Goal: Task Accomplishment & Management: Manage account settings

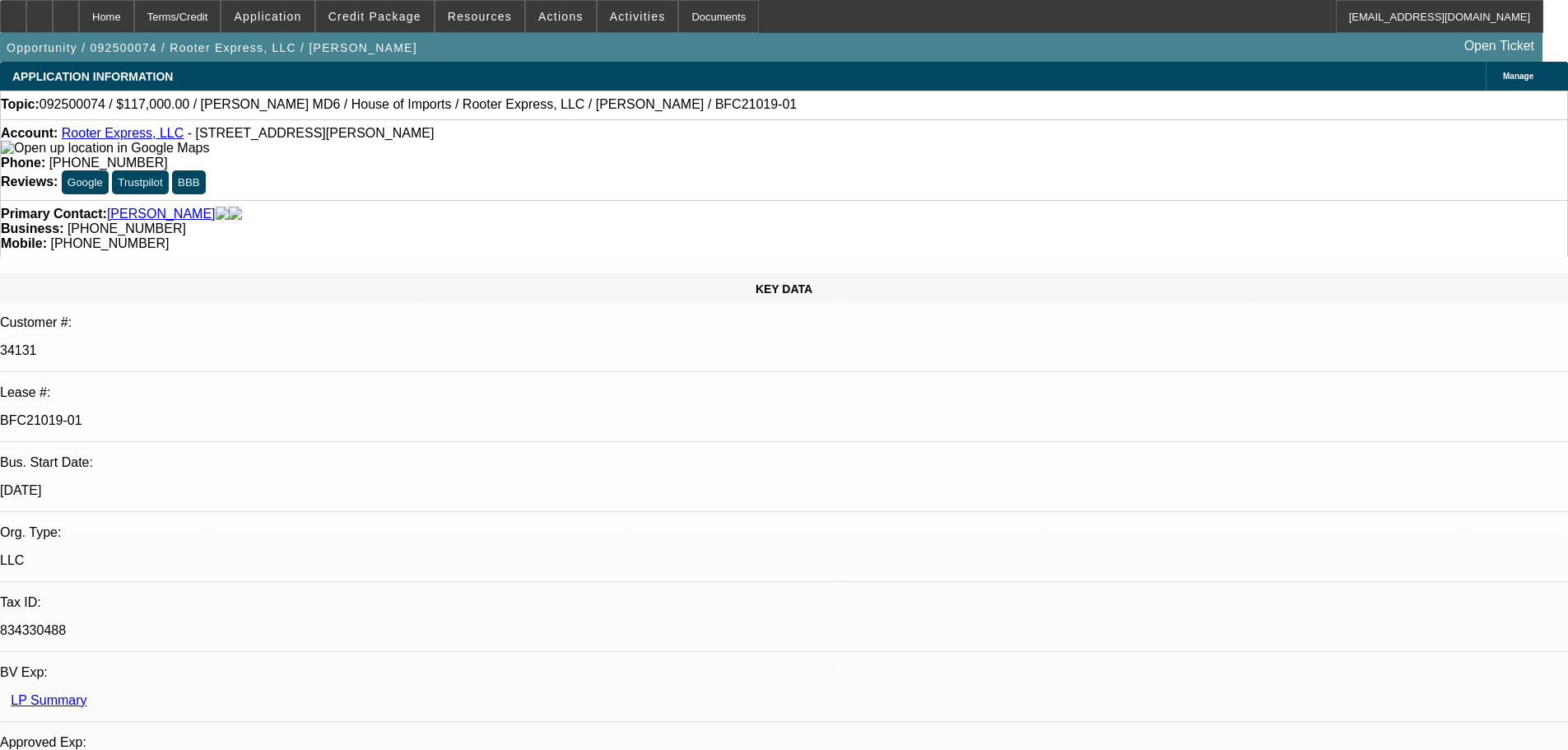
select select "0"
select select "2"
select select "0"
select select "6"
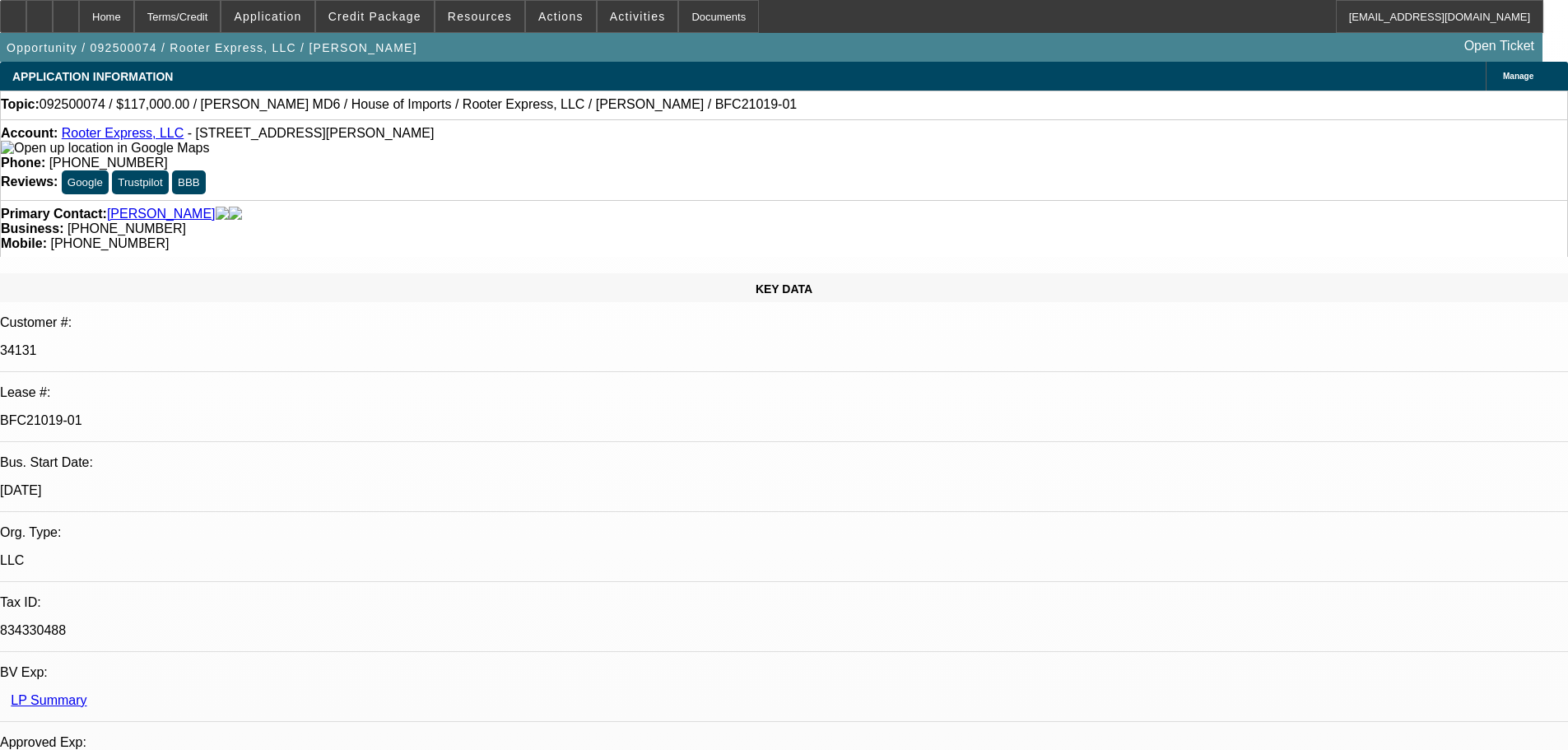
select select "0"
select select "2"
select select "0"
select select "6"
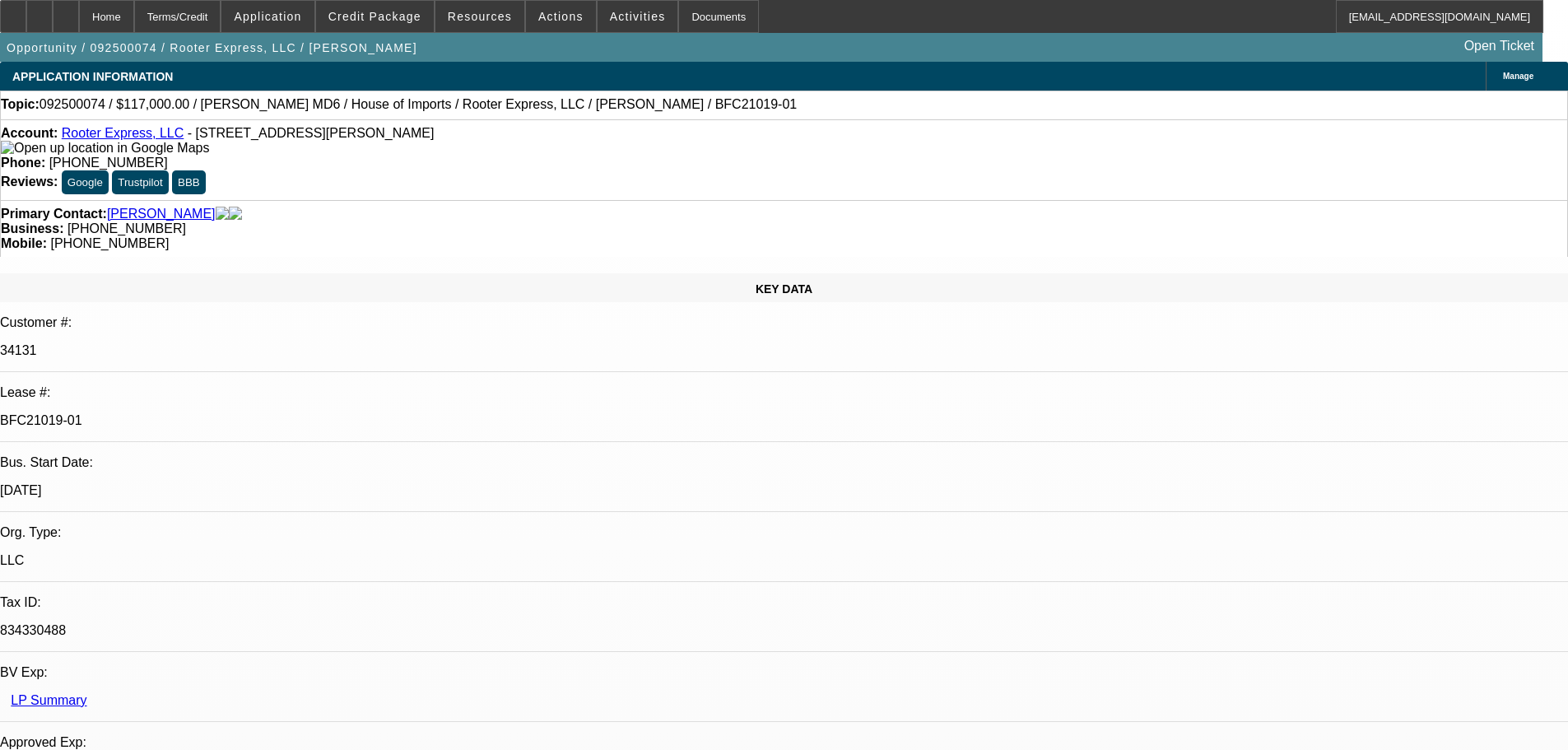
select select "0.1"
select select "0"
select select "2"
select select "0"
select select "6"
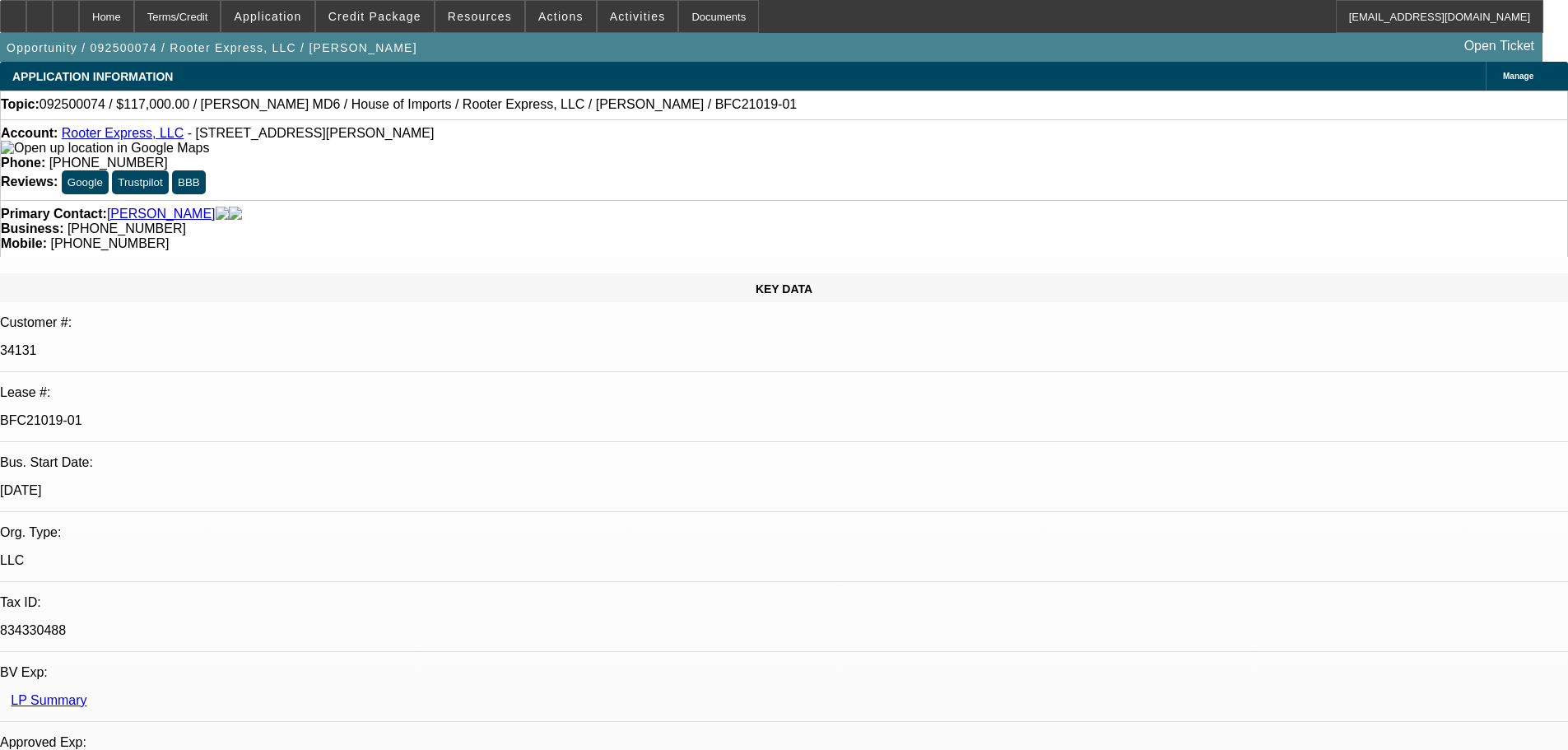
select select "0"
select select "3"
select select "0"
select select "6"
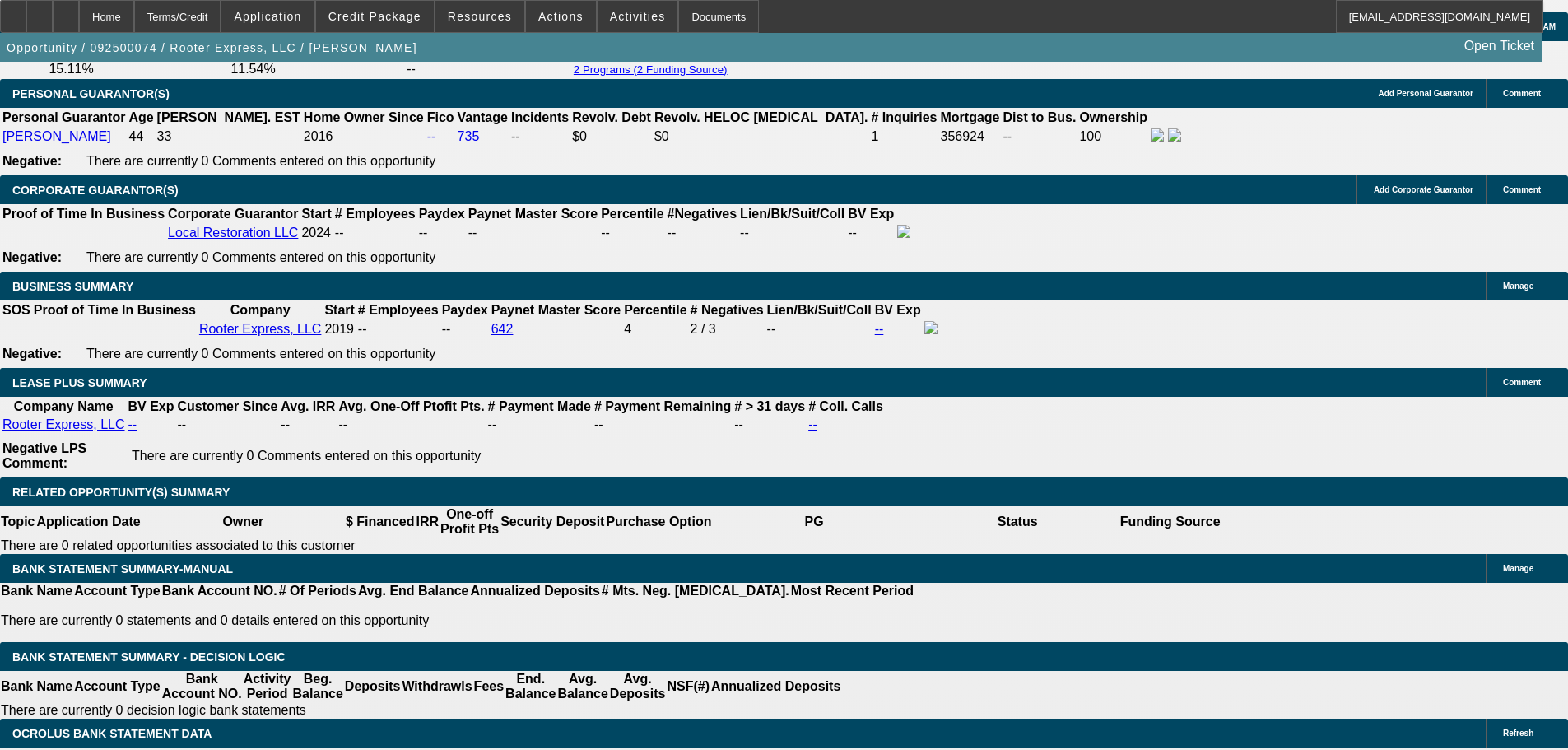
scroll to position [2799, 0]
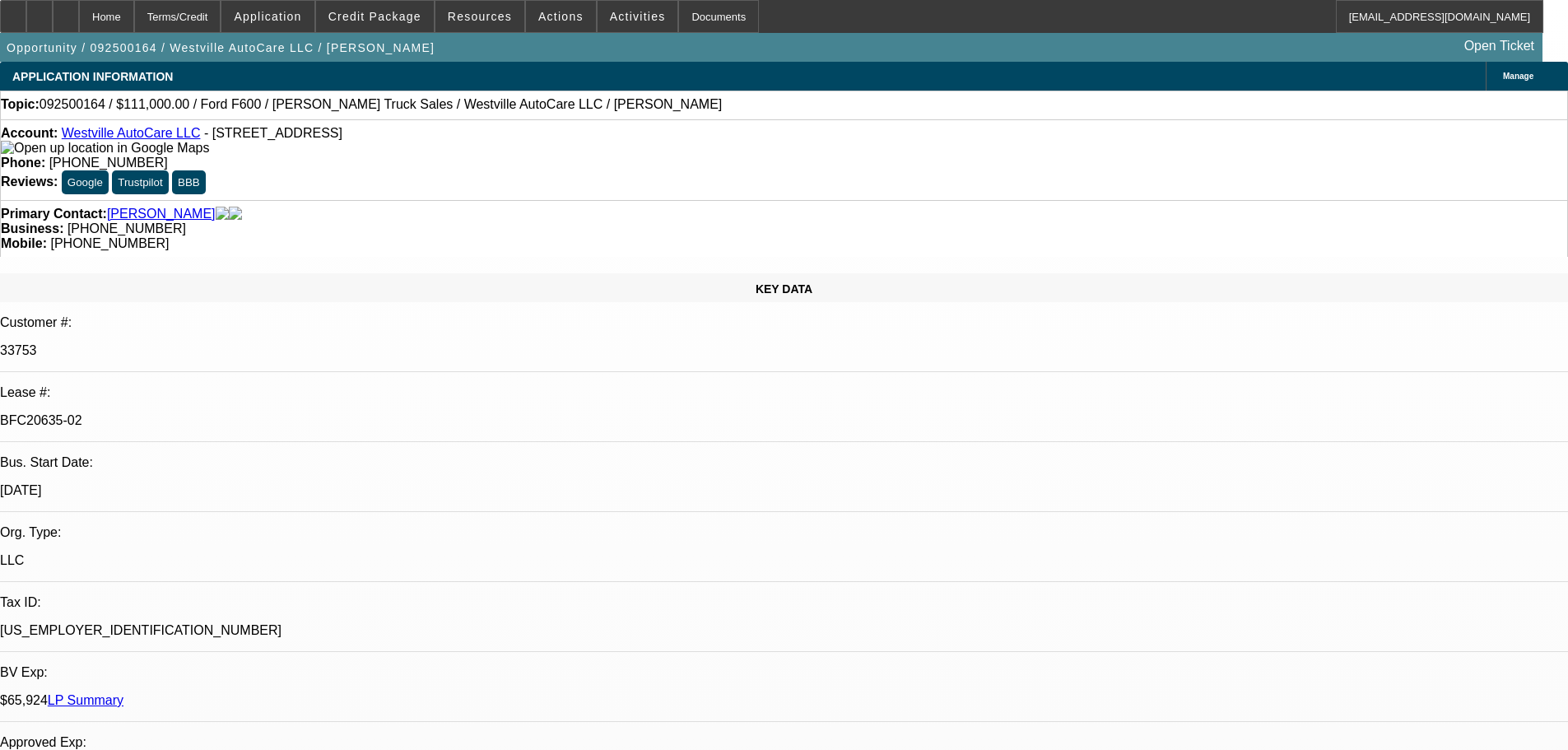
select select "0"
select select "2"
select select "0"
select select "6"
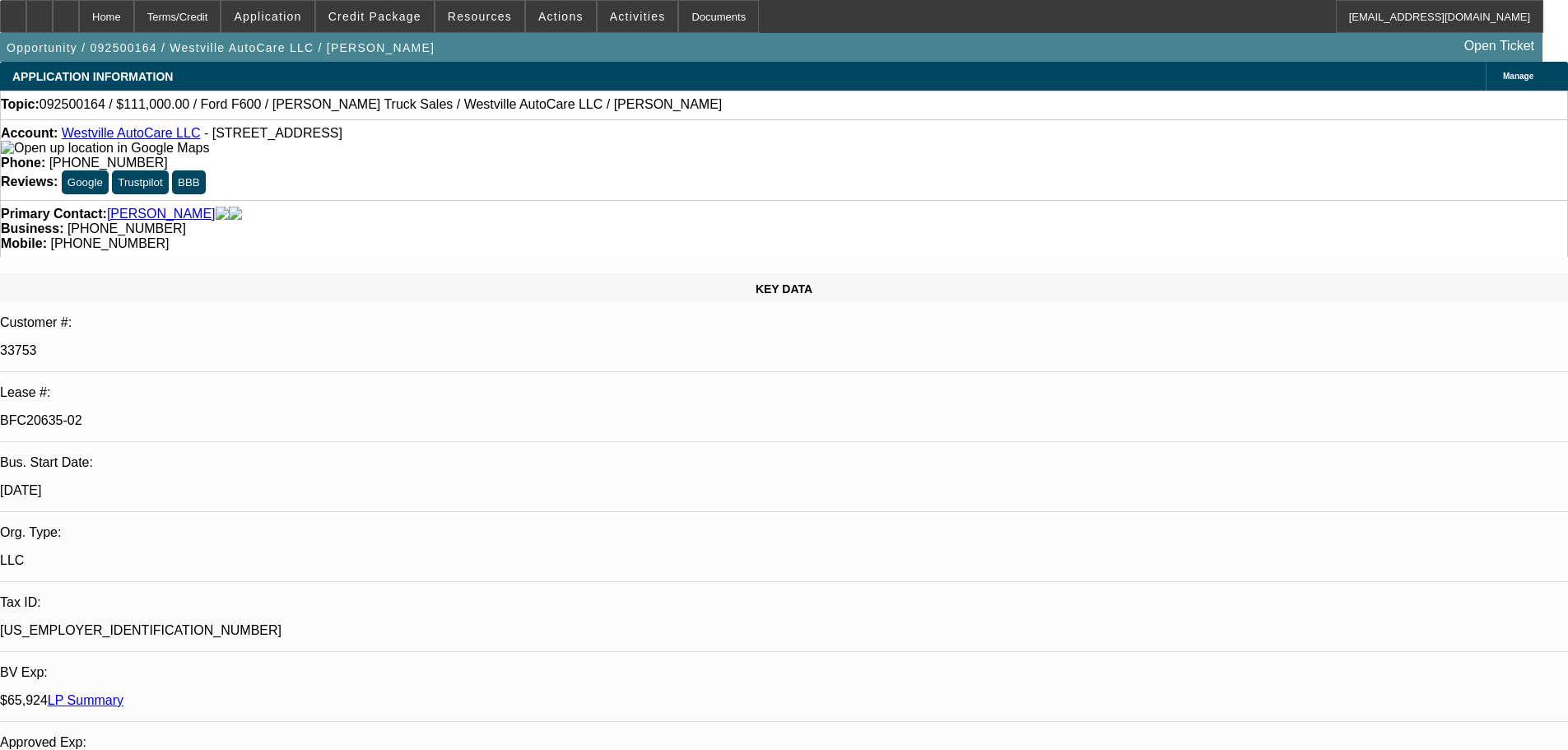
select select "0"
select select "2"
select select "0"
select select "6"
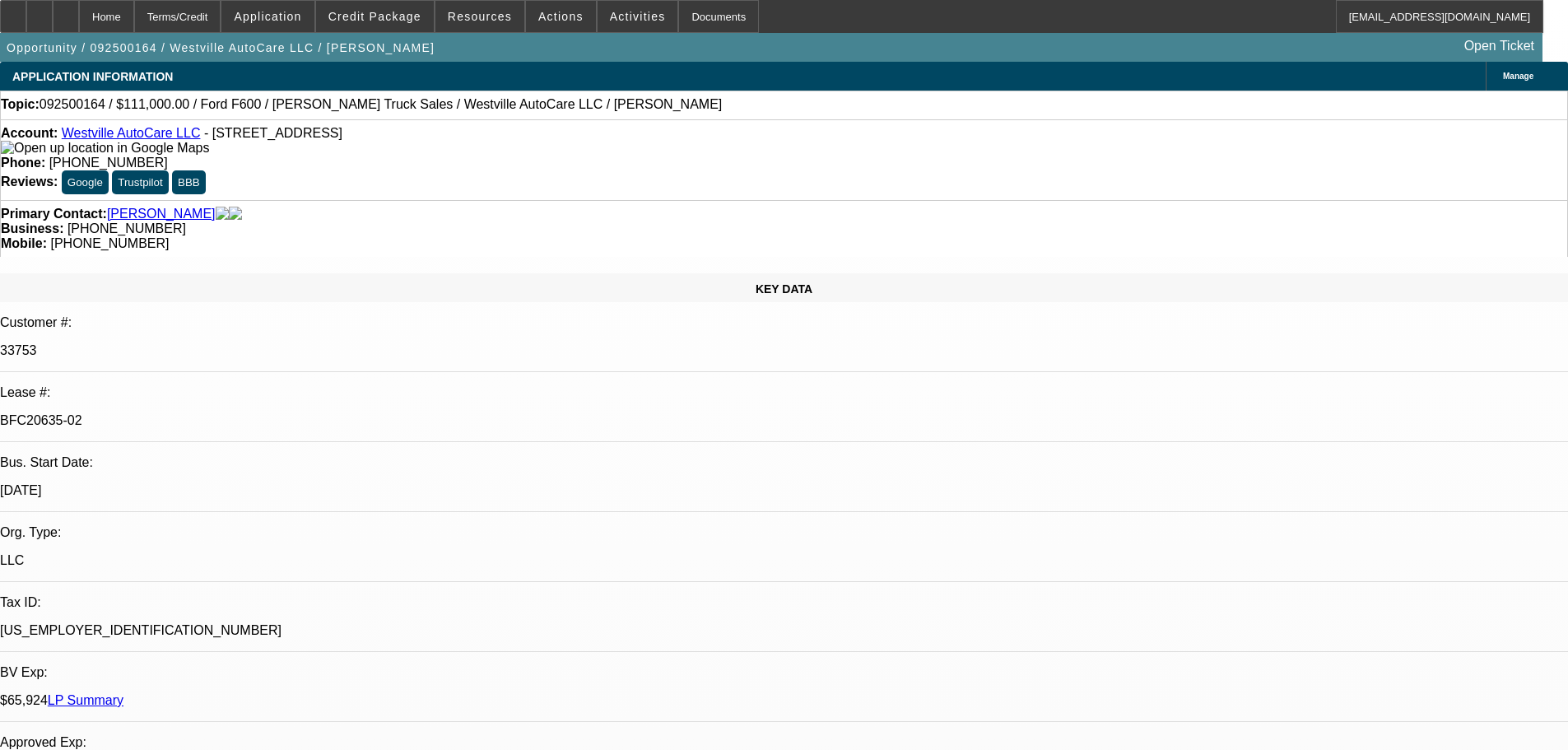
select select "0"
select select "2"
select select "0"
select select "6"
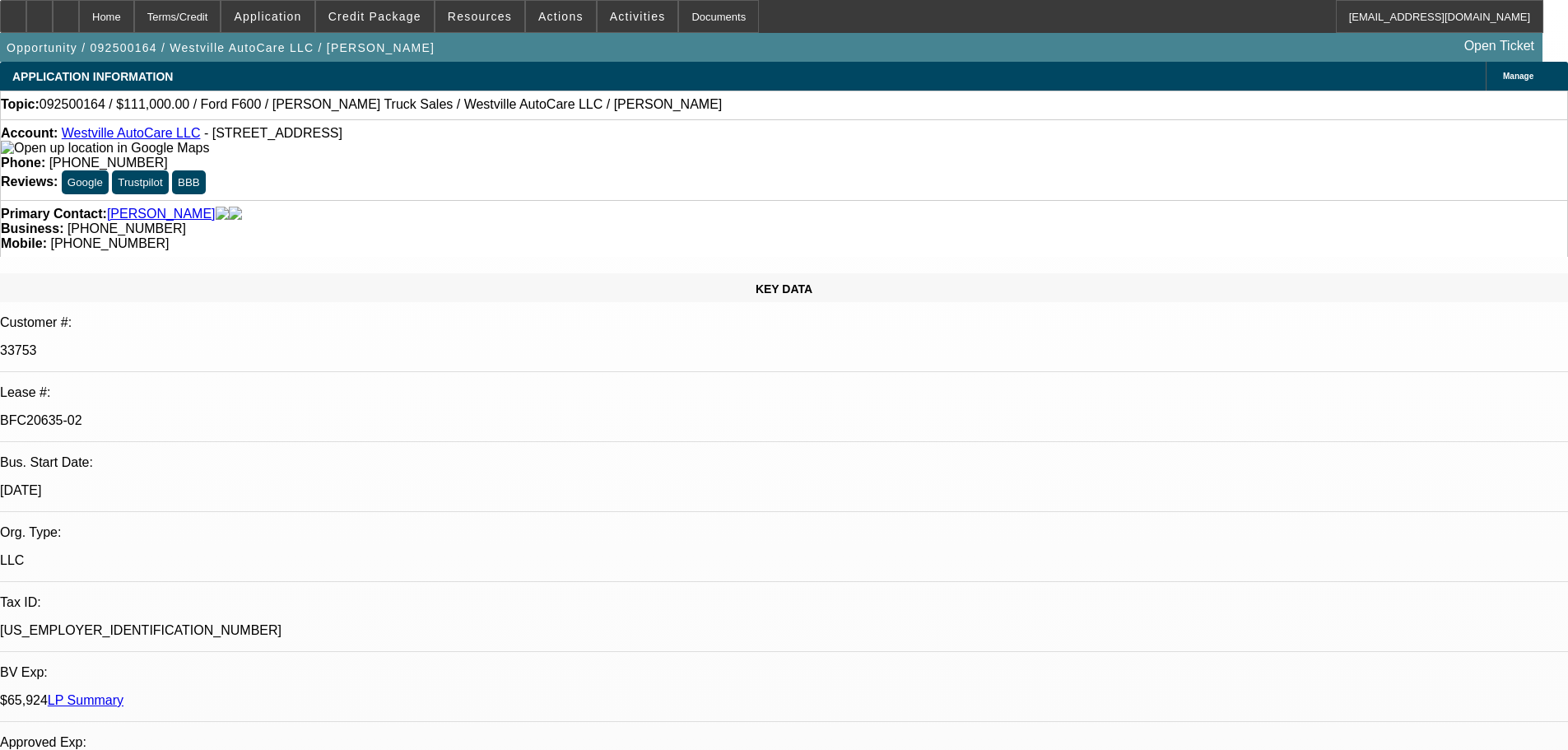
select select "0"
select select "2"
select select "0"
select select "6"
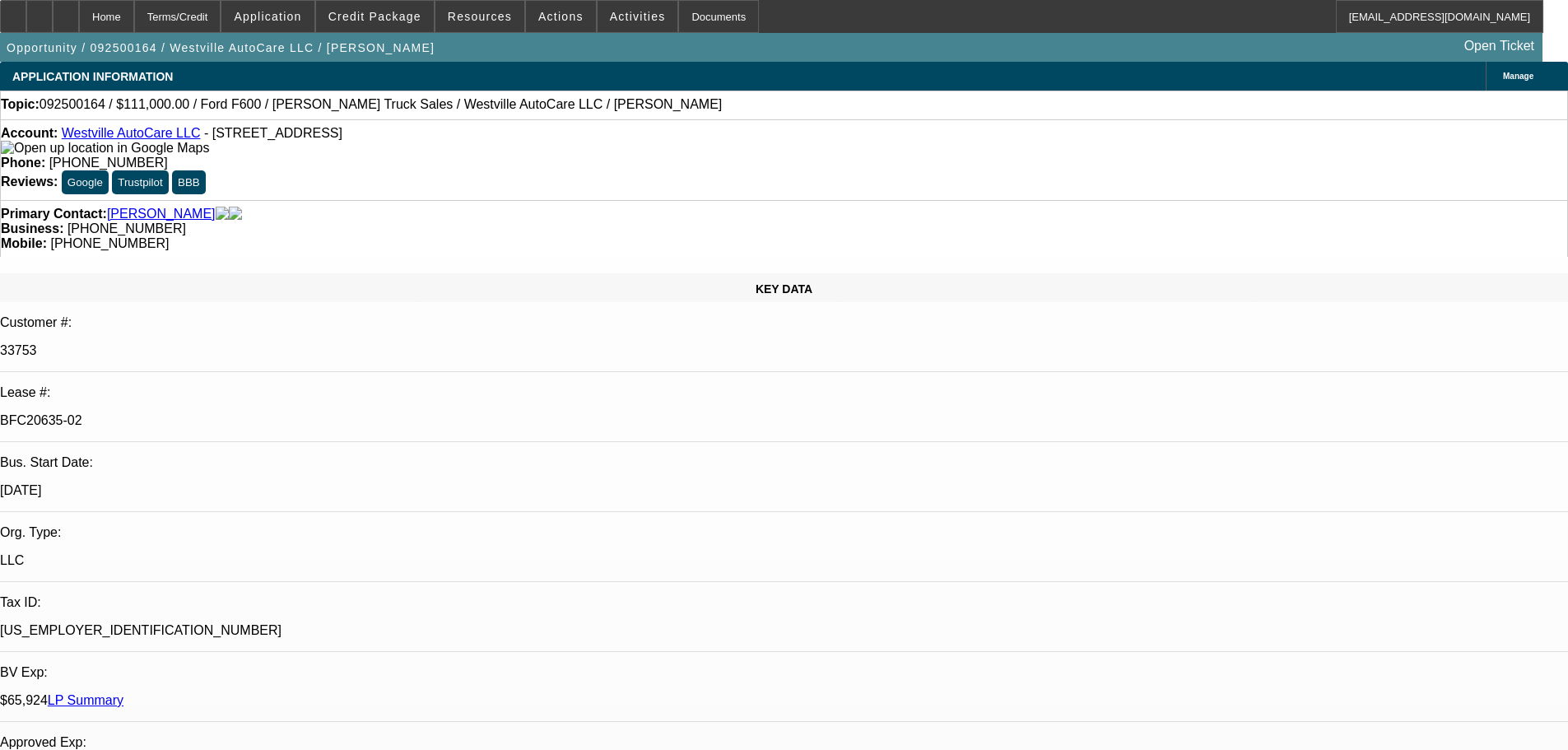
drag, startPoint x: 1008, startPoint y: 170, endPoint x: 995, endPoint y: 73, distance: 97.9
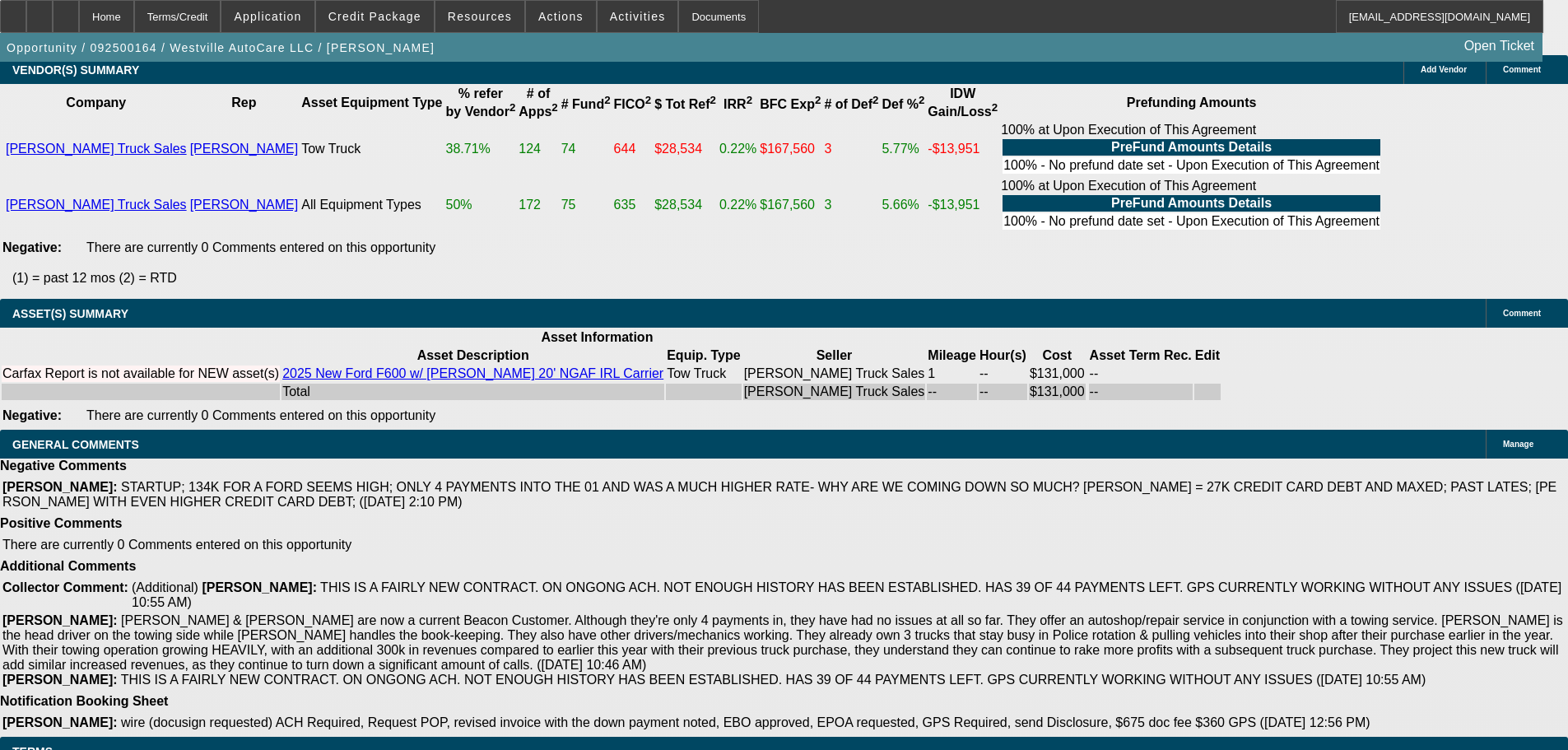
drag, startPoint x: 488, startPoint y: 350, endPoint x: 589, endPoint y: 726, distance: 389.3
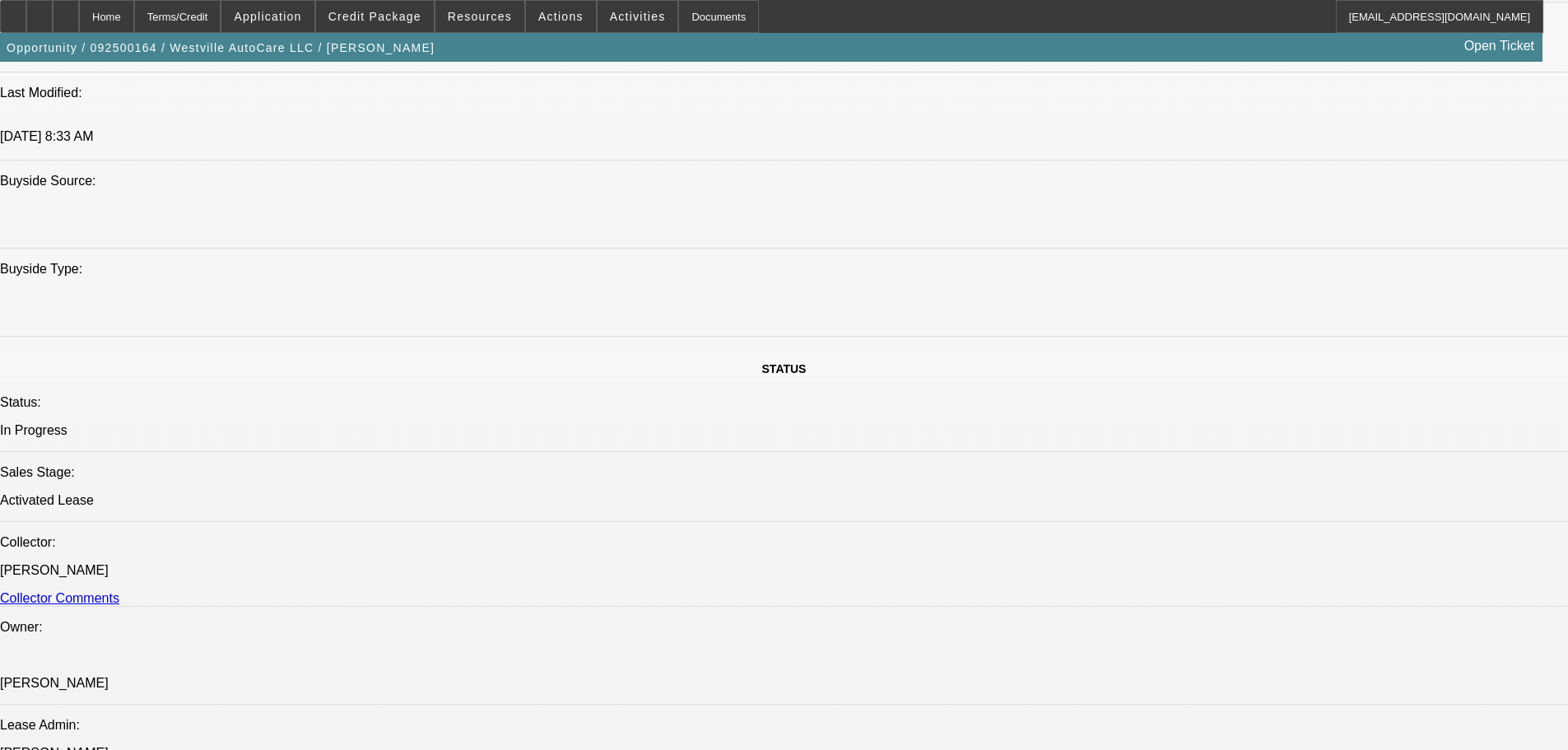
scroll to position [0, 0]
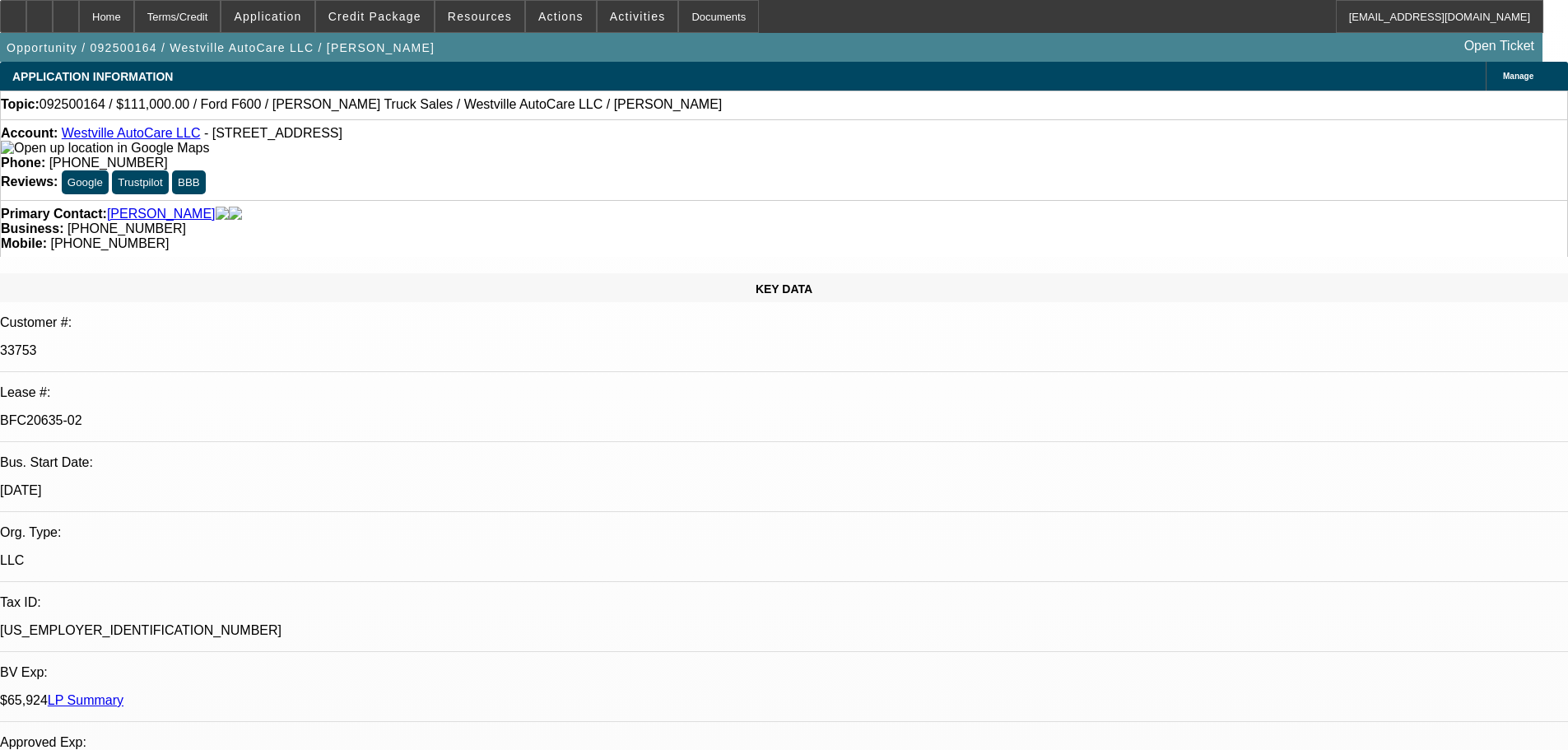
drag, startPoint x: 148, startPoint y: 534, endPoint x: 147, endPoint y: 141, distance: 393.0
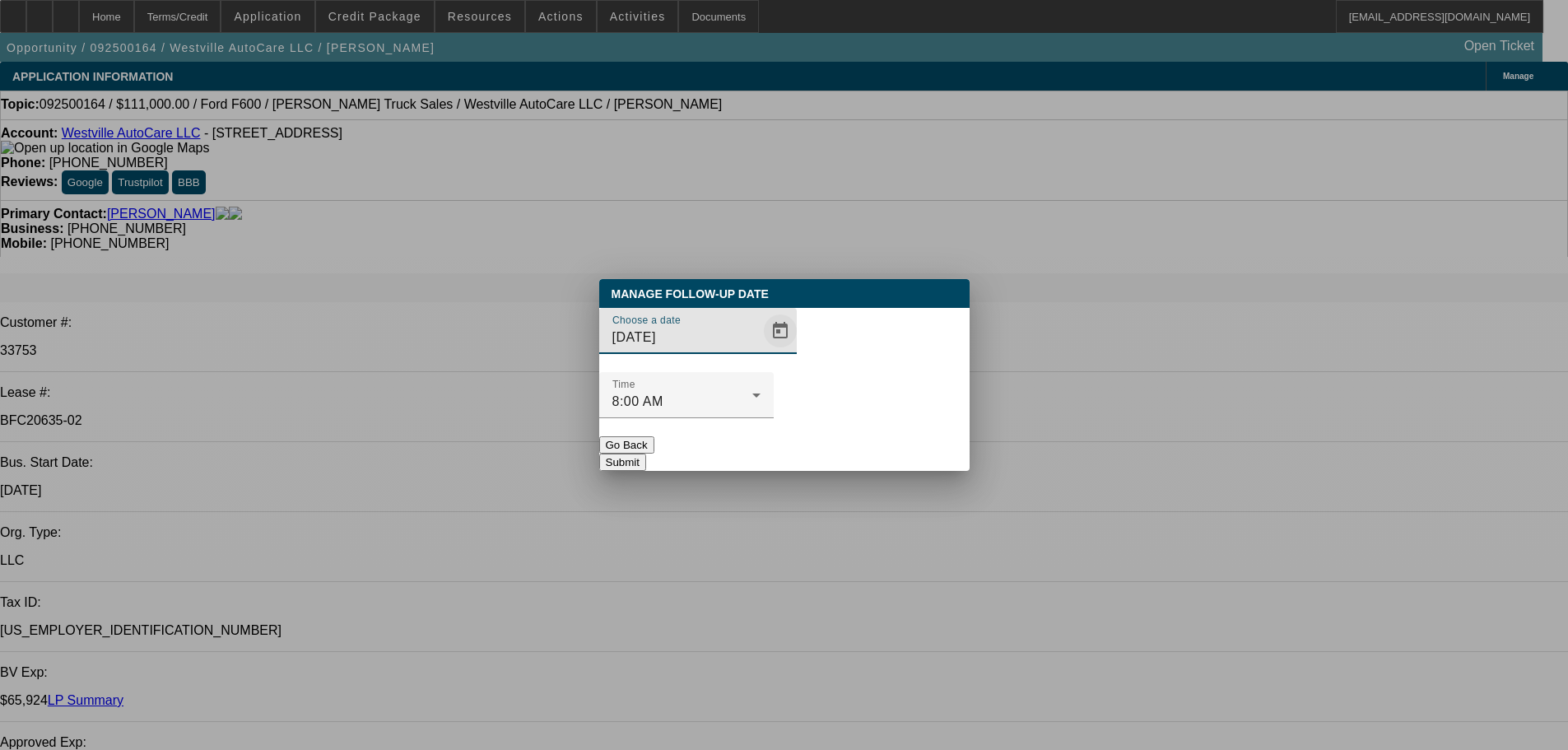
click at [765, 351] on span "Open calendar" at bounding box center [780, 331] width 39 height 39
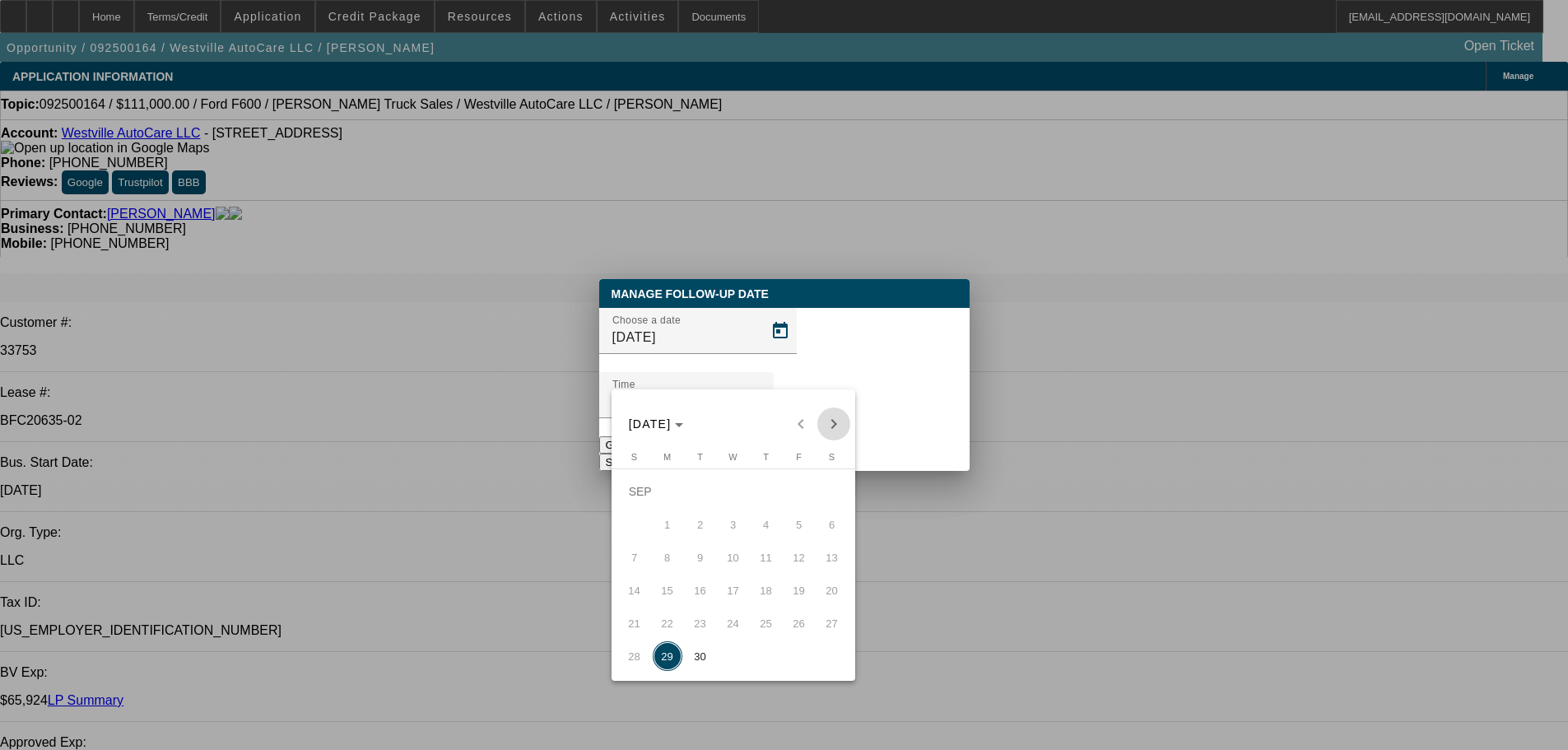
click at [835, 423] on span "Next month" at bounding box center [834, 425] width 33 height 33
click at [775, 504] on span "2" at bounding box center [766, 491] width 30 height 30
type input "10/2/2025"
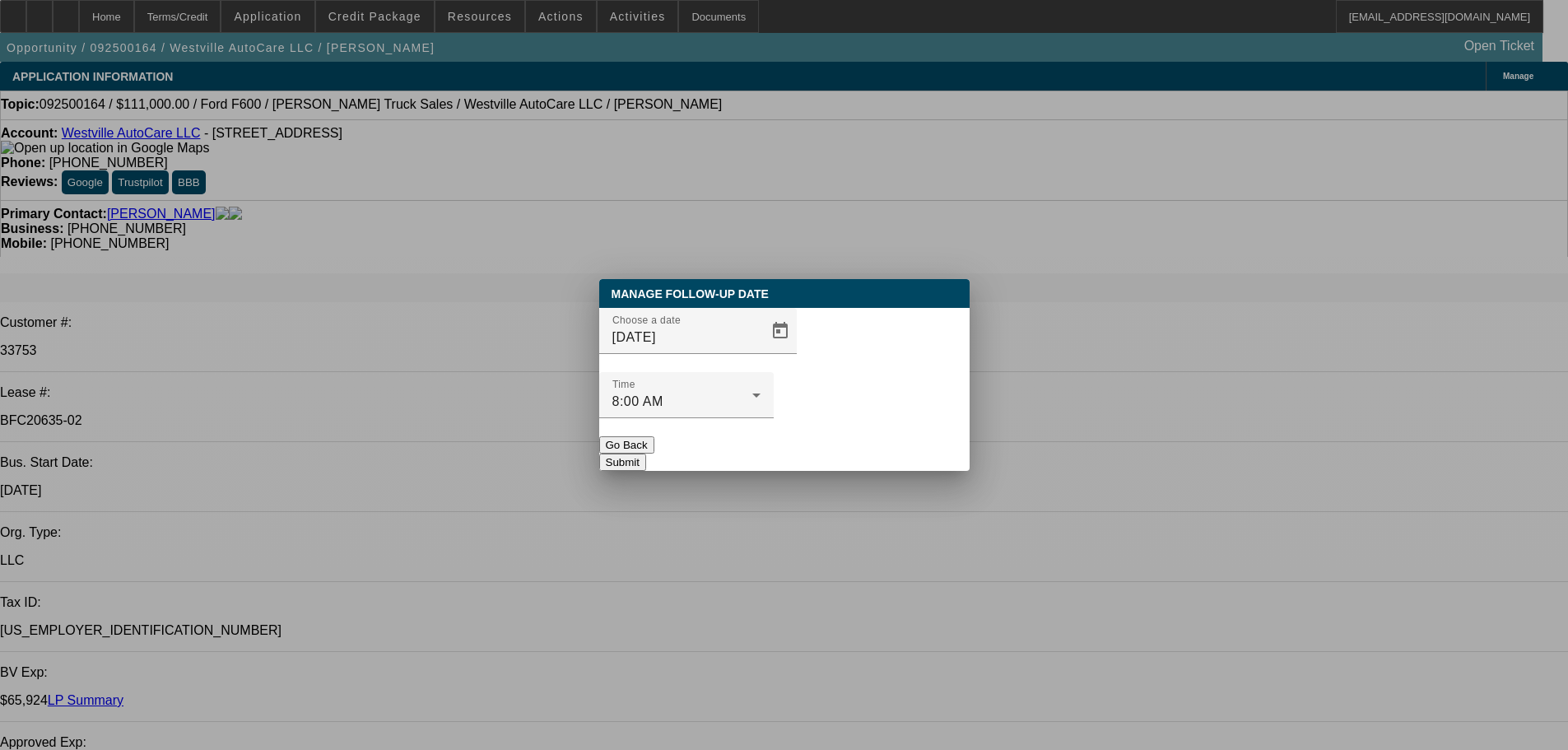
click at [646, 454] on button "Submit" at bounding box center [622, 462] width 46 height 18
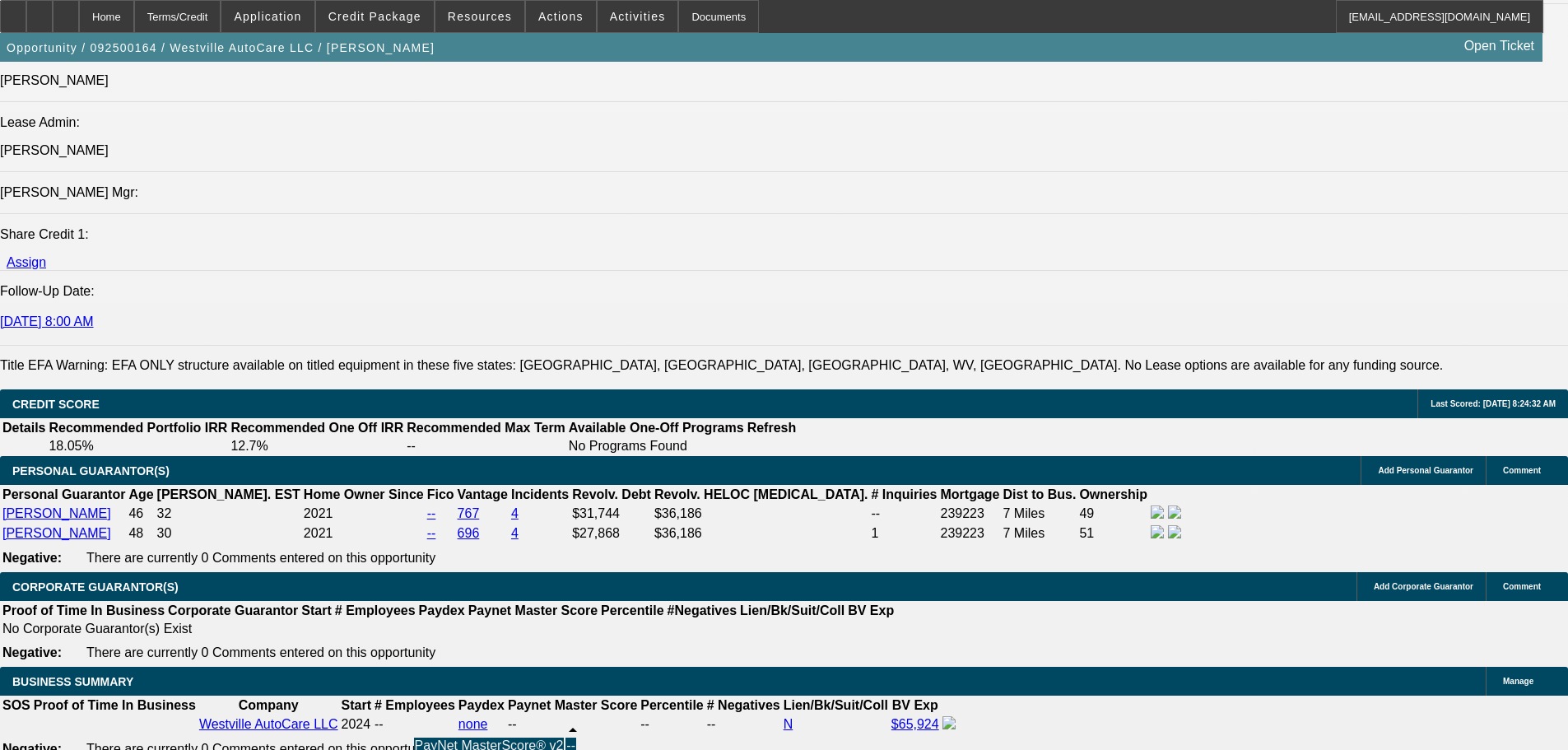
scroll to position [944, 0]
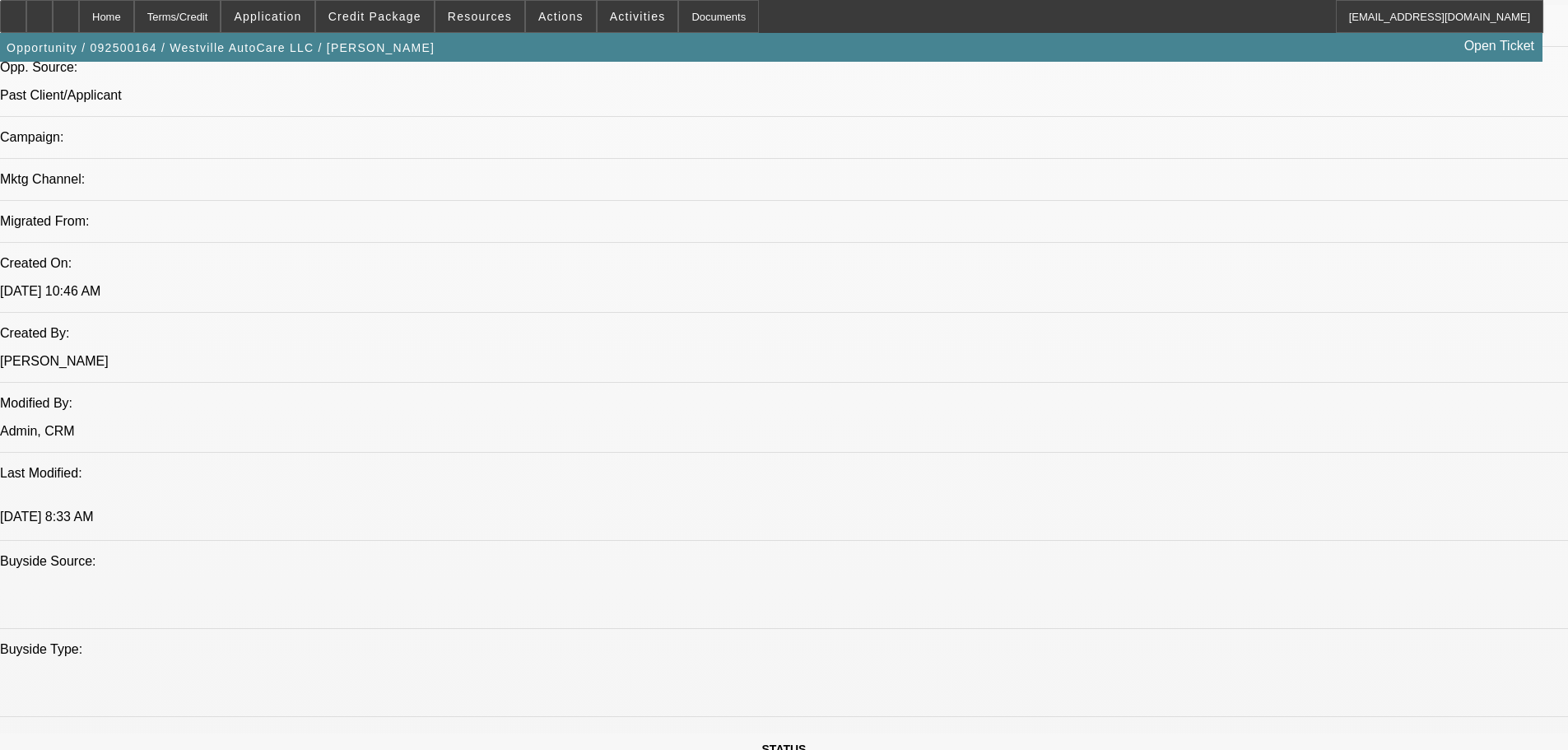
drag, startPoint x: 629, startPoint y: 254, endPoint x: 636, endPoint y: 137, distance: 117.2
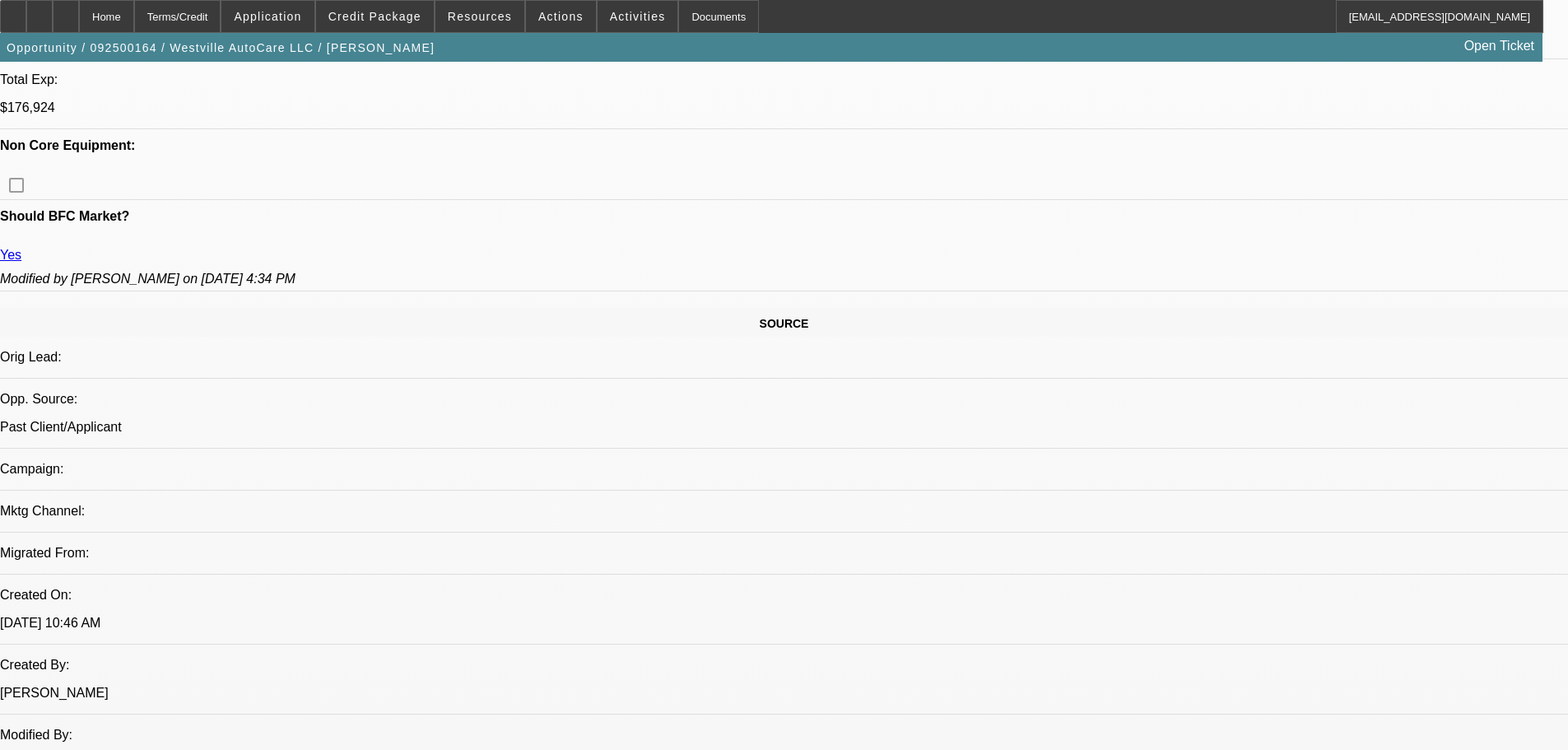
scroll to position [214, 0]
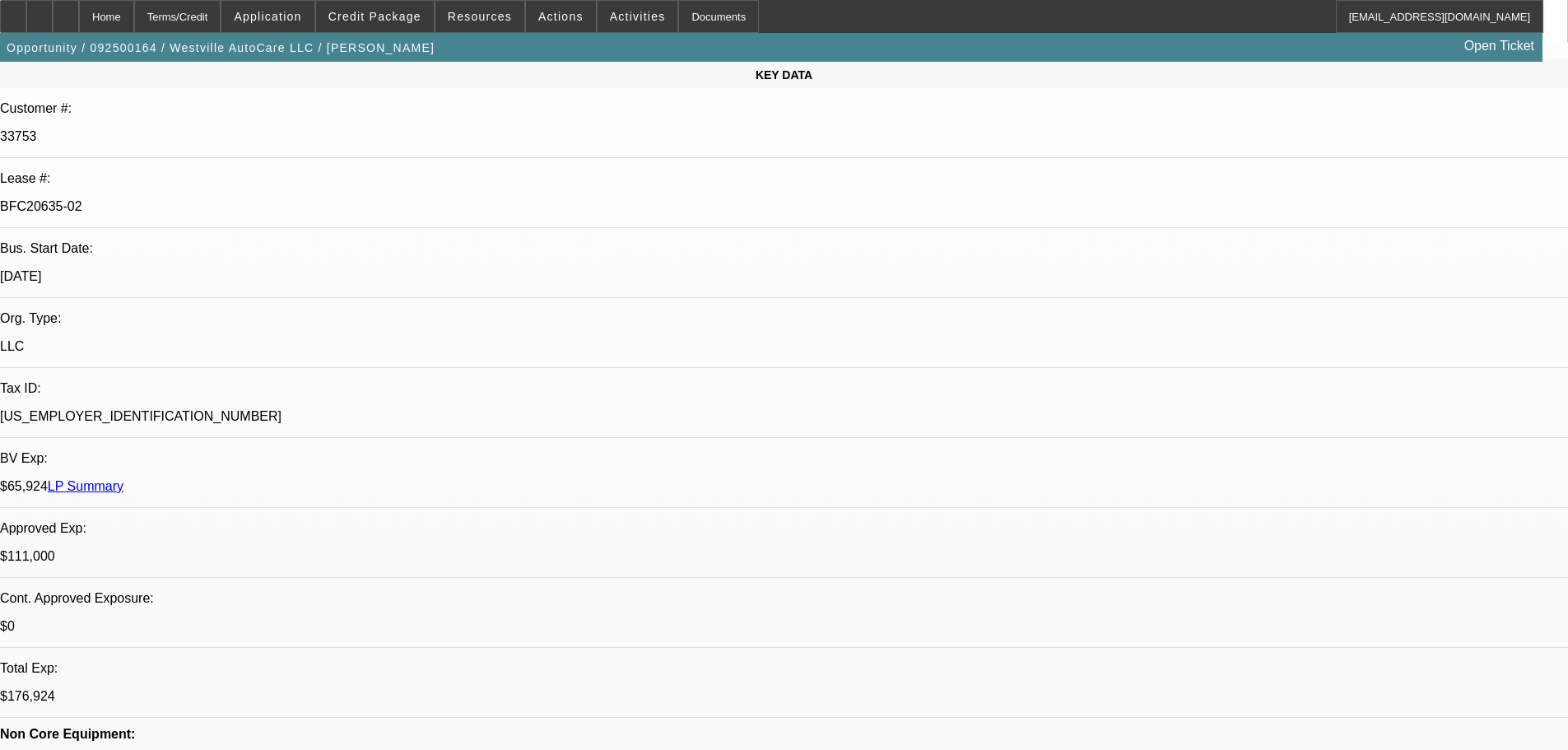
drag, startPoint x: 549, startPoint y: 332, endPoint x: 545, endPoint y: 151, distance: 181.0
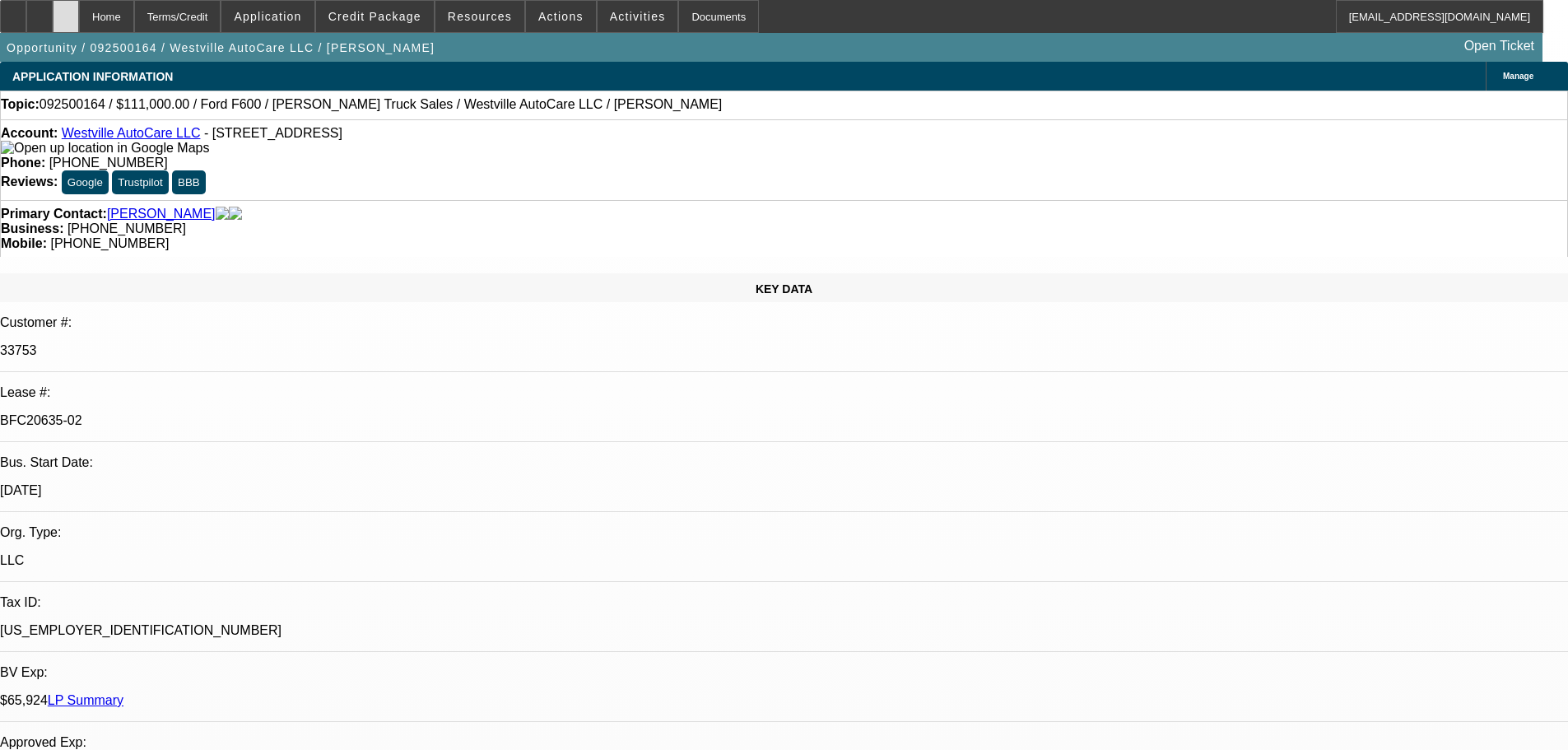
click at [79, 18] on div at bounding box center [66, 17] width 26 height 33
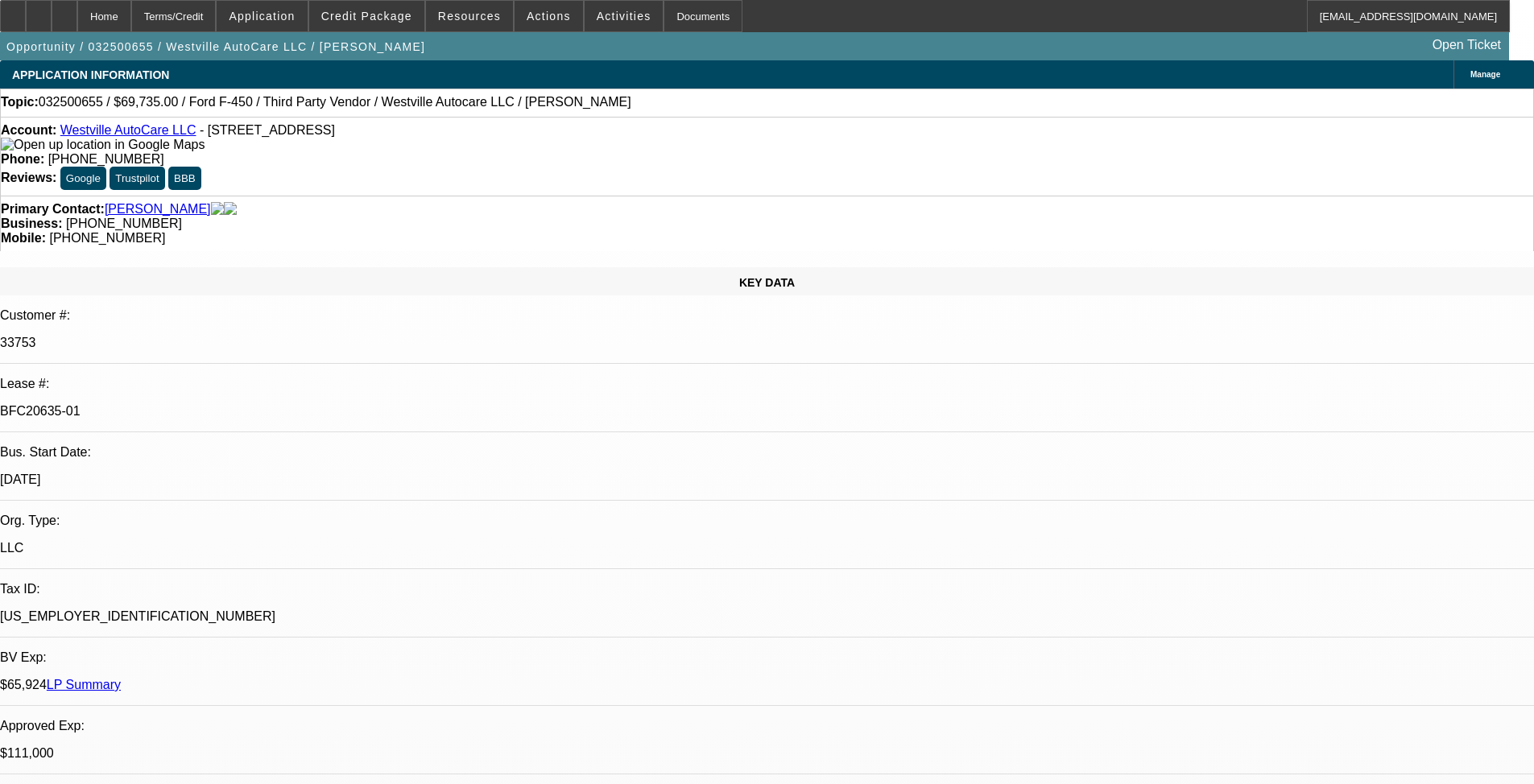
select select "0"
select select "2"
select select "0"
select select "6"
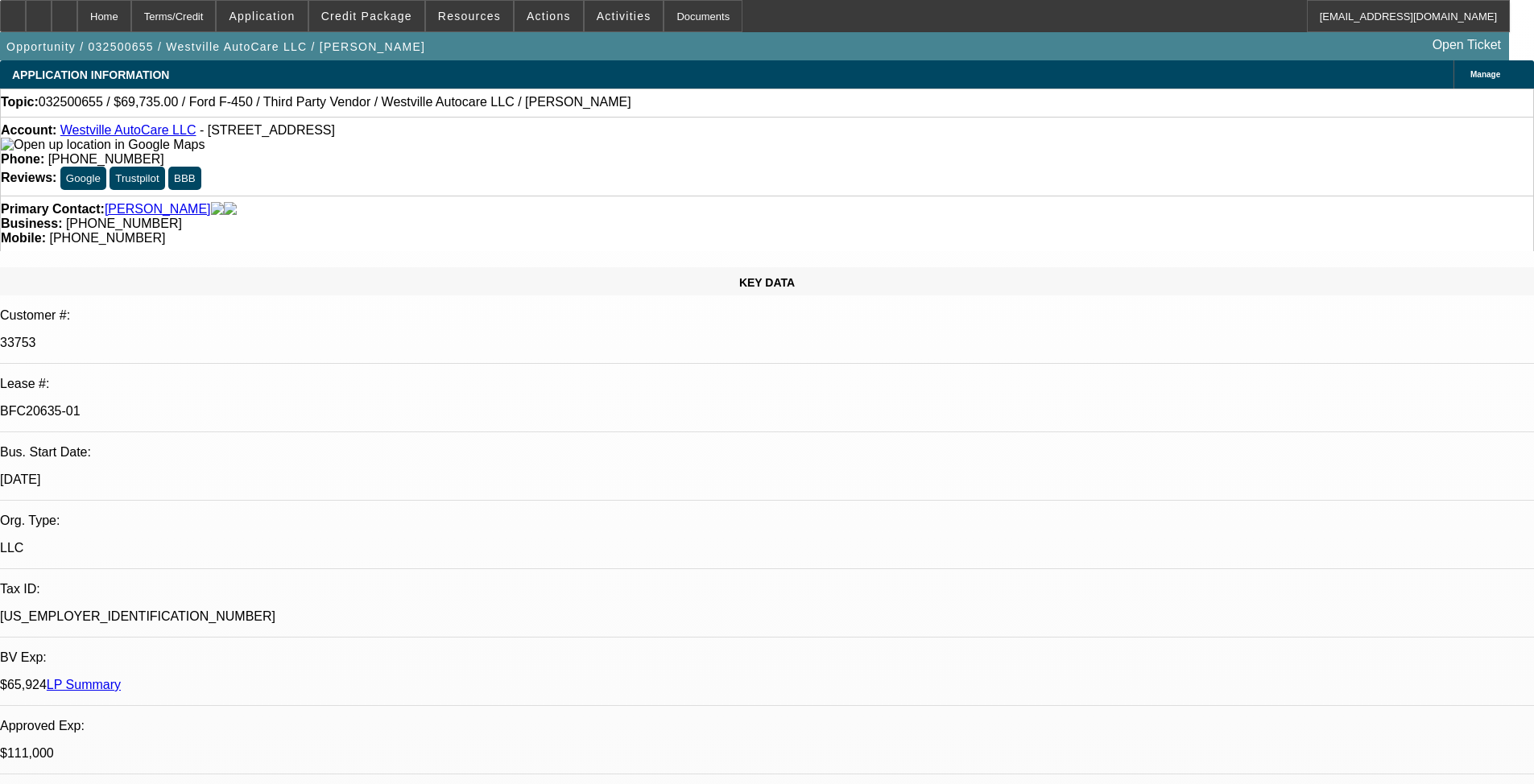
select select "0"
select select "2"
select select "0"
select select "6"
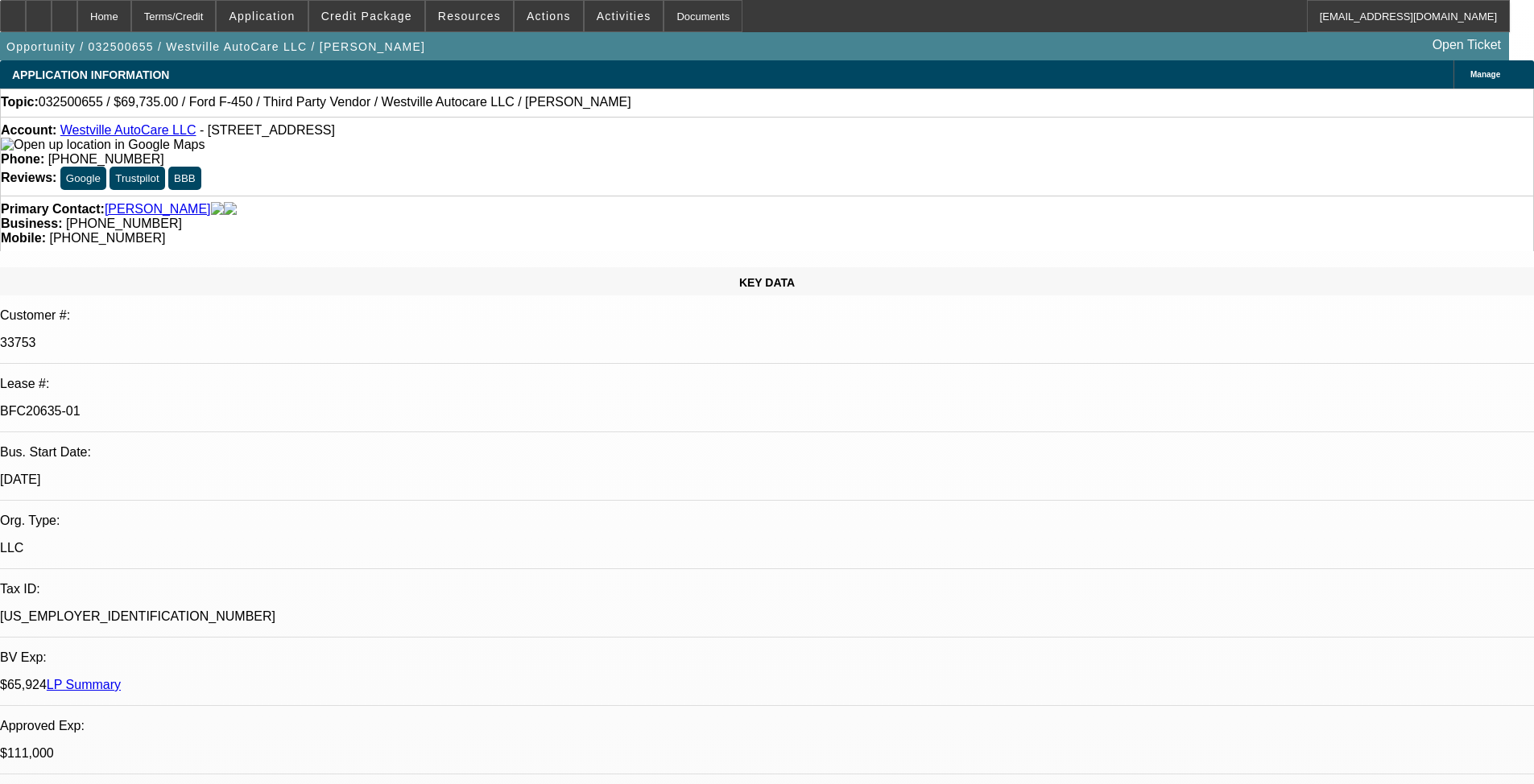
select select "0"
select select "2"
select select "0"
select select "6"
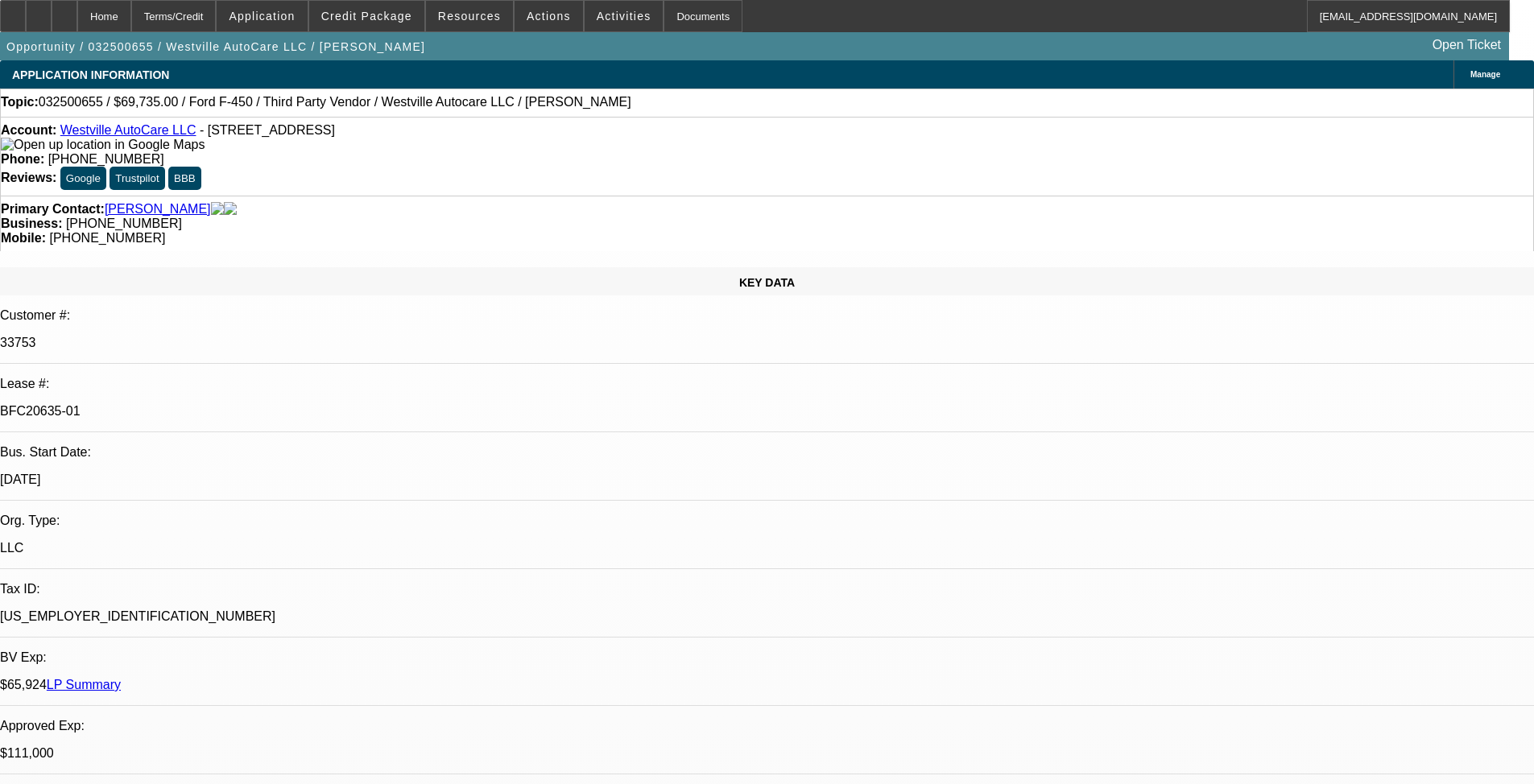
select select "0"
select select "2"
select select "0"
select select "6"
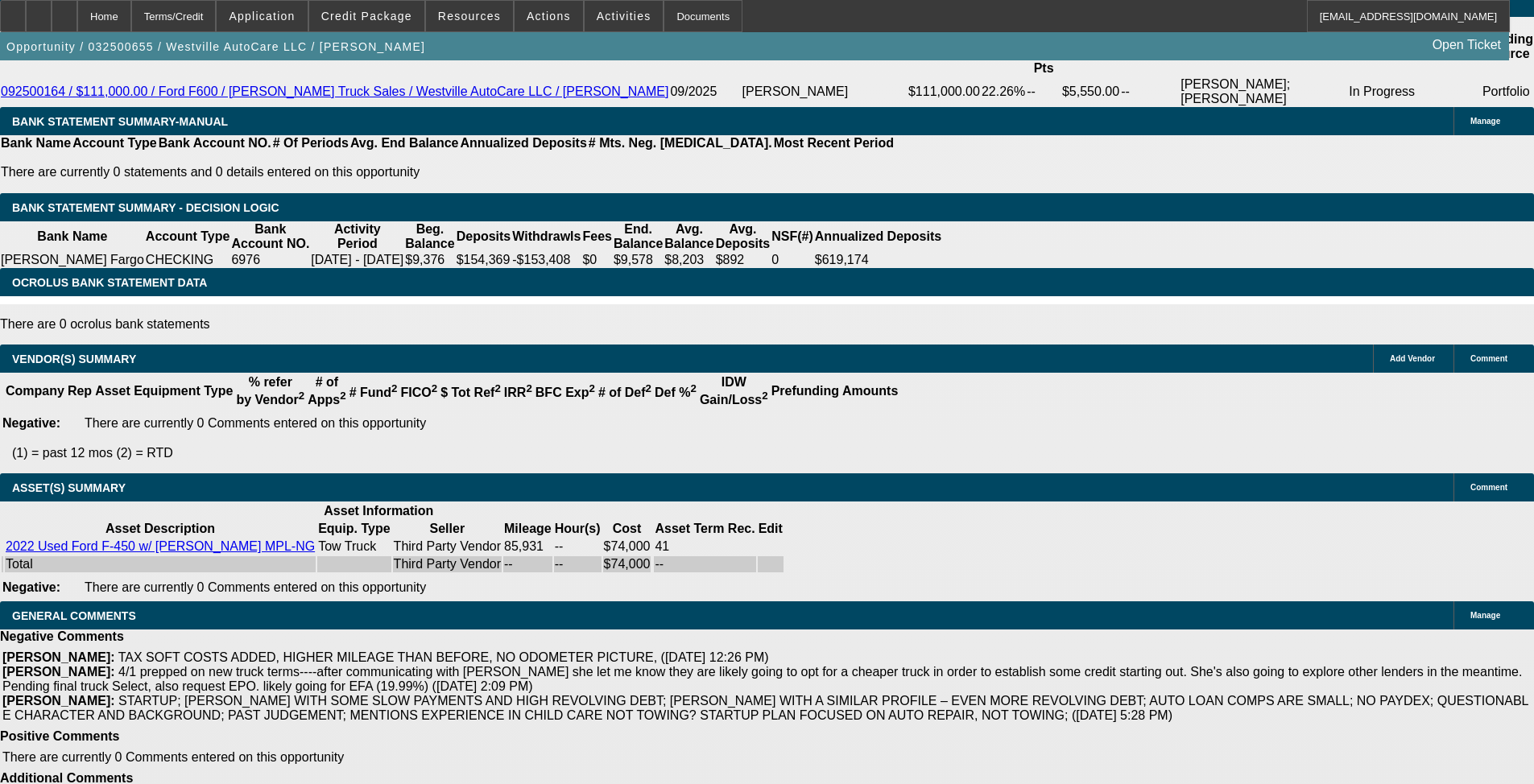
drag, startPoint x: 685, startPoint y: 406, endPoint x: 761, endPoint y: 669, distance: 273.8
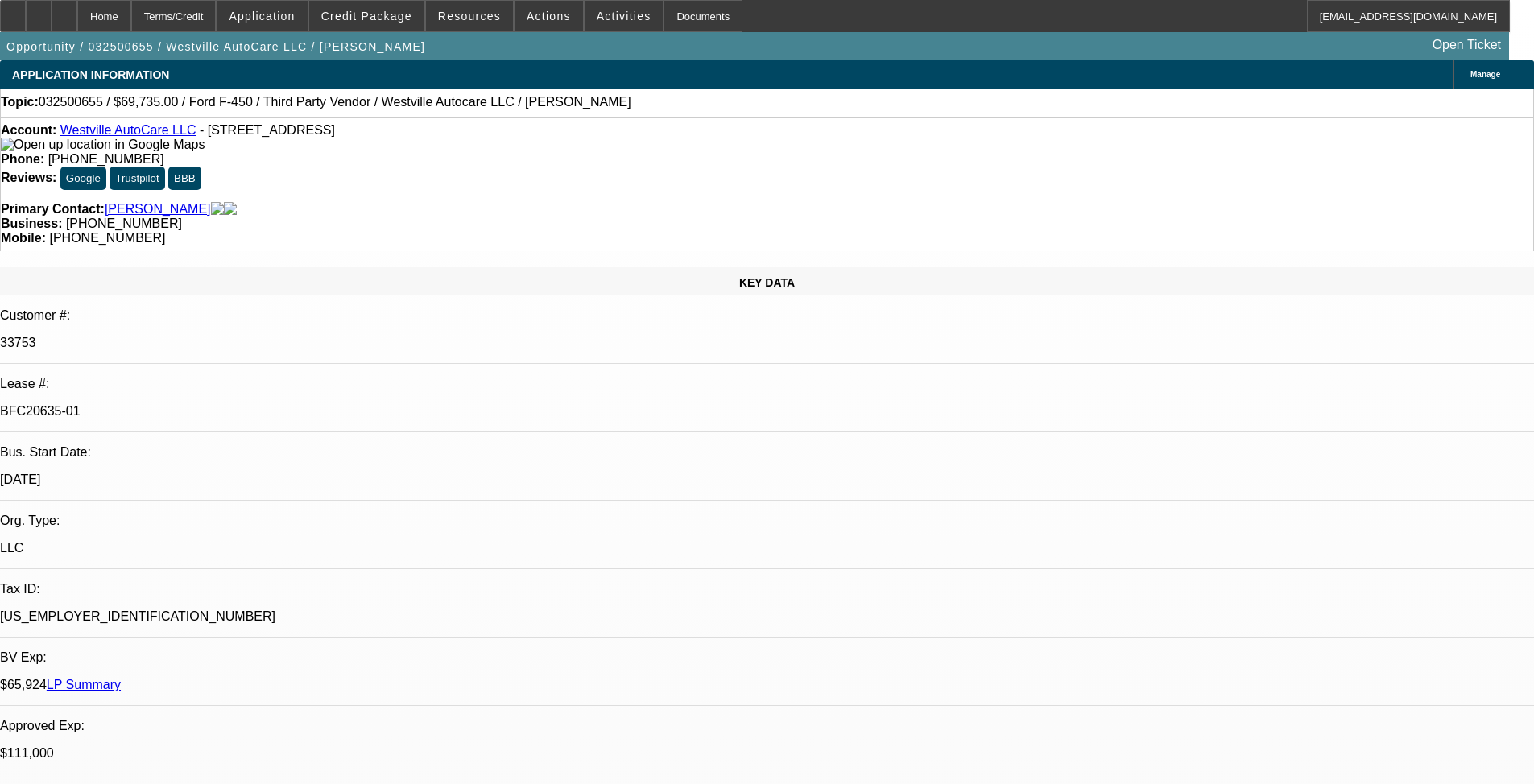
drag, startPoint x: 610, startPoint y: 449, endPoint x: 602, endPoint y: 328, distance: 121.3
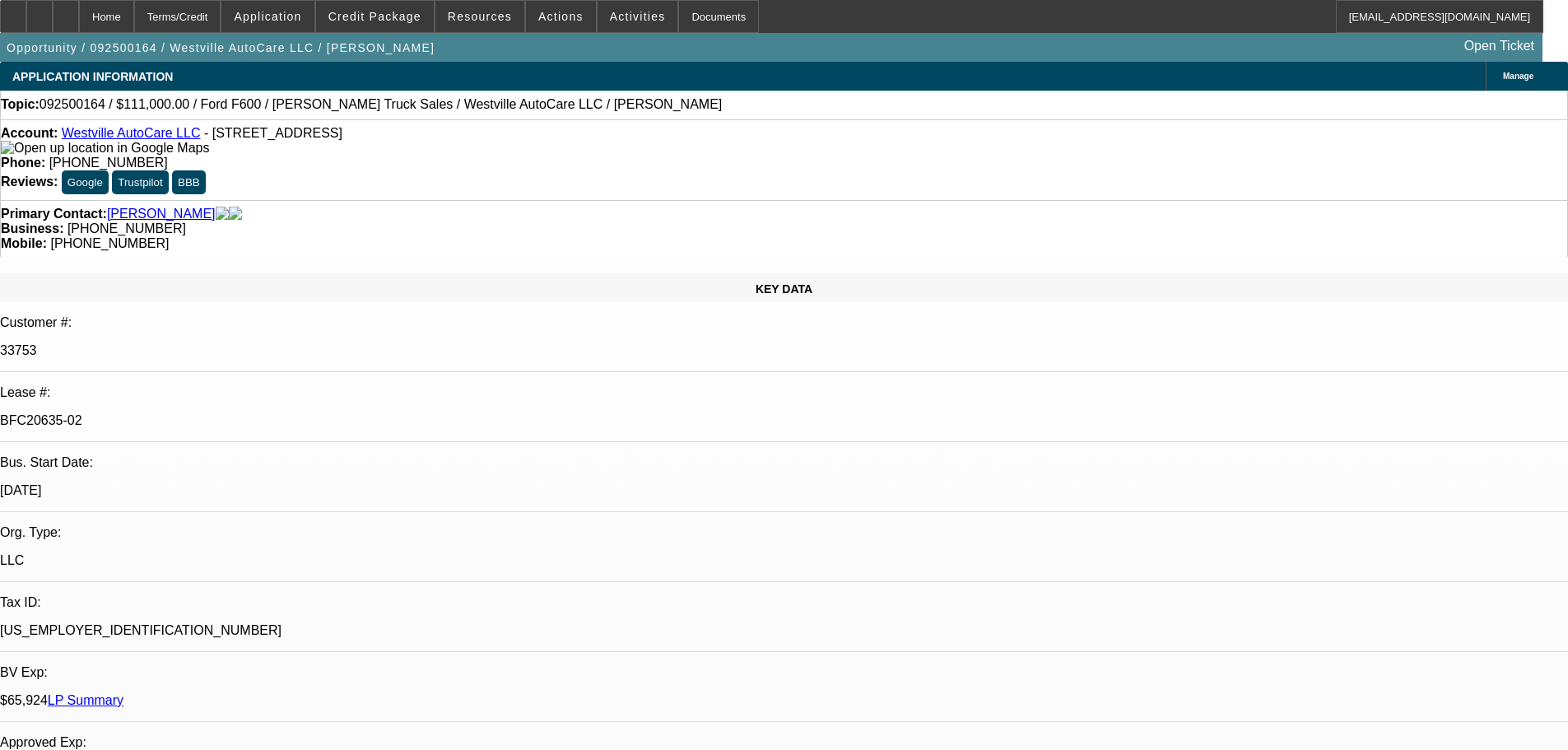
select select "0"
select select "2"
select select "0"
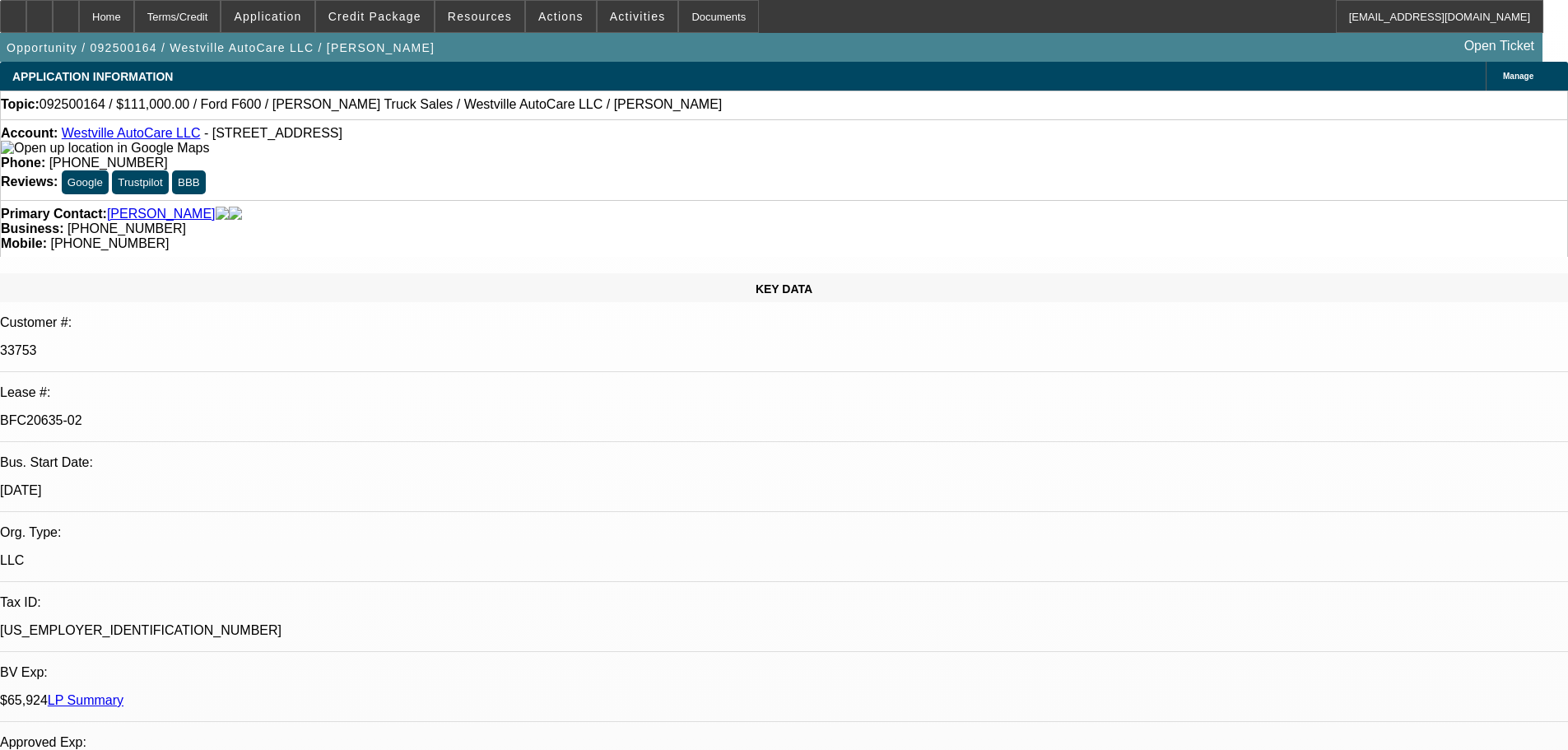
select select "2"
select select "0"
select select "2"
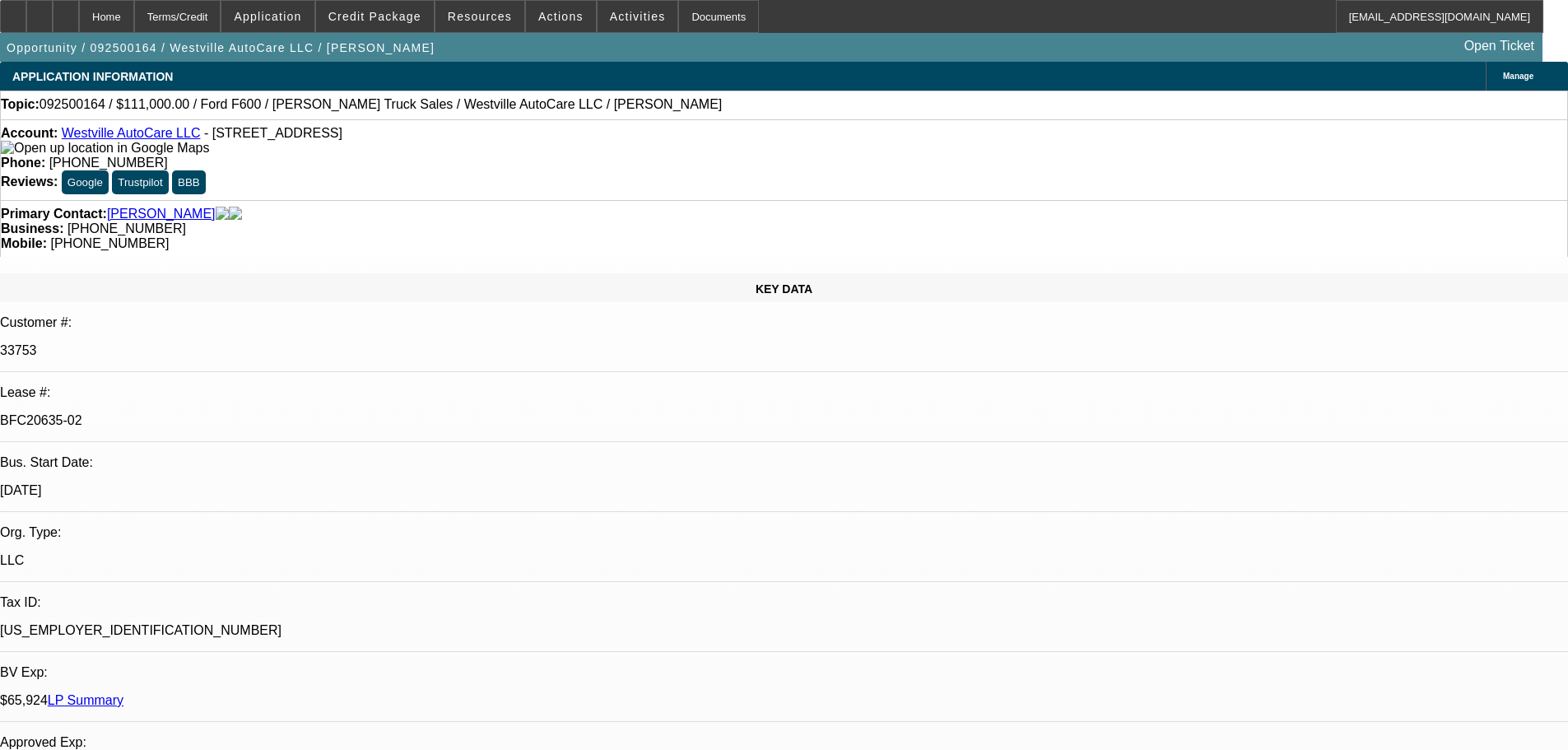
select select "2"
select select "0"
select select "2"
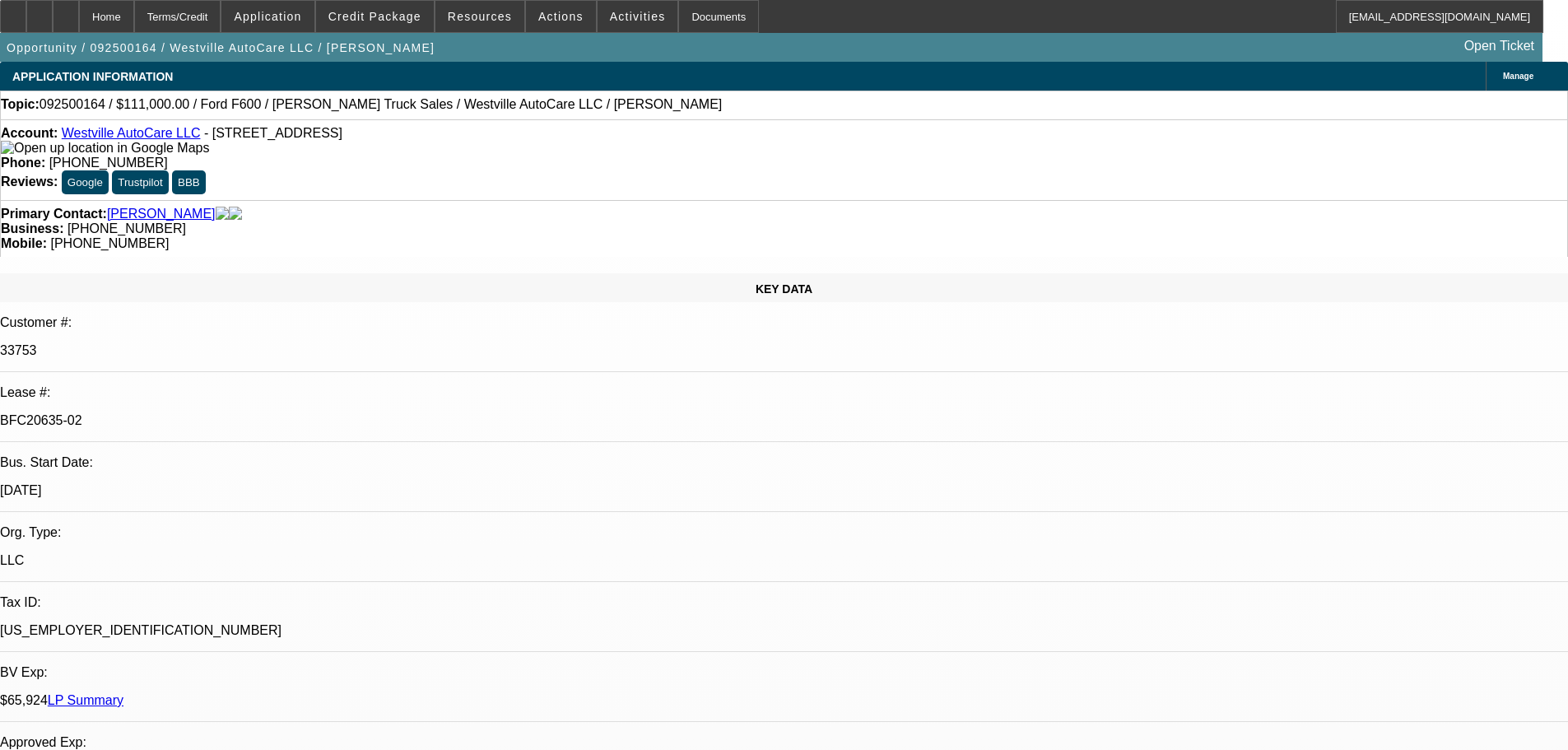
select select "0"
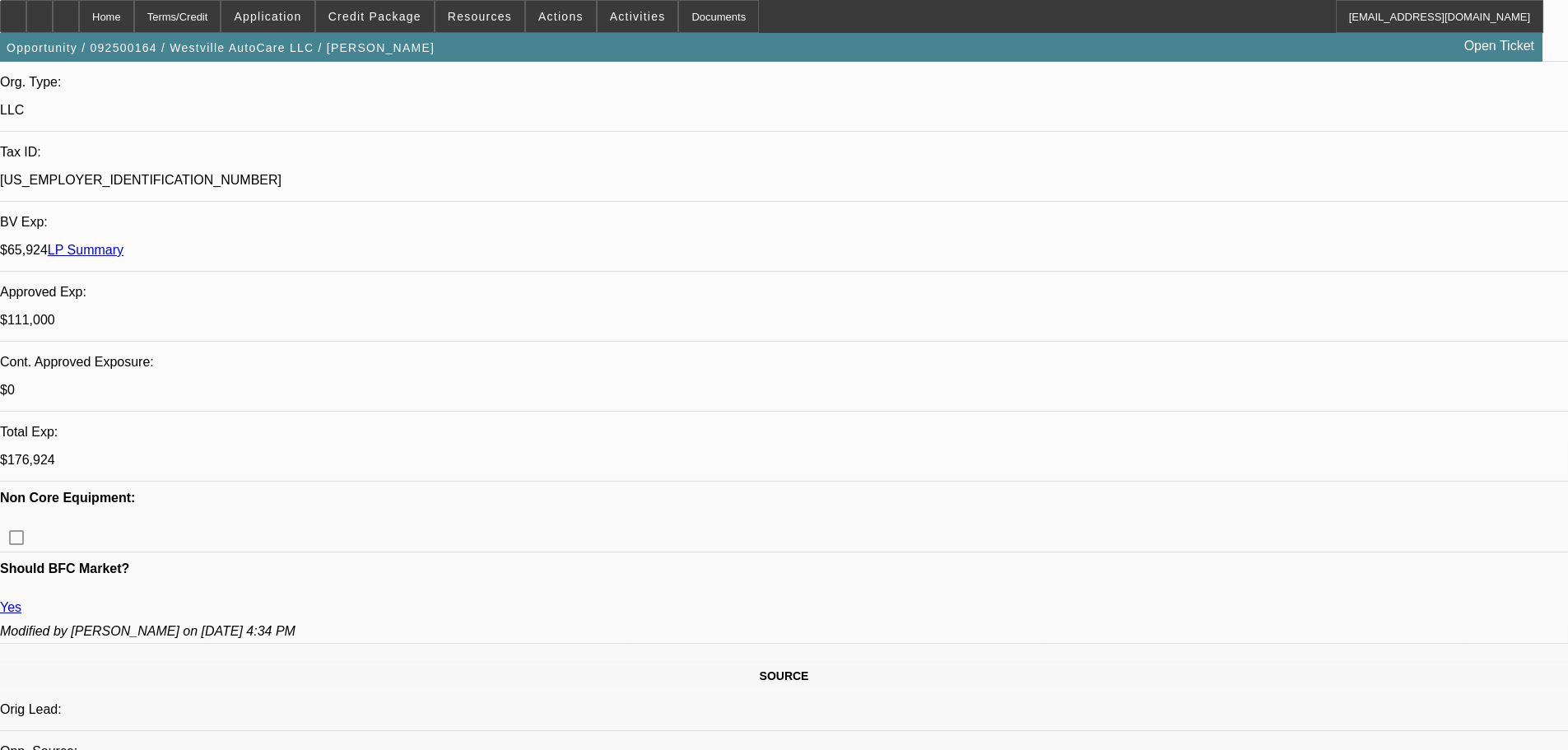
select select "6"
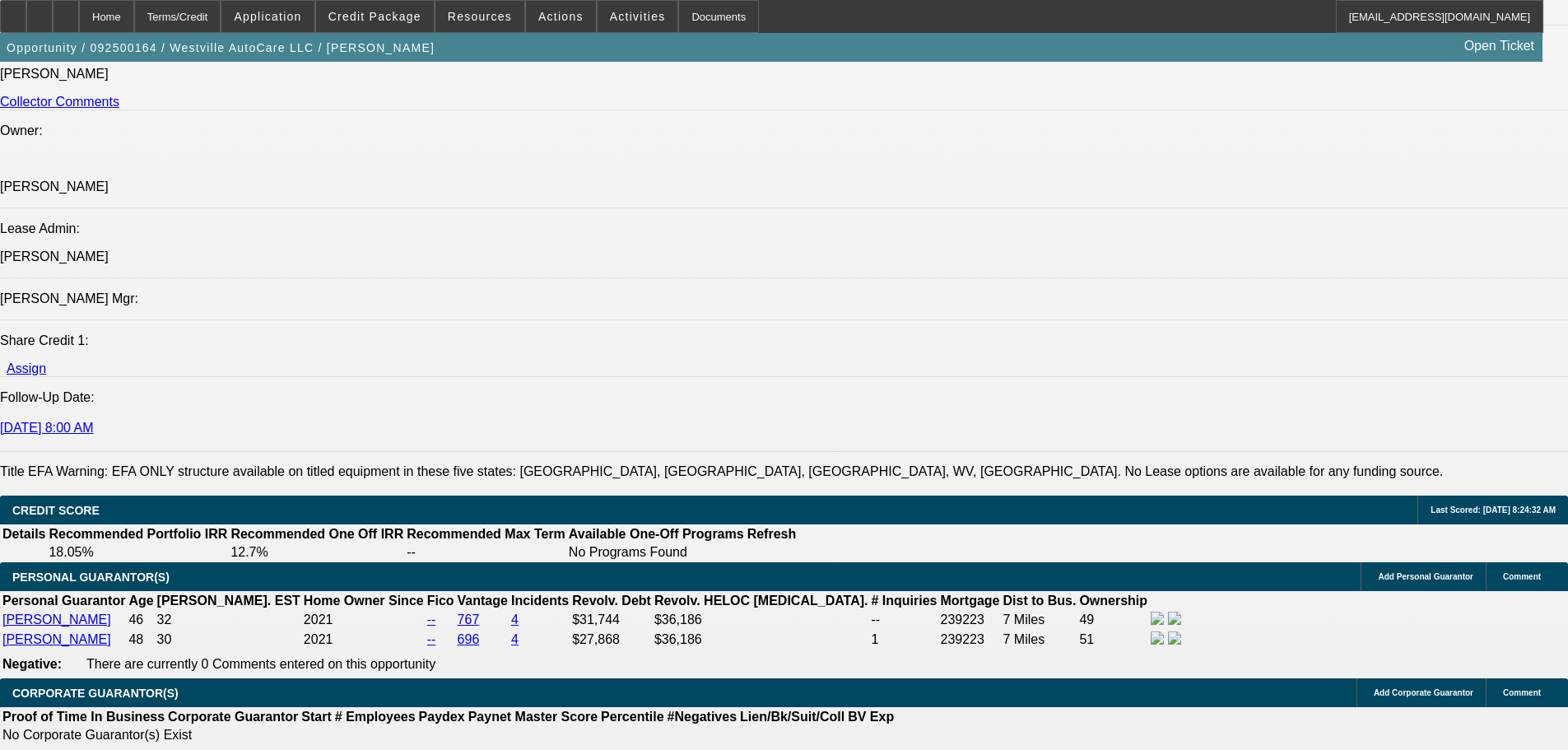
drag, startPoint x: 652, startPoint y: 302, endPoint x: 631, endPoint y: 558, distance: 256.9
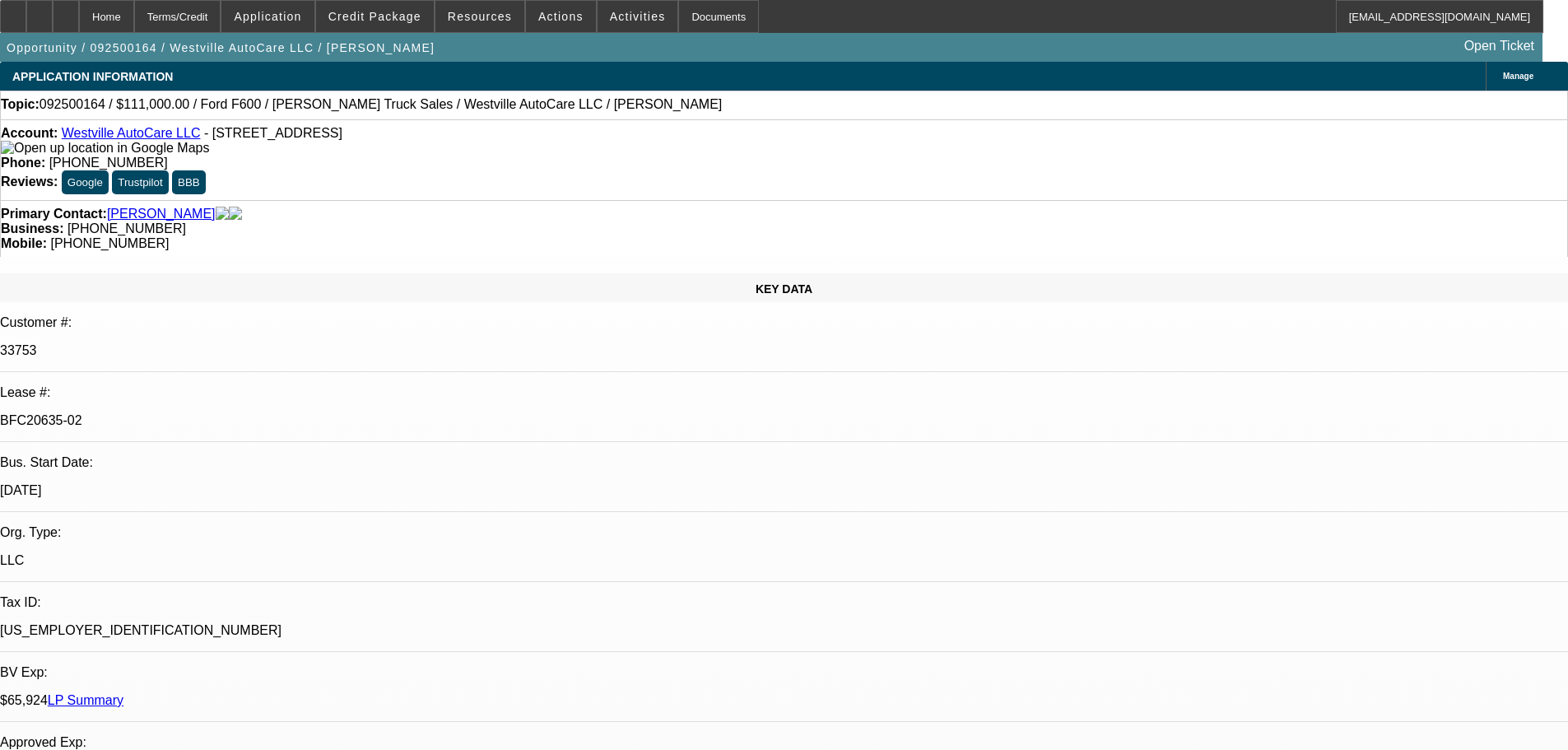
drag, startPoint x: 624, startPoint y: 362, endPoint x: 620, endPoint y: 214, distance: 148.1
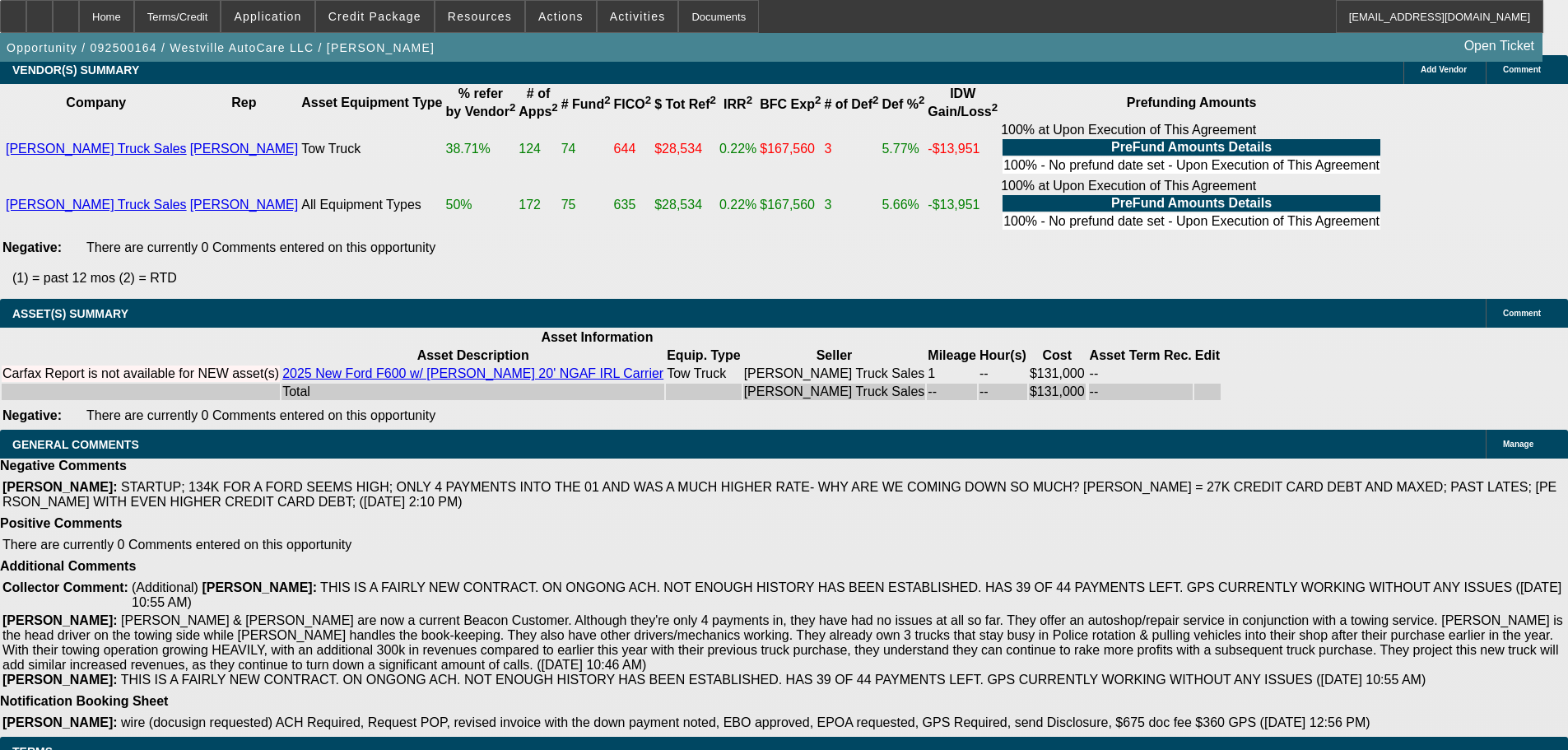
drag, startPoint x: 638, startPoint y: 347, endPoint x: 699, endPoint y: 597, distance: 257.3
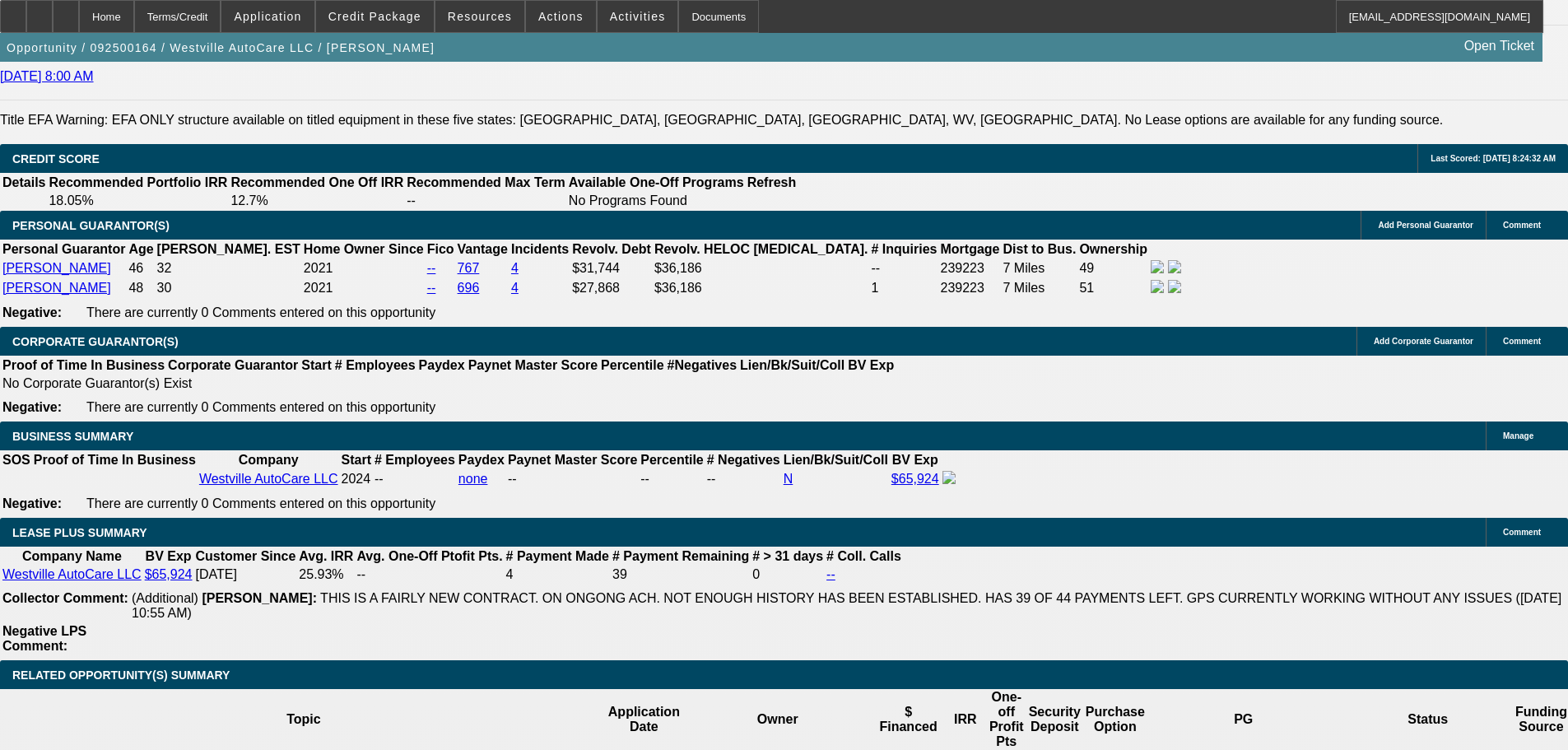
drag, startPoint x: 681, startPoint y: 409, endPoint x: 656, endPoint y: 323, distance: 89.6
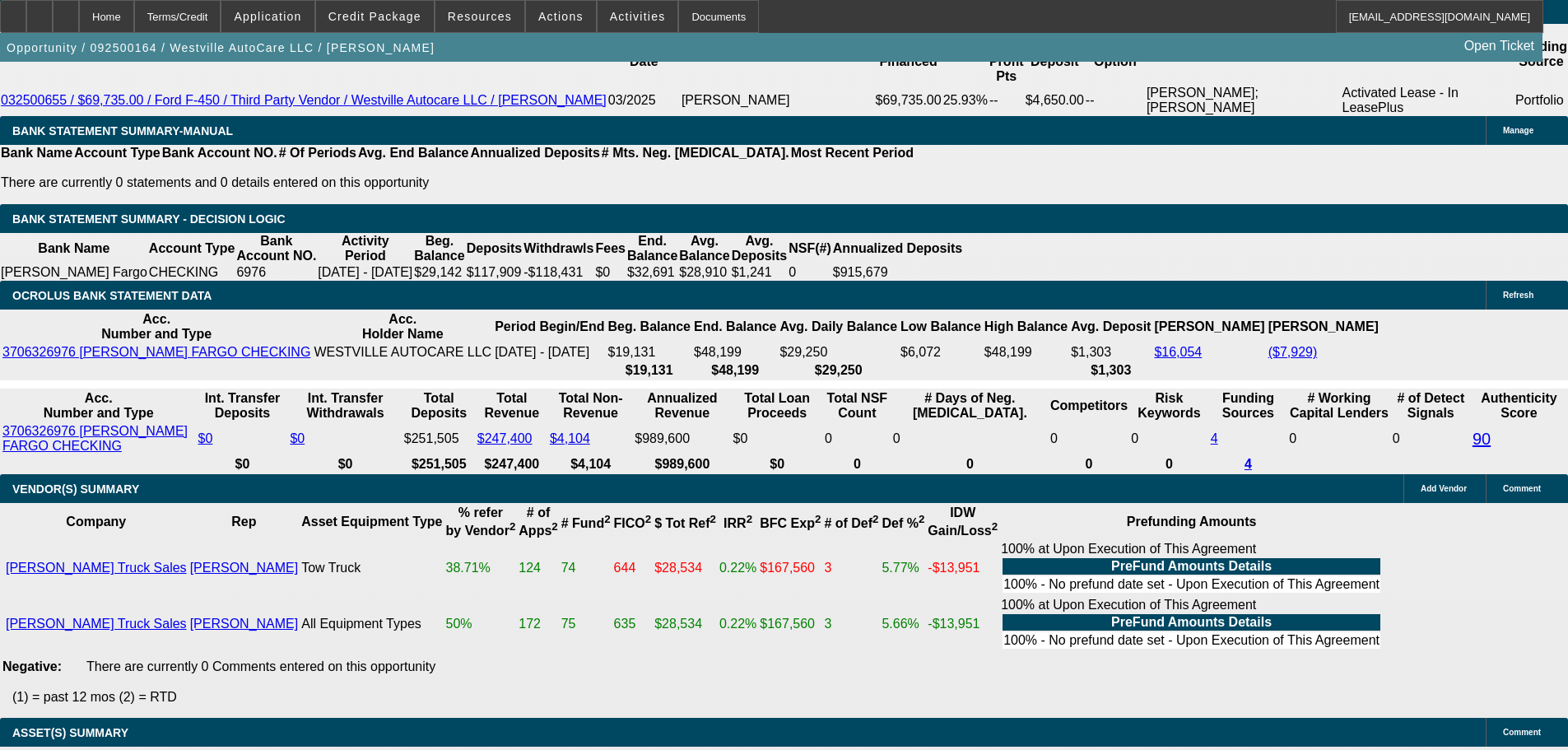
drag, startPoint x: 683, startPoint y: 554, endPoint x: 678, endPoint y: 596, distance: 42.3
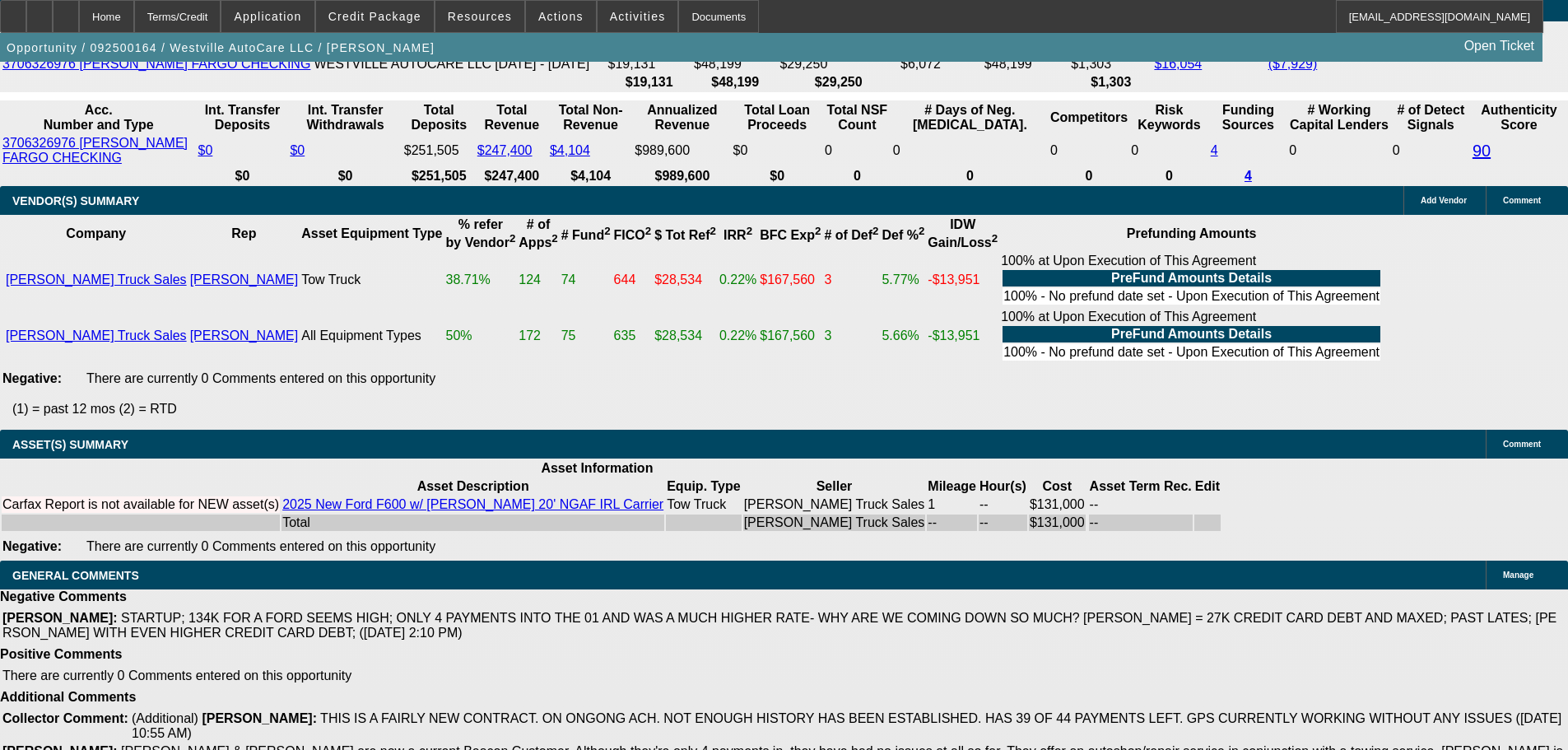
drag, startPoint x: 659, startPoint y: 334, endPoint x: 650, endPoint y: 233, distance: 101.4
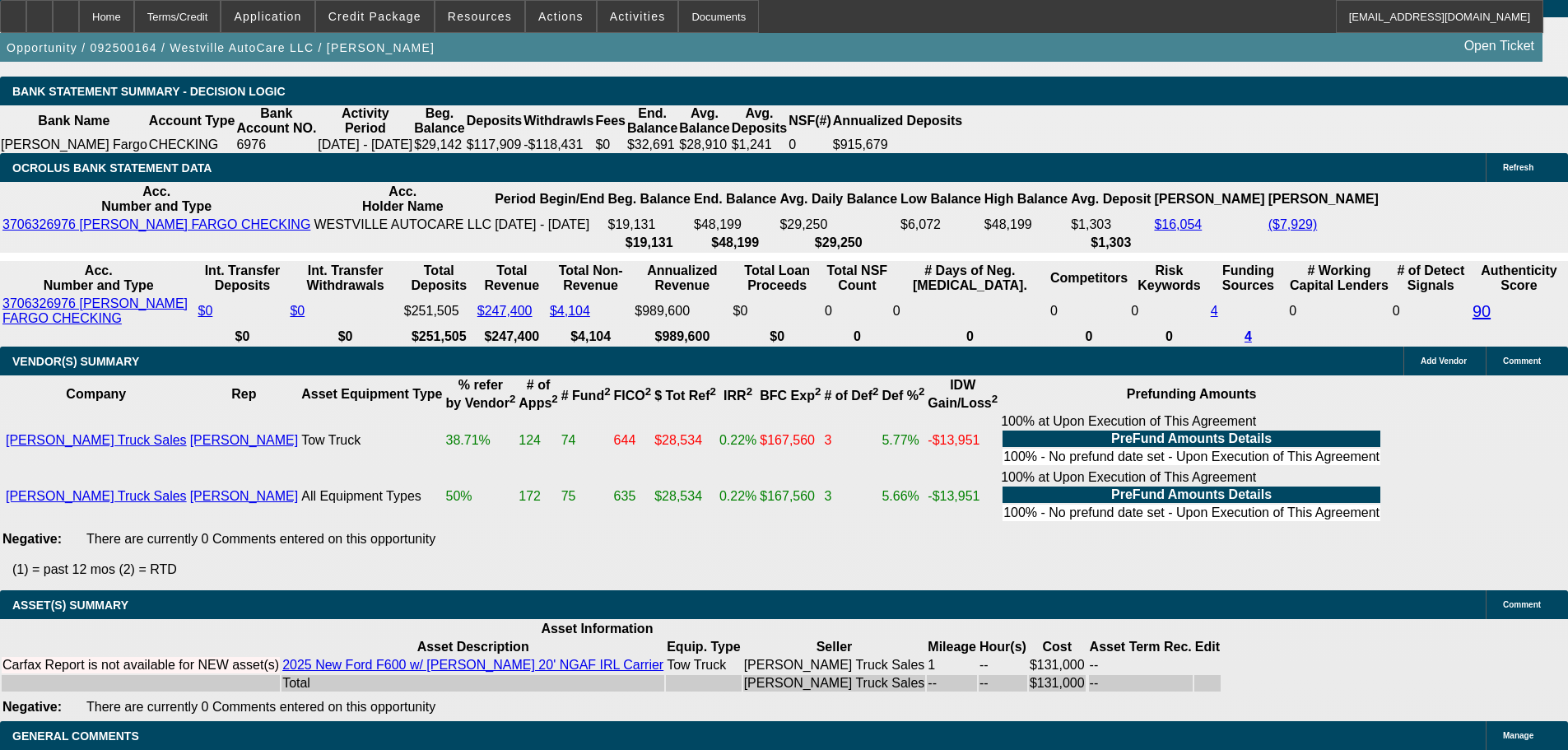
drag, startPoint x: 637, startPoint y: 330, endPoint x: 642, endPoint y: 318, distance: 13.0
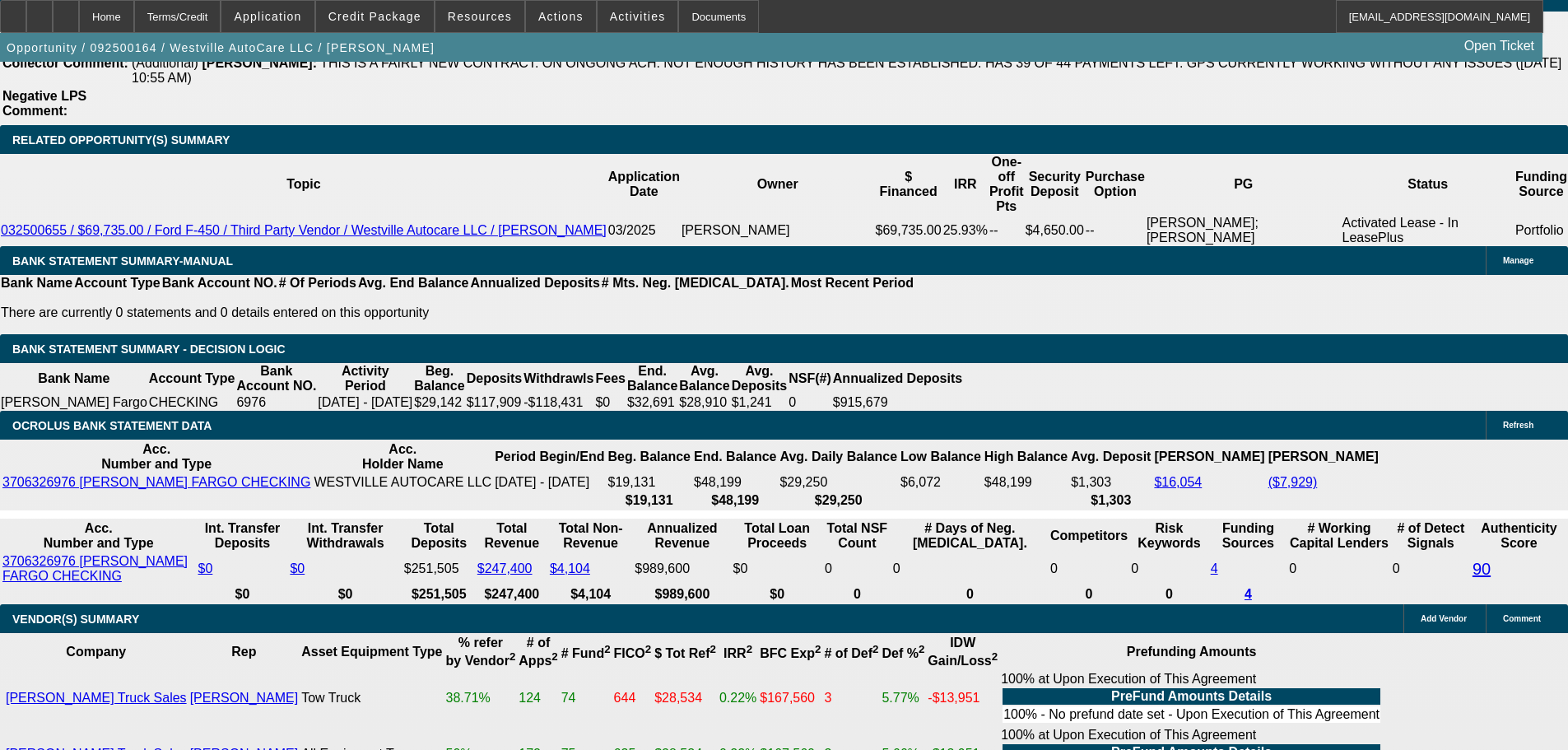
scroll to position [2881, 0]
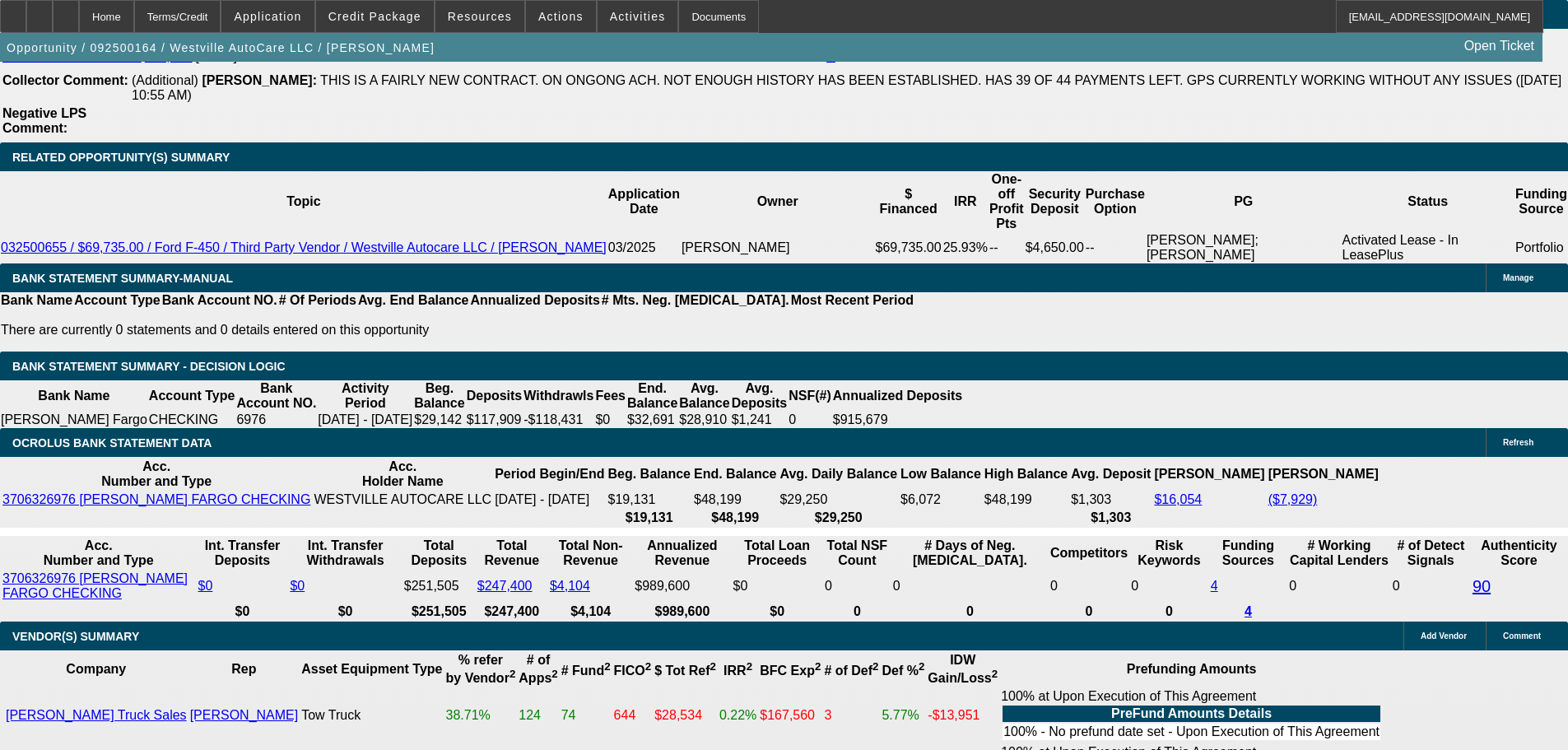
drag, startPoint x: 647, startPoint y: 275, endPoint x: 649, endPoint y: 256, distance: 19.1
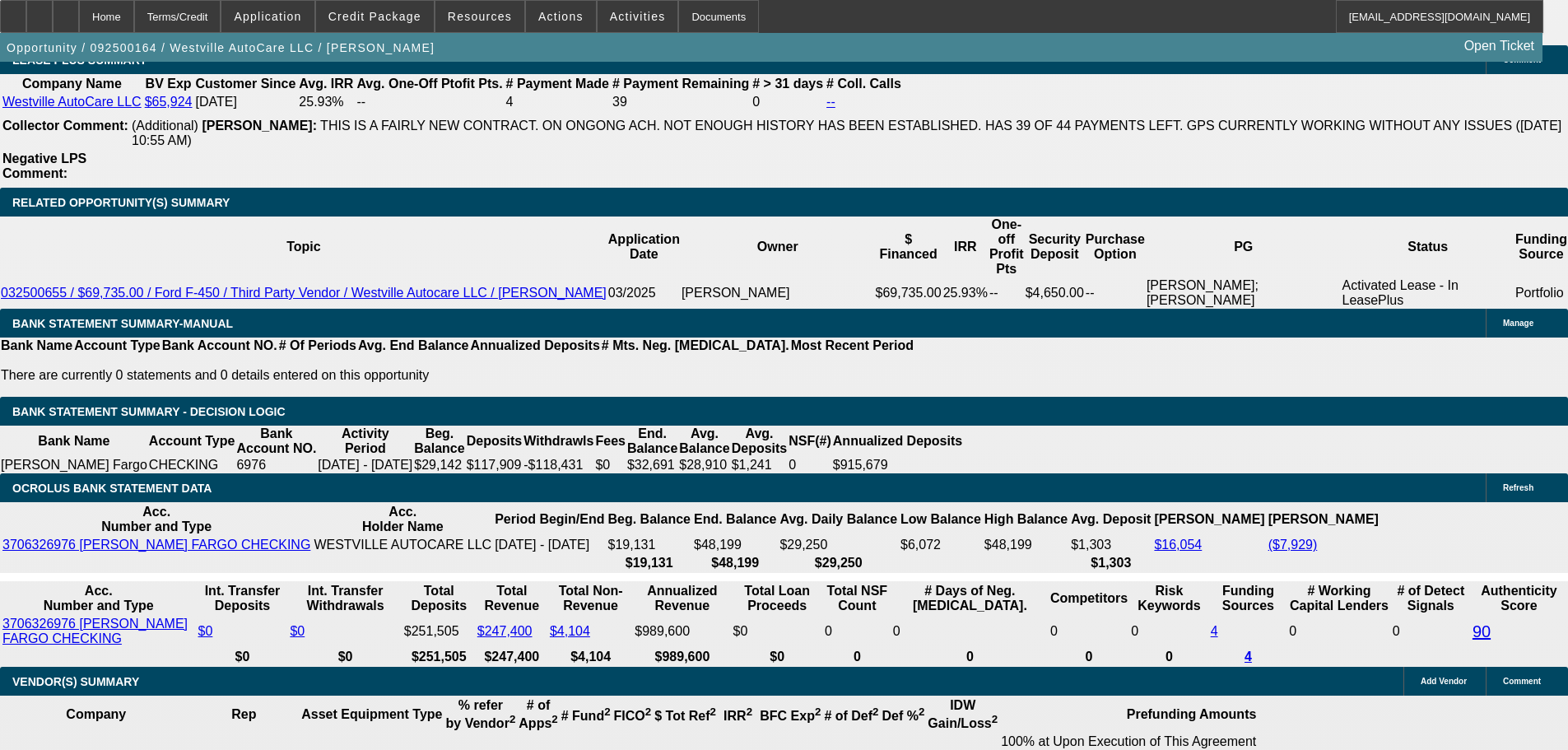
scroll to position [2832, 0]
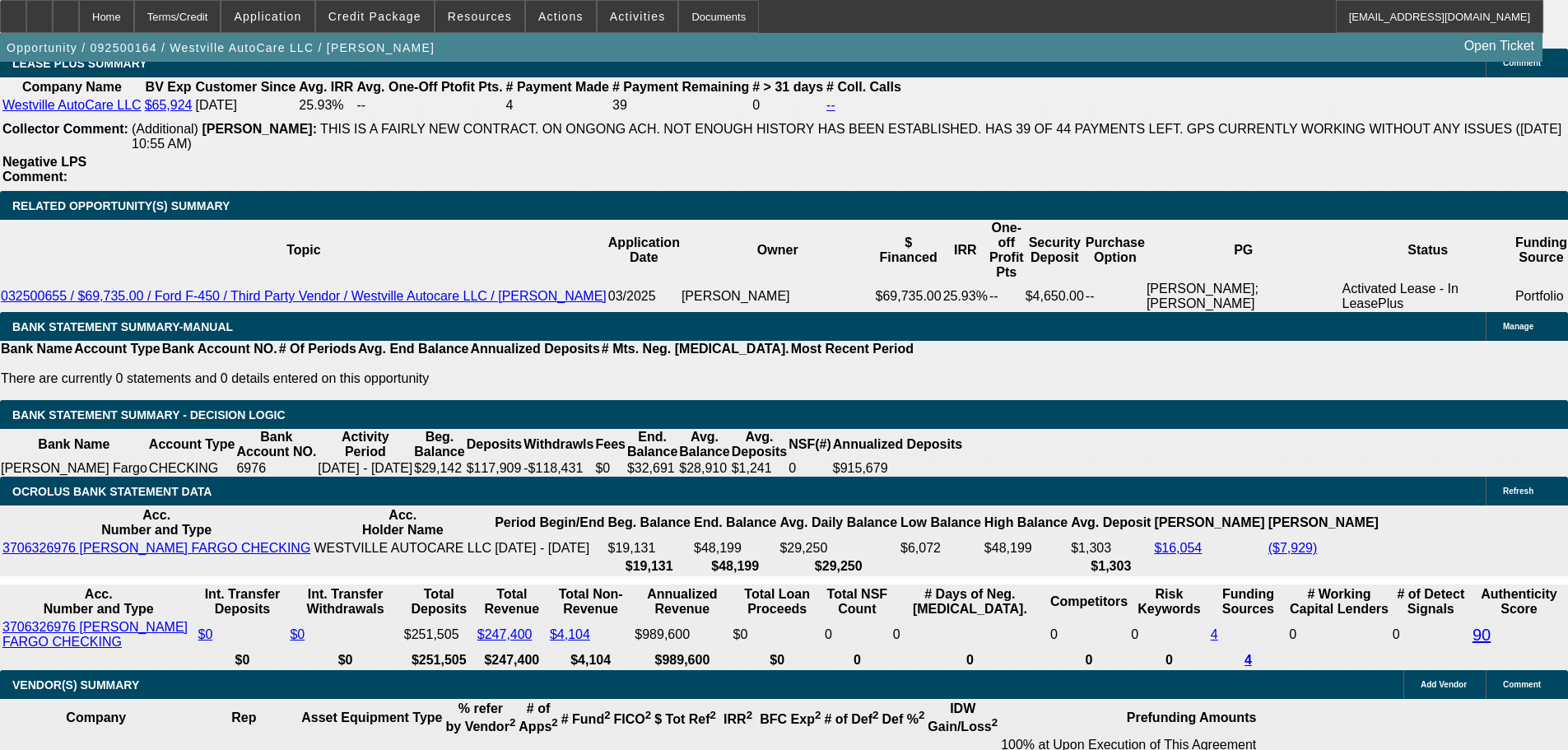
drag, startPoint x: 627, startPoint y: 294, endPoint x: 628, endPoint y: 274, distance: 20.0
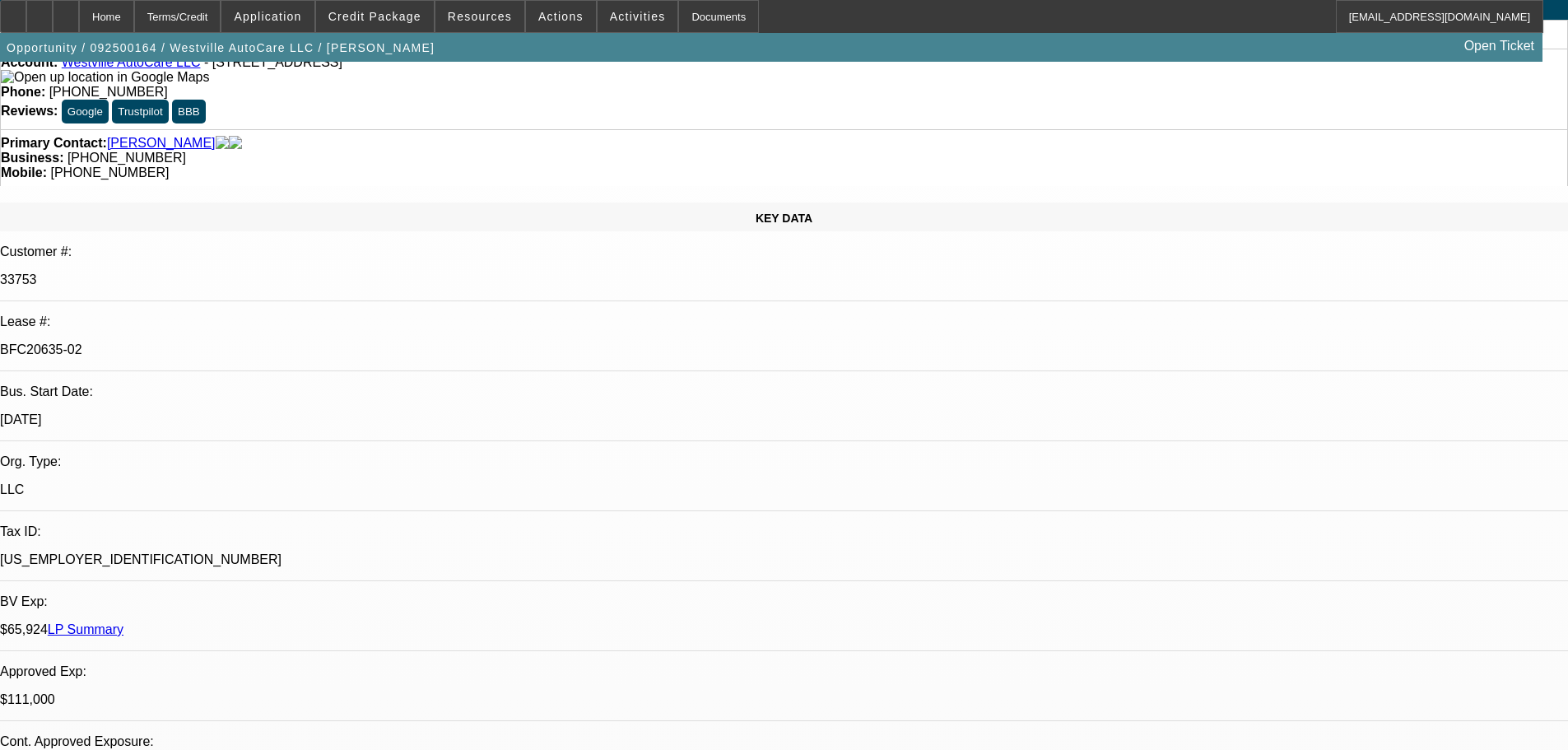
scroll to position [0, 0]
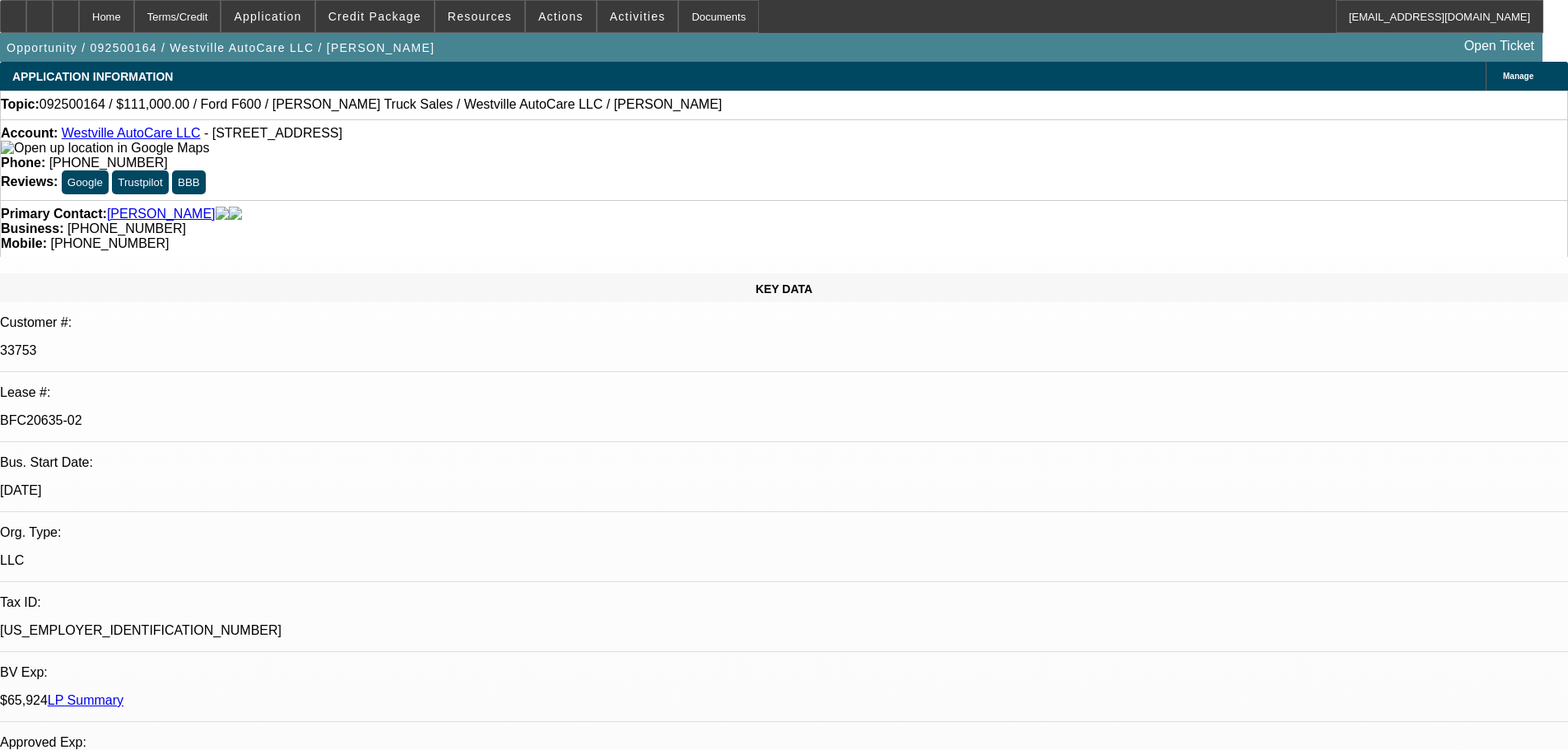
drag, startPoint x: 645, startPoint y: 422, endPoint x: 692, endPoint y: 254, distance: 174.5
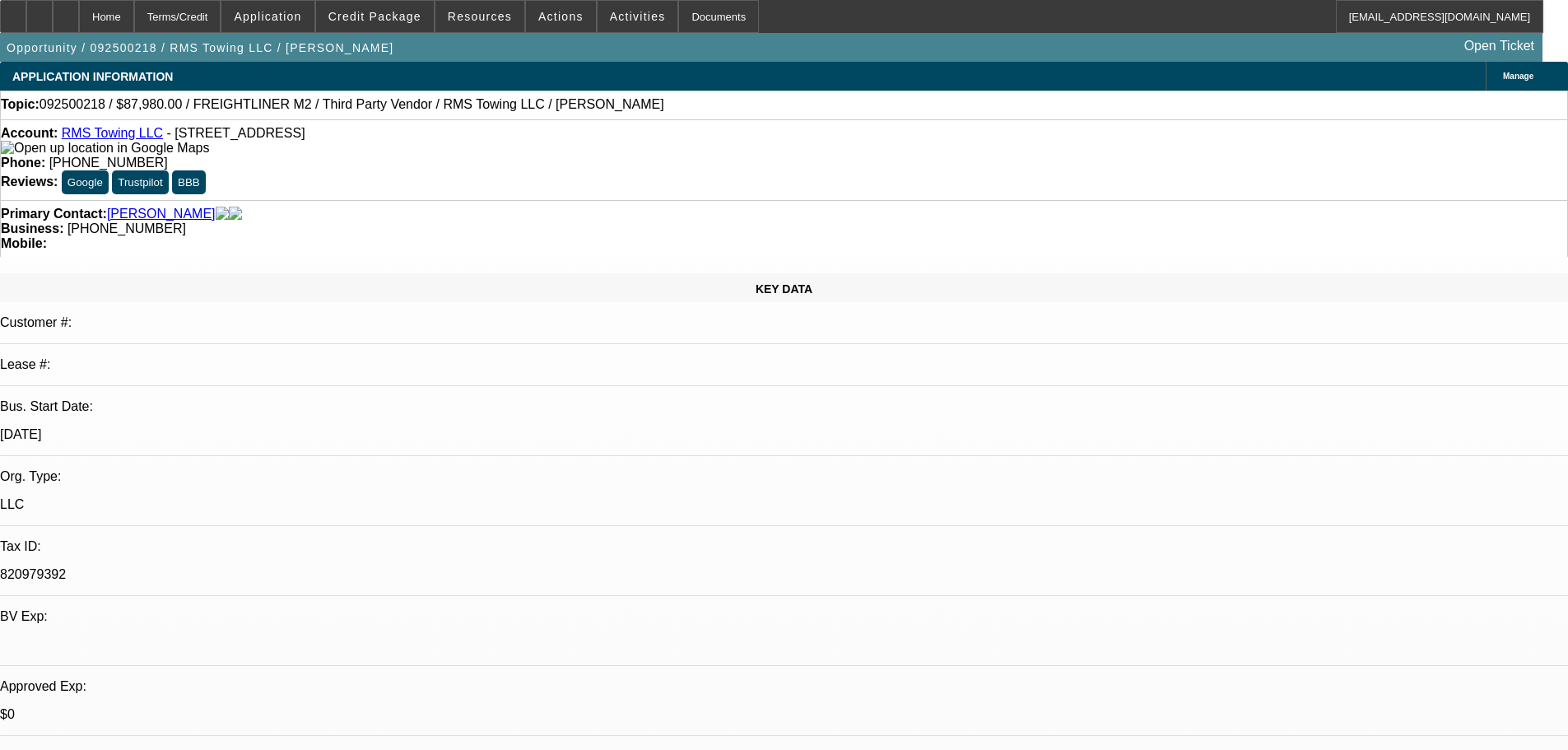
select select "0"
select select "3"
select select "0"
select select "6"
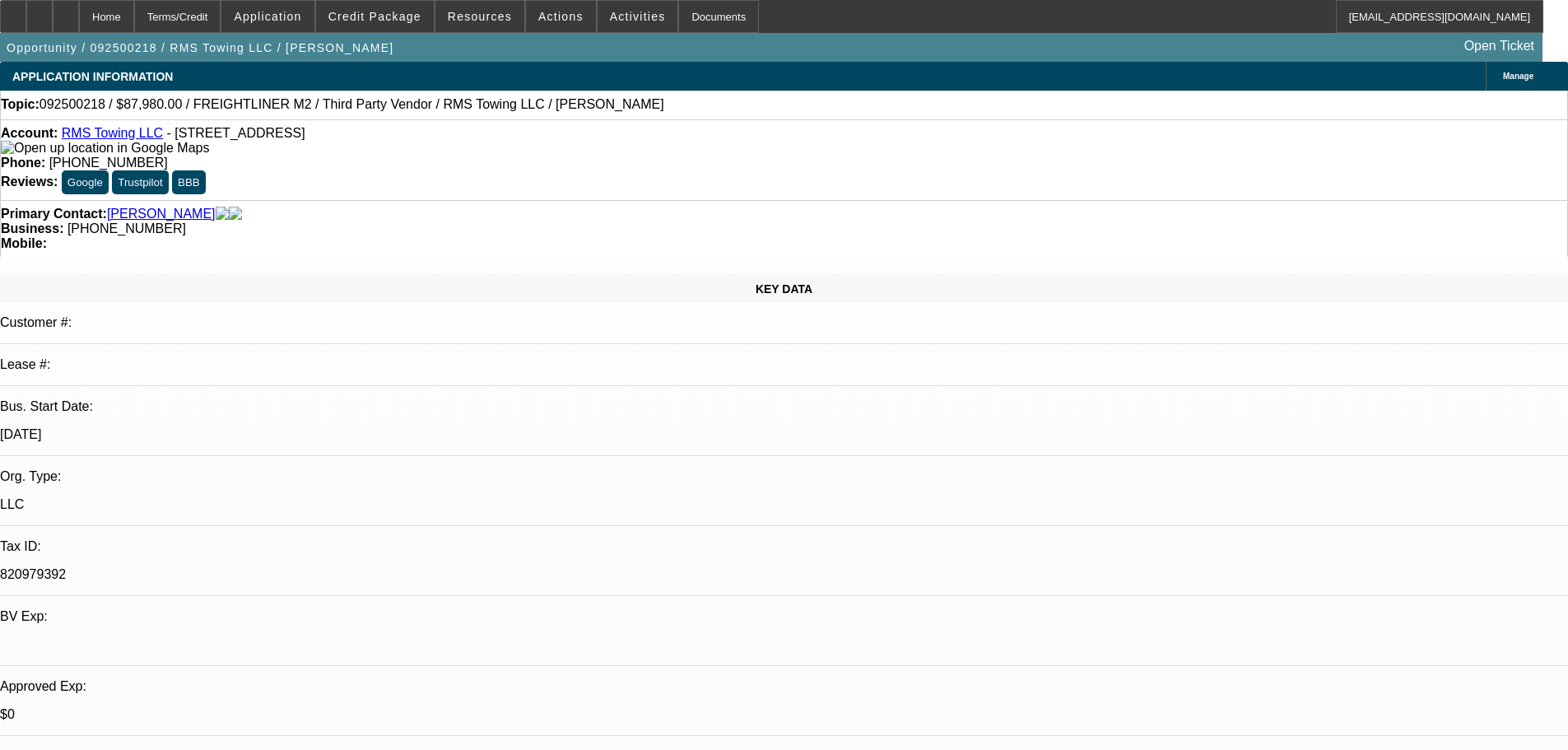
select select "0"
select select "3"
select select "0"
select select "6"
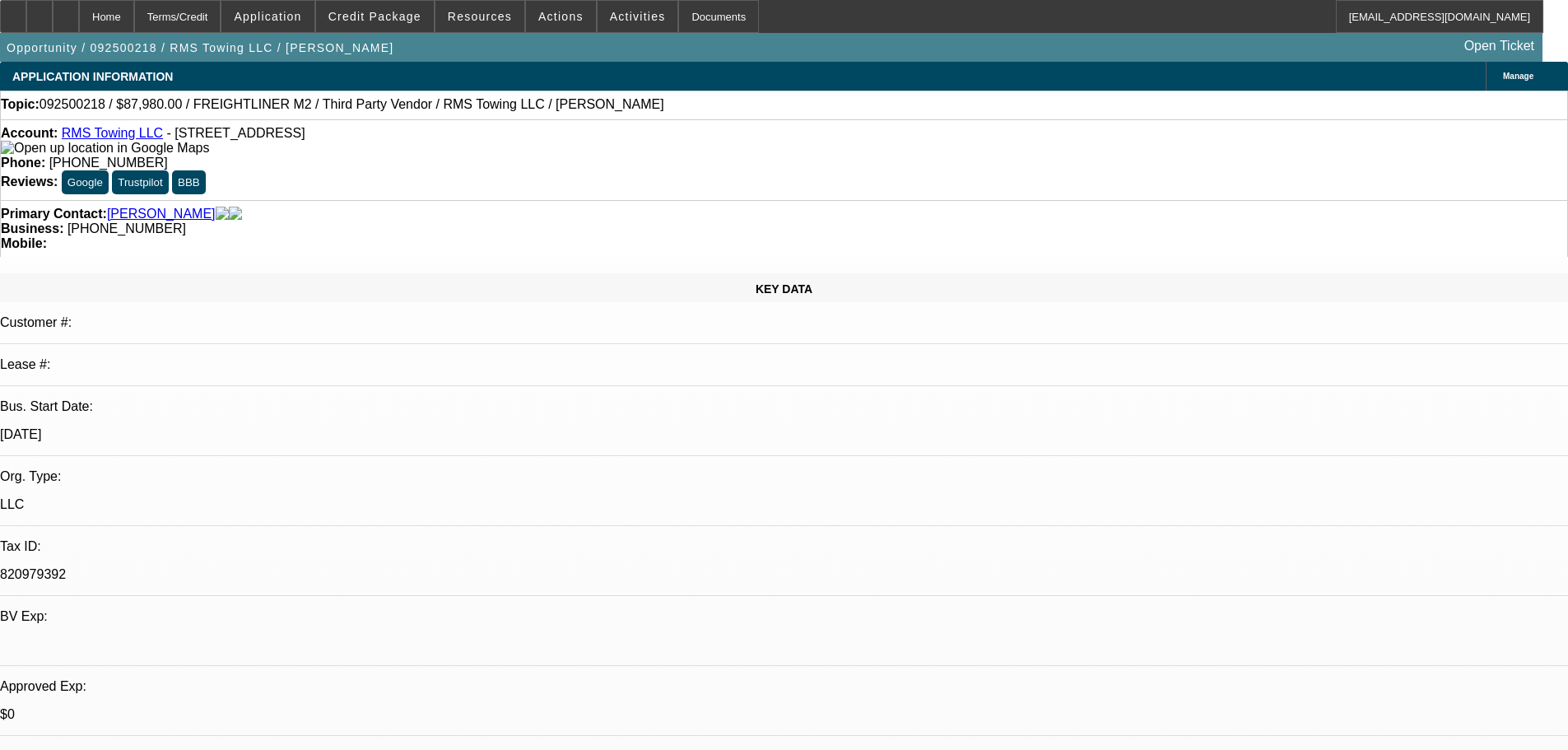
select select "0"
select select "3"
select select "0"
select select "6"
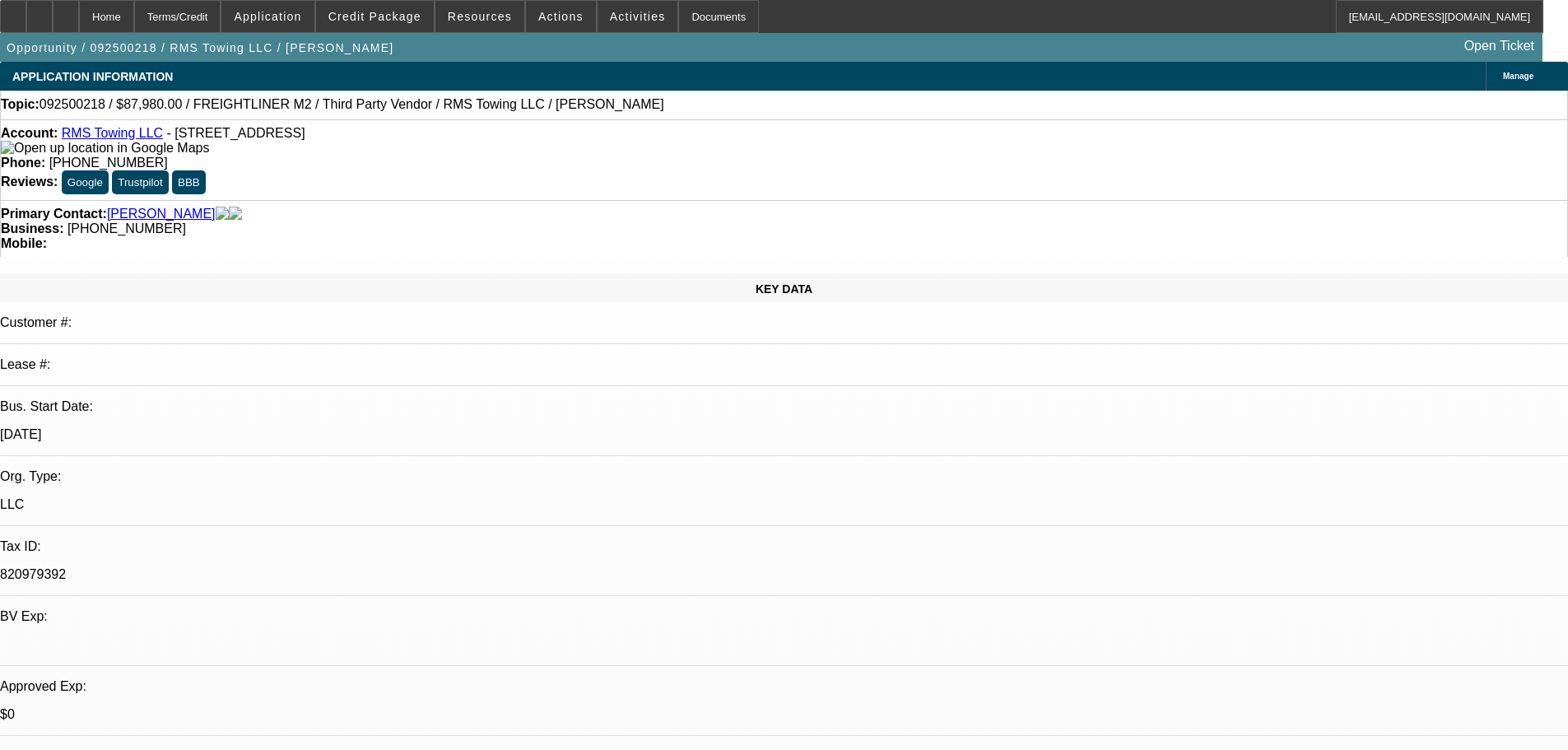
select select "0"
select select "3"
select select "0"
select select "6"
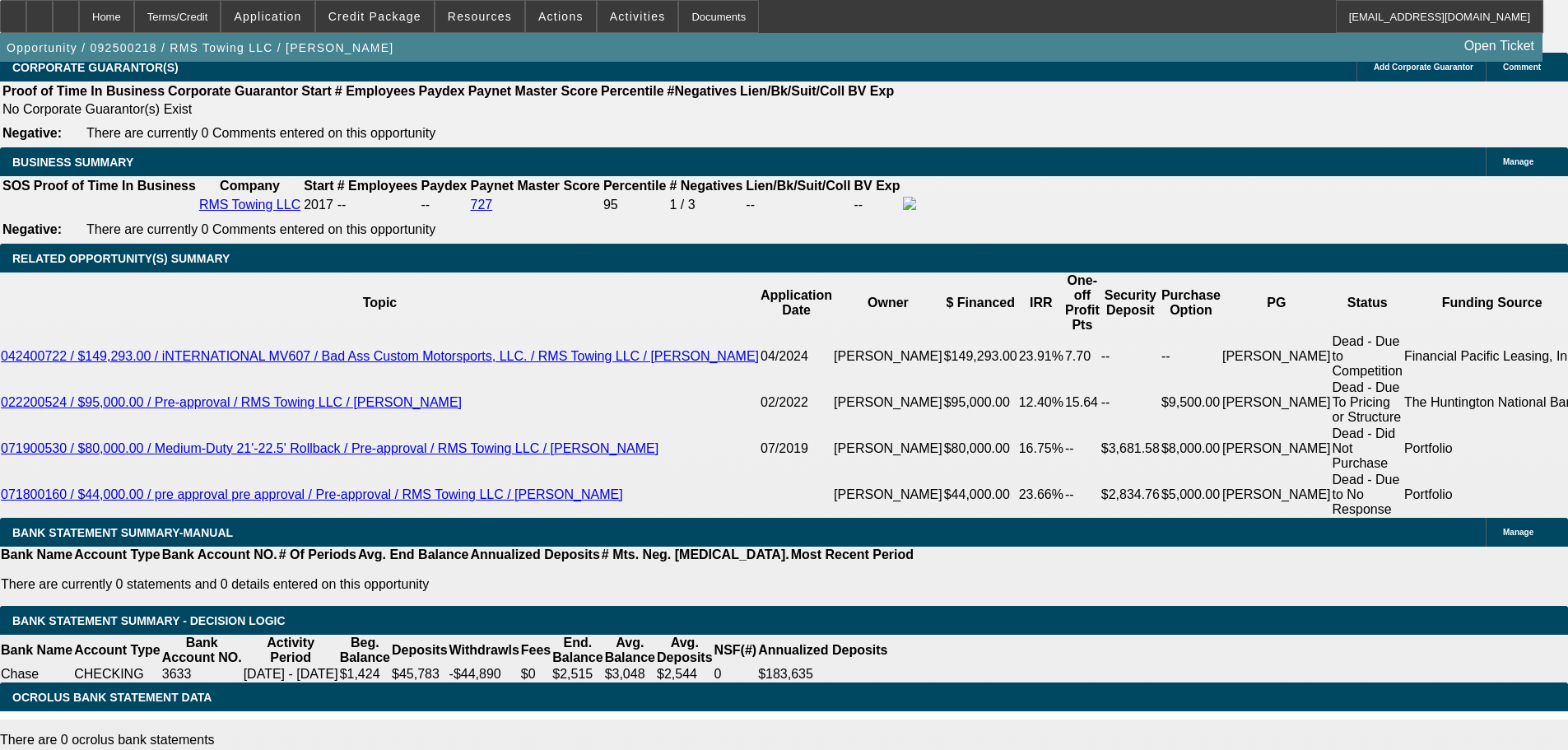
drag, startPoint x: 741, startPoint y: 390, endPoint x: 716, endPoint y: 638, distance: 249.3
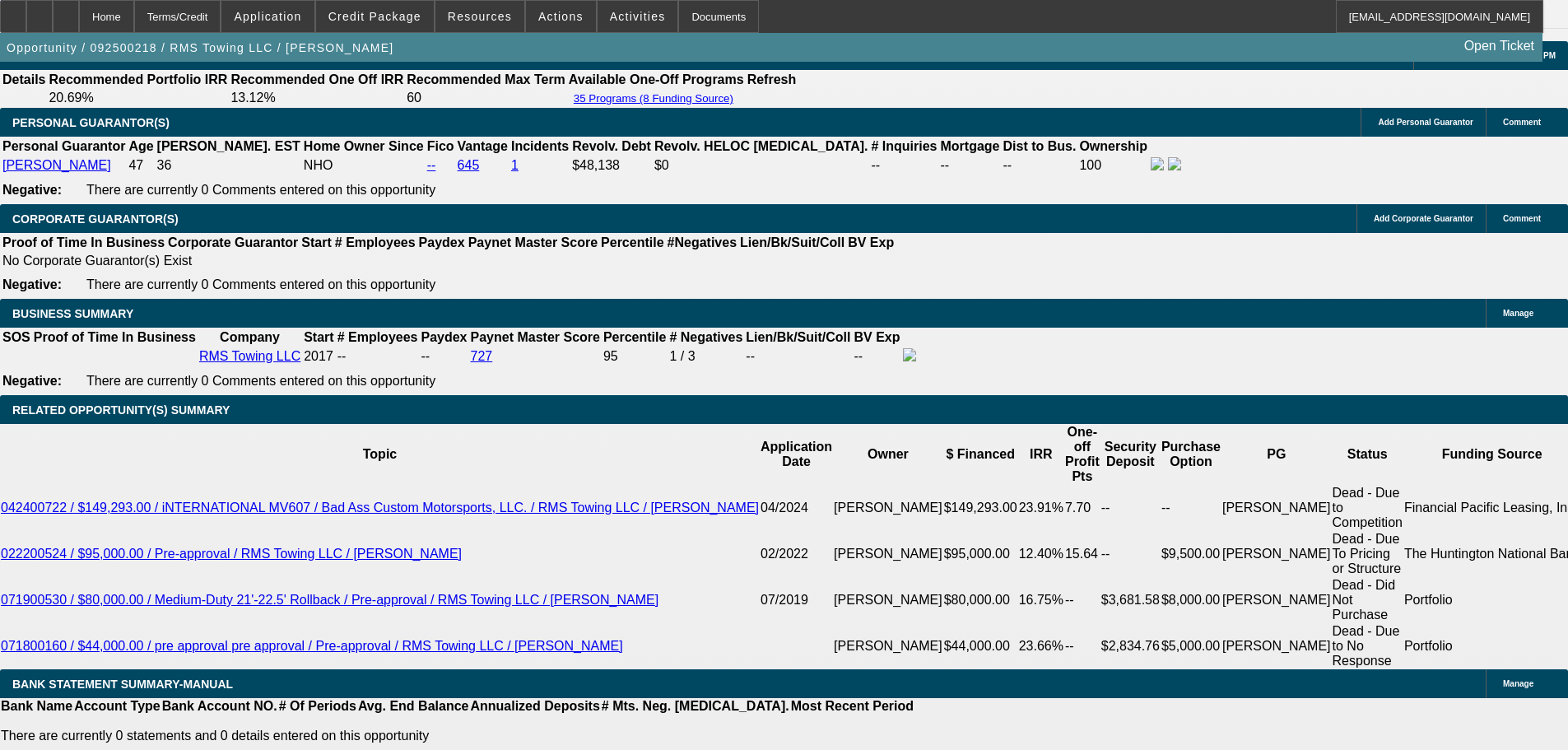
scroll to position [2313, 0]
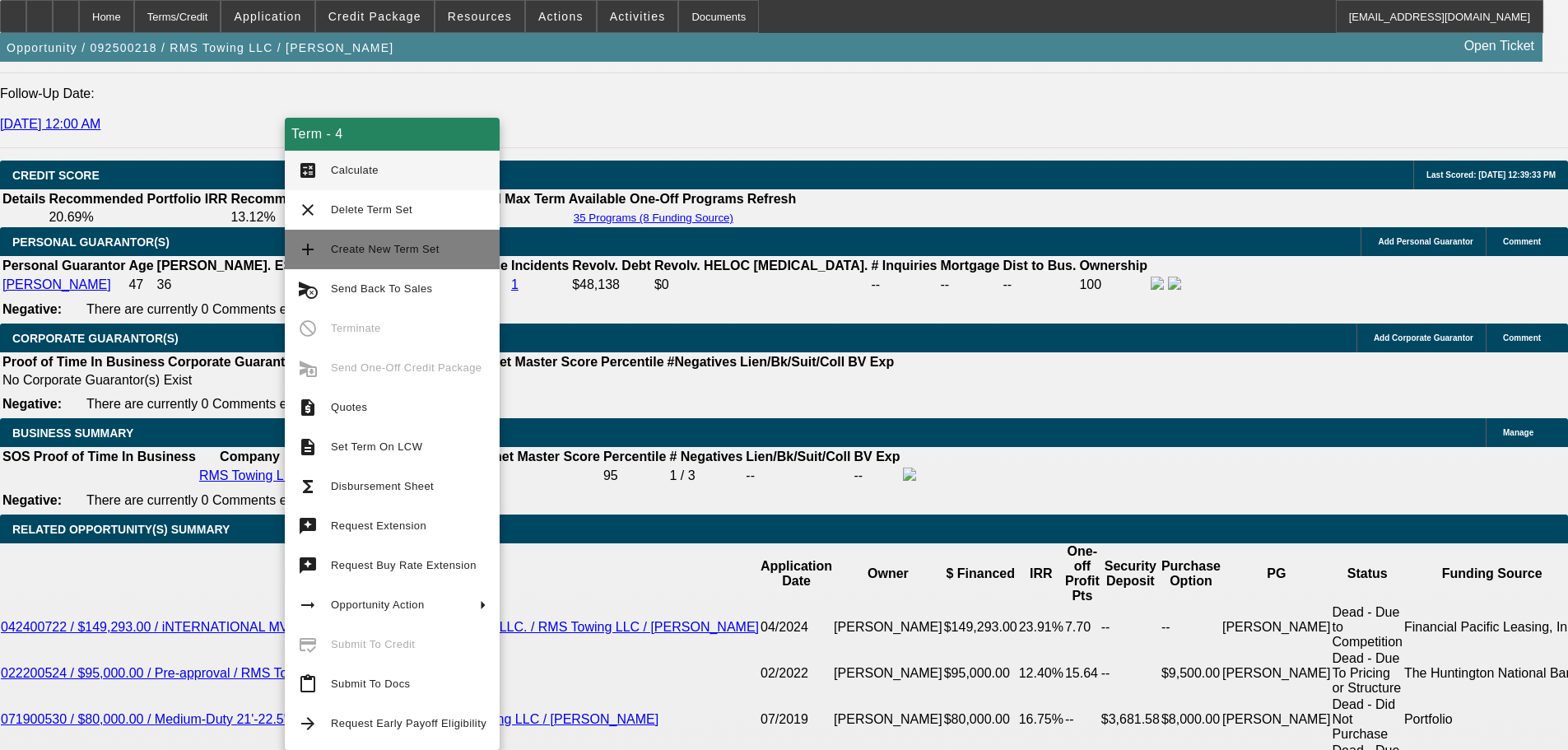
click at [445, 248] on span "Create New Term Set" at bounding box center [408, 249] width 155 height 20
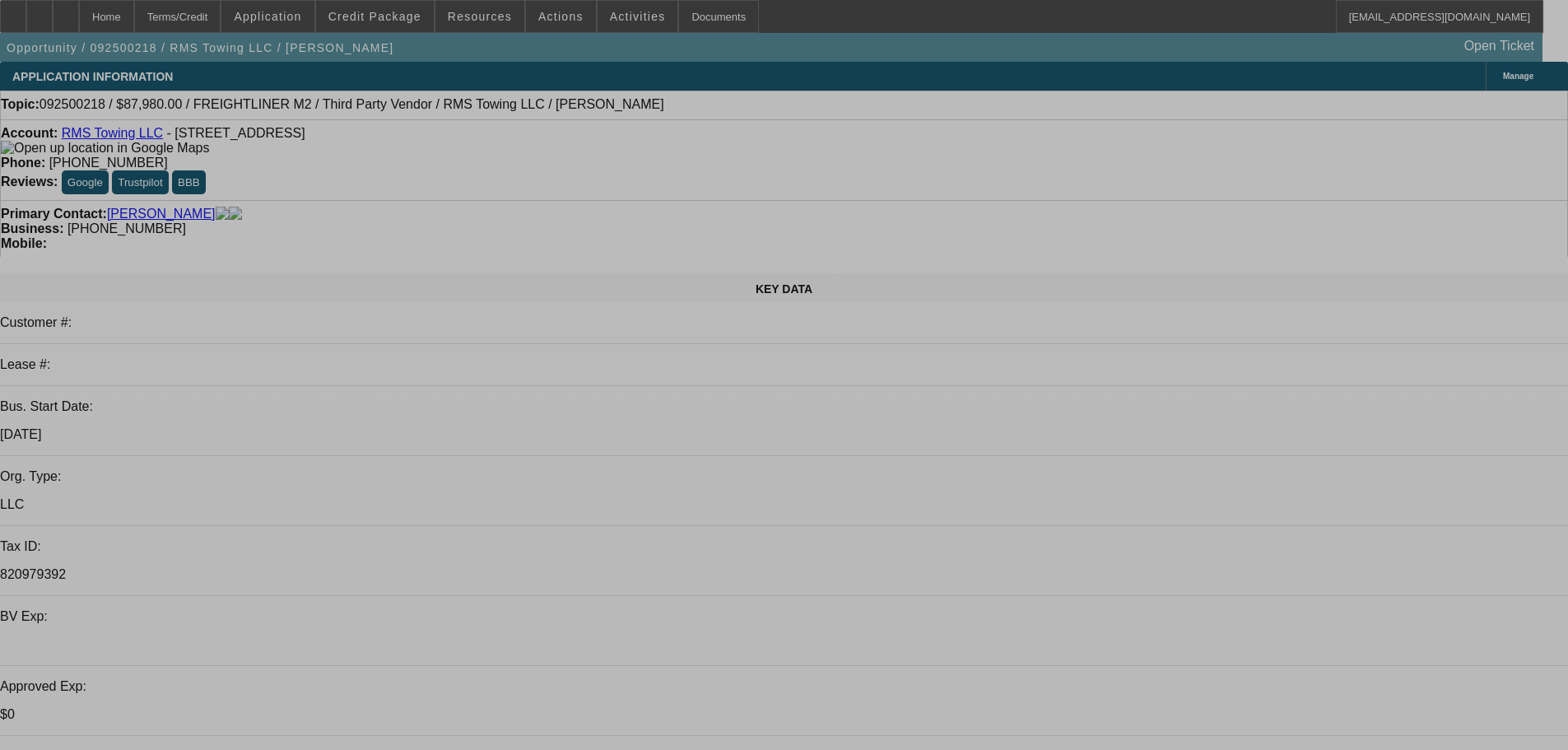
select select "0"
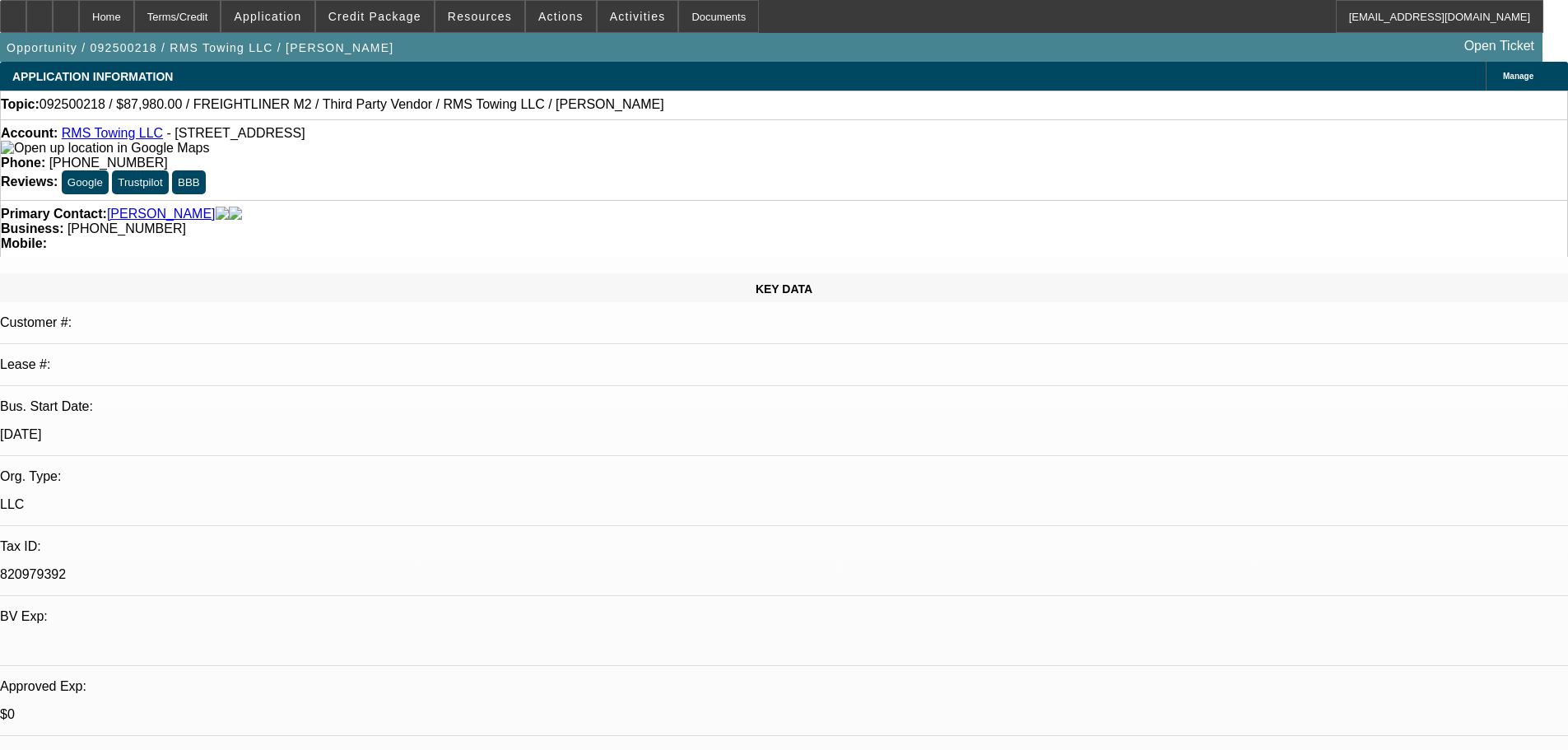
select select "0"
select select "3"
select select "0"
select select "6"
select select "0"
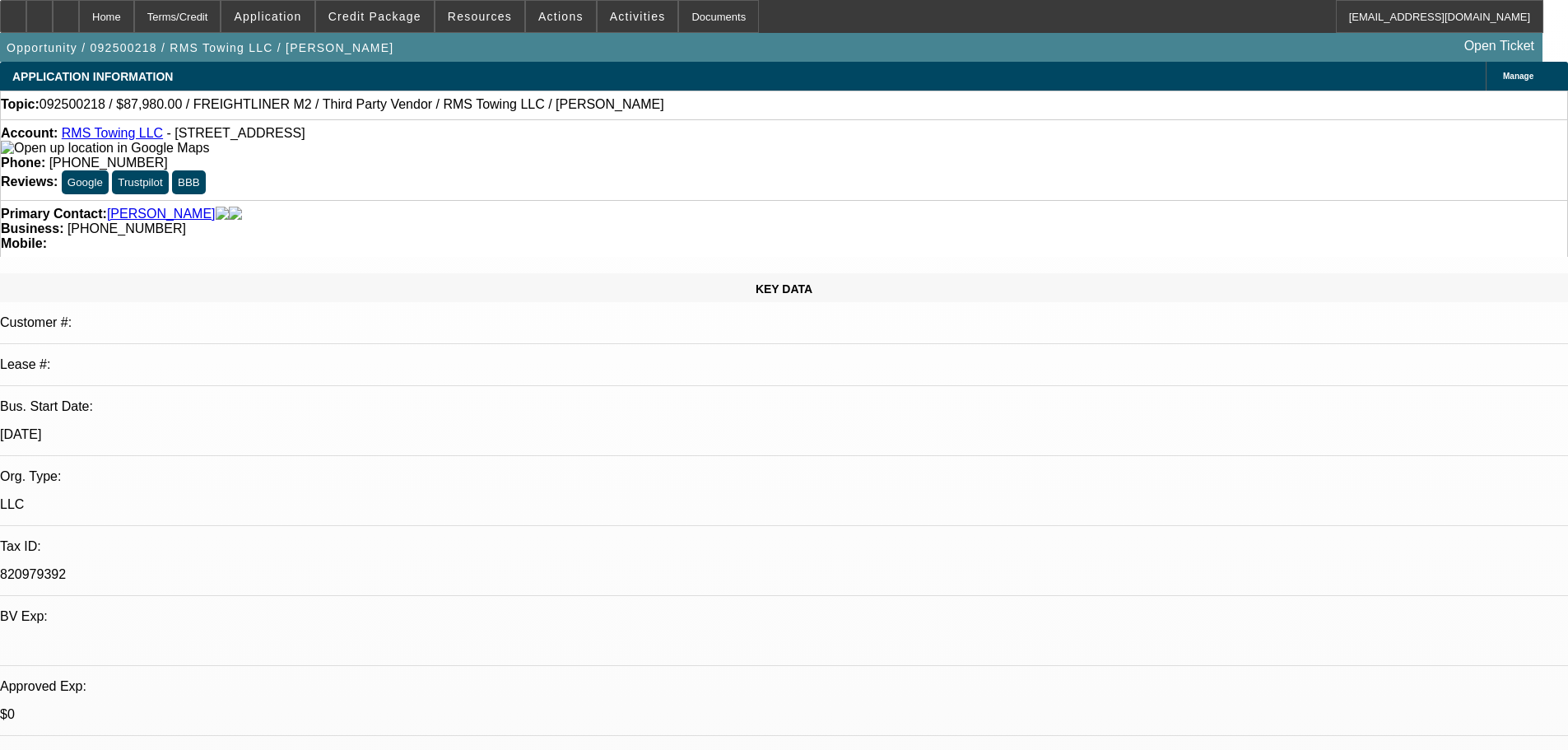
select select "0"
select select "3"
select select "0"
select select "6"
select select "0"
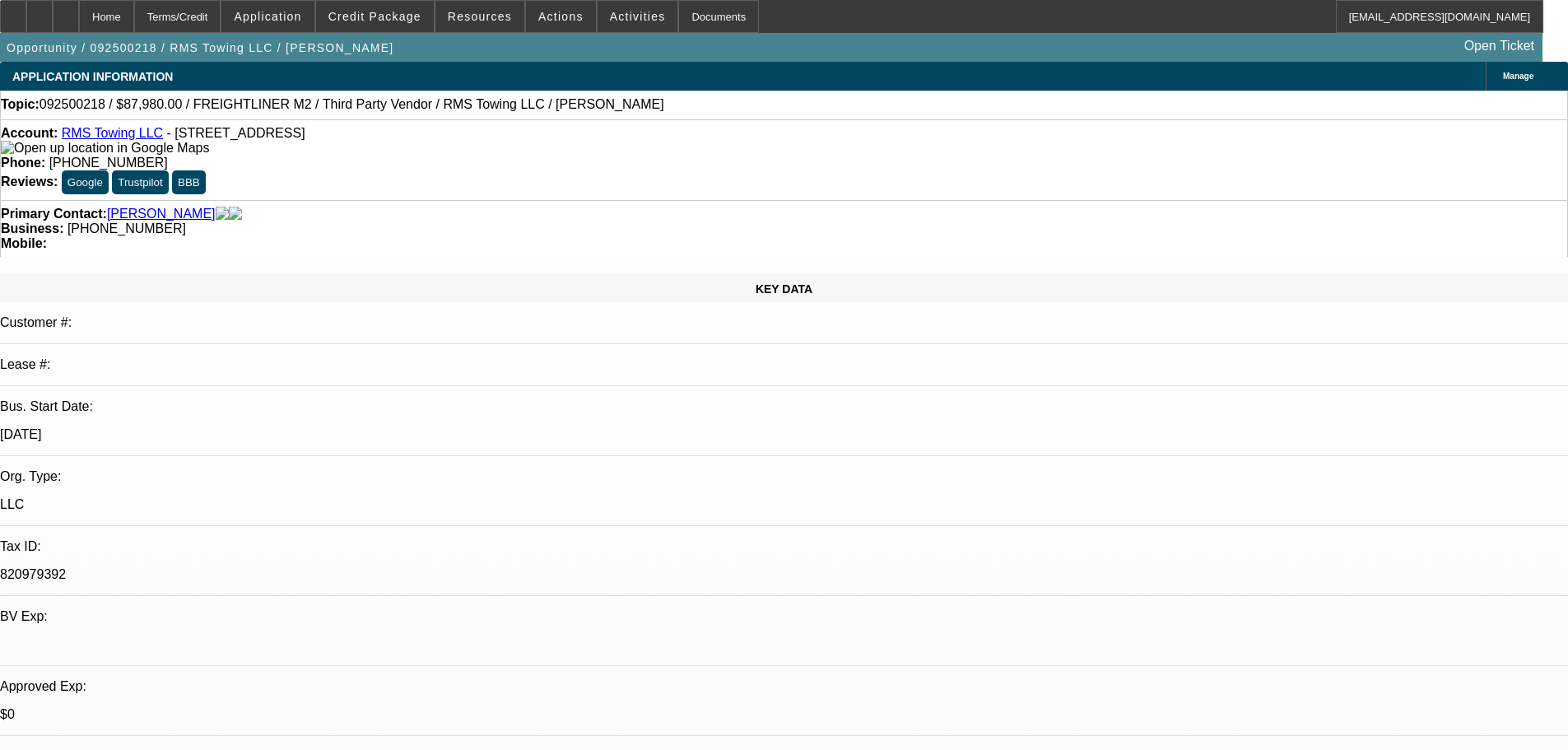
select select "0"
select select "3"
select select "0"
select select "6"
select select "0"
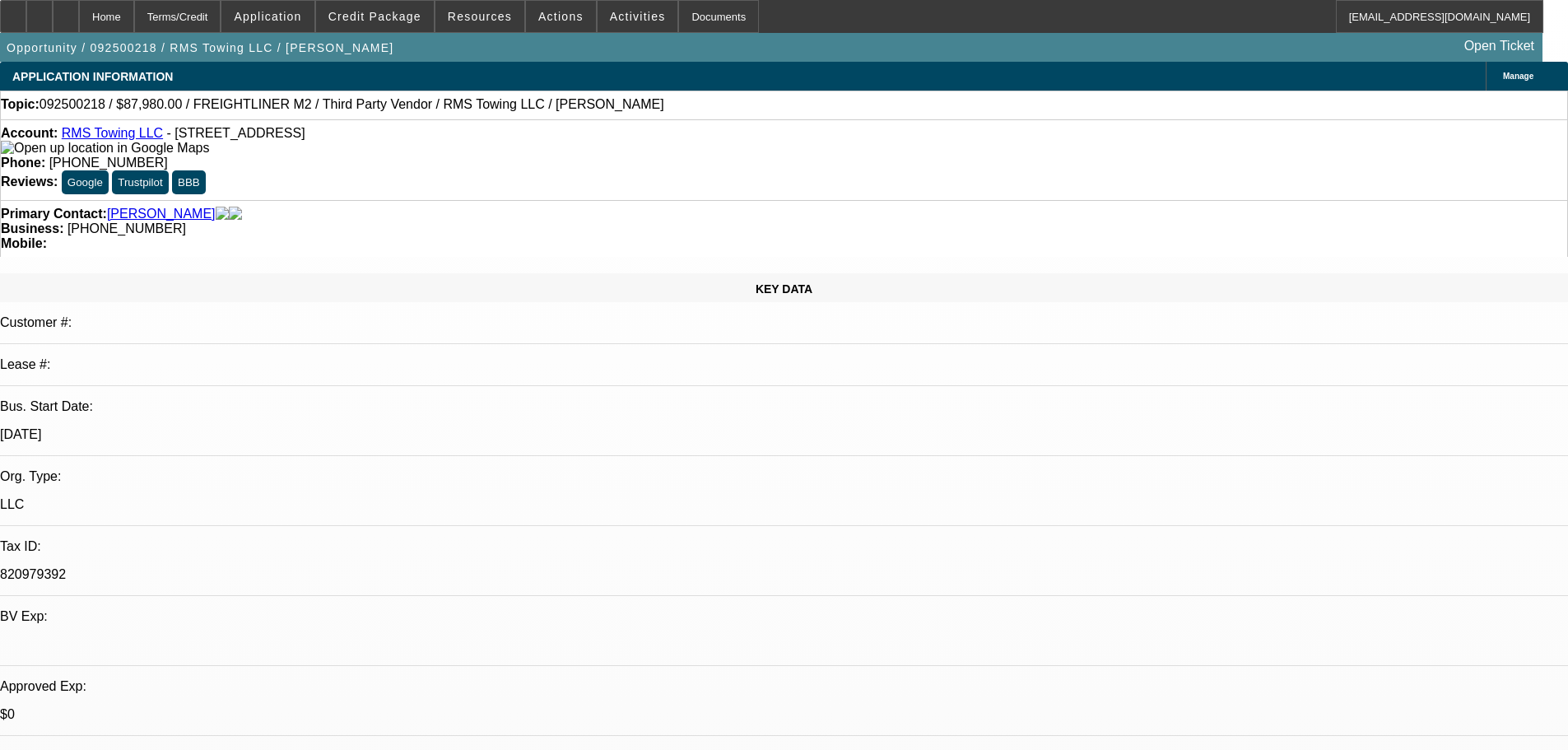
select select "0"
select select "3"
select select "0"
select select "6"
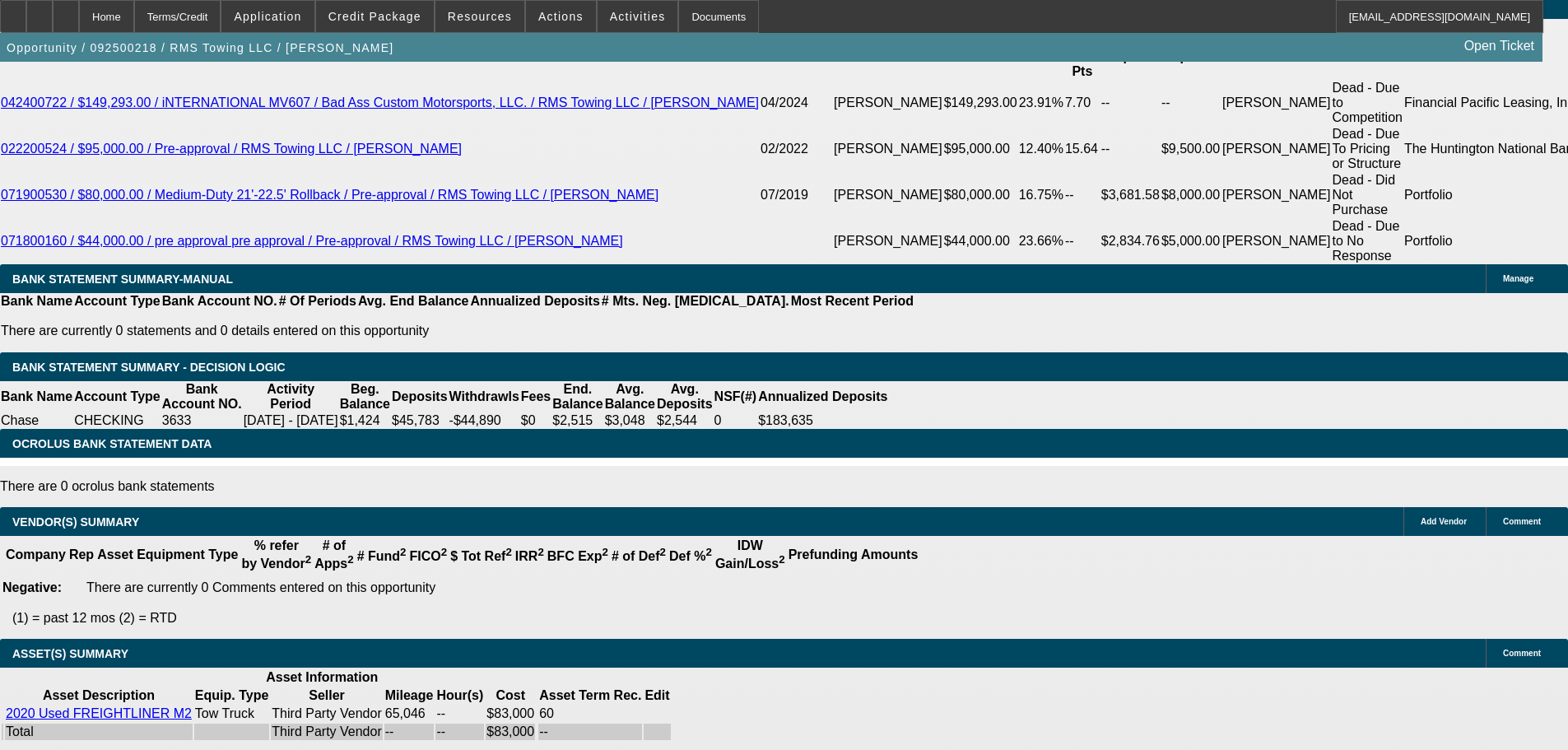
drag, startPoint x: 505, startPoint y: 326, endPoint x: 566, endPoint y: 599, distance: 279.7
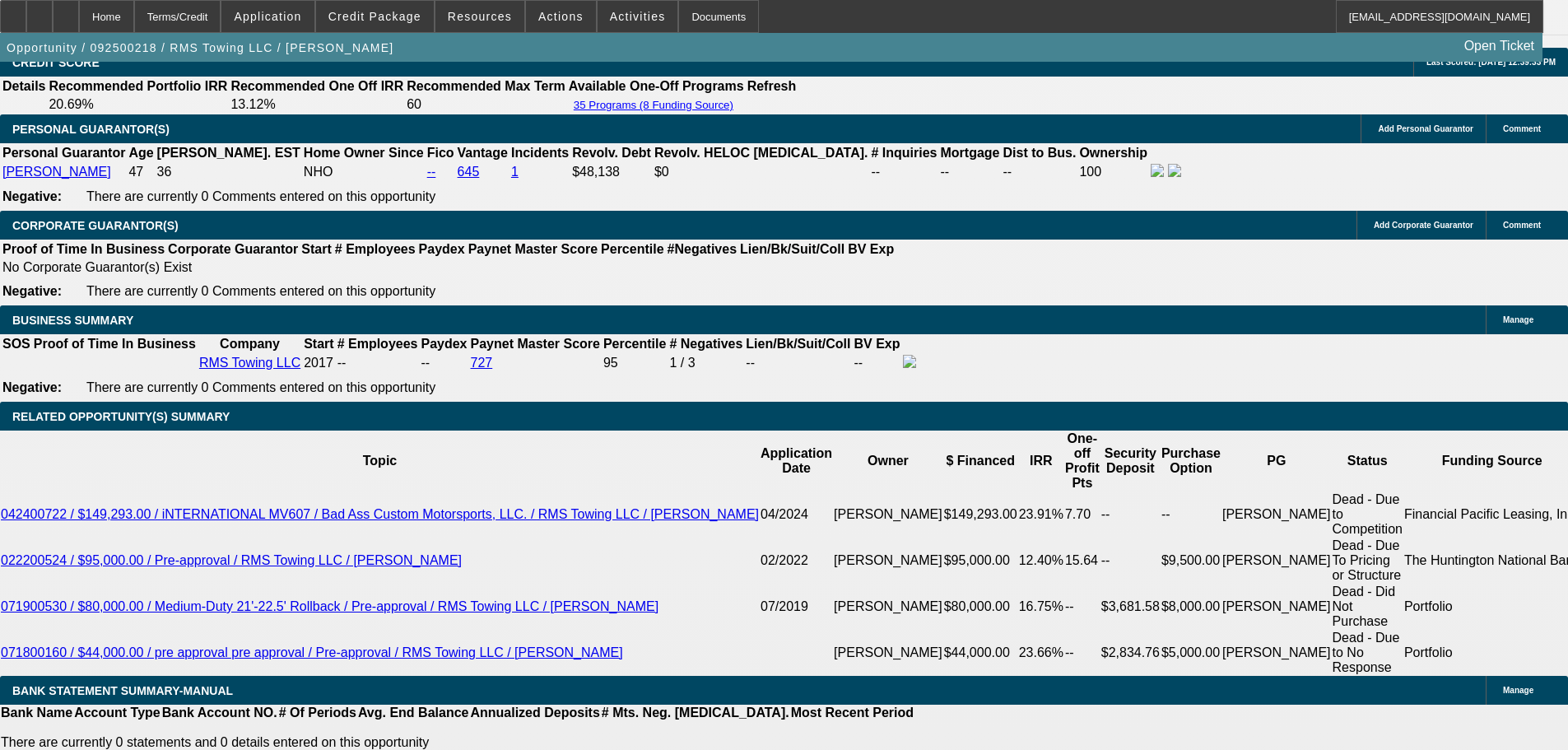
scroll to position [2561, 0]
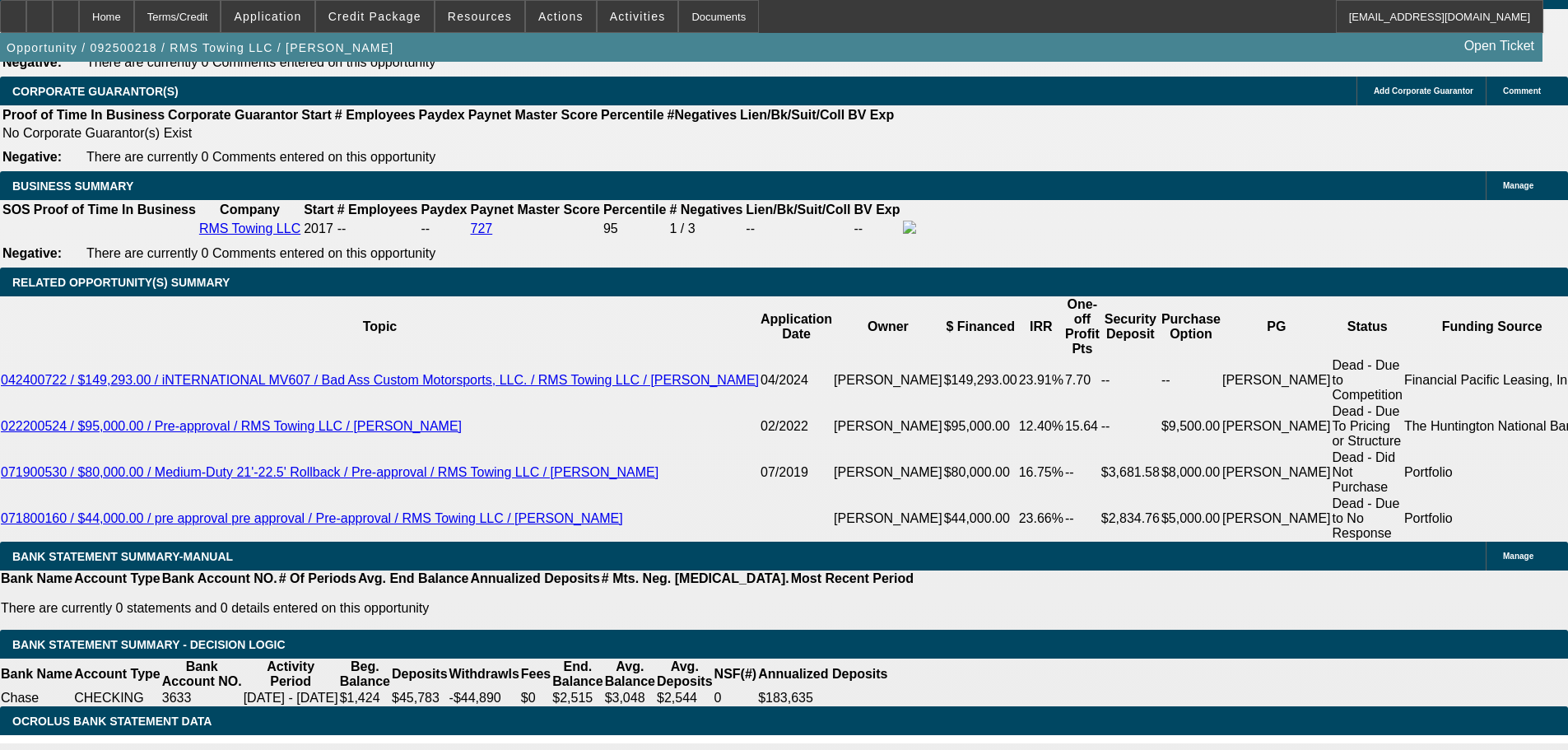
type input "UNKNOWN"
type input "40"
type input "$2,965.04"
type input "48"
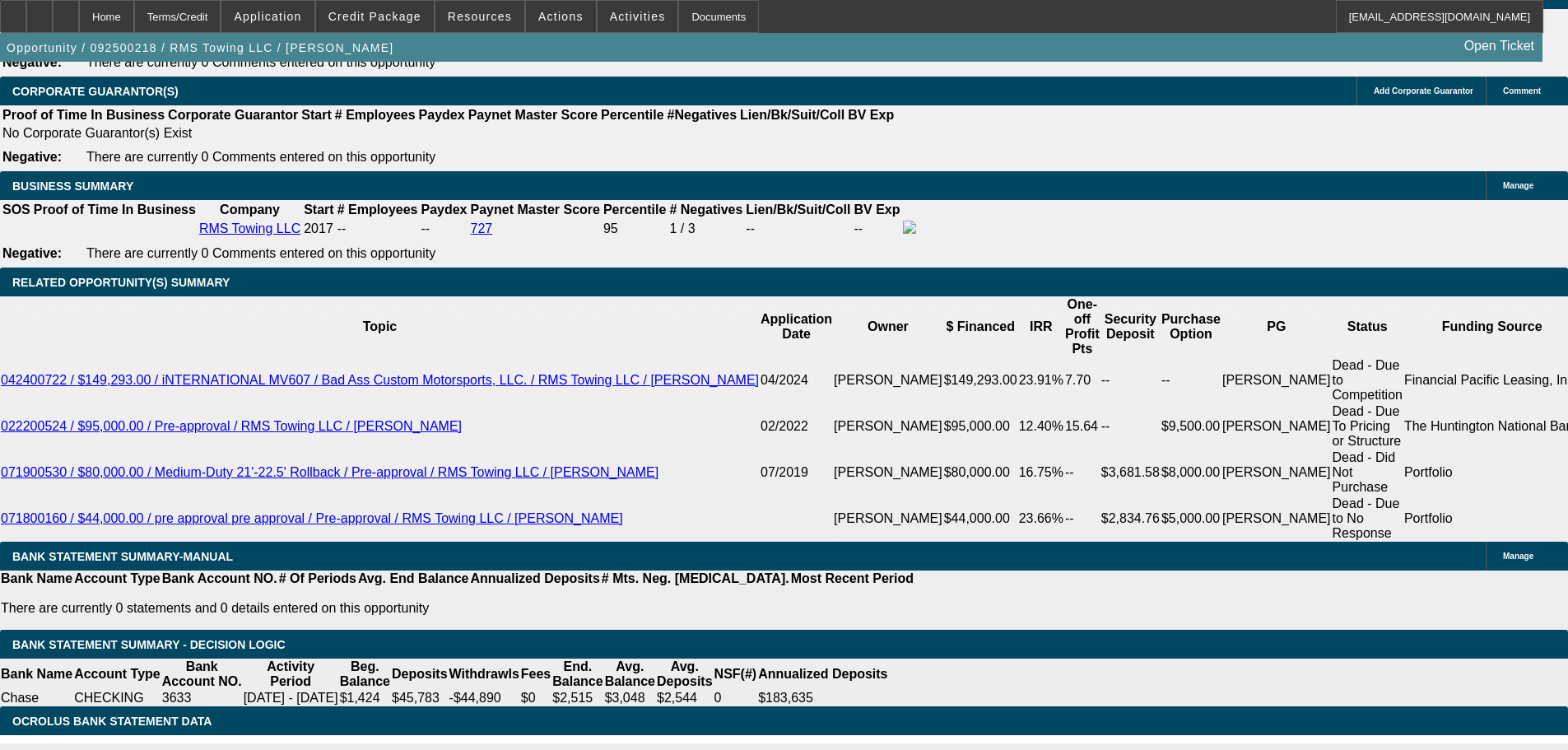
type input "$0.26"
type input "48"
type input "1"
type input "$1,870.58"
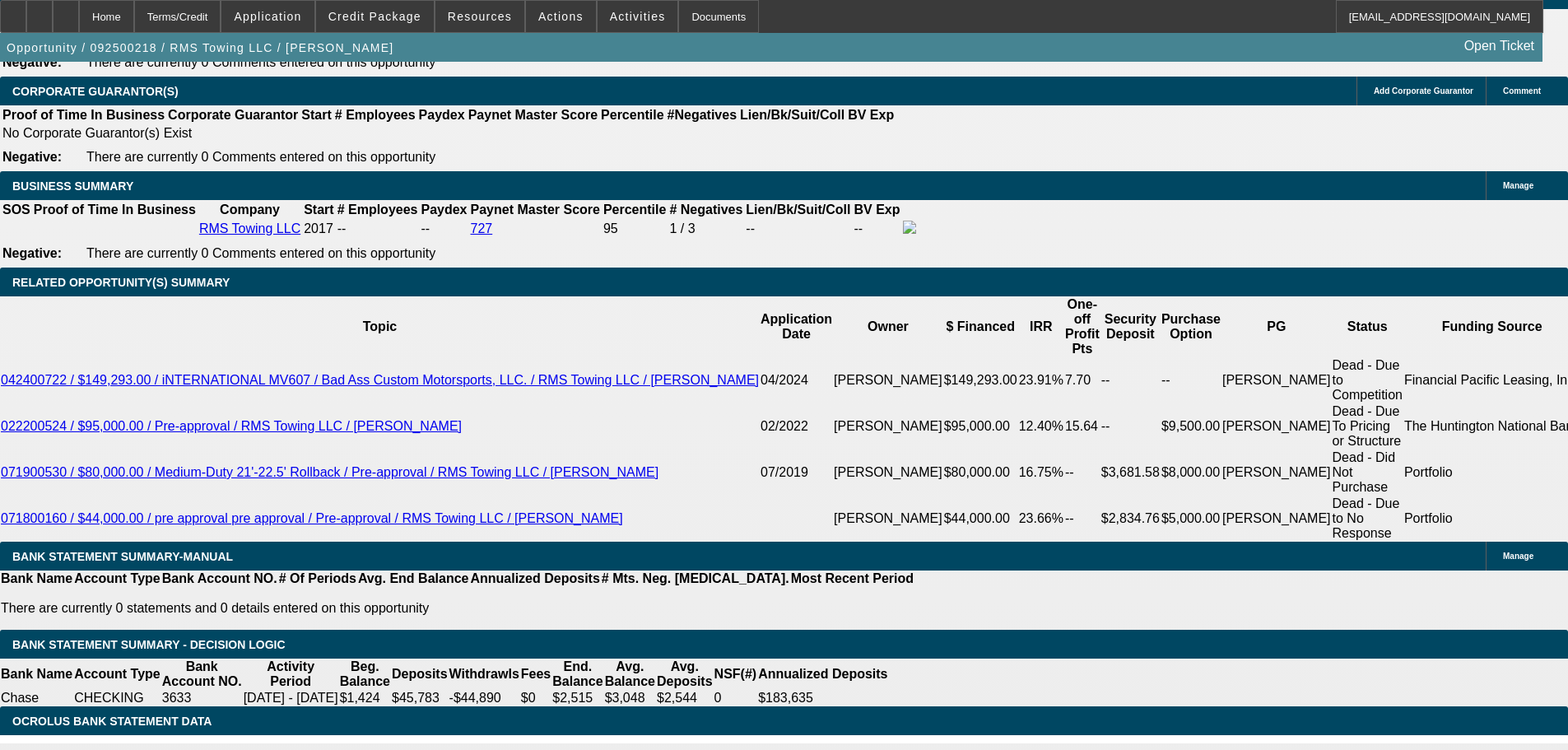
type input "18"
type input "$2,584.41"
type input "18.6"
type input "$2,612.08"
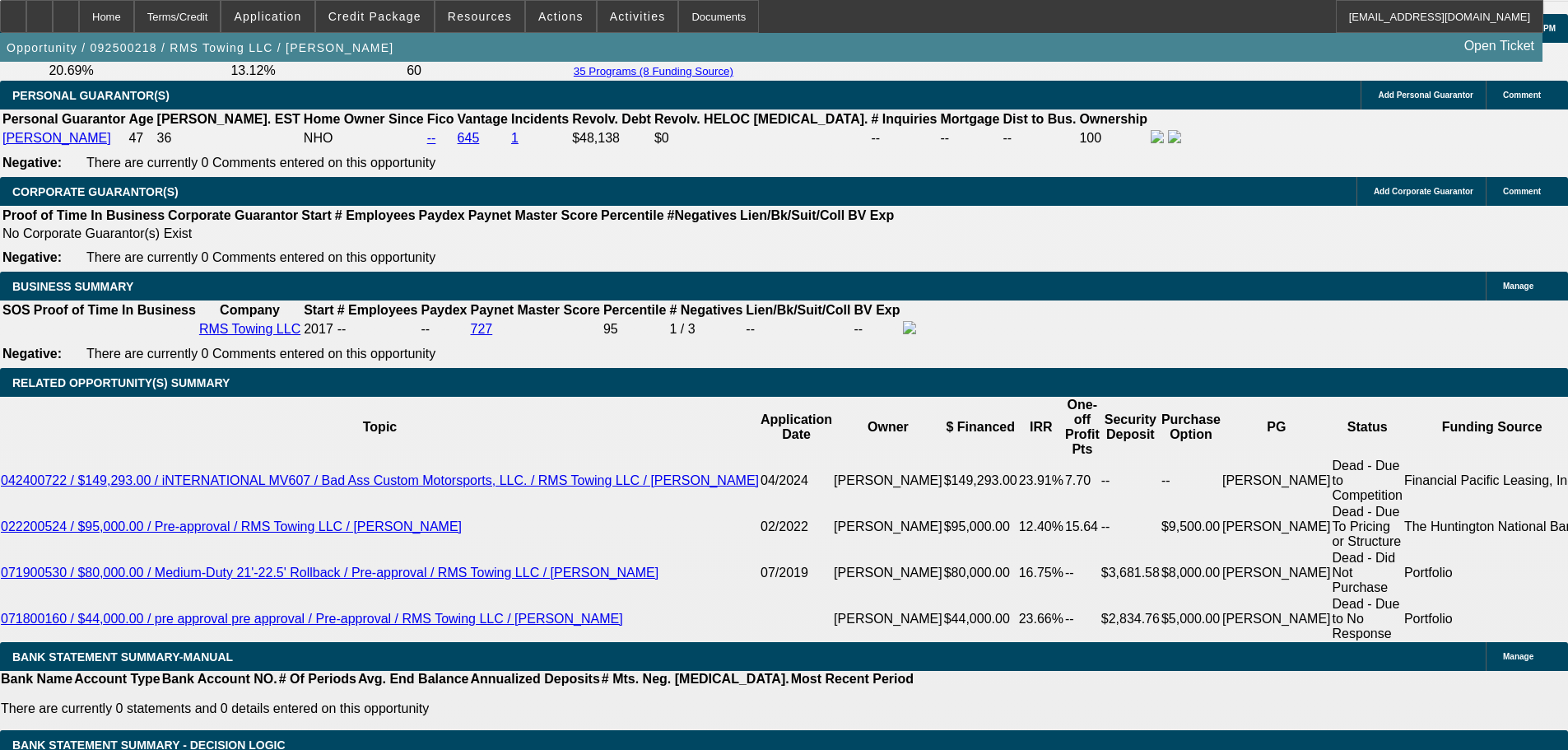
scroll to position [2231, 0]
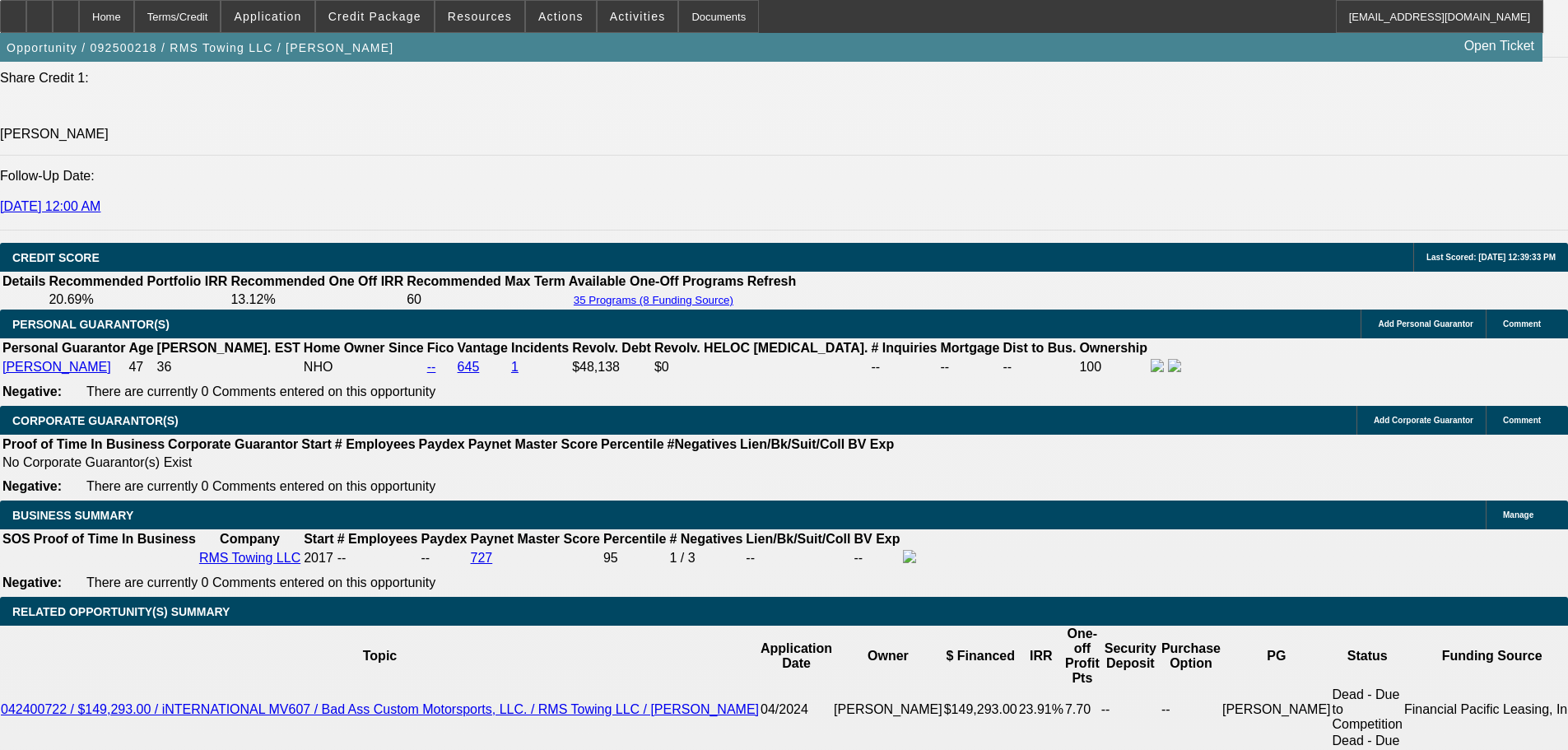
type input "18.6"
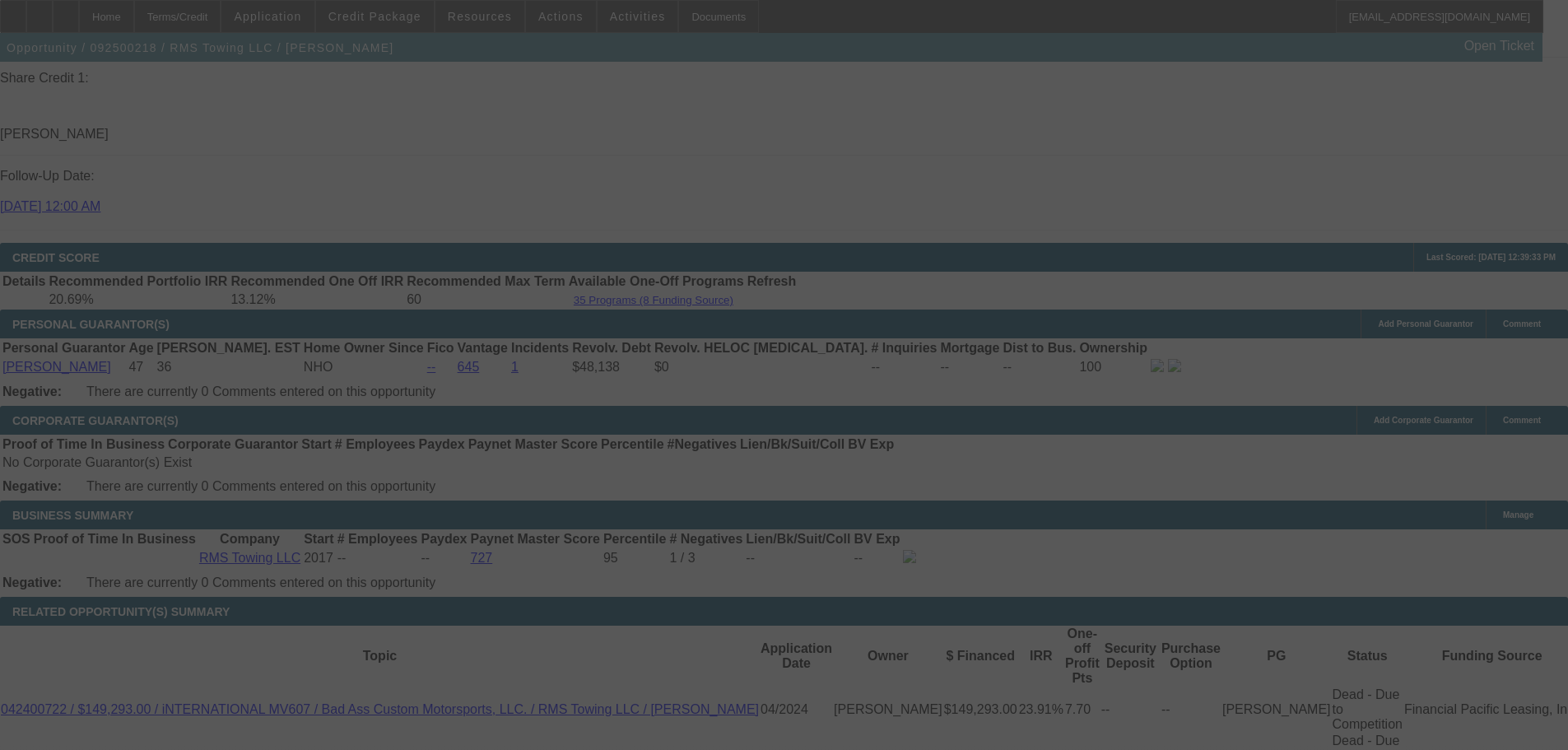
select select "0"
select select "3"
select select "0"
select select "6"
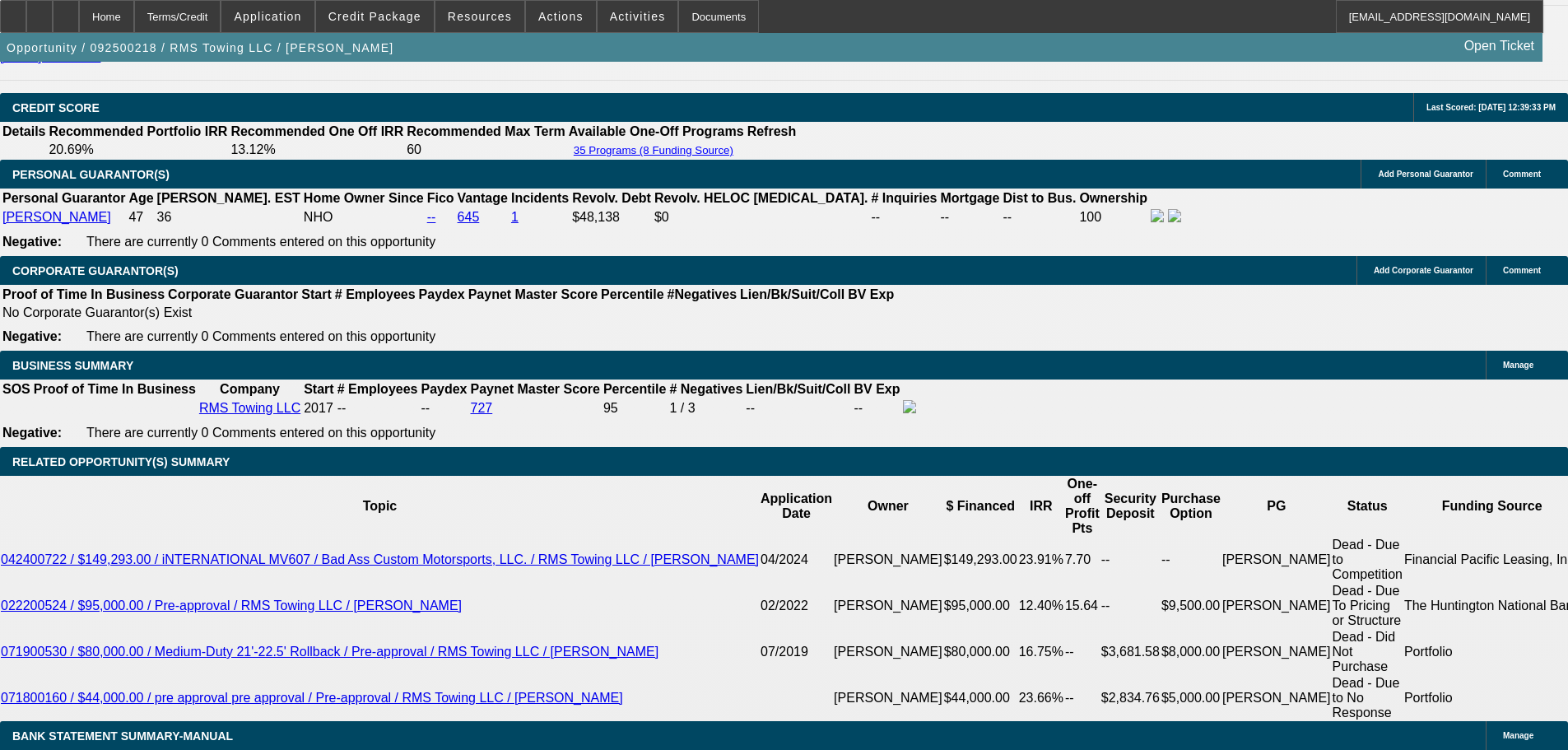
scroll to position [2350, 0]
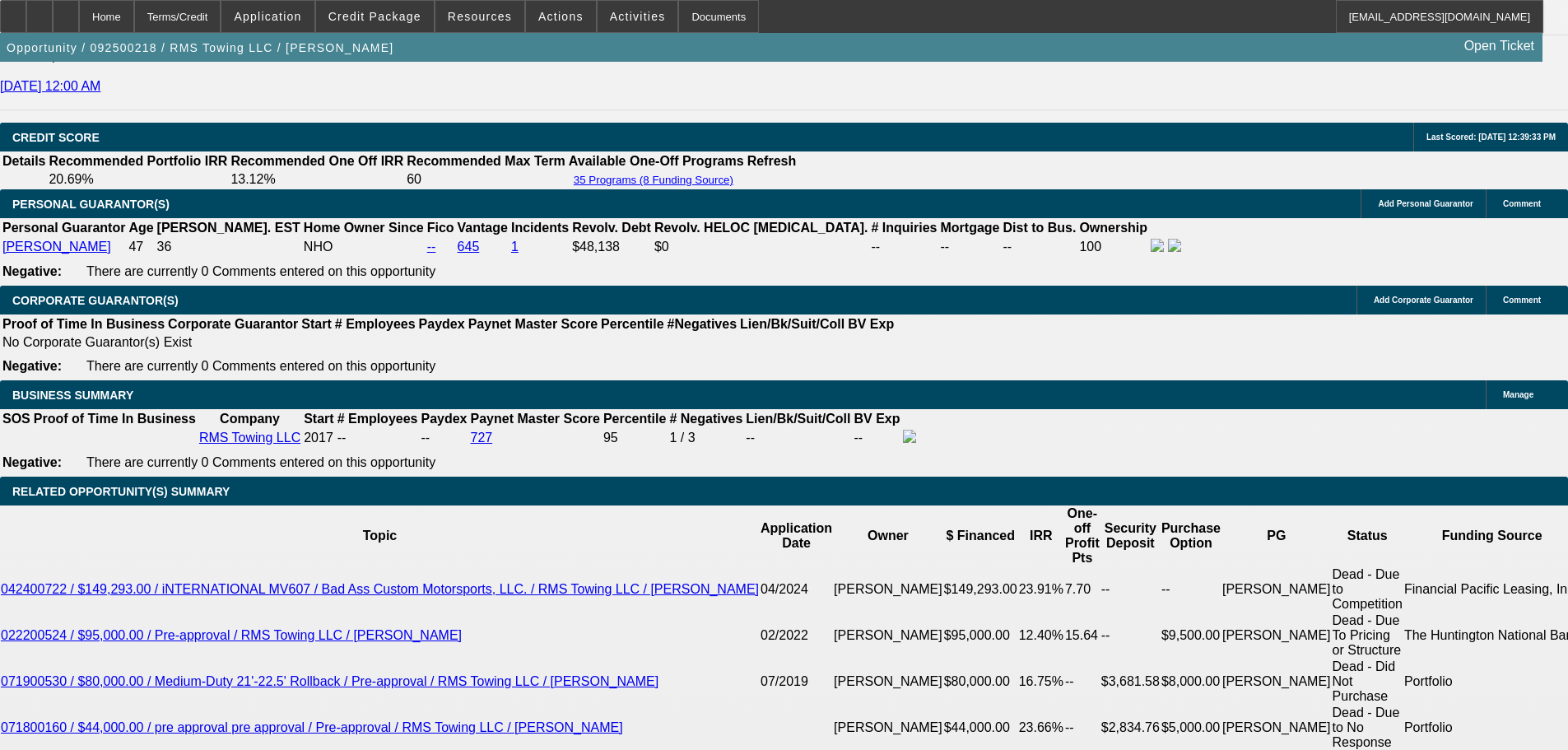
drag, startPoint x: 623, startPoint y: 288, endPoint x: 623, endPoint y: 251, distance: 37.0
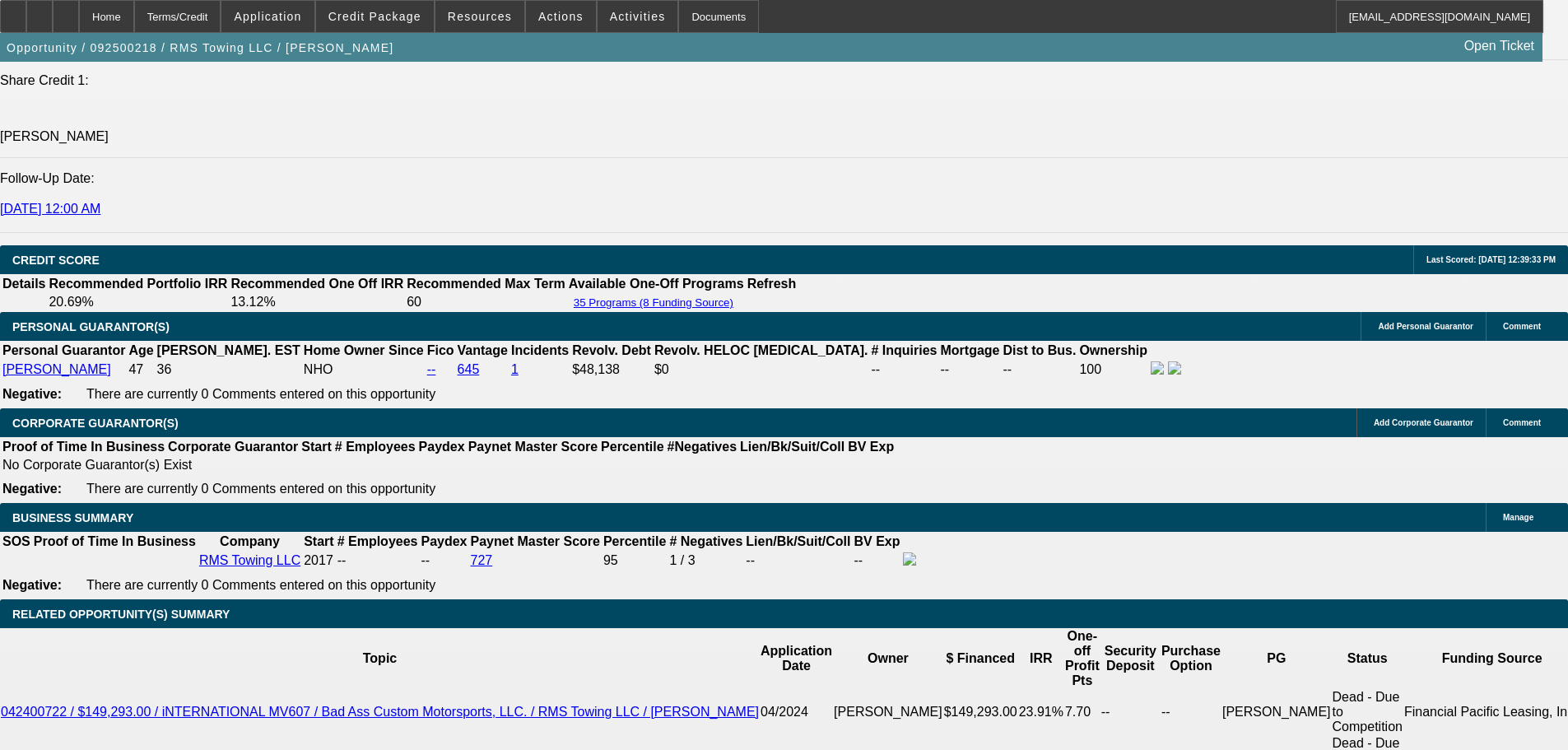
drag, startPoint x: 624, startPoint y: 443, endPoint x: 626, endPoint y: 416, distance: 27.1
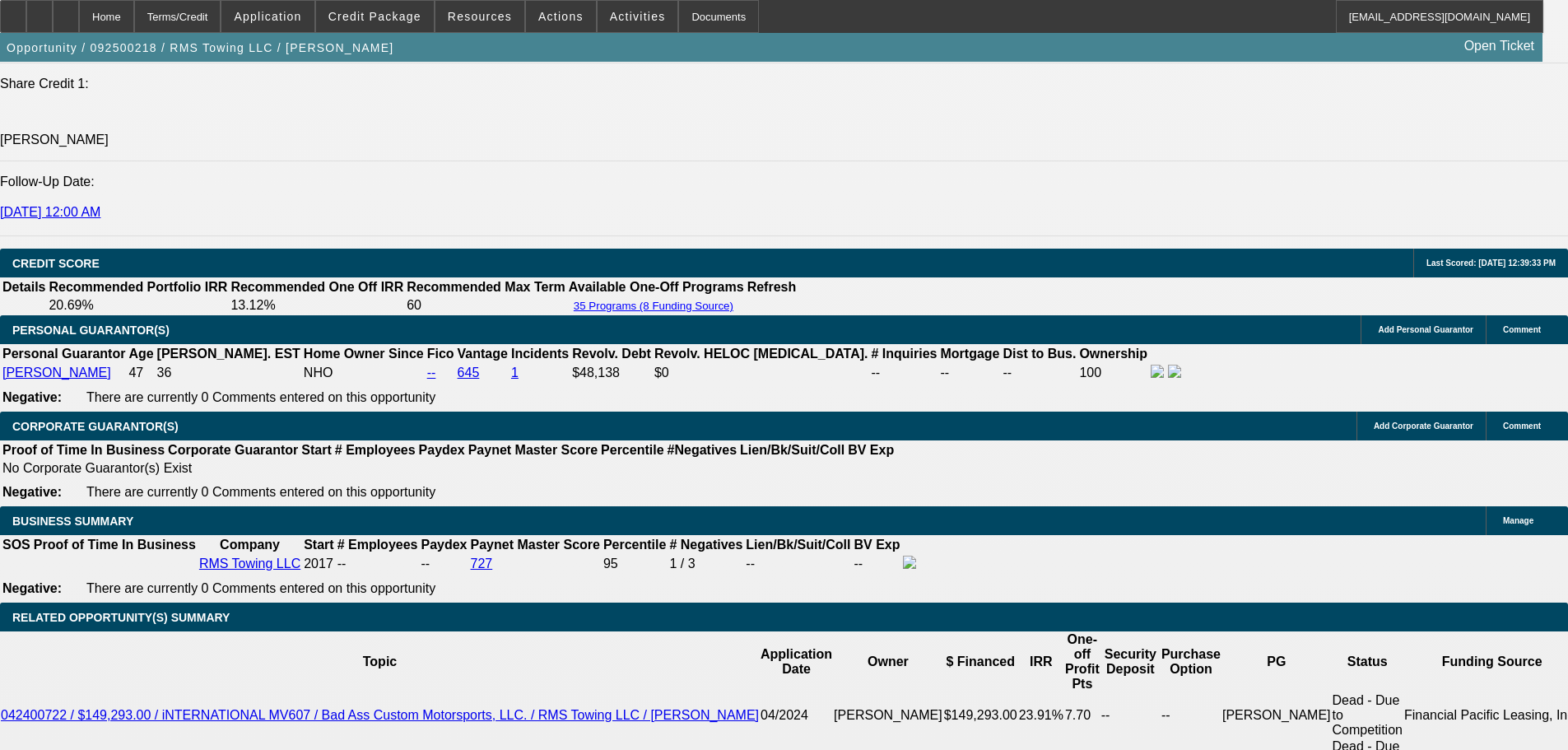
drag, startPoint x: 1303, startPoint y: 208, endPoint x: 1313, endPoint y: 191, distance: 19.7
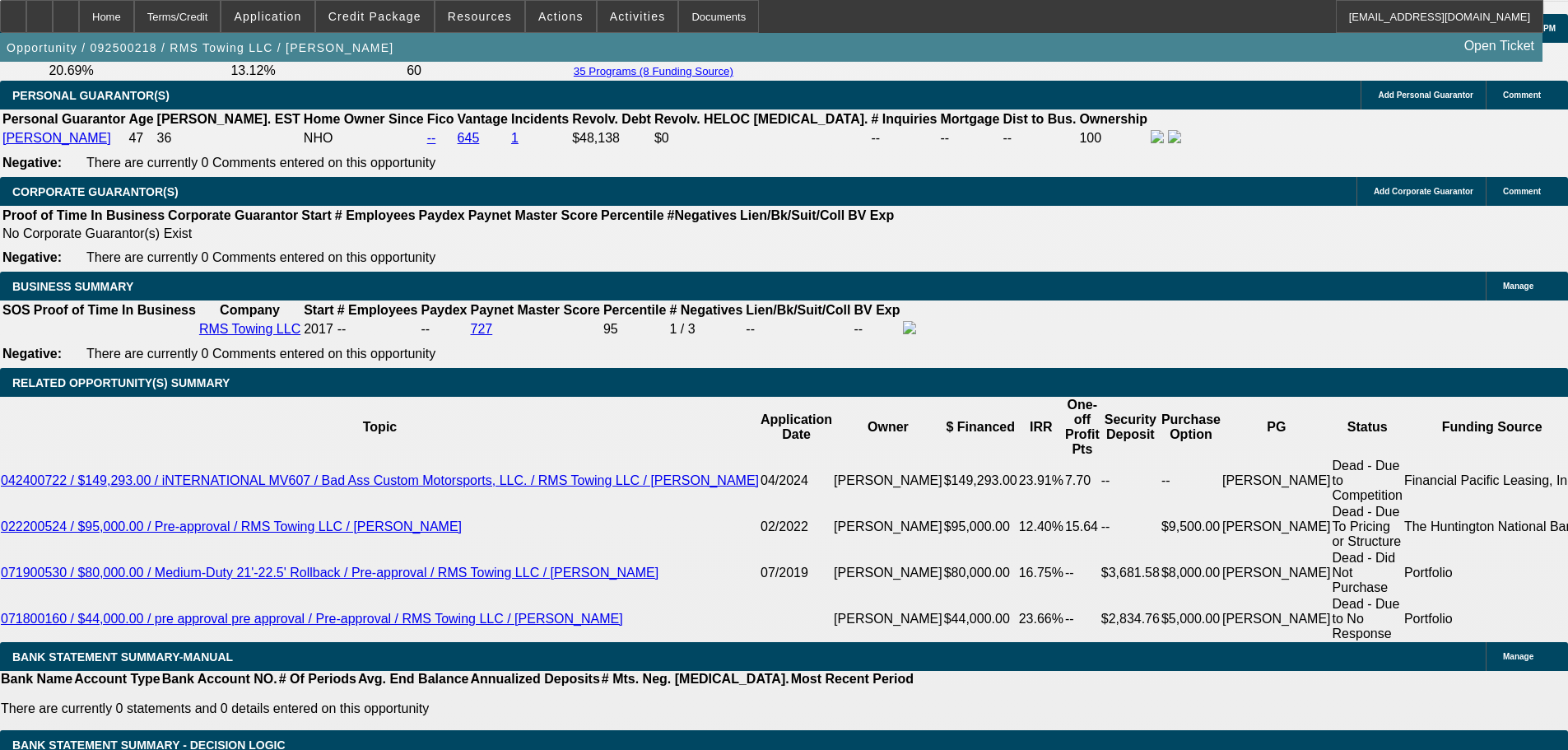
drag, startPoint x: 627, startPoint y: 382, endPoint x: 620, endPoint y: 337, distance: 45.5
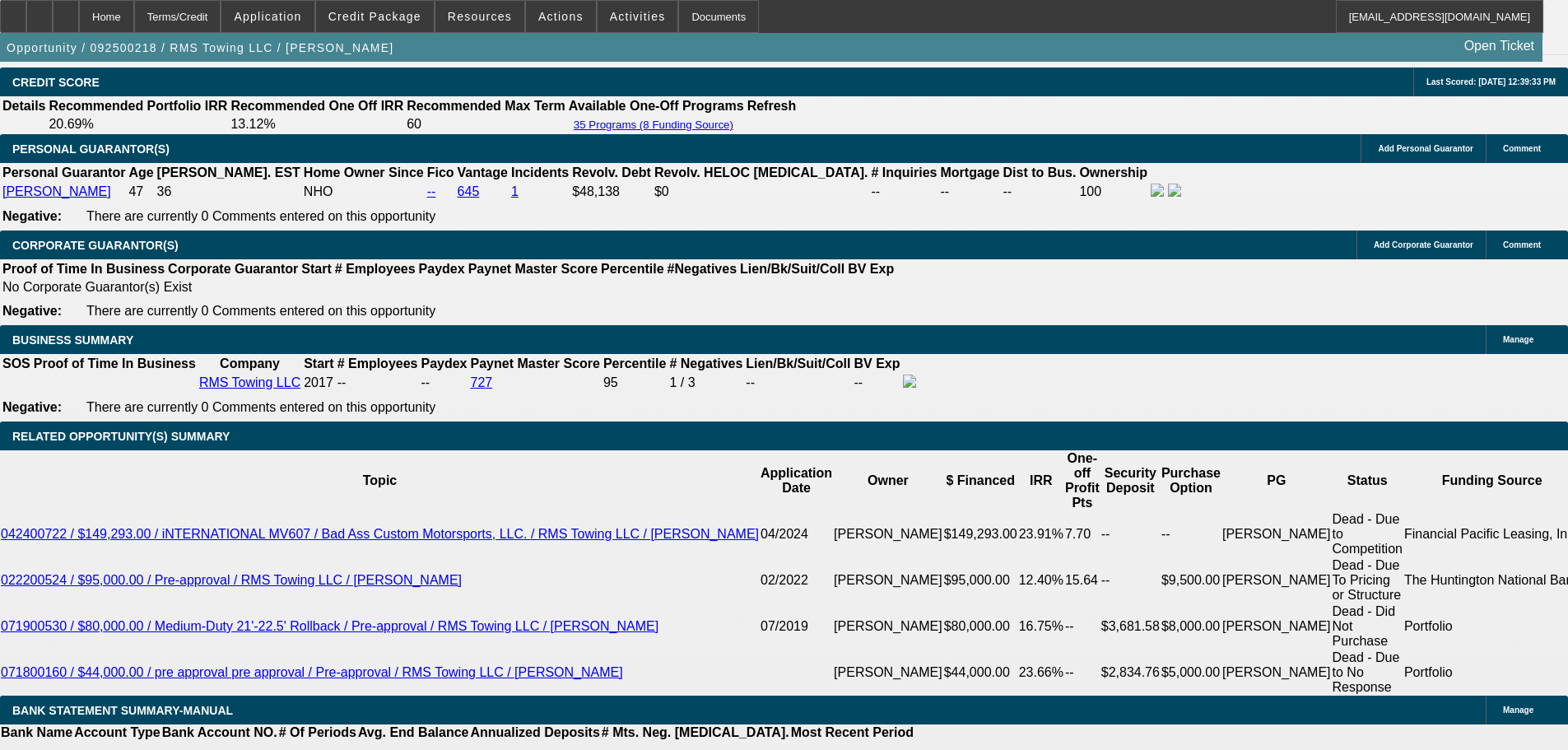
drag, startPoint x: 623, startPoint y: 242, endPoint x: 623, endPoint y: 178, distance: 64.0
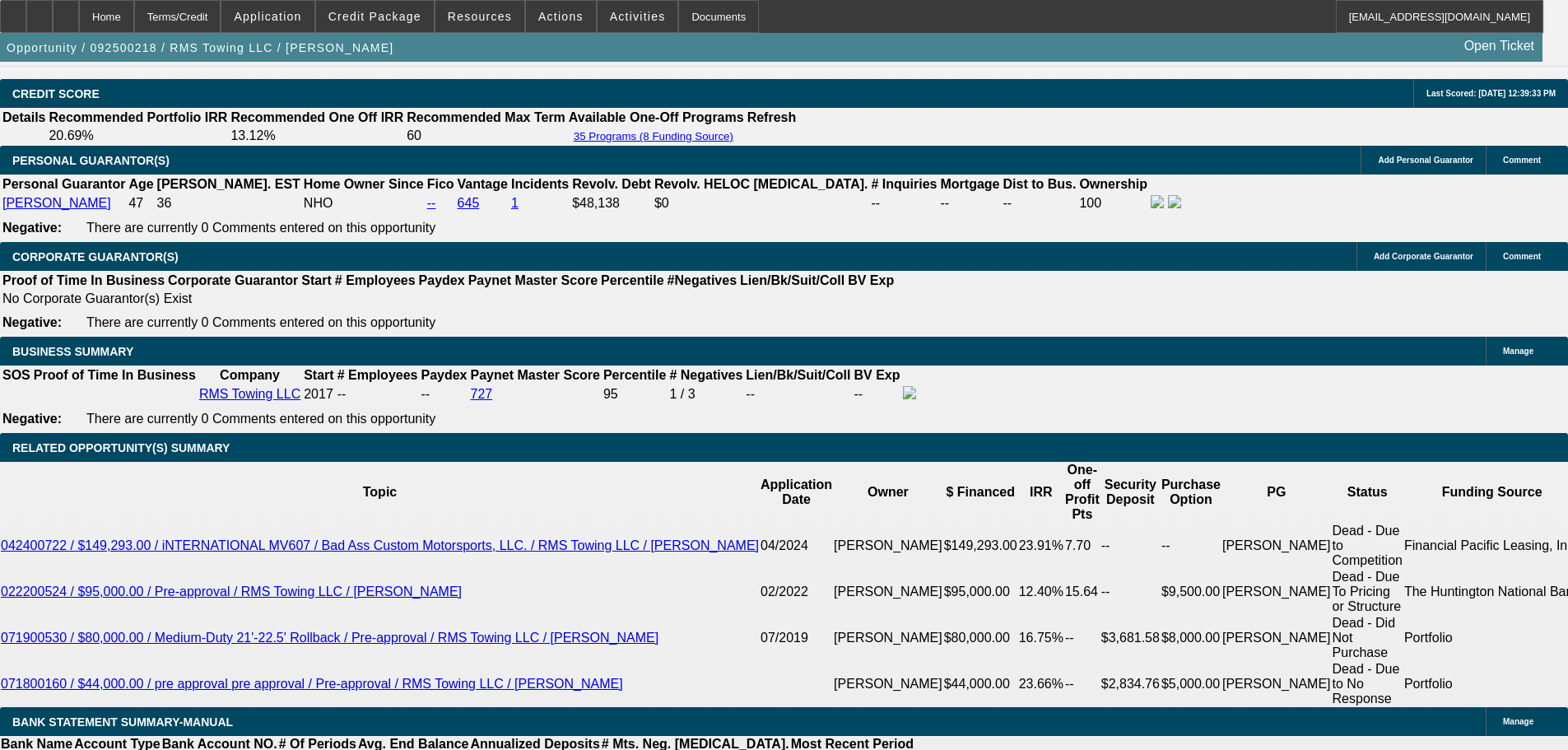
drag, startPoint x: 1073, startPoint y: 597, endPoint x: 1062, endPoint y: 551, distance: 47.3
copy div "9/25 TT ray, moving forward-going to go through cards to see which he would lik…"
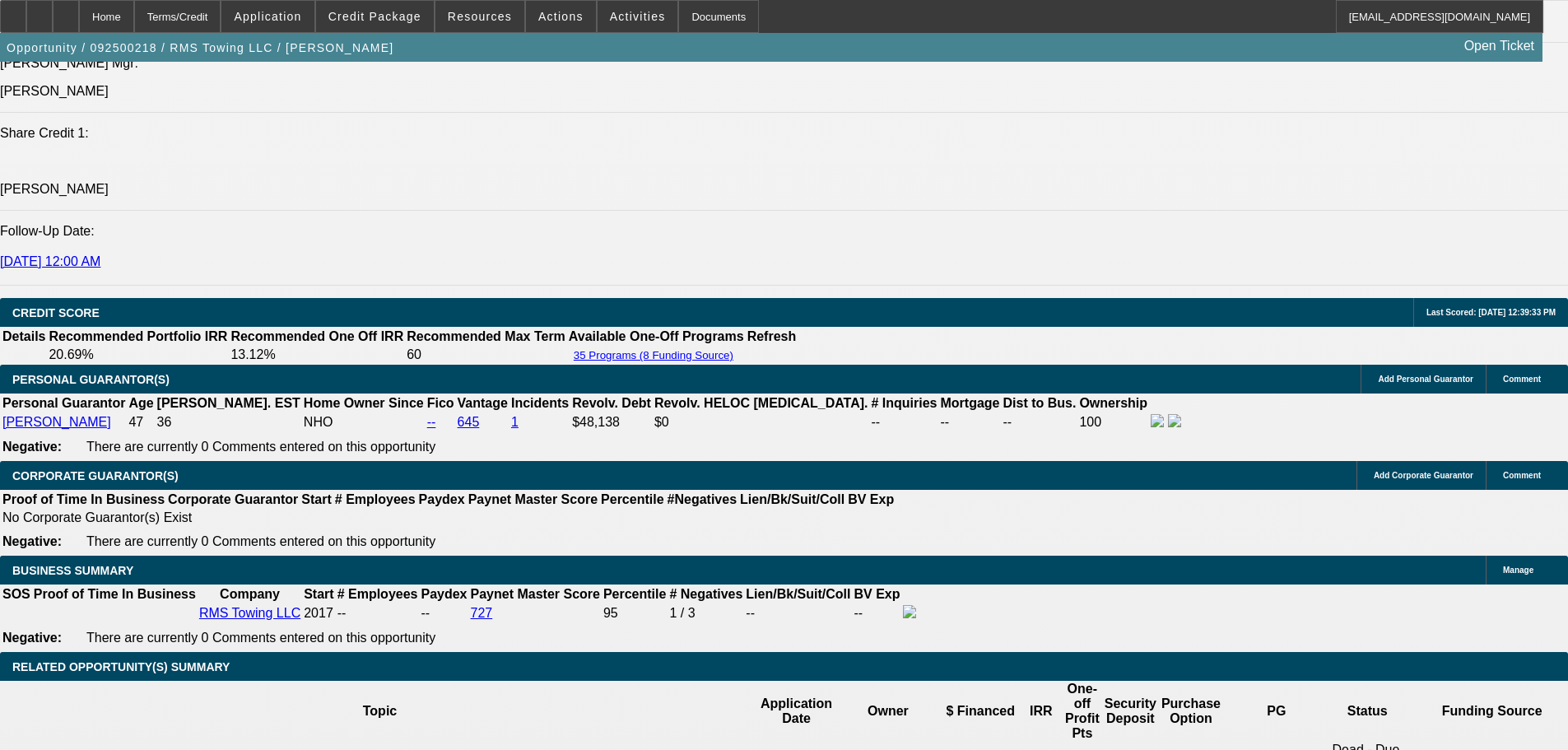
drag, startPoint x: 1049, startPoint y: 440, endPoint x: 1037, endPoint y: 270, distance: 170.4
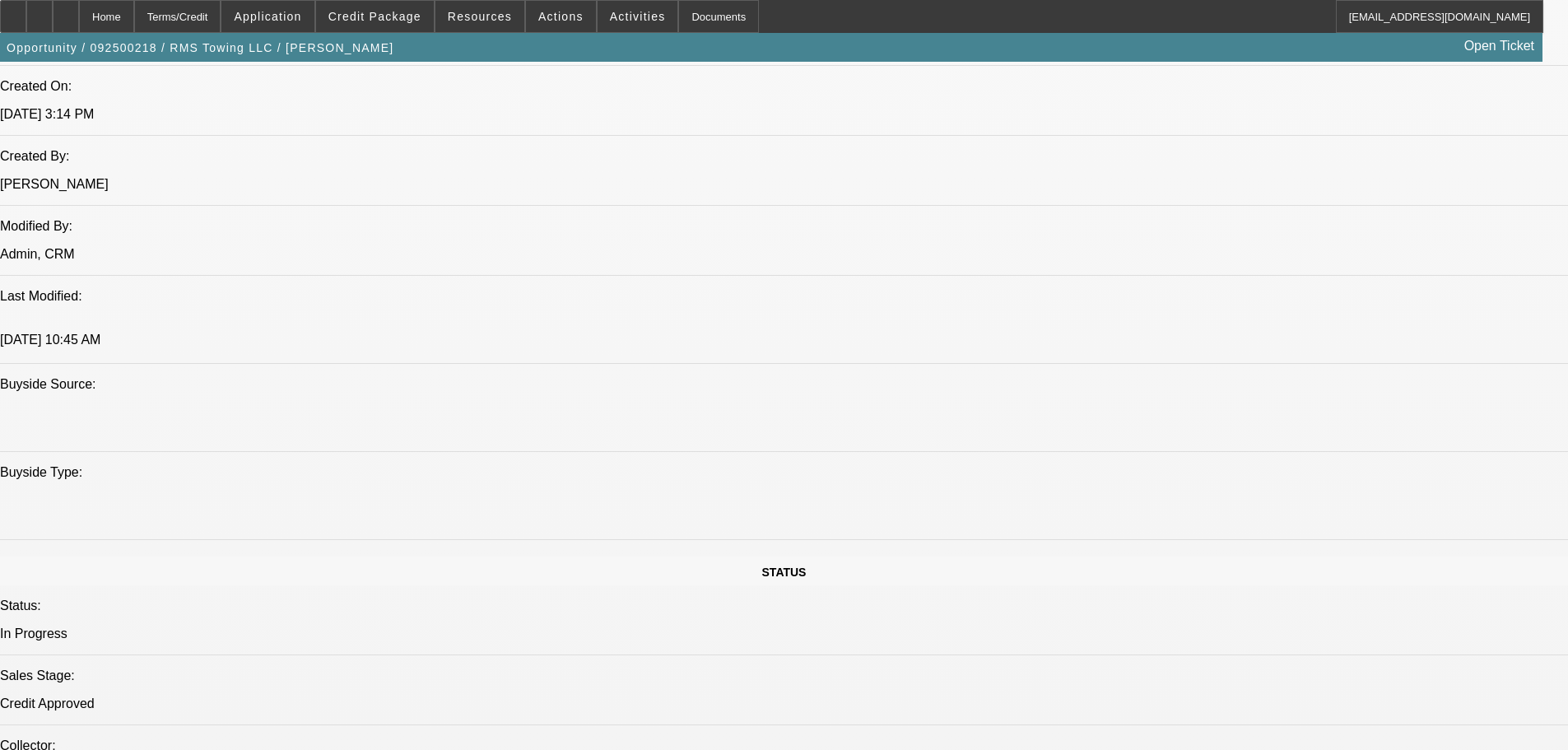
scroll to position [0, 0]
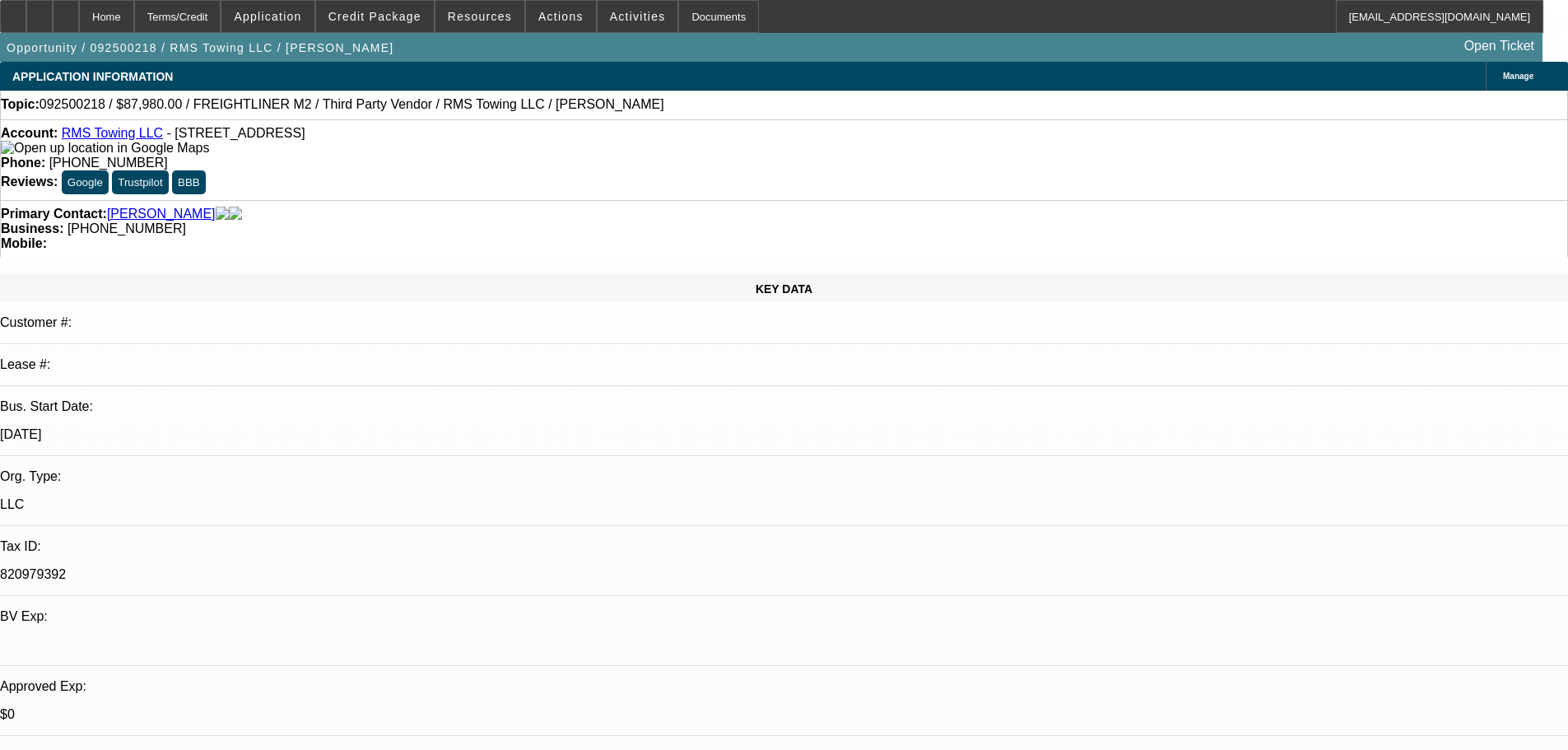
drag, startPoint x: 756, startPoint y: 415, endPoint x: 781, endPoint y: 176, distance: 240.3
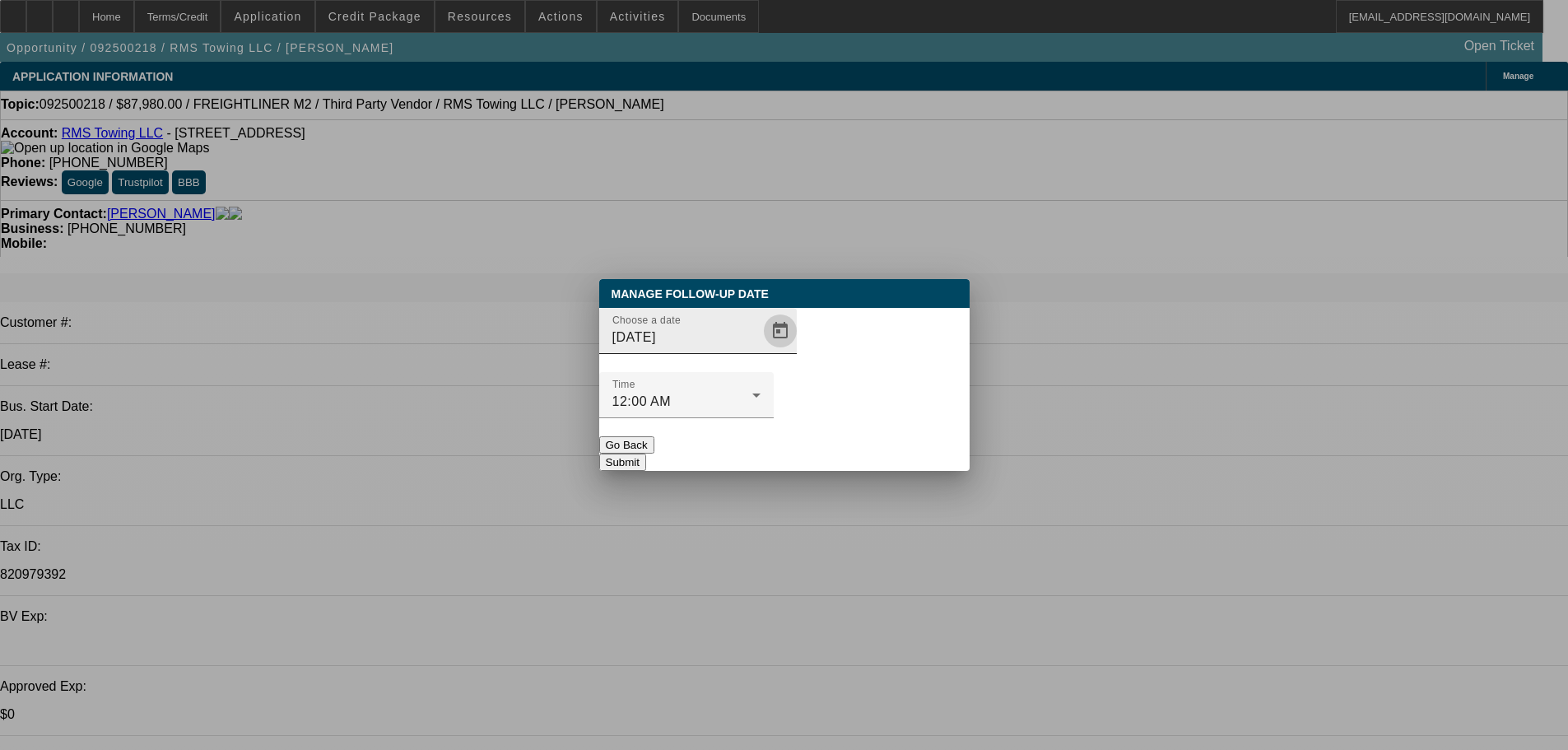
click at [760, 351] on span "Open calendar" at bounding box center [780, 331] width 39 height 39
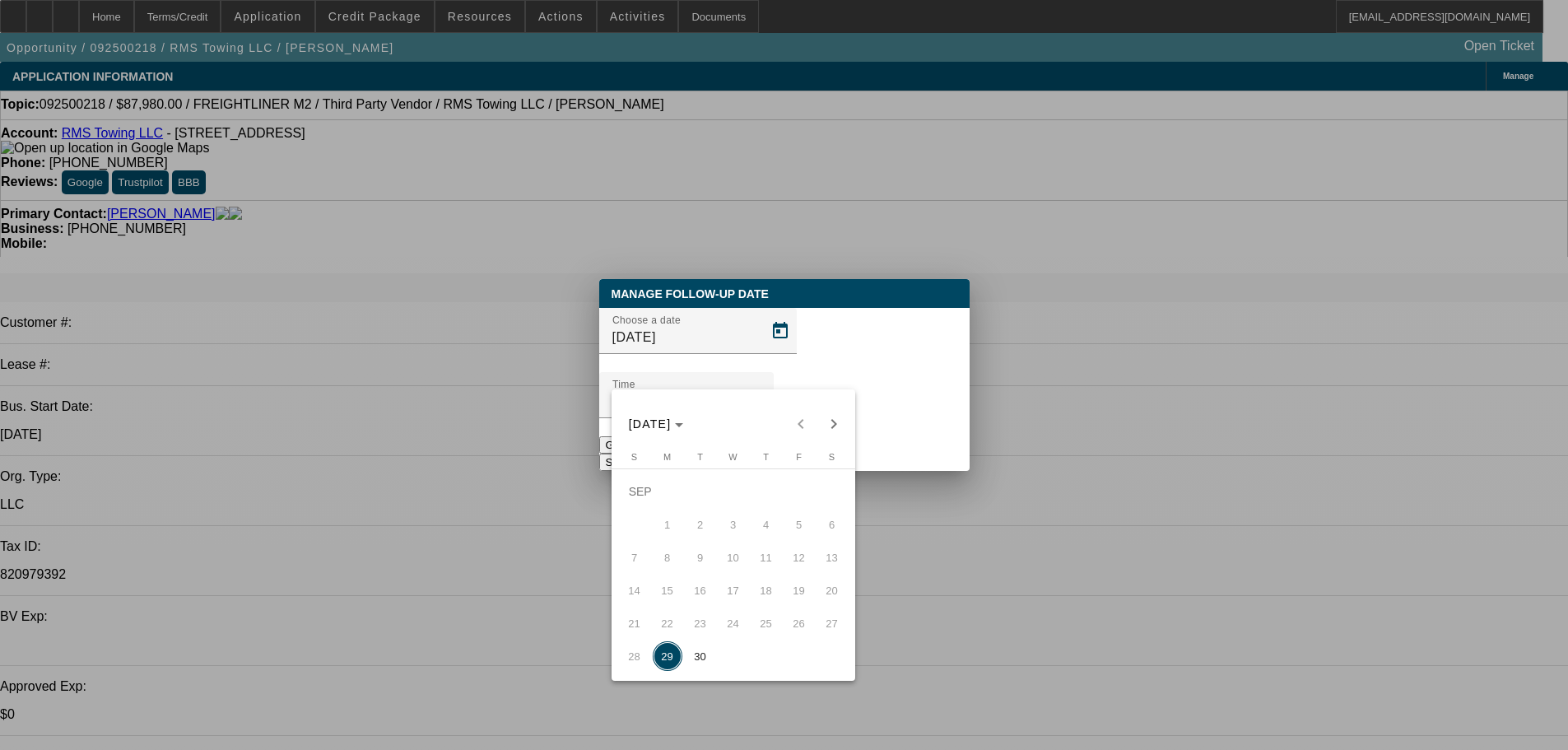
click at [838, 421] on span "Next month" at bounding box center [834, 425] width 33 height 33
click at [837, 435] on div "OCT 2025 OCT 2025" at bounding box center [733, 425] width 235 height 33
click at [677, 558] on span "13" at bounding box center [667, 557] width 30 height 30
type input "10/13/2025"
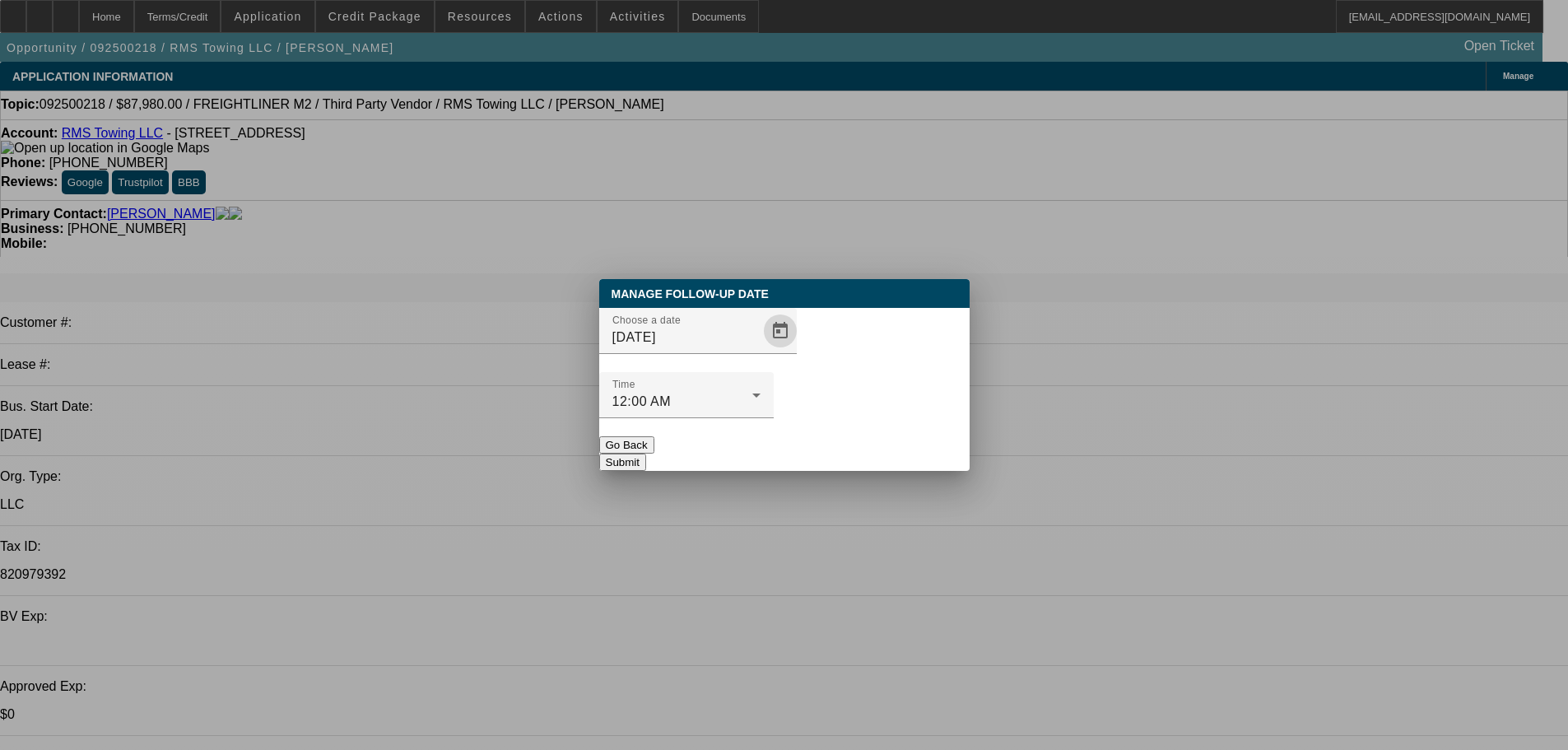
click at [646, 454] on button "Submit" at bounding box center [622, 462] width 46 height 18
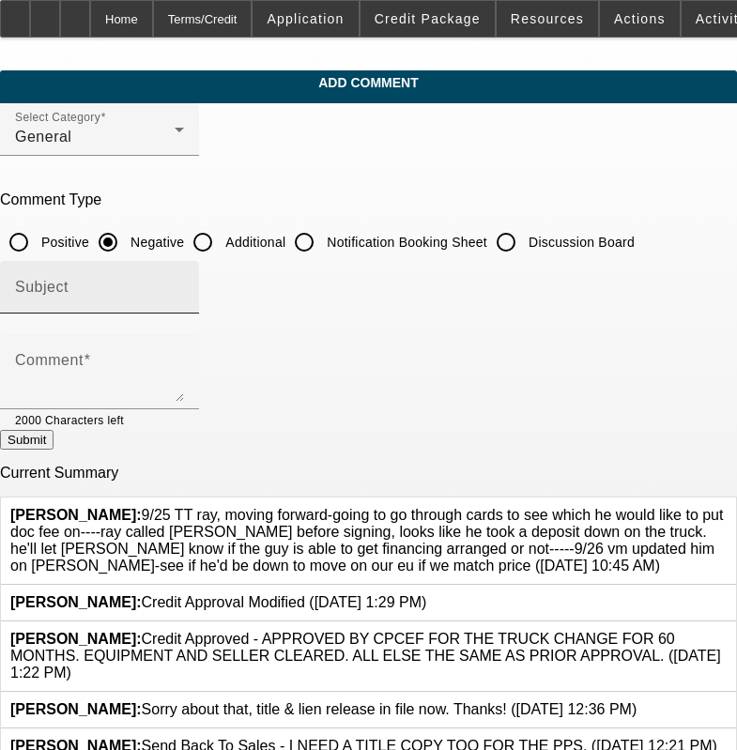
drag, startPoint x: 544, startPoint y: 241, endPoint x: 527, endPoint y: 271, distance: 34.9
click at [525, 241] on input "Discussion Board" at bounding box center [506, 242] width 38 height 38
radio input "true"
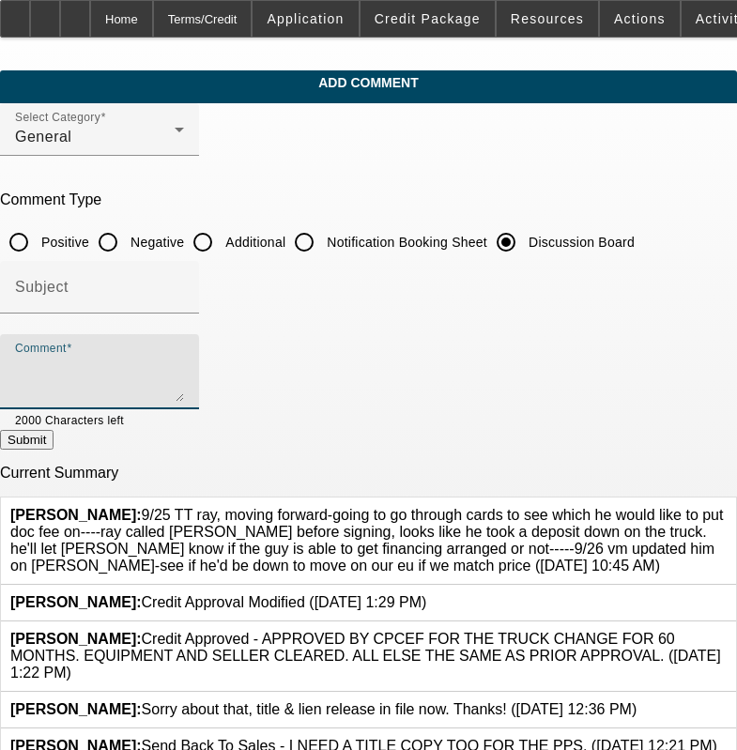
click at [184, 359] on textarea "Comment" at bounding box center [99, 379] width 169 height 45
paste textarea "9/25 TT ray, moving forward-going to go through cards to see which he would lik…"
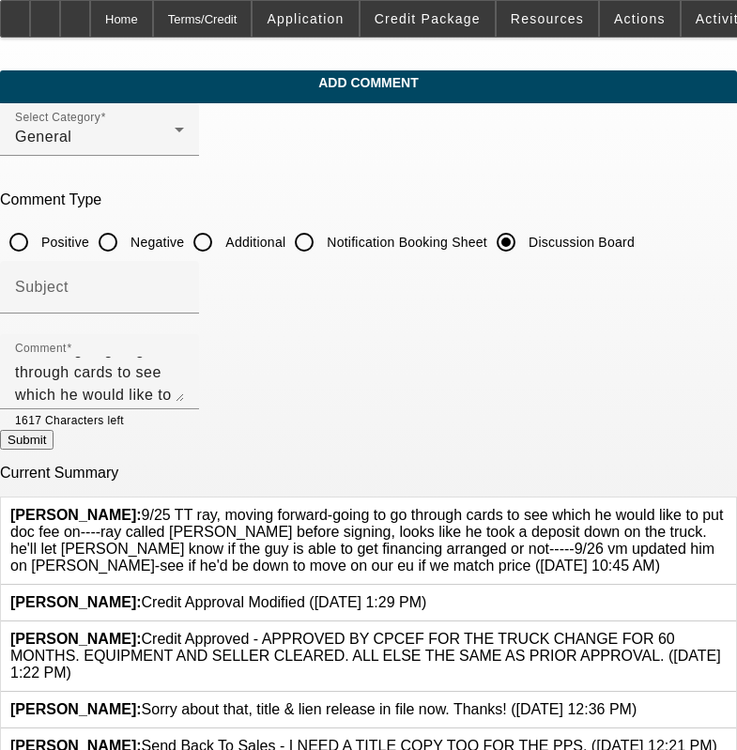
drag, startPoint x: 351, startPoint y: 410, endPoint x: 343, endPoint y: 392, distance: 19.7
click at [184, 409] on div at bounding box center [154, 419] width 60 height 21
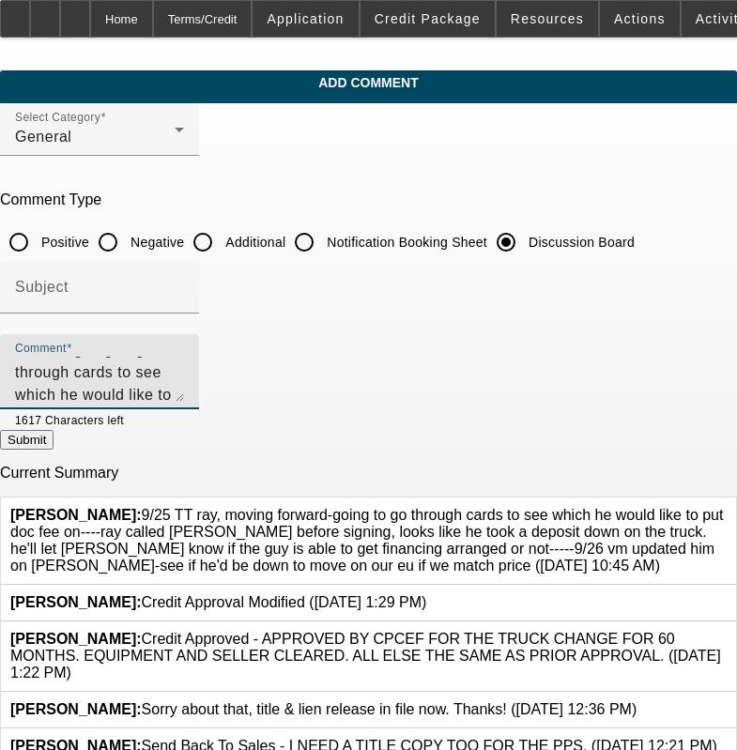
click at [184, 392] on textarea "9/25 TT ray, moving forward-going to go through cards to see which he would lik…" at bounding box center [99, 379] width 169 height 45
type textarea "9/25 TT ray, moving forward-going to go through cards to see which he would lik…"
click at [53, 450] on button "Submit" at bounding box center [26, 440] width 53 height 20
radio input "true"
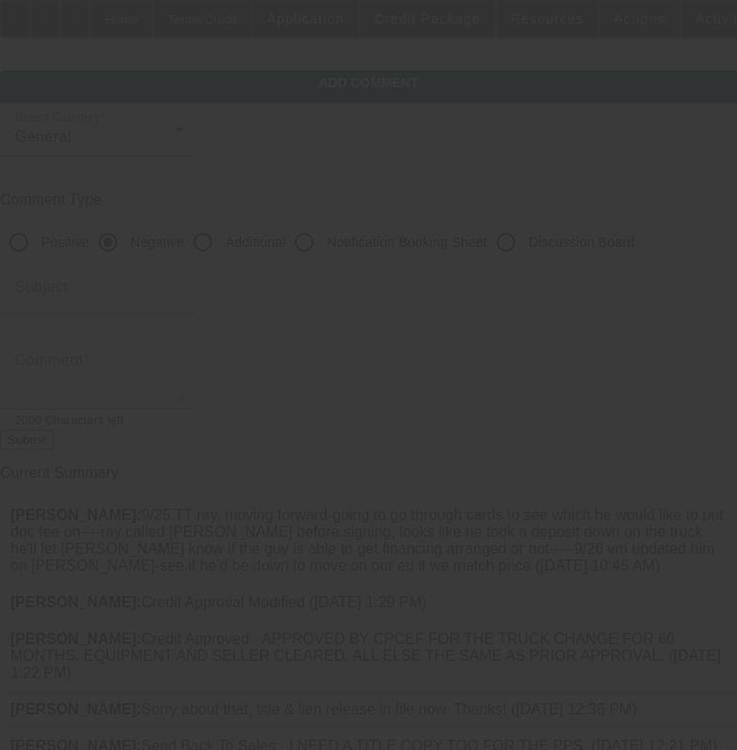
scroll to position [0, 0]
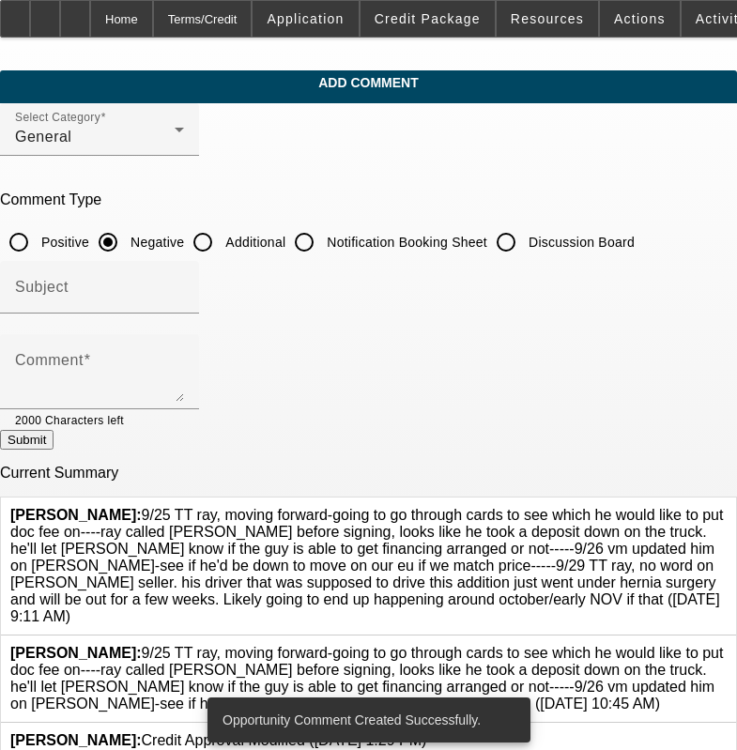
click at [726, 645] on icon at bounding box center [726, 645] width 0 height 0
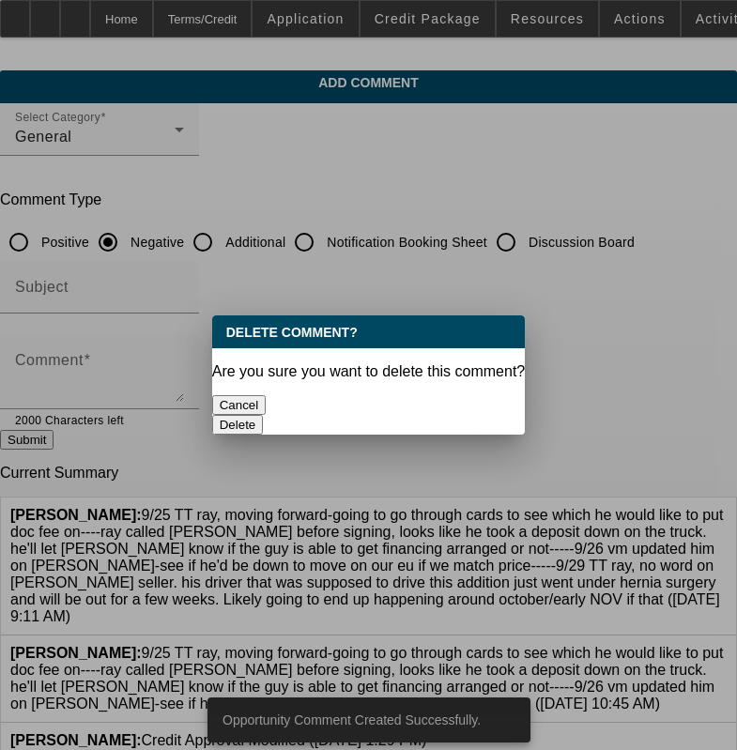
click at [264, 415] on button "Delete" at bounding box center [238, 425] width 52 height 20
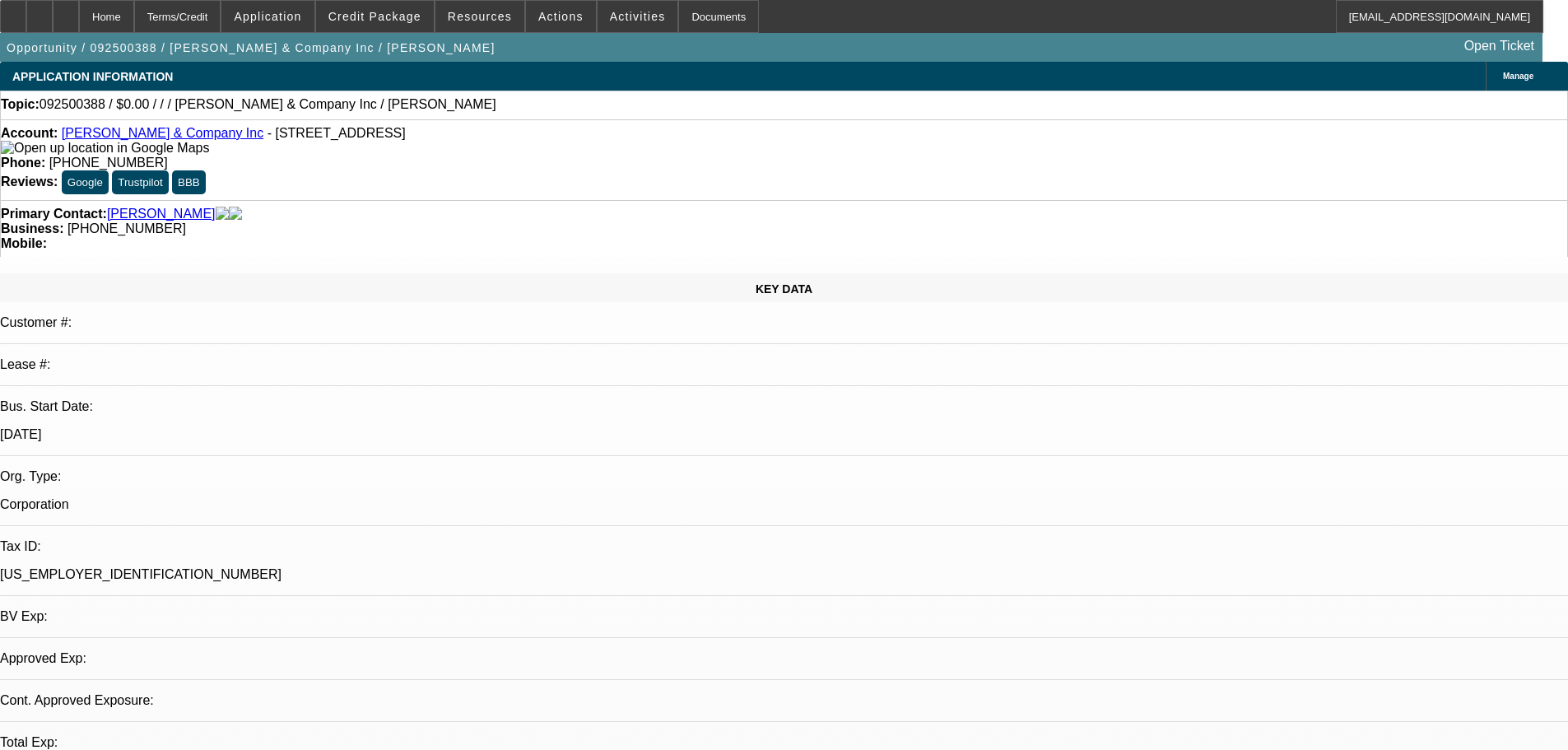
select select "0"
select select "2"
select select "0.1"
select select "4"
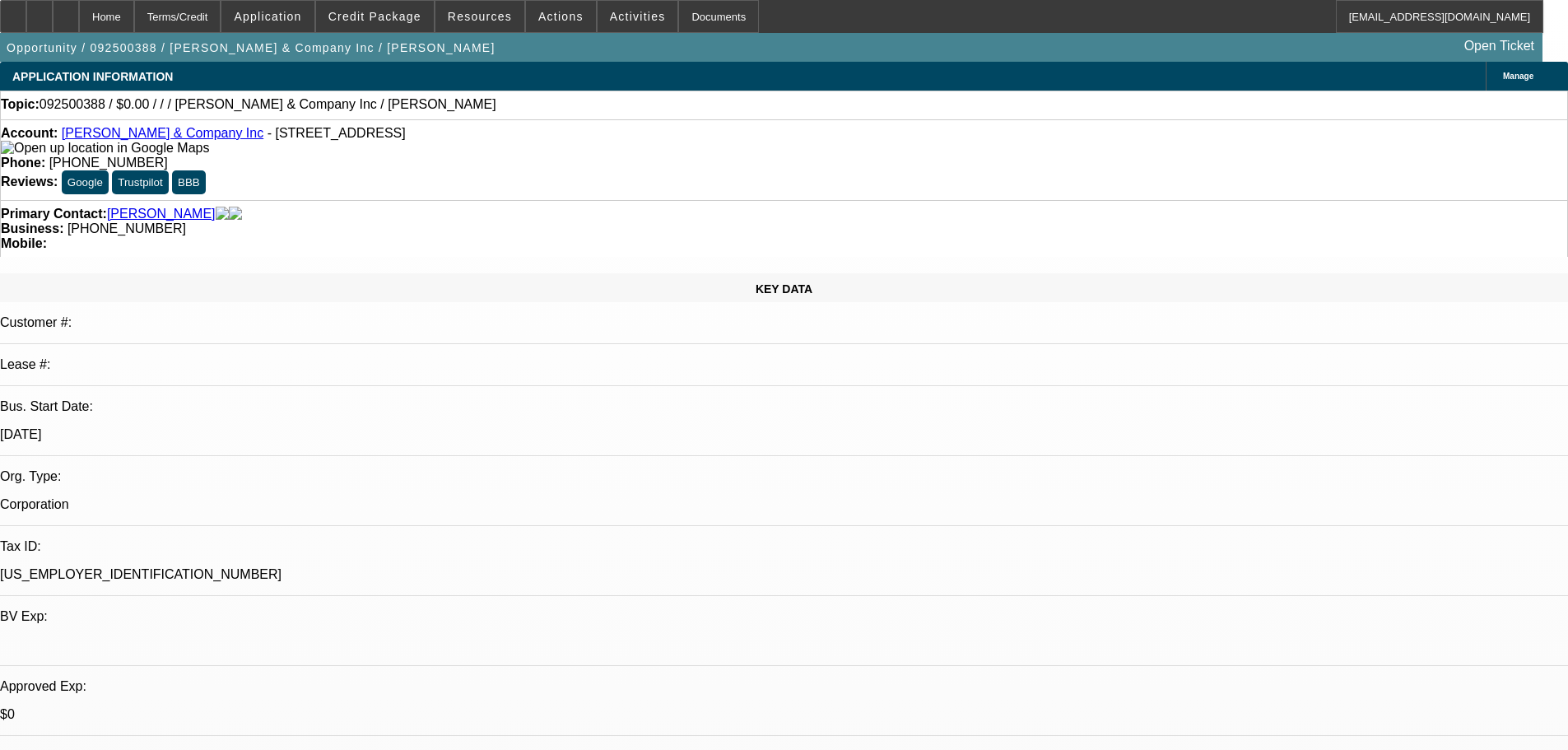
drag, startPoint x: 1293, startPoint y: 656, endPoint x: 1072, endPoint y: 526, distance: 256.4
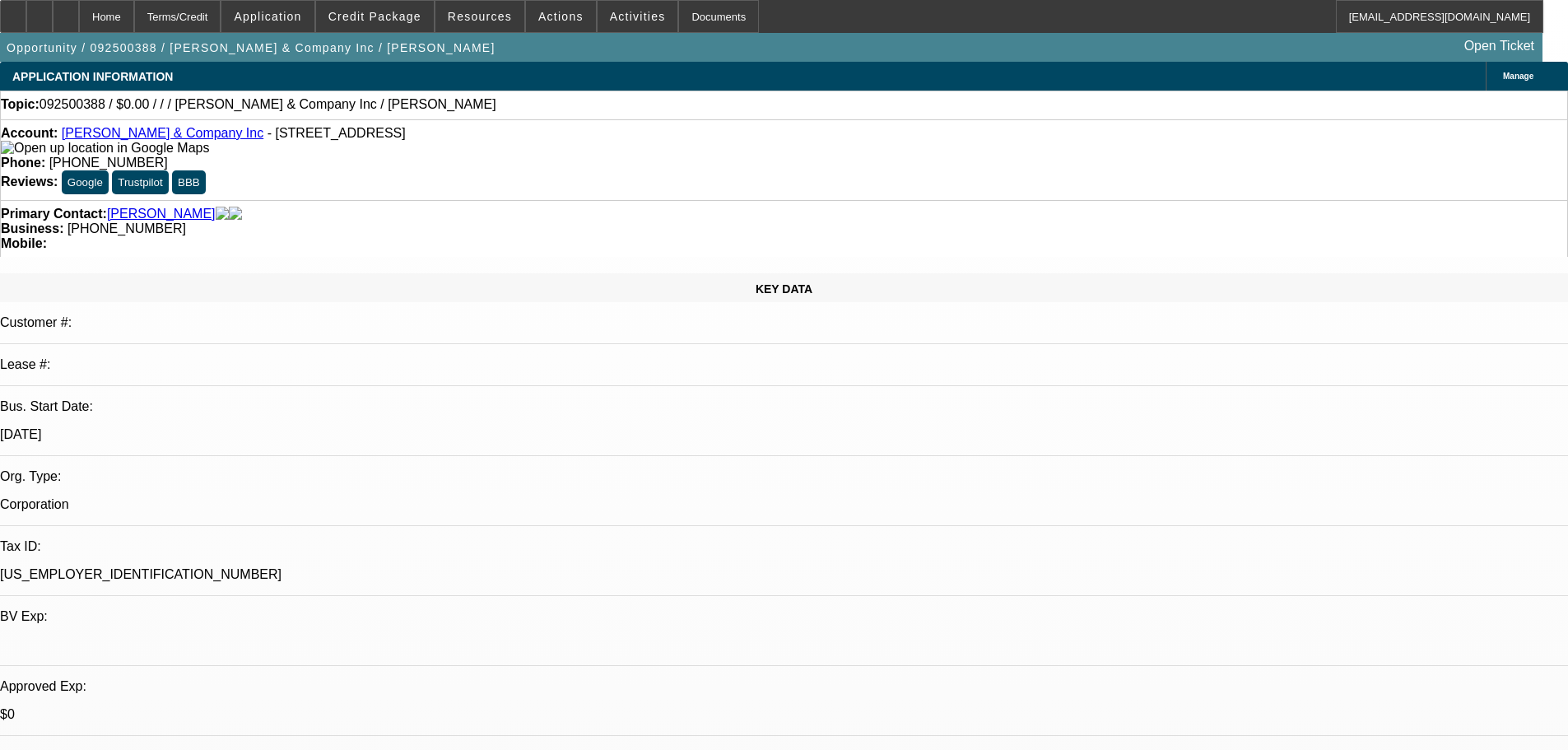
copy td "Hi Alvin, Thank you for applying for financing through Beacon Funding Corporati…"
click at [550, 23] on span at bounding box center [561, 16] width 70 height 39
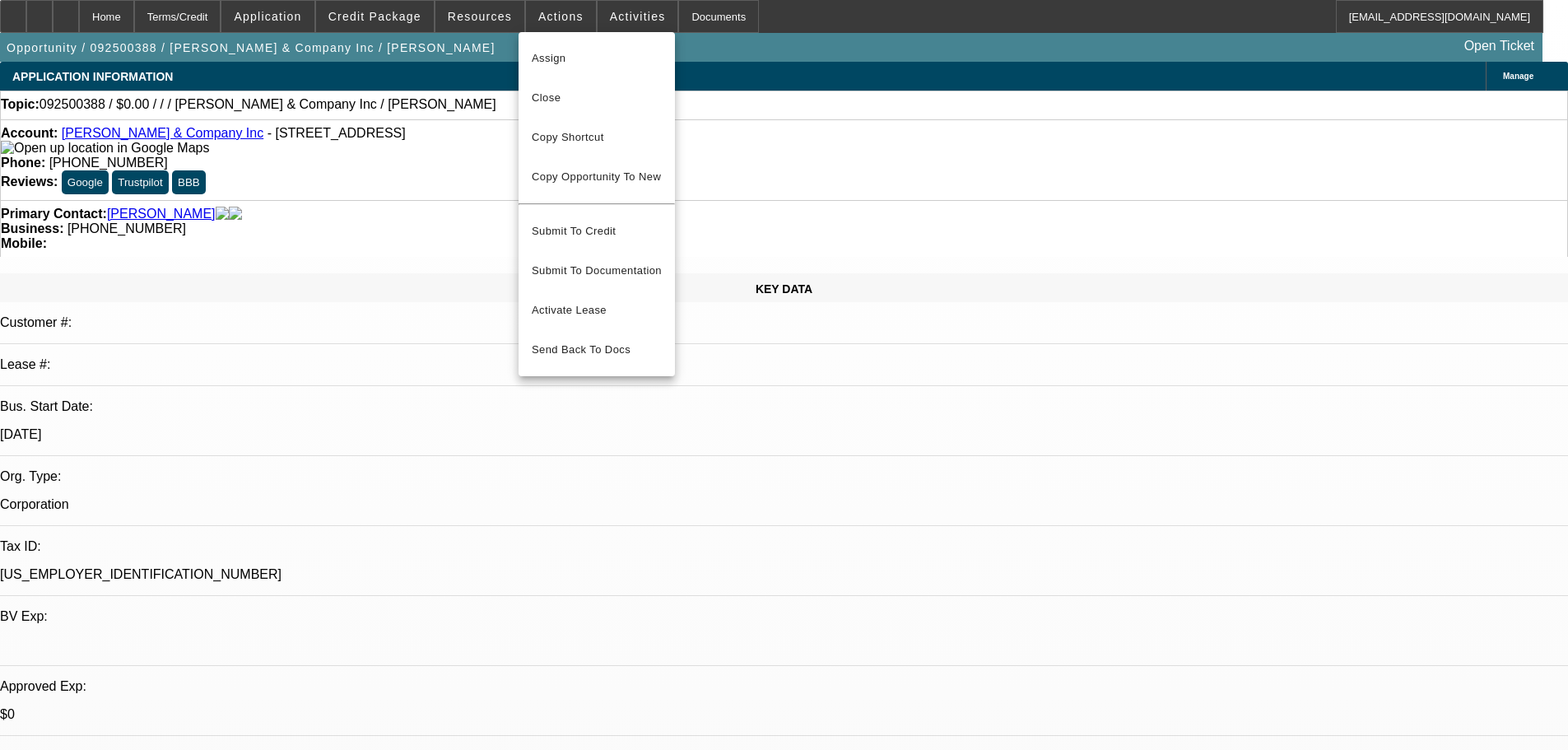
click at [717, 153] on div at bounding box center [784, 375] width 1568 height 750
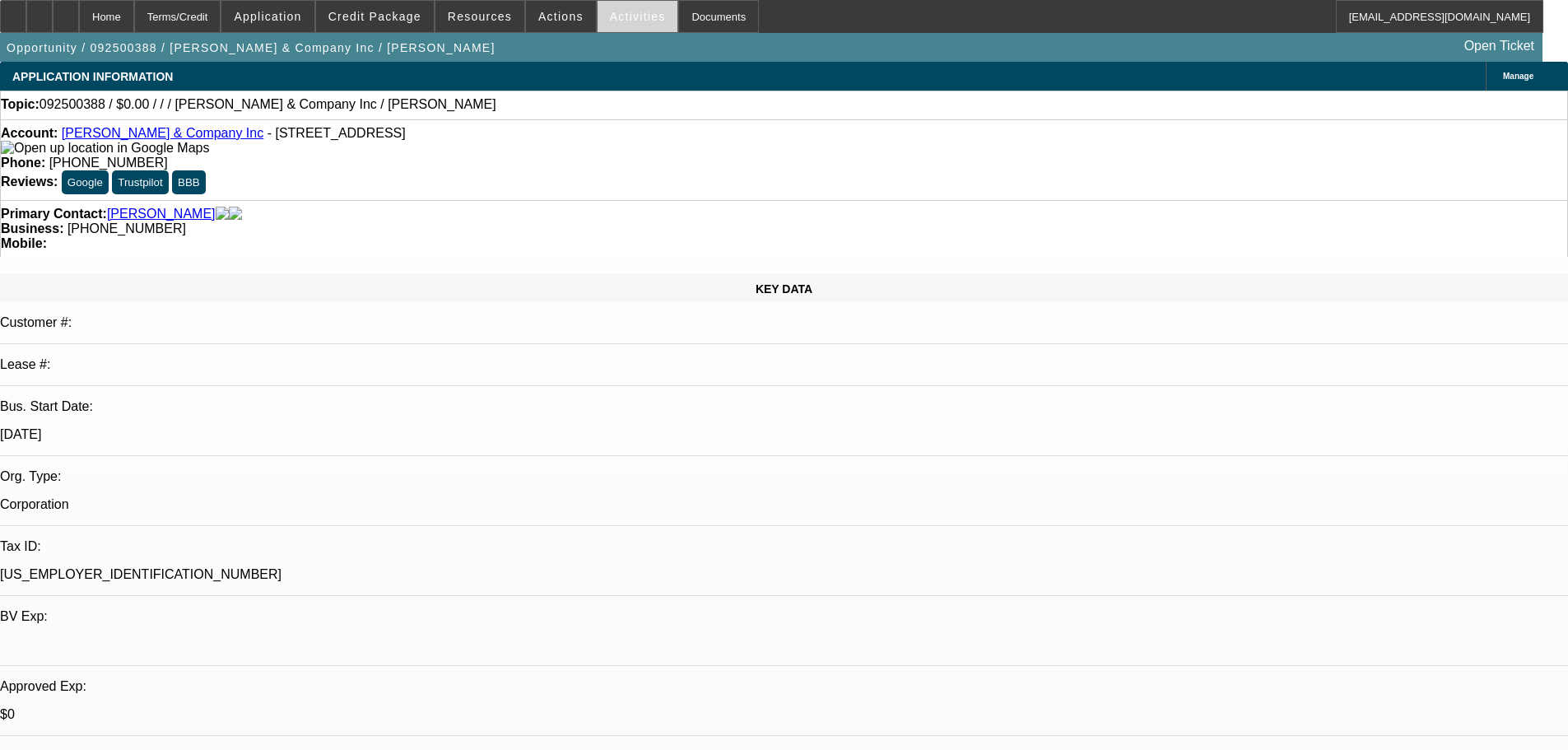
click at [640, 32] on span at bounding box center [638, 16] width 81 height 39
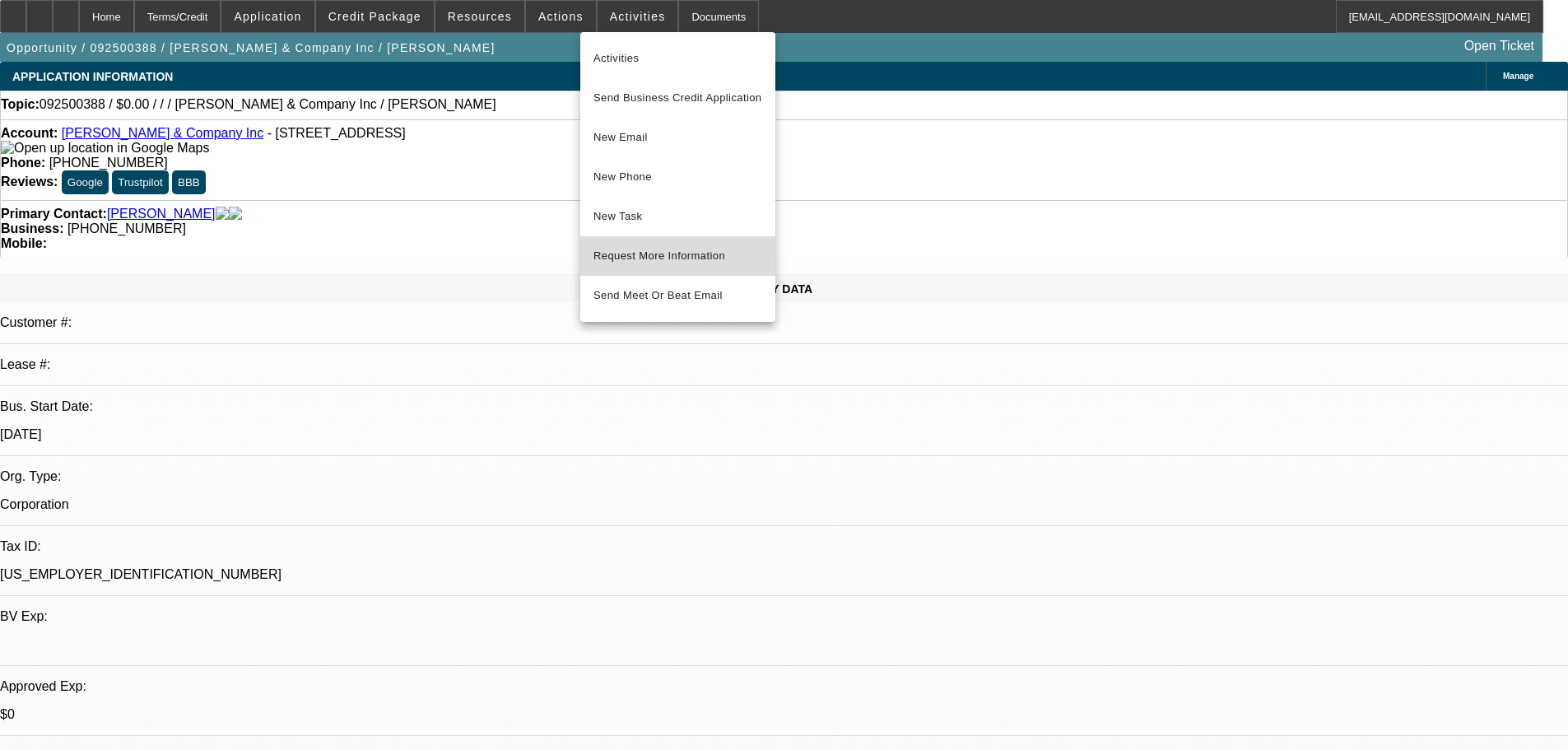
click at [732, 250] on span "Request More Information" at bounding box center [678, 256] width 168 height 20
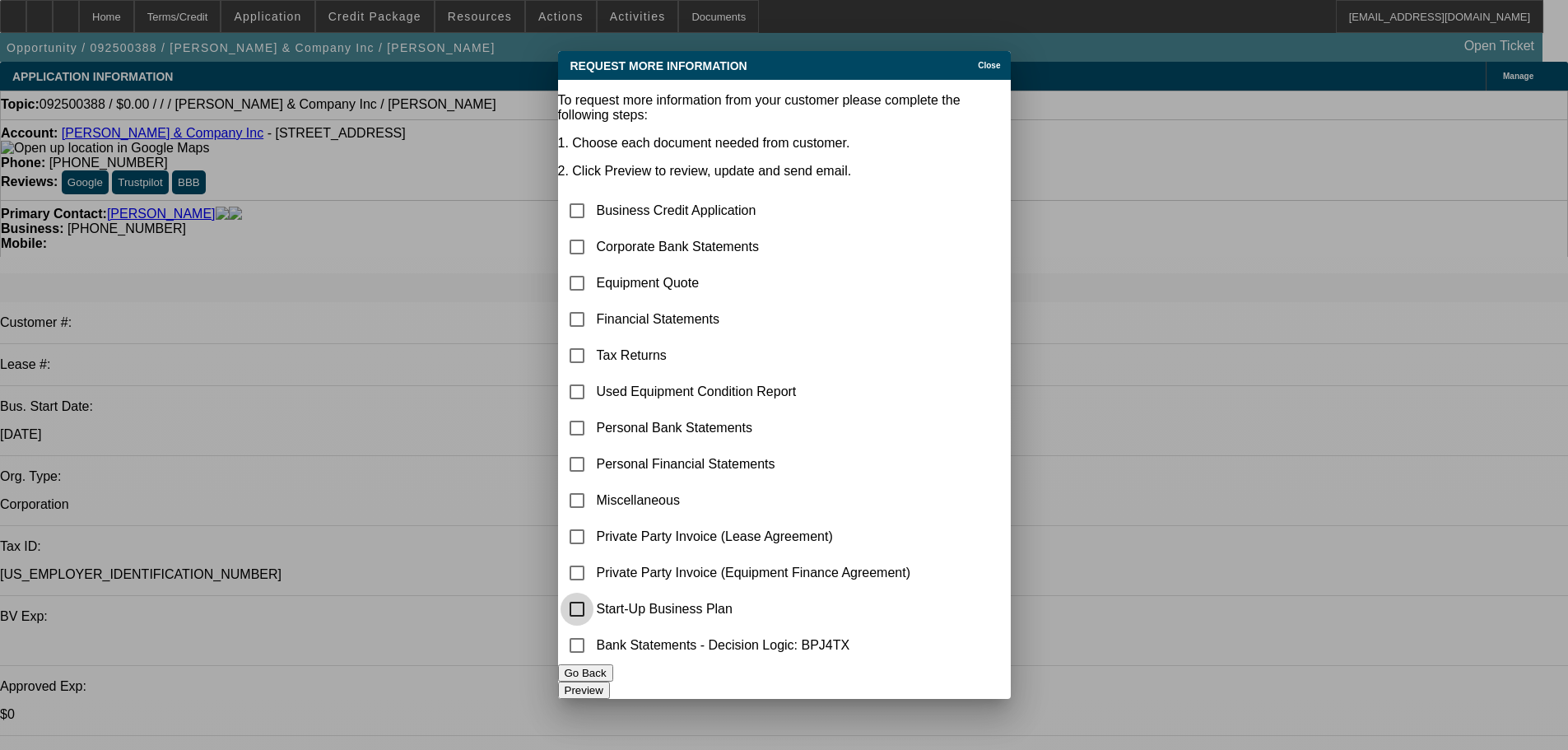
click at [594, 595] on input "checkbox" at bounding box center [577, 610] width 33 height 33
checkbox input "true"
click at [609, 682] on button "Preview" at bounding box center [583, 690] width 52 height 18
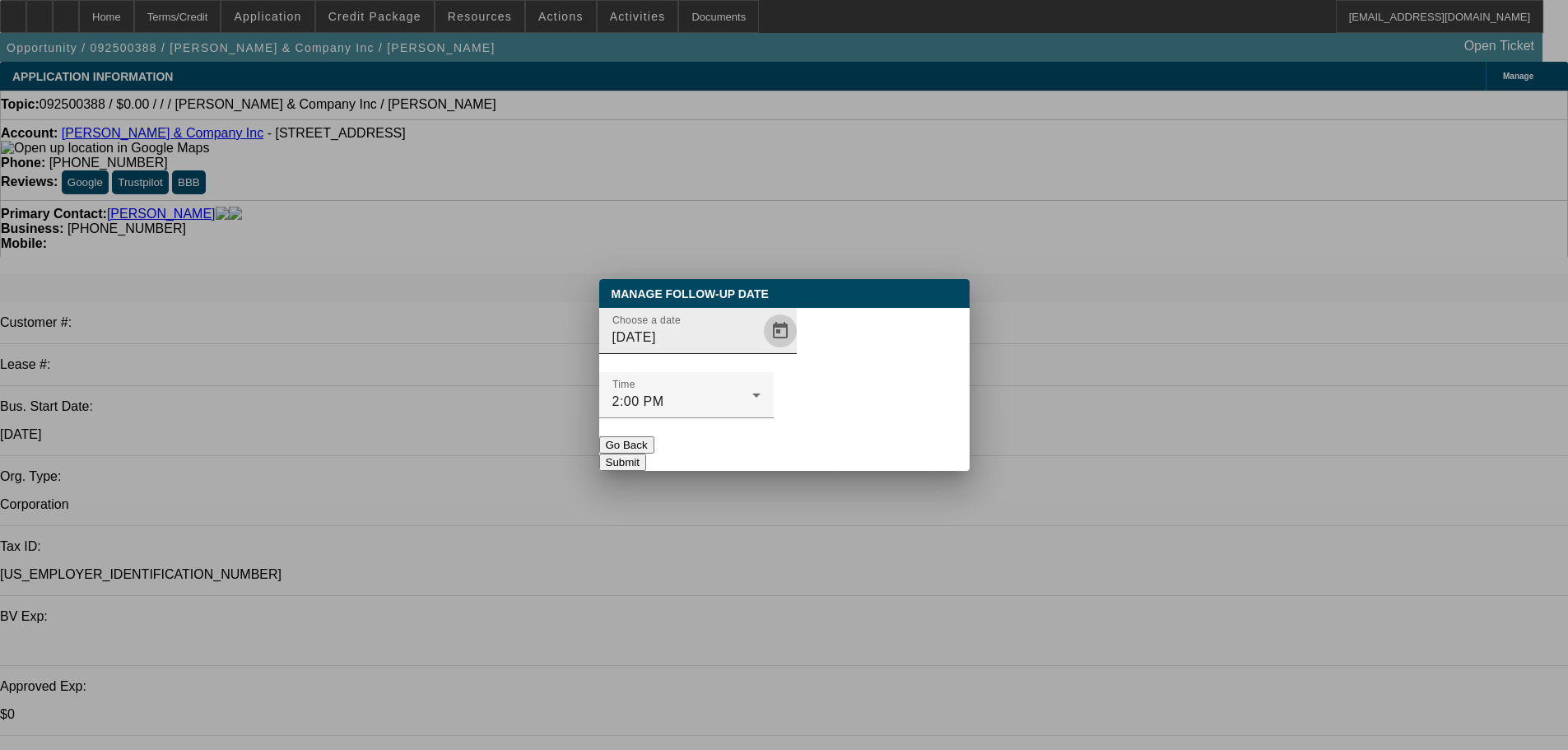
click at [767, 351] on span "Open calendar" at bounding box center [780, 331] width 39 height 39
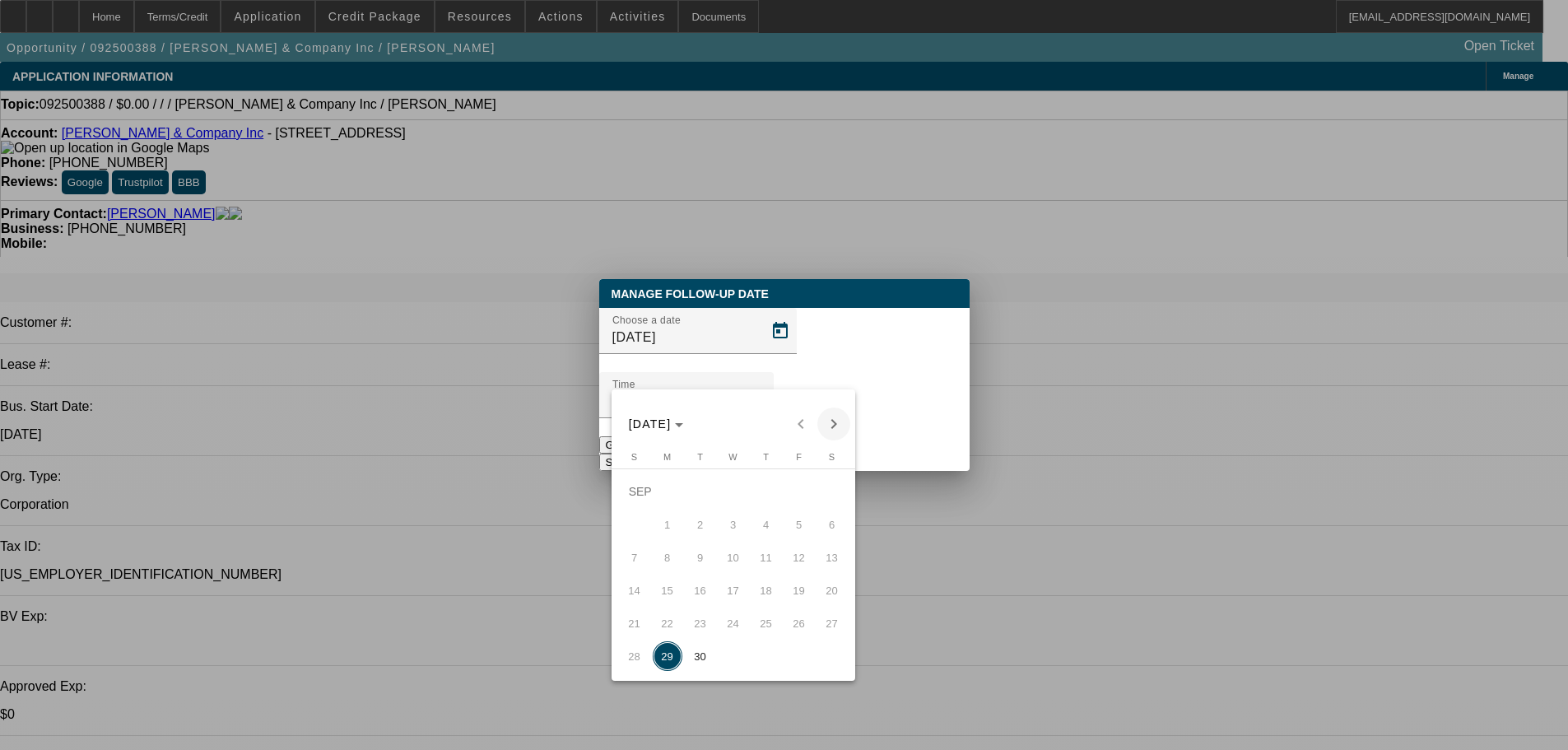
click at [830, 412] on span "Next month" at bounding box center [834, 425] width 33 height 33
click at [812, 424] on span "Previous month" at bounding box center [801, 425] width 33 height 33
drag, startPoint x: 699, startPoint y: 670, endPoint x: 755, endPoint y: 599, distance: 90.4
click at [699, 670] on span "30" at bounding box center [701, 656] width 30 height 30
type input "9/30/2025"
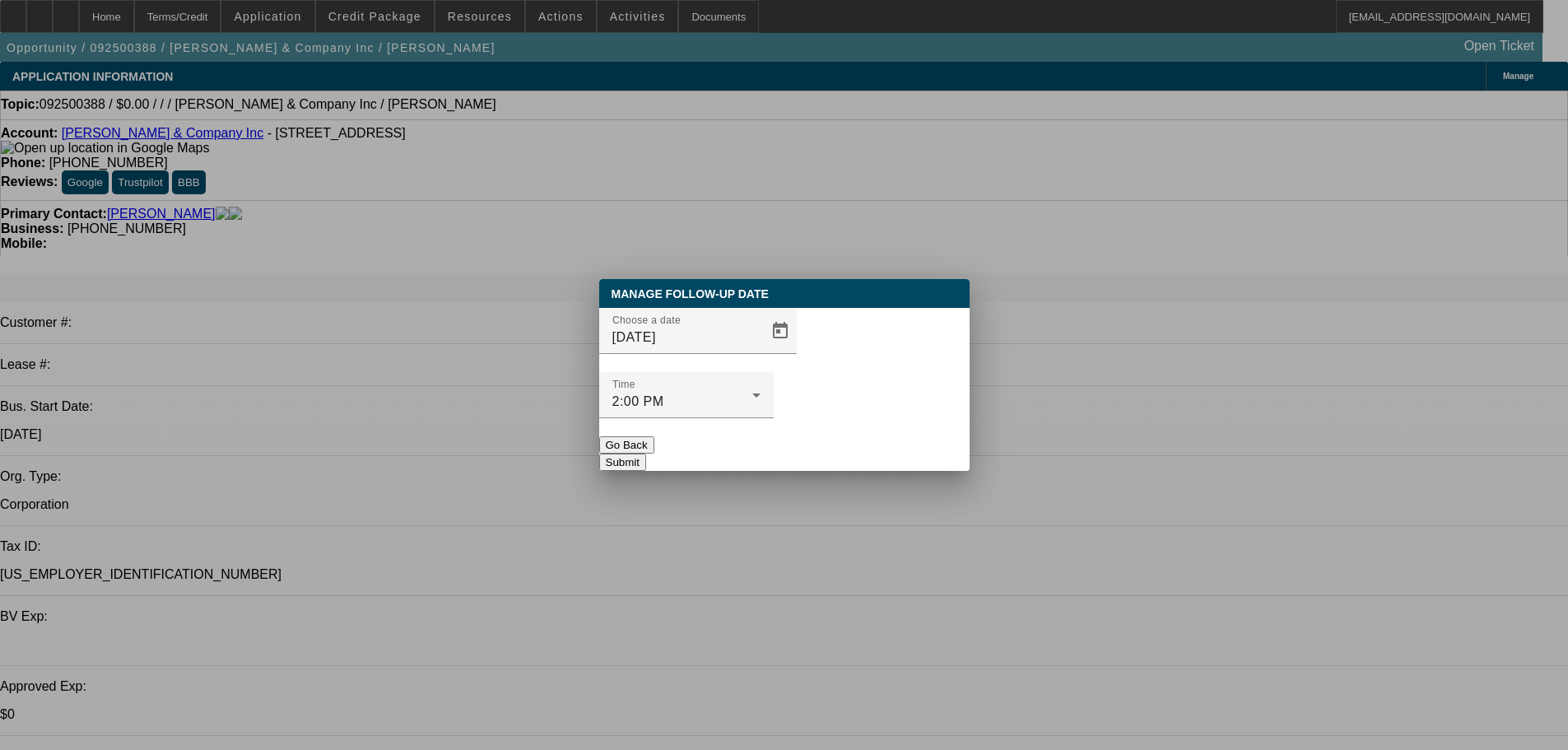
click at [773, 418] on div at bounding box center [686, 427] width 175 height 18
click at [646, 454] on button "Submit" at bounding box center [622, 462] width 46 height 18
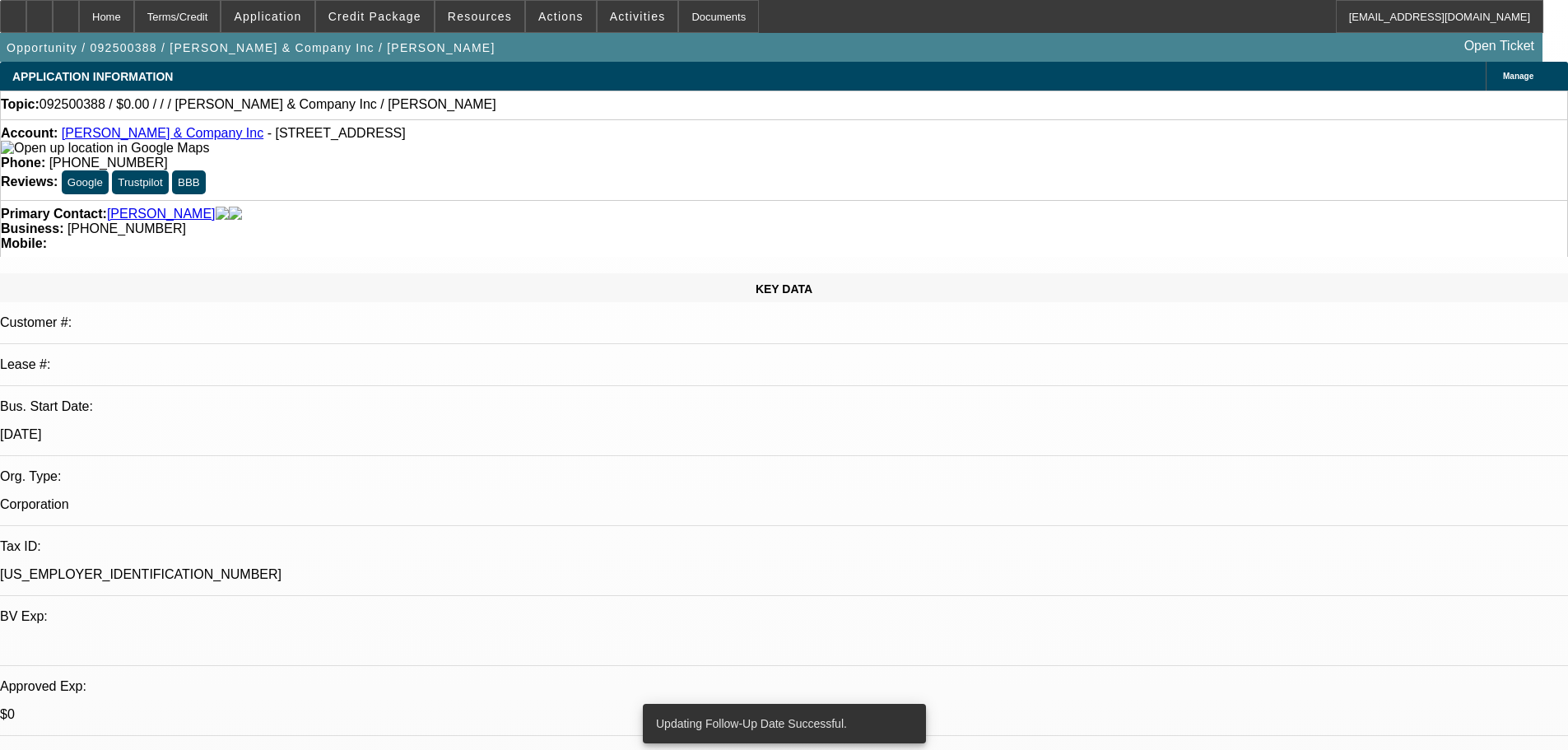
drag, startPoint x: 1104, startPoint y: 614, endPoint x: 1063, endPoint y: 548, distance: 77.7
copy div "9/18 wants 1+1, finpac or bust. PENDING write-up, su plan, truck ex------9/19 t…"
drag, startPoint x: 961, startPoint y: 427, endPoint x: 955, endPoint y: 415, distance: 13.4
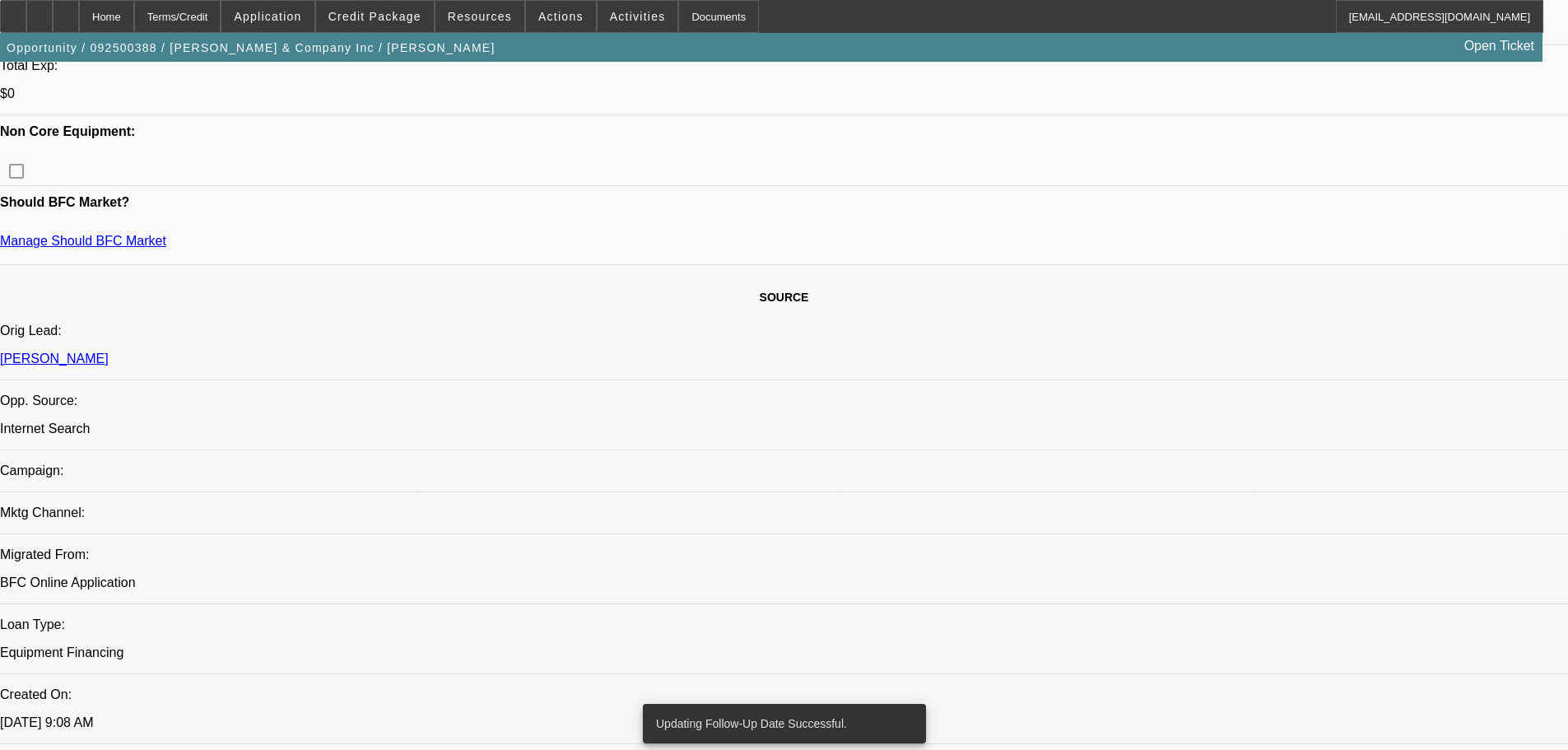
scroll to position [1421, 0]
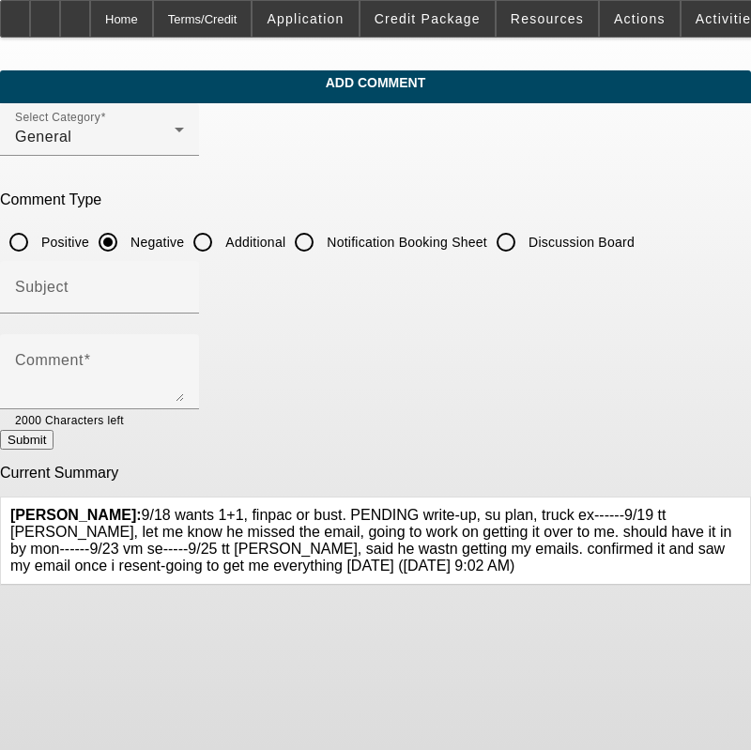
click at [525, 237] on input "Discussion Board" at bounding box center [506, 242] width 38 height 38
radio input "true"
click at [477, 450] on div "Submit" at bounding box center [375, 440] width 751 height 20
click at [184, 412] on div at bounding box center [154, 419] width 60 height 21
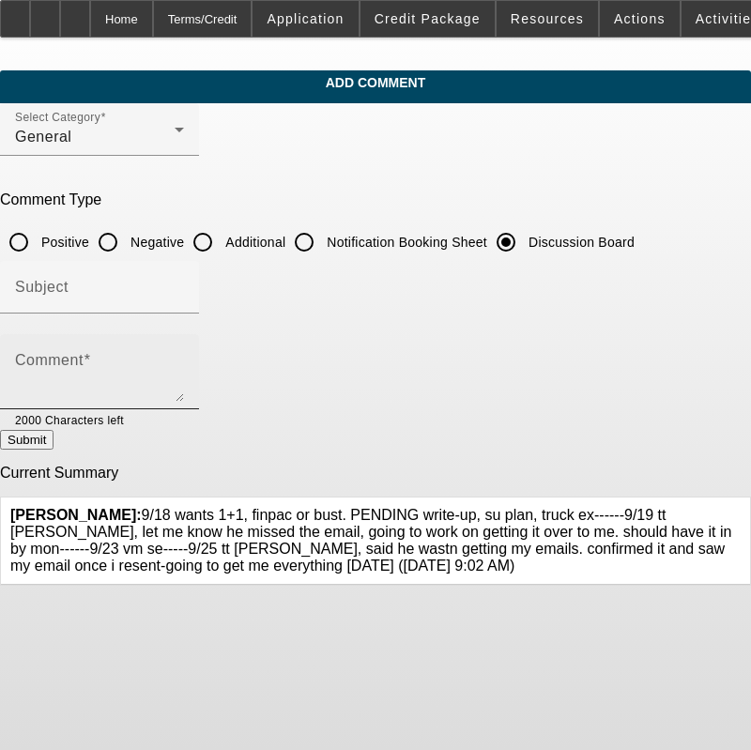
click at [184, 399] on textarea "Comment" at bounding box center [99, 379] width 169 height 45
click at [184, 390] on textarea "Comment" at bounding box center [99, 379] width 169 height 45
paste textarea "9/18 wants 1+1, finpac or bust. PENDING write-up, su plan, truck ex------9/19 t…"
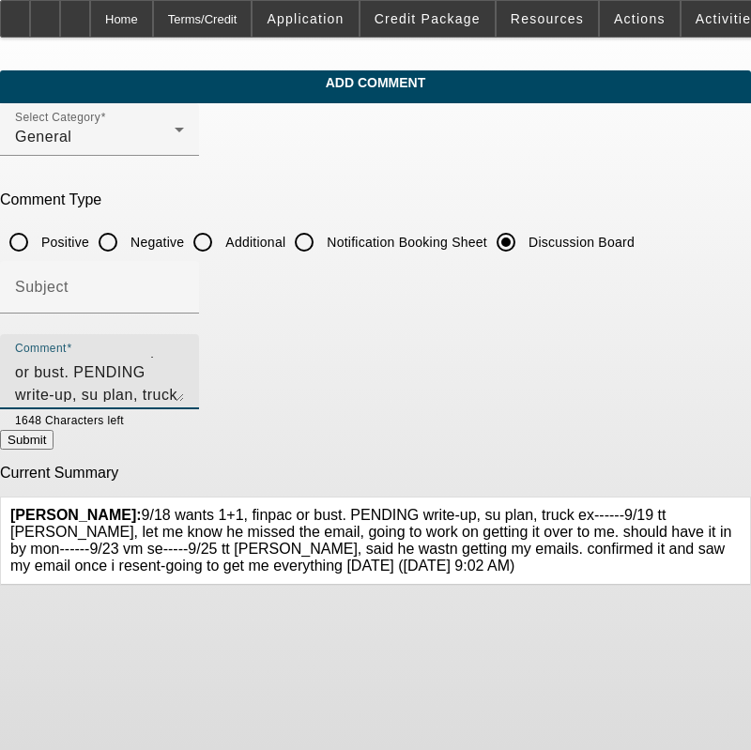
scroll to position [40, 0]
type textarea "9/18 wants 1+1, finpac or bust. PENDING write-up, su plan, truck ex------9/19 t…"
click at [53, 441] on button "Submit" at bounding box center [26, 440] width 53 height 20
radio input "true"
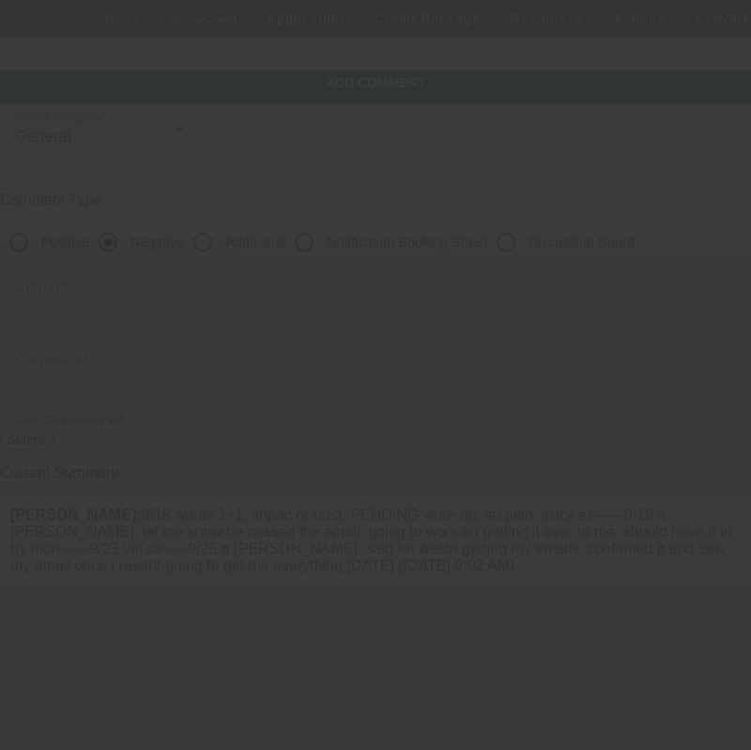
scroll to position [0, 0]
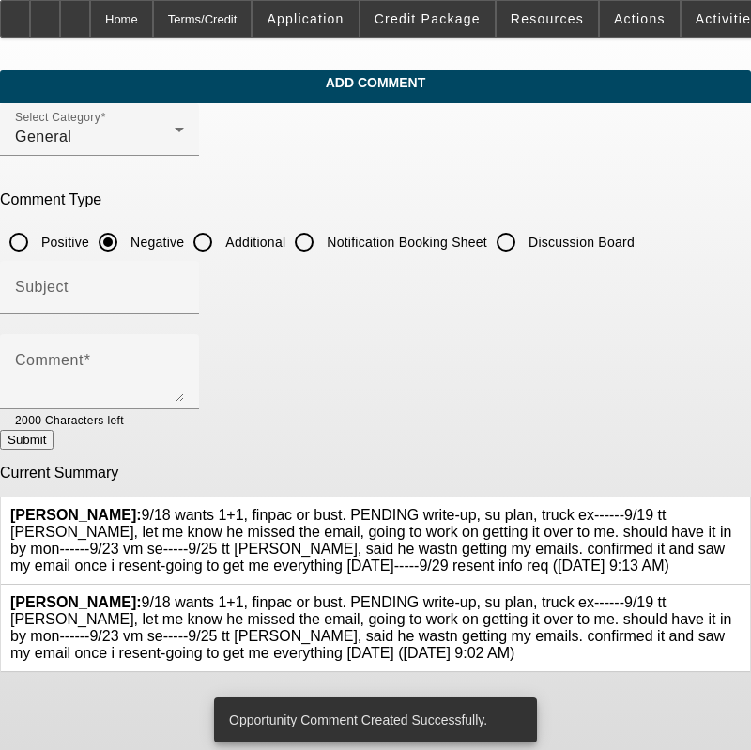
click at [741, 594] on div at bounding box center [741, 628] width 0 height 68
click at [741, 594] on icon at bounding box center [741, 594] width 0 height 0
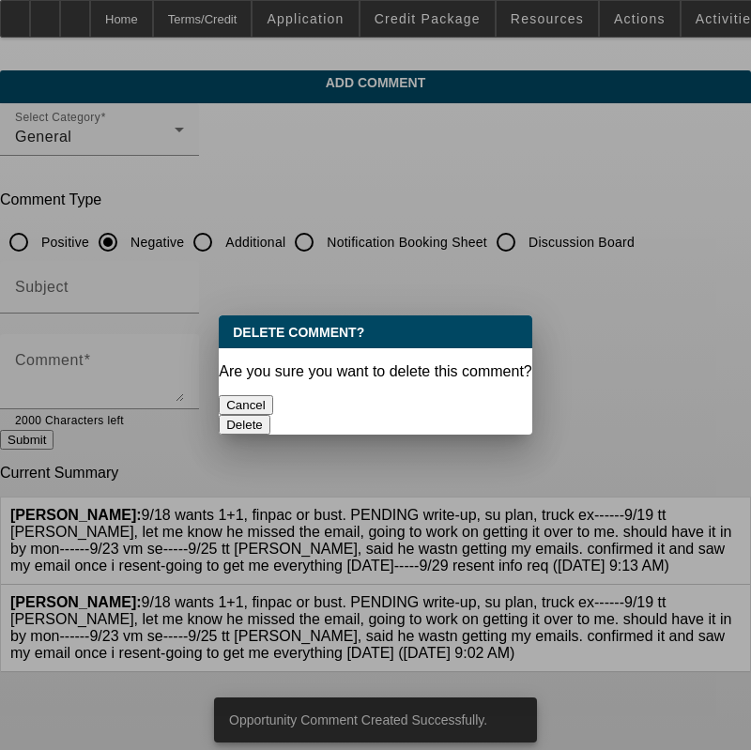
click at [435, 374] on div "Are you sure you want to delete this comment?" at bounding box center [375, 371] width 313 height 17
click at [440, 415] on div "Delete" at bounding box center [375, 425] width 313 height 20
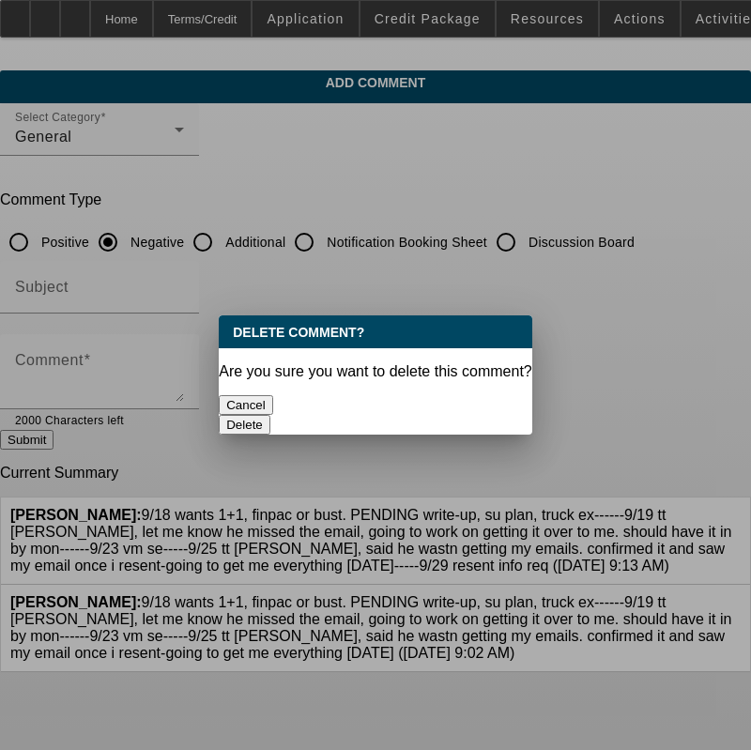
drag, startPoint x: 464, startPoint y: 398, endPoint x: 508, endPoint y: 365, distance: 55.0
click at [270, 415] on button "Delete" at bounding box center [245, 425] width 52 height 20
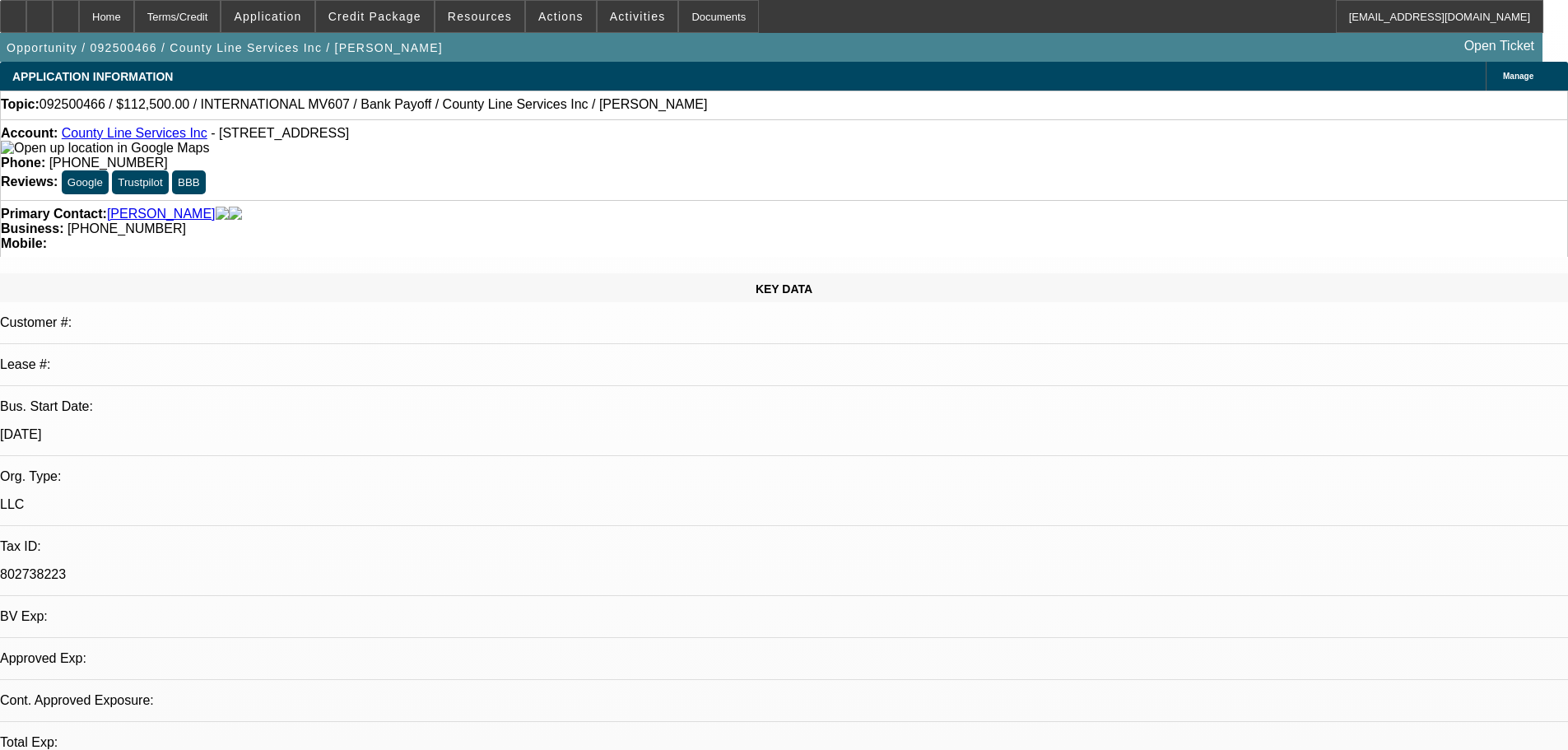
select select "0"
select select "6"
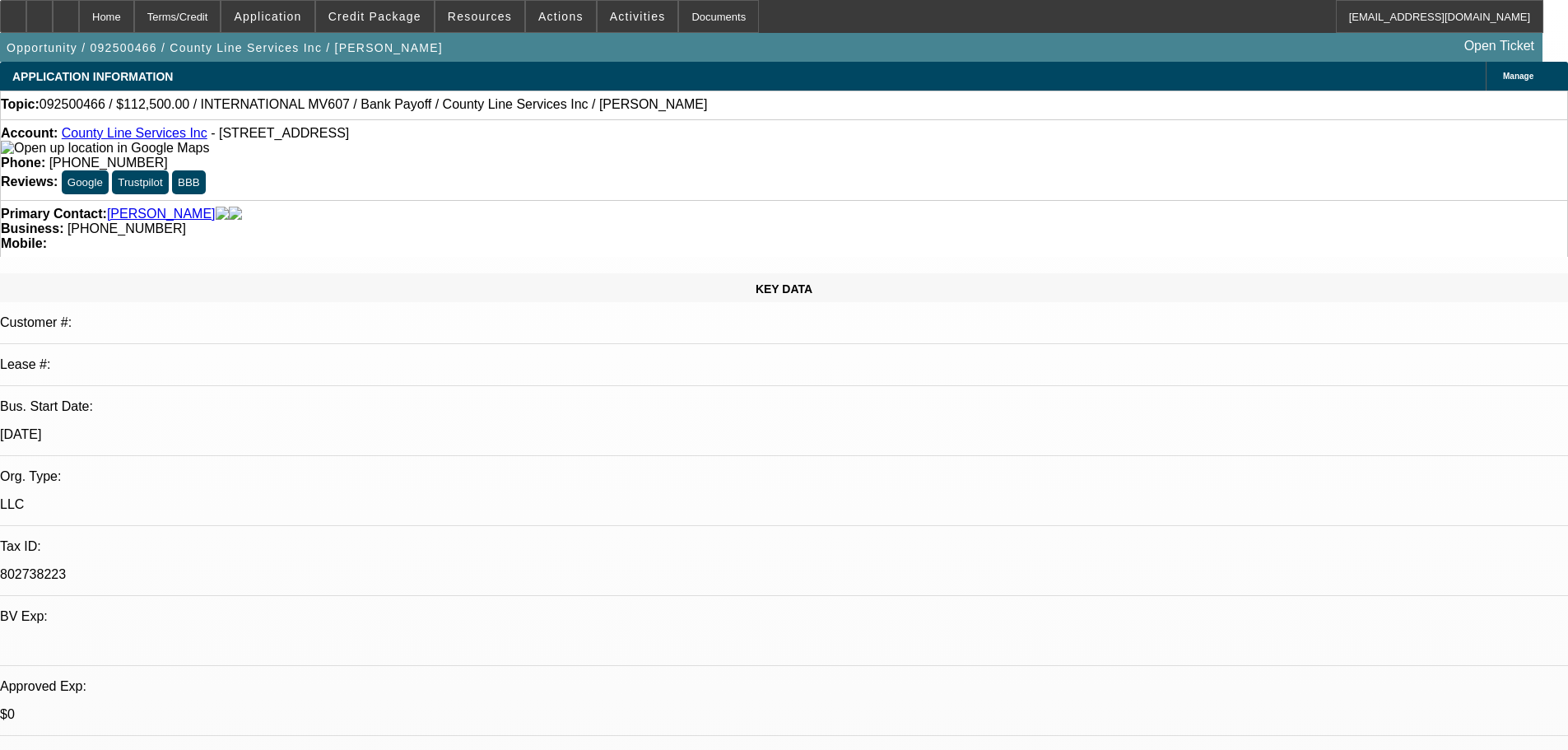
drag, startPoint x: 666, startPoint y: 184, endPoint x: 613, endPoint y: 181, distance: 53.1
click at [590, 221] on div "Business: [PHONE_NUMBER]" at bounding box center [784, 228] width 1566 height 15
copy span "[PHONE_NUMBER]"
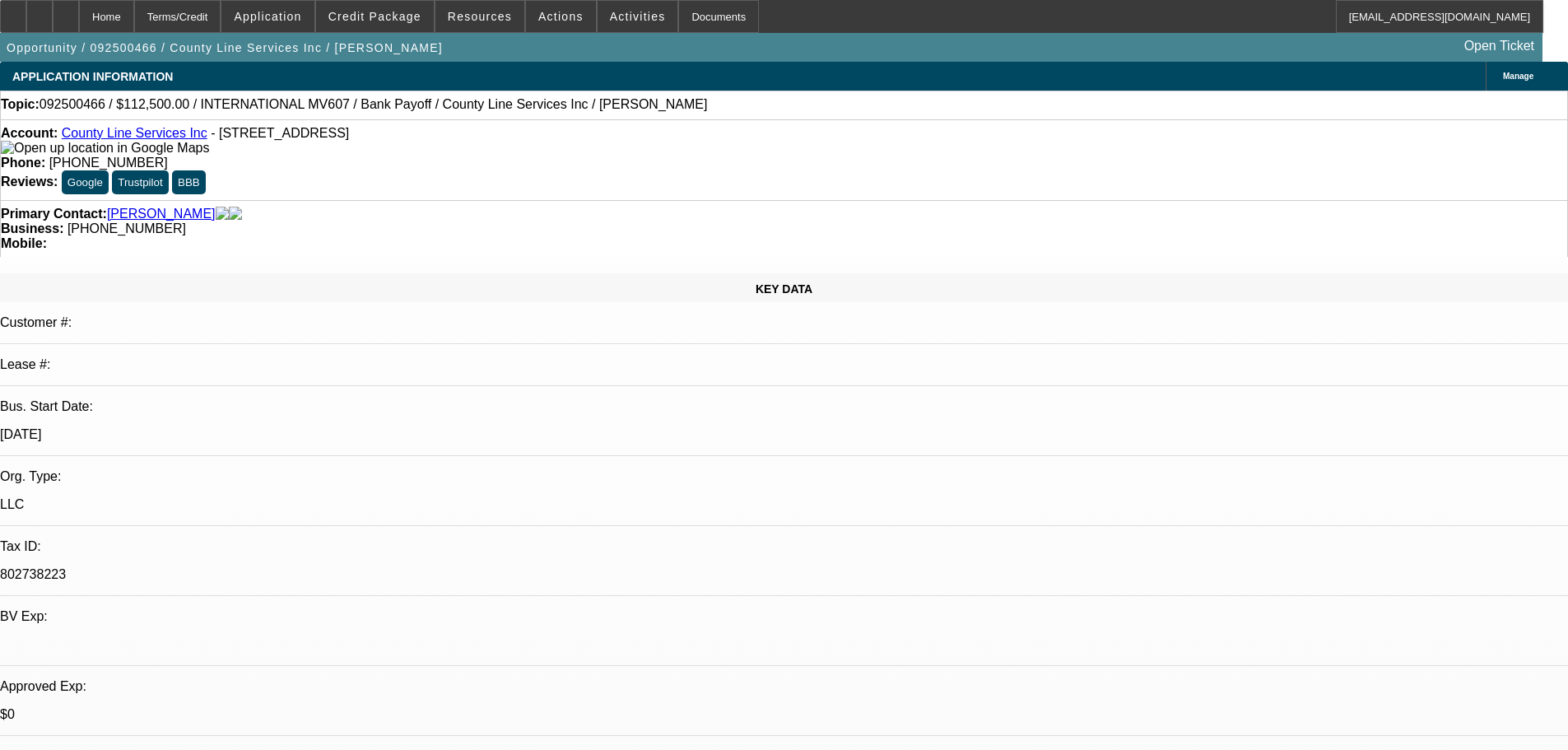
drag, startPoint x: 617, startPoint y: 463, endPoint x: 617, endPoint y: 189, distance: 274.0
drag, startPoint x: 1348, startPoint y: 529, endPoint x: 1046, endPoint y: 507, distance: 302.8
copy div "9/24 For finpac, need credit reference from zips in order to execute this trans…"
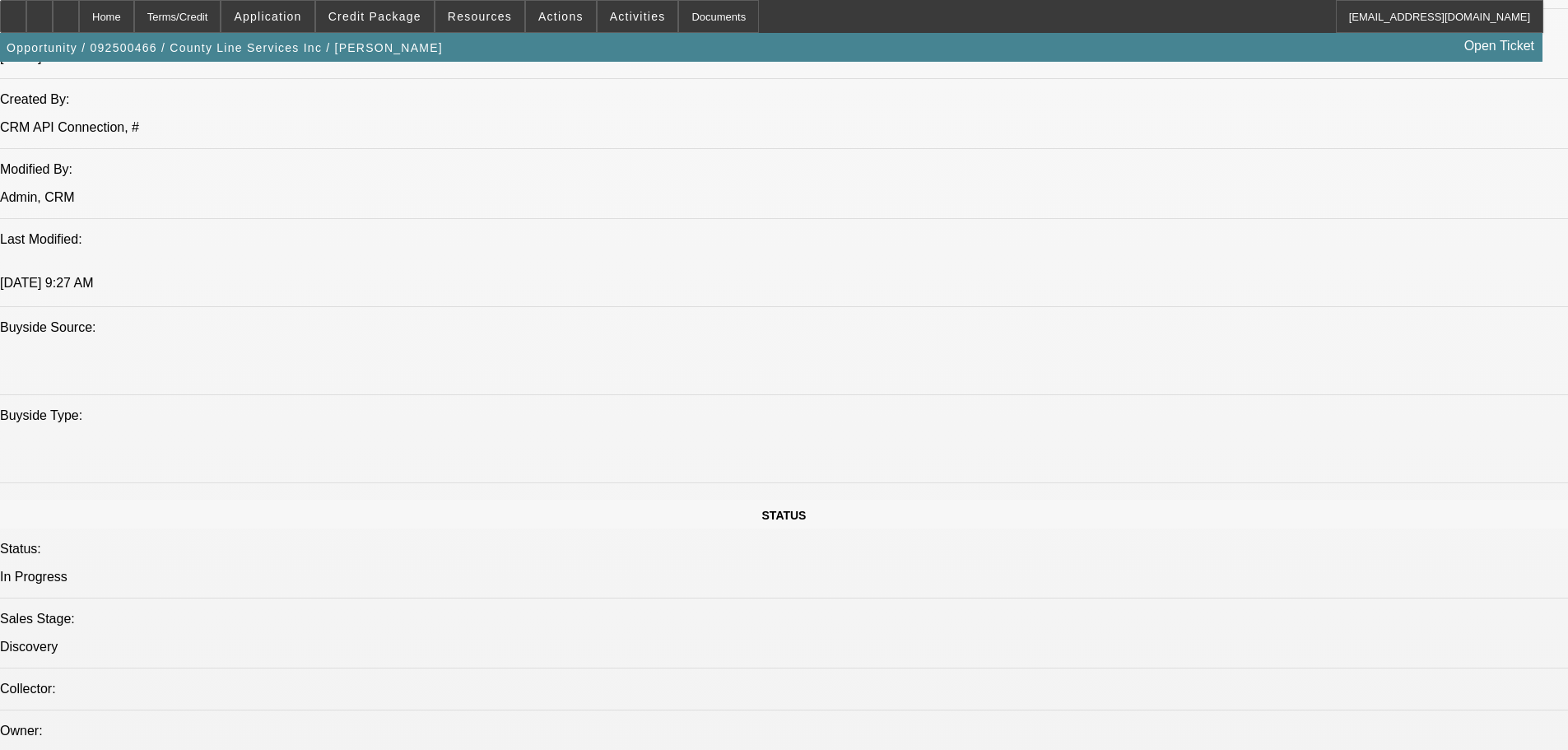
drag, startPoint x: 1051, startPoint y: 644, endPoint x: 1051, endPoint y: 676, distance: 32.0
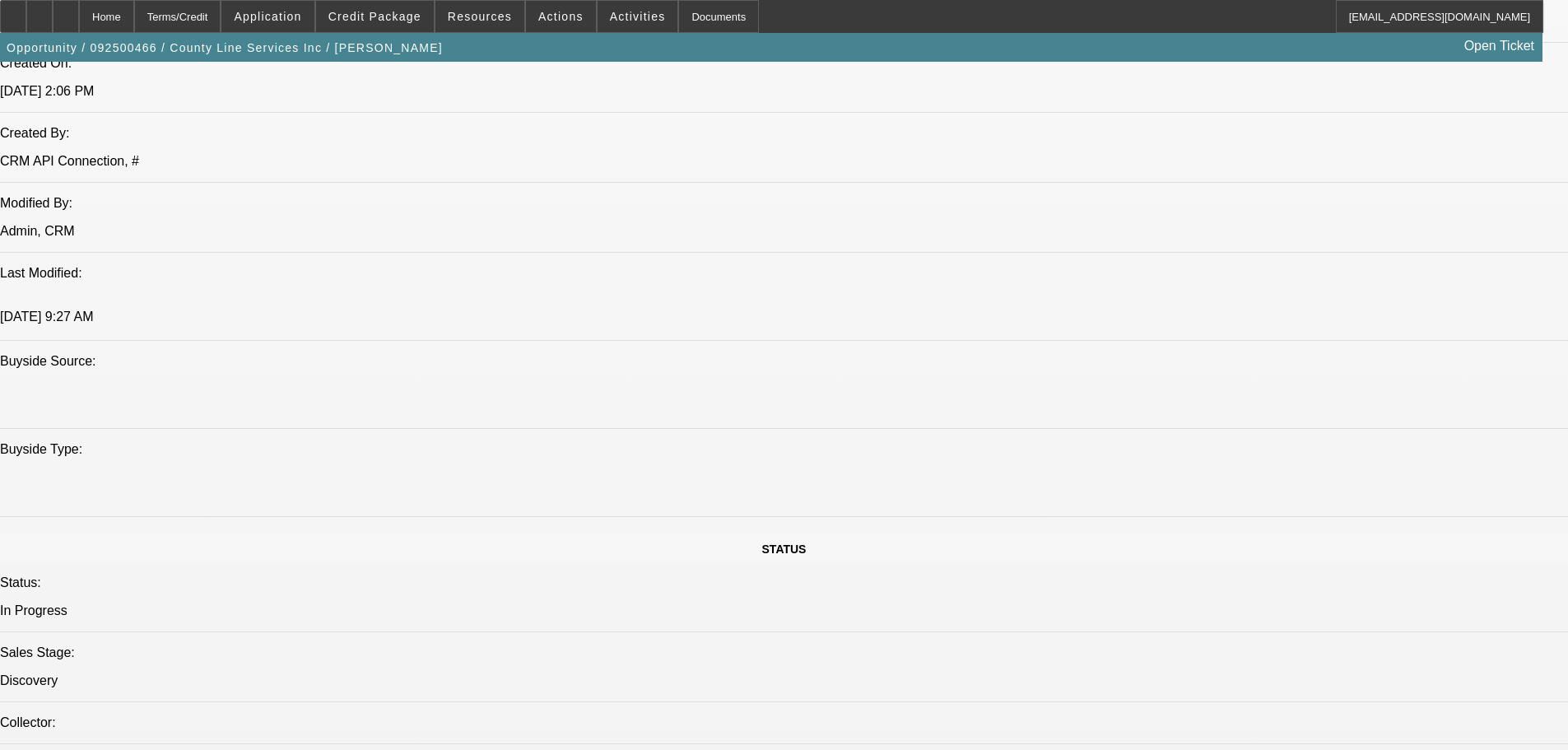
drag, startPoint x: 806, startPoint y: 504, endPoint x: 980, endPoint y: 161, distance: 384.6
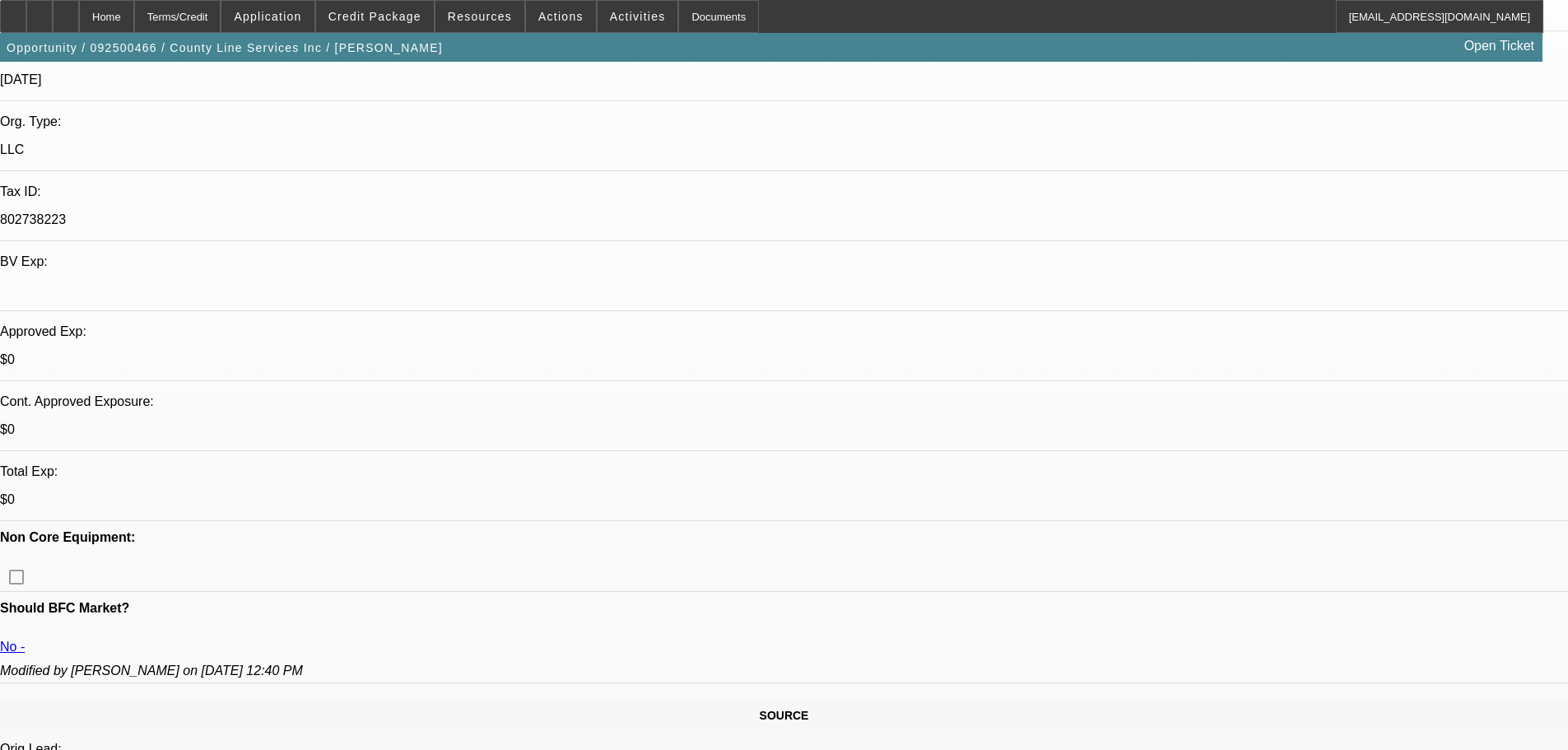
drag, startPoint x: 1319, startPoint y: 681, endPoint x: 1070, endPoint y: 558, distance: 277.7
copy td "Hi [PERSON_NAME], Thank you for applying for financing through Beacon Funding C…"
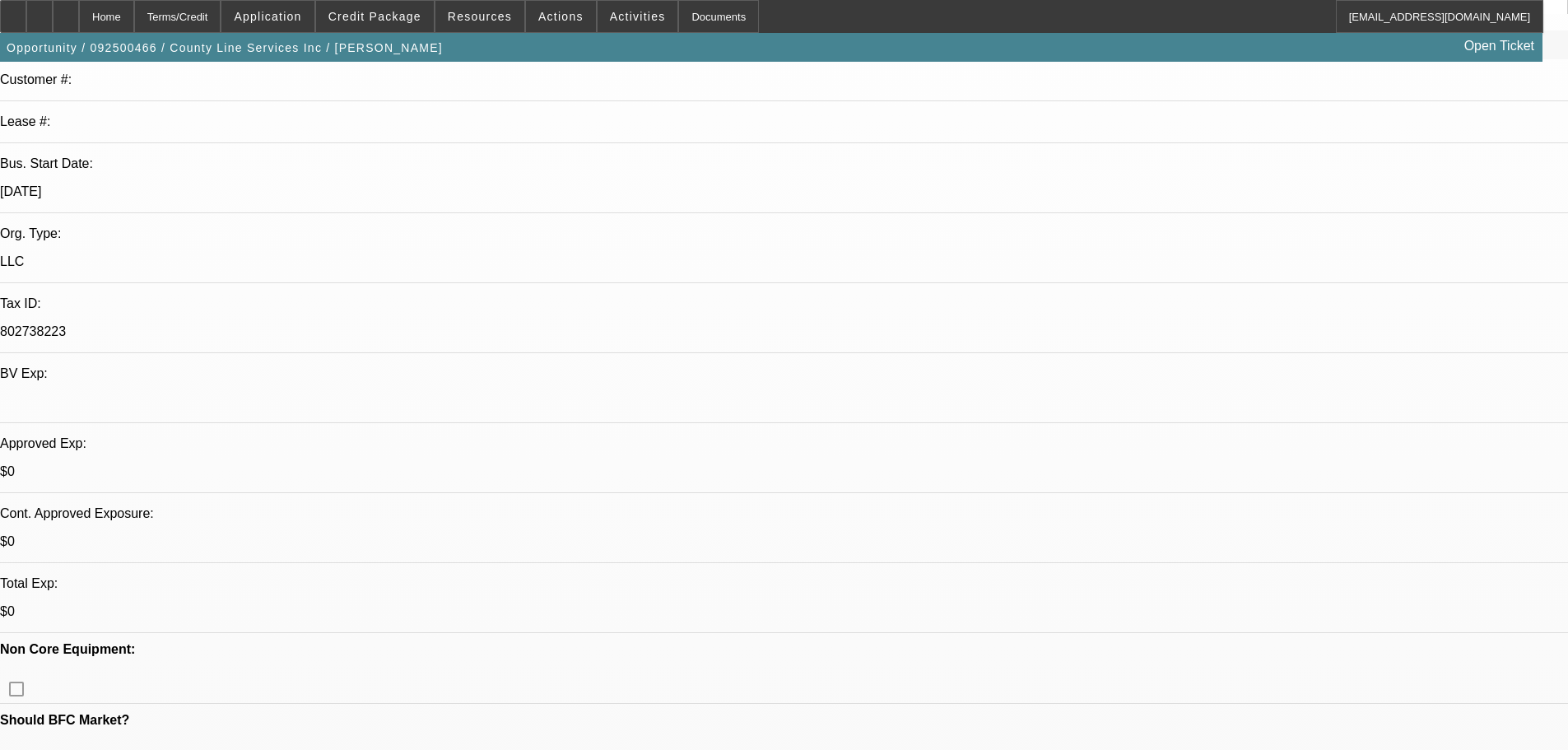
scroll to position [25, 0]
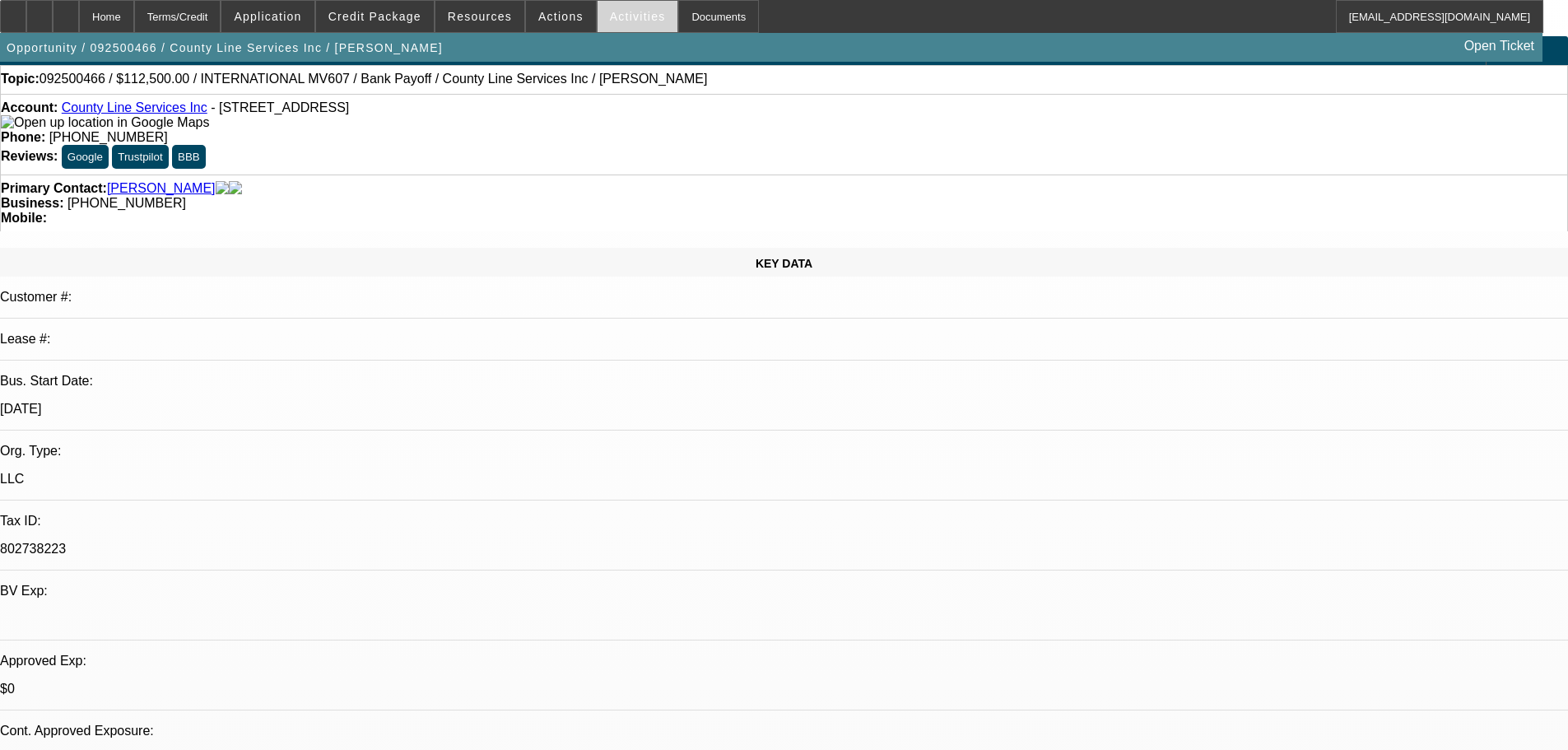
click at [617, 24] on span at bounding box center [638, 16] width 81 height 39
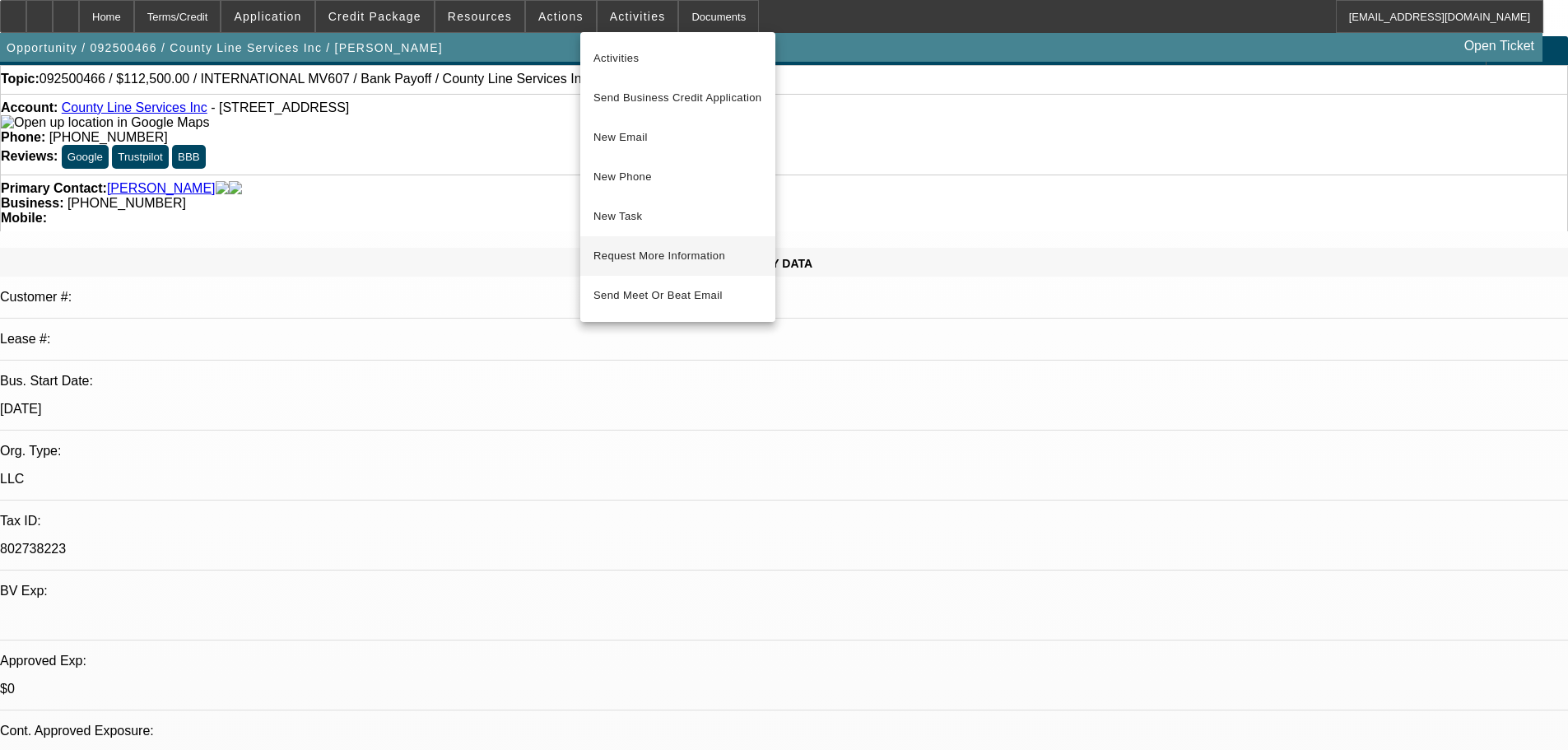
click at [718, 259] on span "Request More Information" at bounding box center [678, 256] width 168 height 20
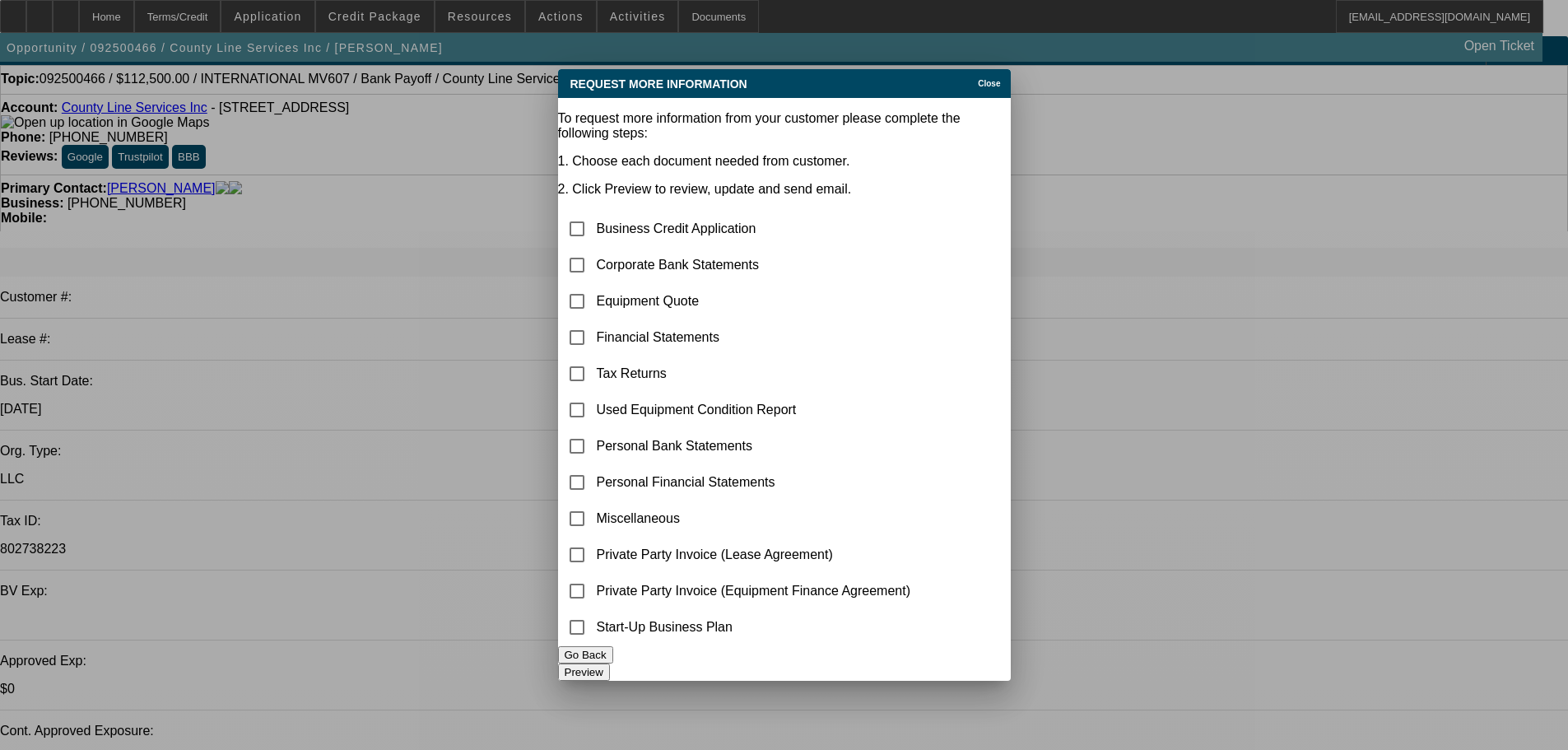
scroll to position [0, 0]
click at [594, 503] on input "checkbox" at bounding box center [577, 519] width 33 height 33
checkbox input "true"
click at [609, 663] on button "Preview" at bounding box center [583, 672] width 52 height 18
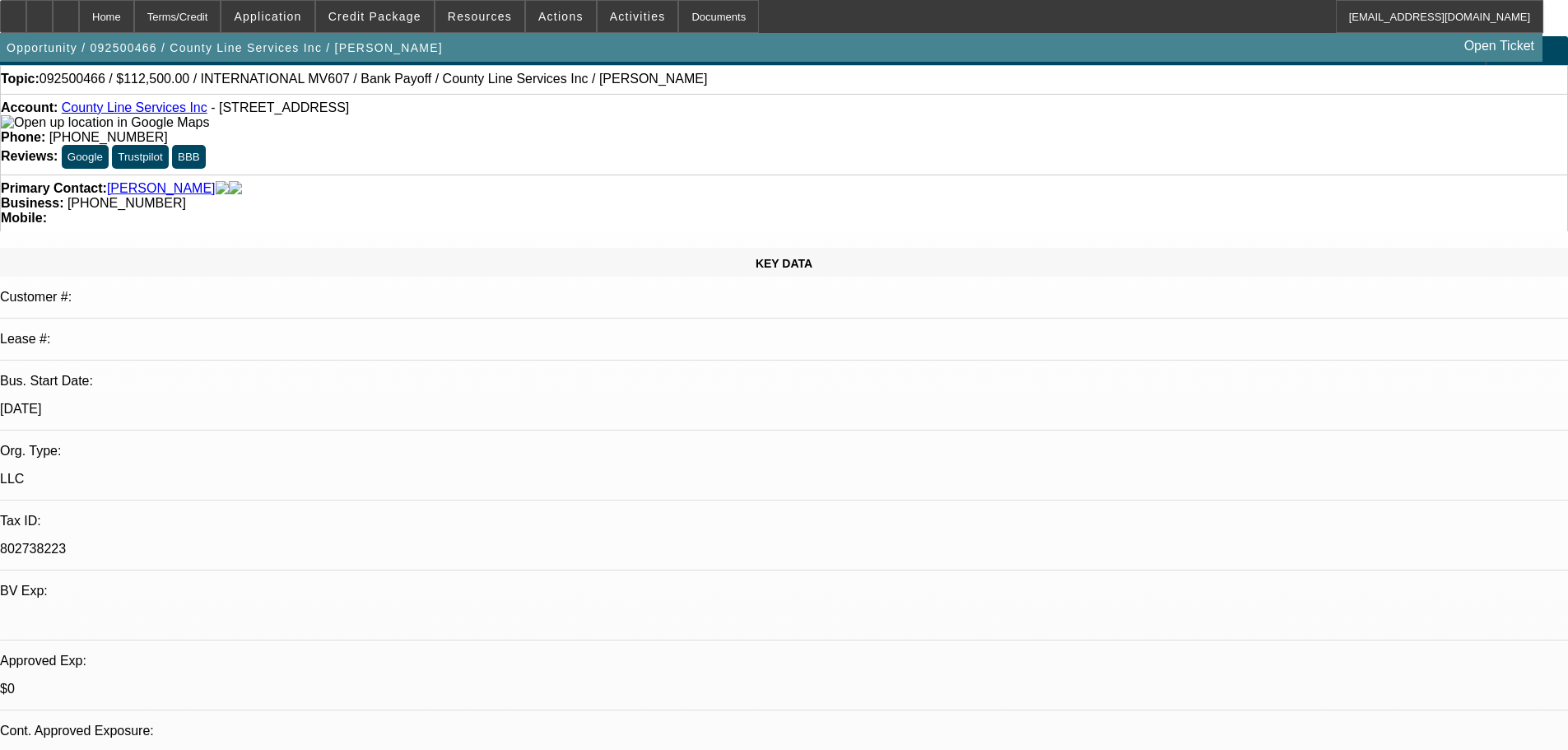
scroll to position [25, 0]
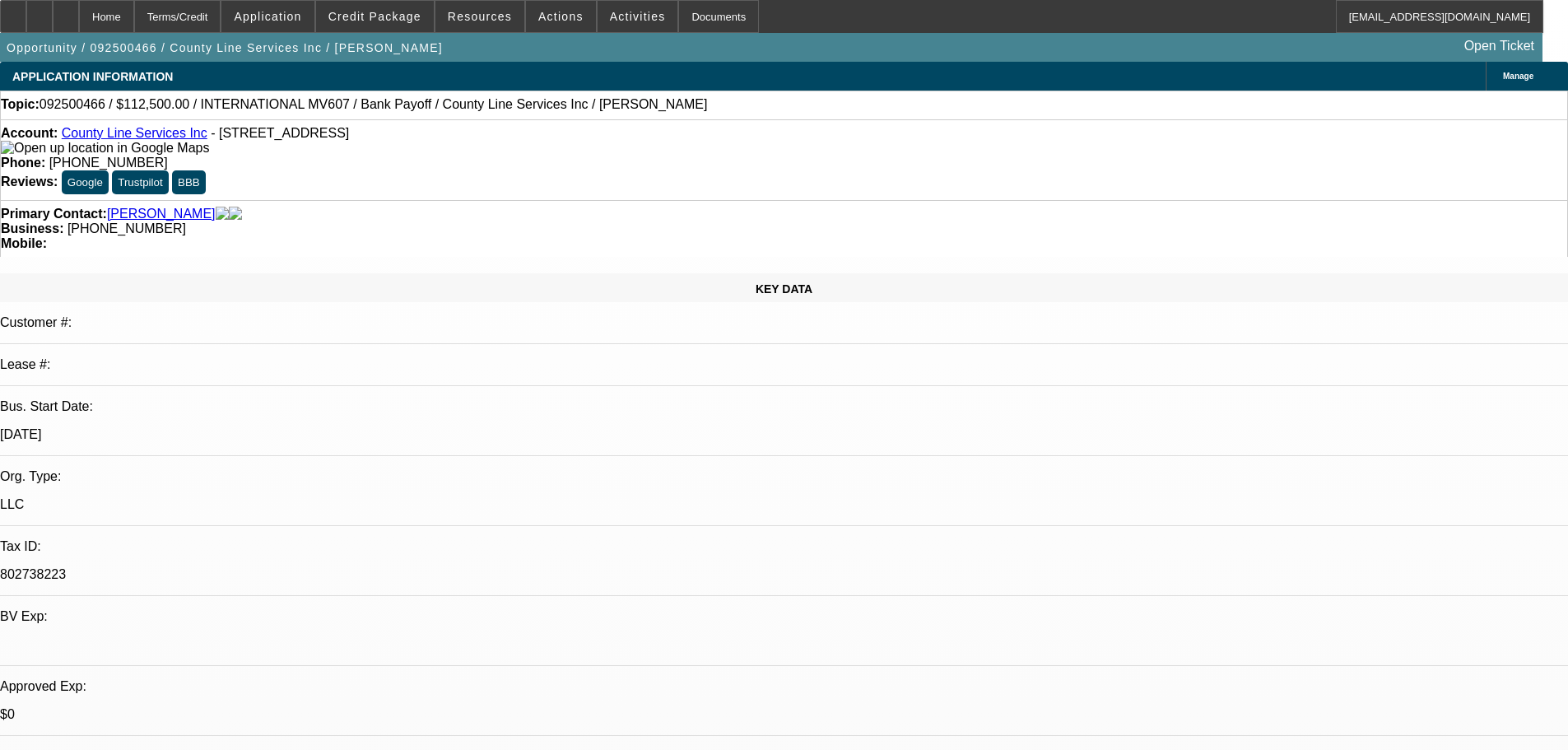
drag, startPoint x: 806, startPoint y: 397, endPoint x: 887, endPoint y: 164, distance: 246.7
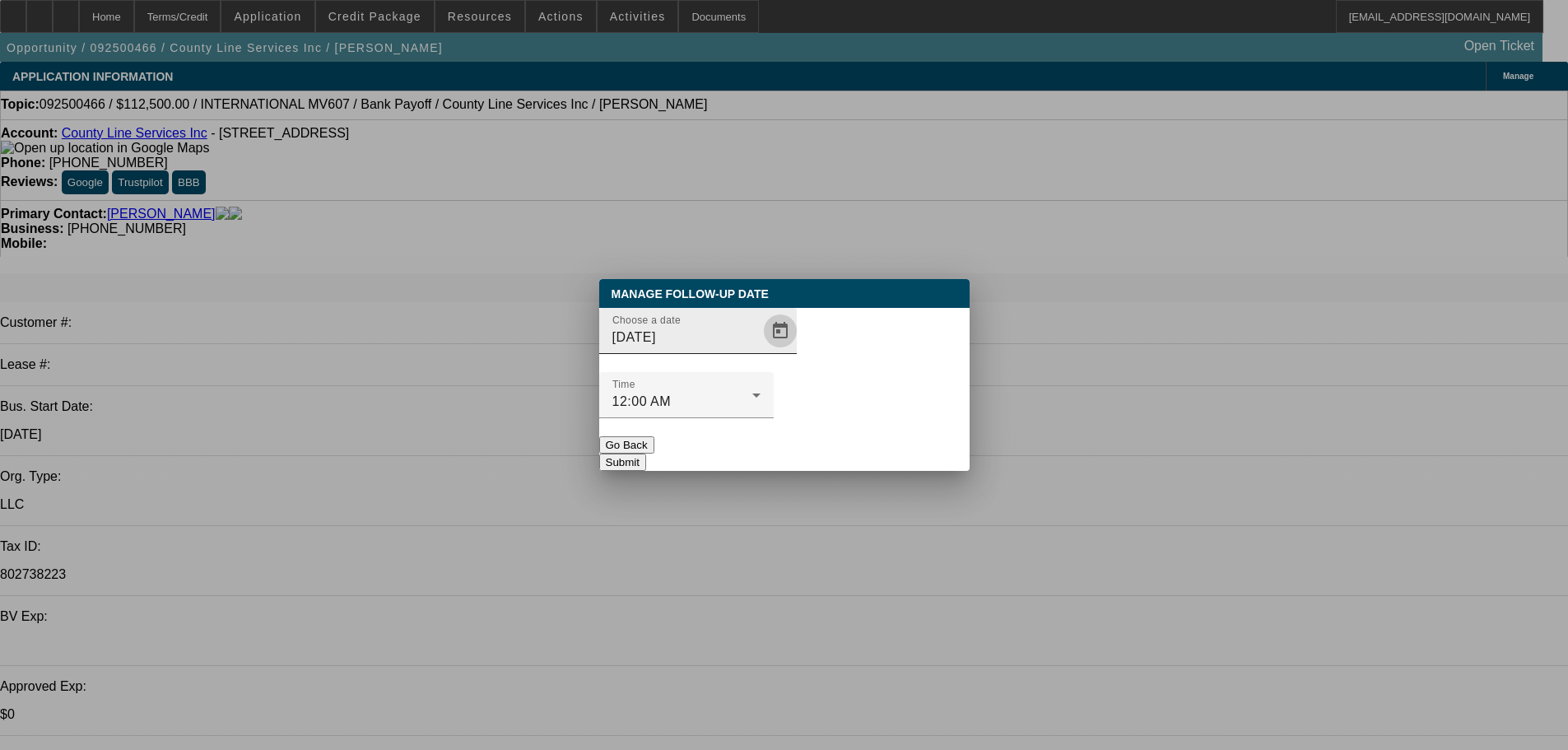
click at [769, 351] on span "Open calendar" at bounding box center [780, 331] width 39 height 39
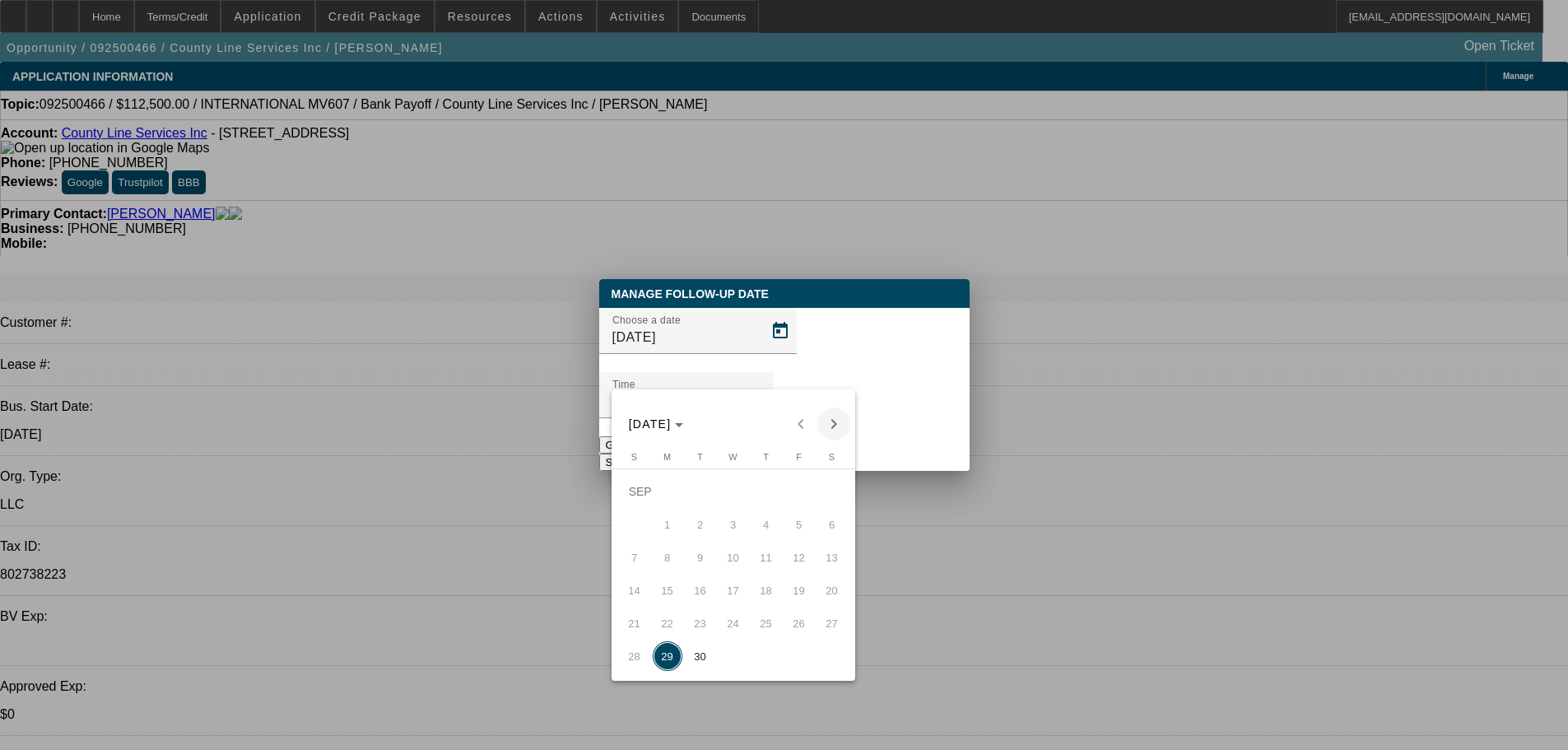
click at [839, 424] on span "Next month" at bounding box center [834, 425] width 33 height 33
click at [745, 496] on span "1" at bounding box center [733, 491] width 30 height 30
type input "[DATE]"
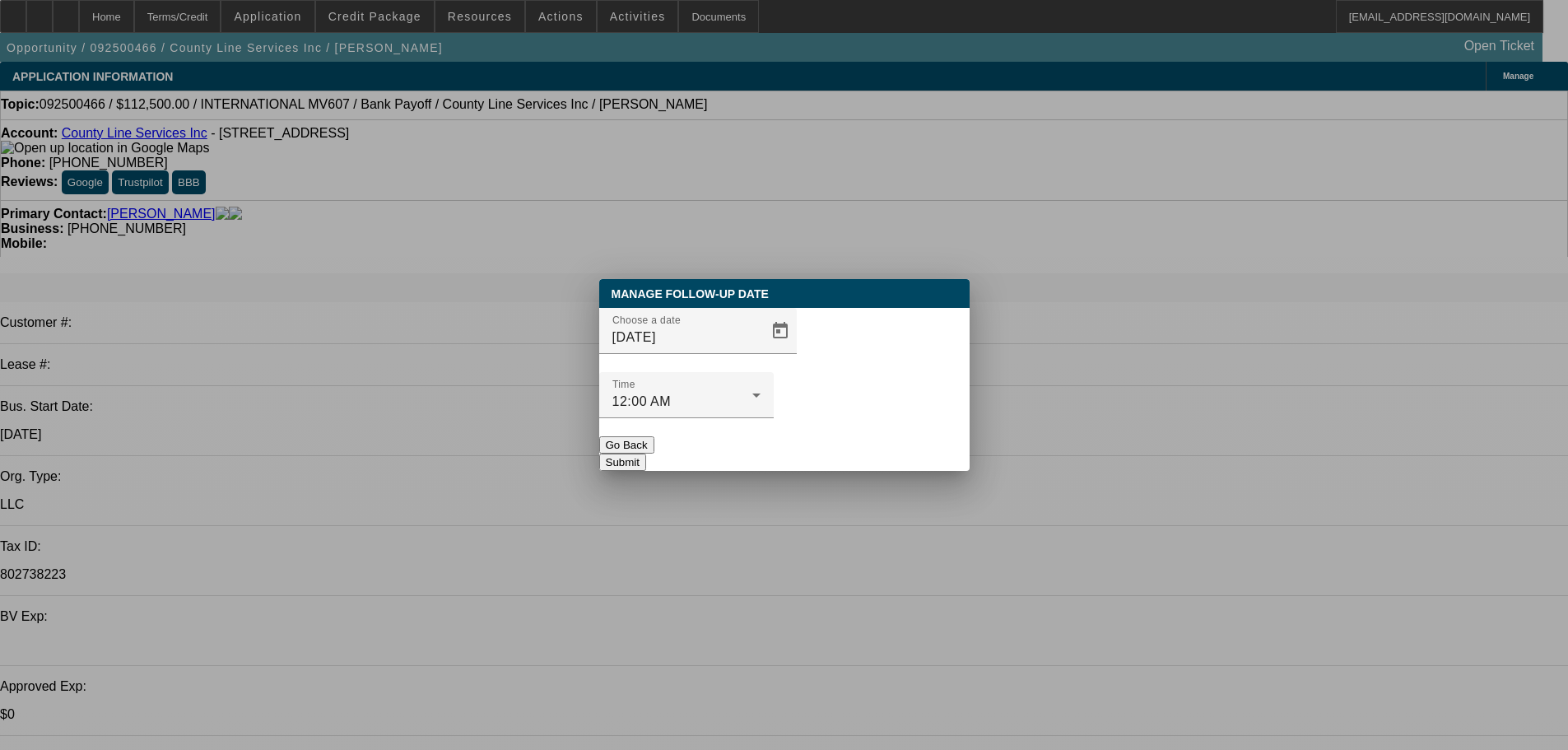
drag, startPoint x: 880, startPoint y: 426, endPoint x: 869, endPoint y: 462, distance: 37.6
click at [646, 454] on button "Submit" at bounding box center [622, 462] width 46 height 18
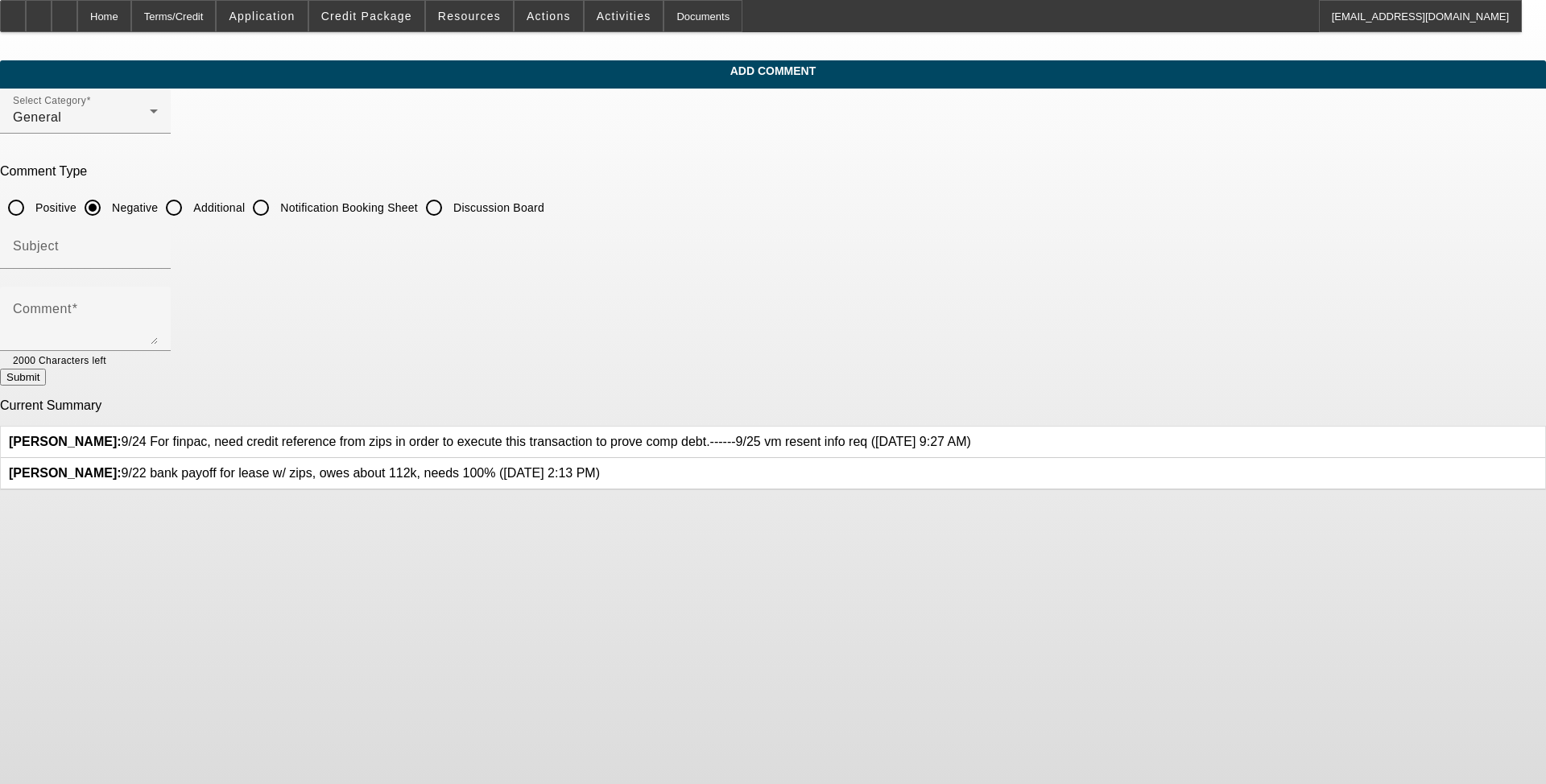
click at [450, 203] on input "Discussion Board" at bounding box center [434, 208] width 33 height 33
radio input "true"
click at [158, 325] on textarea "Comment" at bounding box center [85, 325] width 145 height 39
paste textarea "9/24 For finpac, need credit reference from zips in order to execute this trans…"
type textarea "9/24 For finpac, need credit reference from zips in order to execute this trans…"
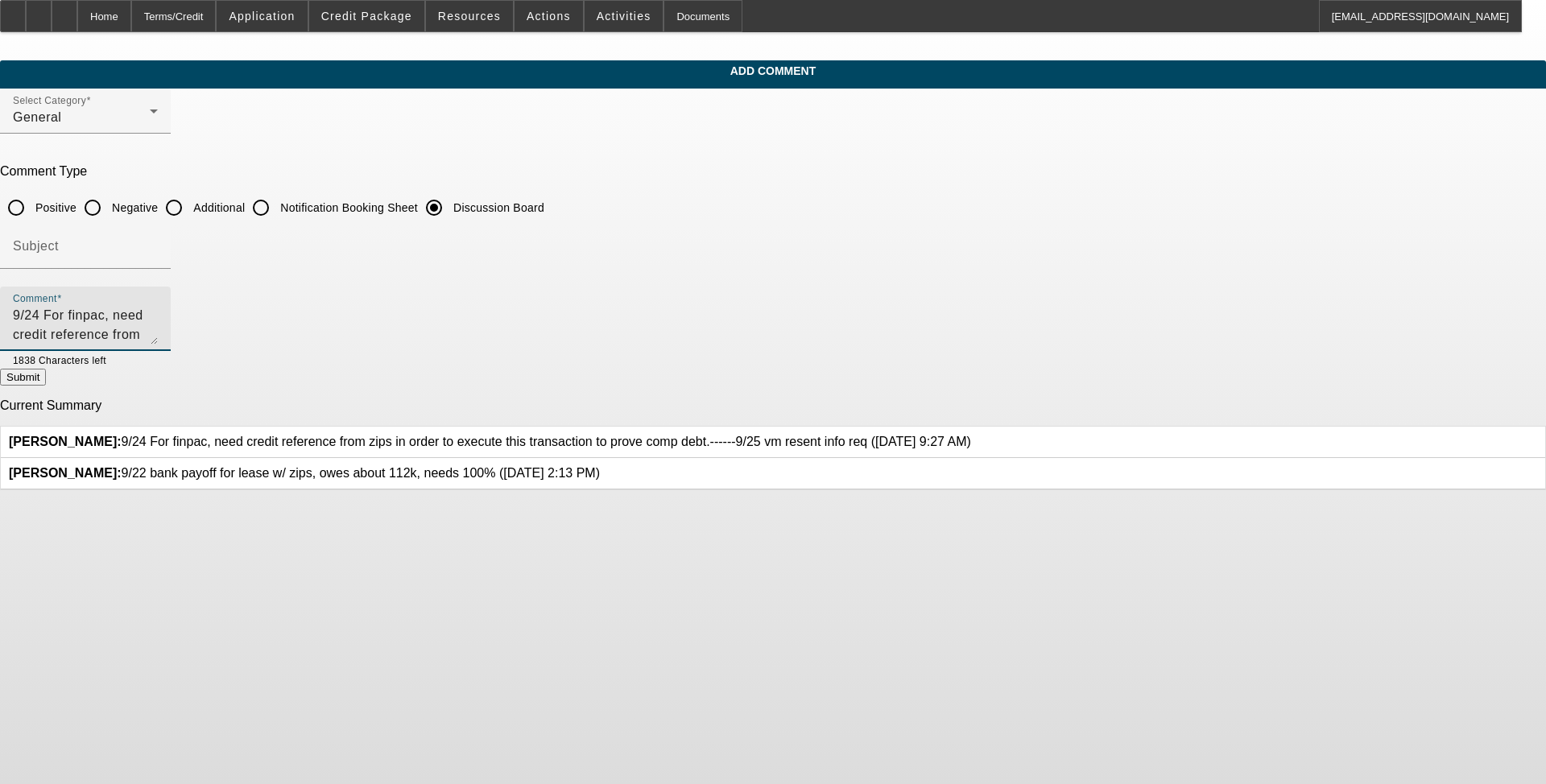
click at [45, 377] on button "Submit" at bounding box center [22, 377] width 45 height 17
radio input "true"
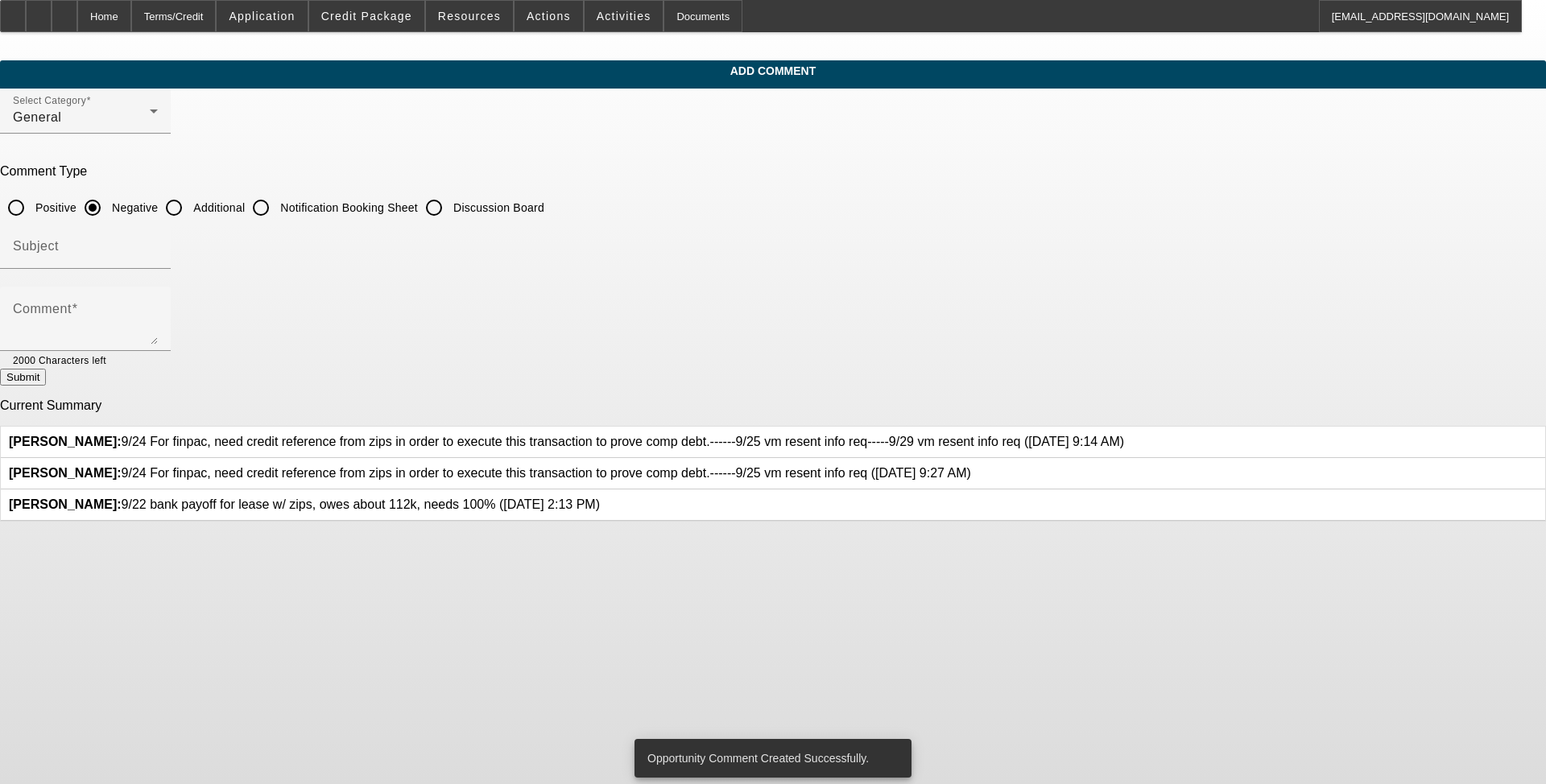
click at [643, 466] on icon at bounding box center [971, 466] width 0 height 0
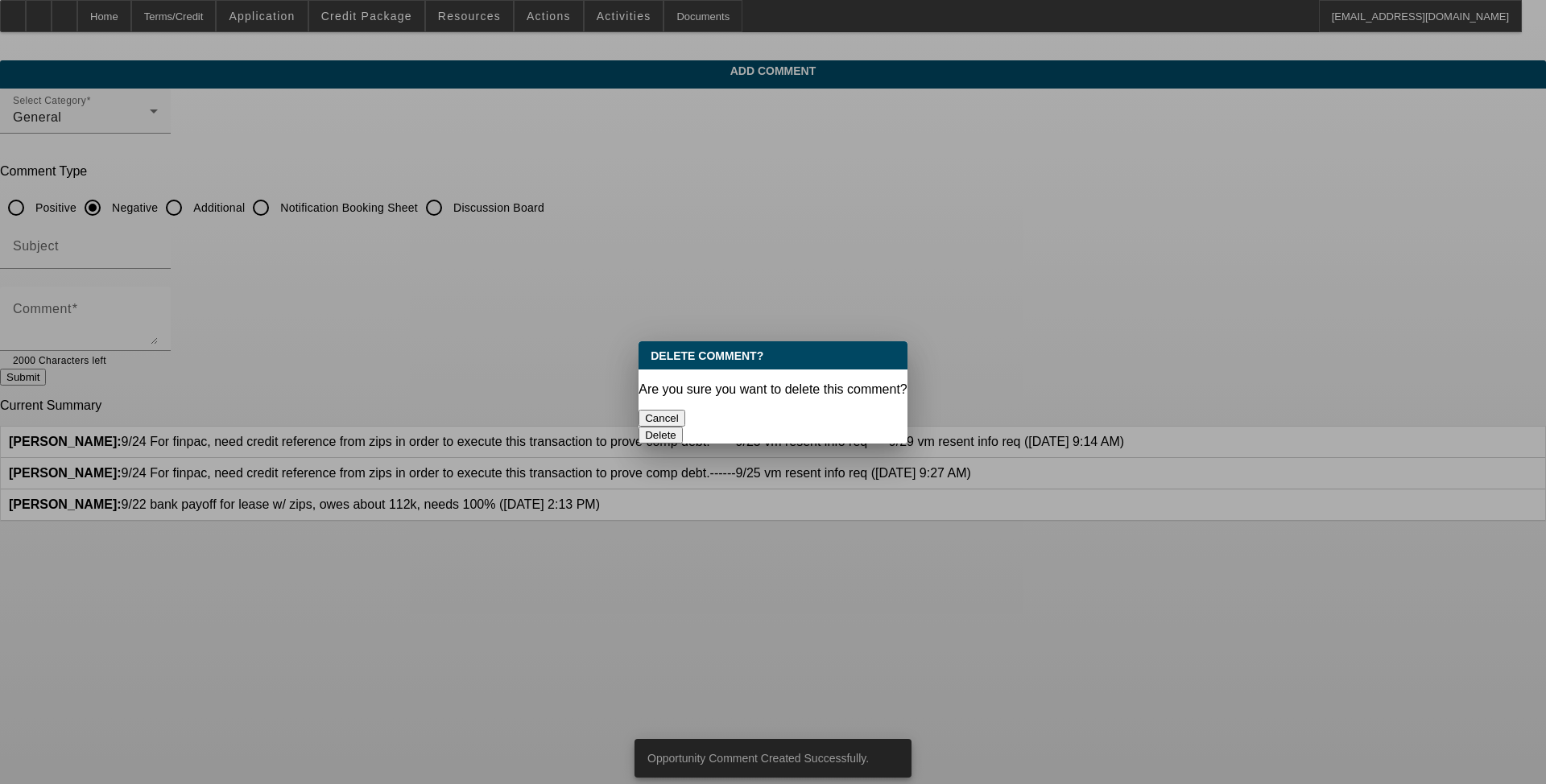
click at [643, 426] on button "Delete" at bounding box center [661, 435] width 45 height 17
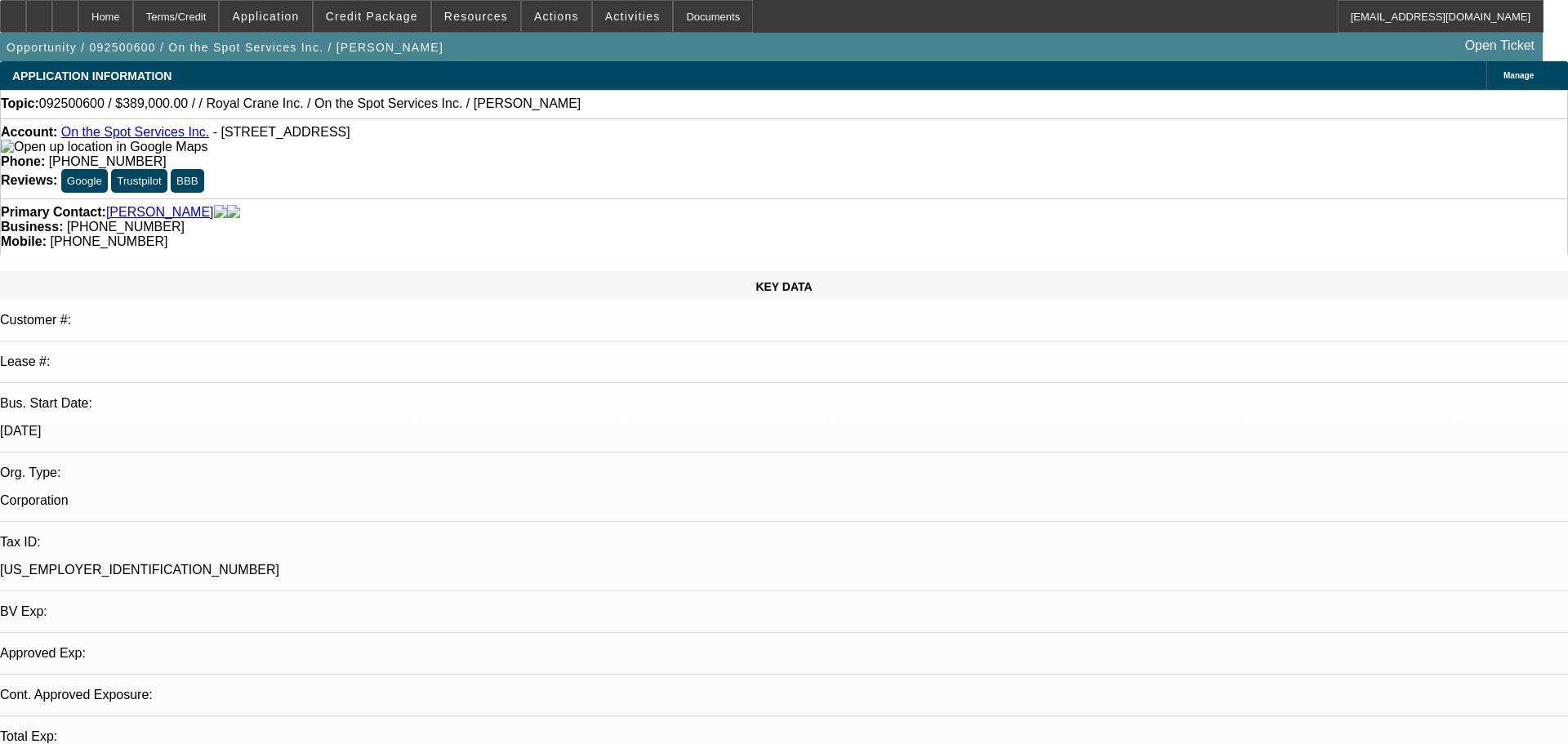
select select "0"
select select "6"
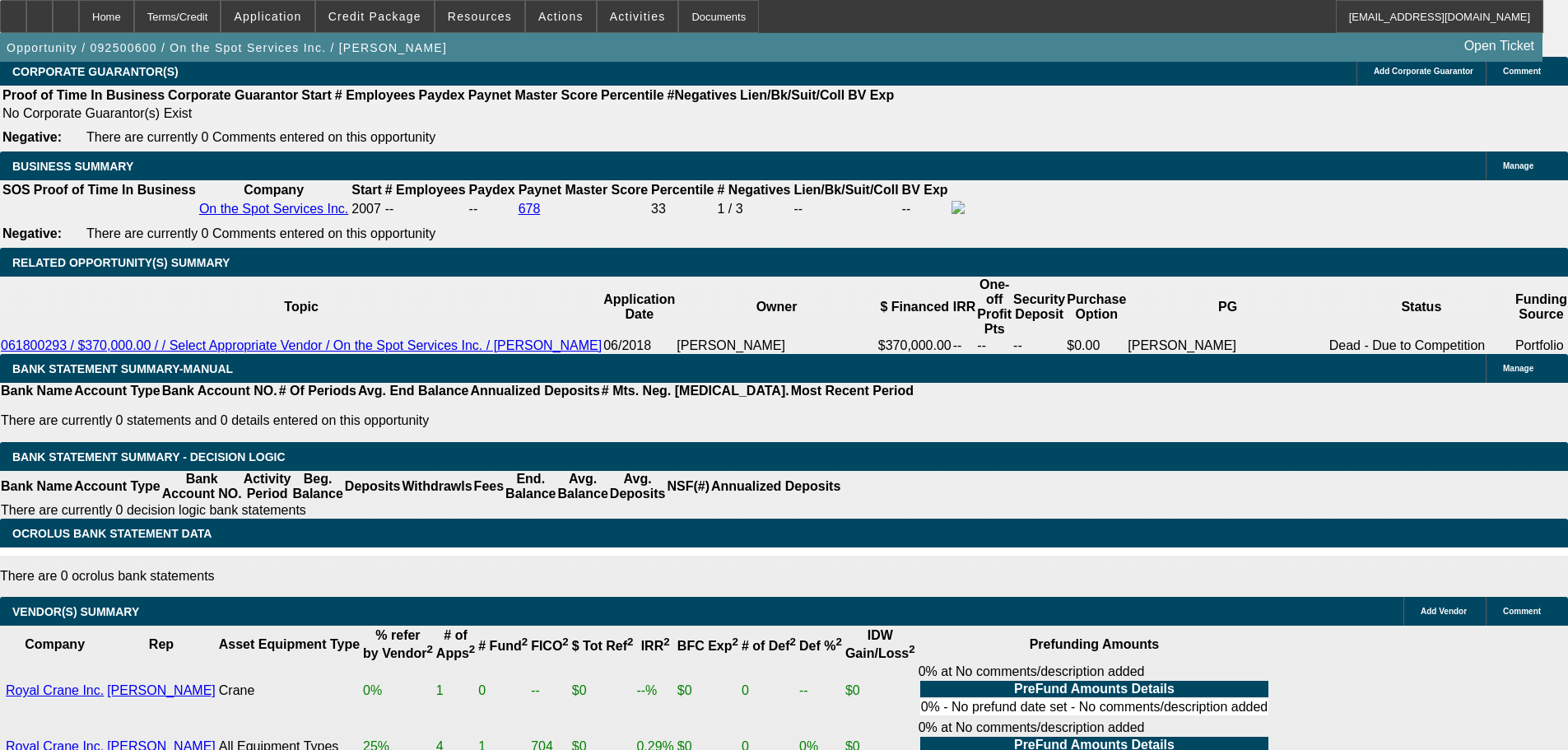
drag, startPoint x: 726, startPoint y: 616, endPoint x: 738, endPoint y: 650, distance: 36.1
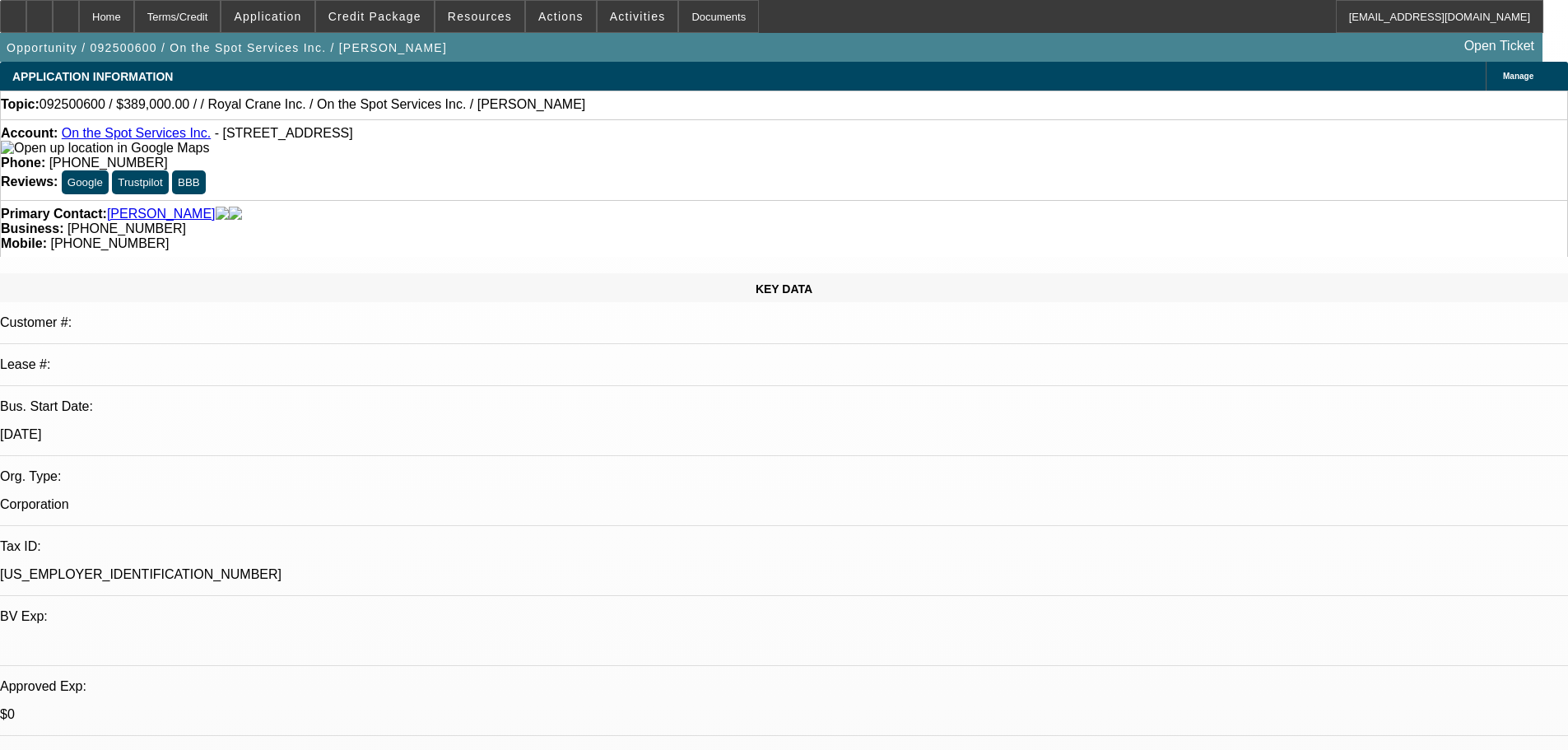
drag, startPoint x: 792, startPoint y: 341, endPoint x: 830, endPoint y: -17, distance: 360.0
drag, startPoint x: 1469, startPoint y: 411, endPoint x: 1093, endPoint y: 429, distance: 376.4
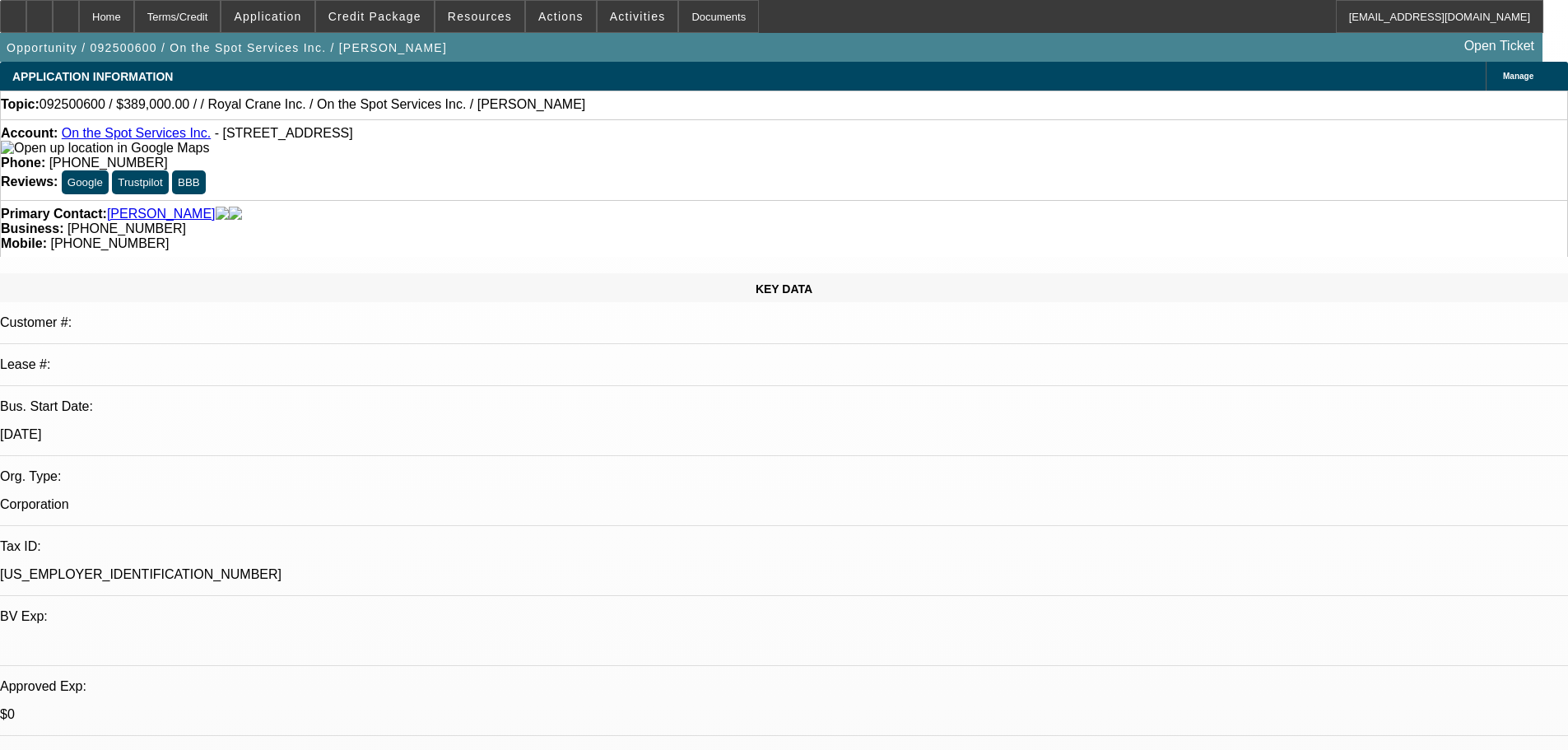
copy div "2015 linkbelt 75ton"
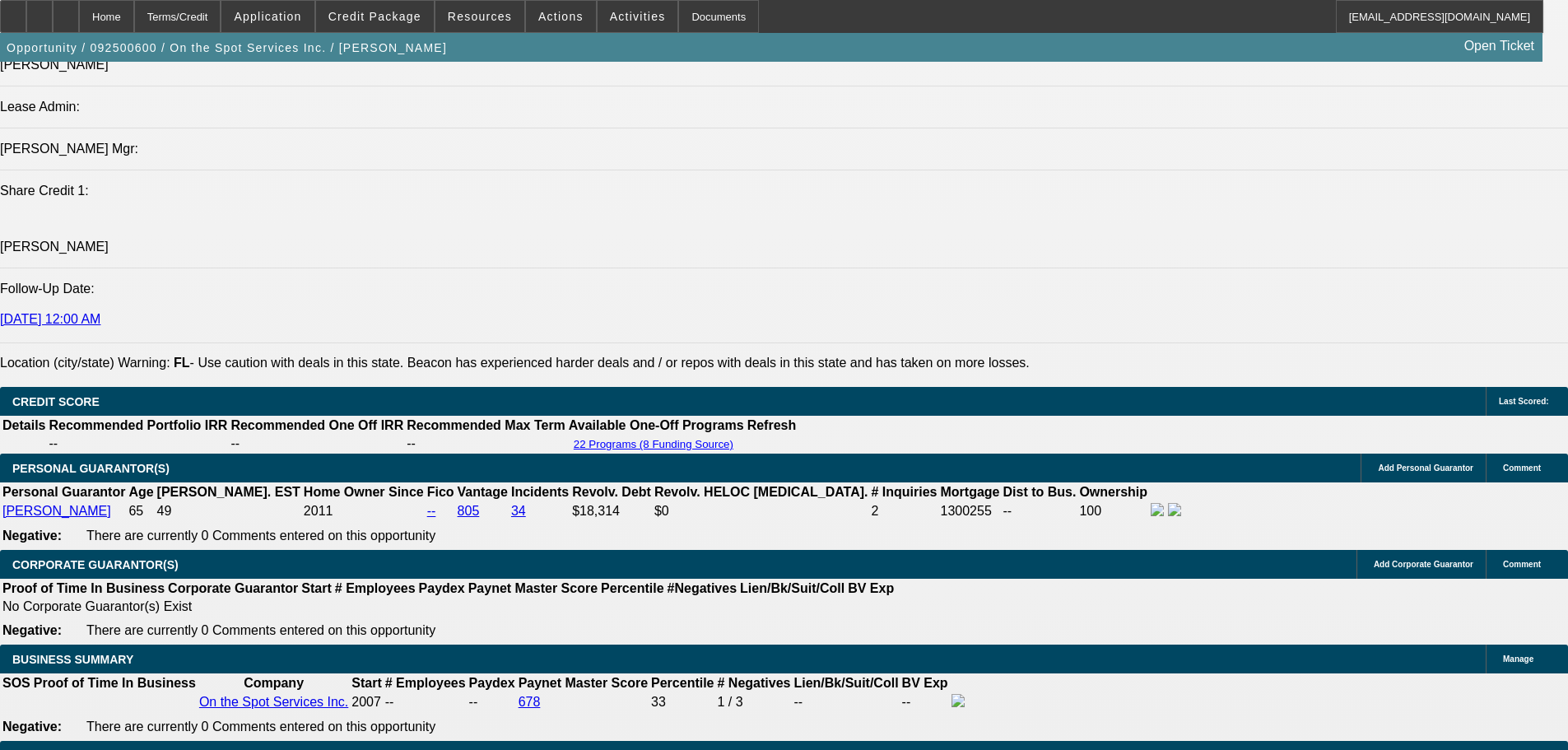
scroll to position [2058, 0]
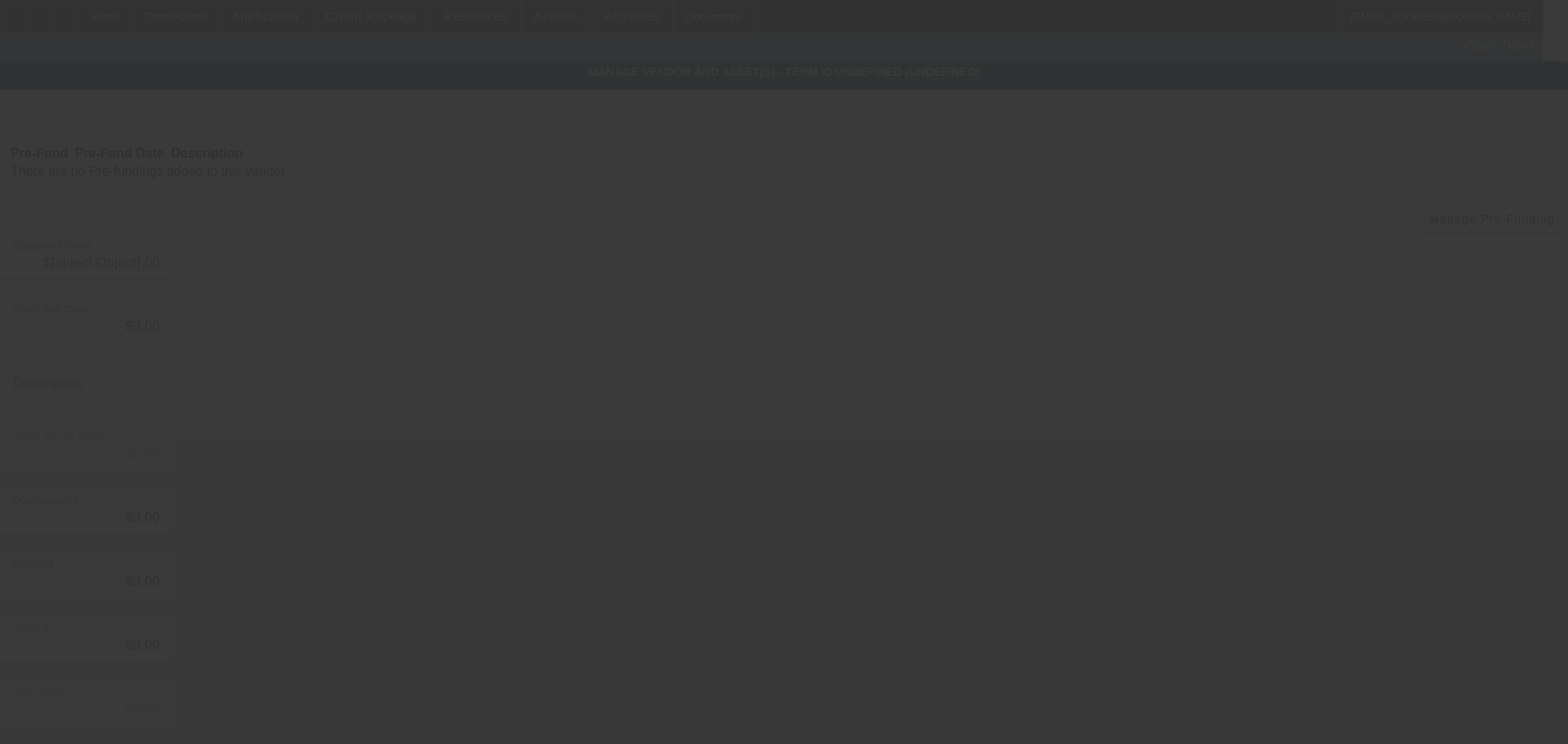
type input "$389,000.00"
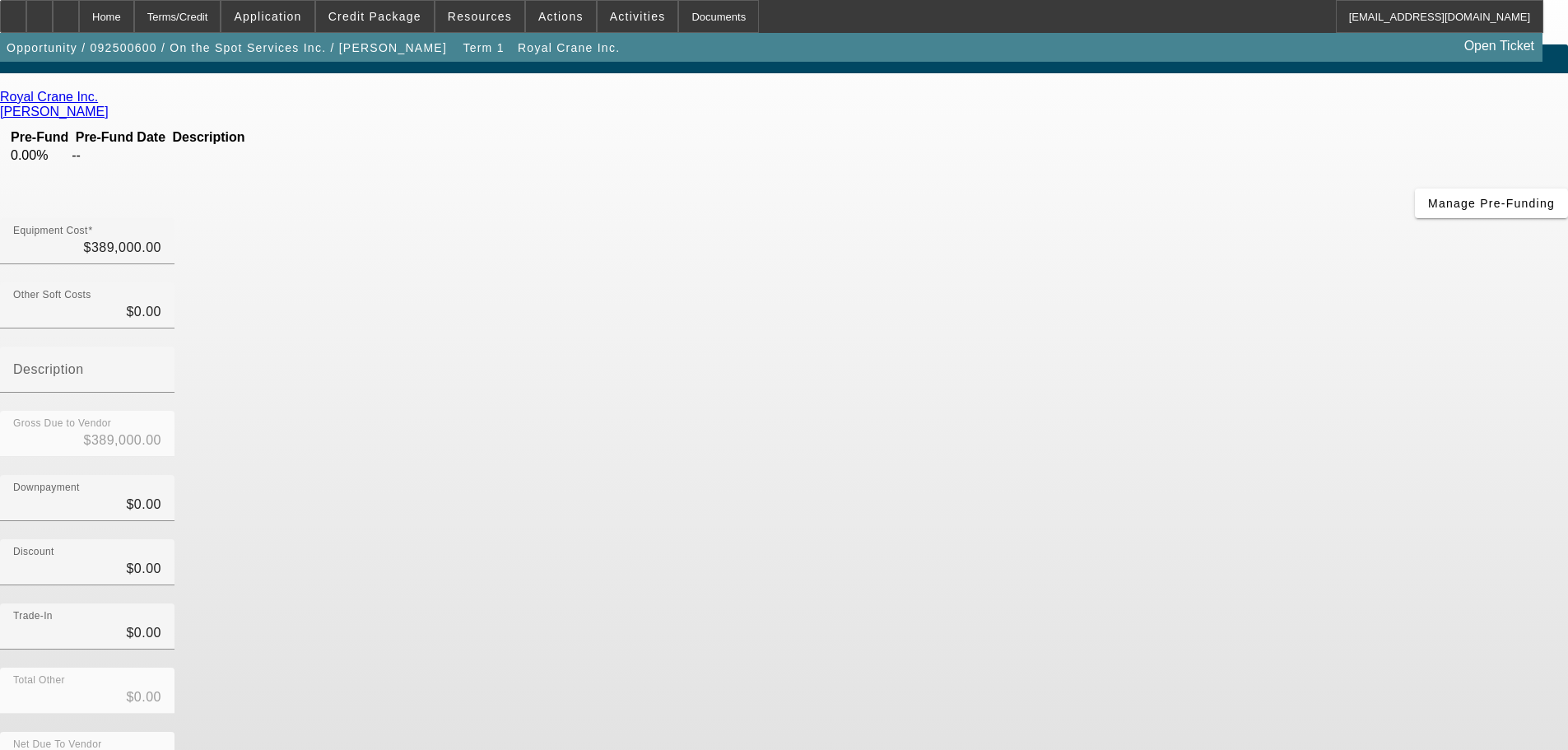
scroll to position [22, 0]
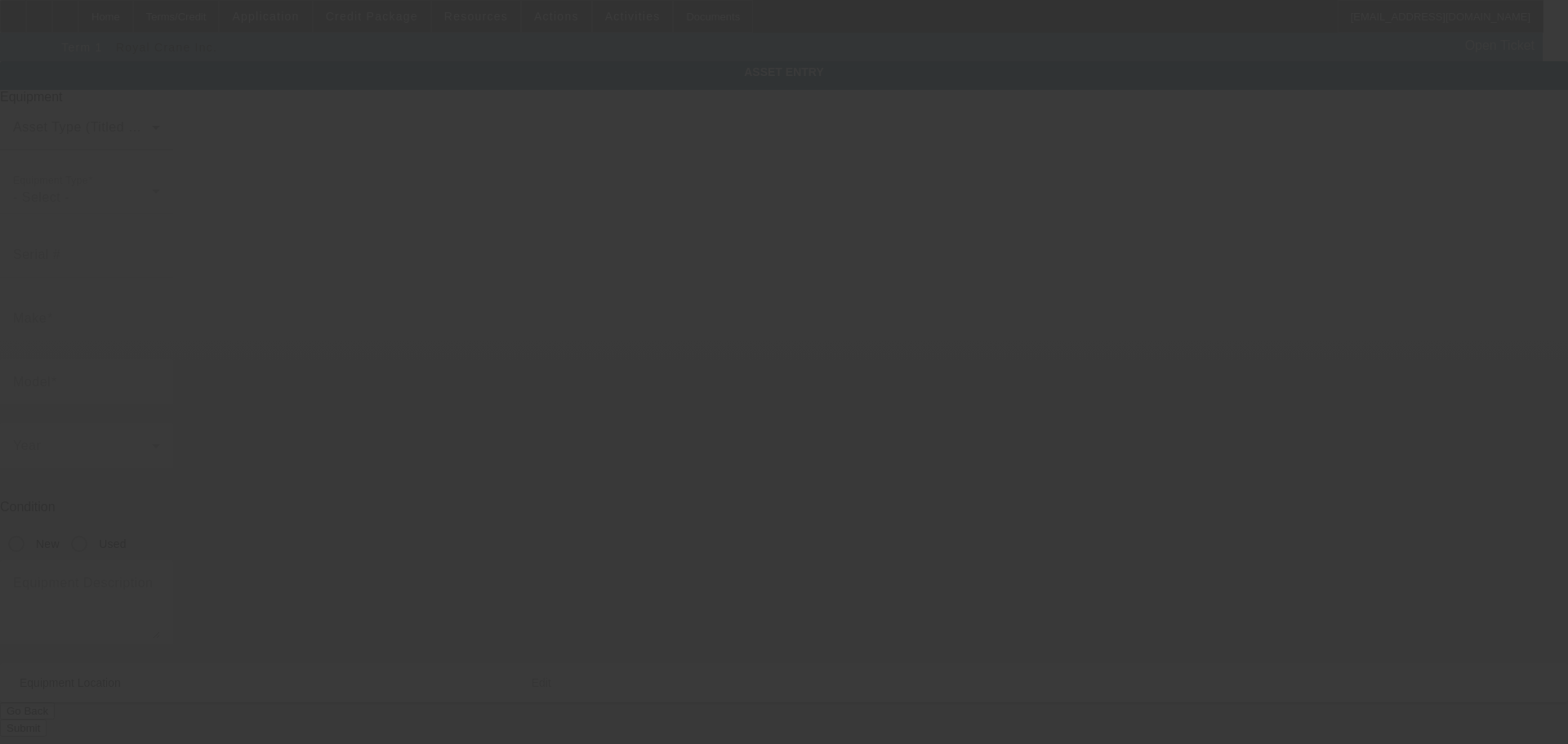
type textarea "Crane; Make: LINKBELT; Model: 8675 HTC"
type input "3555 NW 74th St"
type input "Miami"
type input "33147"
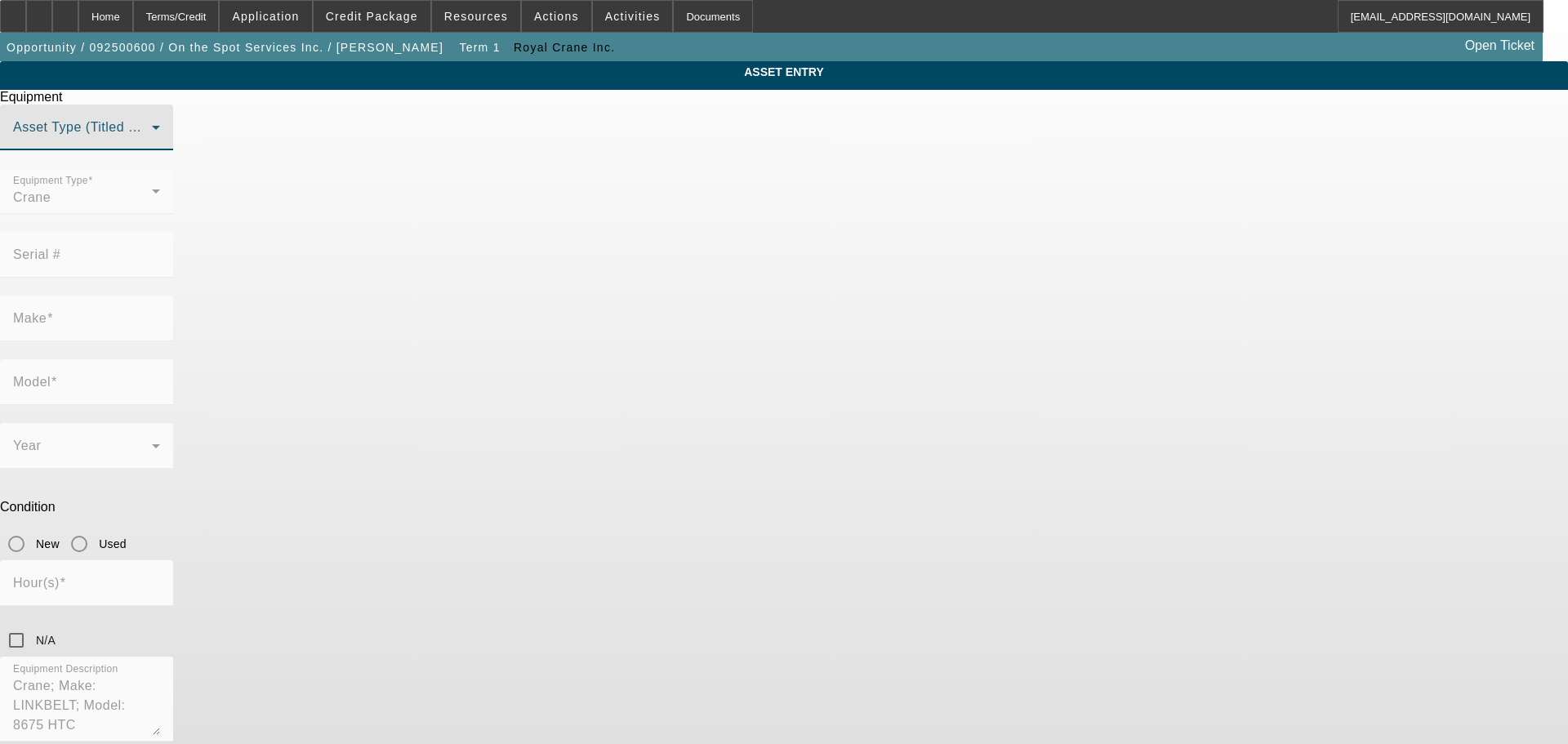
click at [152, 144] on span at bounding box center [83, 134] width 139 height 20
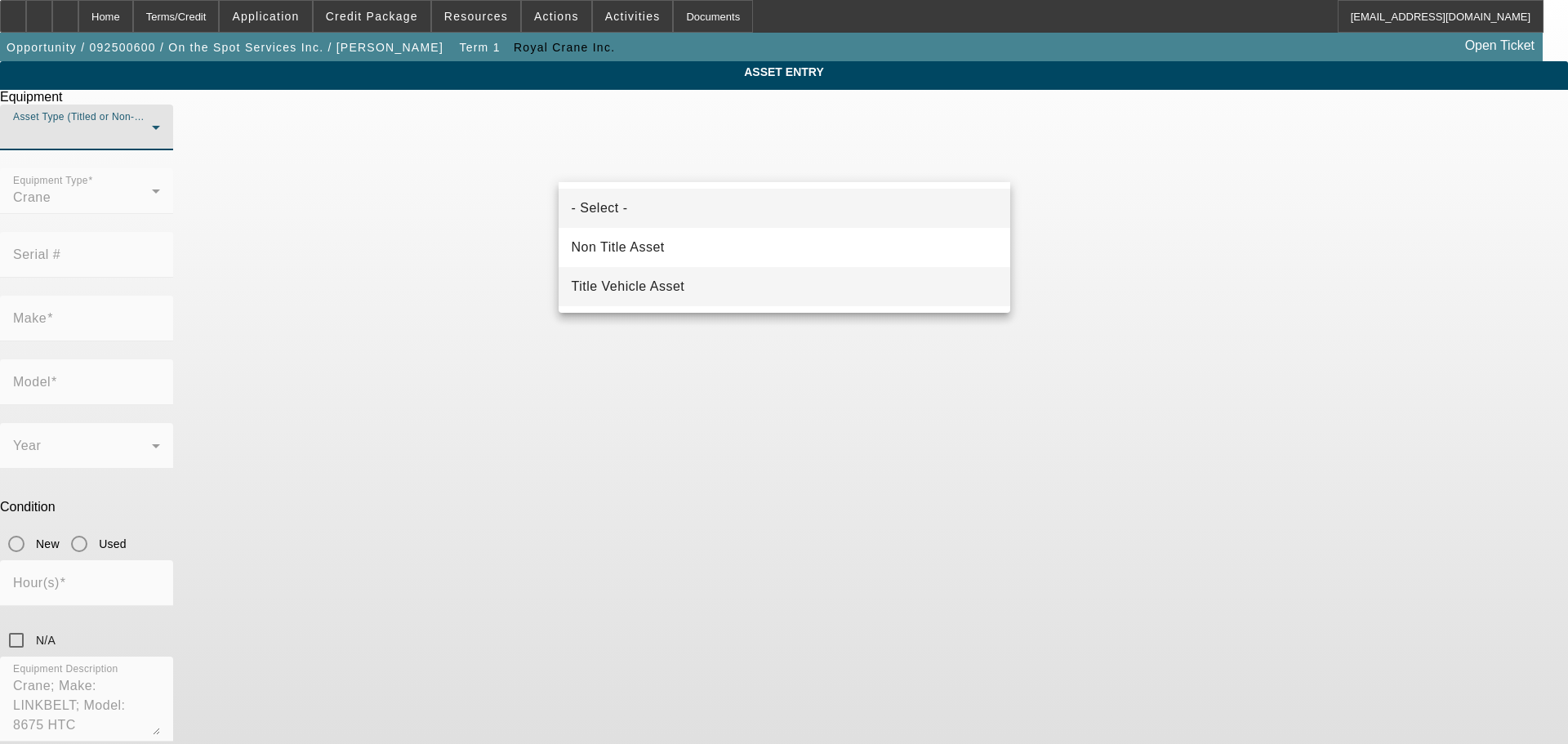
click at [720, 283] on mat-option "Title Vehicle Asset" at bounding box center [784, 286] width 452 height 39
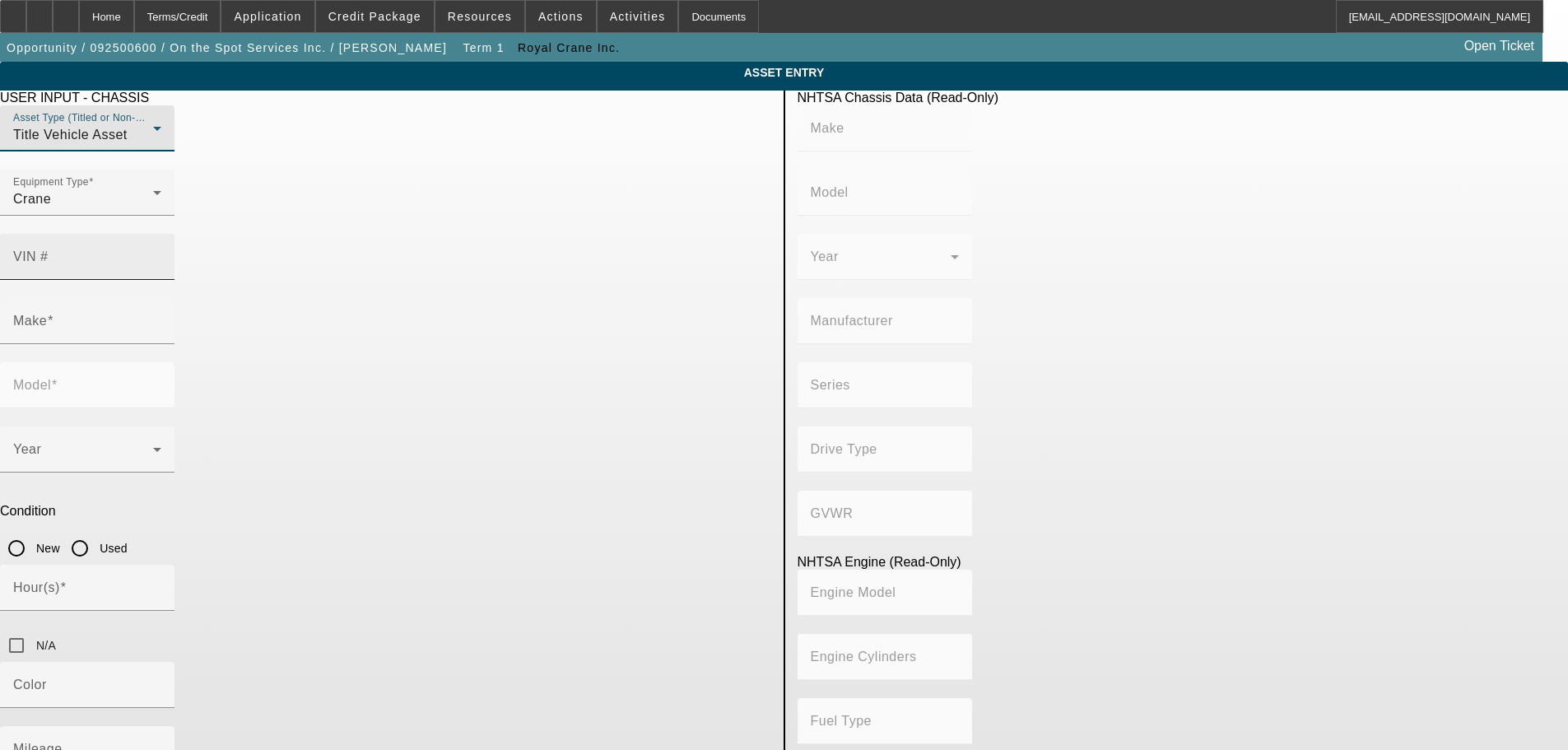
click at [161, 254] on input "VIN #" at bounding box center [87, 263] width 148 height 20
paste textarea "2015 LINKBELT HTC-8675 Series II 75 ton, 127’+64’ The highly preferred Cummins …"
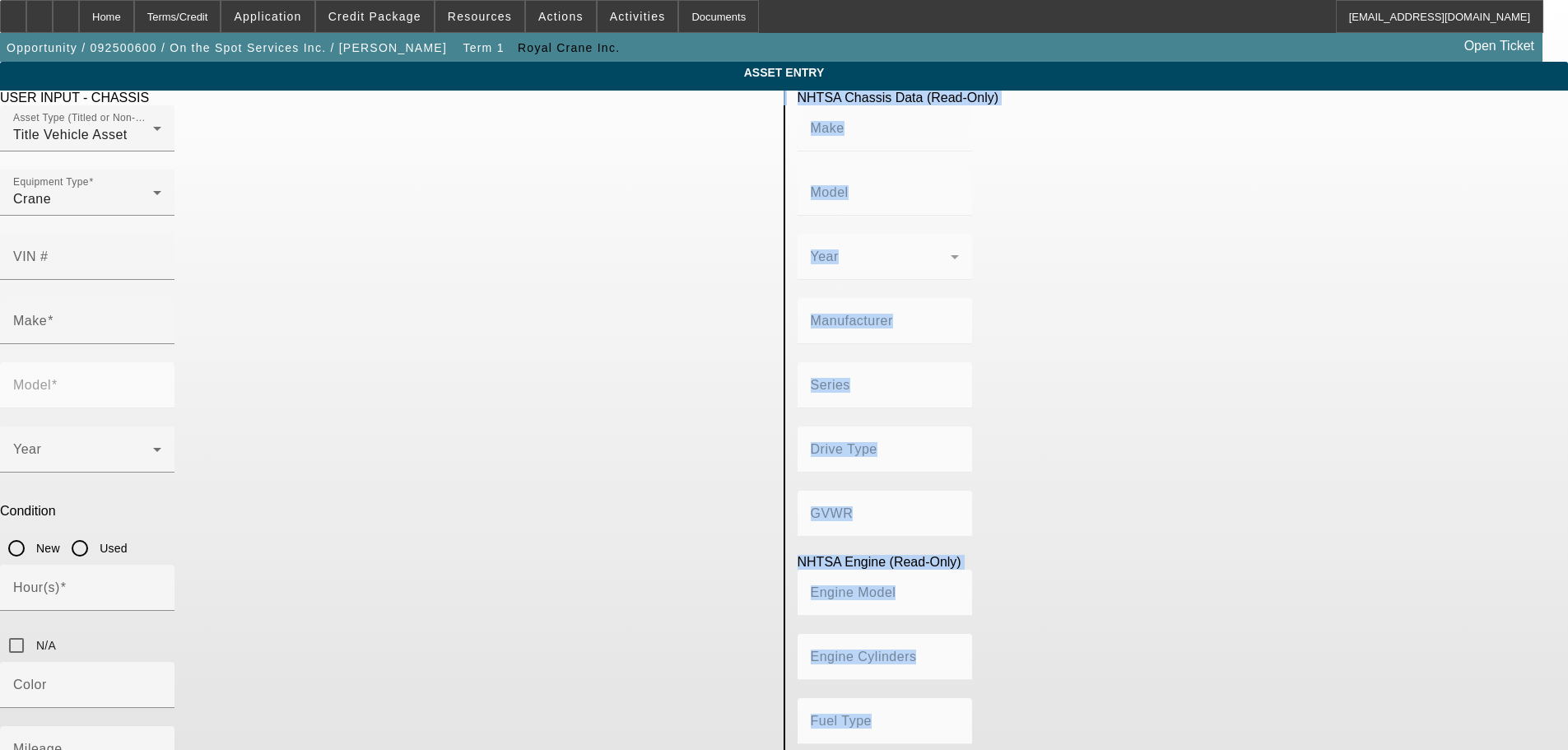
drag, startPoint x: 802, startPoint y: 623, endPoint x: 704, endPoint y: 582, distance: 106.2
click at [691, 610] on div "USER INPUT - CHASSIS Asset Type (Titled or Non-Titled) Title Vehicle Asset Equi…" at bounding box center [784, 537] width 1593 height 893
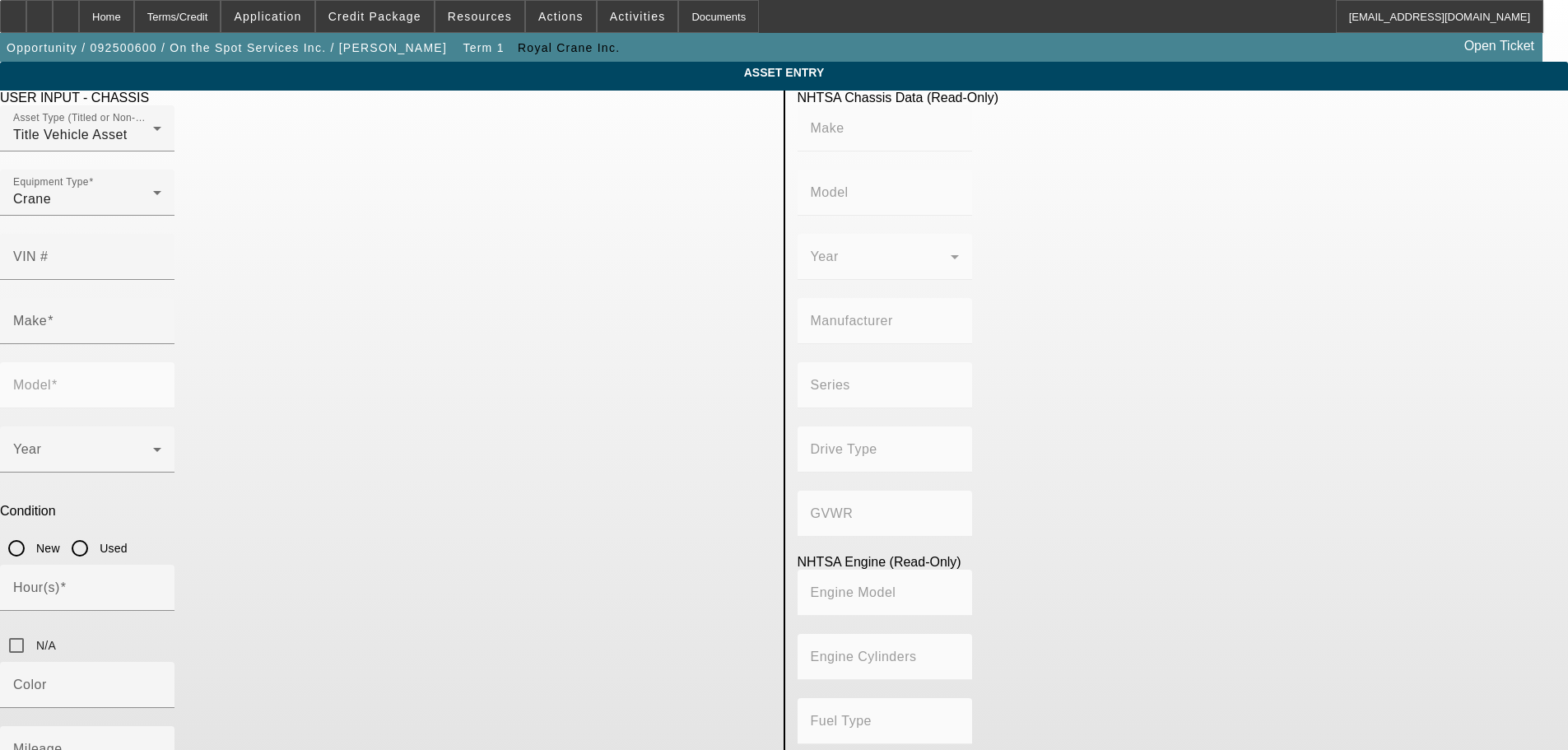
drag, startPoint x: 677, startPoint y: 557, endPoint x: 584, endPoint y: 551, distance: 93.2
type textarea "2015 LINKBELT HTC-8675 Series II 75 ton, 127’+64’ | Cummins ISX 450 hp Automati…"
click at [161, 726] on div "Mileage" at bounding box center [87, 749] width 148 height 46
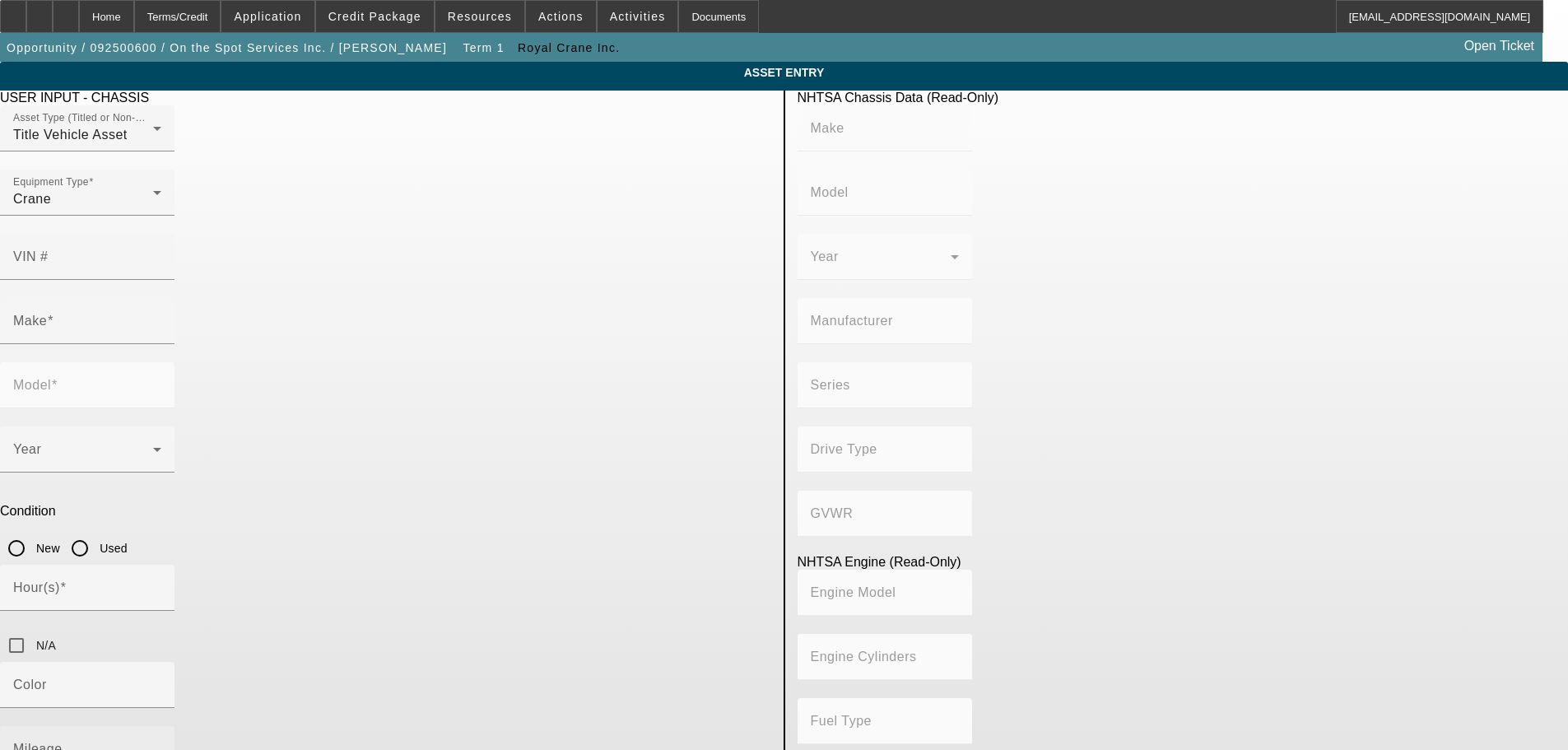
click at [161, 746] on input "Mileage" at bounding box center [87, 755] width 148 height 20
type input "14900"
click at [188, 575] on app-asset-collateral-manage "ASSET ENTRY Delete asset USER INPUT - CHASSIS Asset Type (Titled or Non-Titled)…" at bounding box center [784, 522] width 1568 height 922
click at [96, 532] on input "Used" at bounding box center [80, 548] width 33 height 33
radio input "true"
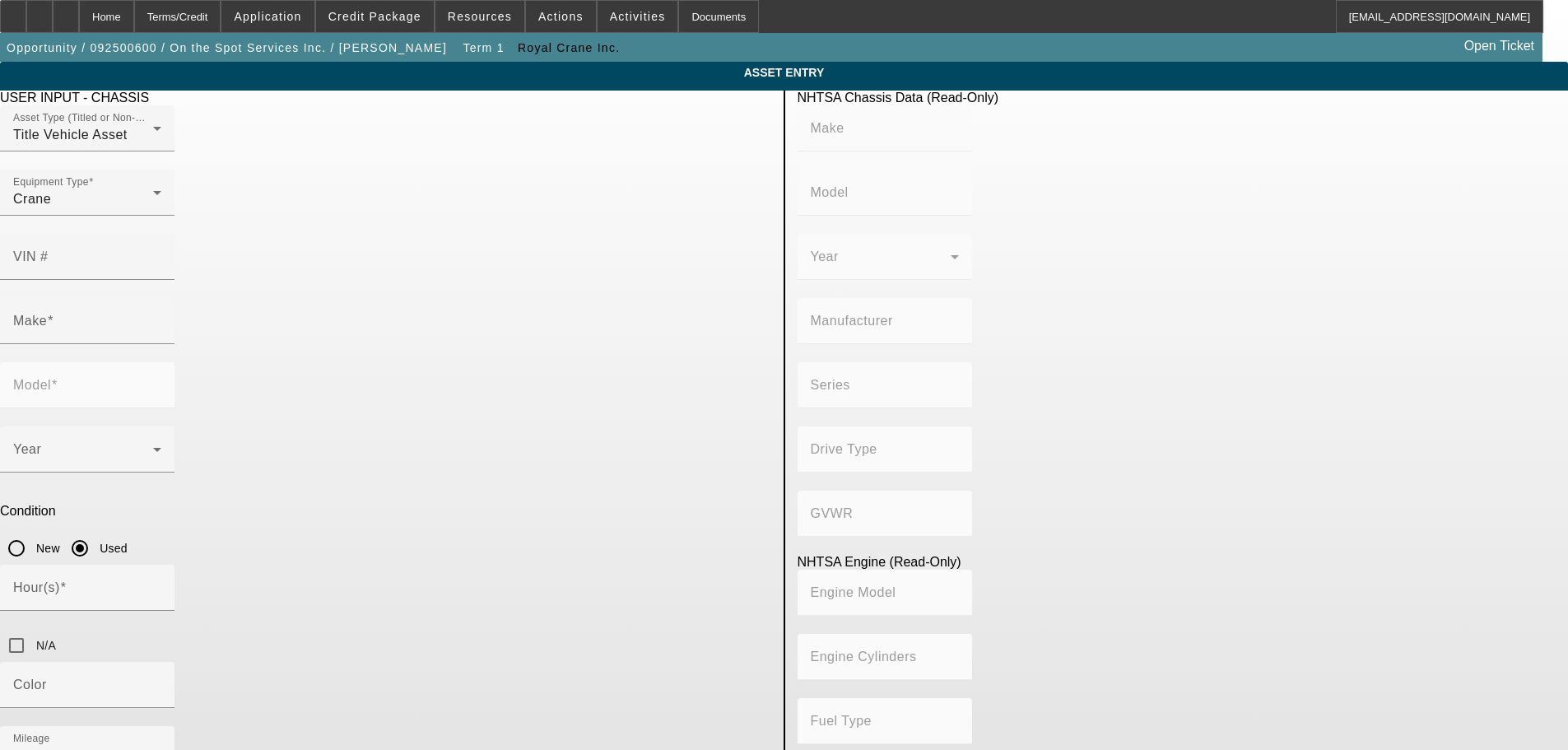
click at [161, 318] on input "Make" at bounding box center [87, 327] width 148 height 20
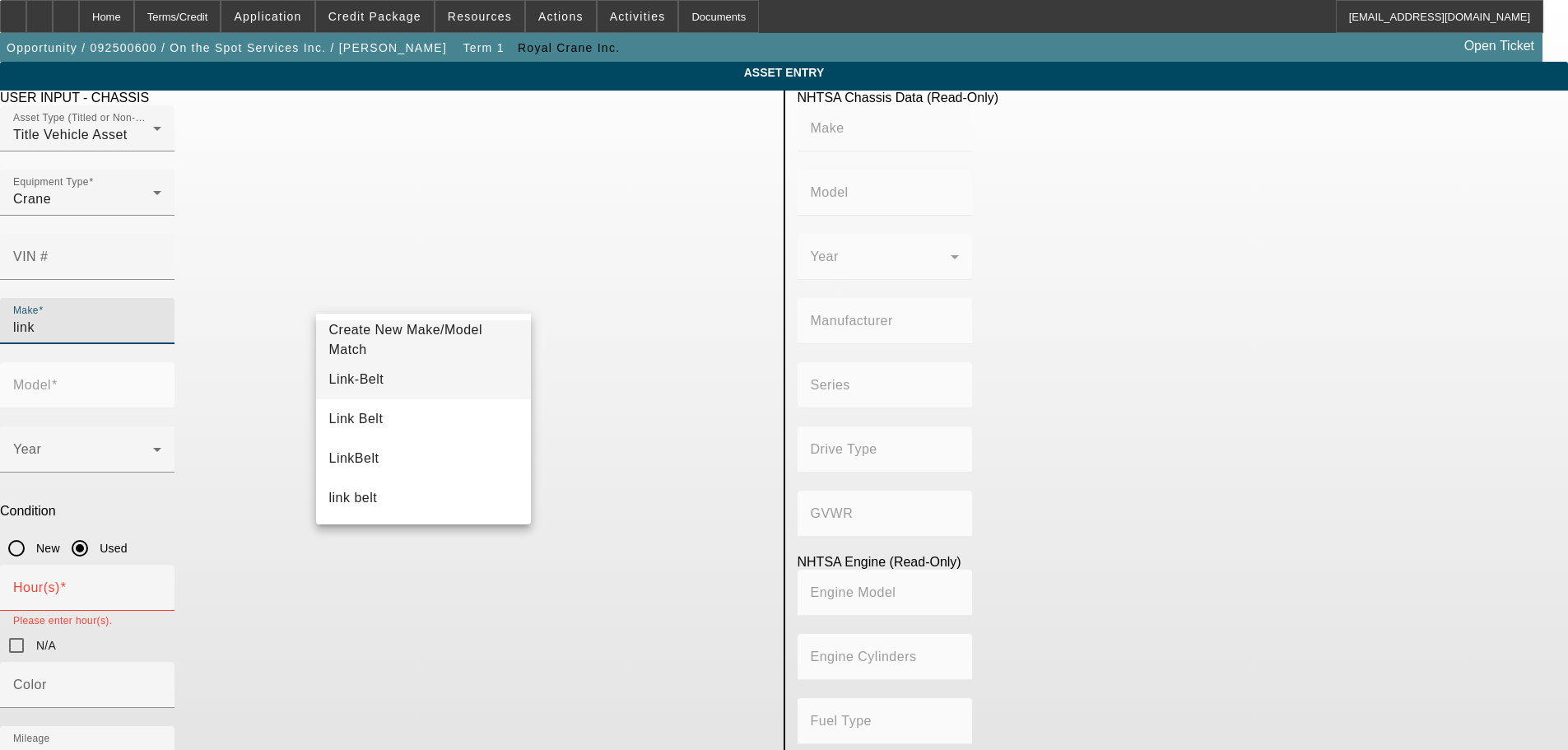
click at [419, 383] on mat-option "Link-Belt" at bounding box center [424, 379] width 216 height 39
type input "Link-Belt"
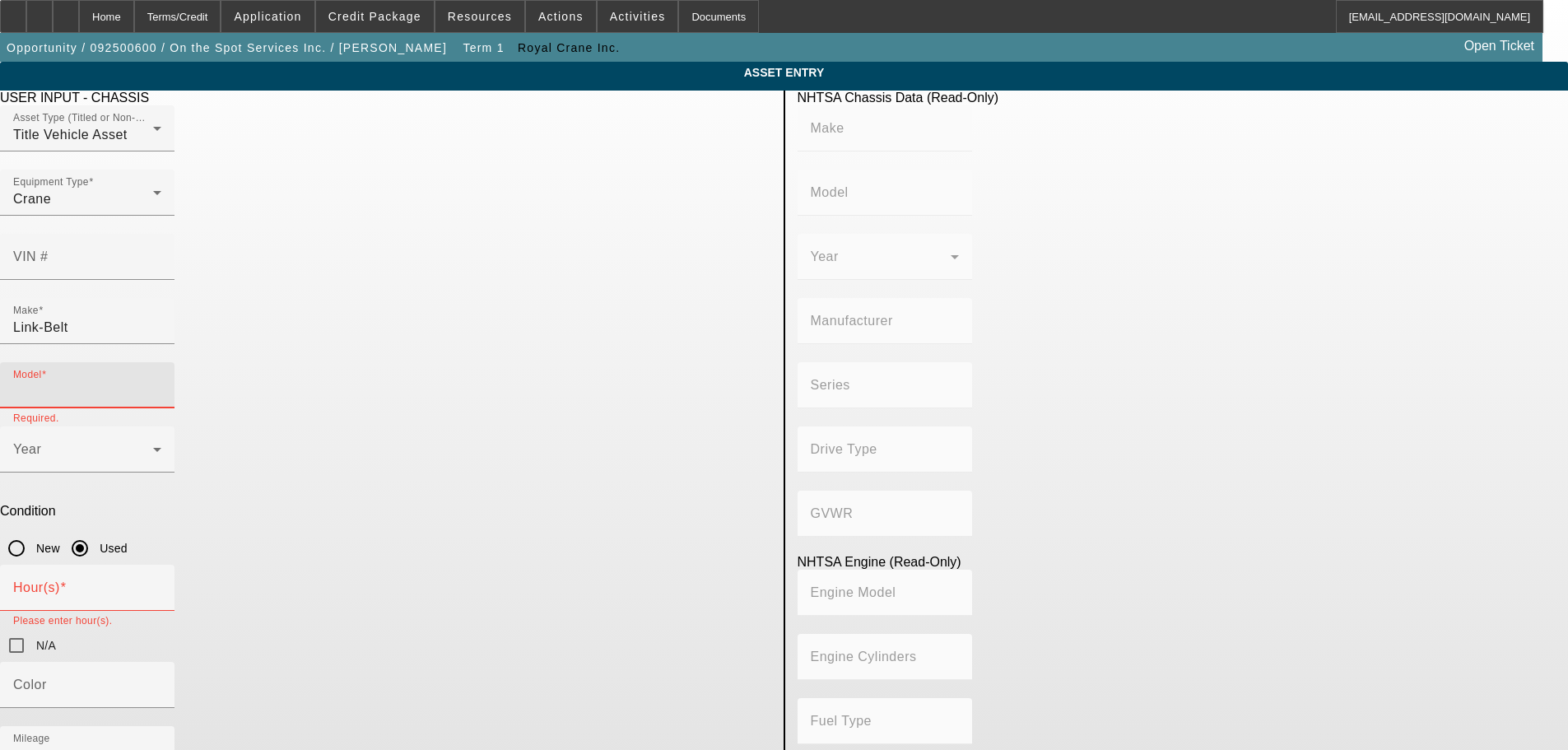
click at [161, 382] on input "Model" at bounding box center [87, 391] width 148 height 20
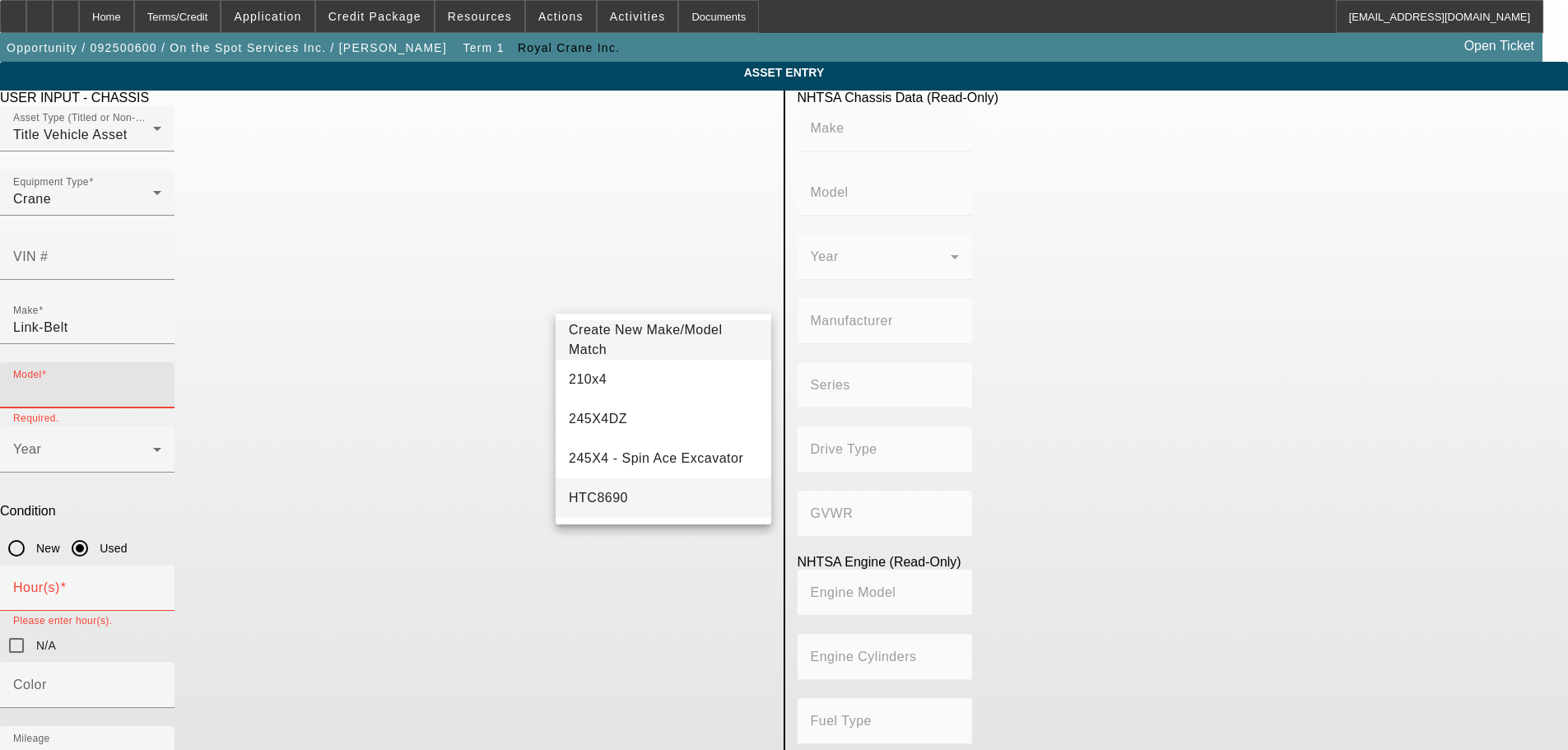
click at [652, 496] on mat-option "HTC8690" at bounding box center [664, 497] width 216 height 39
type input "HTC8690"
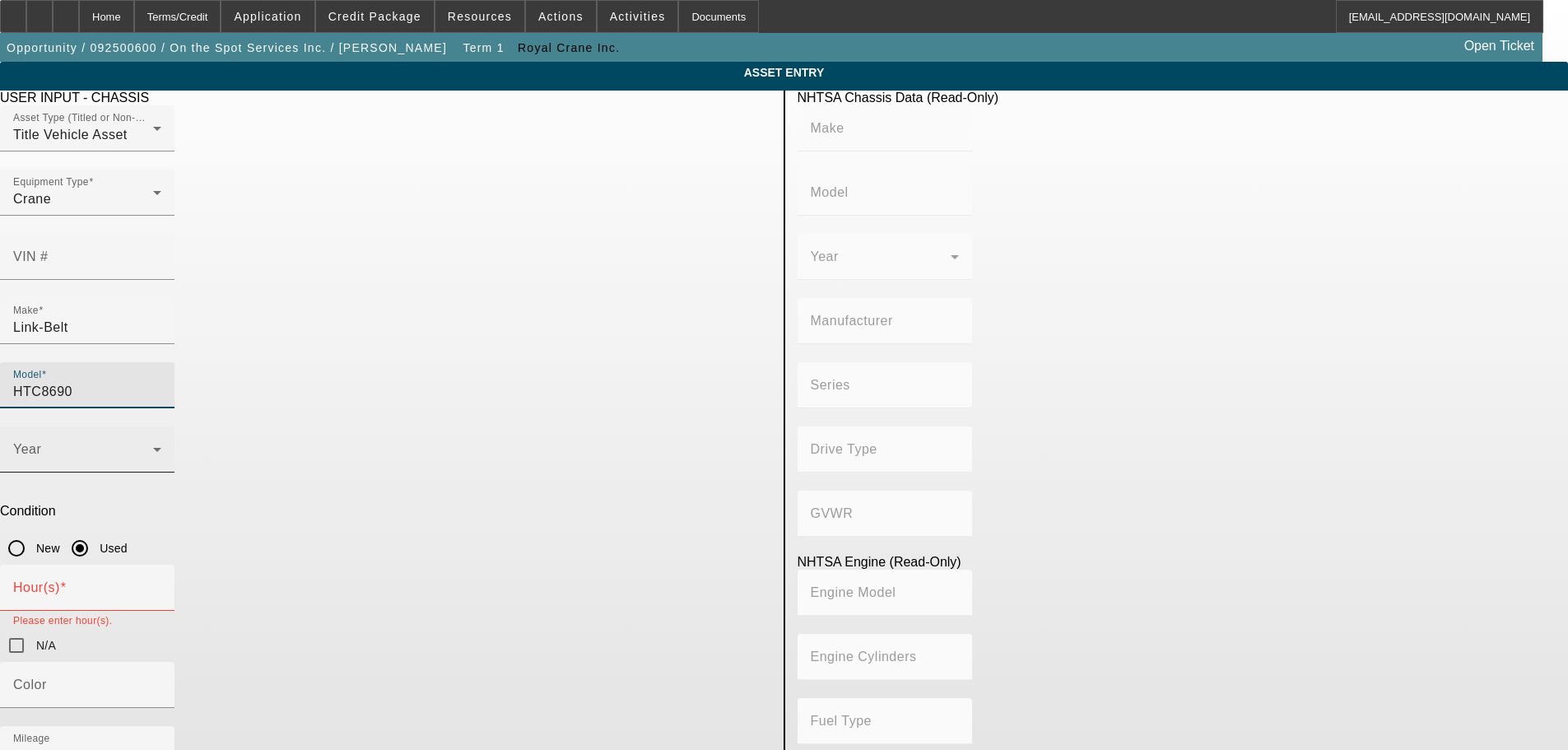
click at [153, 446] on span at bounding box center [83, 456] width 140 height 20
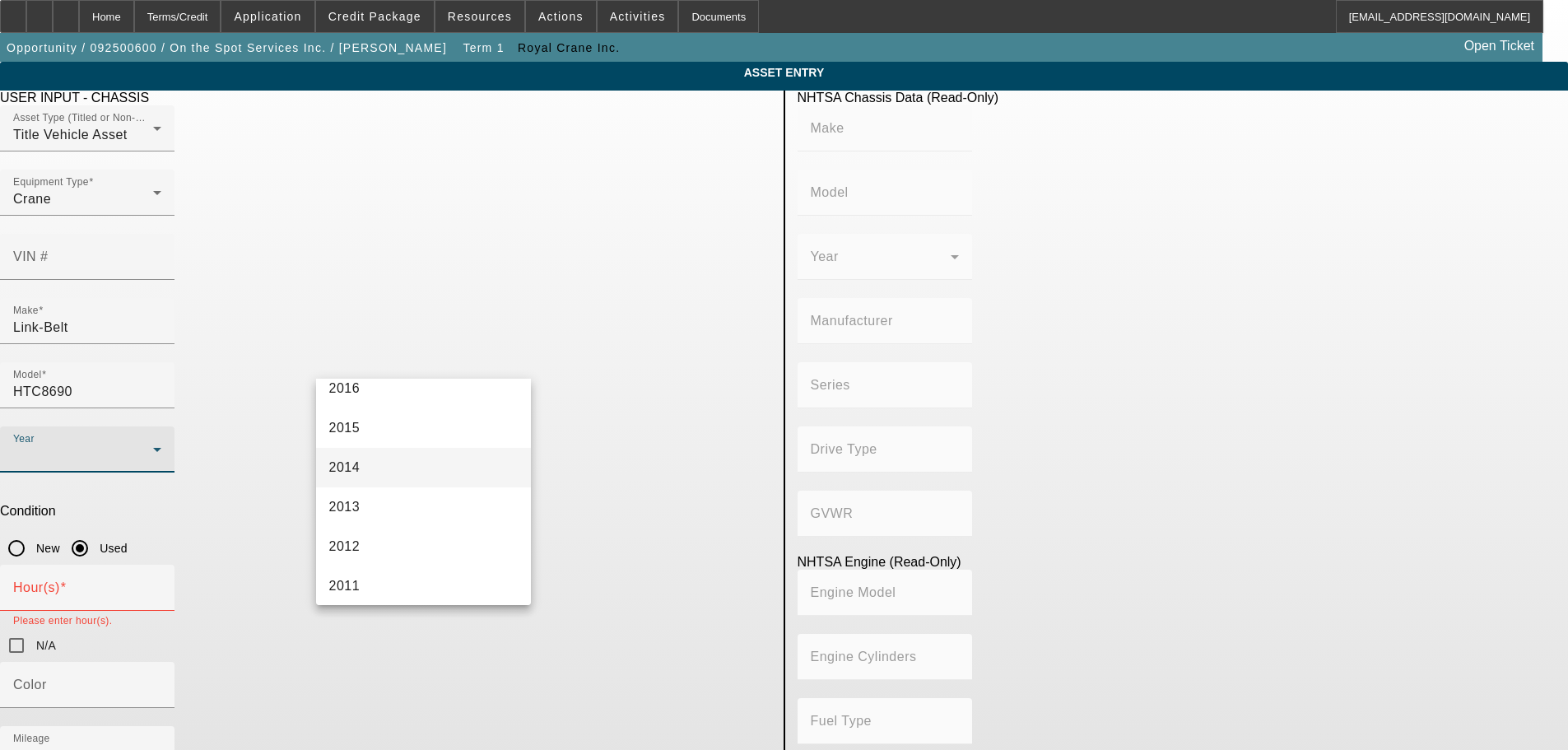
scroll to position [494, 0]
click at [393, 425] on mat-option "2015" at bounding box center [424, 425] width 216 height 39
click at [32, 429] on app-asset-collateral-manage "ASSET ENTRY Delete asset USER INPUT - CHASSIS Asset Type (Titled or Non-Titled)…" at bounding box center [784, 522] width 1568 height 922
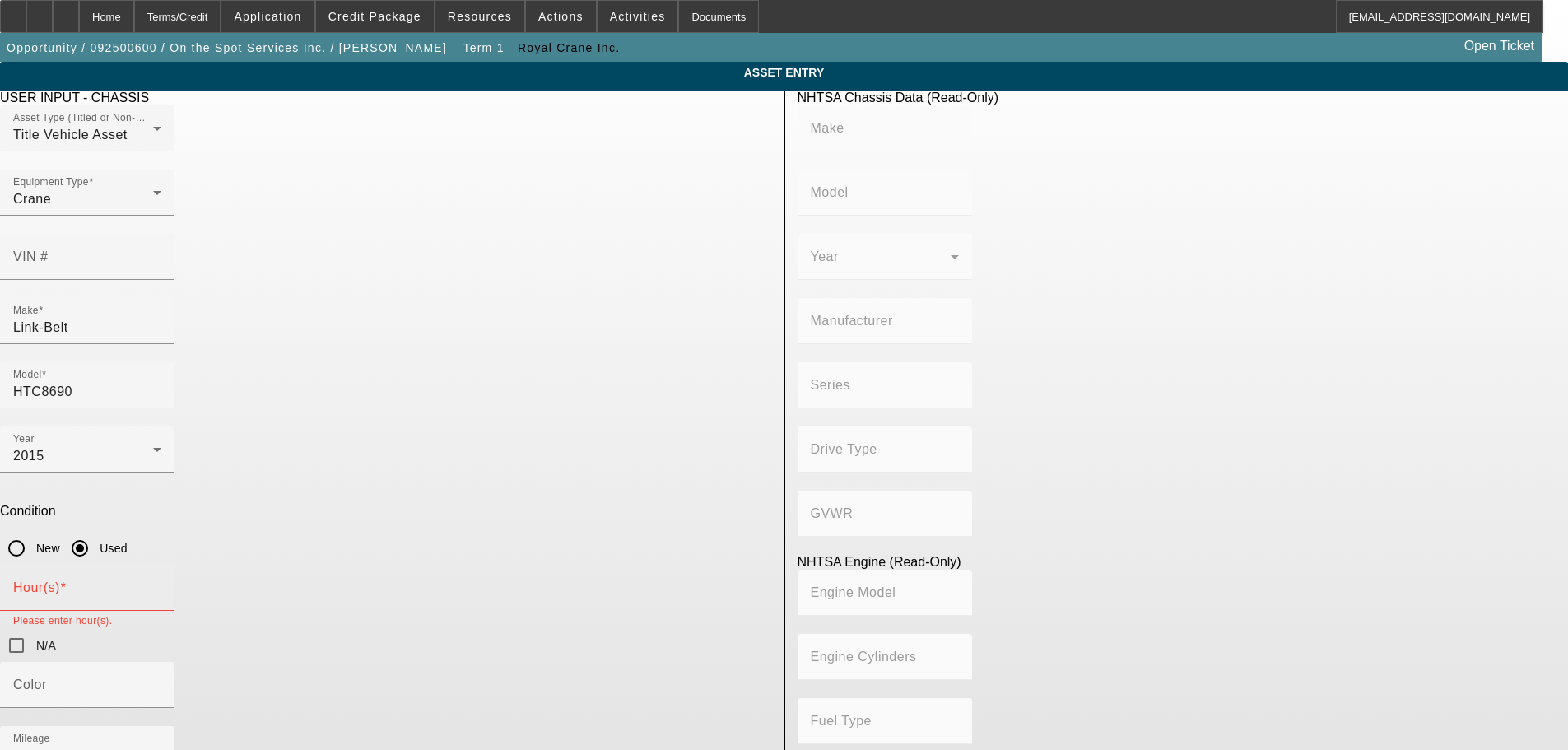
click at [161, 584] on input "Hour(s)" at bounding box center [87, 594] width 148 height 20
type input "1"
click at [82, 517] on app-asset-collateral-manage "ASSET ENTRY Delete asset USER INPUT - CHASSIS Asset Type (Titled or Non-Titled)…" at bounding box center [784, 522] width 1568 height 922
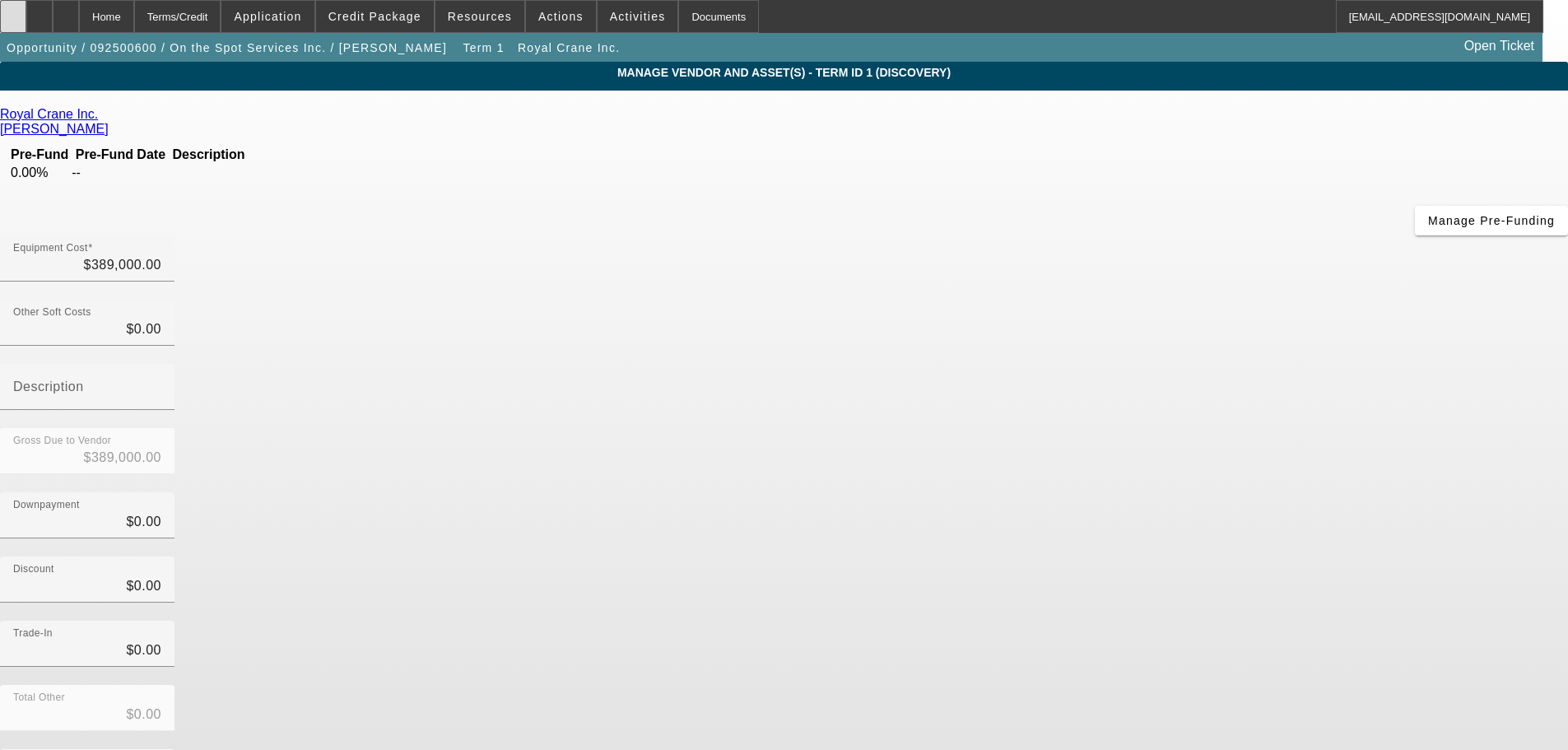
drag, startPoint x: 156, startPoint y: 22, endPoint x: 38, endPoint y: 11, distance: 118.5
click at [134, 22] on div "Home" at bounding box center [106, 17] width 55 height 33
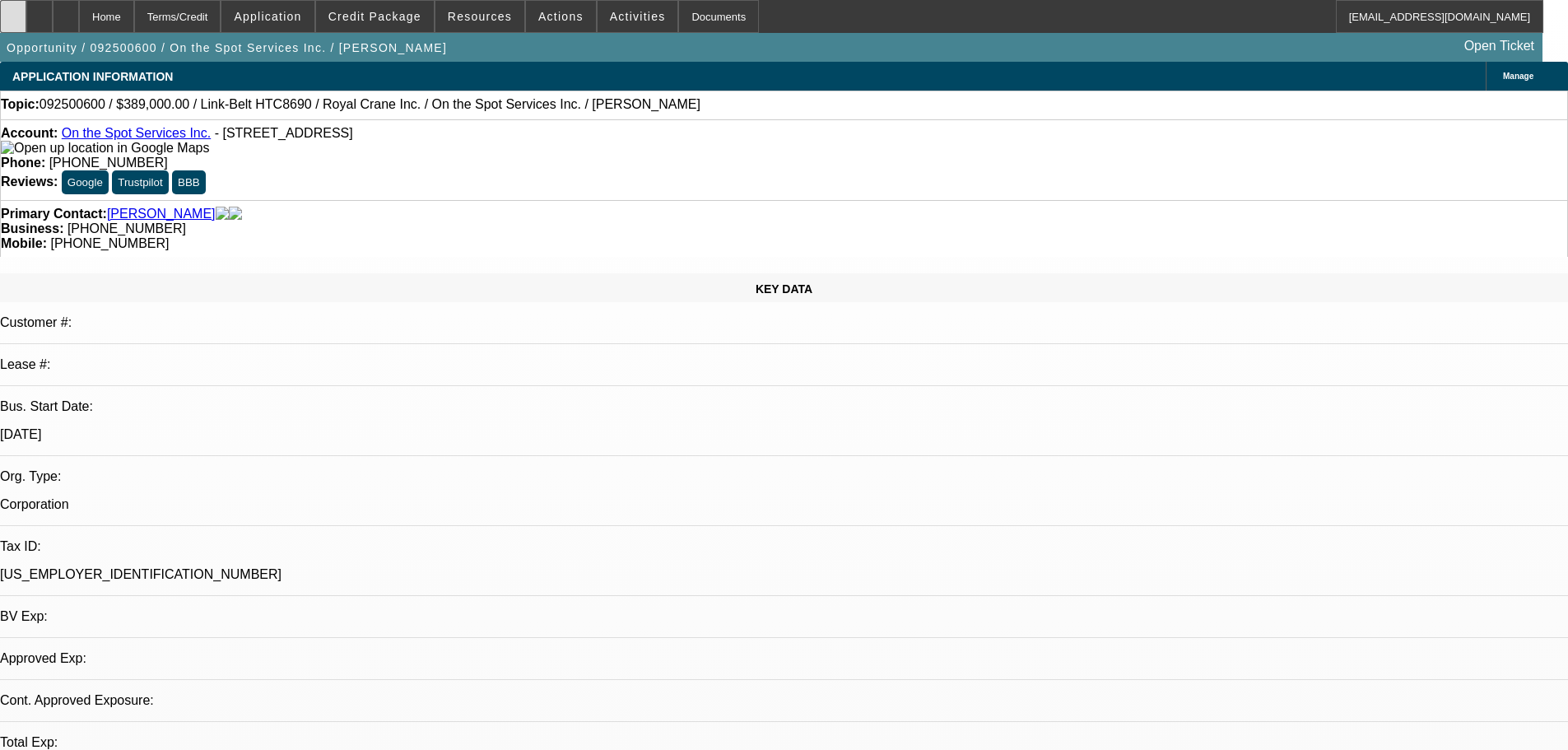
select select "0"
select select "6"
click at [53, 24] on div at bounding box center [39, 17] width 26 height 33
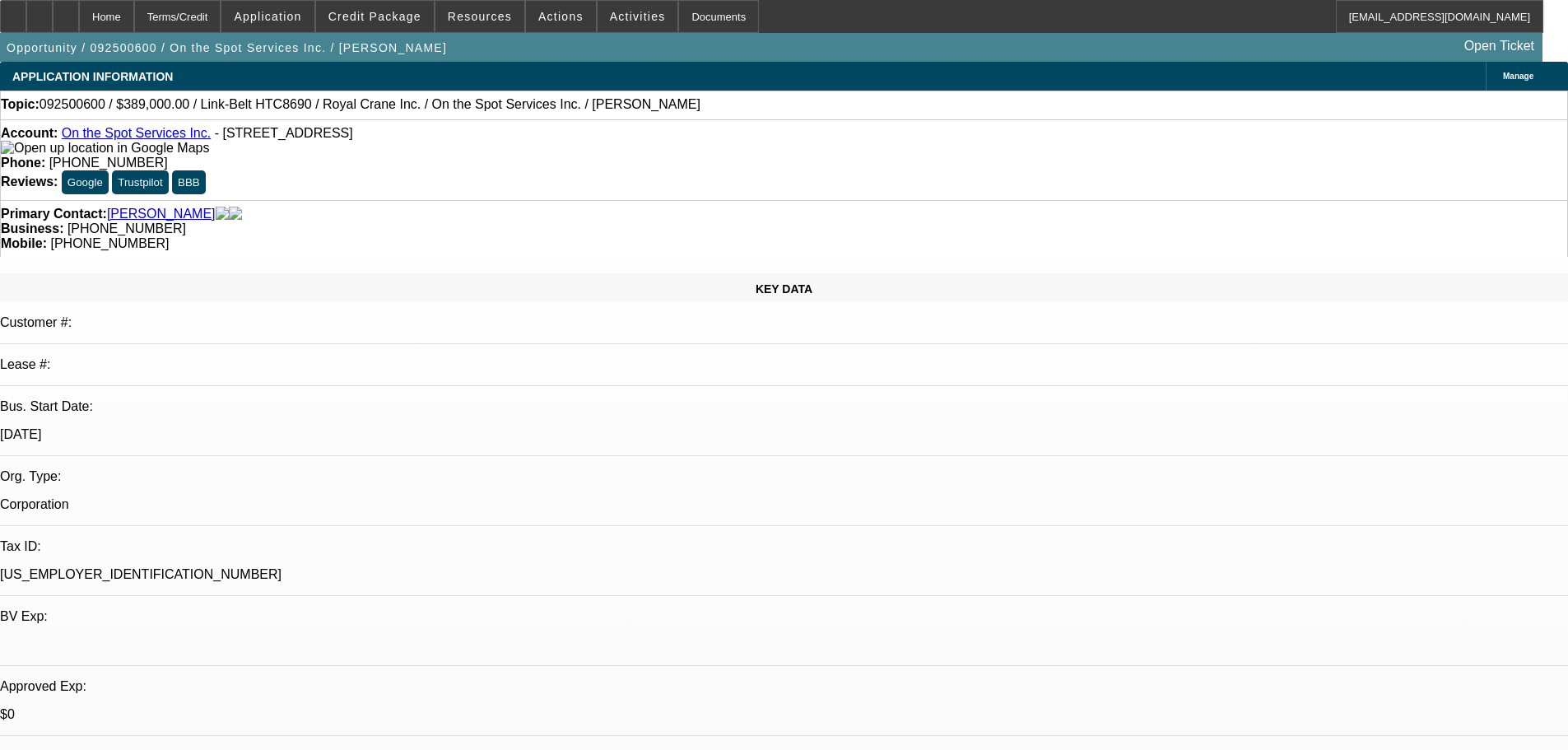
drag, startPoint x: 1187, startPoint y: 196, endPoint x: 1189, endPoint y: 162, distance: 34.1
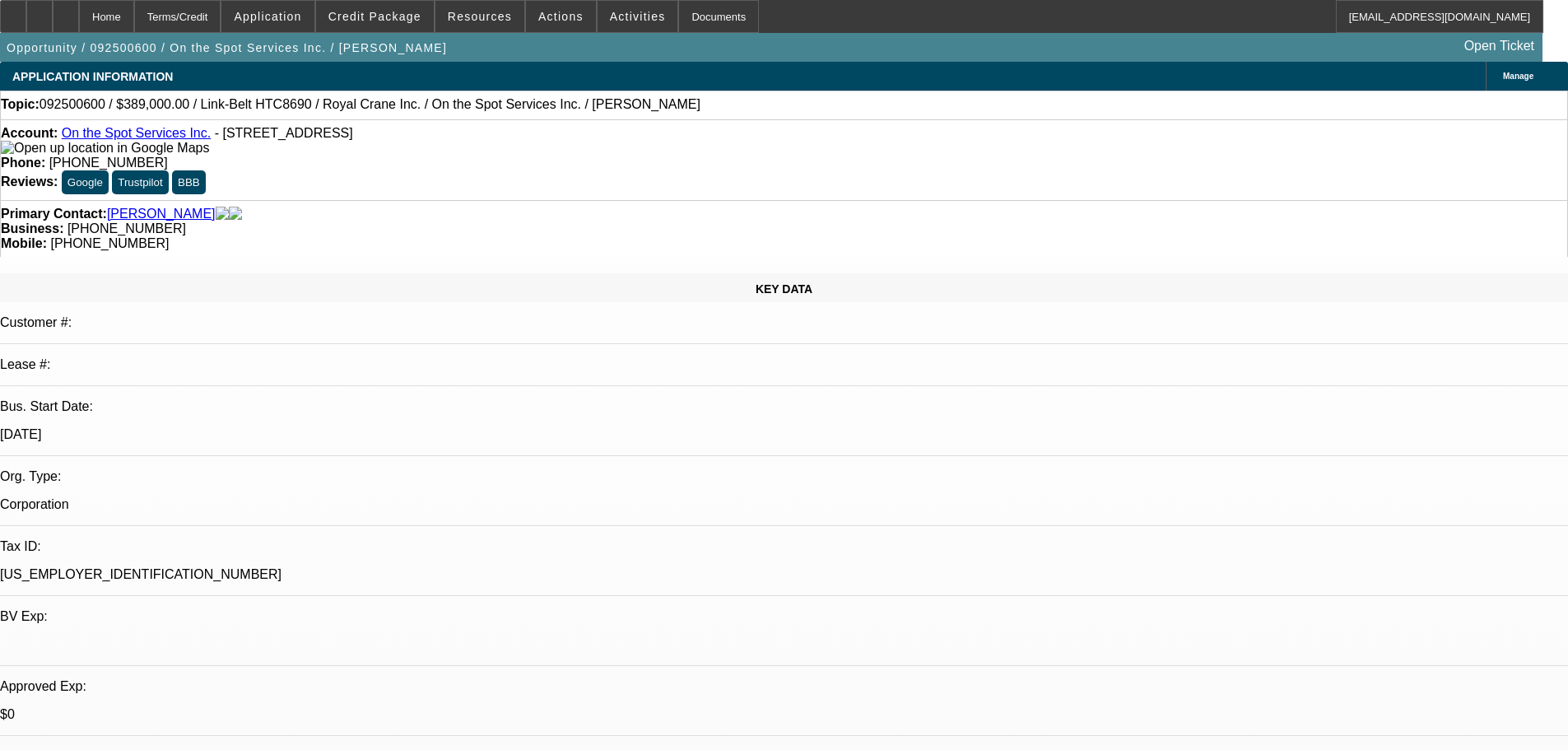
radio input "true"
type textarea "9/29 emailed for quote"
radio input "true"
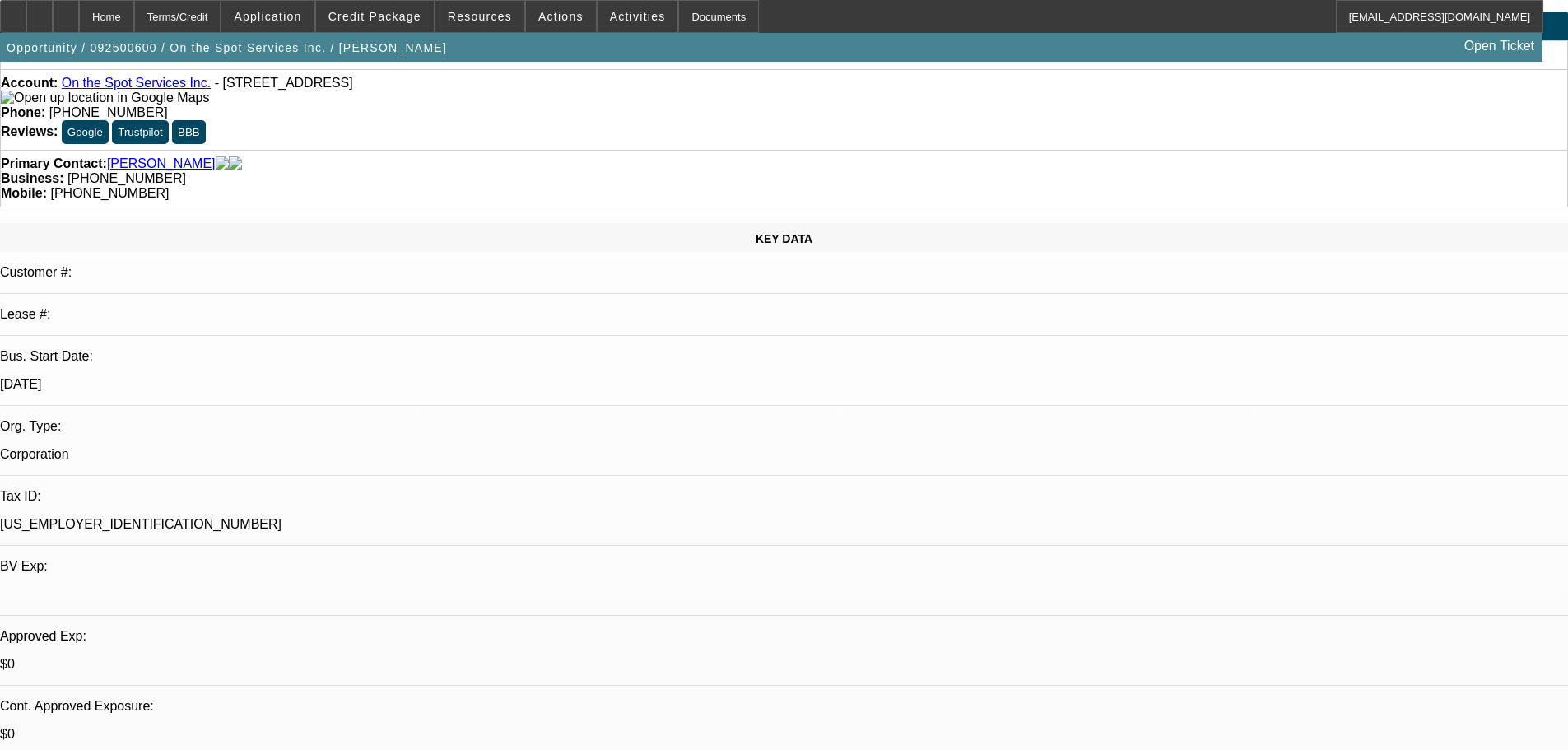
drag, startPoint x: 759, startPoint y: 148, endPoint x: 797, endPoint y: 223, distance: 84.1
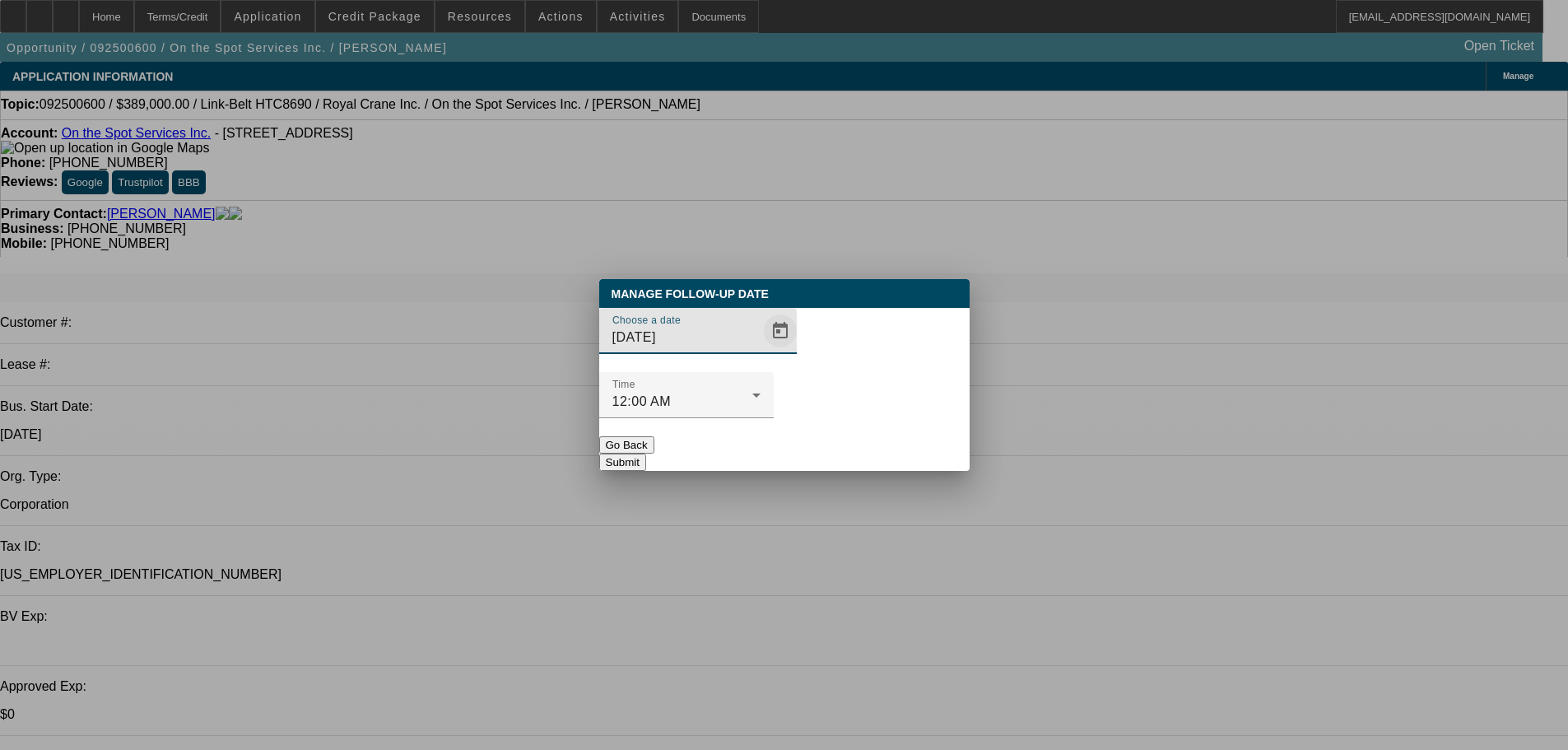
click at [760, 351] on span "Open calendar" at bounding box center [780, 331] width 39 height 39
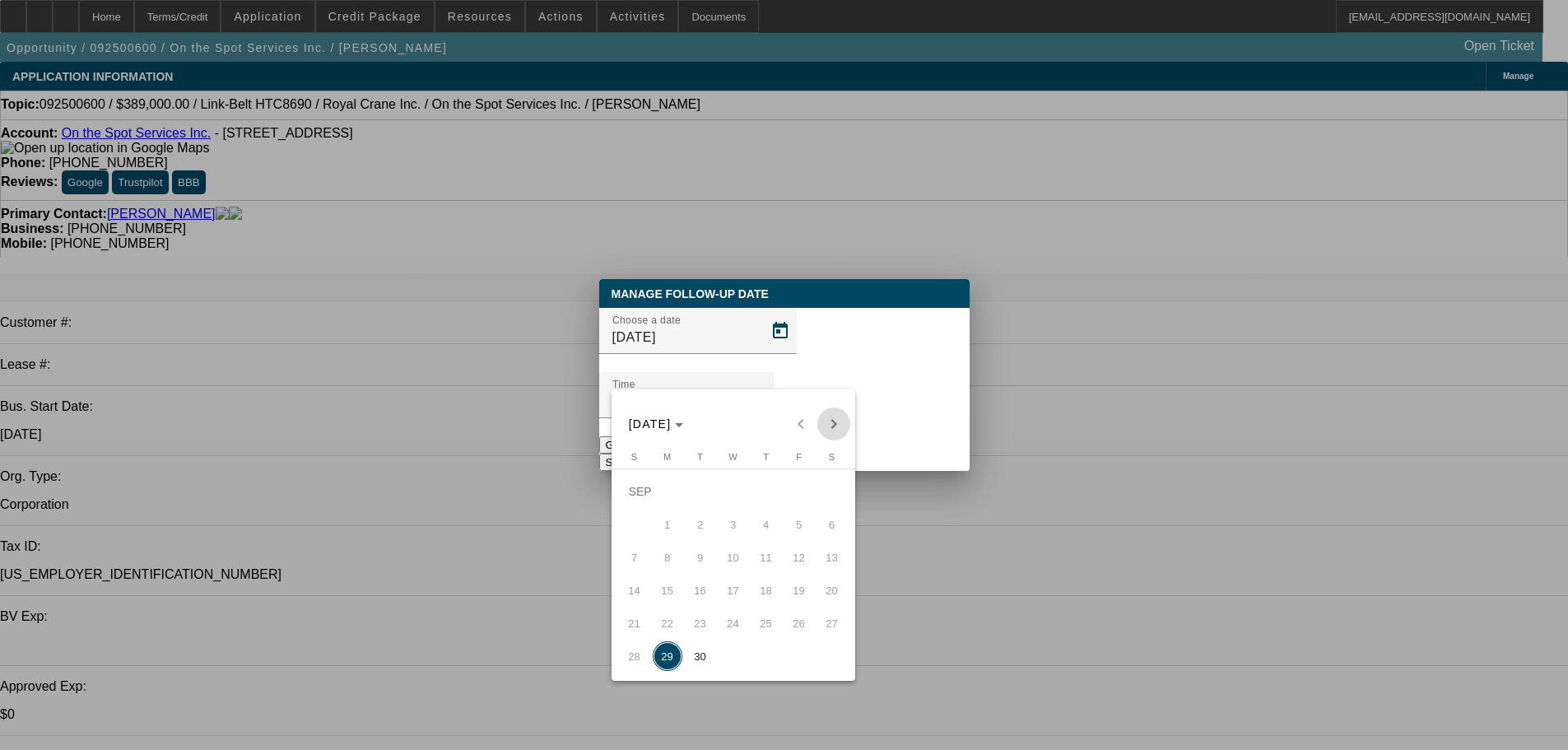
click at [823, 432] on span "Next month" at bounding box center [834, 425] width 33 height 33
click at [736, 501] on span "1" at bounding box center [733, 491] width 30 height 30
type input "10/1/2025"
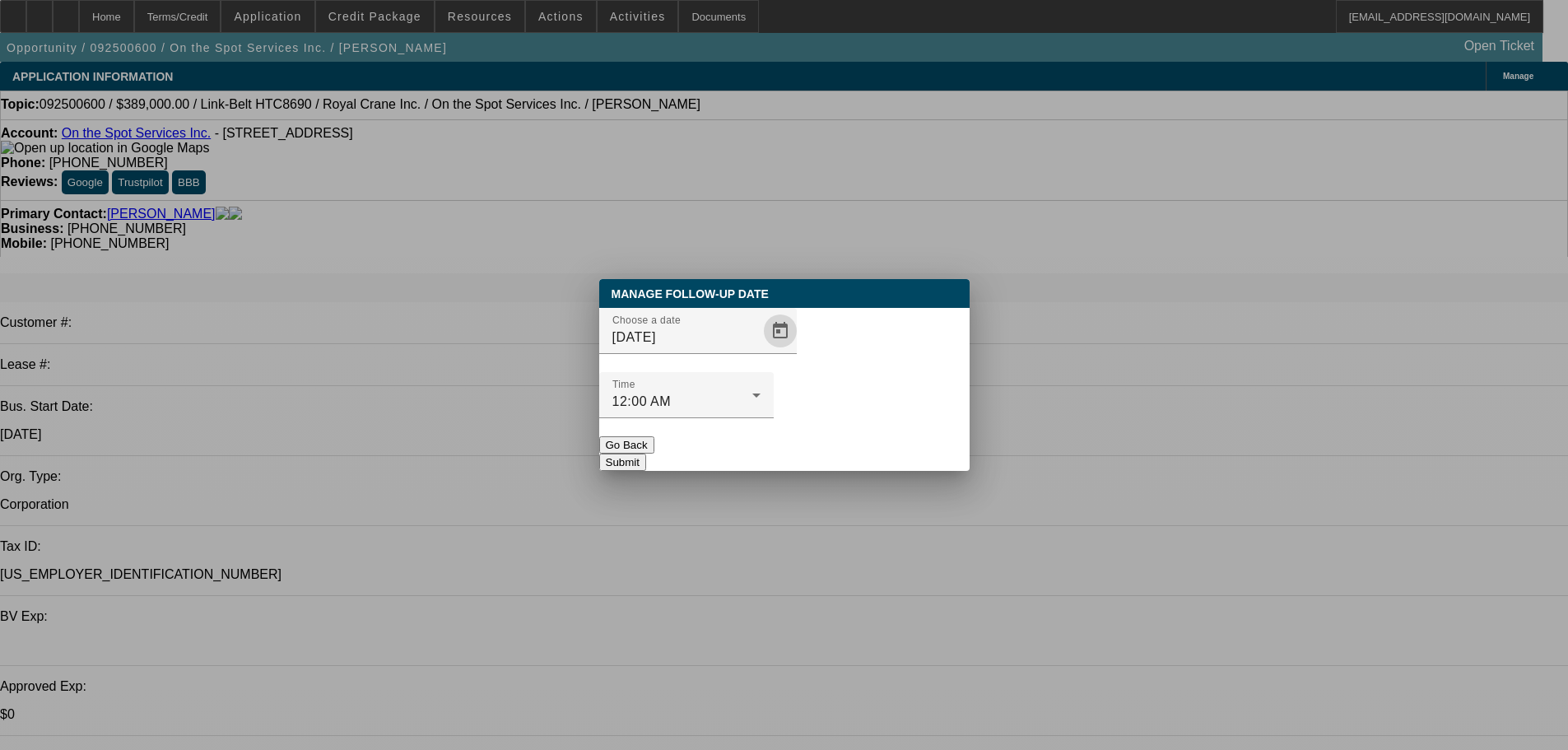
click at [646, 454] on button "Submit" at bounding box center [622, 462] width 46 height 18
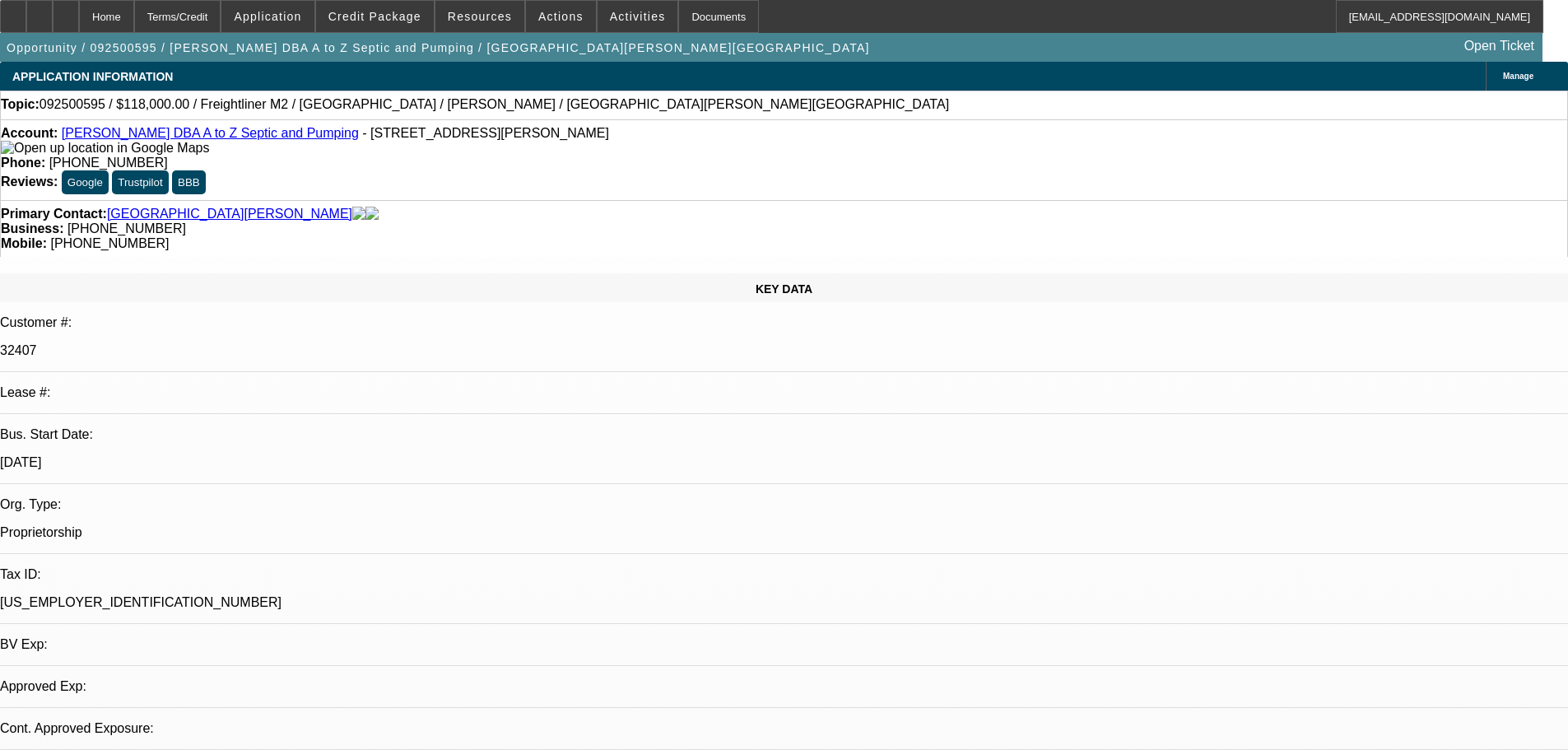
select select "0"
select select "2"
select select "0"
select select "6"
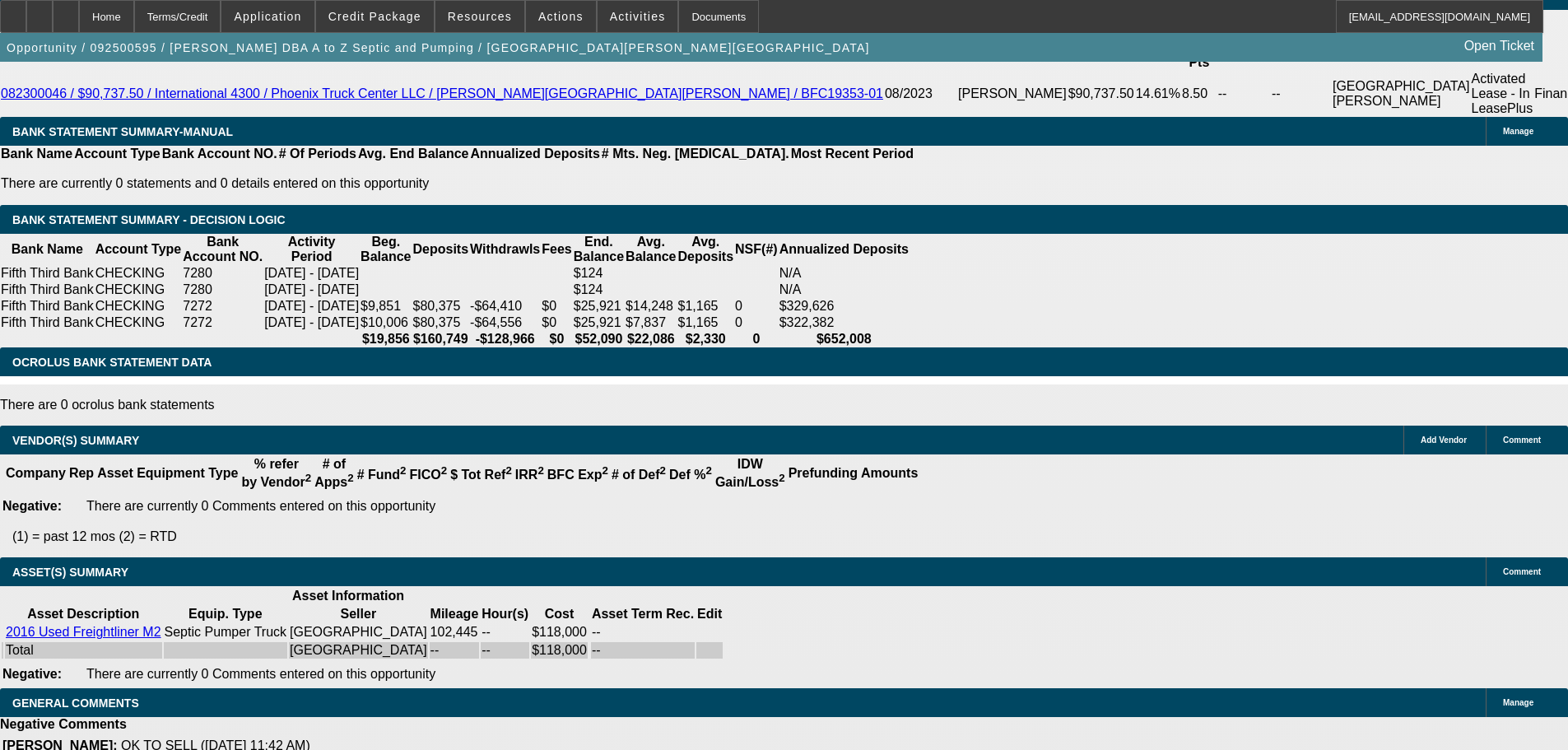
drag, startPoint x: 657, startPoint y: 169, endPoint x: 703, endPoint y: 547, distance: 380.8
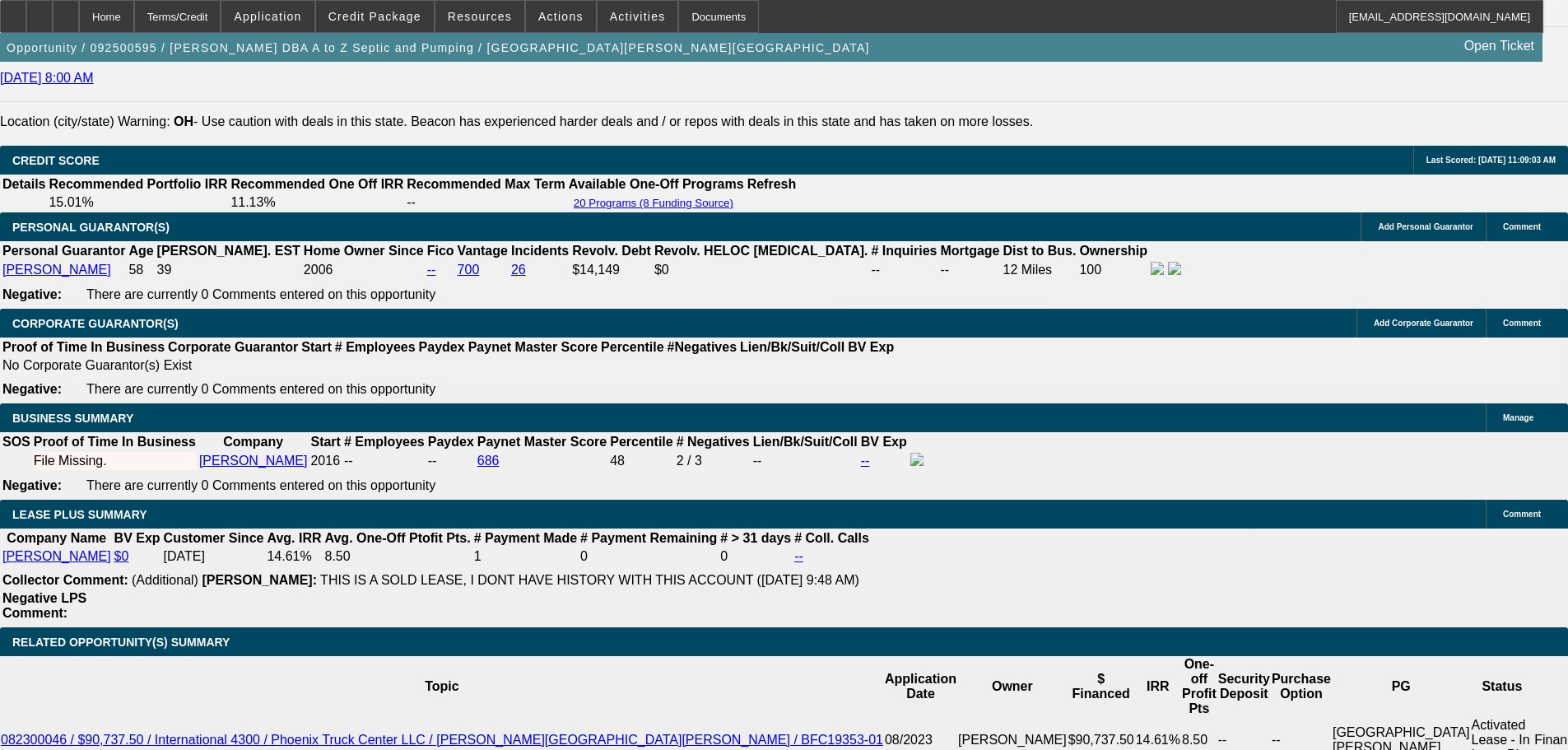
scroll to position [2608, 0]
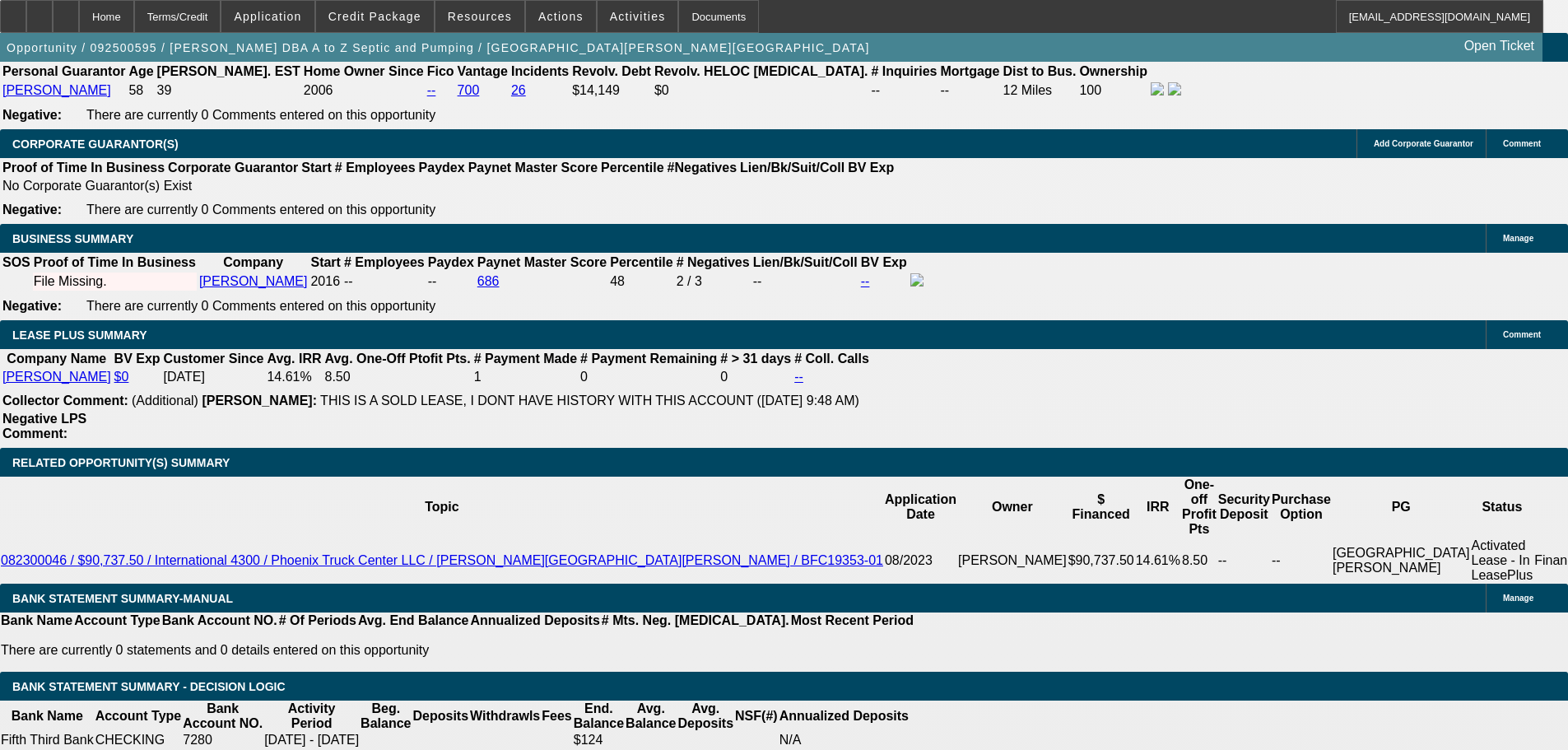
drag, startPoint x: 710, startPoint y: 589, endPoint x: 710, endPoint y: 493, distance: 96.0
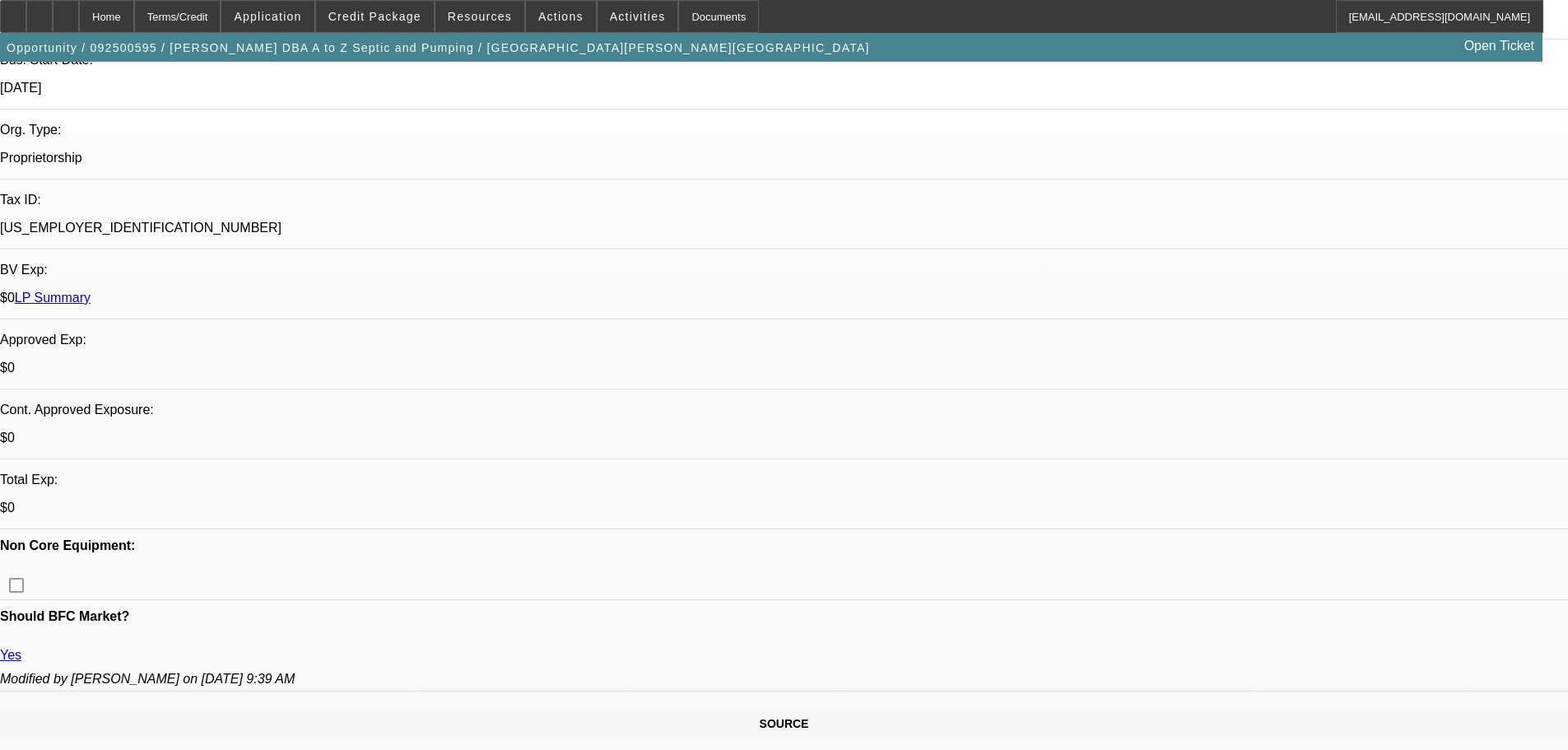
drag, startPoint x: 710, startPoint y: 493, endPoint x: 721, endPoint y: 303, distance: 190.3
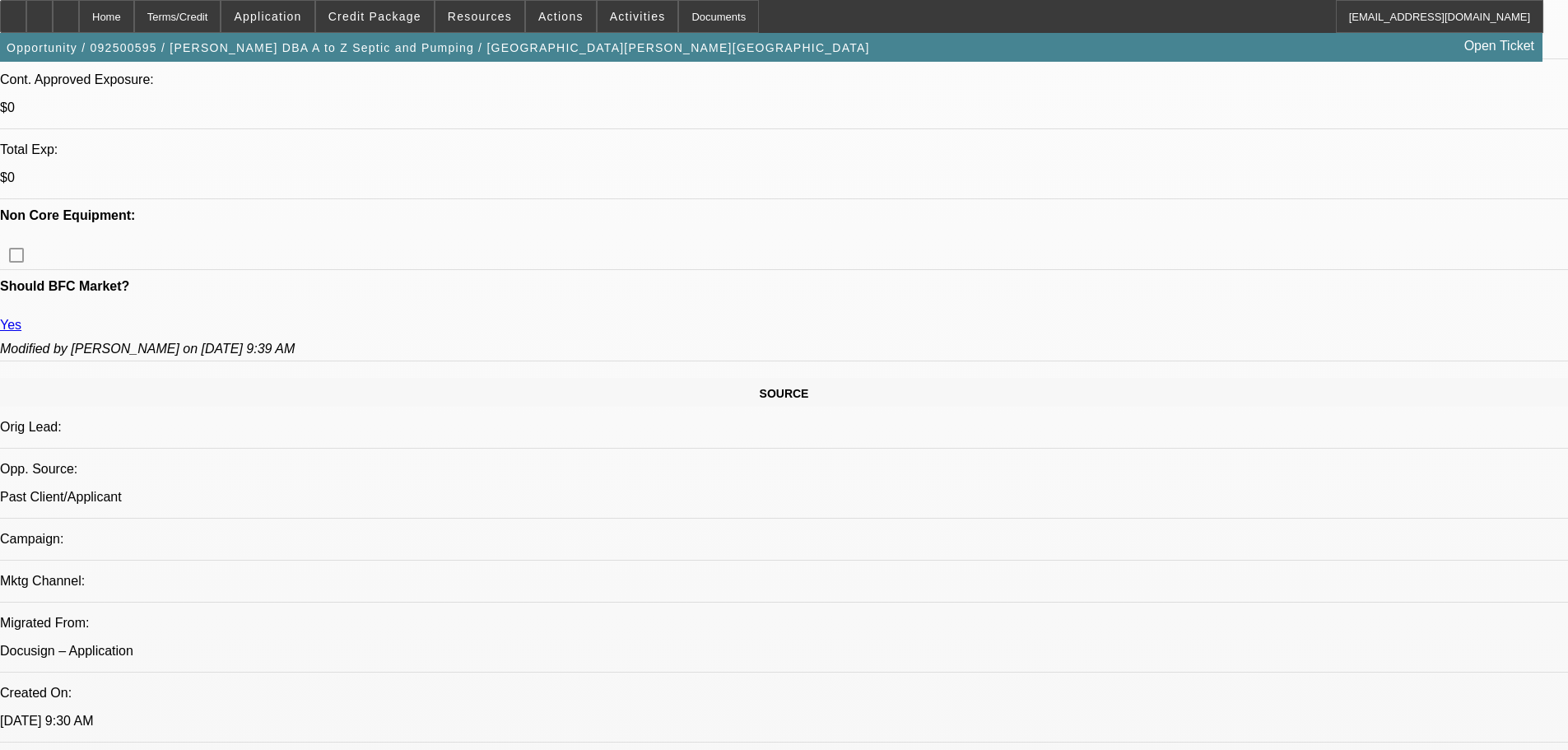
drag, startPoint x: 528, startPoint y: 387, endPoint x: 536, endPoint y: 632, distance: 245.1
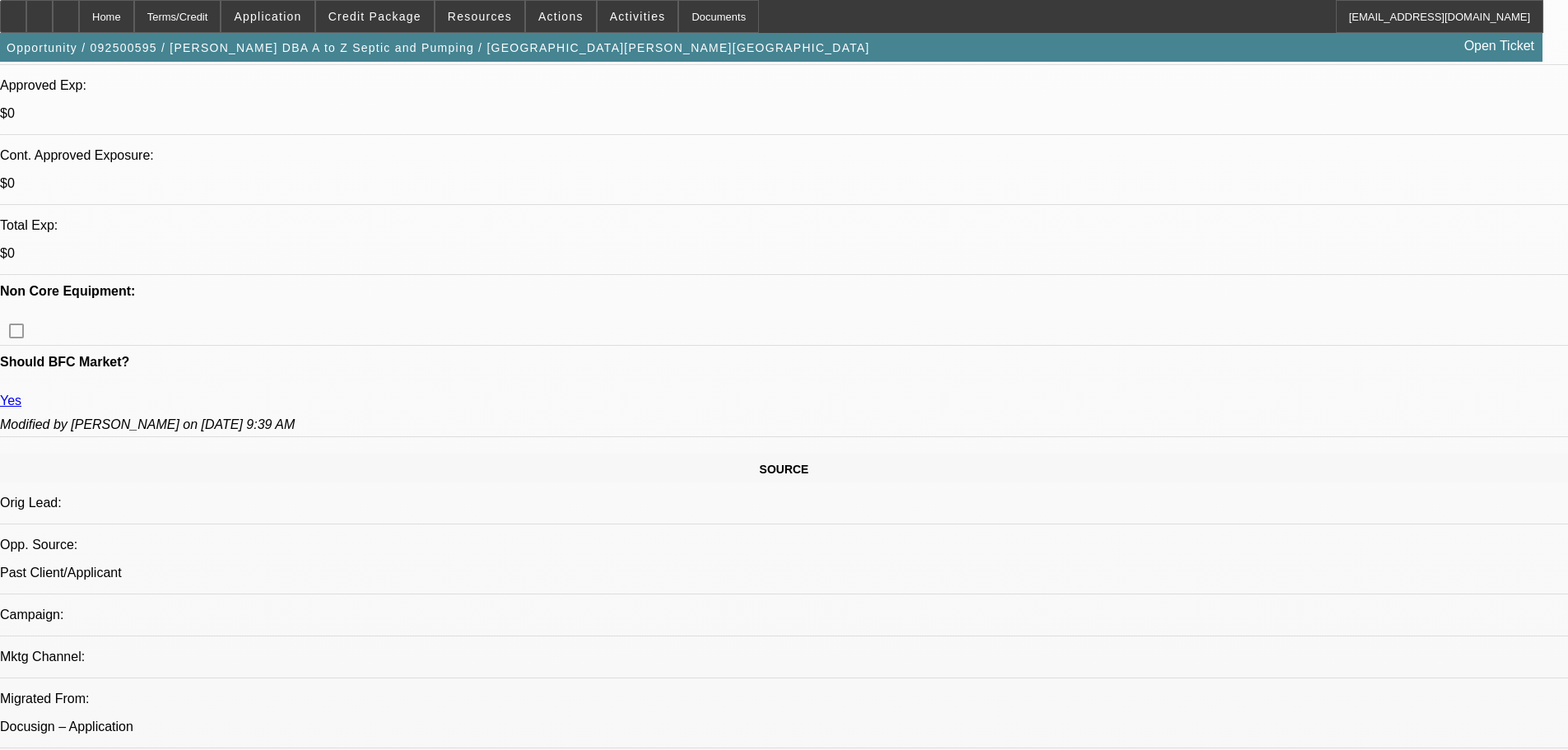
scroll to position [624, 0]
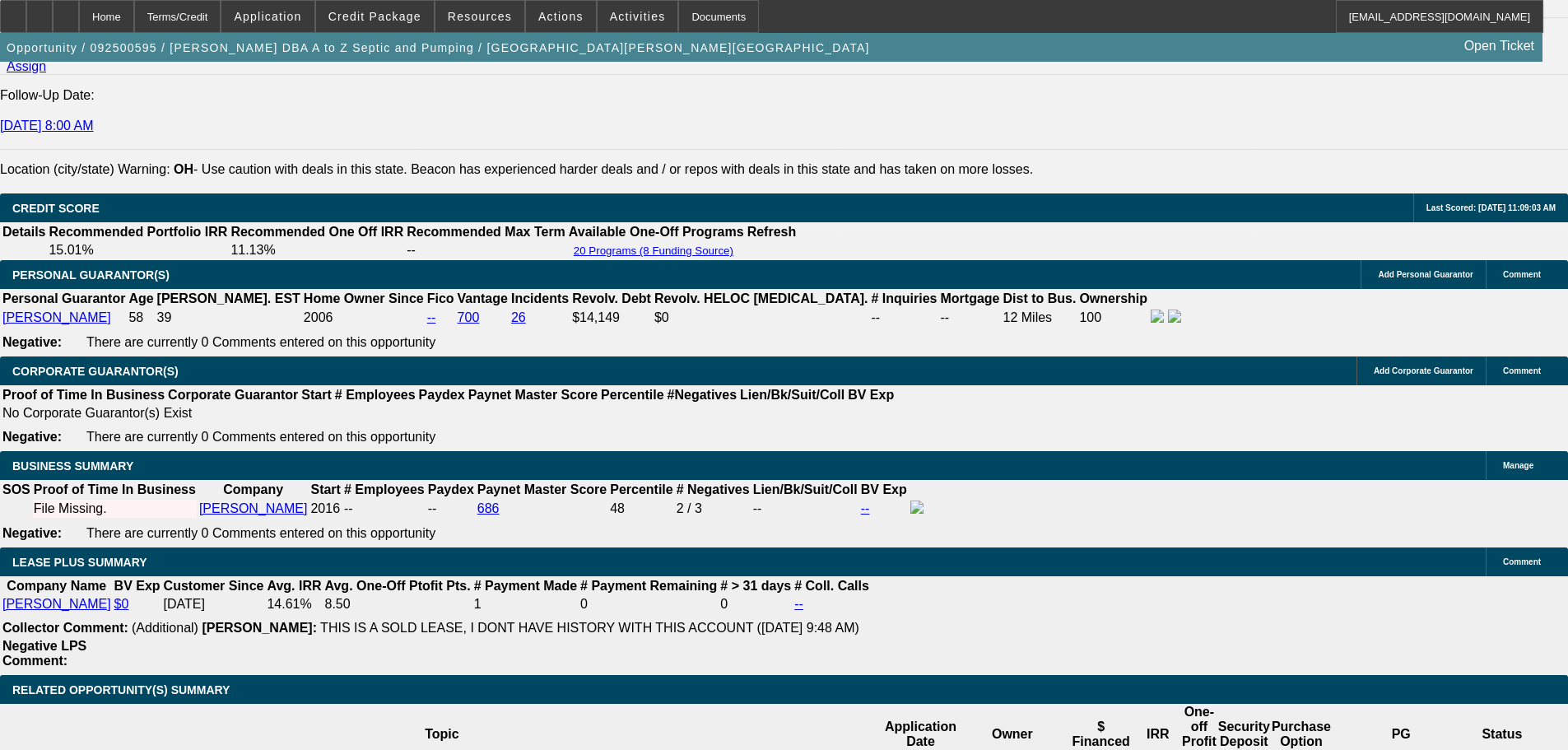
drag, startPoint x: 747, startPoint y: 536, endPoint x: 750, endPoint y: 789, distance: 253.0
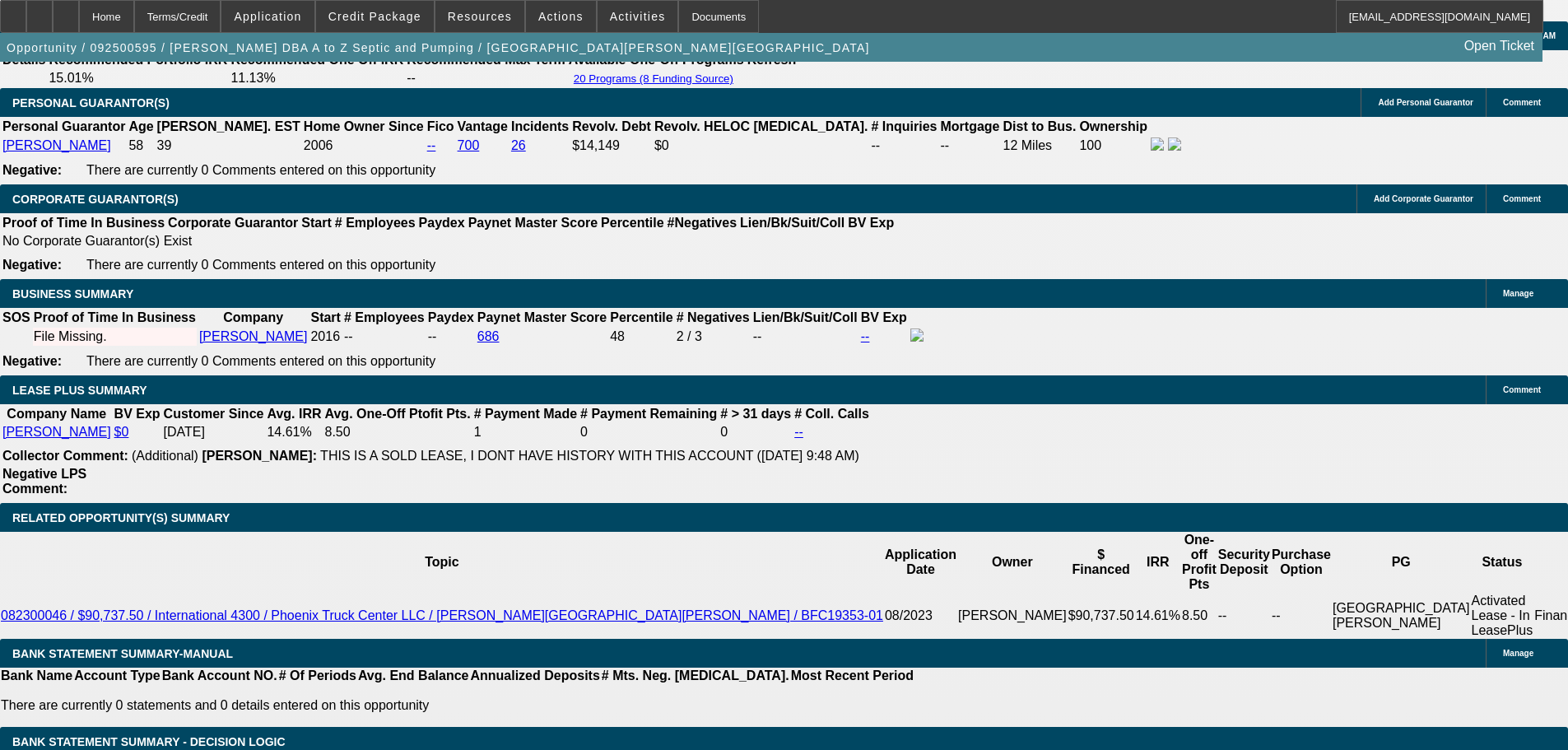
drag, startPoint x: 591, startPoint y: 491, endPoint x: 597, endPoint y: 451, distance: 40.4
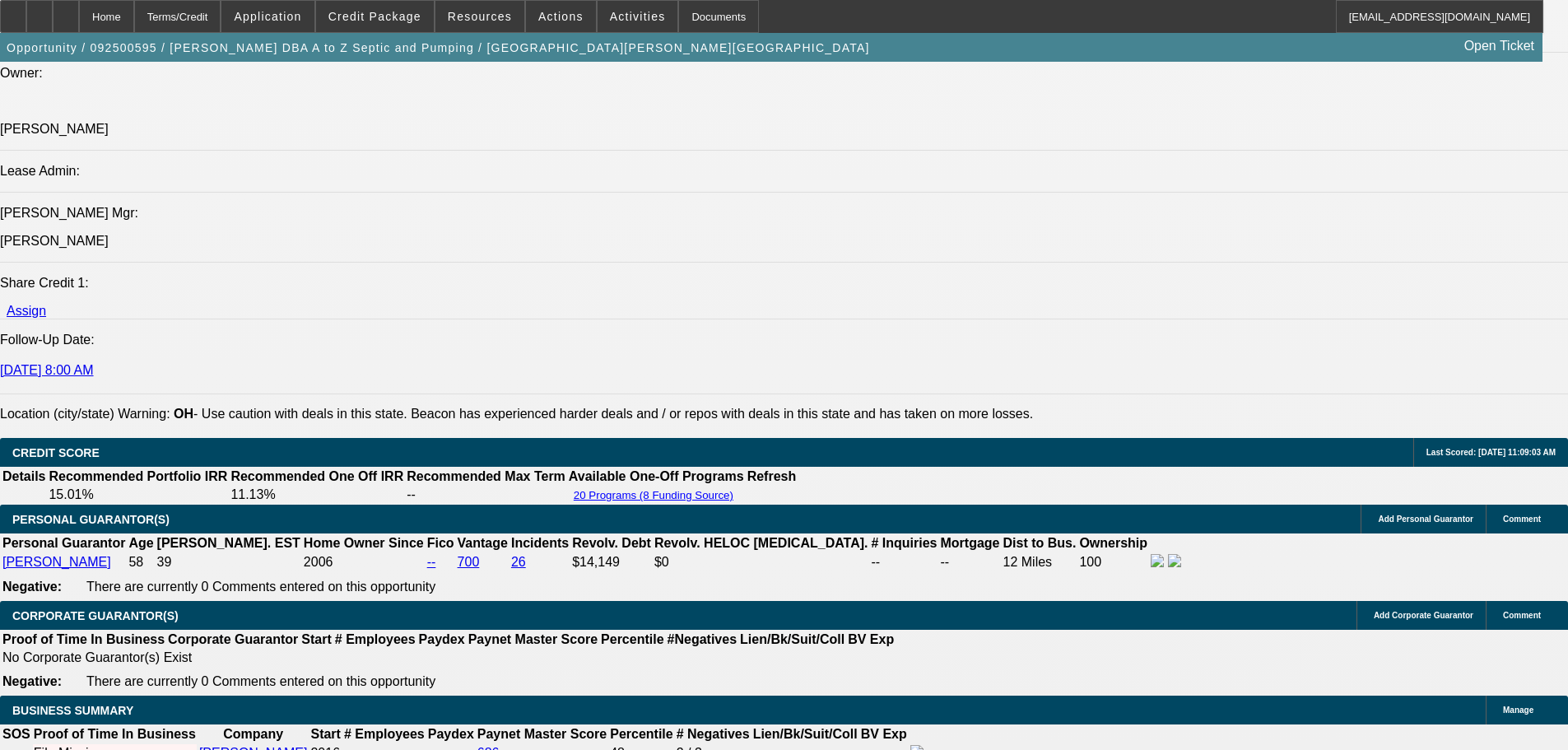
scroll to position [911, 0]
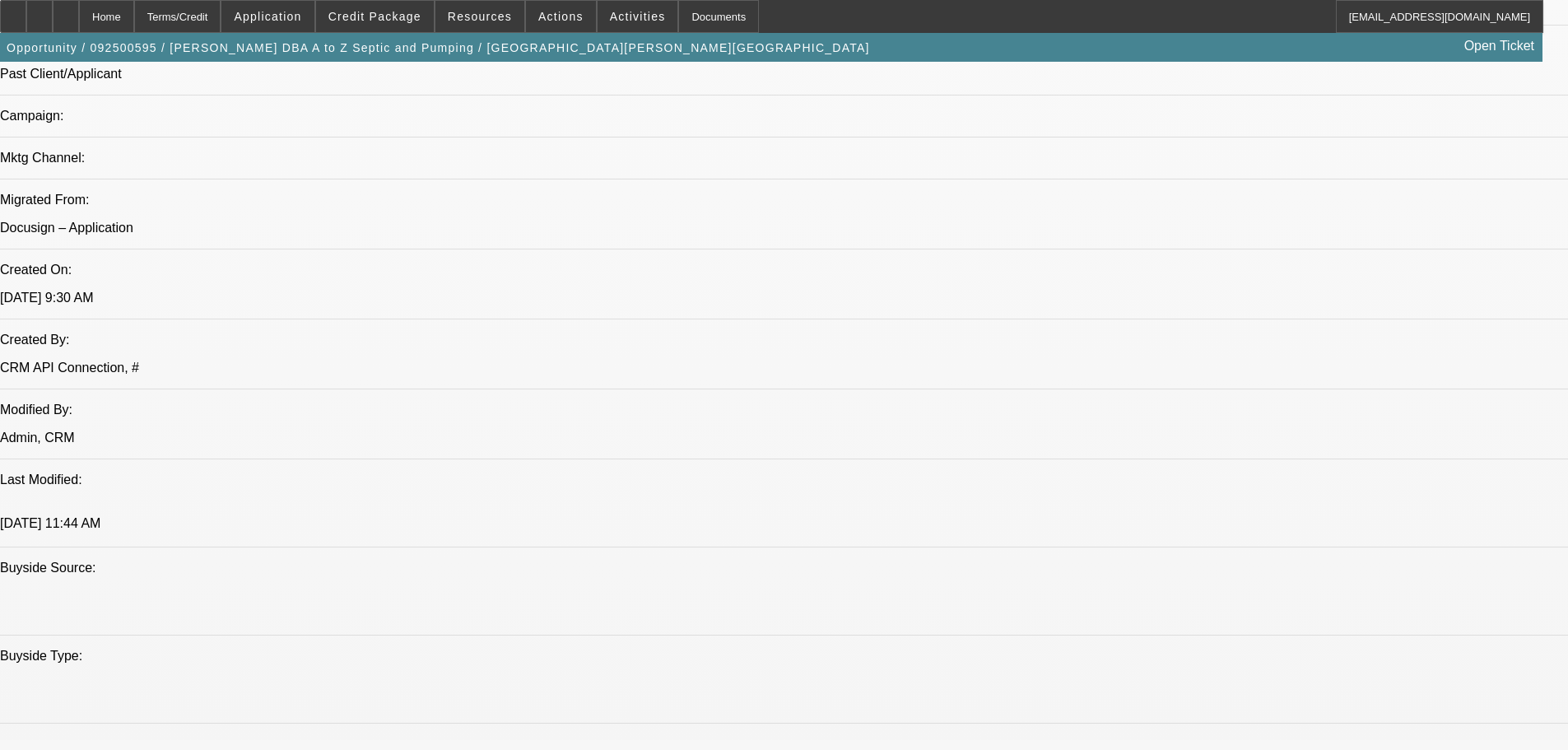
drag, startPoint x: 763, startPoint y: 579, endPoint x: 747, endPoint y: 352, distance: 227.6
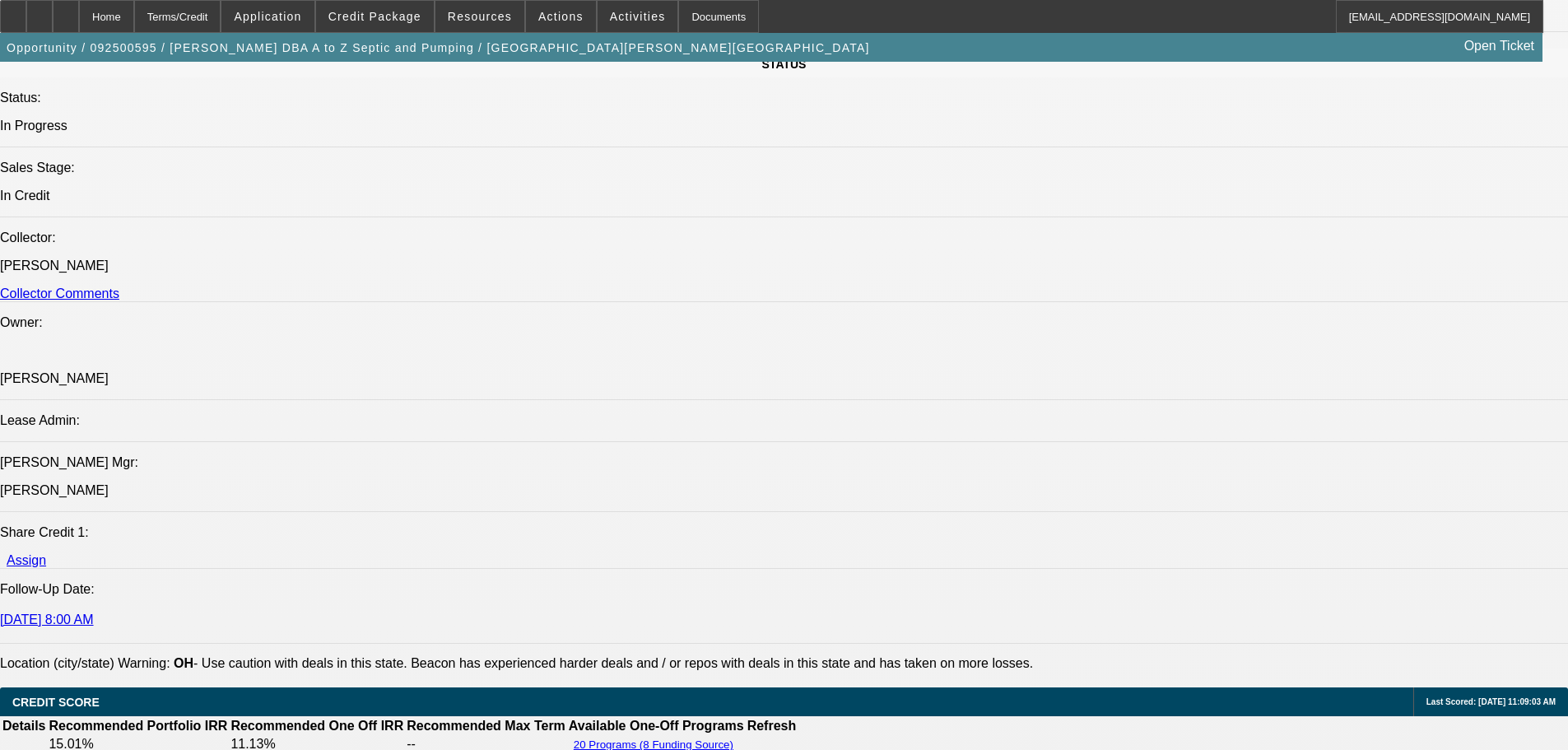
scroll to position [0, 0]
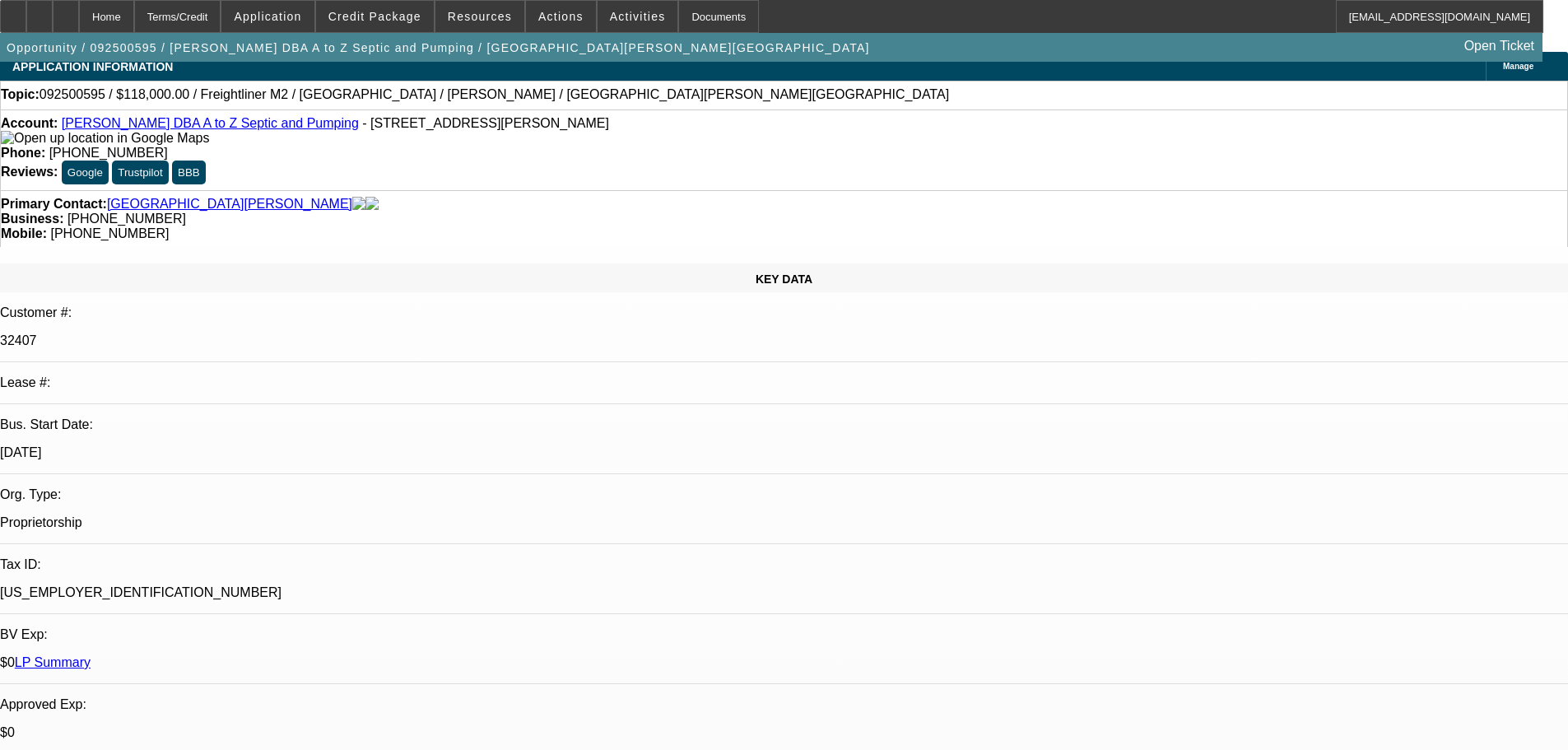
drag, startPoint x: 874, startPoint y: 454, endPoint x: 866, endPoint y: 141, distance: 313.1
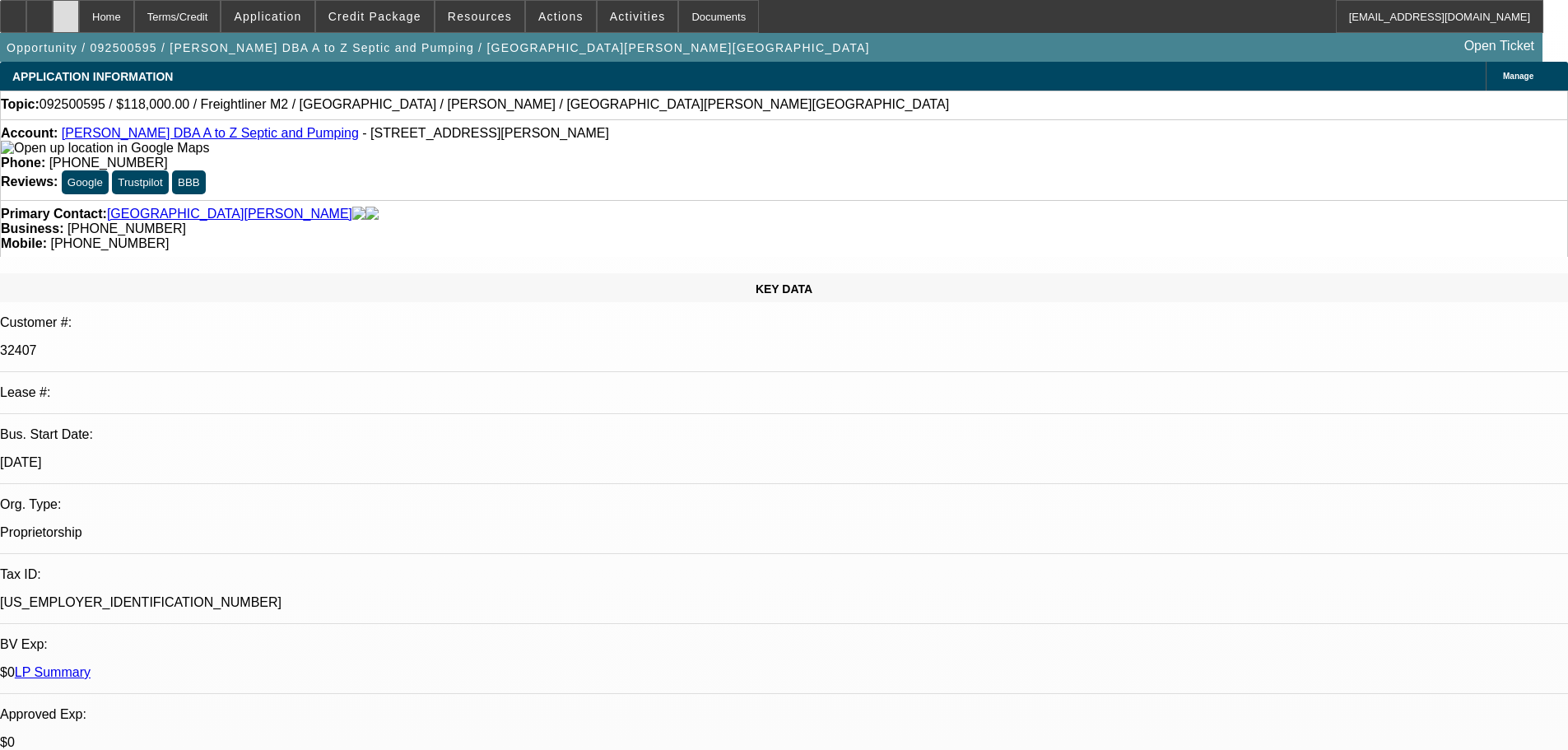
click at [79, 11] on div at bounding box center [66, 17] width 26 height 33
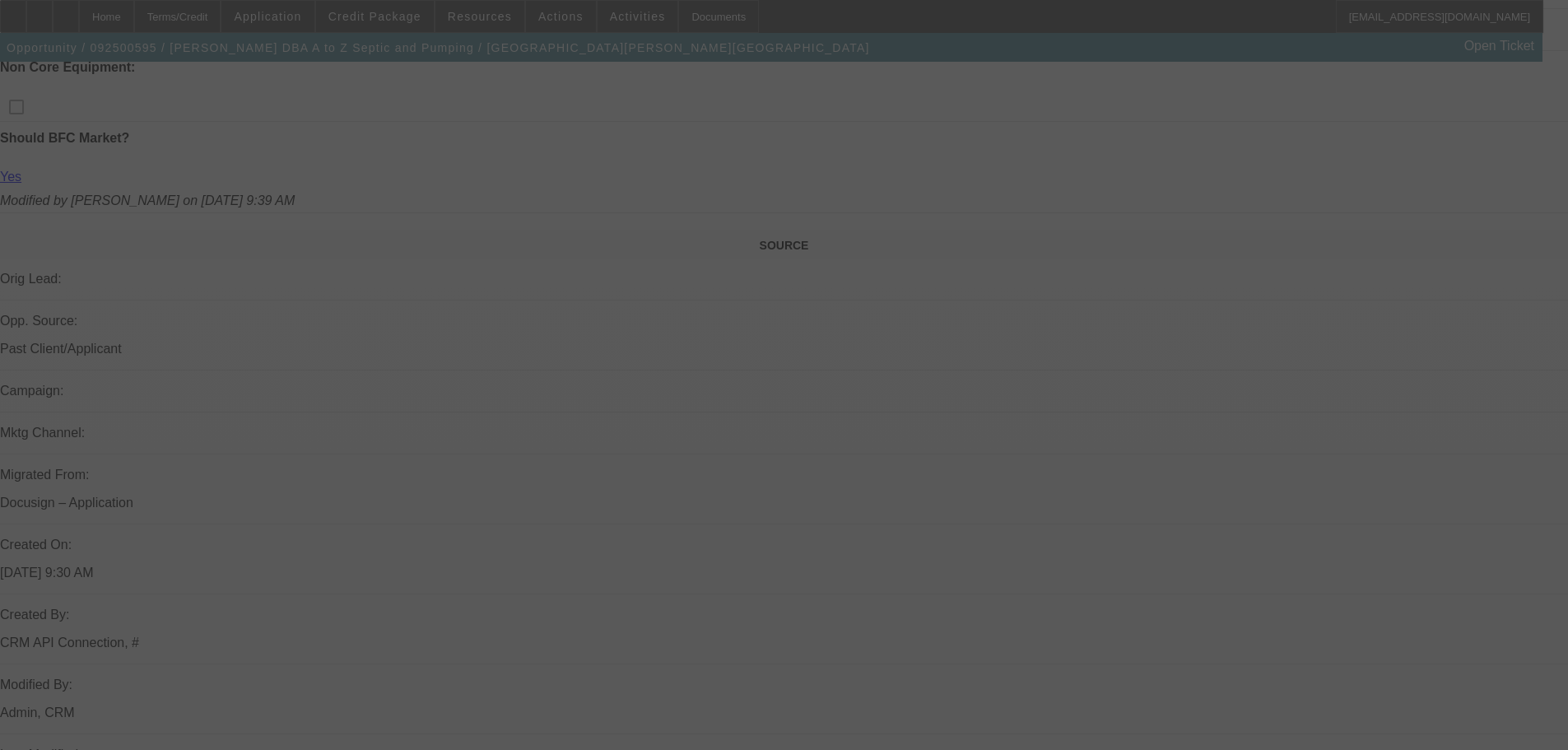
scroll to position [734, 0]
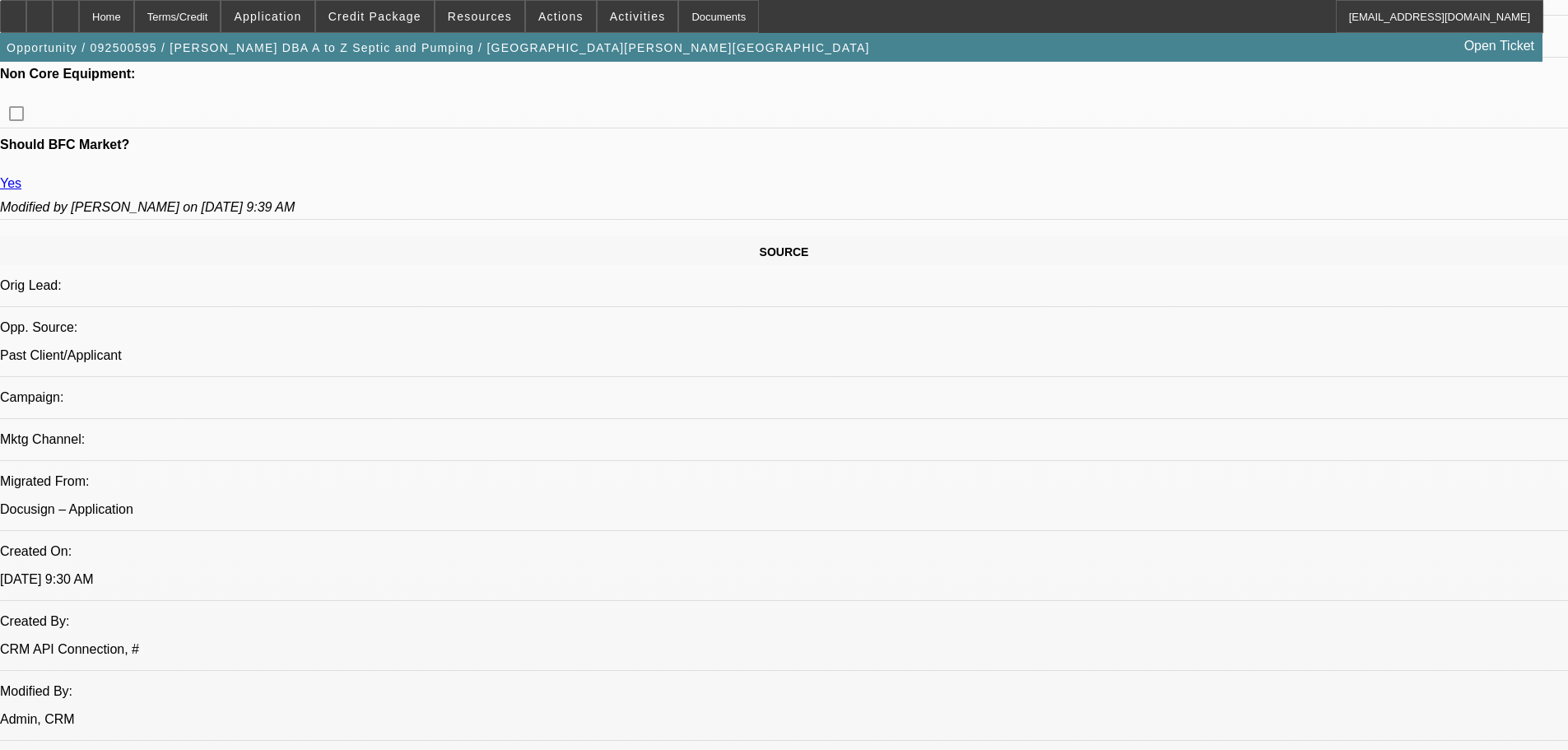
select select "0"
select select "2"
select select "0"
select select "6"
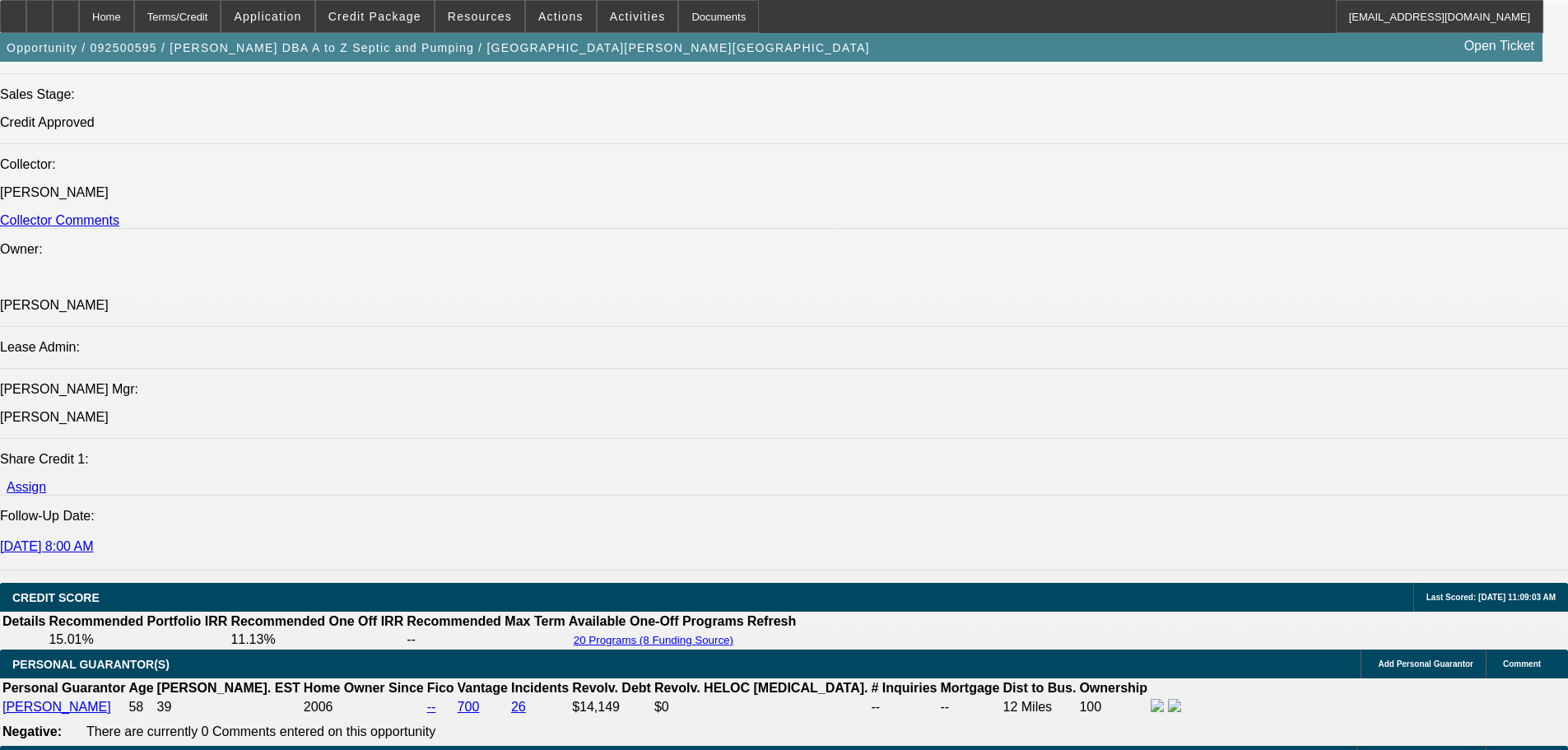
drag, startPoint x: 448, startPoint y: 391, endPoint x: 424, endPoint y: 638, distance: 248.2
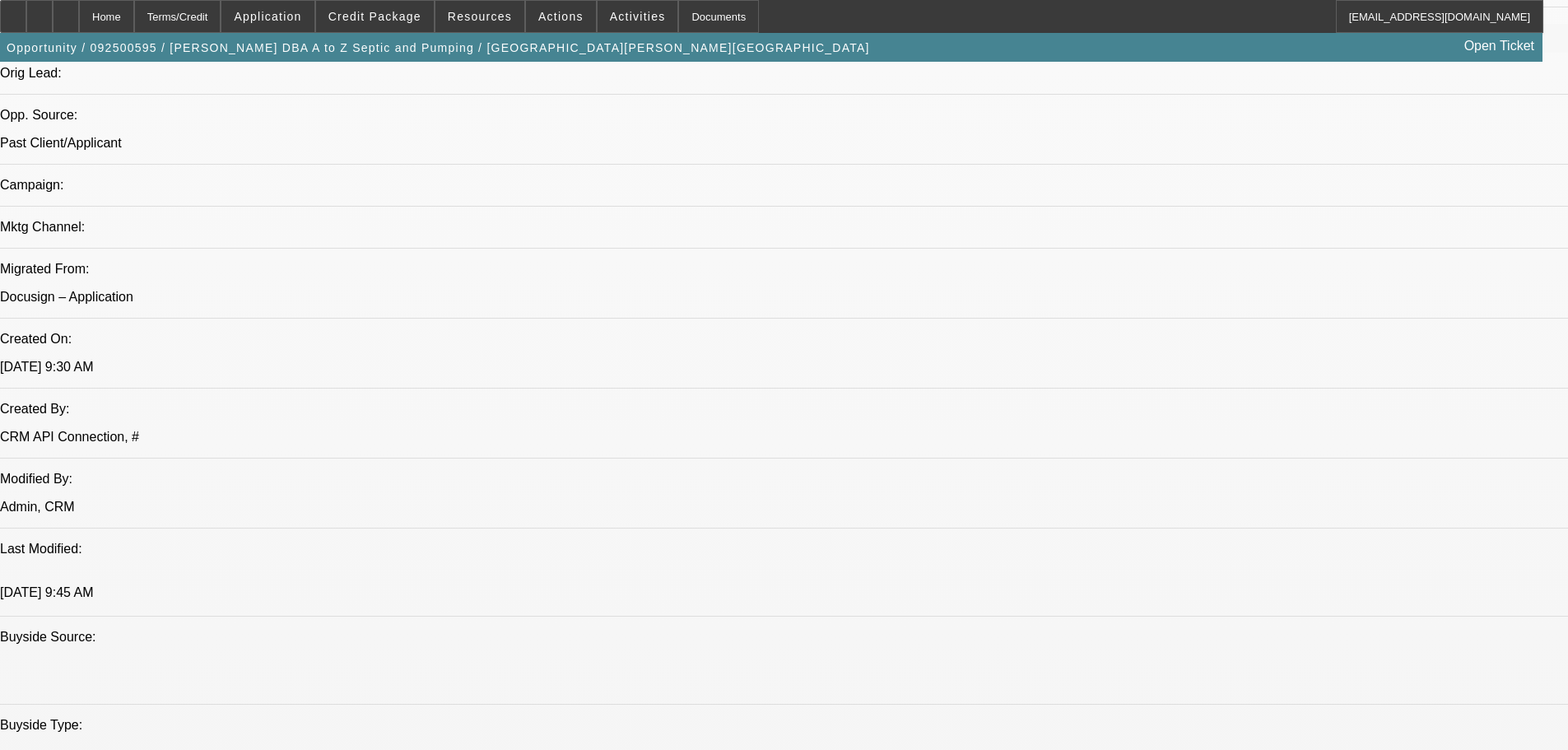
scroll to position [976, 0]
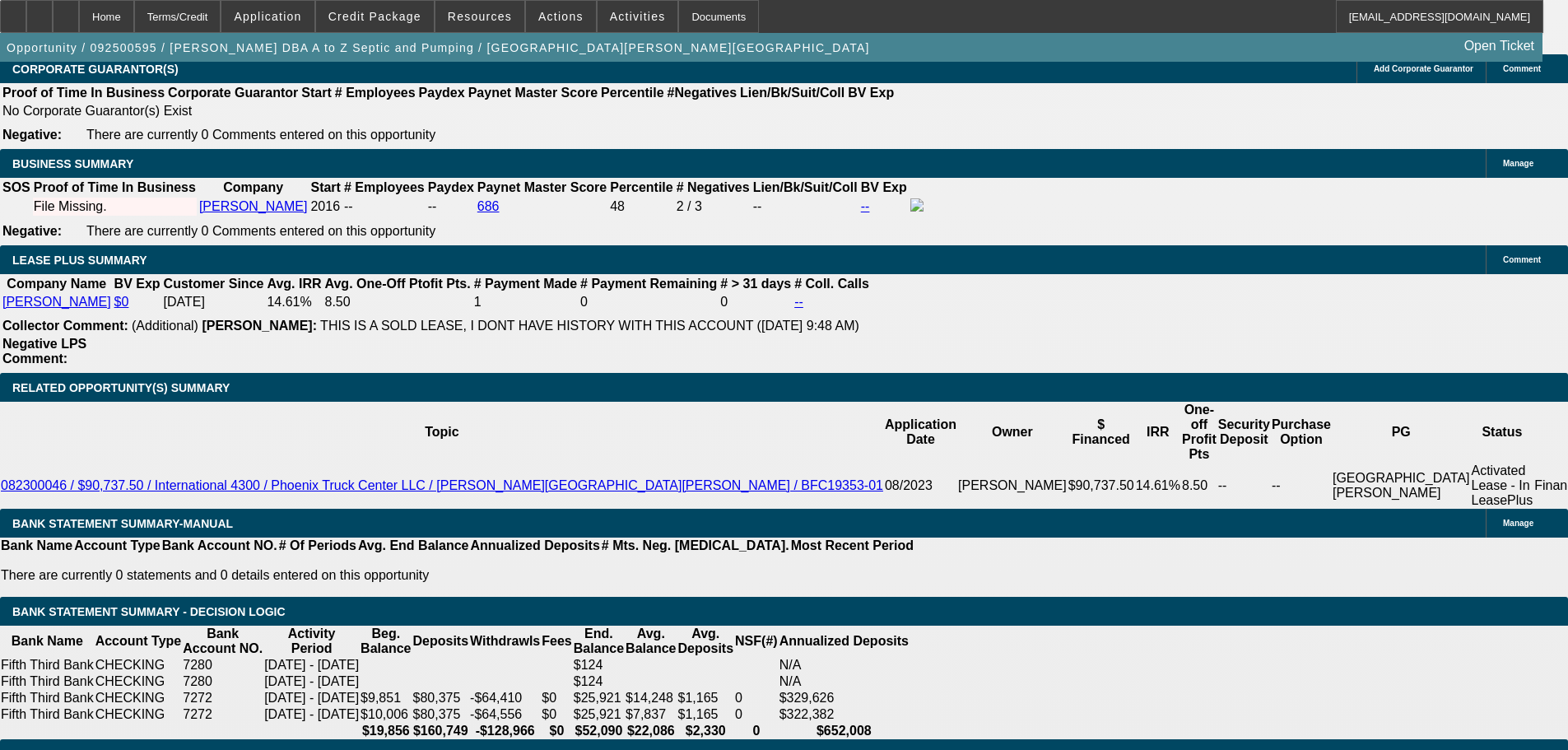
scroll to position [2623, 0]
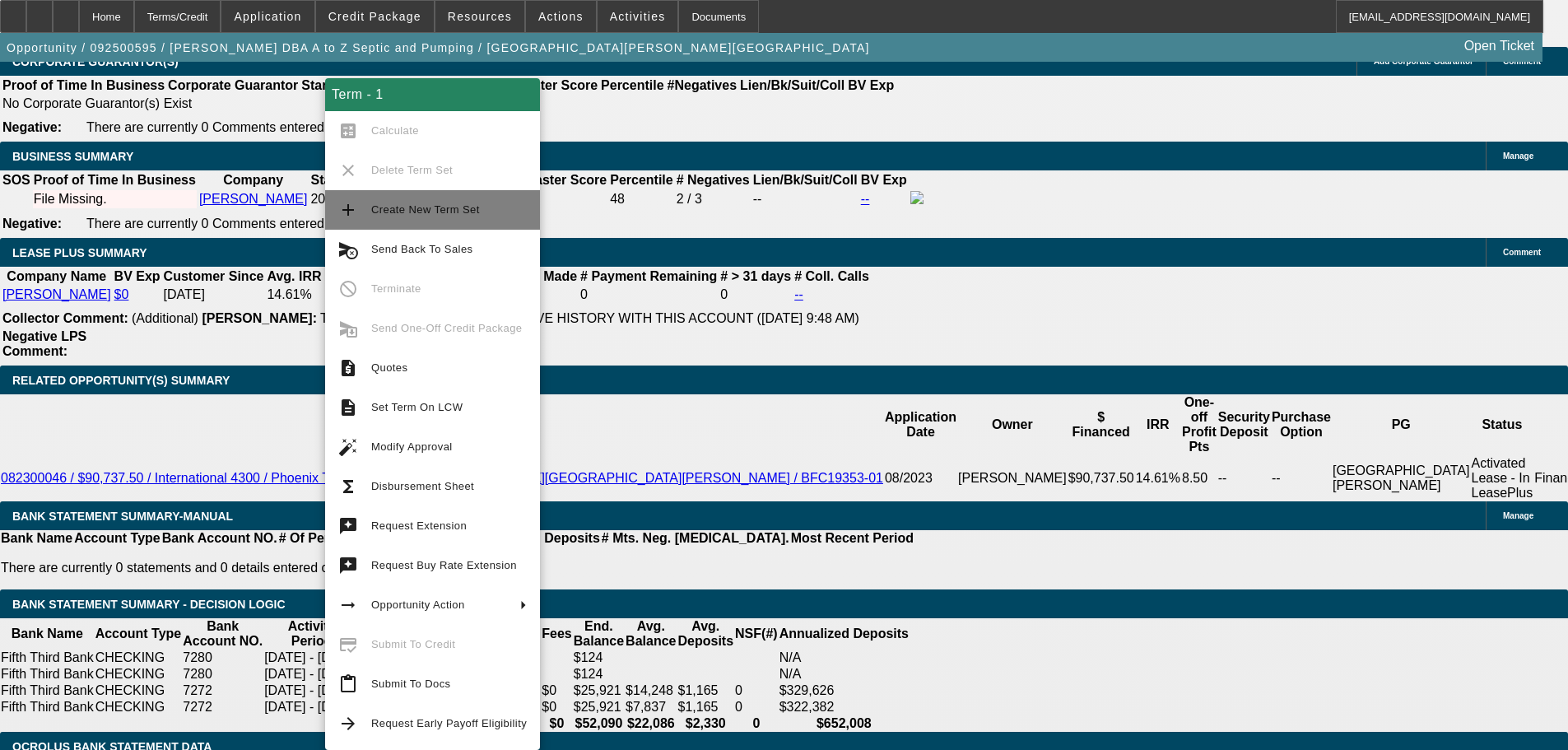
click at [489, 209] on span "Create New Term Set" at bounding box center [448, 210] width 155 height 20
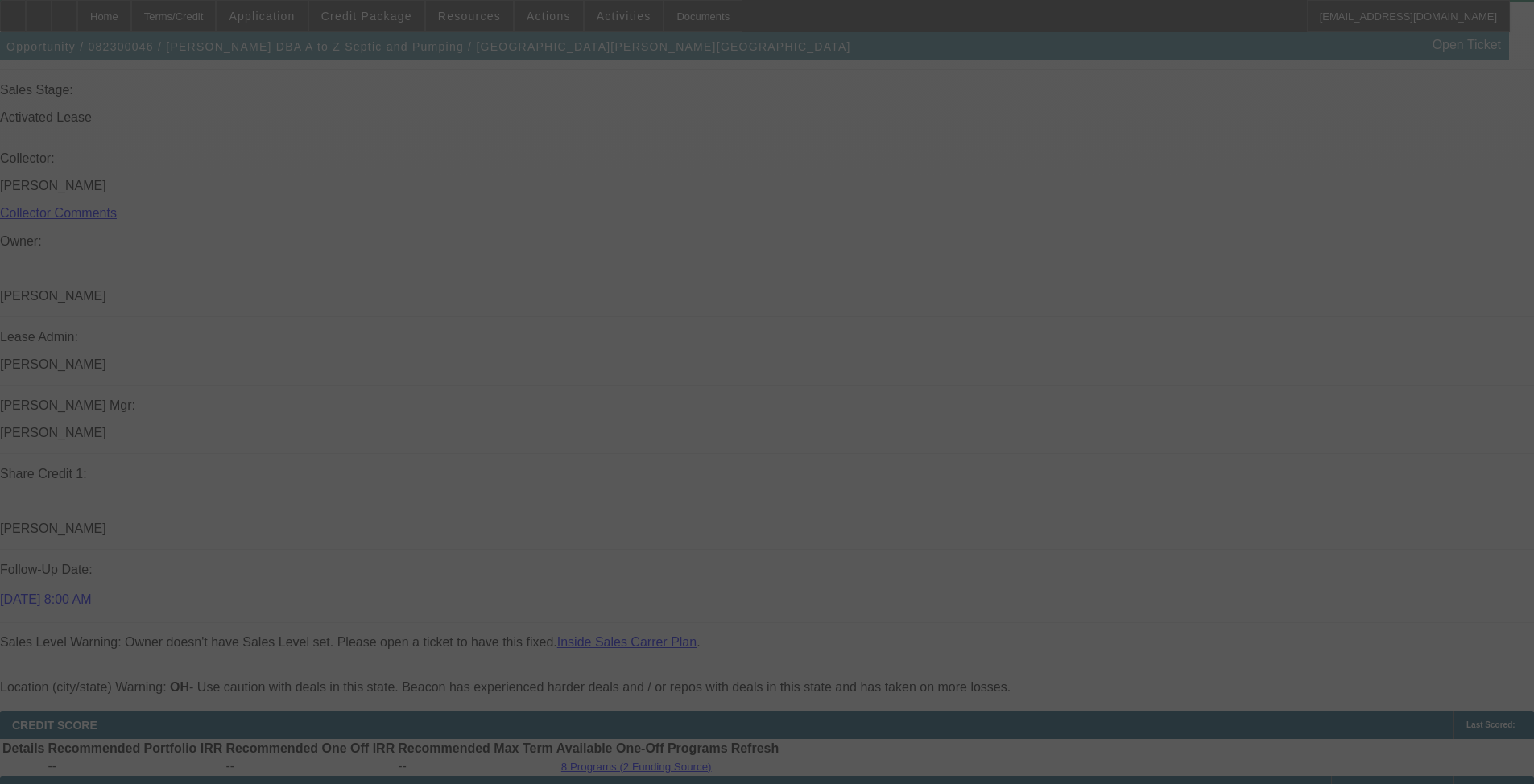
scroll to position [2093, 0]
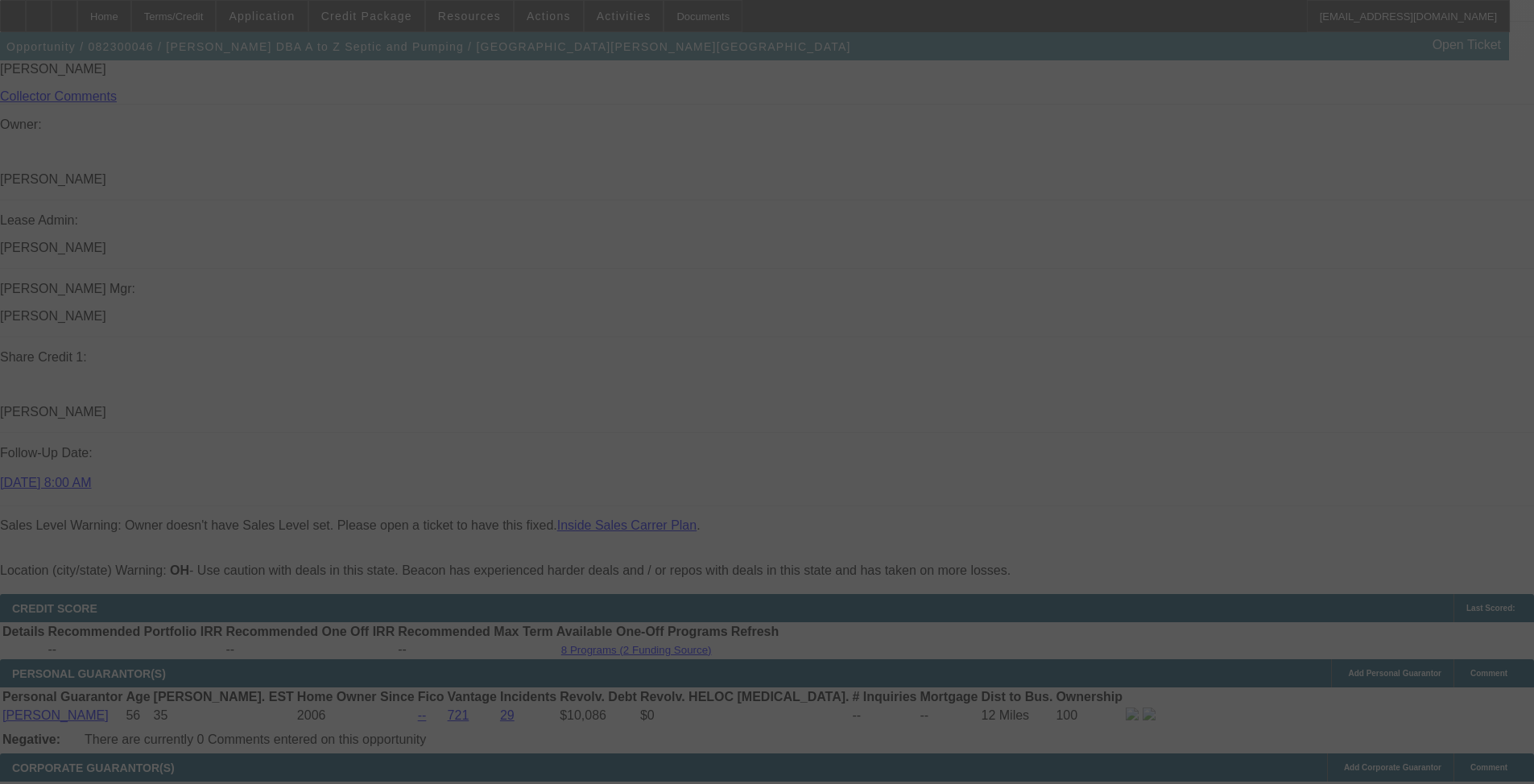
select select "0"
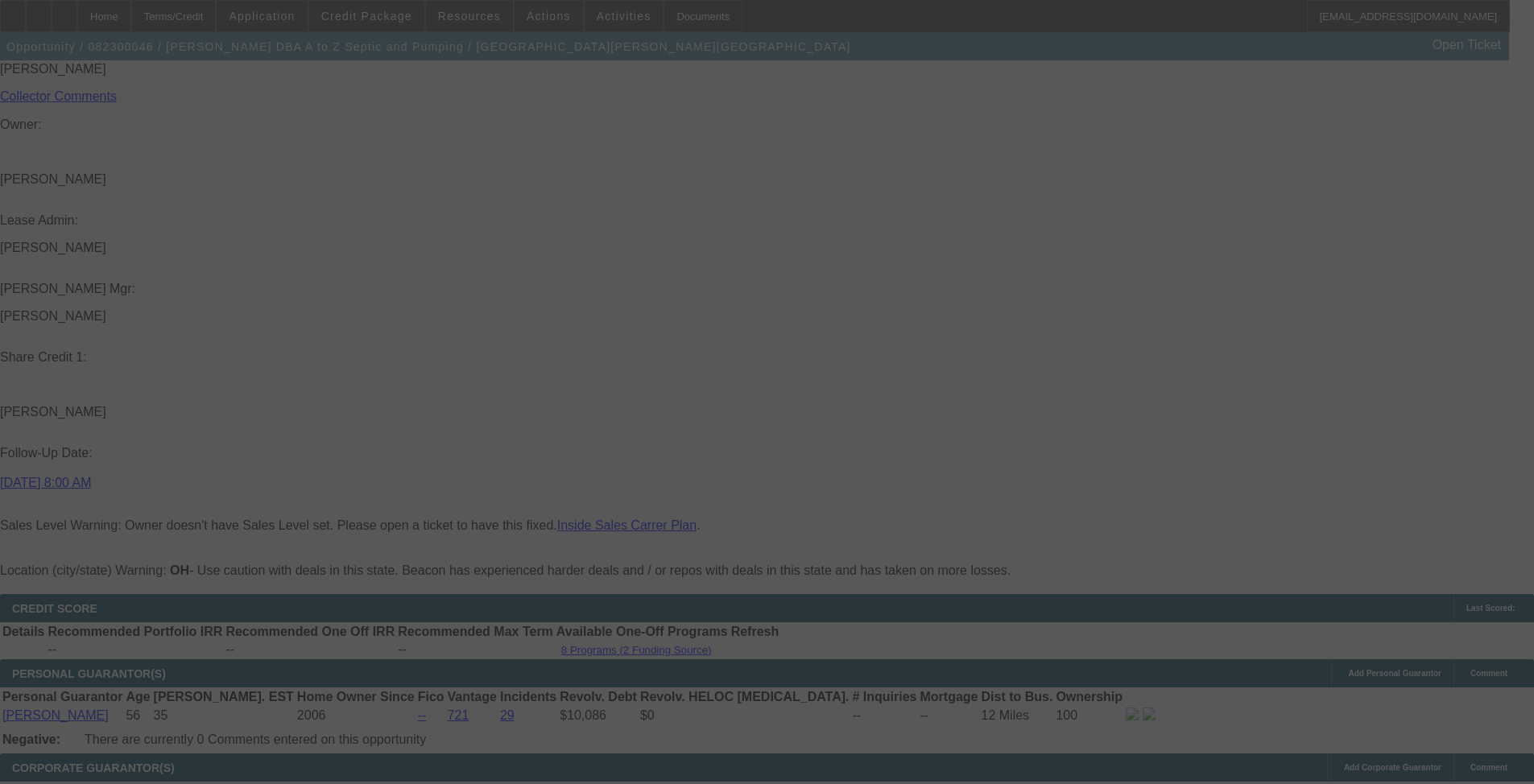
select select "0.1"
select select "0"
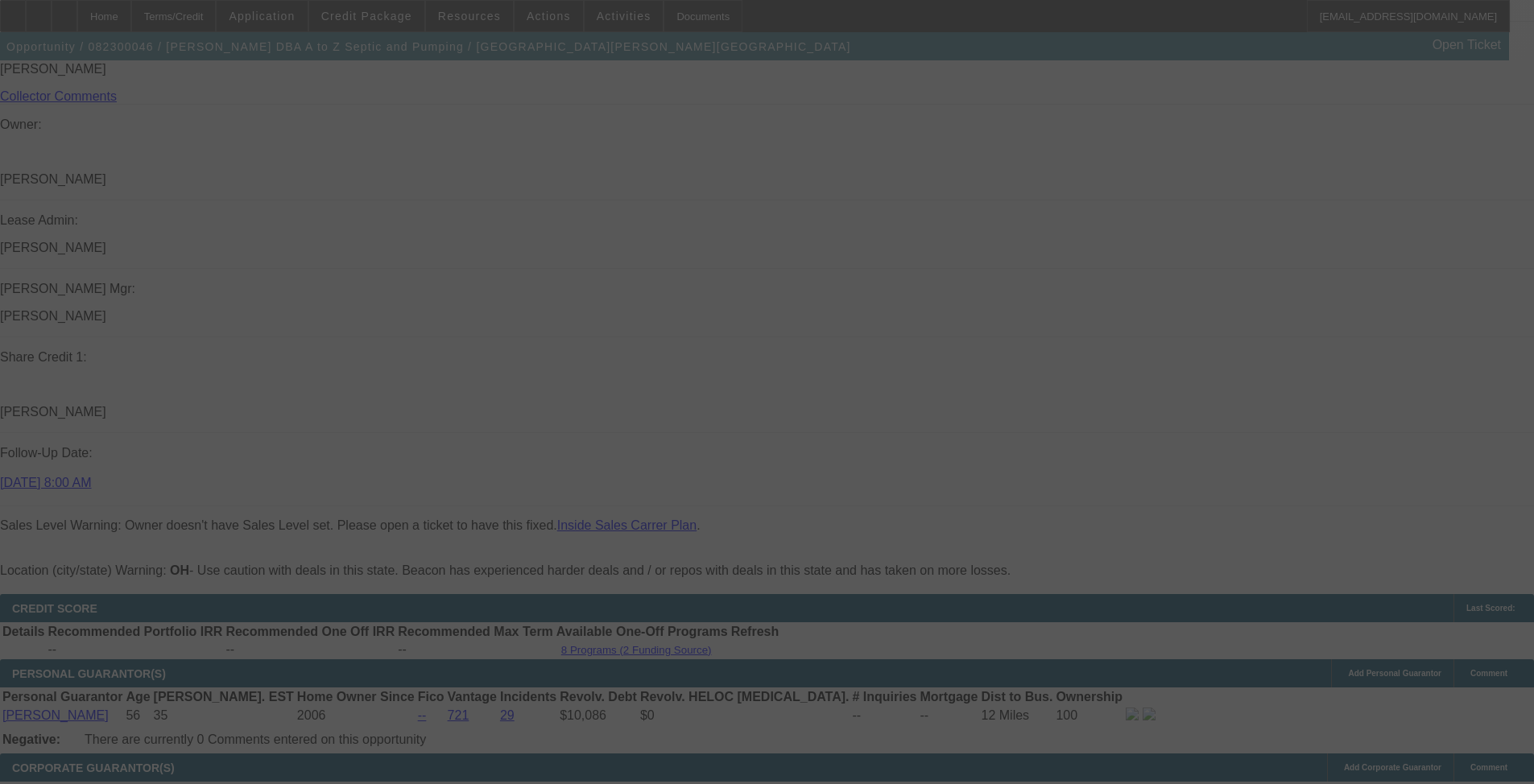
select select "0"
select select "0.1"
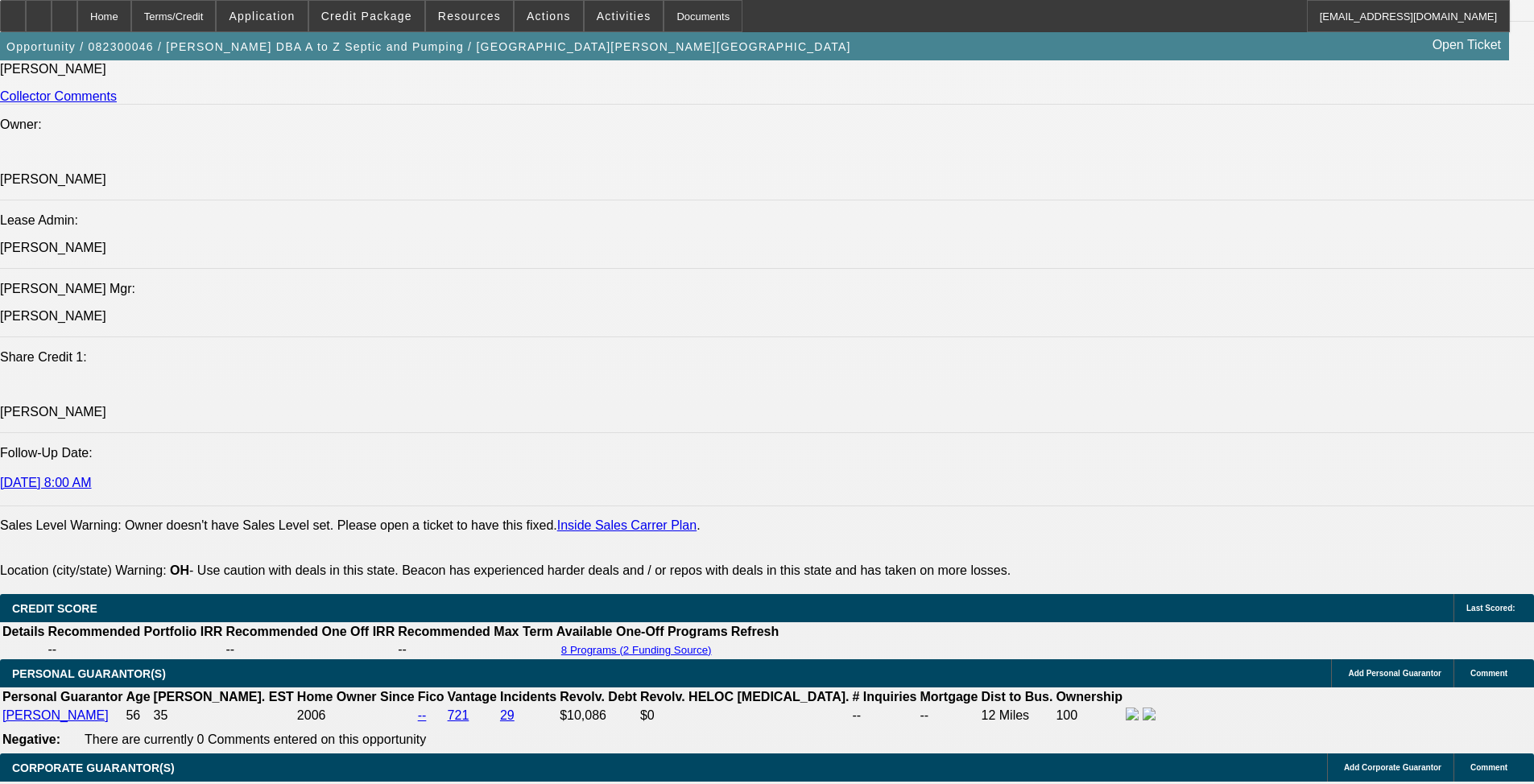
select select "1"
select select "6"
select select "1"
select select "4"
select select "1"
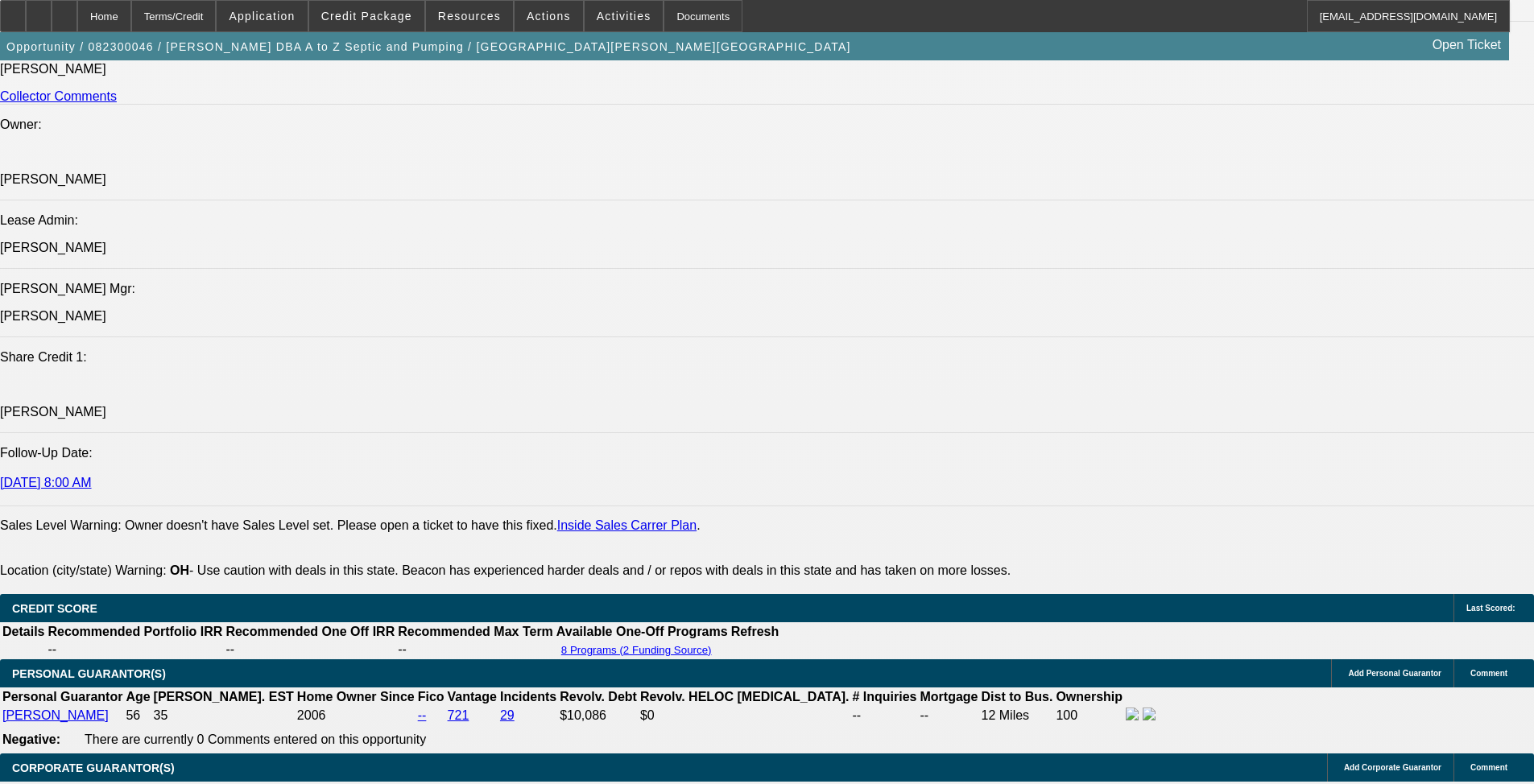
select select "4"
select select "1"
select select "4"
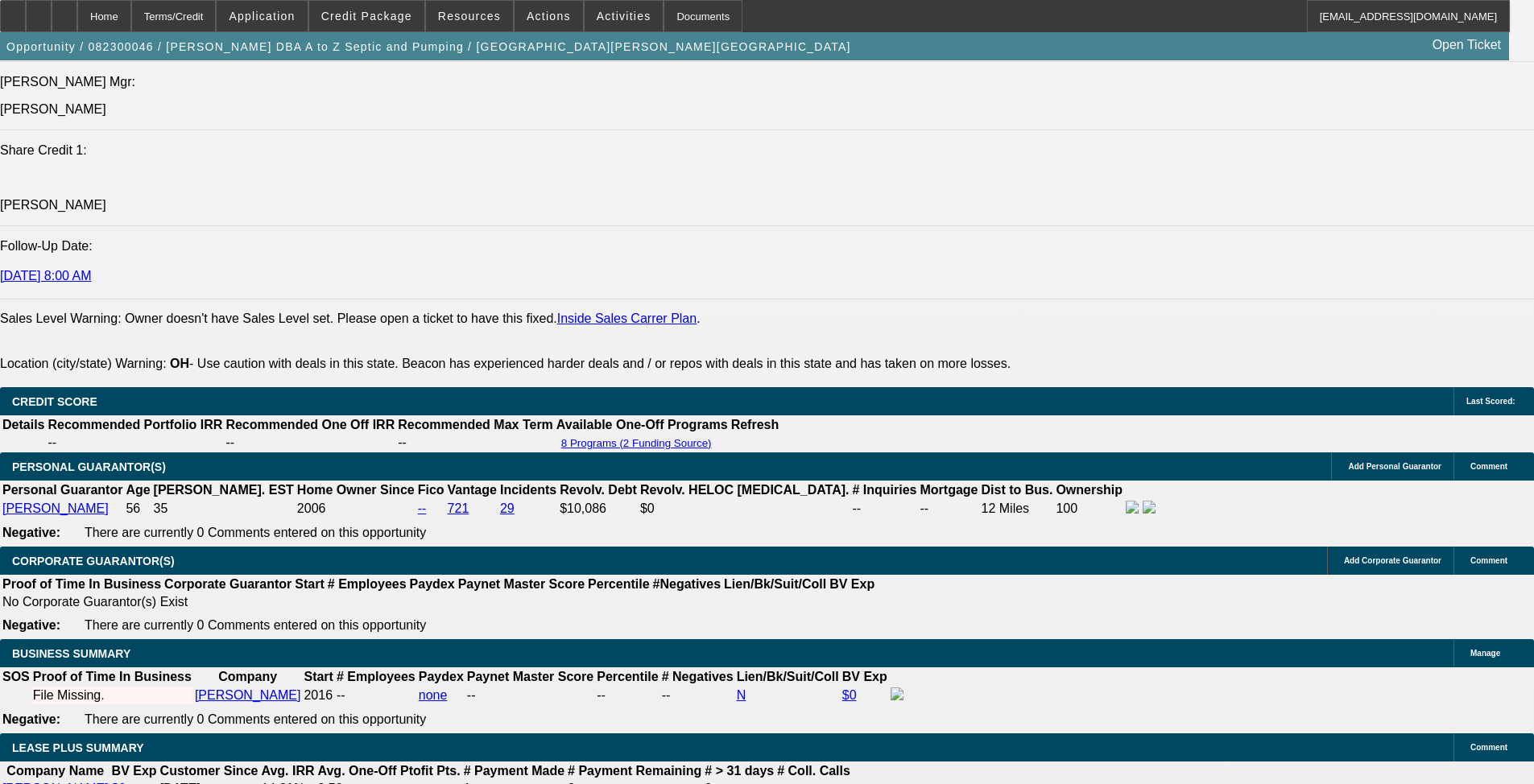
scroll to position [2452, 0]
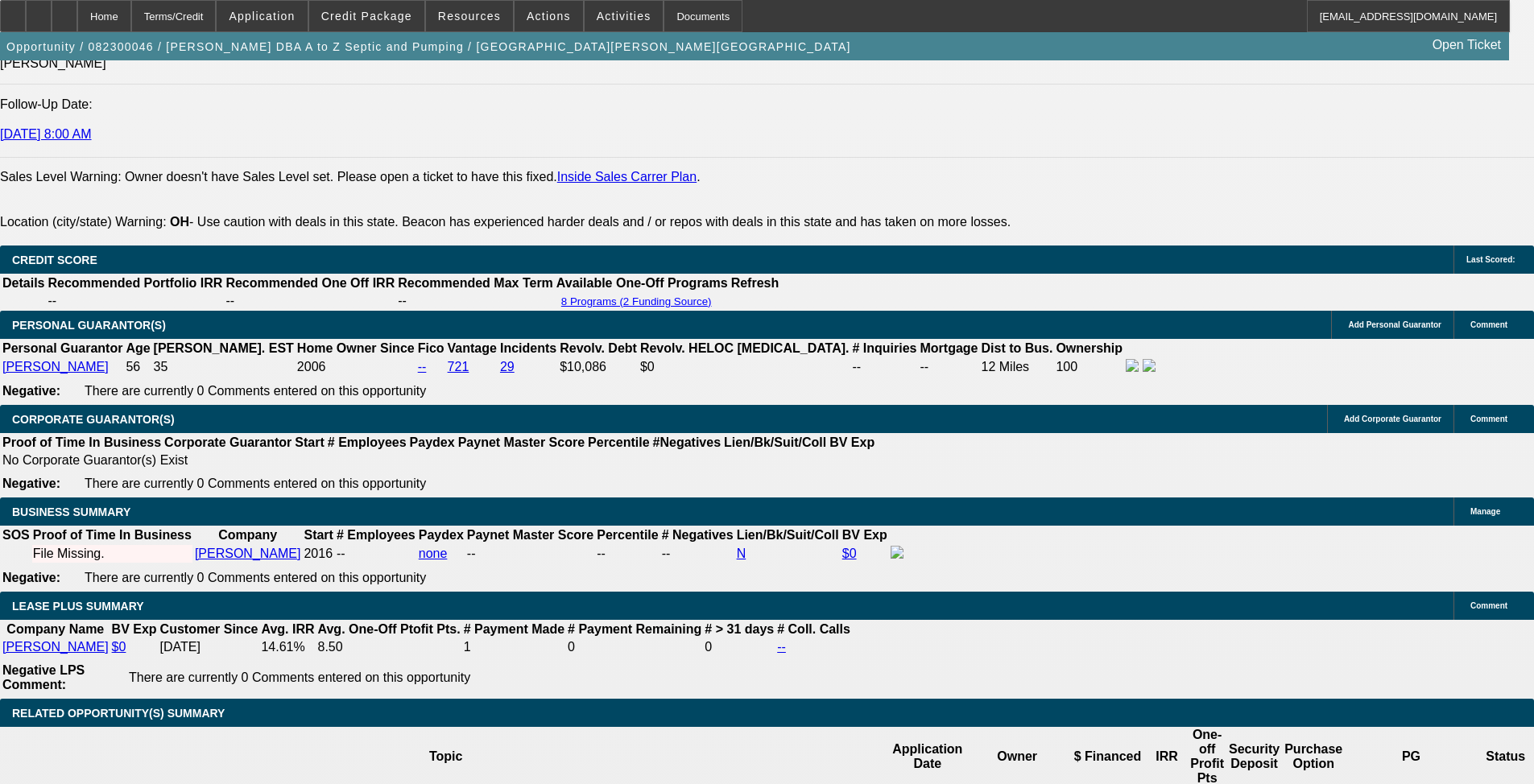
drag, startPoint x: 953, startPoint y: 411, endPoint x: 950, endPoint y: 393, distance: 18.2
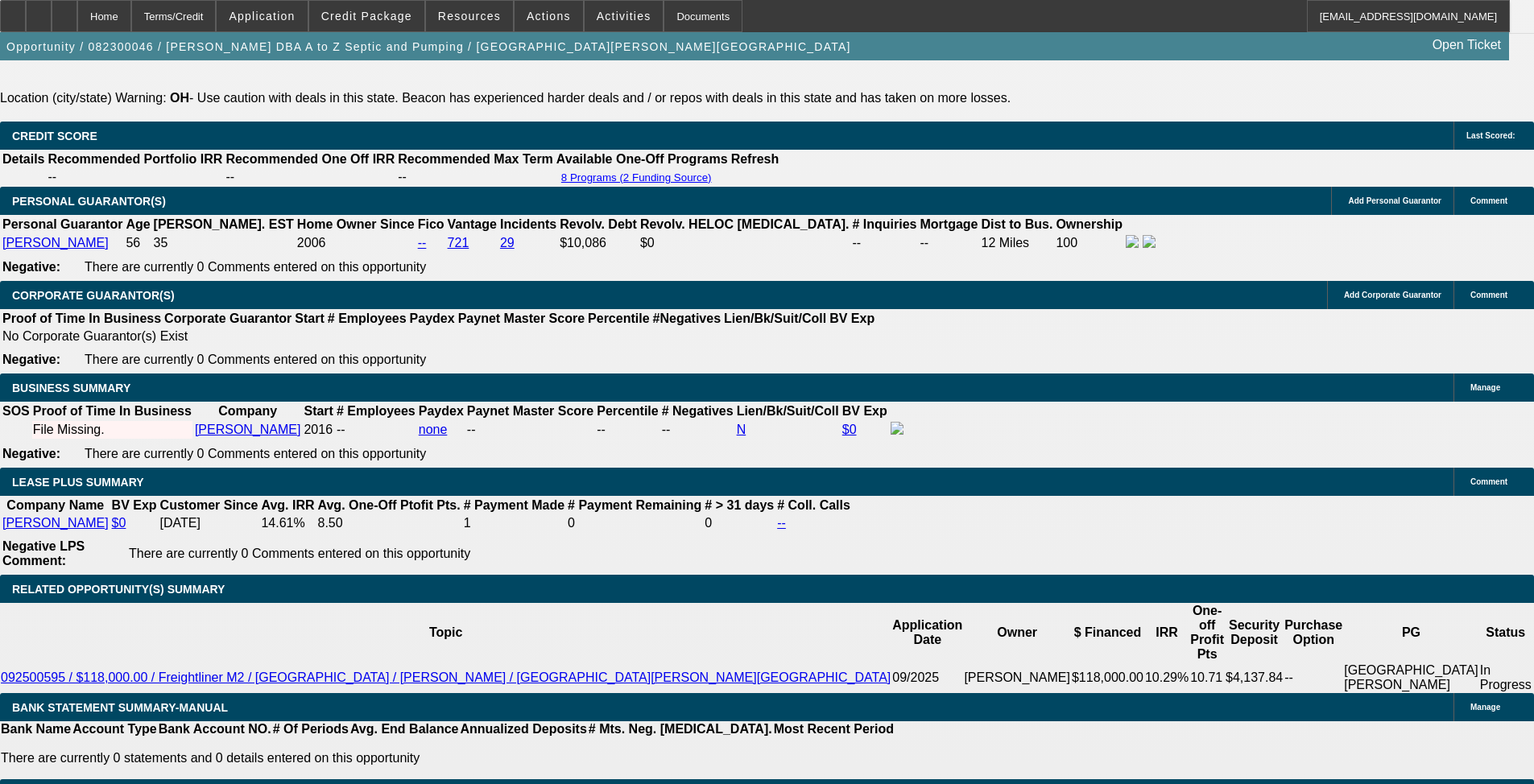
scroll to position [2085, 0]
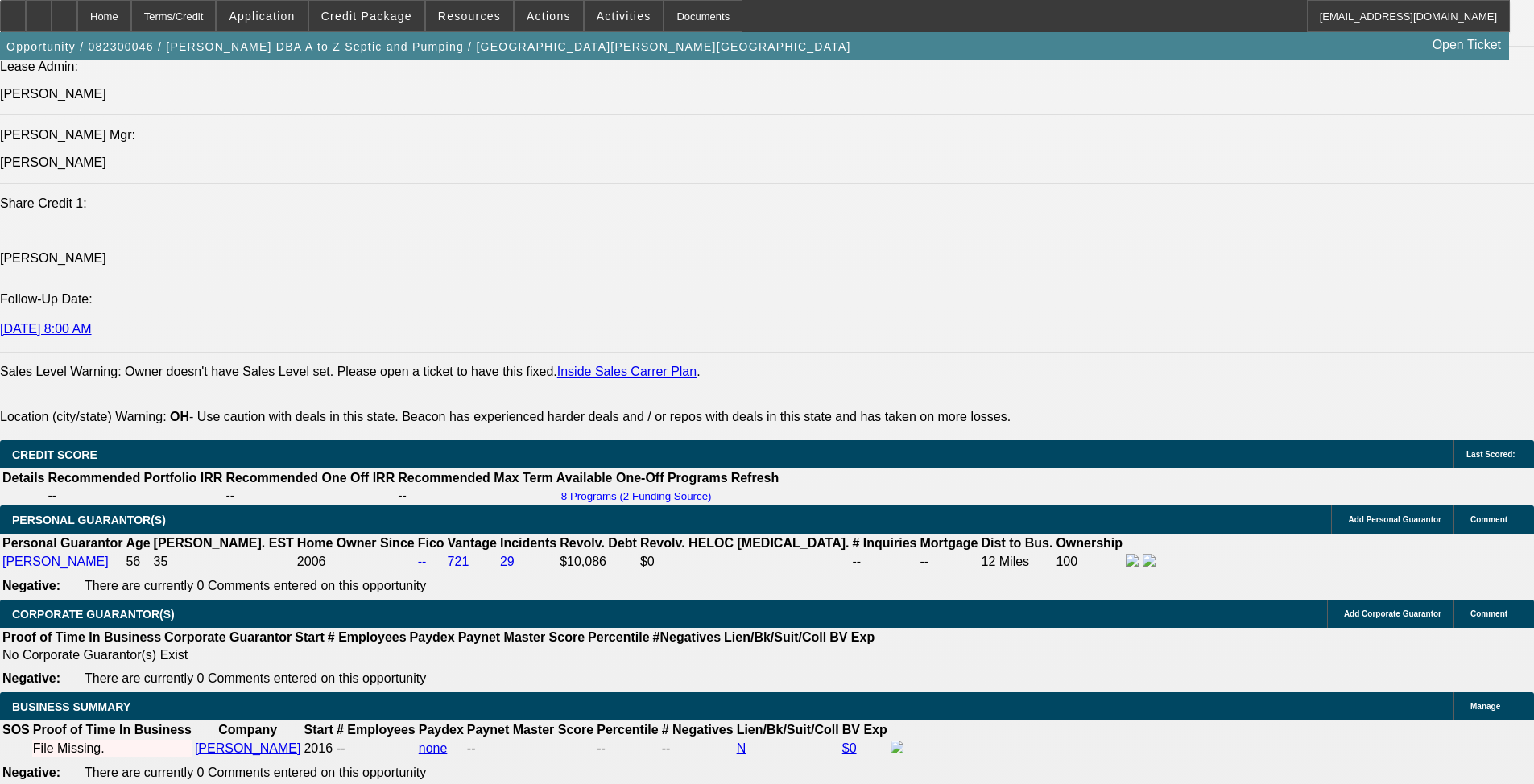
drag, startPoint x: 601, startPoint y: 370, endPoint x: 593, endPoint y: 162, distance: 208.2
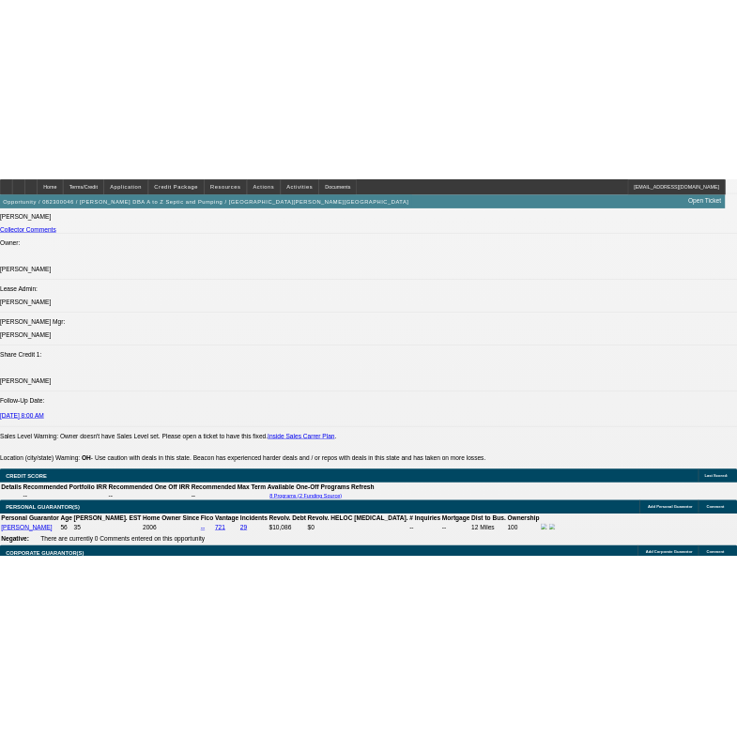
scroll to position [2806, 0]
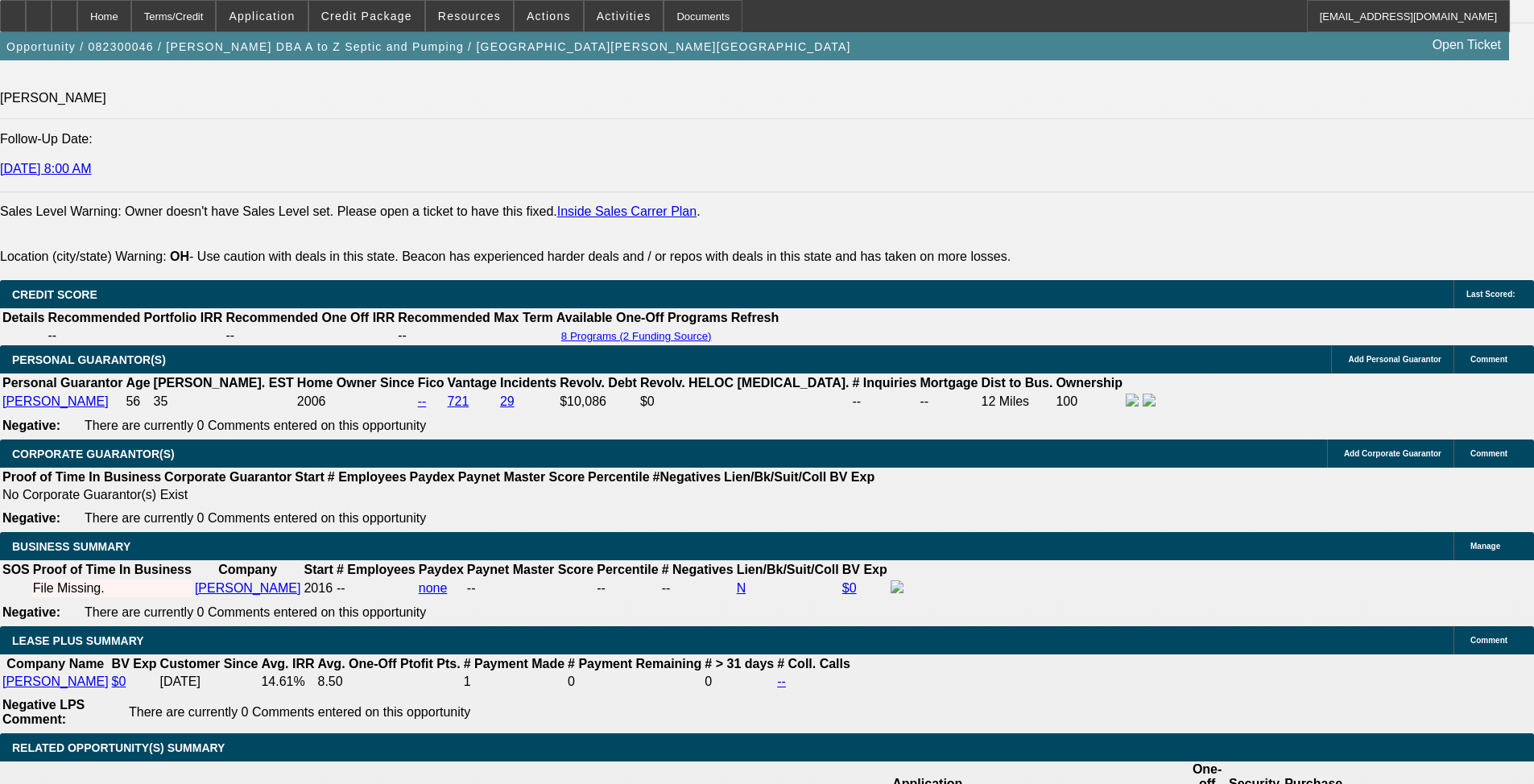
drag, startPoint x: 734, startPoint y: 490, endPoint x: 673, endPoint y: 264, distance: 234.1
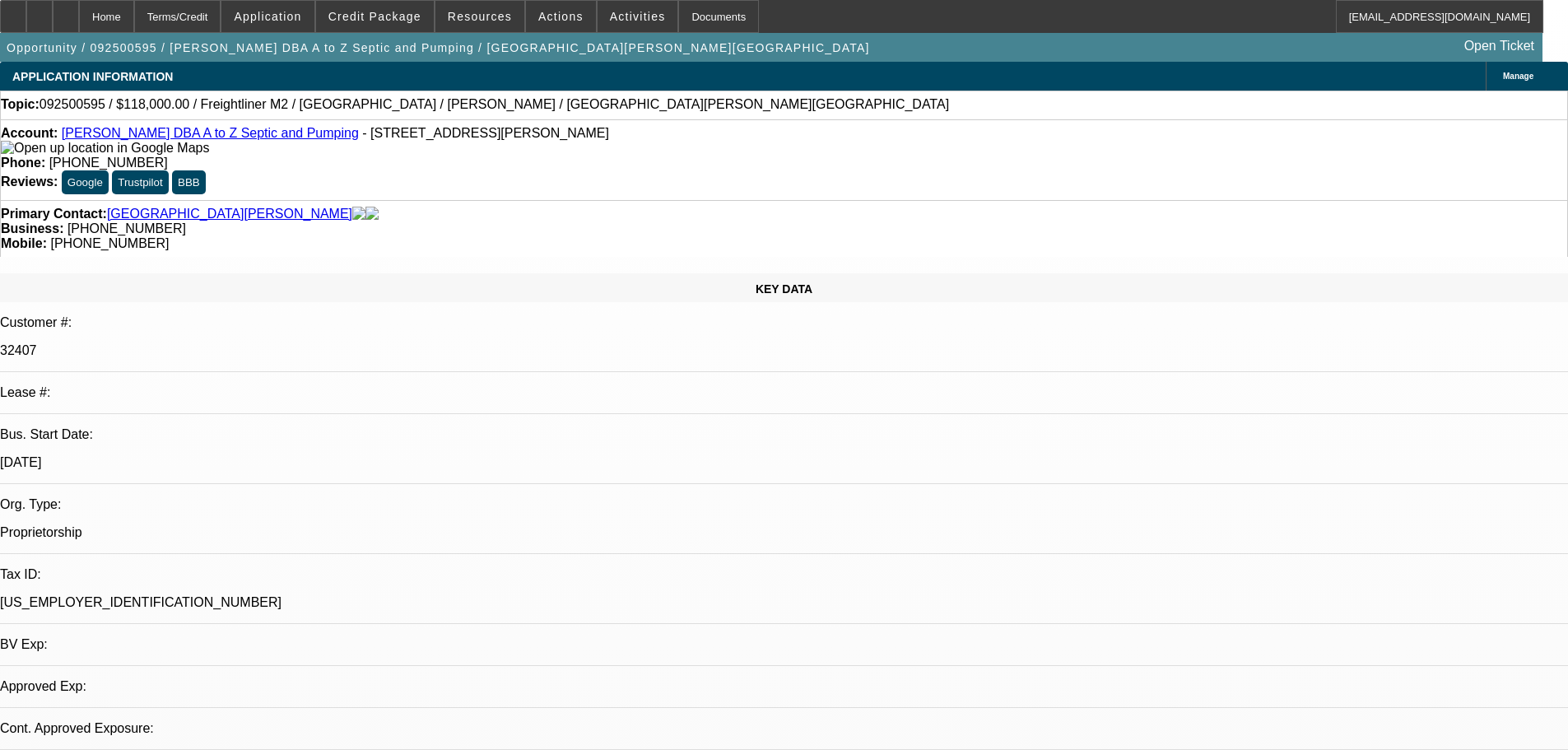
select select "0"
select select "2"
select select "0"
select select "6"
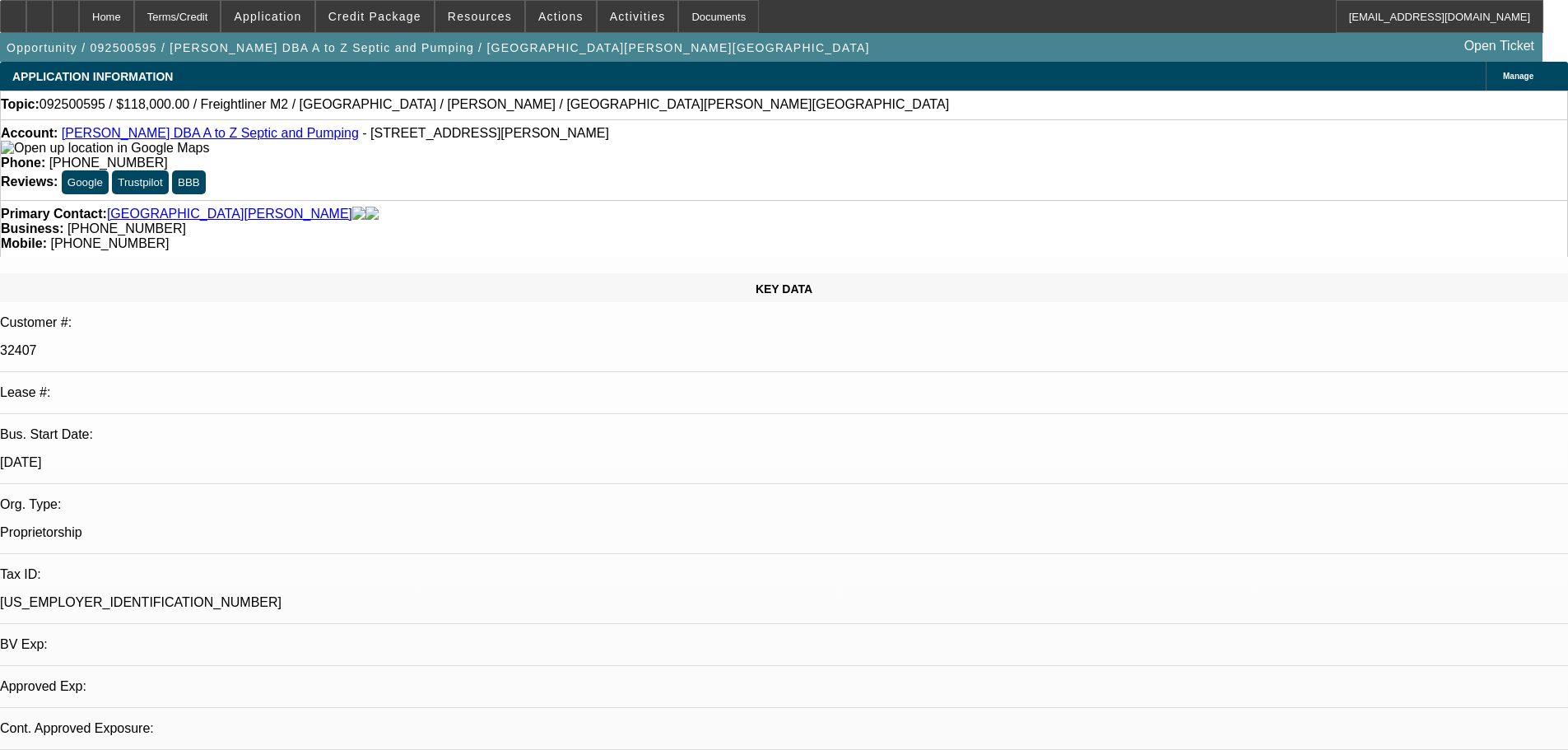
select select "0"
select select "2"
select select "0"
select select "6"
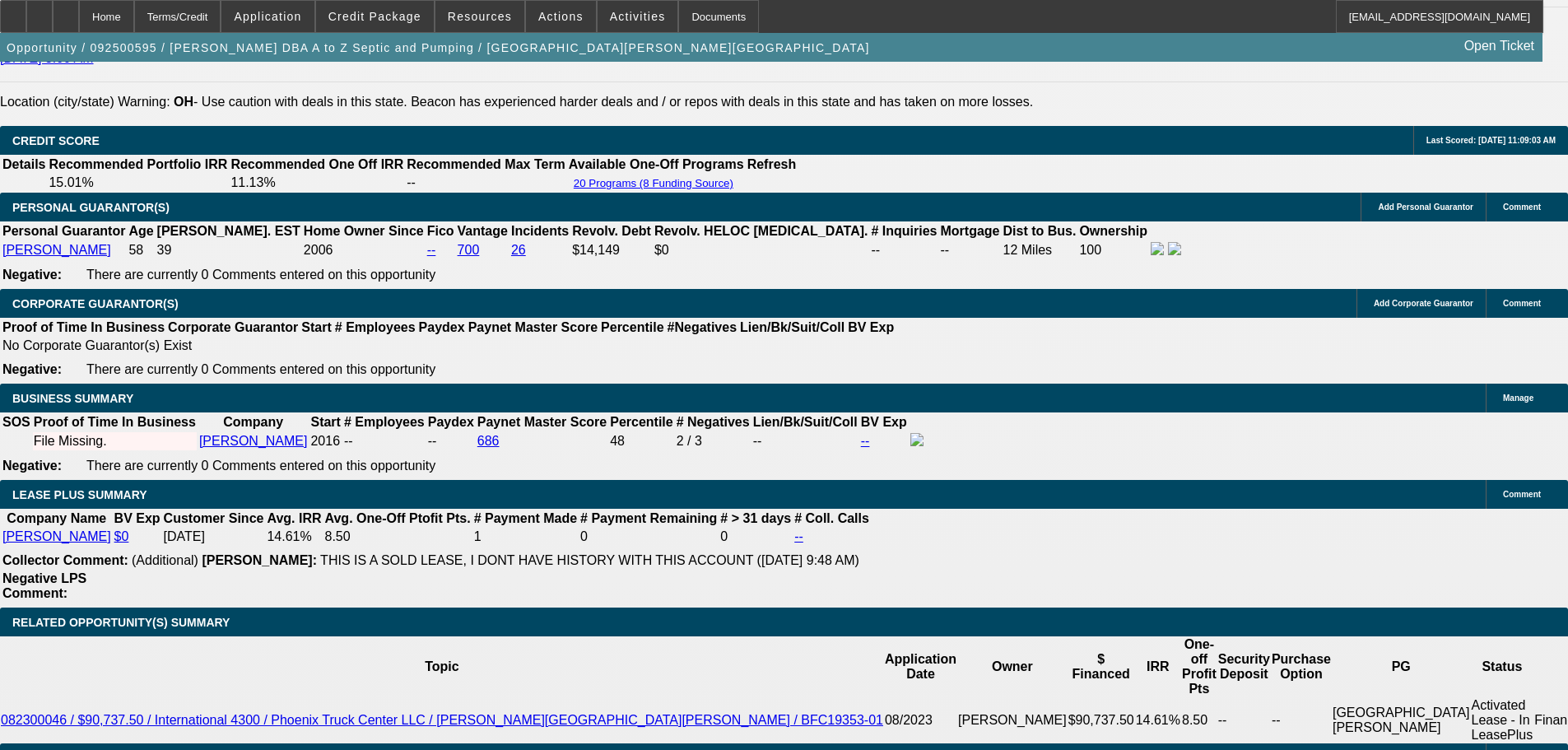
scroll to position [2475, 0]
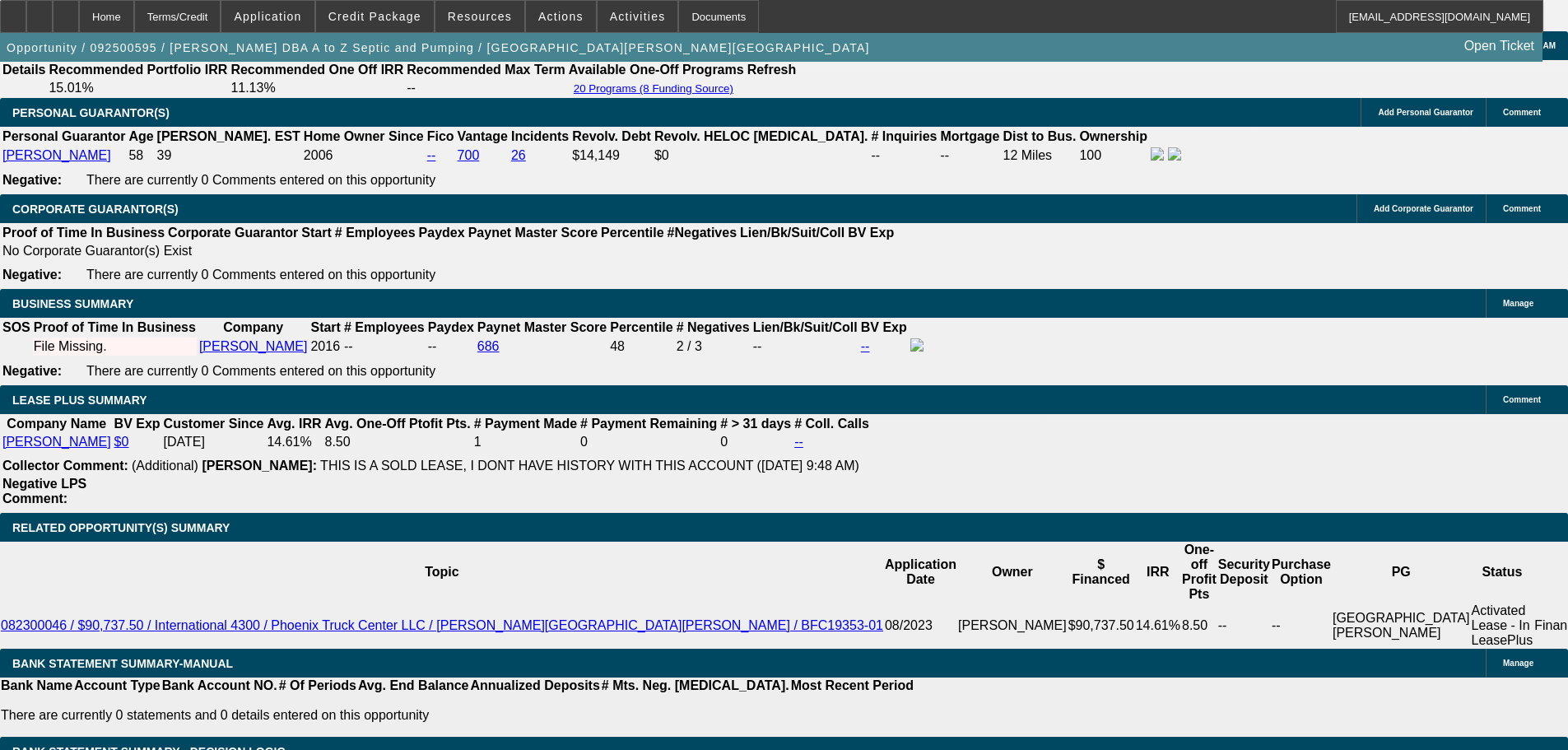
type input "UNKNOWN"
type input "87"
type input "$17,221.54"
type input "$8,610.77"
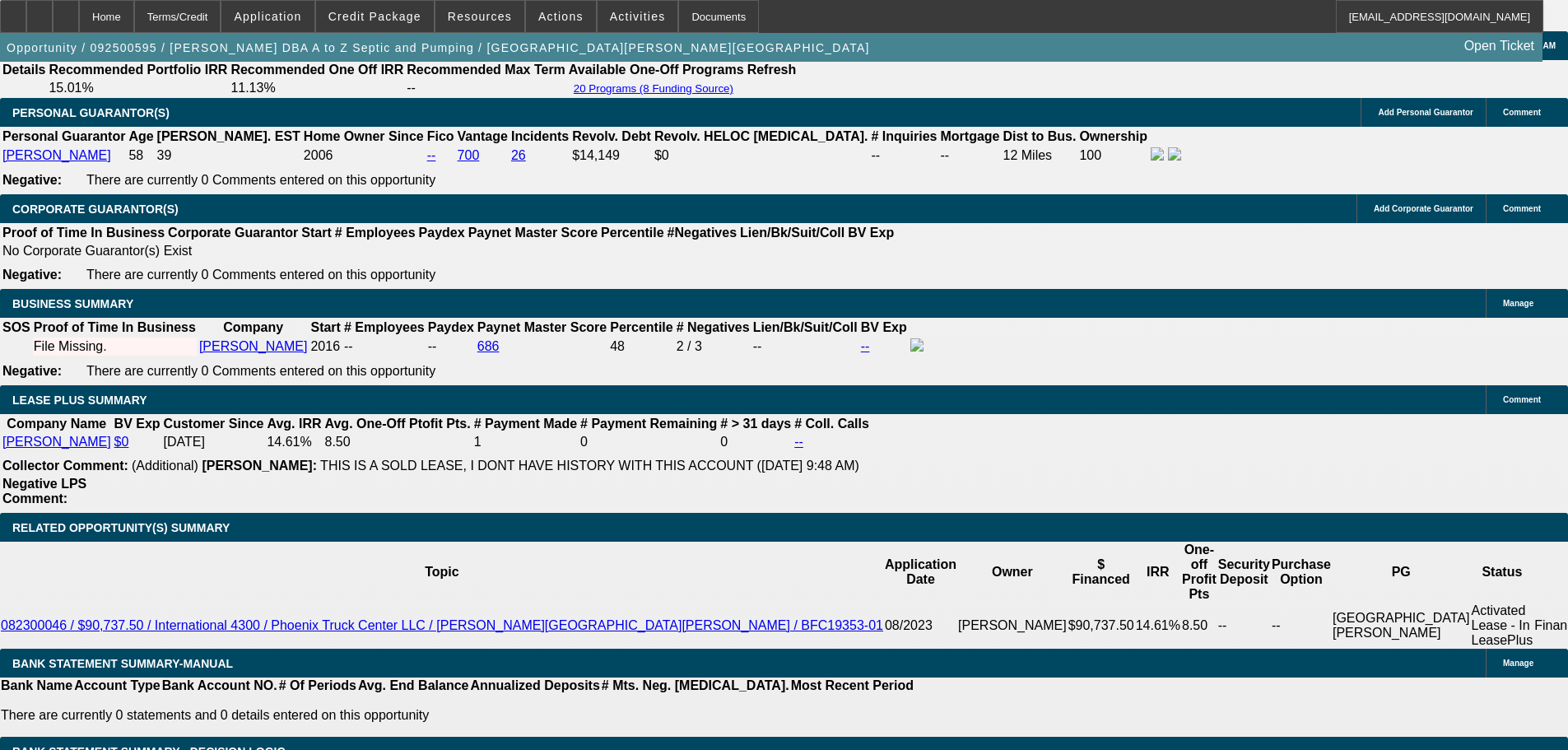
type input "87.99"
type input "$17,394.14"
type input "$8,697.07"
type input "$17,411.40"
type input "$8,705.70"
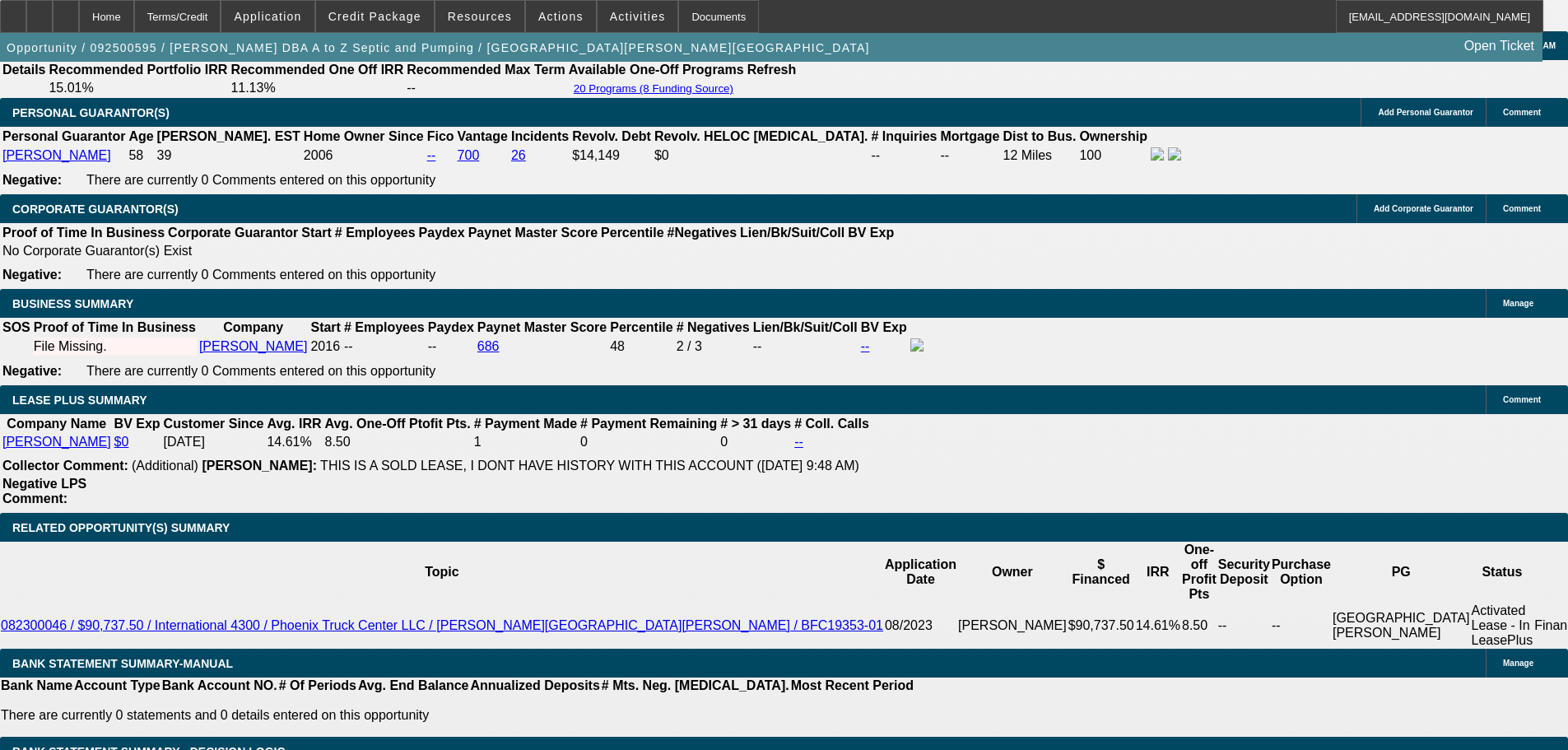
type input "7.99"
type input "$4,136.70"
type input "$2,068.35"
type input "7.99"
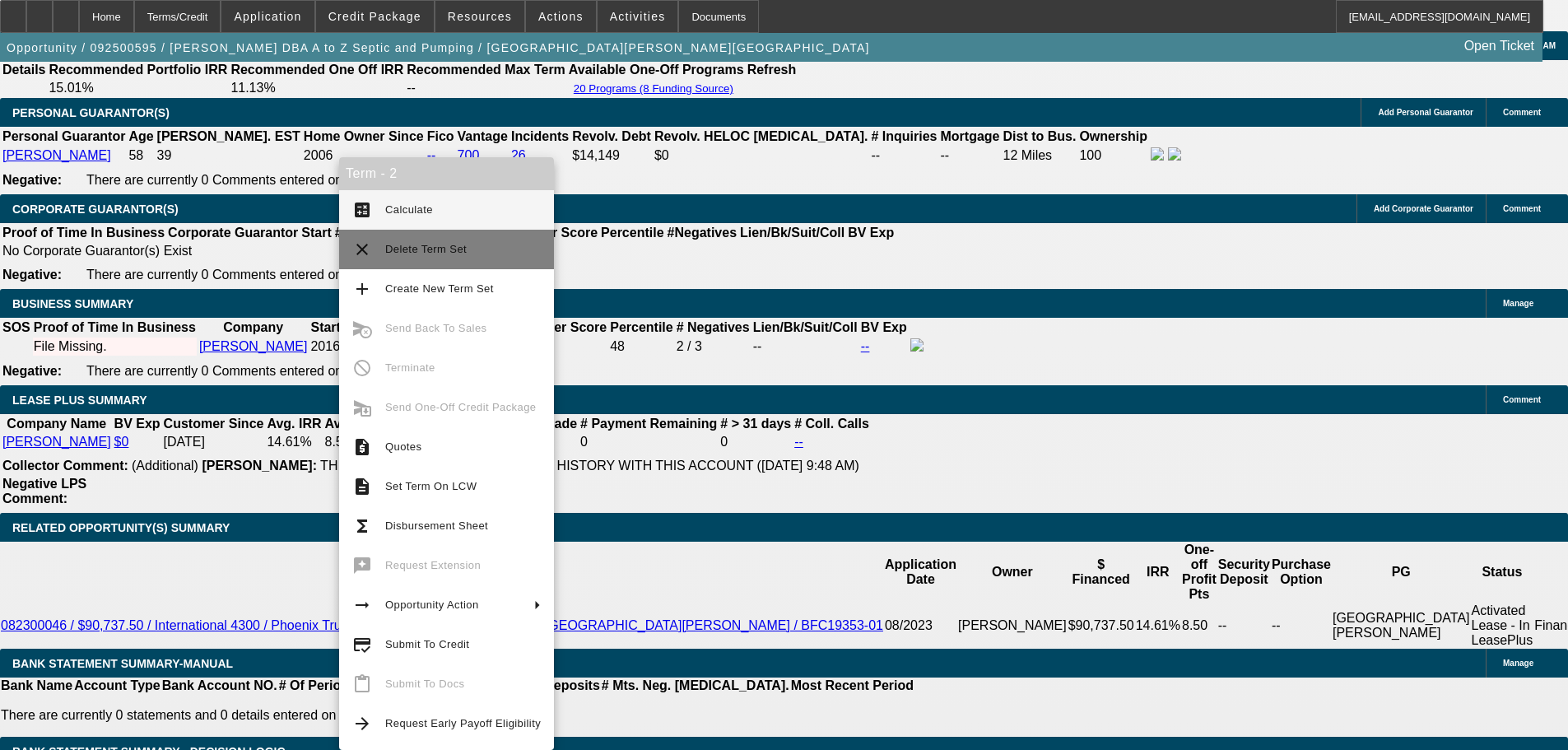
click at [453, 251] on span "Delete Term Set" at bounding box center [425, 249] width 82 height 12
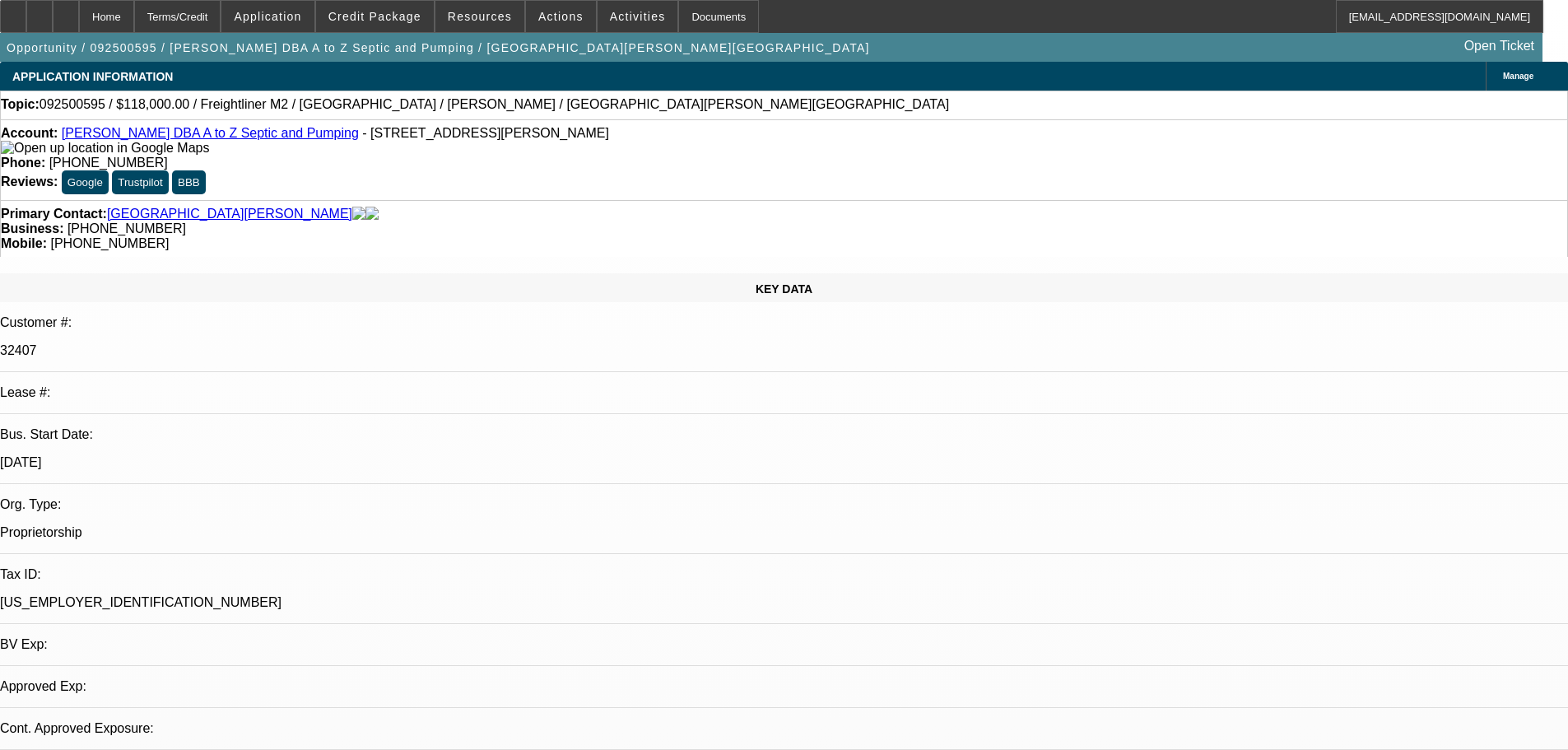
select select "0"
select select "2"
select select "0"
select select "6"
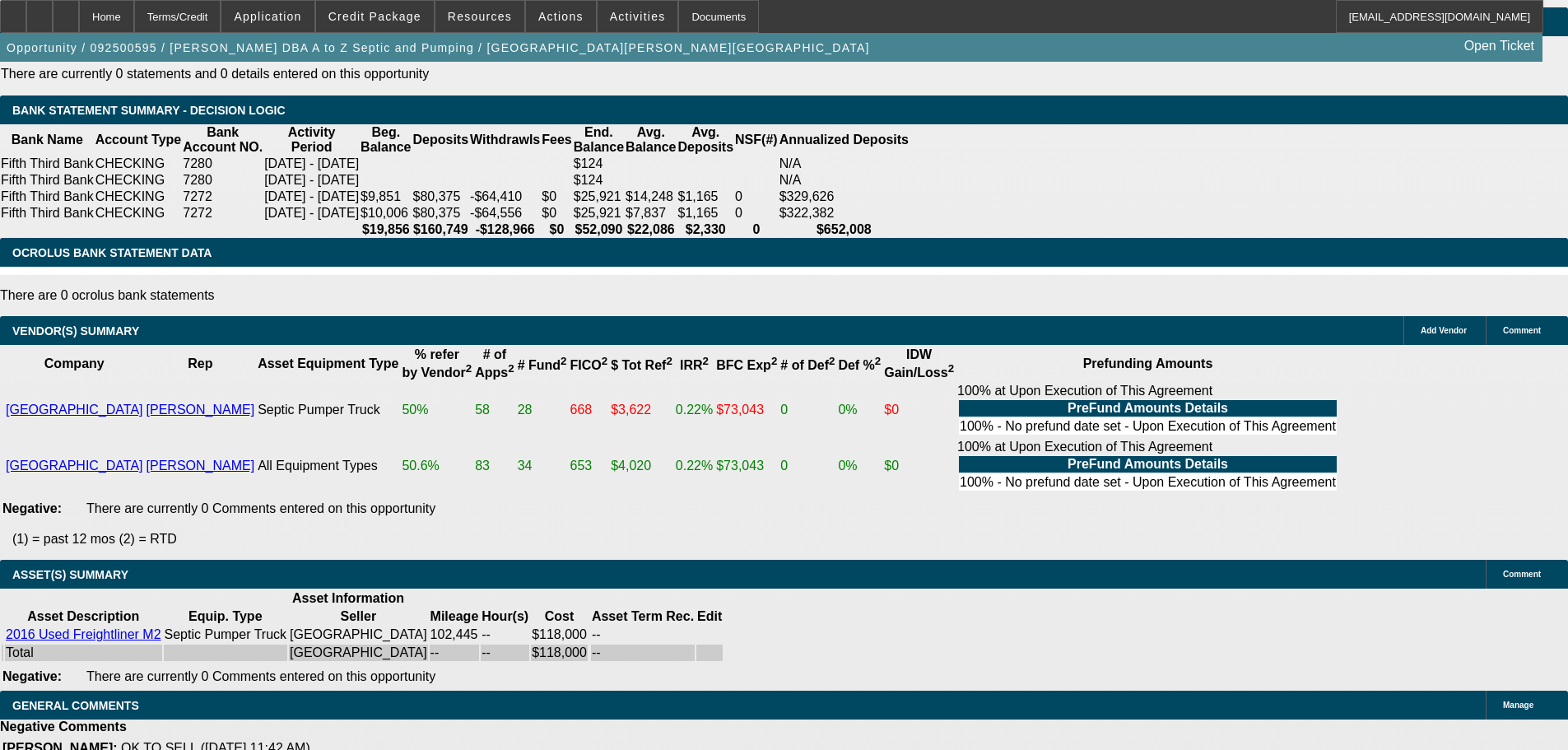
drag, startPoint x: 402, startPoint y: 555, endPoint x: 436, endPoint y: 626, distance: 78.7
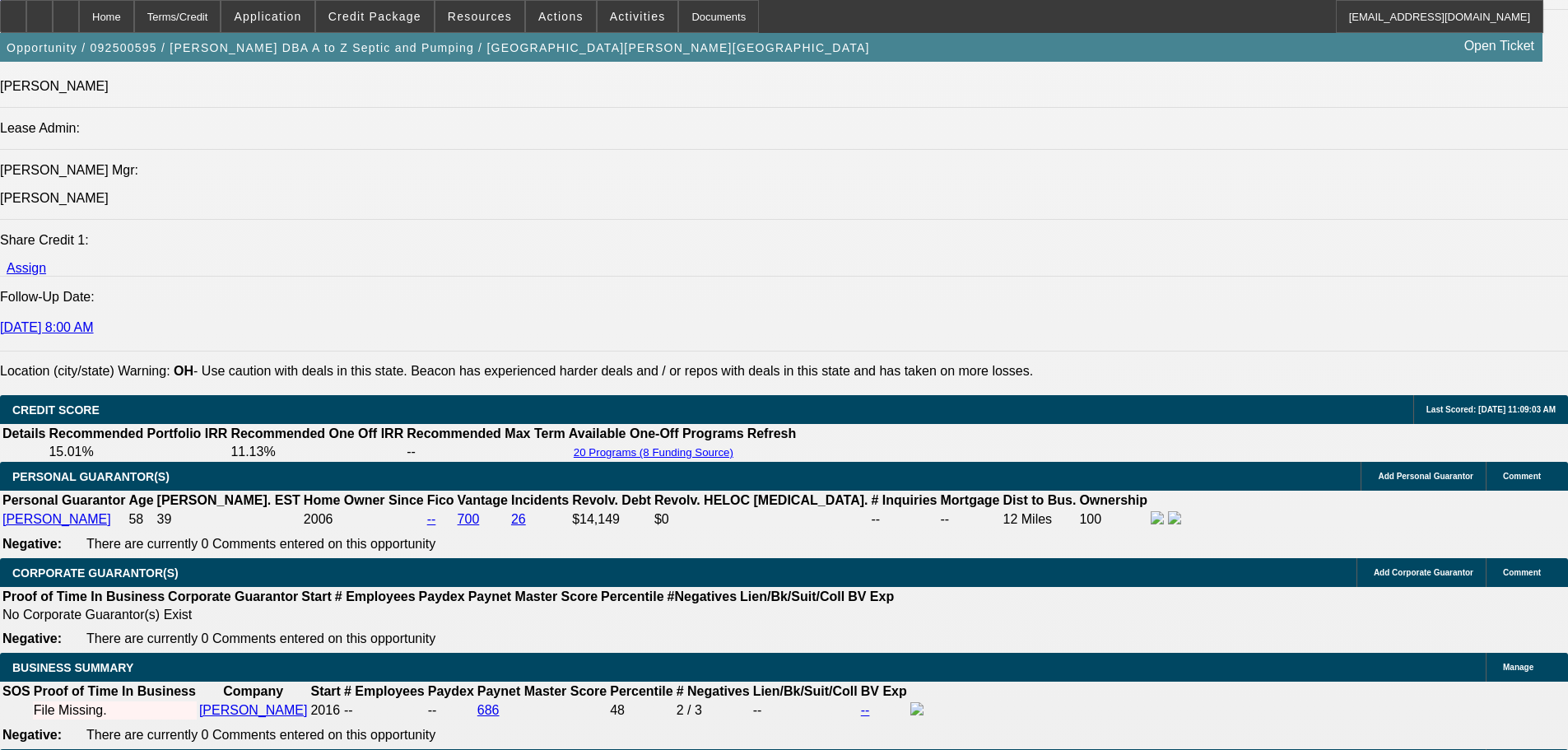
scroll to position [526, 0]
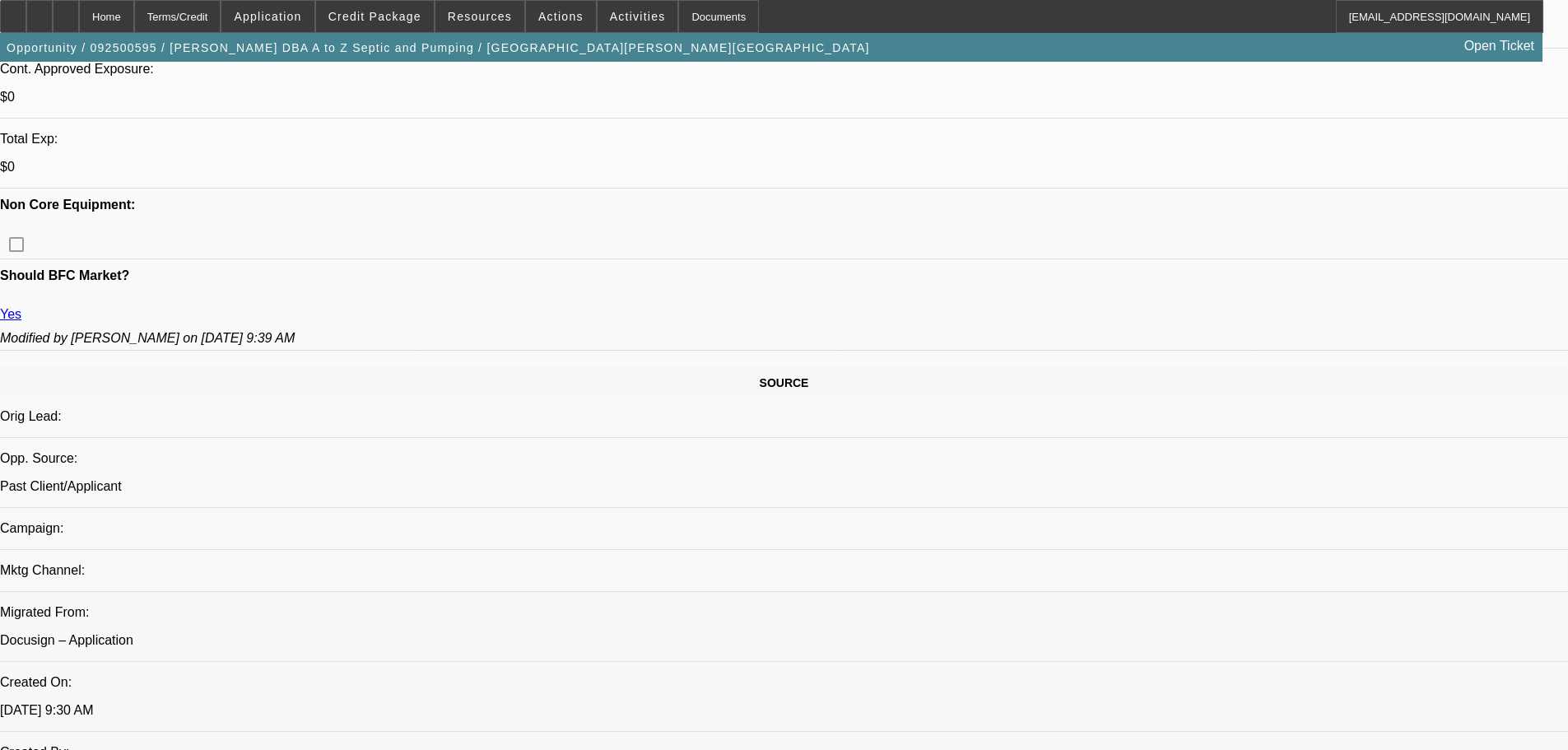
drag, startPoint x: 659, startPoint y: 474, endPoint x: 667, endPoint y: 194, distance: 280.1
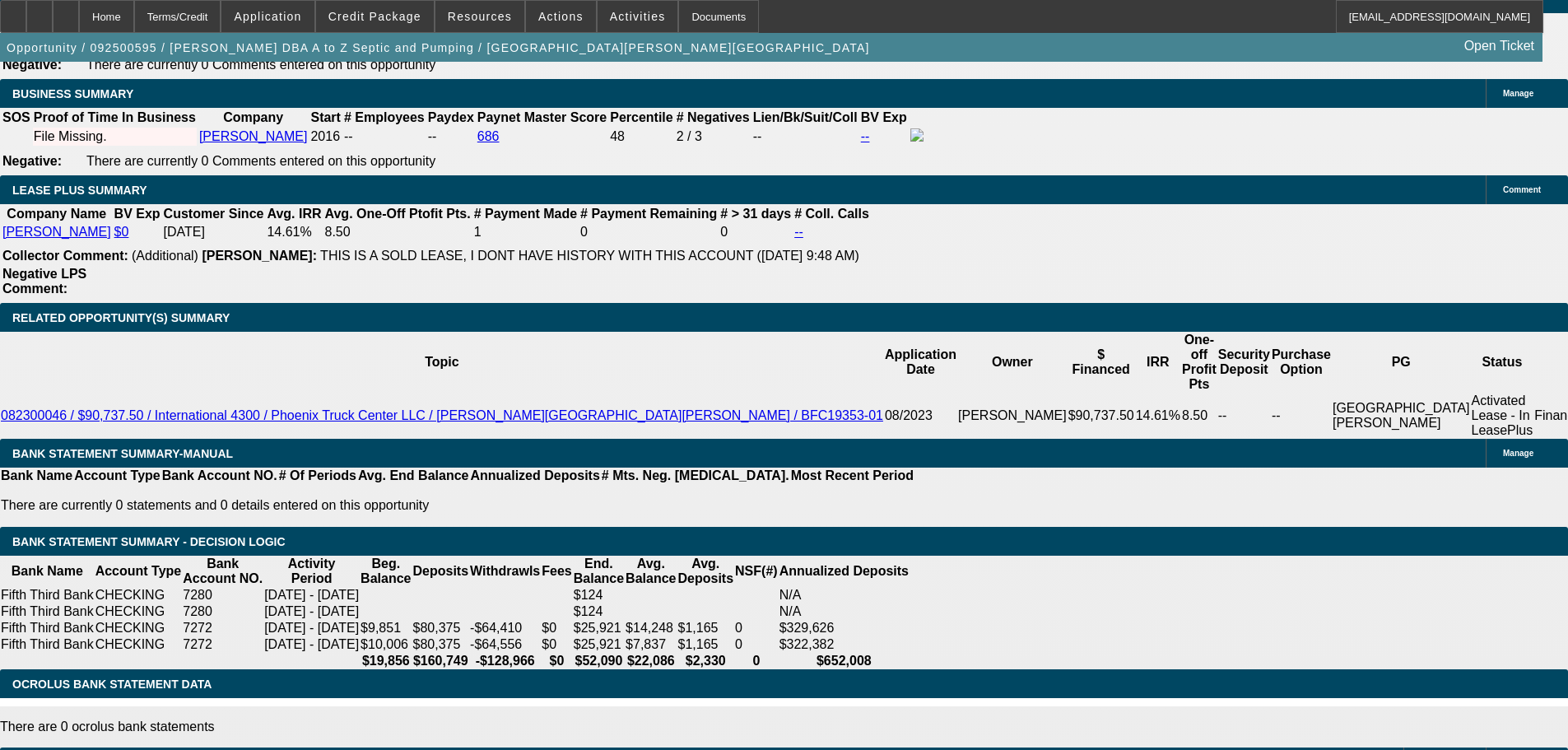
scroll to position [2832, 0]
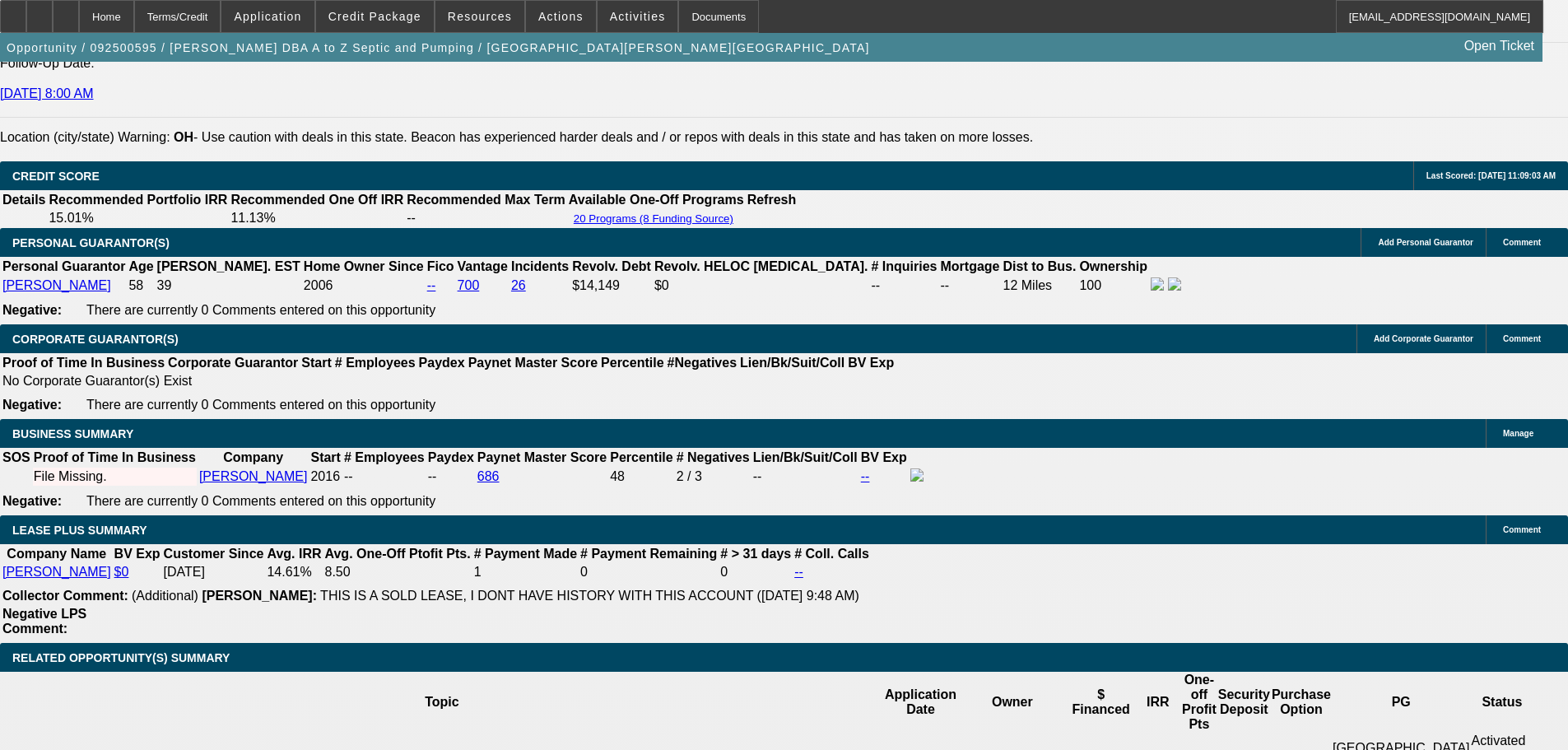
scroll to position [2502, 0]
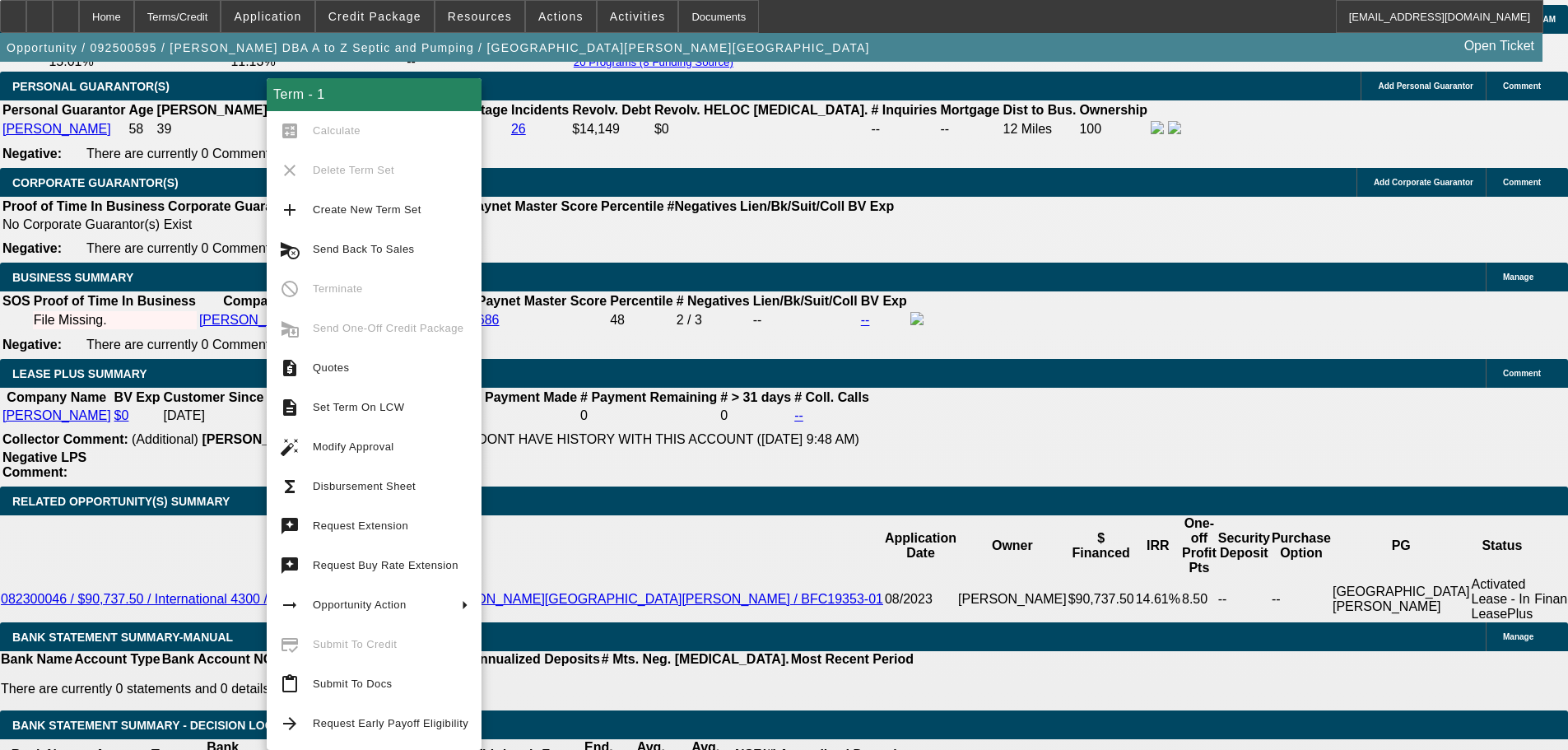
click at [424, 200] on span "Create New Term Set" at bounding box center [390, 210] width 155 height 20
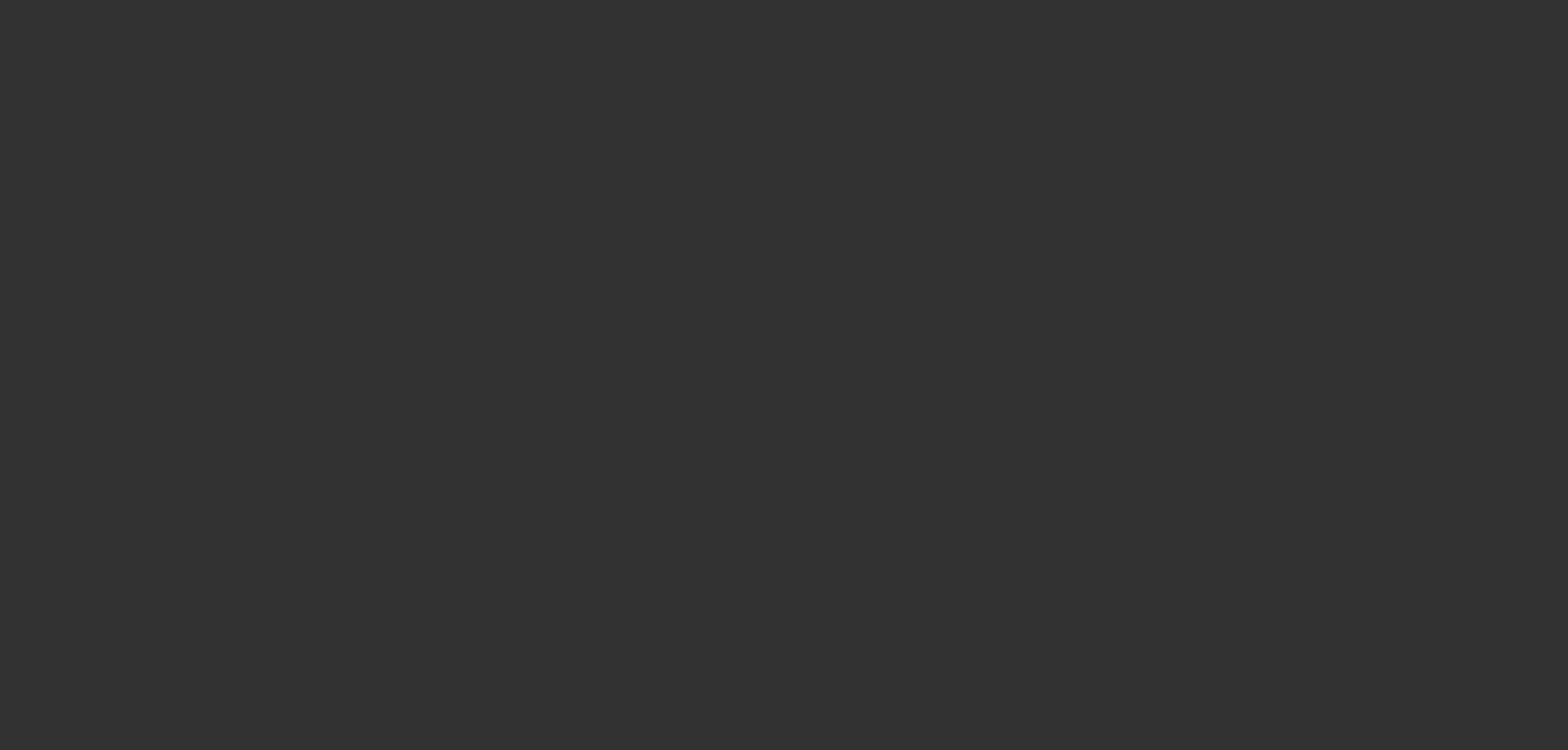
select select "0"
select select "2"
select select "0"
select select "6"
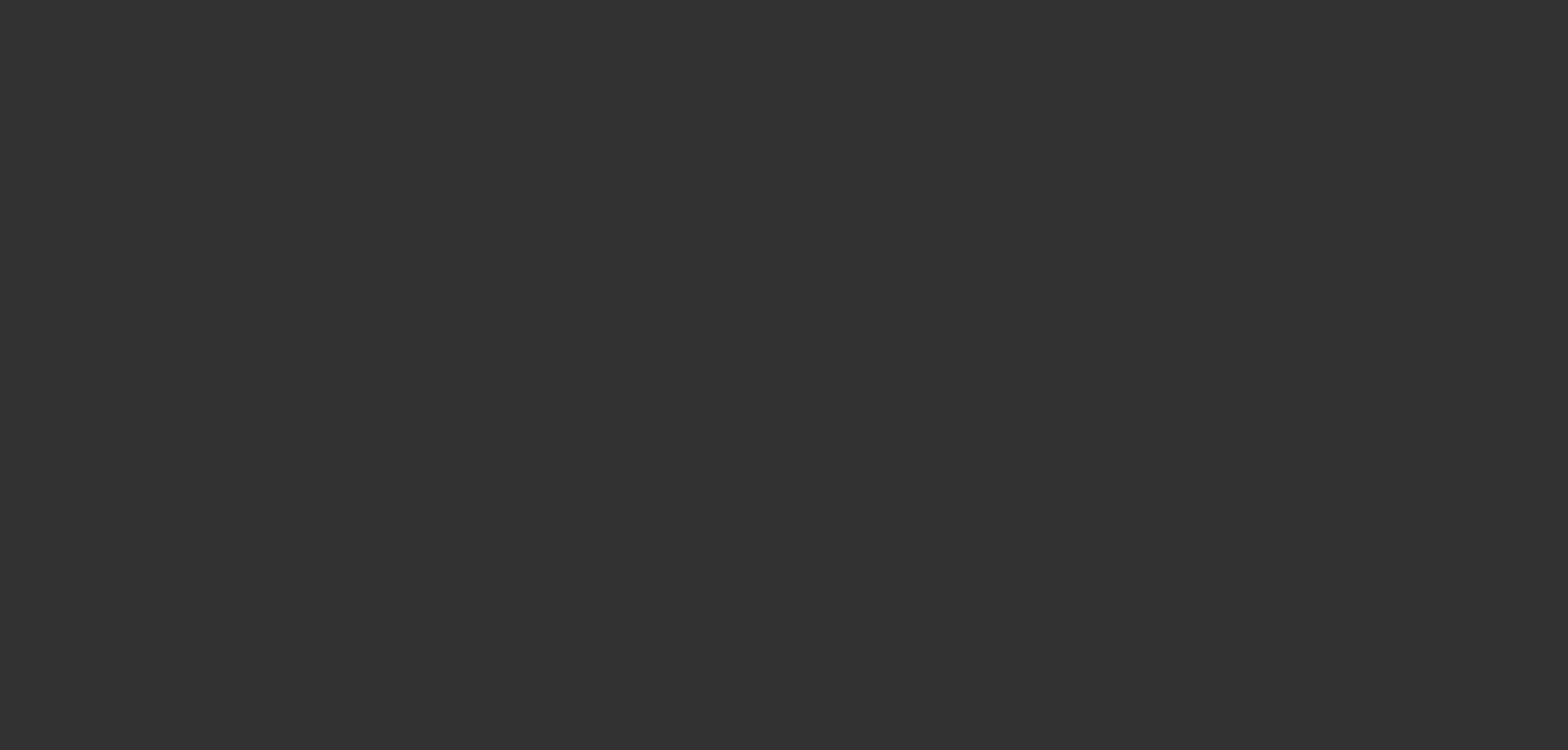
select select "0"
select select "2"
select select "0"
select select "6"
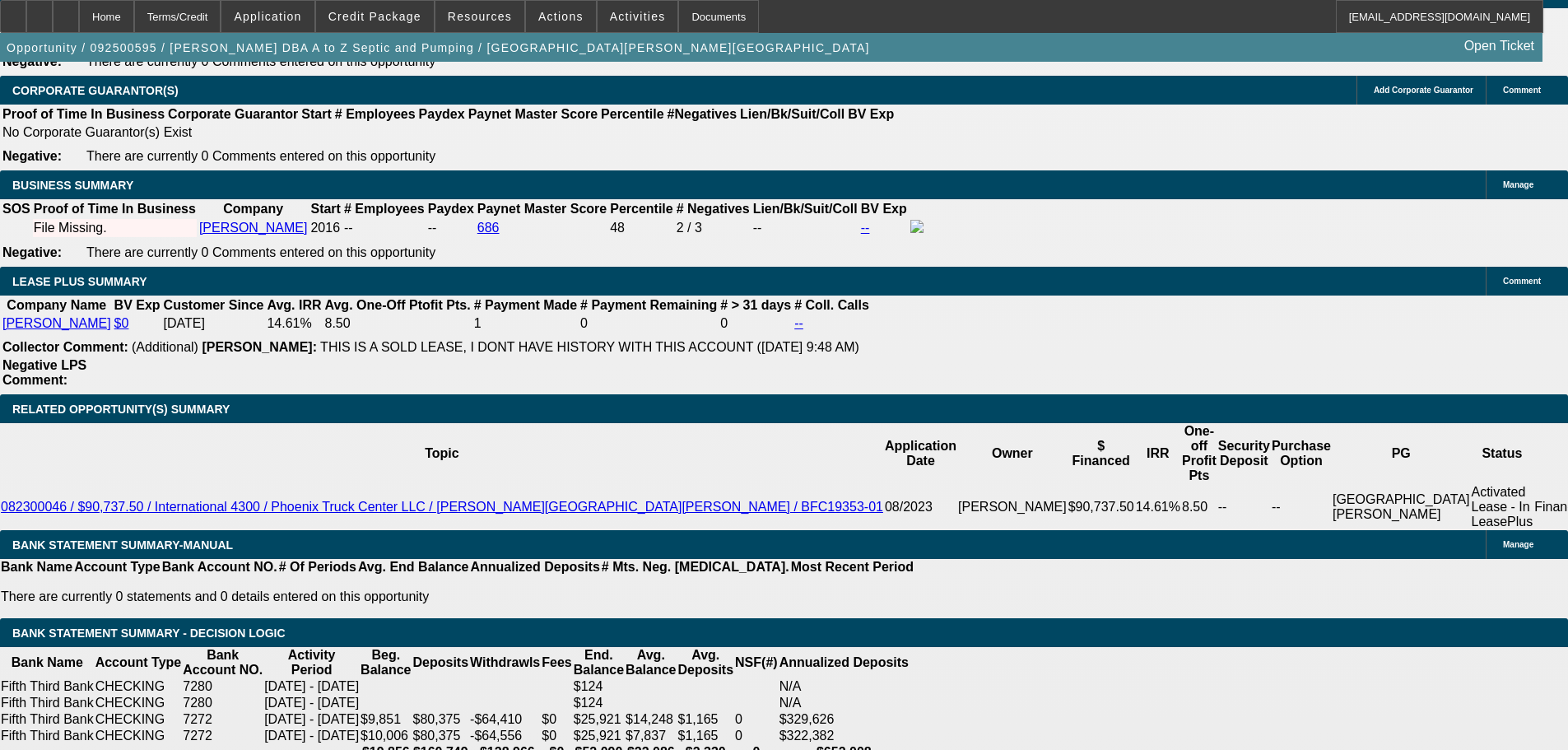
scroll to position [2521, 0]
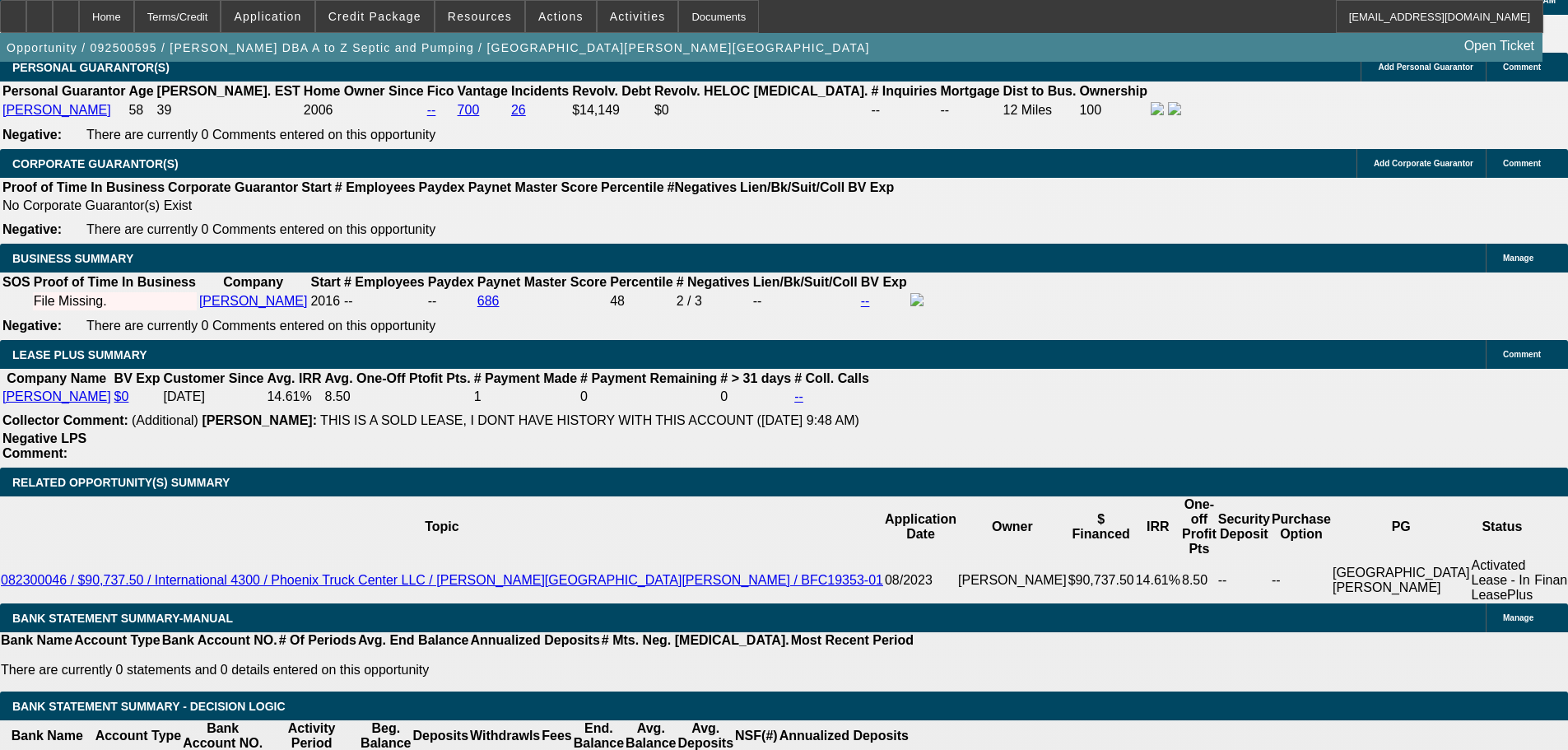
drag, startPoint x: 368, startPoint y: 406, endPoint x: 407, endPoint y: 441, distance: 52.4
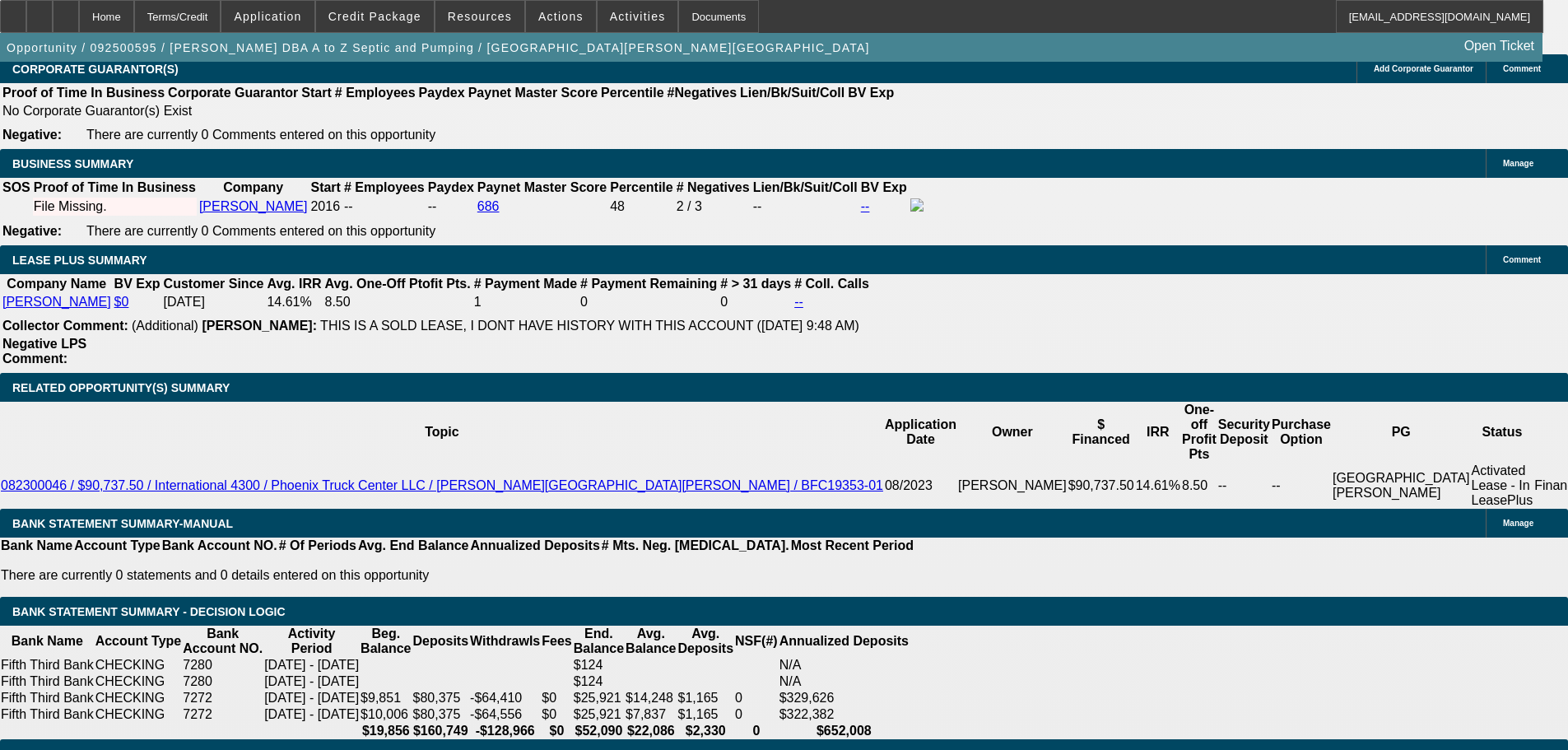
type input "UNKNOWN"
type input "108"
type input "$21,282.98"
type input "$10,641.49"
type input "$5,382.64"
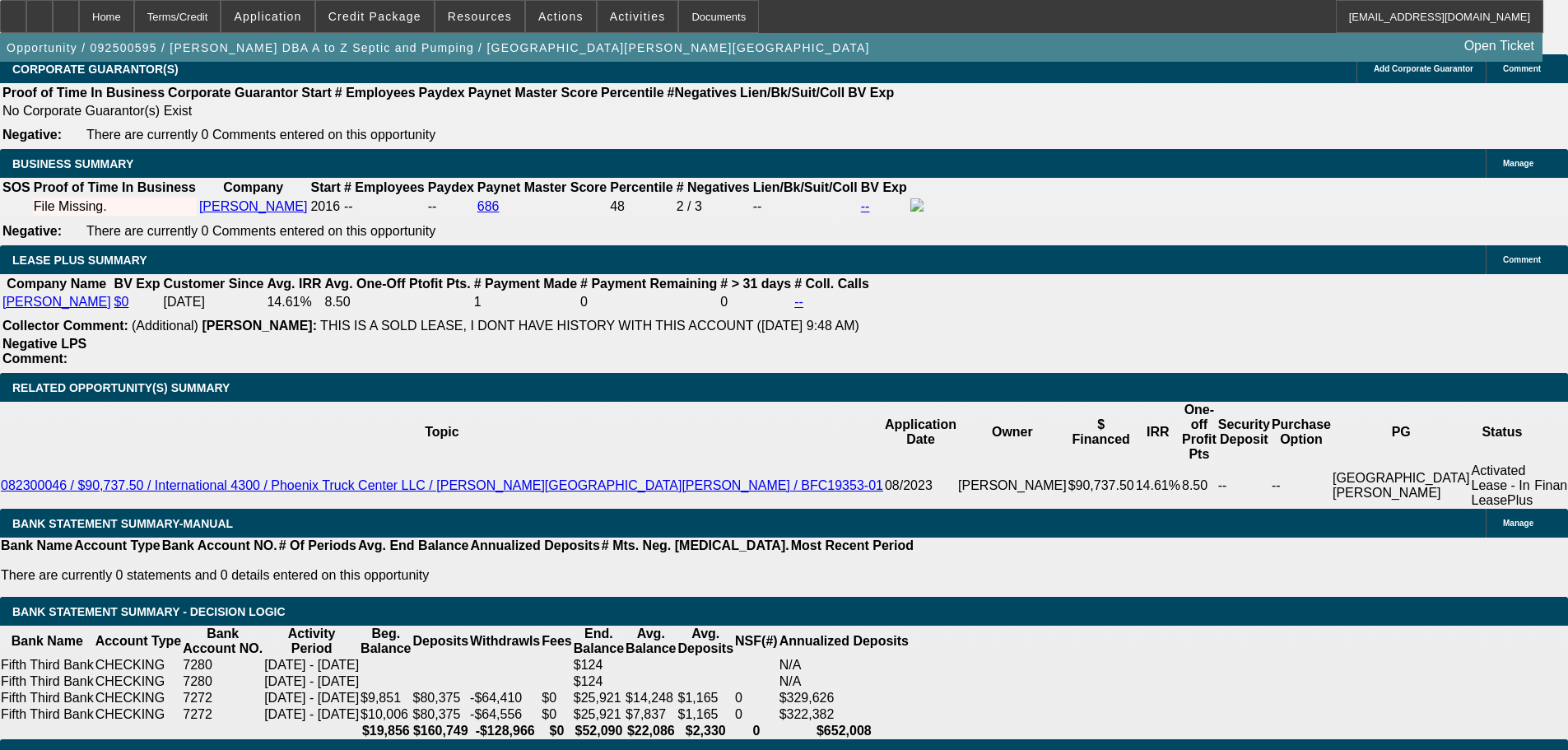
type input "$2,691.32"
type input "10.58"
type input "$4,441.44"
type input "$2,220.72"
type input "$4,467.90"
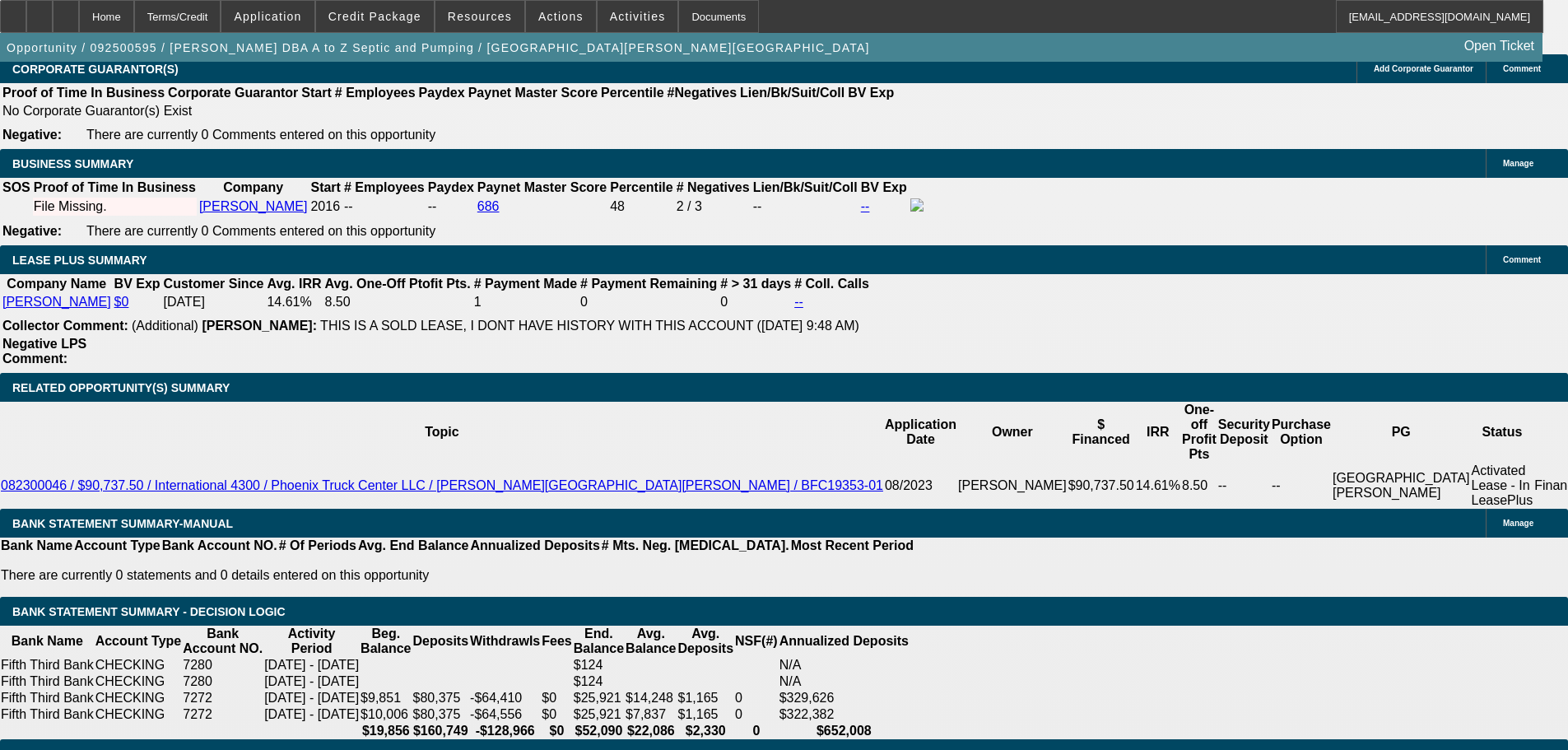
type input "$2,233.95"
type input "10.5"
type input "$4,431.84"
type input "$2,215.92"
type input "10.5"
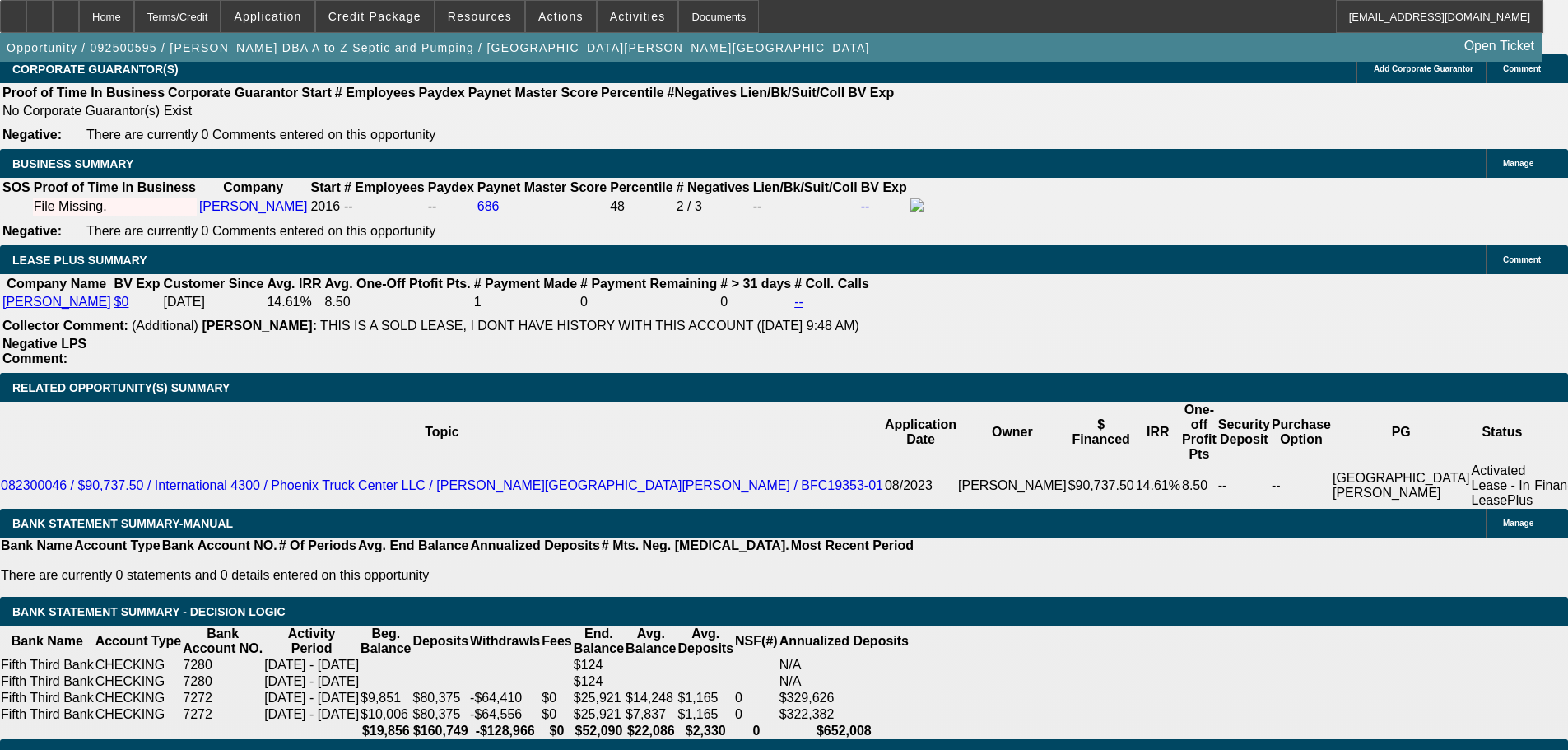
type input "11800"
type input "$0.00"
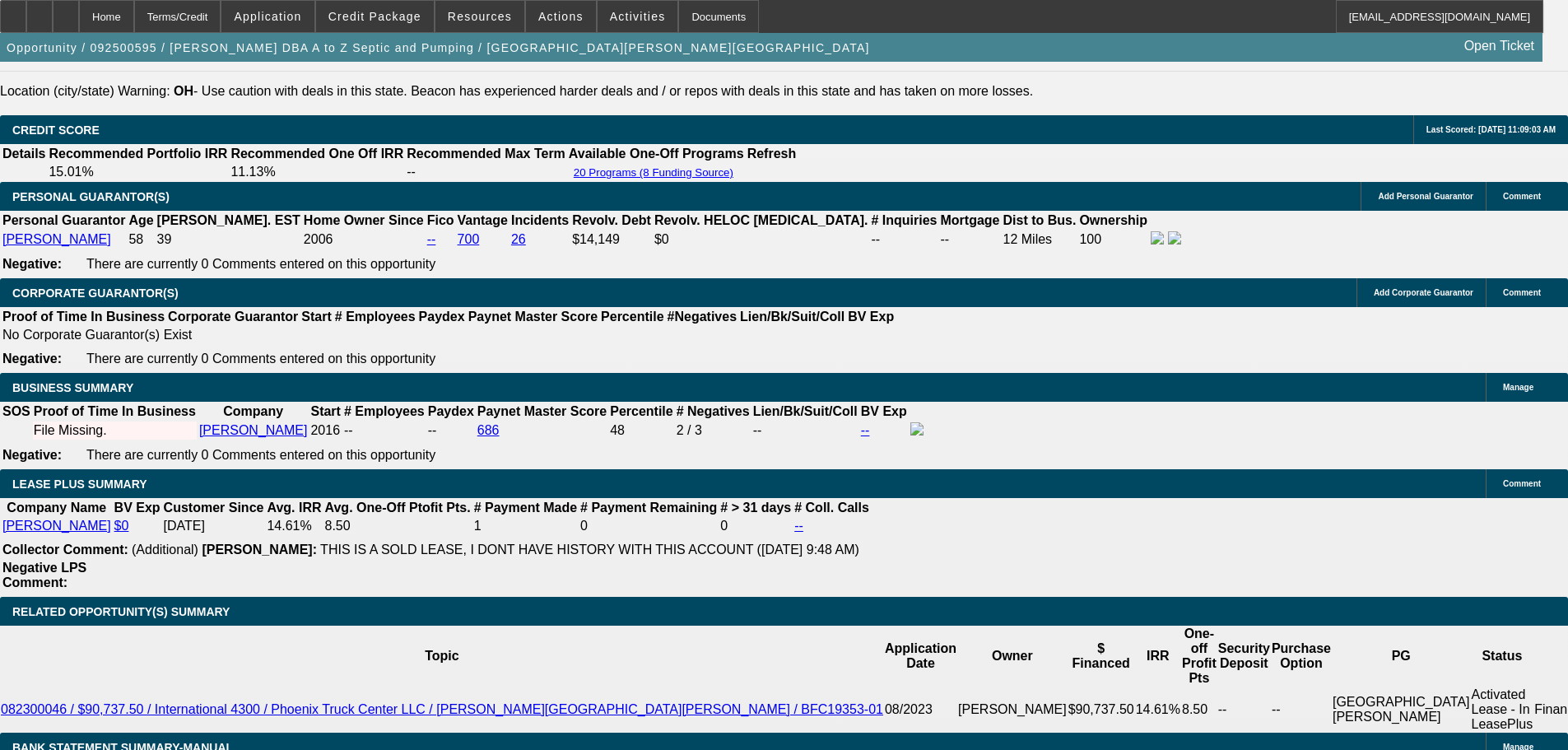
scroll to position [2368, 0]
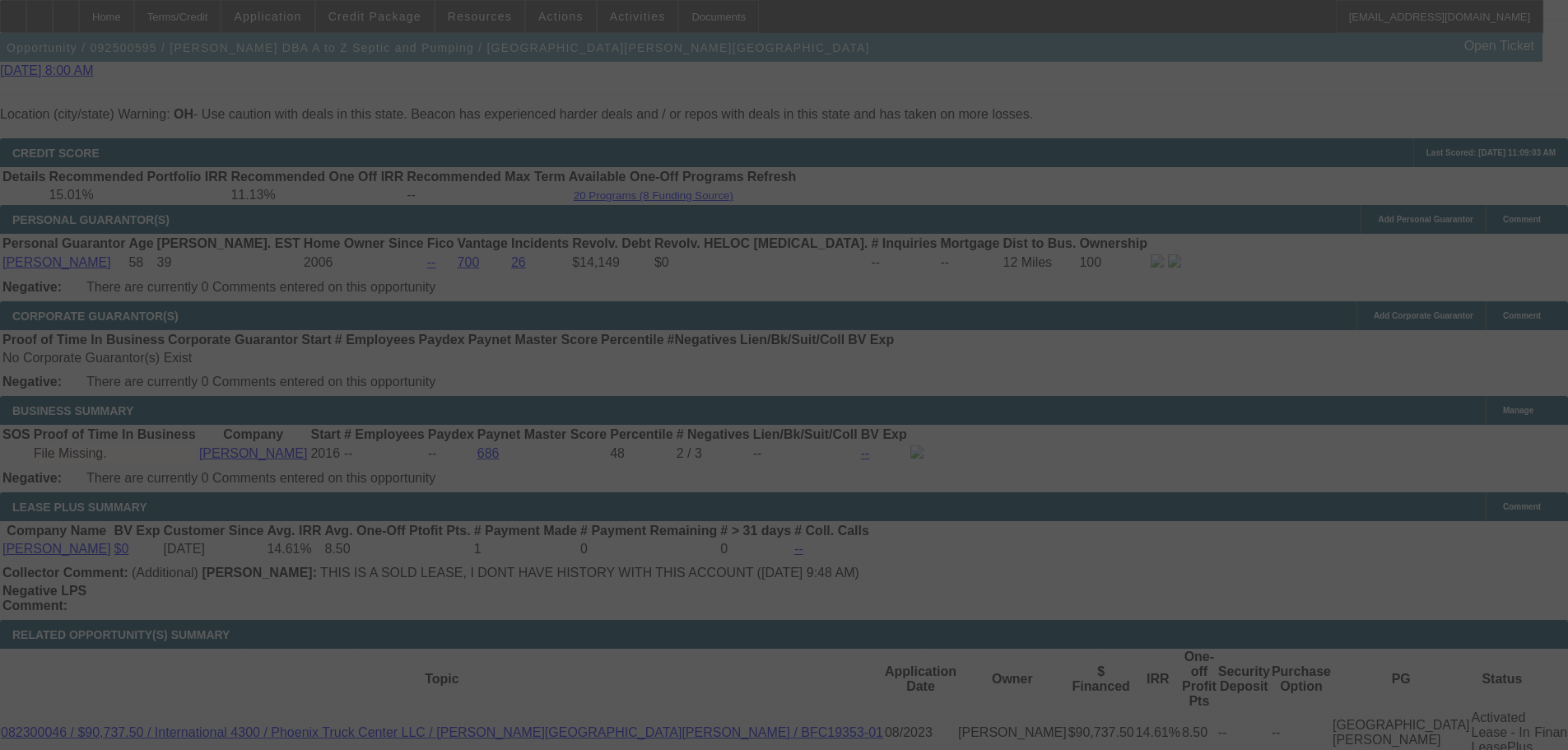
select select "0"
select select "2"
select select "0"
select select "6"
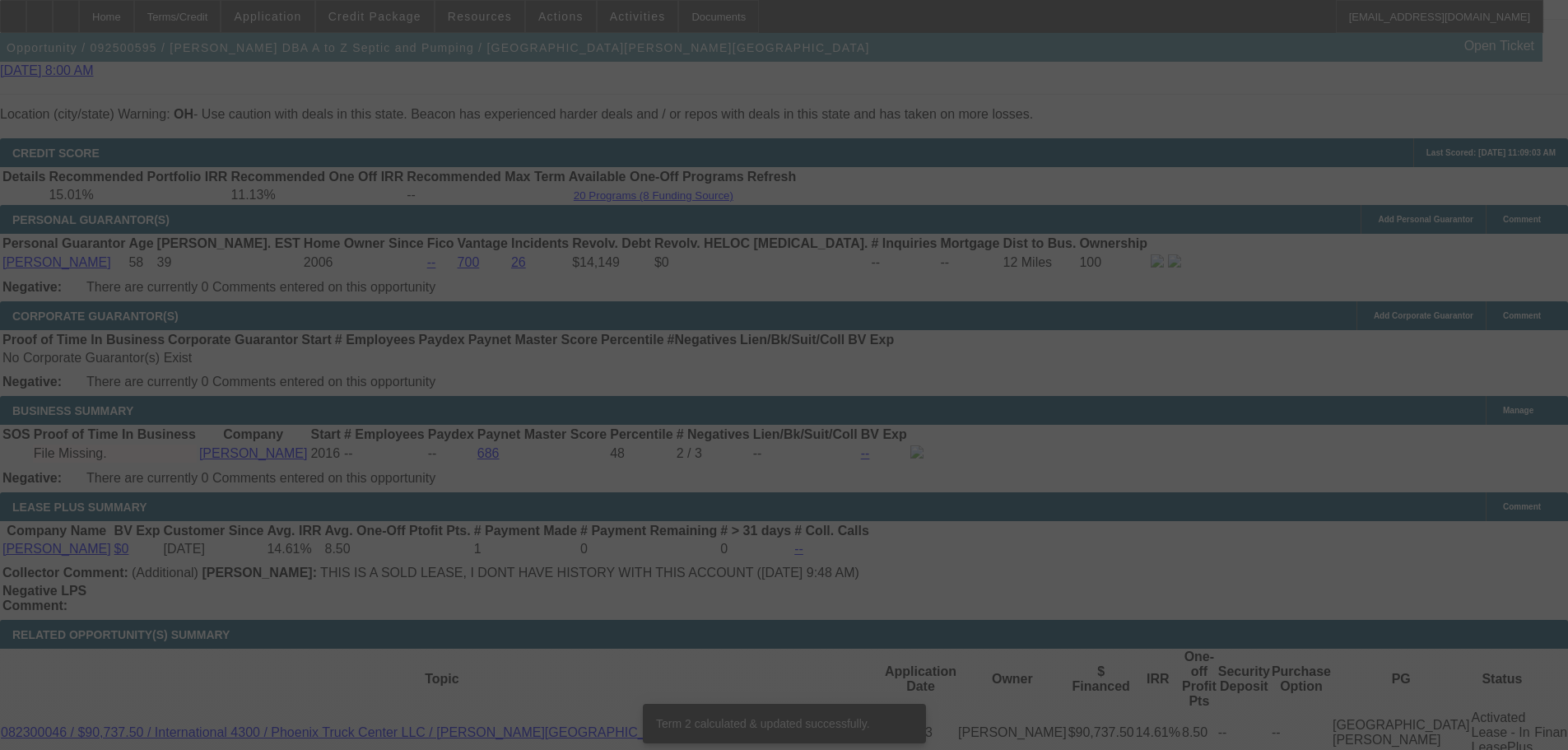
scroll to position [2616, 0]
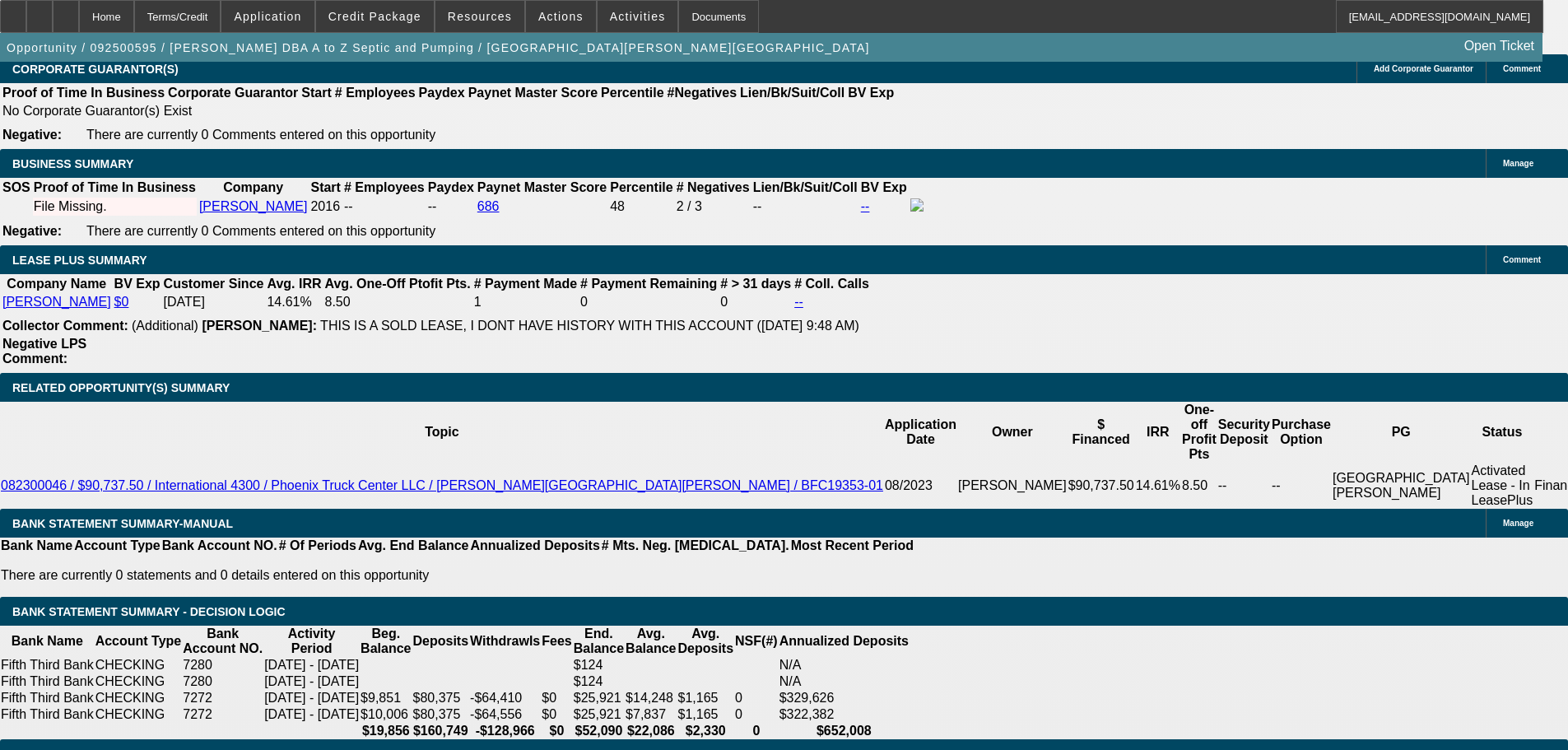
type input "221.92"
type input "$443.84"
type input "UNKNOWN"
type input "2219.92"
type input "10.6"
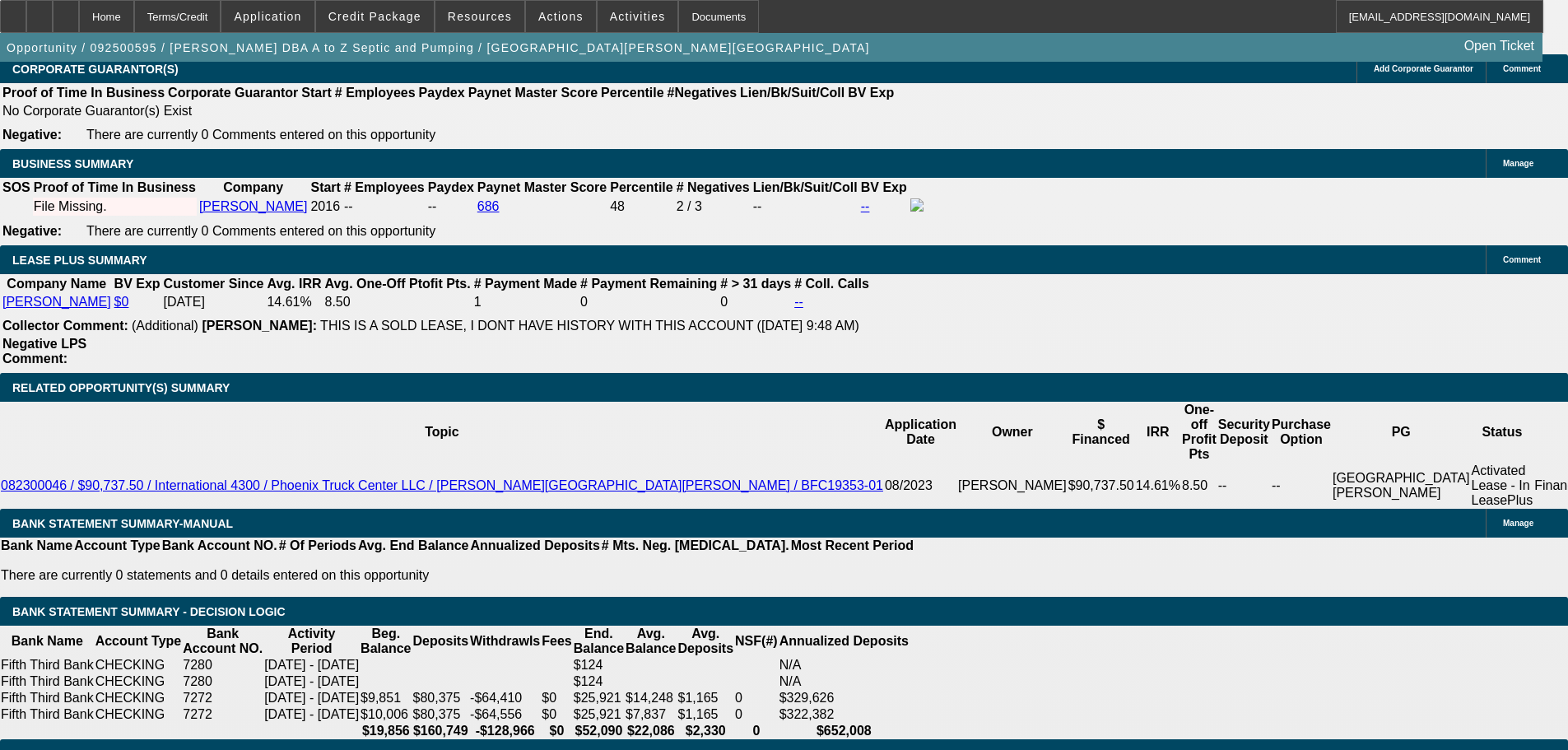
type input "$4,439.84"
type input "2219.9"
type input "$4,439.80"
type input "2219.95"
type input "$4,439.90"
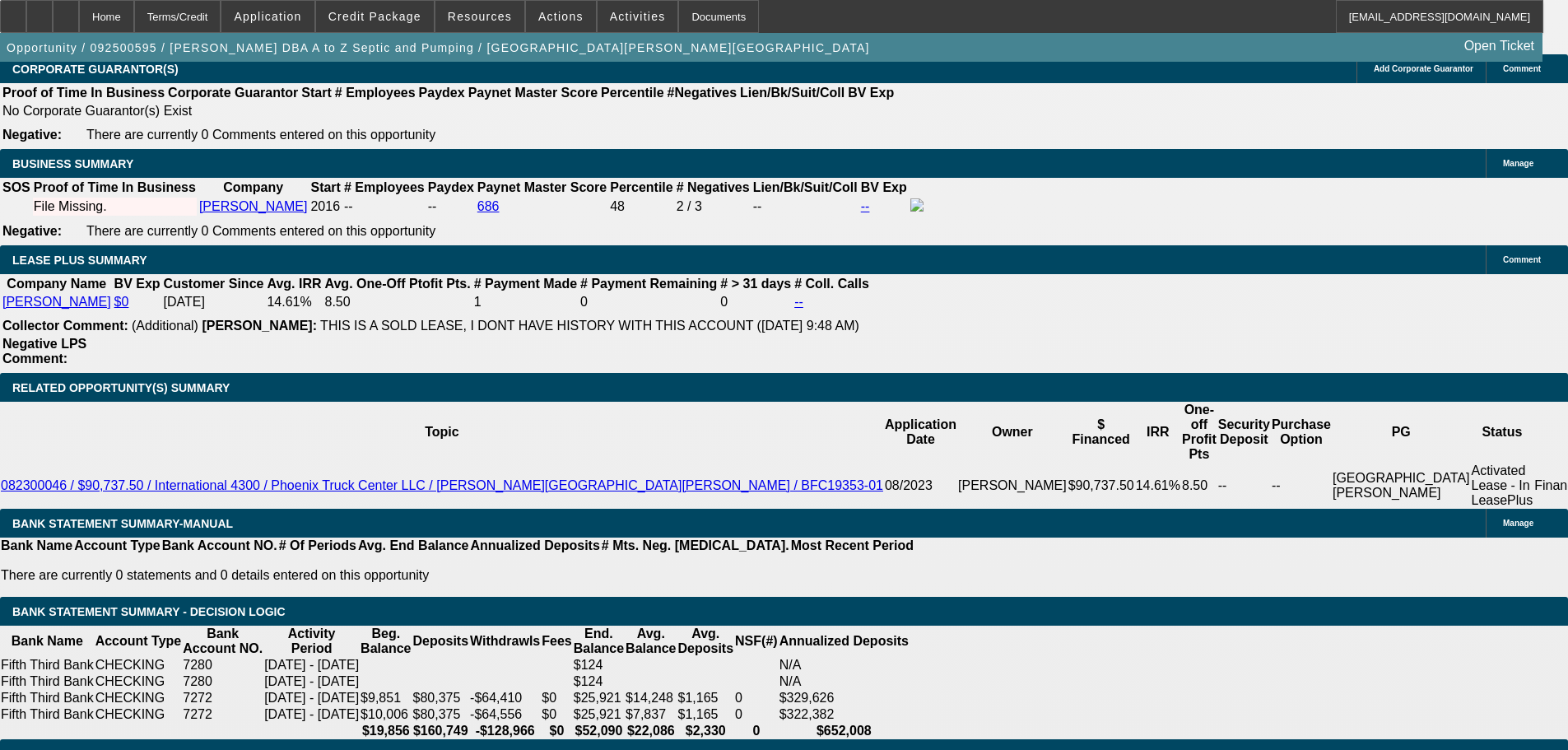
scroll to position [2368, 0]
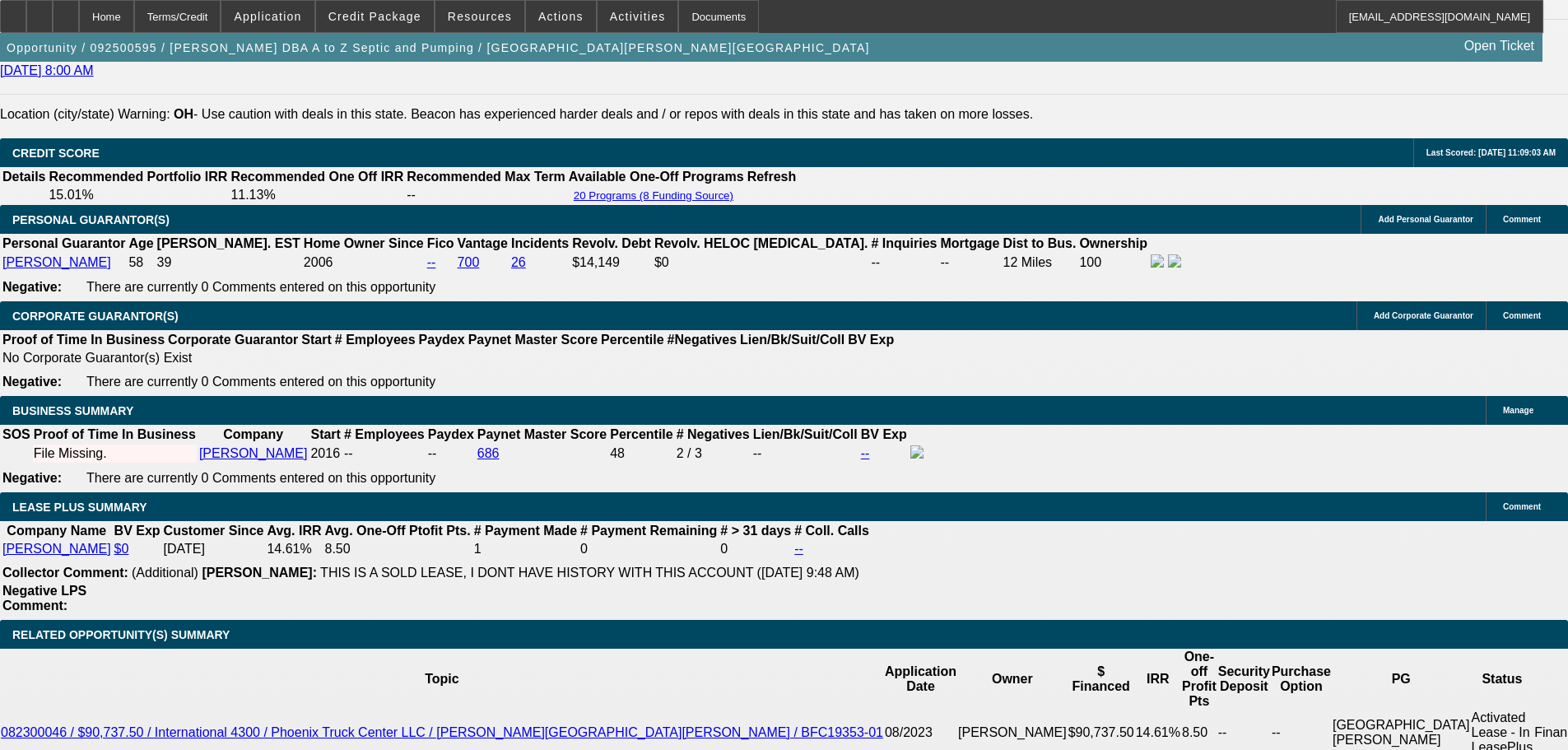
type input "$2,219.95"
drag, startPoint x: 721, startPoint y: 425, endPoint x: 595, endPoint y: 365, distance: 139.6
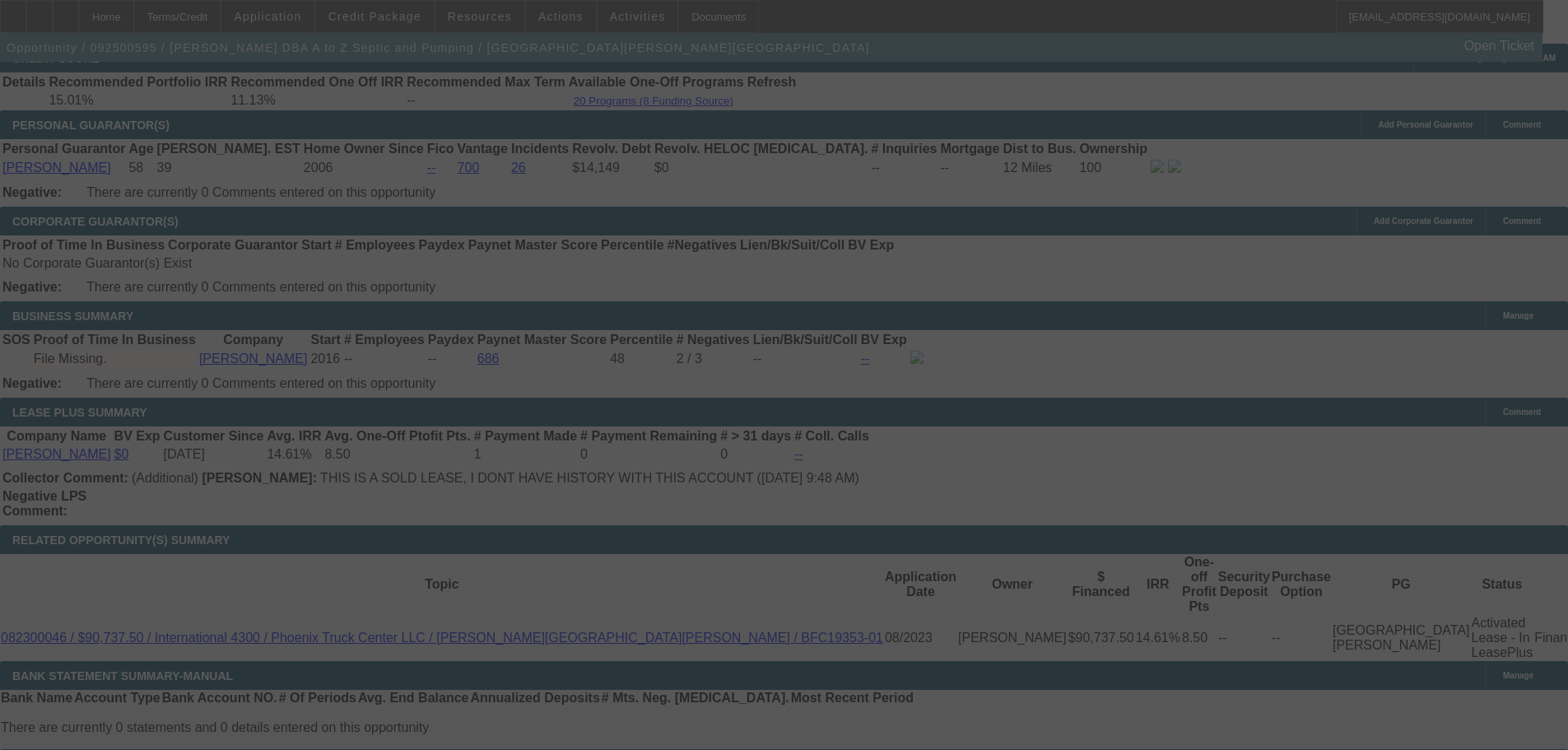
scroll to position [2533, 0]
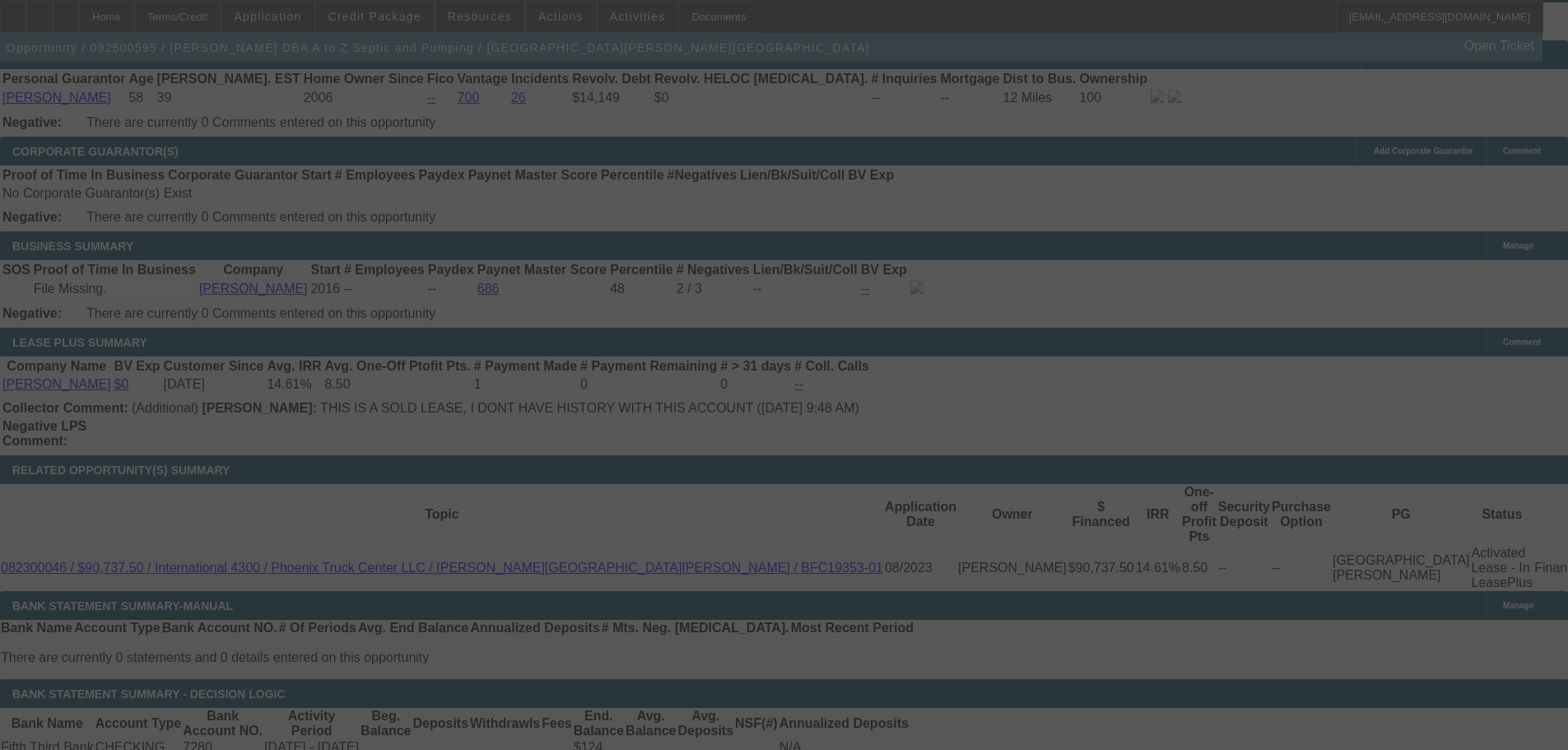
select select "0"
select select "2"
select select "0"
select select "6"
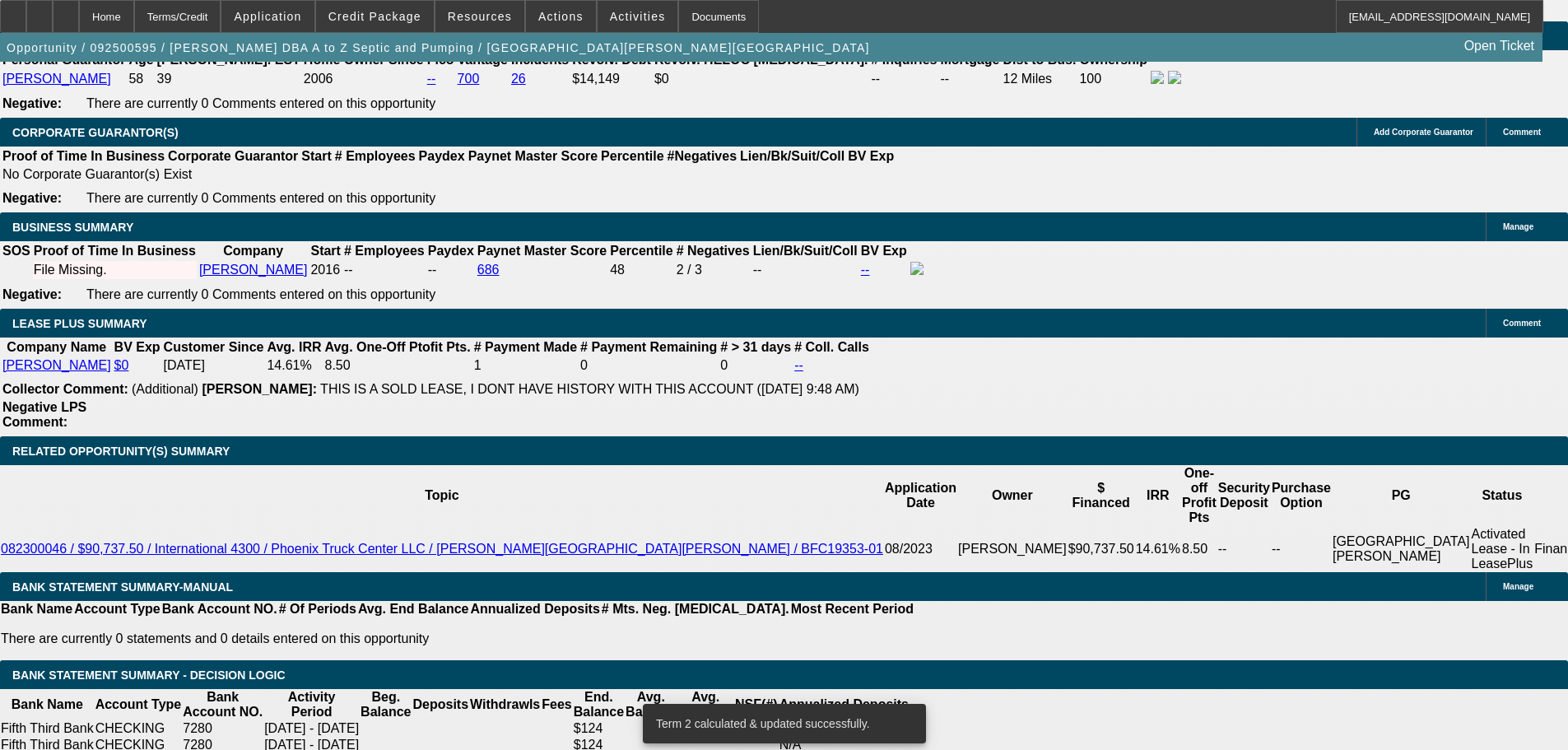
scroll to position [2616, 0]
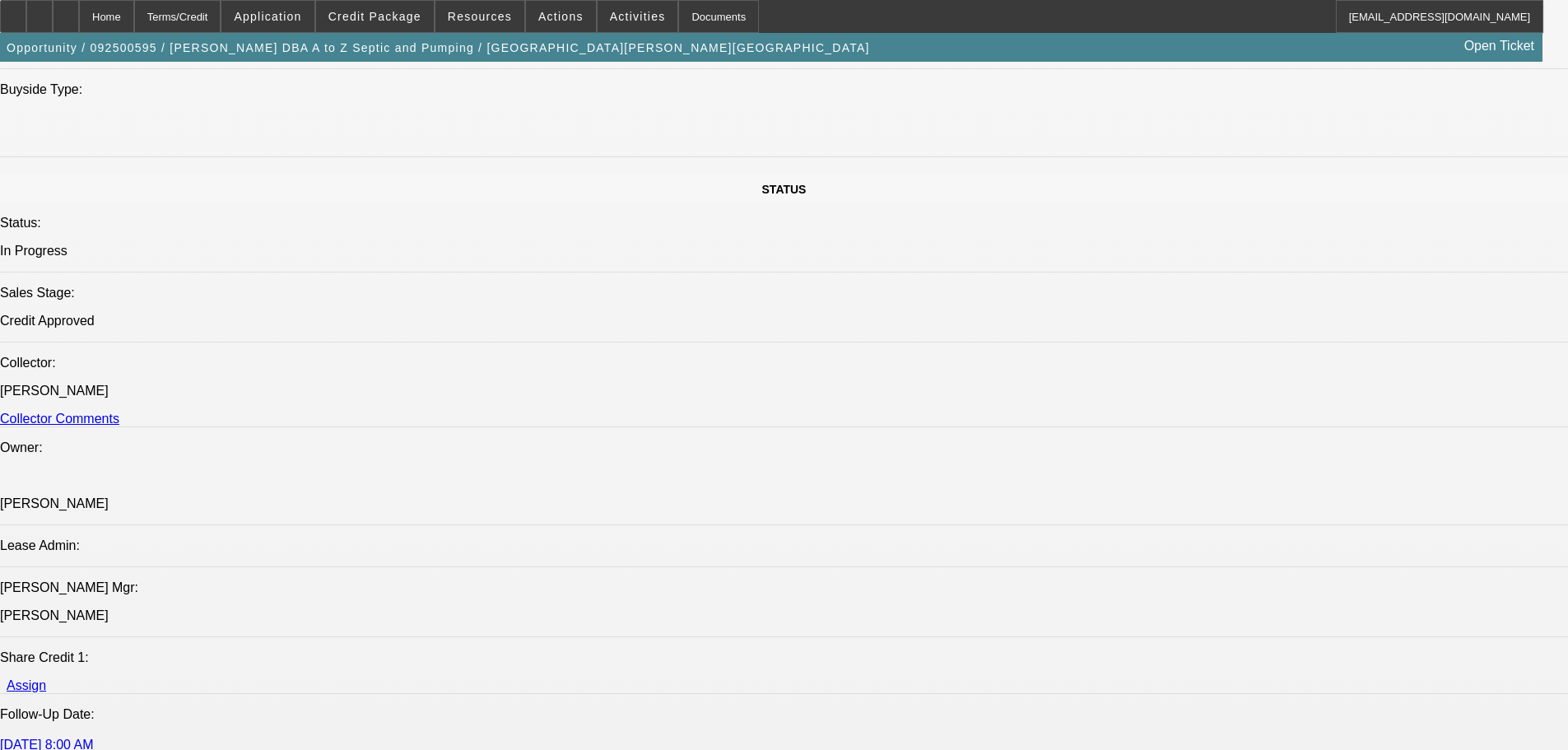
drag, startPoint x: 778, startPoint y: 20, endPoint x: 809, endPoint y: 25, distance: 31.4
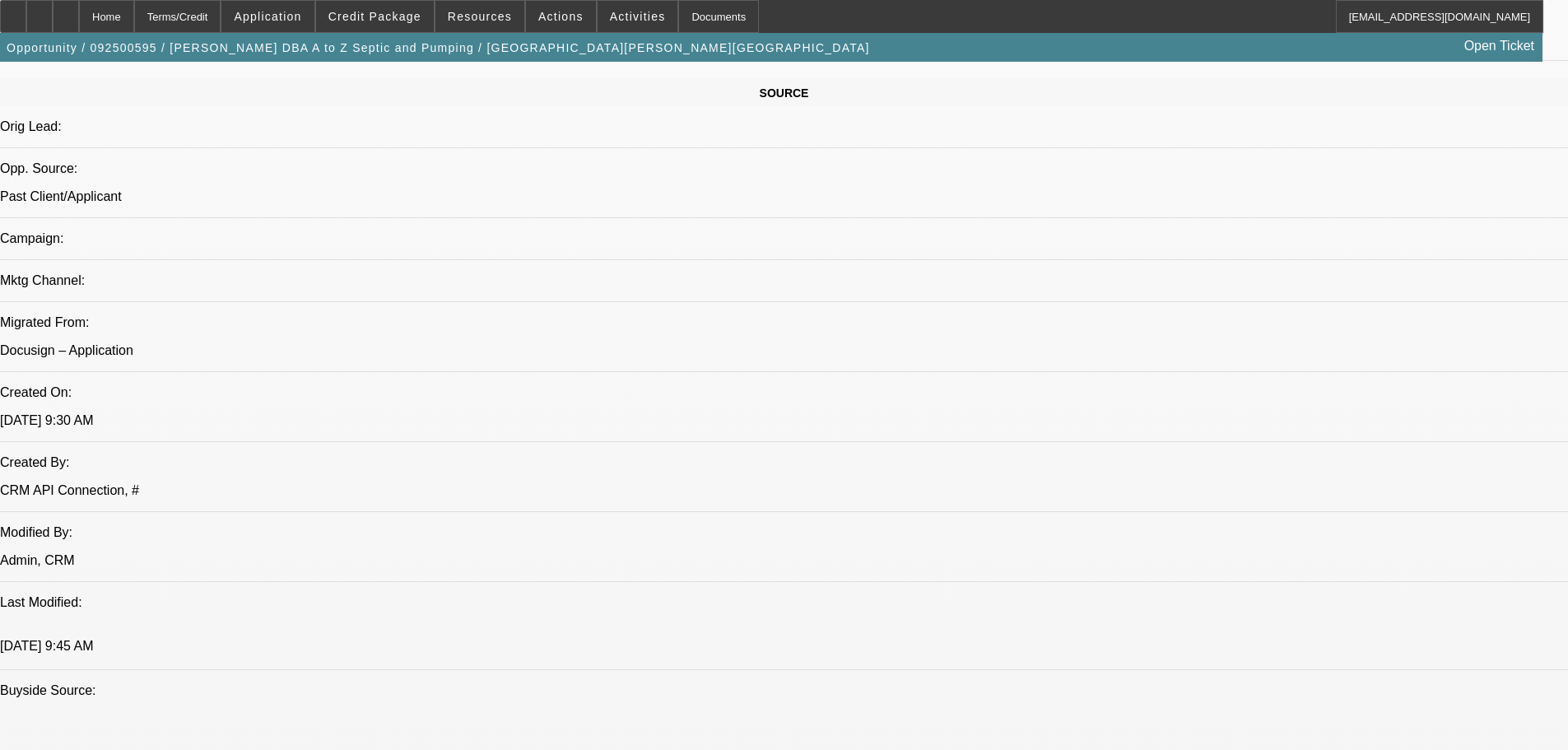
scroll to position [786, 0]
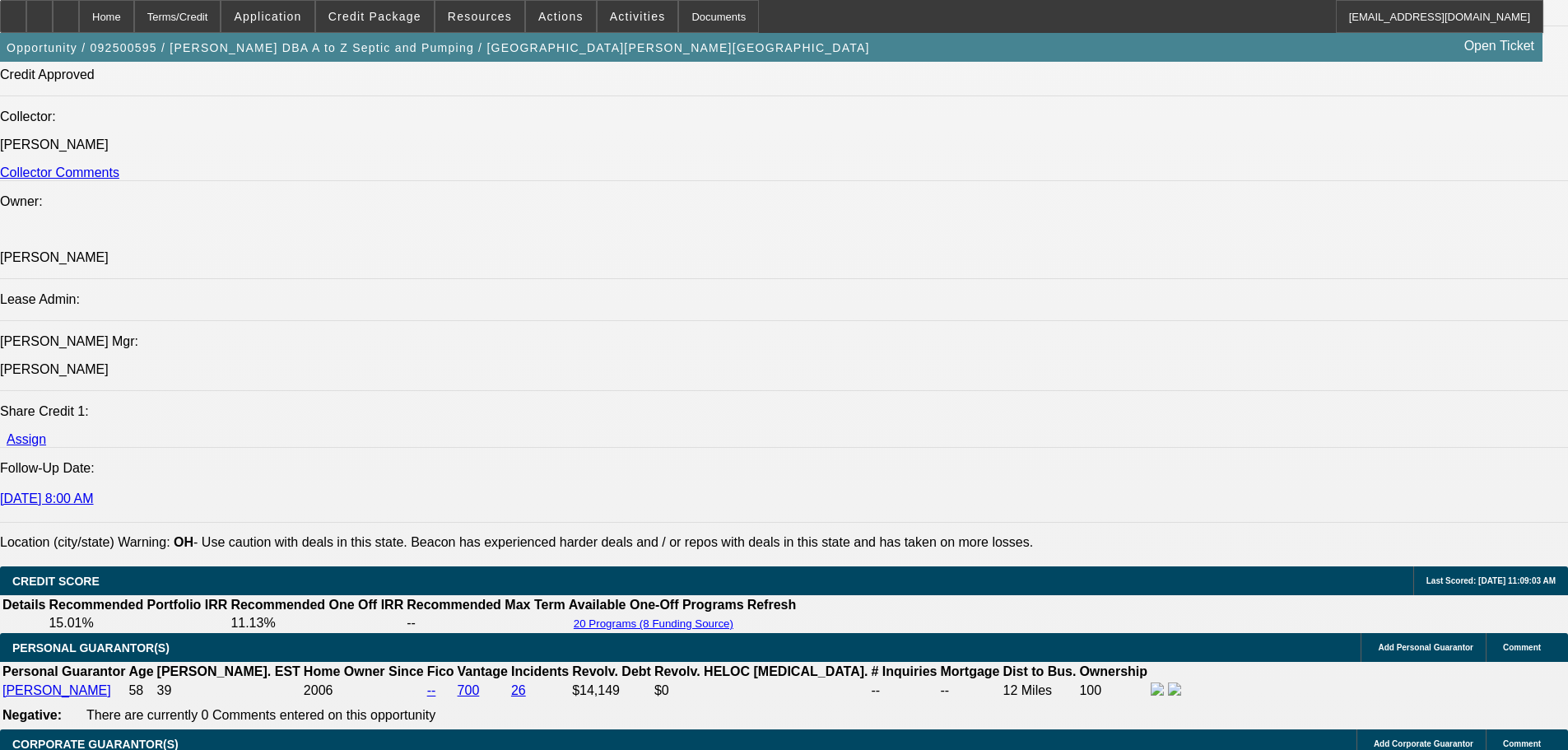
drag, startPoint x: 587, startPoint y: 475, endPoint x: 615, endPoint y: 668, distance: 195.0
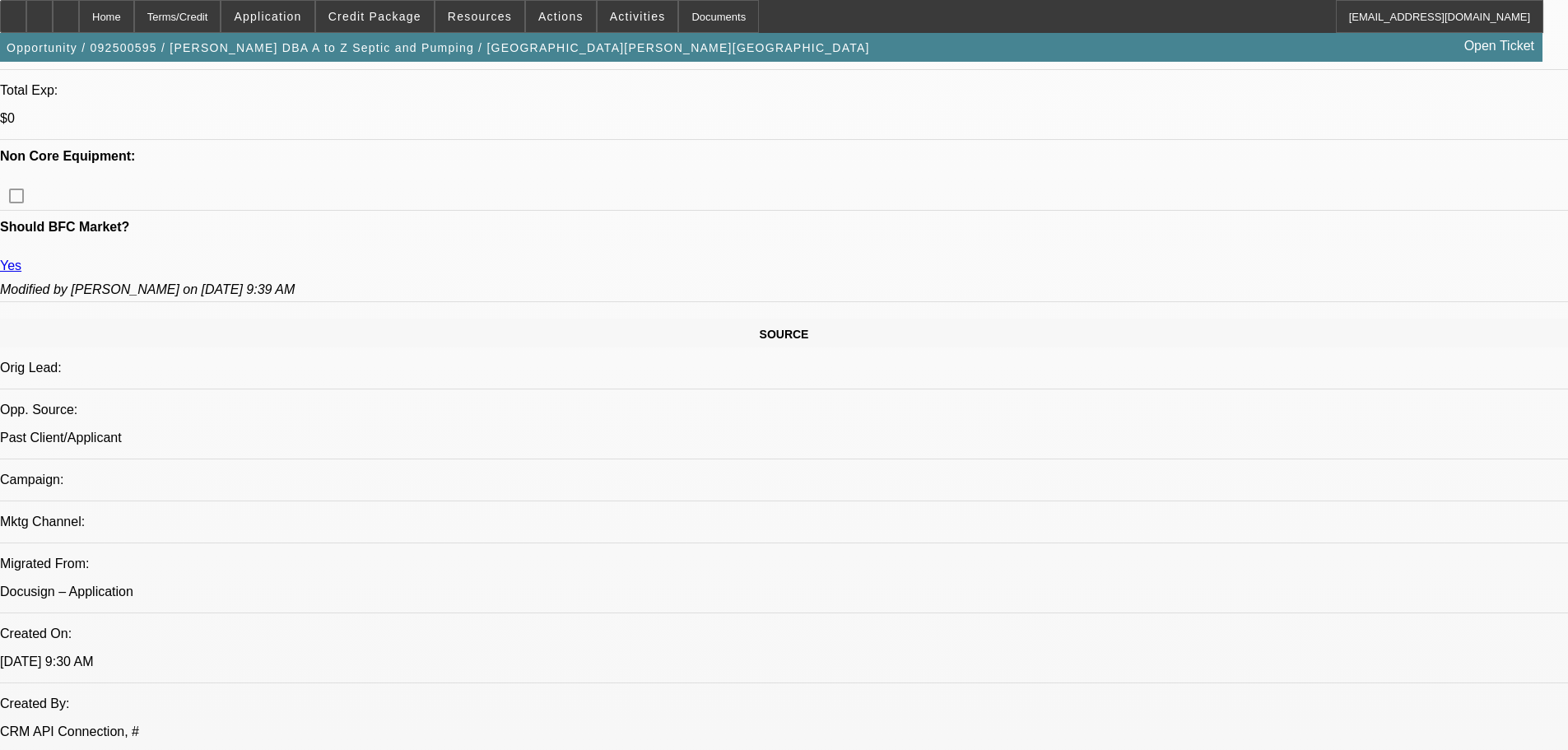
scroll to position [0, 0]
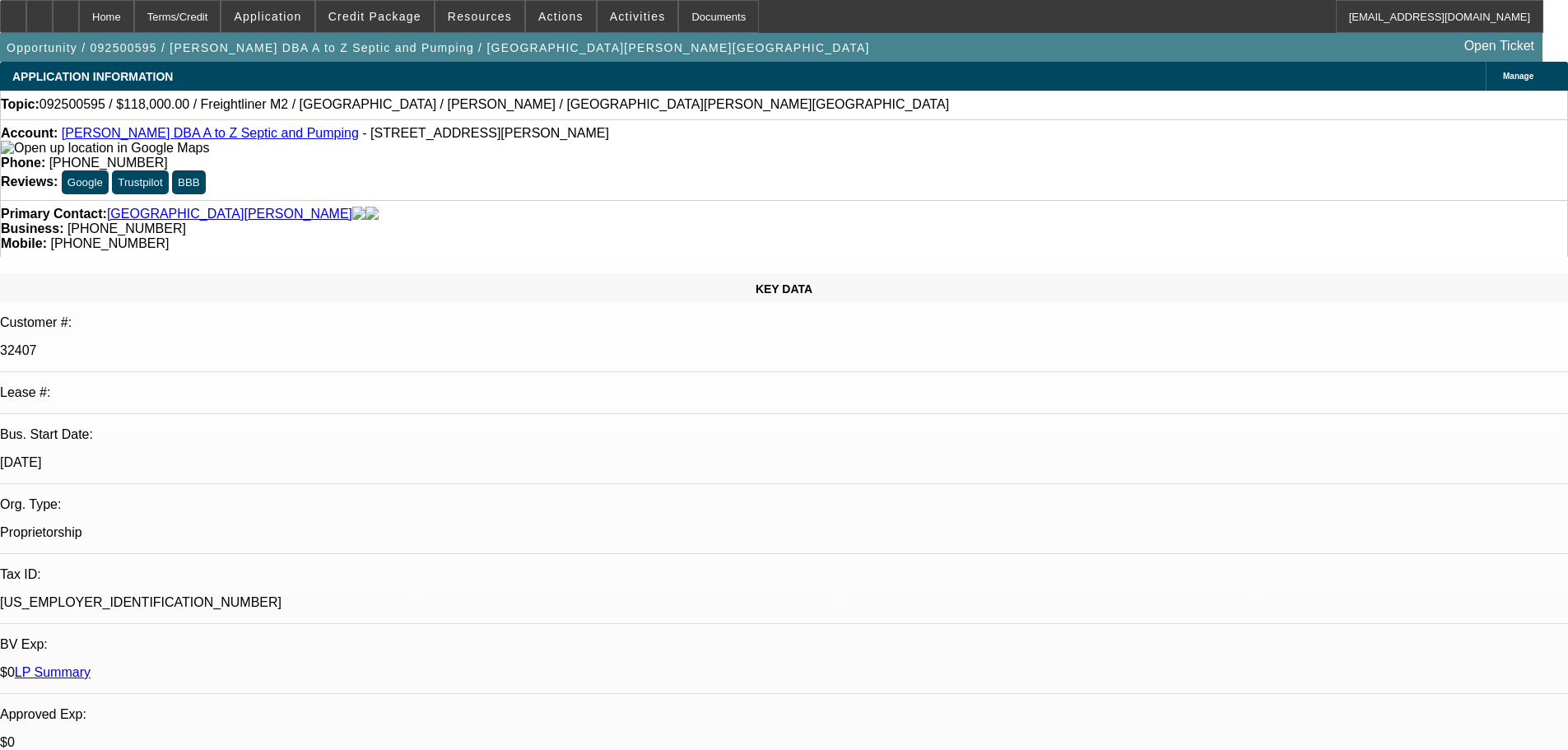
drag, startPoint x: 783, startPoint y: 434, endPoint x: 695, endPoint y: -38, distance: 480.1
click at [168, 236] on span "[PHONE_NUMBER]" at bounding box center [109, 243] width 118 height 14
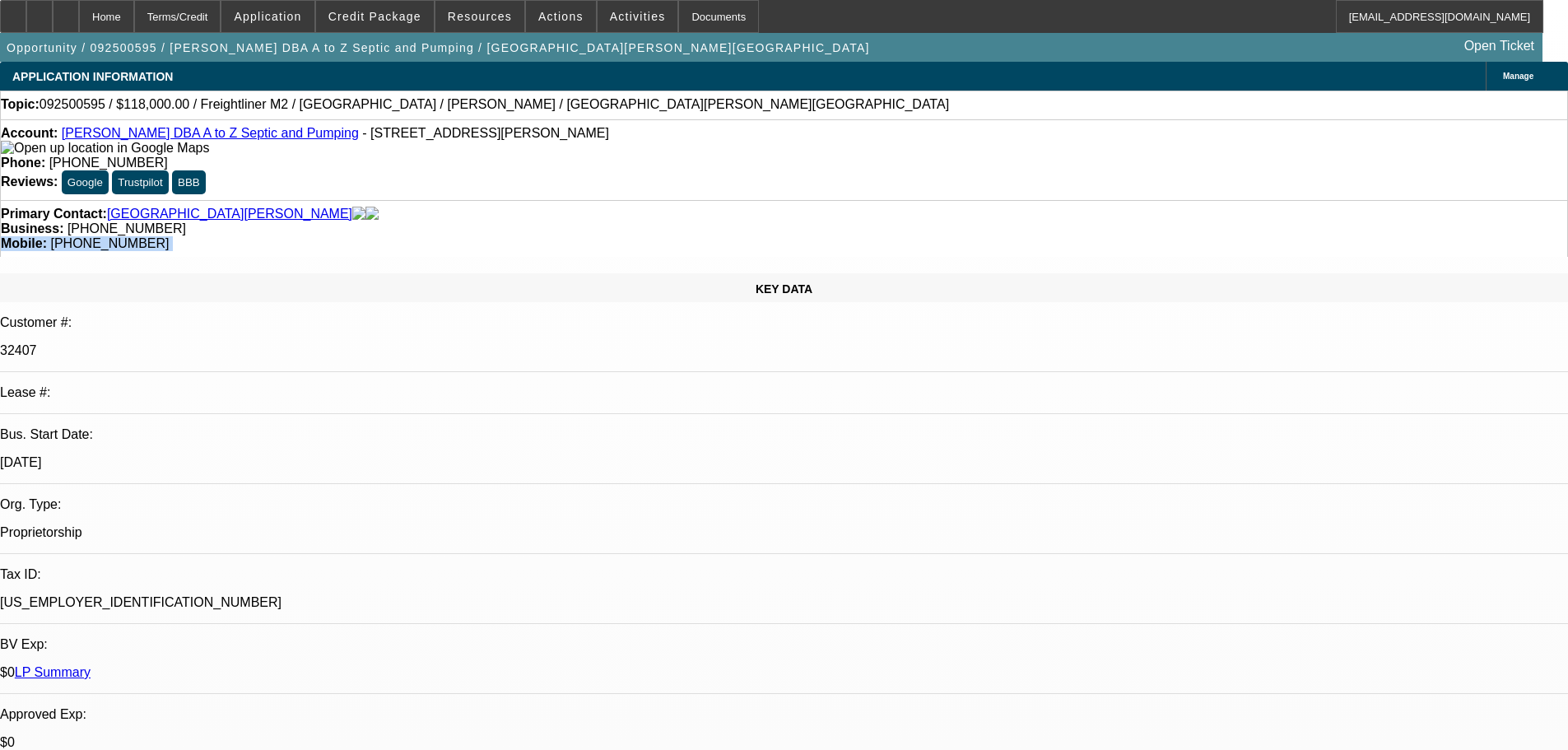
click at [927, 236] on div "Mobile: (937) 701-3824" at bounding box center [784, 243] width 1566 height 15
drag, startPoint x: 894, startPoint y: 181, endPoint x: 828, endPoint y: 185, distance: 66.1
click at [828, 236] on div "Mobile: (937) 701-3824" at bounding box center [784, 243] width 1566 height 15
click at [168, 236] on span "[PHONE_NUMBER]" at bounding box center [109, 243] width 118 height 14
drag, startPoint x: 830, startPoint y: 184, endPoint x: 911, endPoint y: 181, distance: 81.1
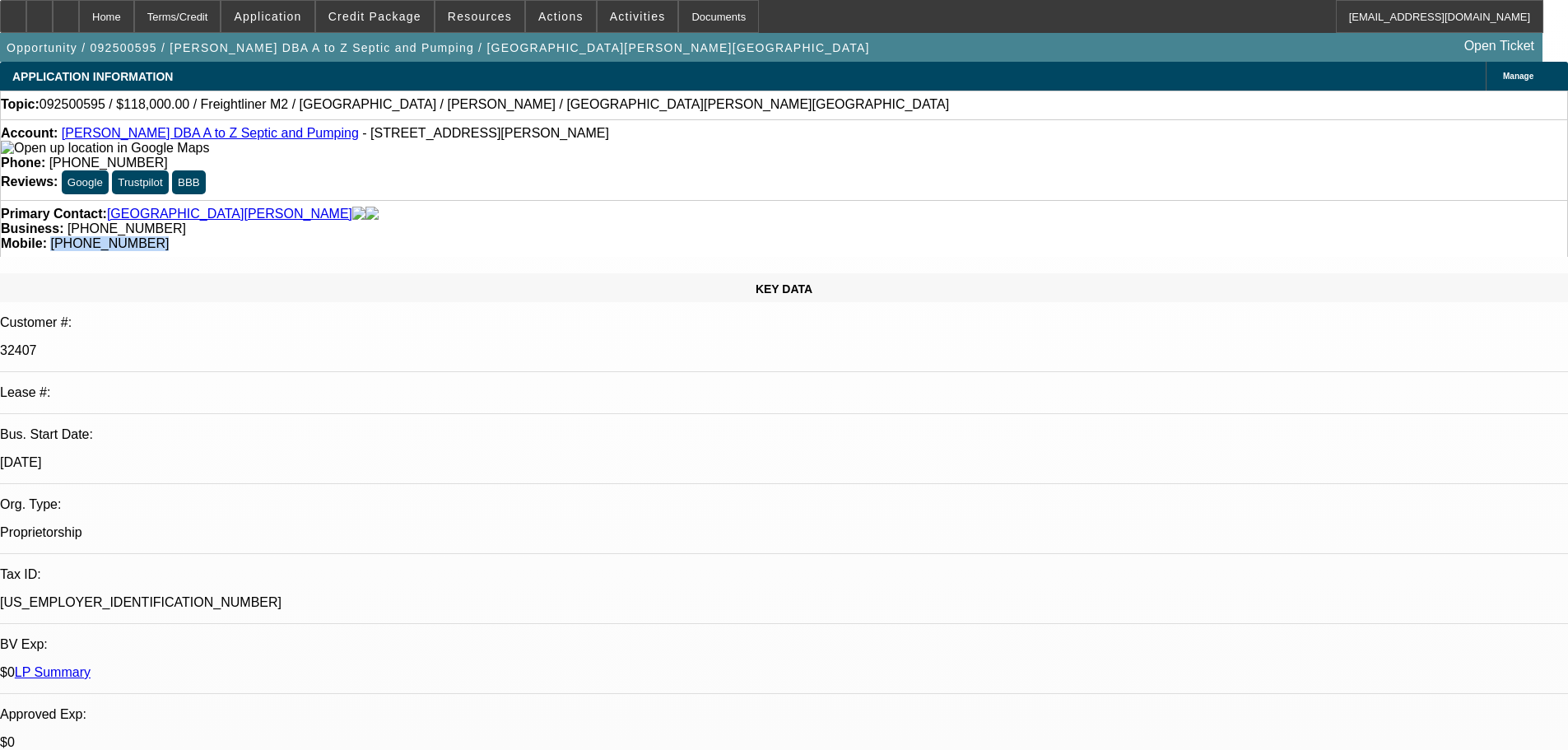
click at [911, 236] on div "Mobile: (937) 701-3824" at bounding box center [784, 243] width 1566 height 15
copy span "[PHONE_NUMBER]"
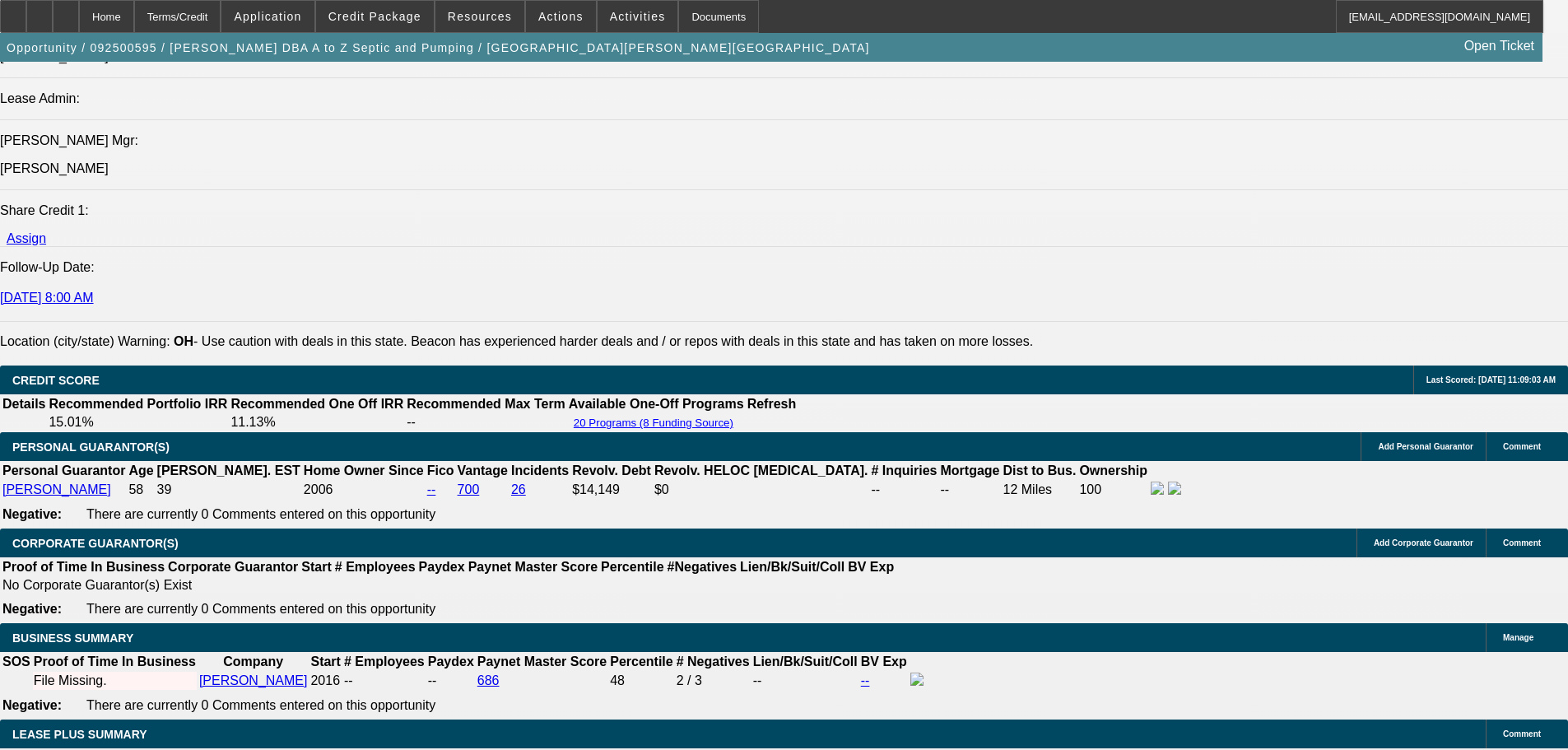
drag, startPoint x: 502, startPoint y: 389, endPoint x: 596, endPoint y: 581, distance: 213.8
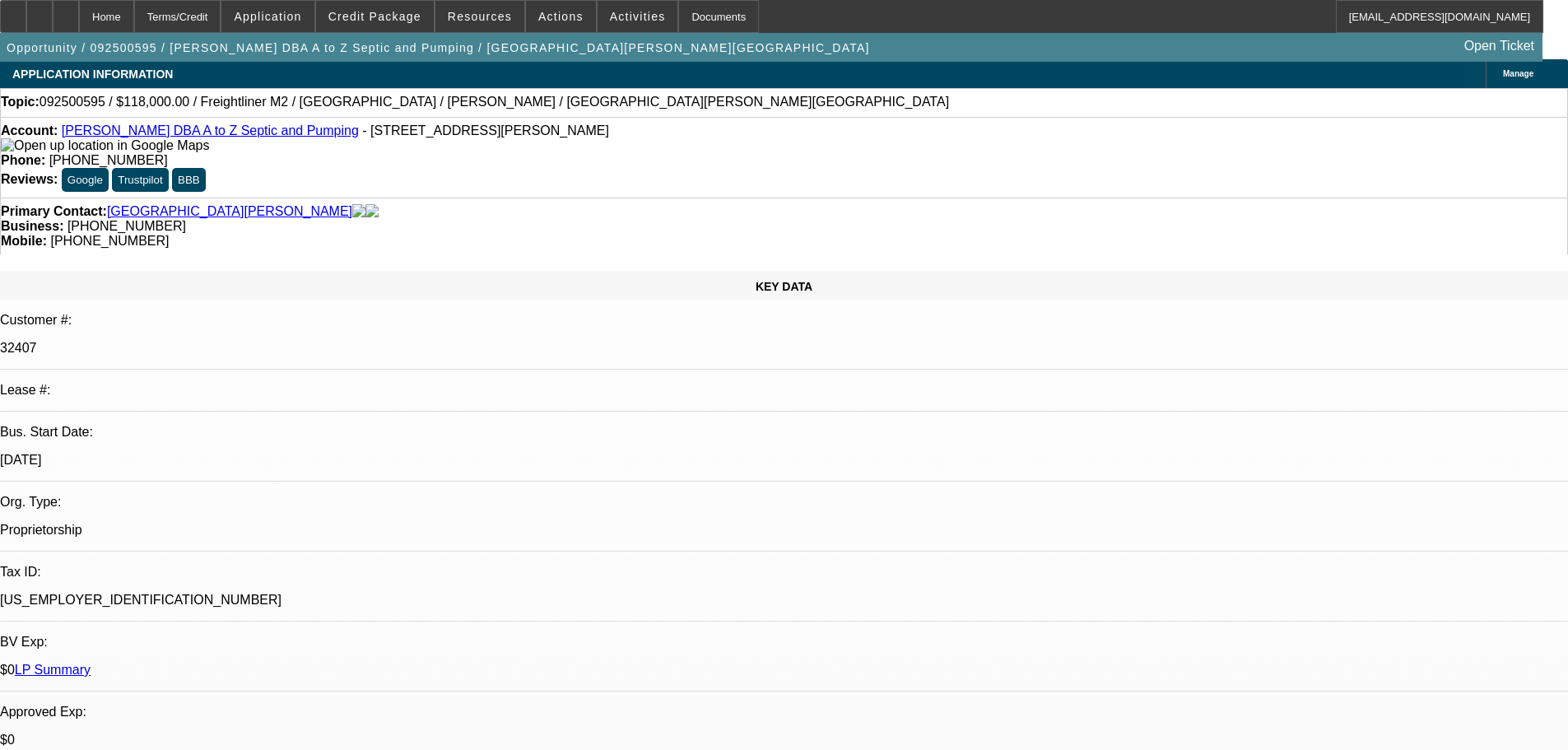
scroll to position [0, 0]
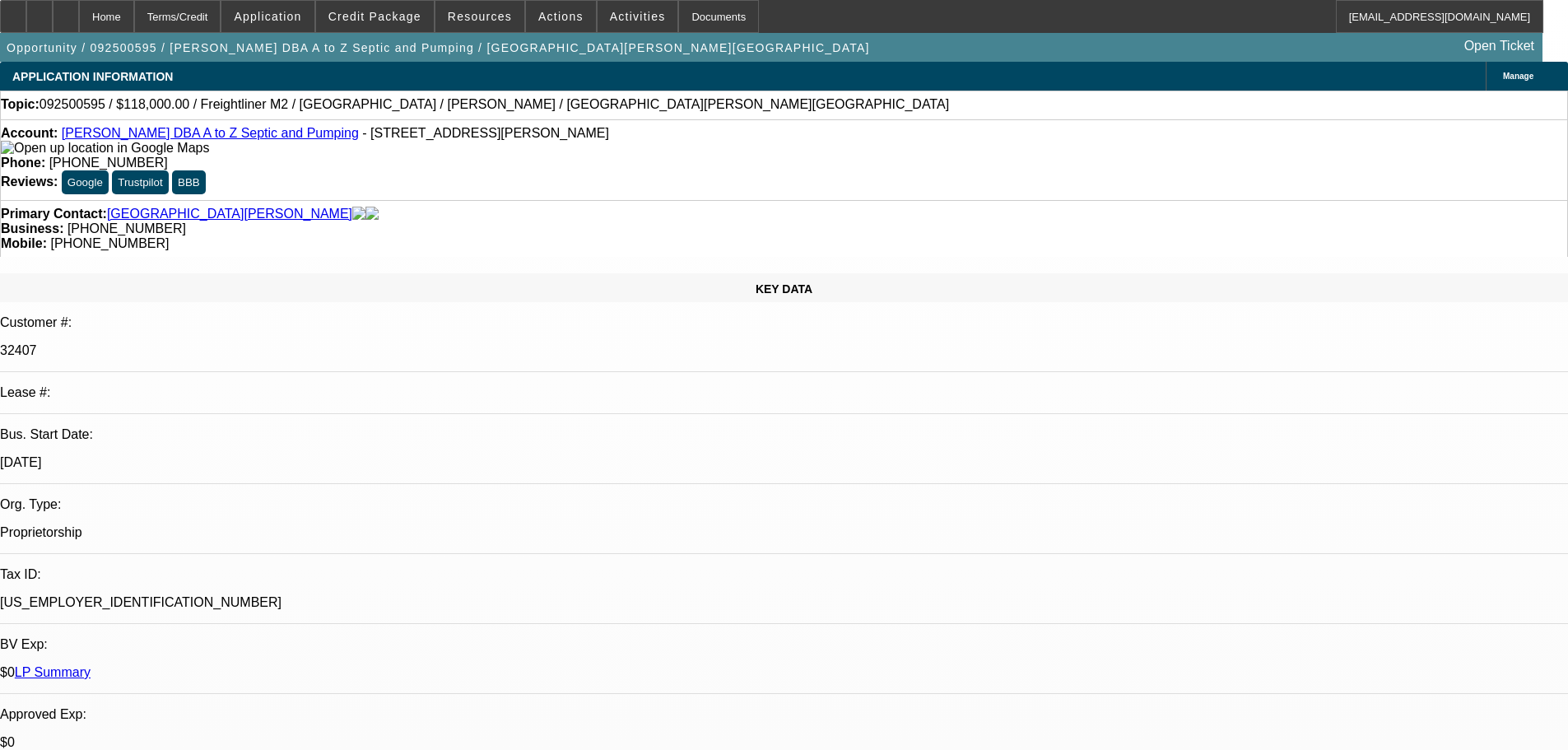
drag, startPoint x: 751, startPoint y: 445, endPoint x: 687, endPoint y: 112, distance: 339.1
click at [404, 15] on span "Credit Package" at bounding box center [374, 16] width 93 height 13
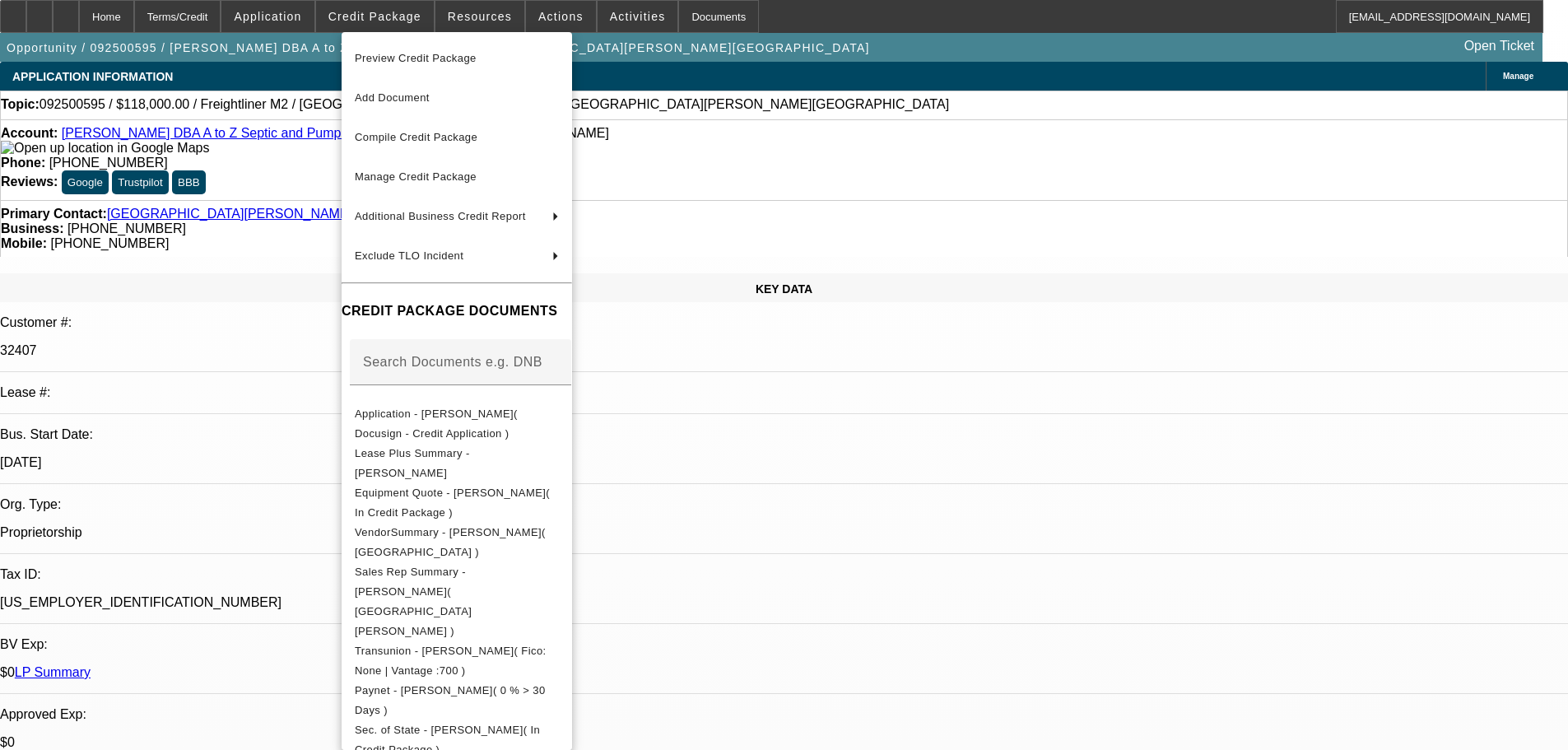
click at [902, 466] on div at bounding box center [784, 375] width 1568 height 750
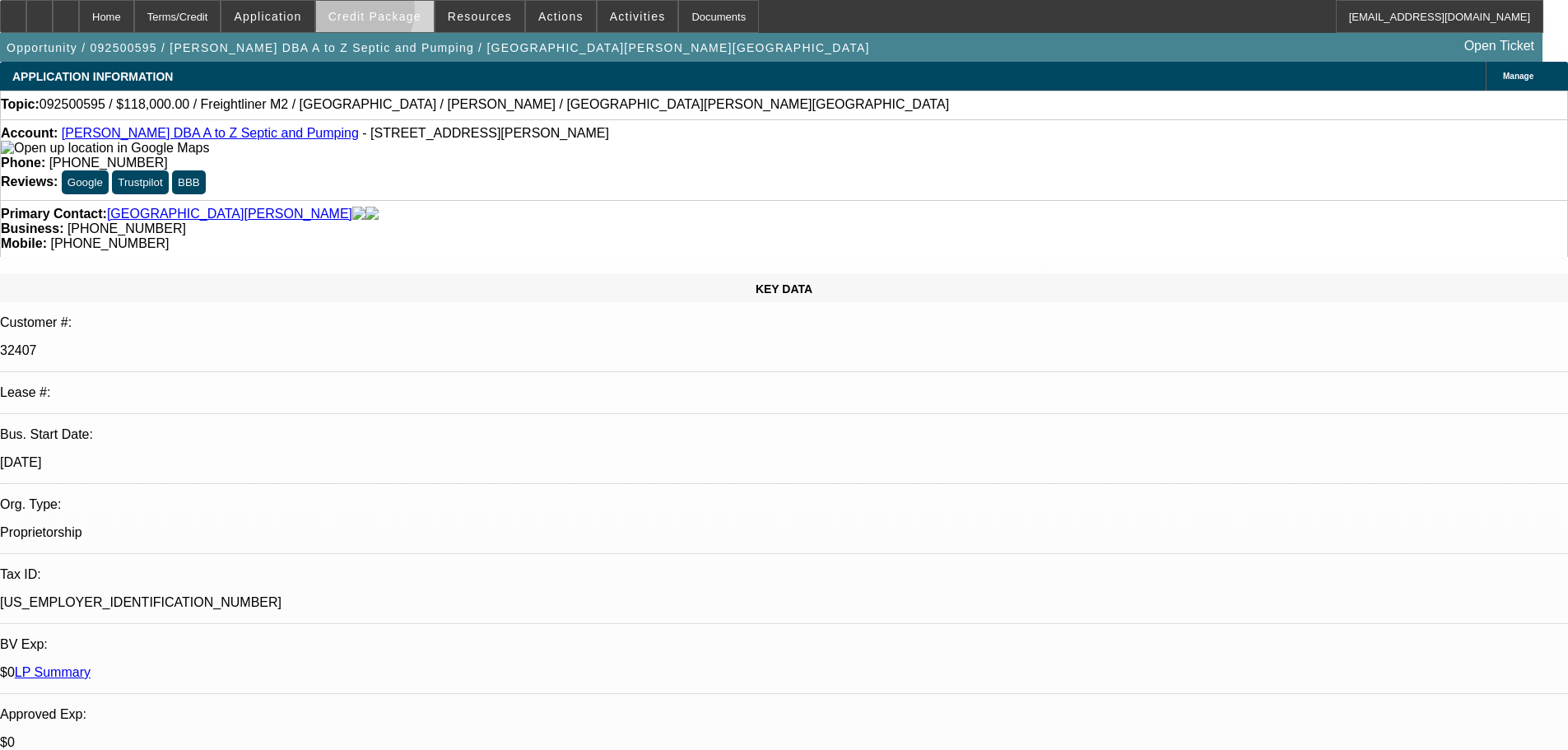
click at [380, 18] on span "Credit Package" at bounding box center [374, 16] width 93 height 13
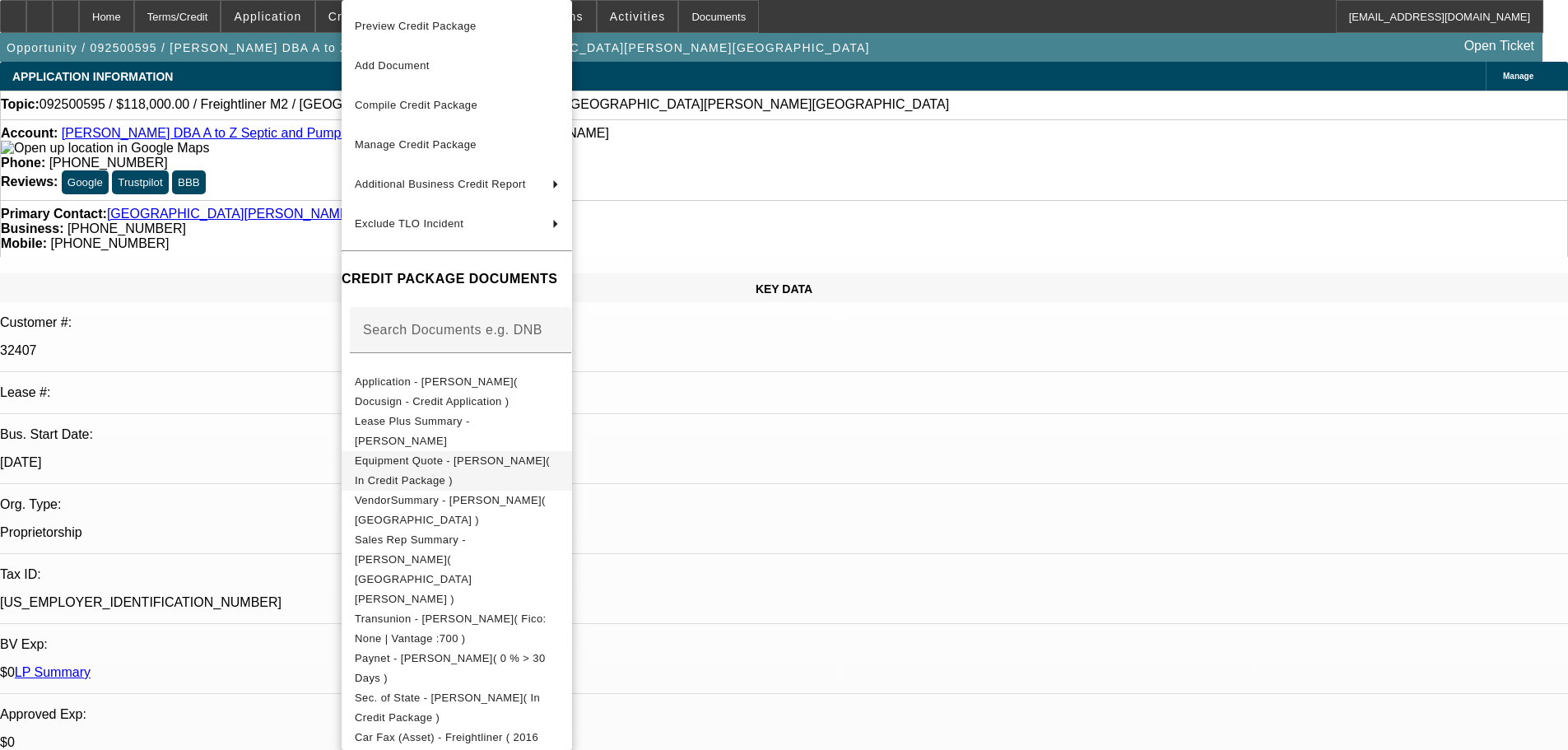
click at [550, 466] on span "Equipment Quote - Glen Henderson( In Credit Package )" at bounding box center [453, 470] width 195 height 32
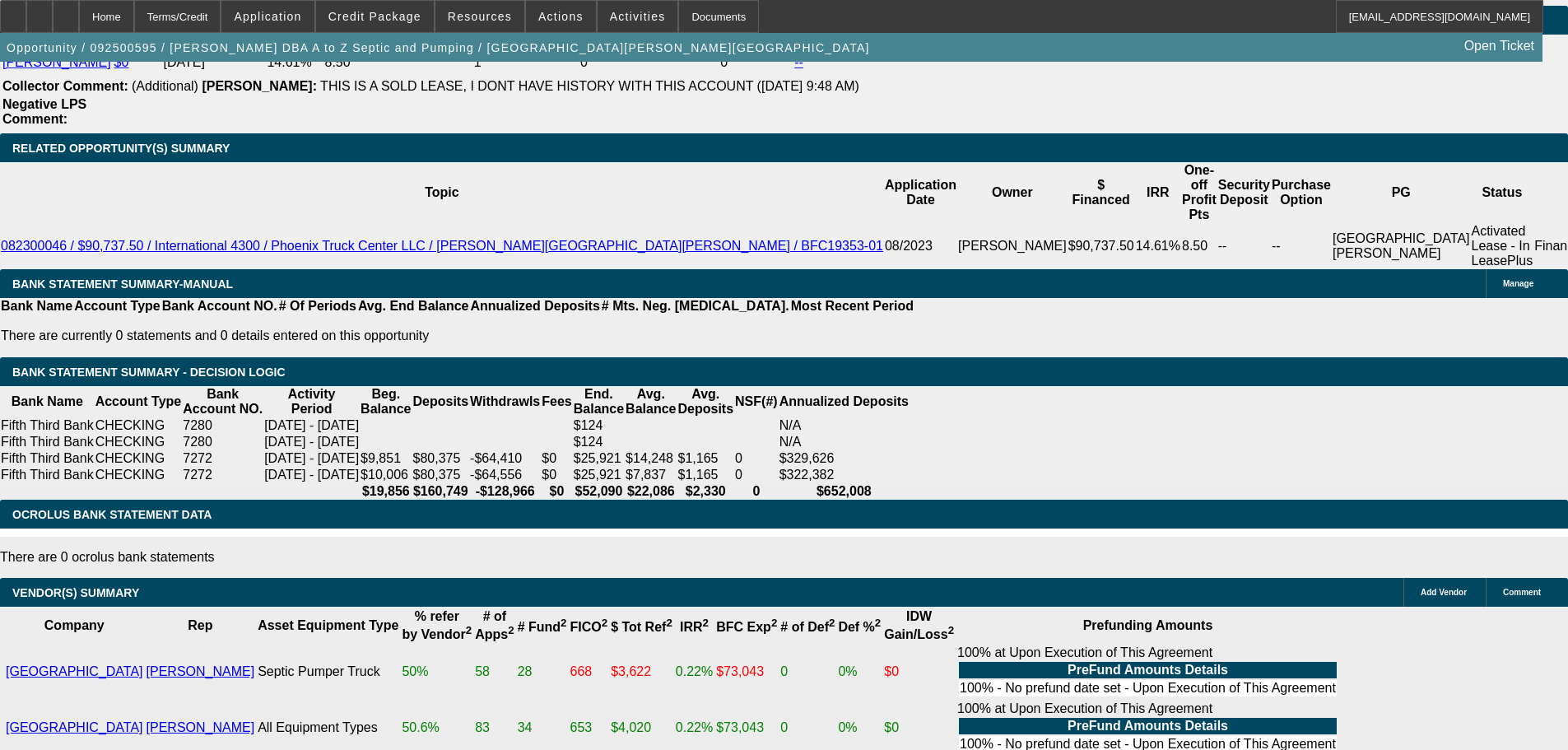
drag, startPoint x: 631, startPoint y: 492, endPoint x: 661, endPoint y: 680, distance: 190.4
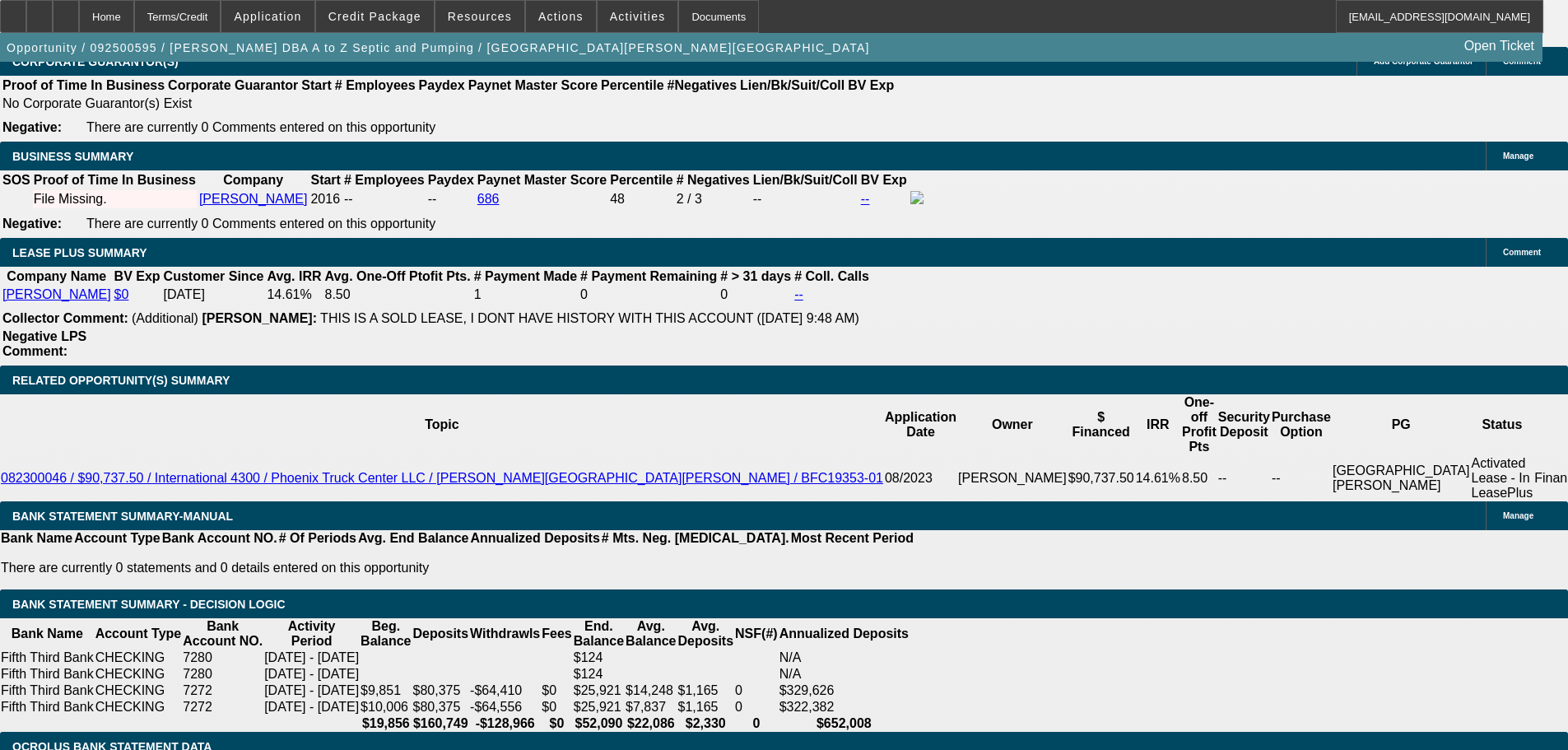
scroll to position [2376, 0]
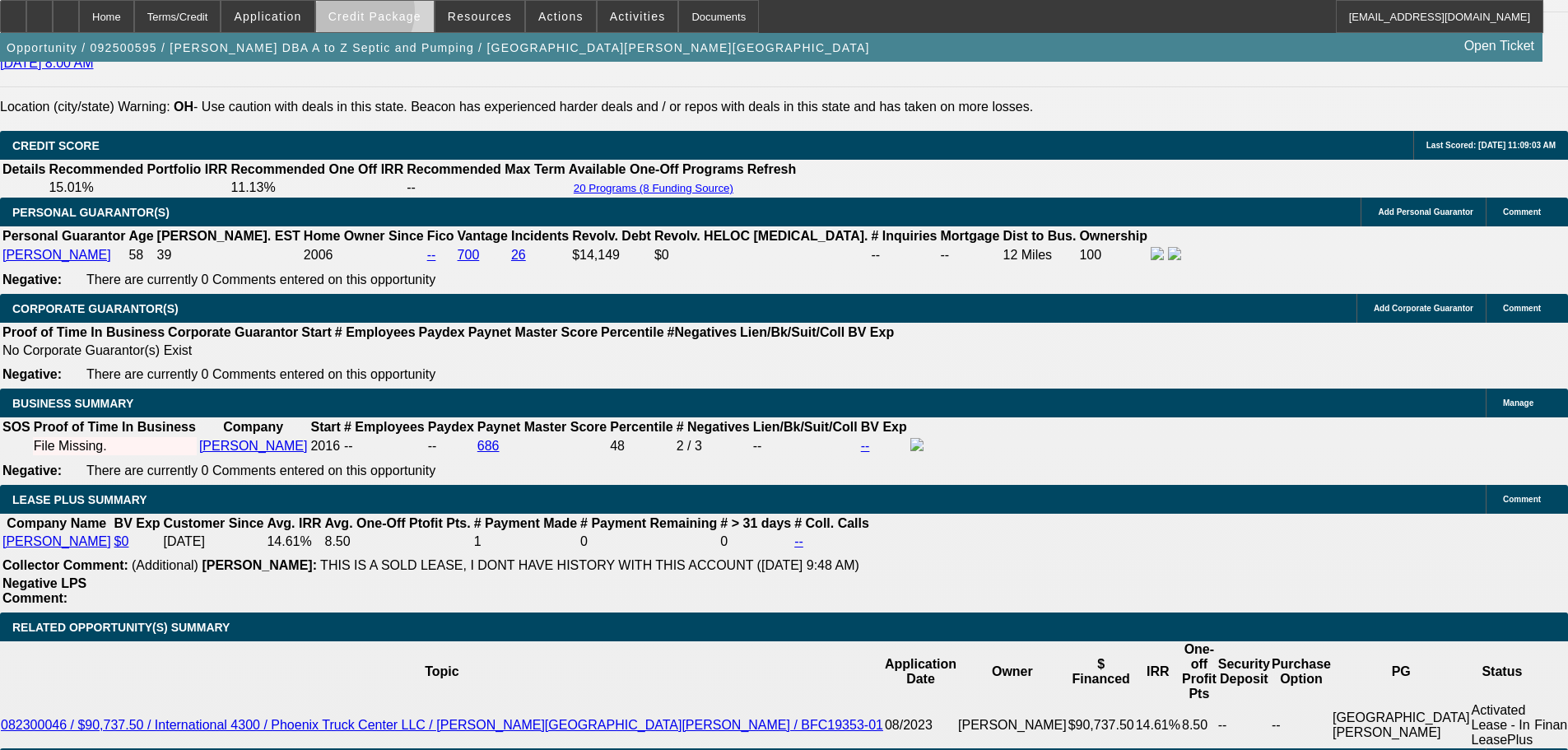
click at [382, 16] on span "Credit Package" at bounding box center [374, 16] width 93 height 13
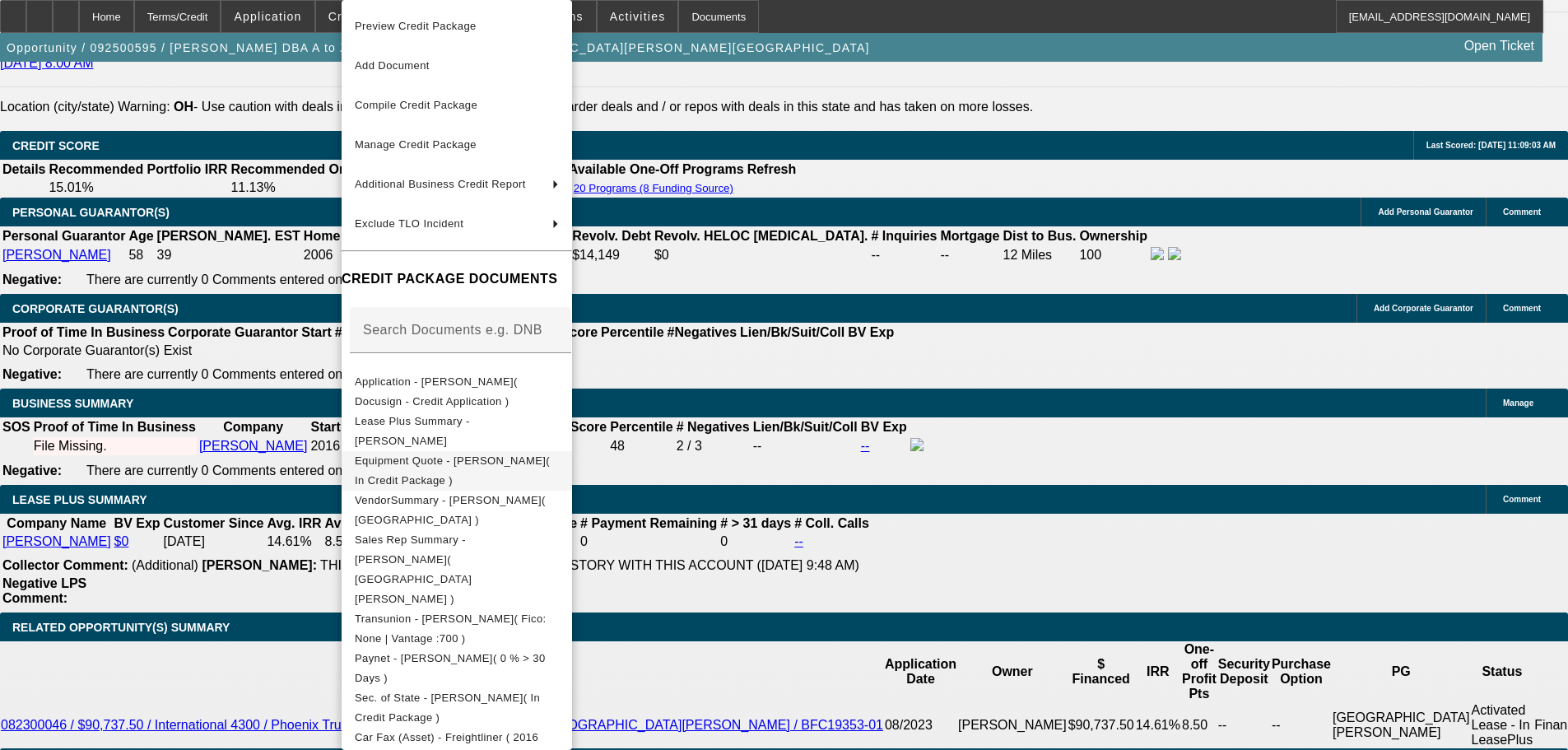
click at [572, 454] on button "Equipment Quote - Glen Henderson( In Credit Package )" at bounding box center [456, 470] width 231 height 39
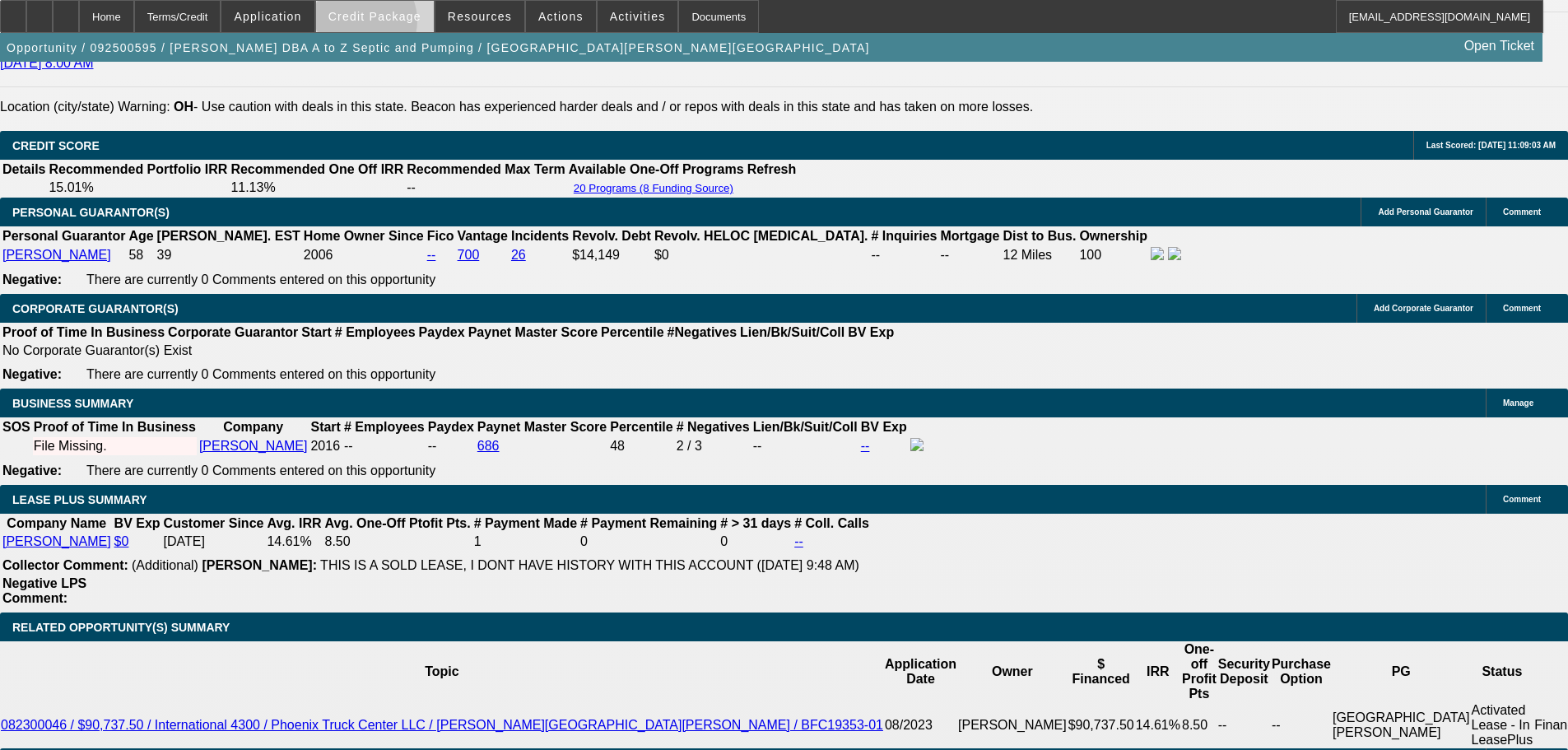
click at [384, 25] on span at bounding box center [374, 16] width 118 height 39
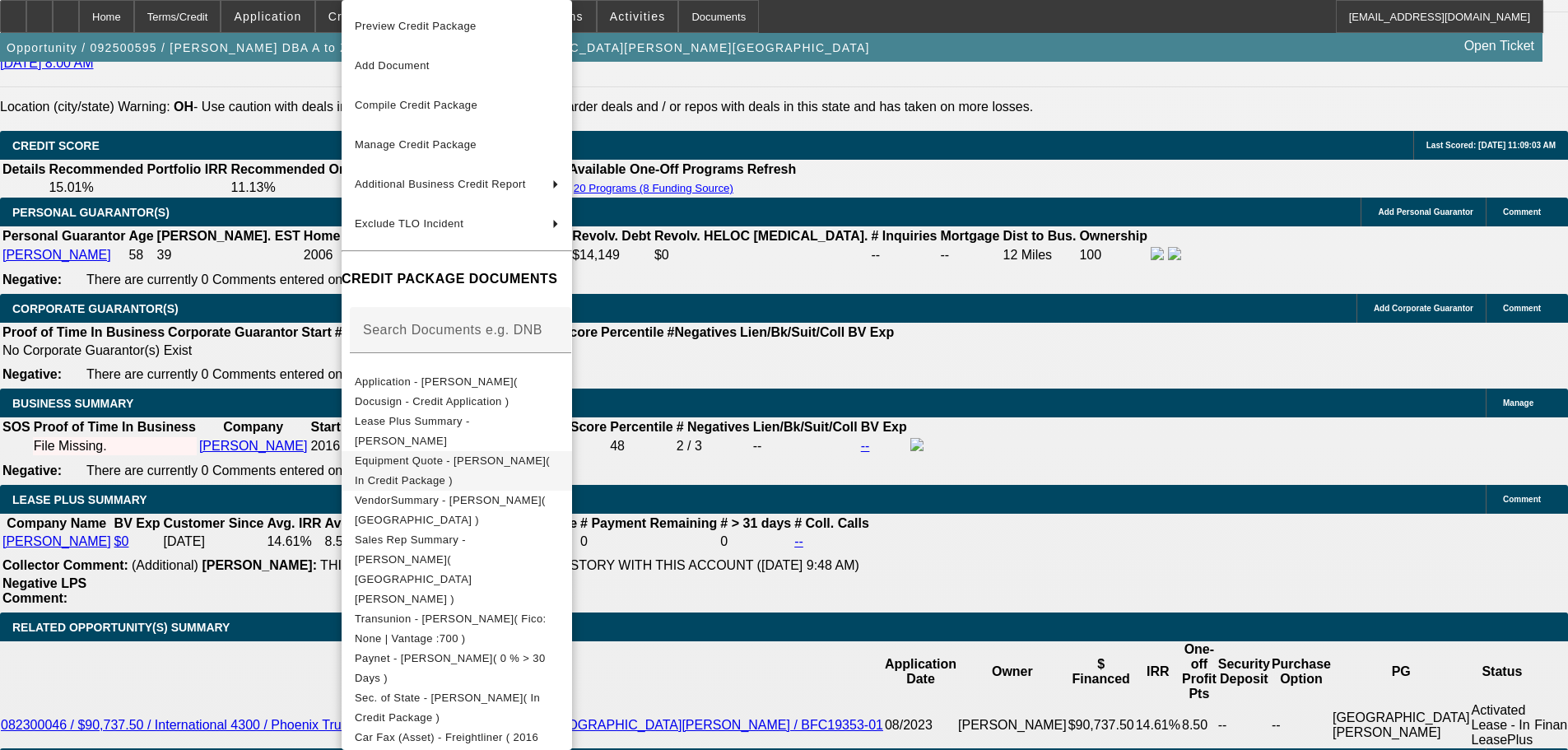
click at [550, 470] on span "Equipment Quote - Glen Henderson( In Credit Package )" at bounding box center [453, 470] width 195 height 32
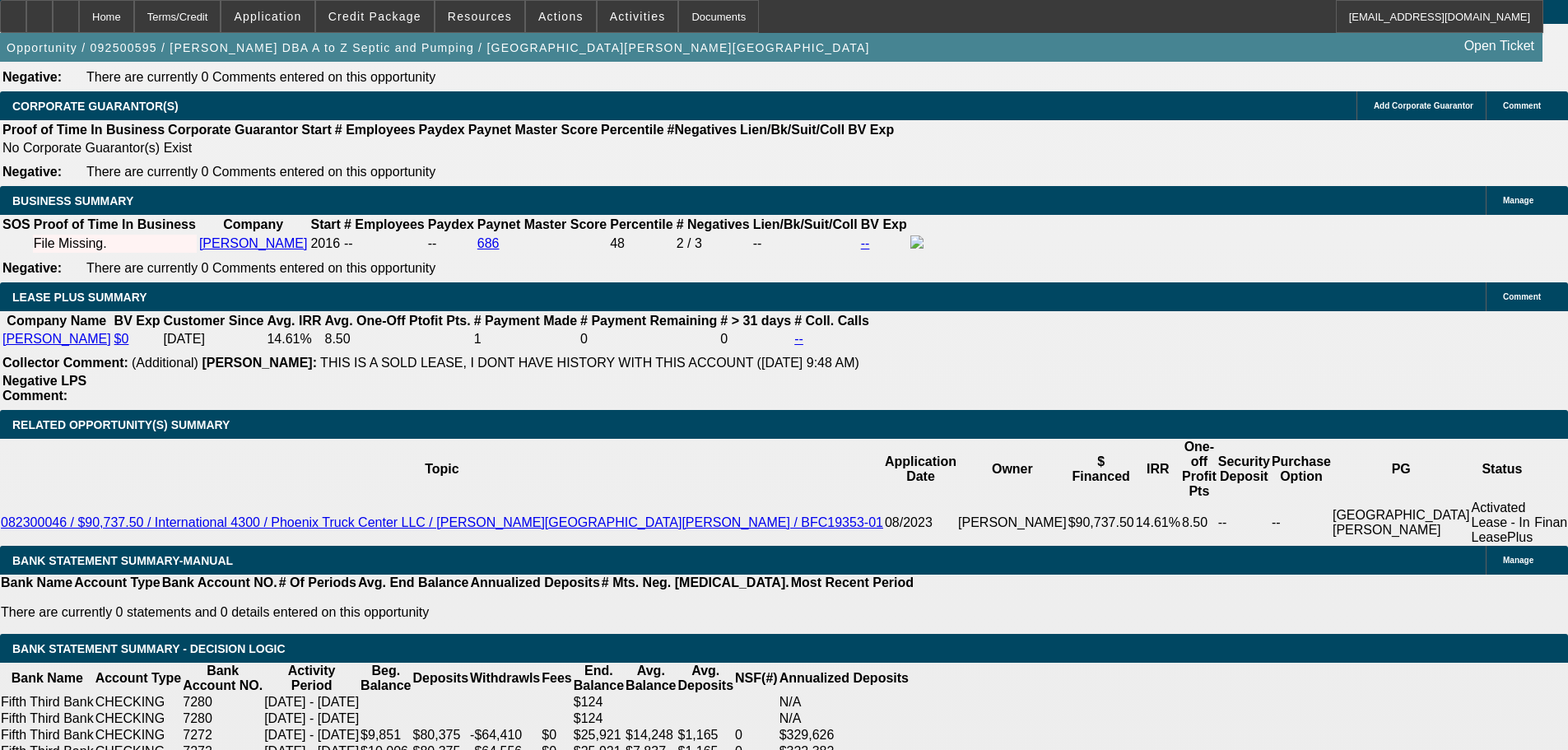
scroll to position [2705, 0]
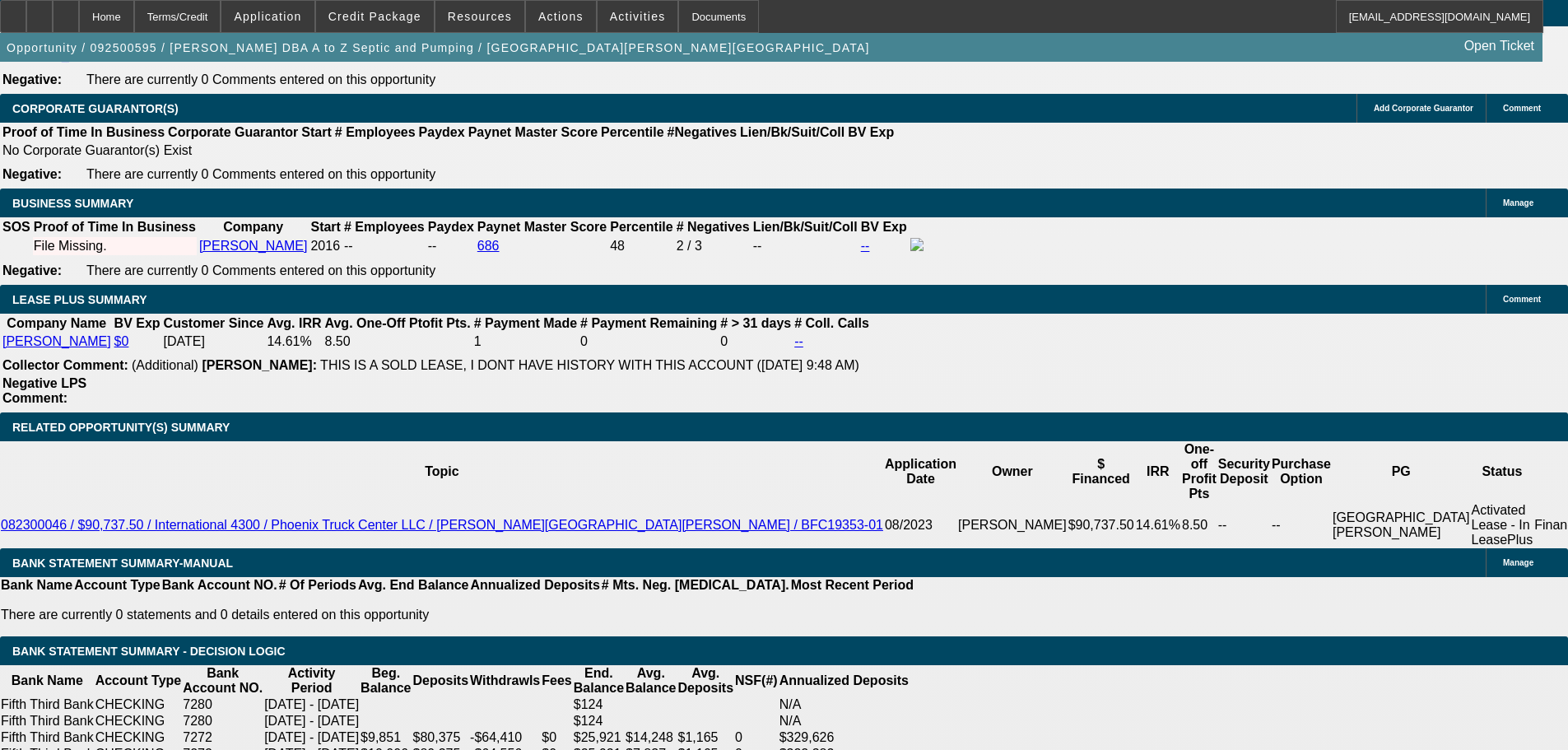
scroll to position [2540, 0]
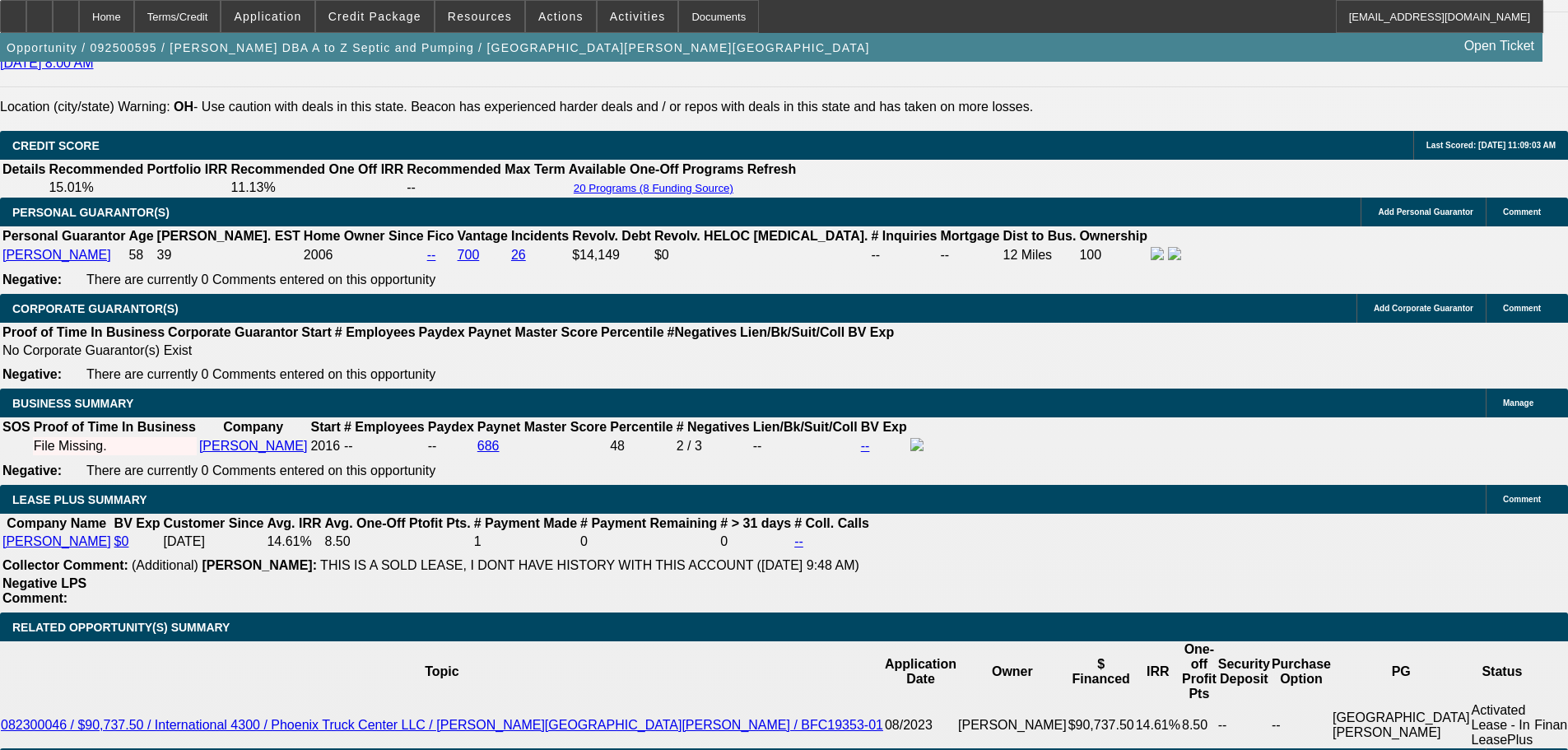
scroll to position [0, 0]
drag, startPoint x: 1258, startPoint y: 211, endPoint x: 1254, endPoint y: 142, distance: 69.1
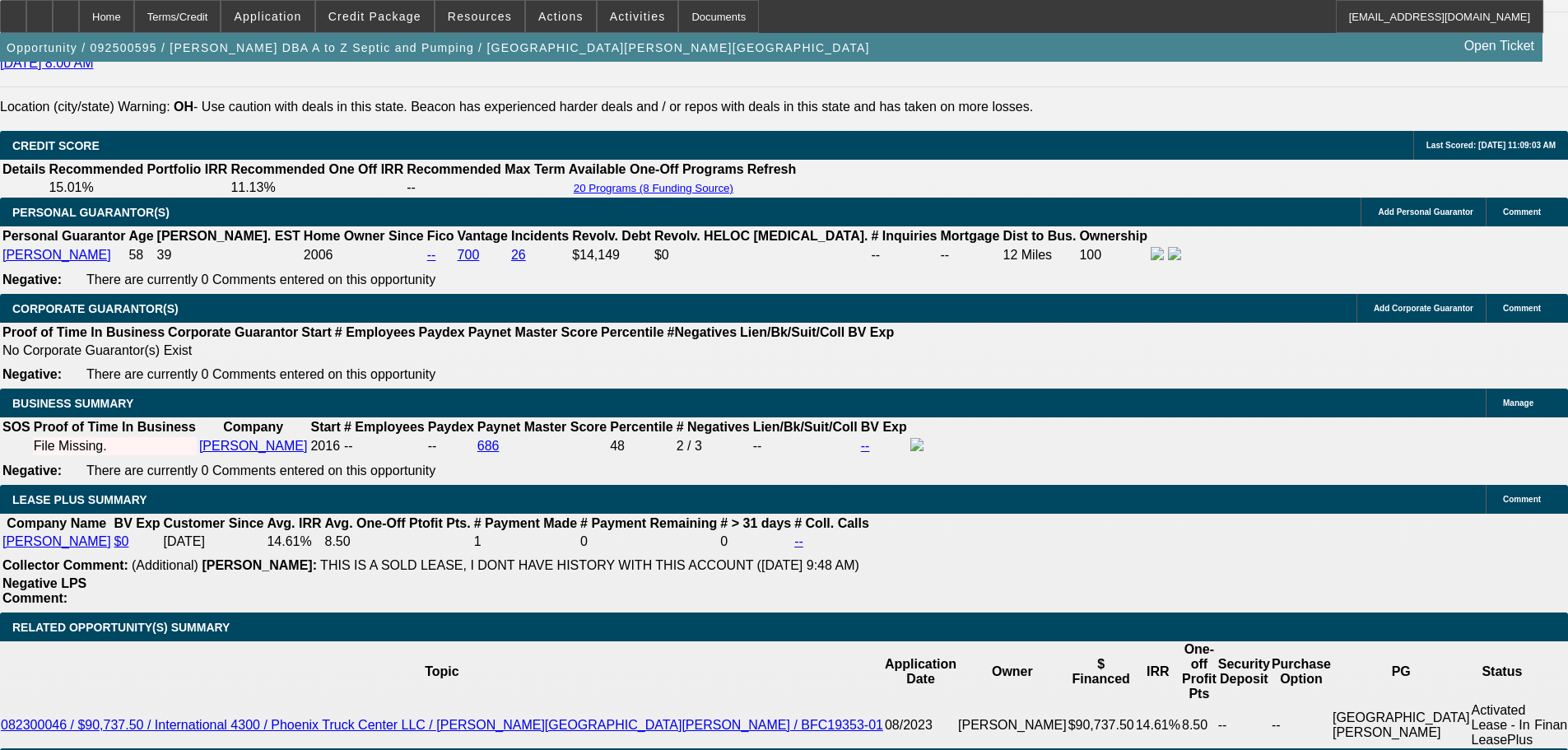
drag, startPoint x: 1277, startPoint y: 189, endPoint x: 1266, endPoint y: 155, distance: 35.7
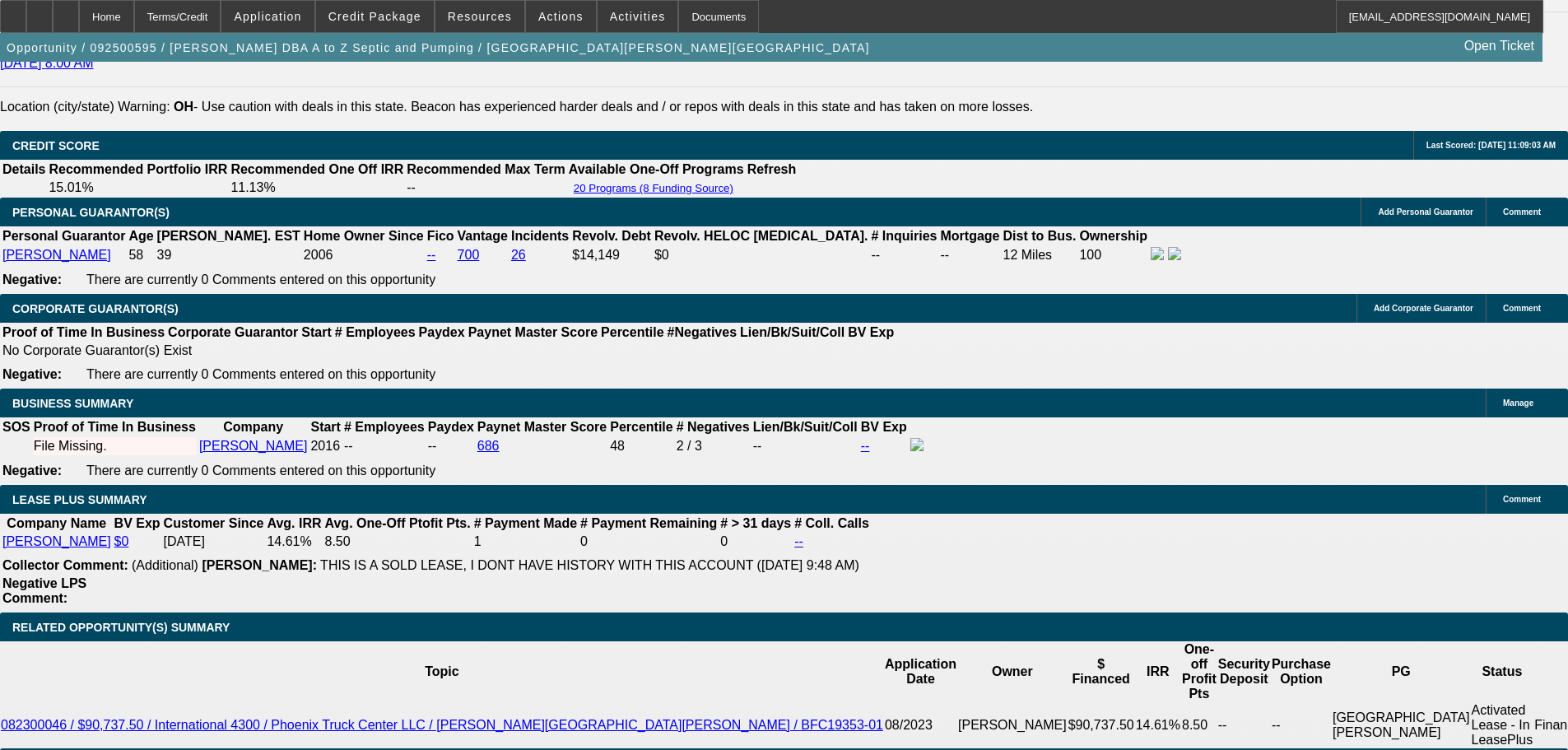
drag, startPoint x: 1261, startPoint y: 139, endPoint x: 1231, endPoint y: 153, distance: 33.1
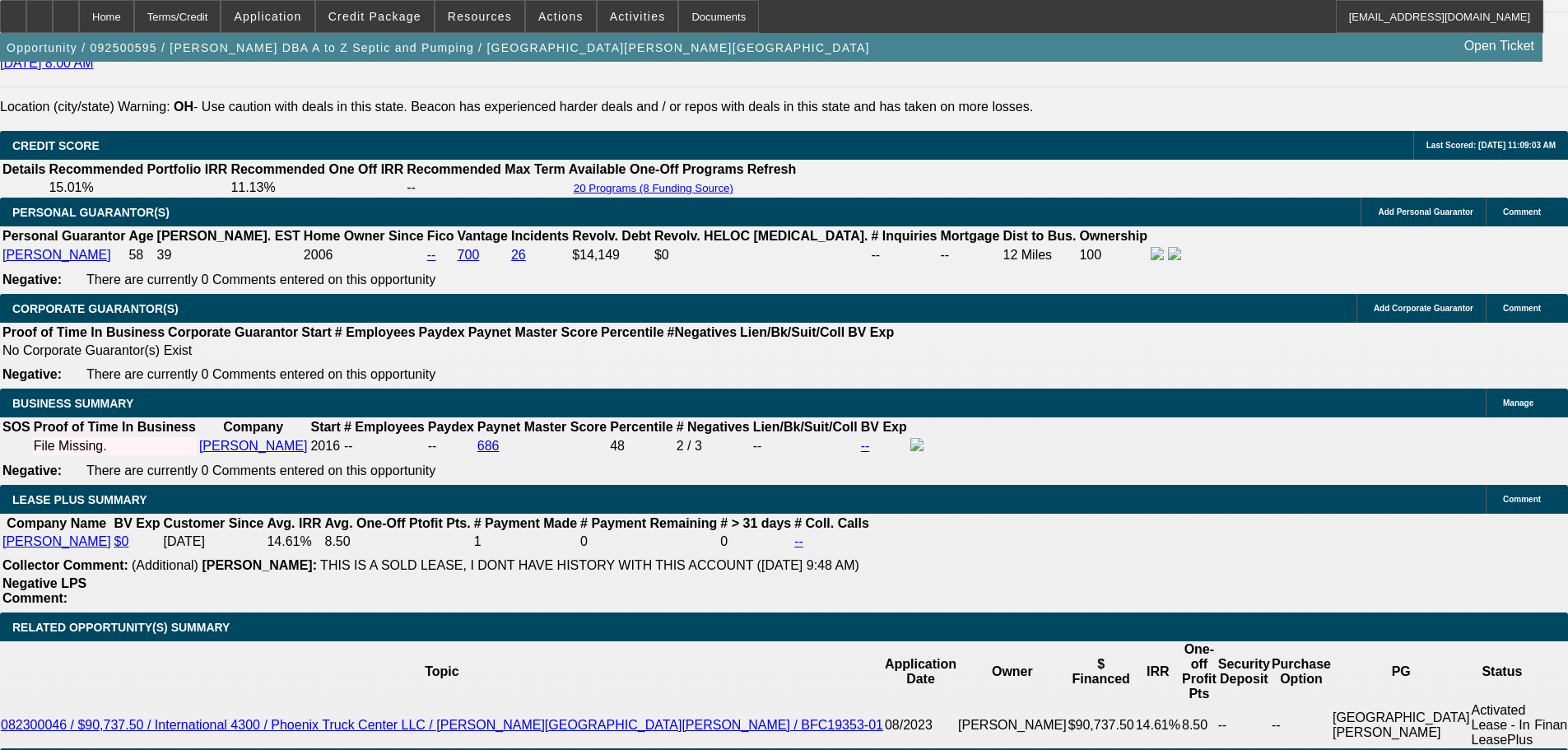
drag, startPoint x: 599, startPoint y: 338, endPoint x: 583, endPoint y: 331, distance: 17.5
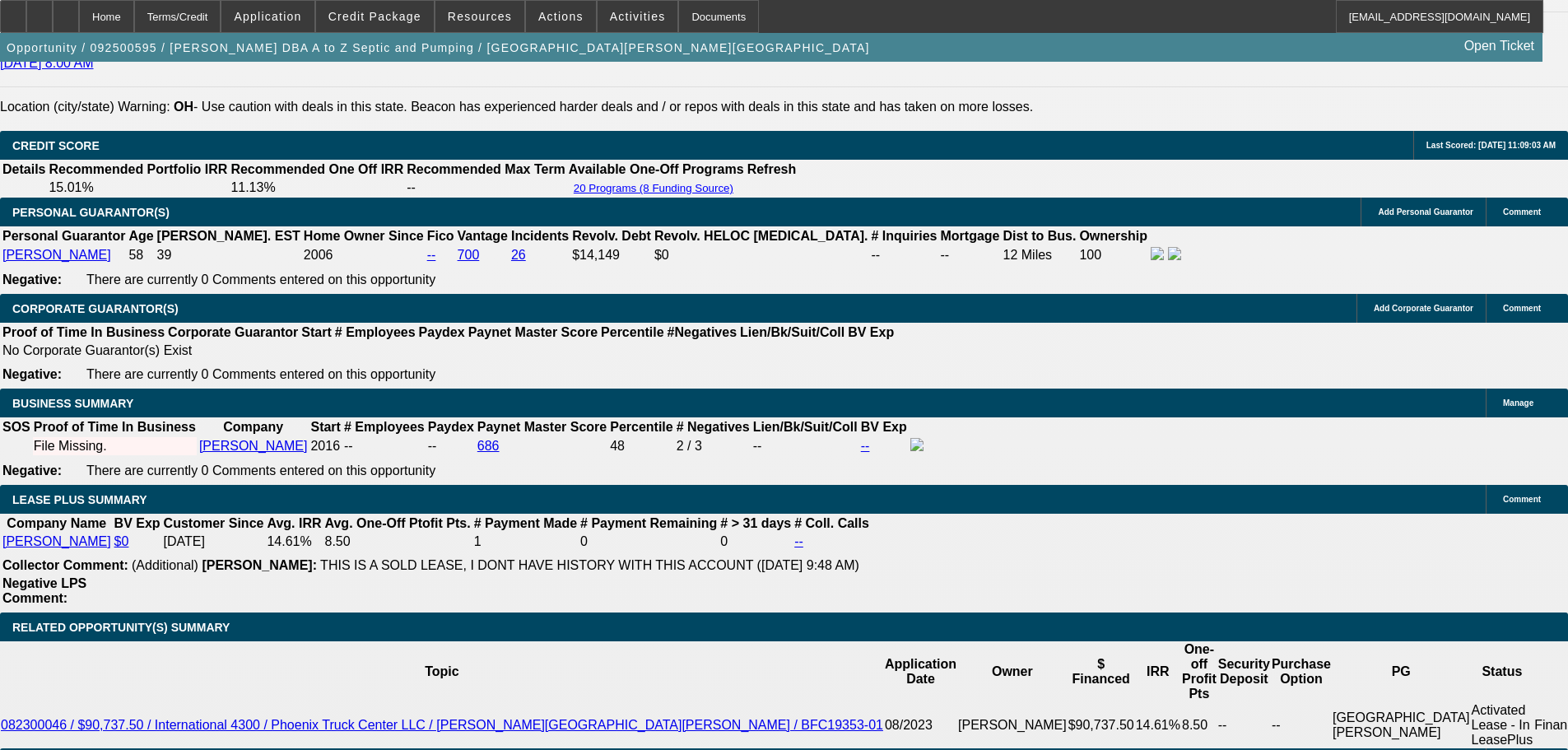
drag, startPoint x: 442, startPoint y: 332, endPoint x: 601, endPoint y: 337, distance: 159.1
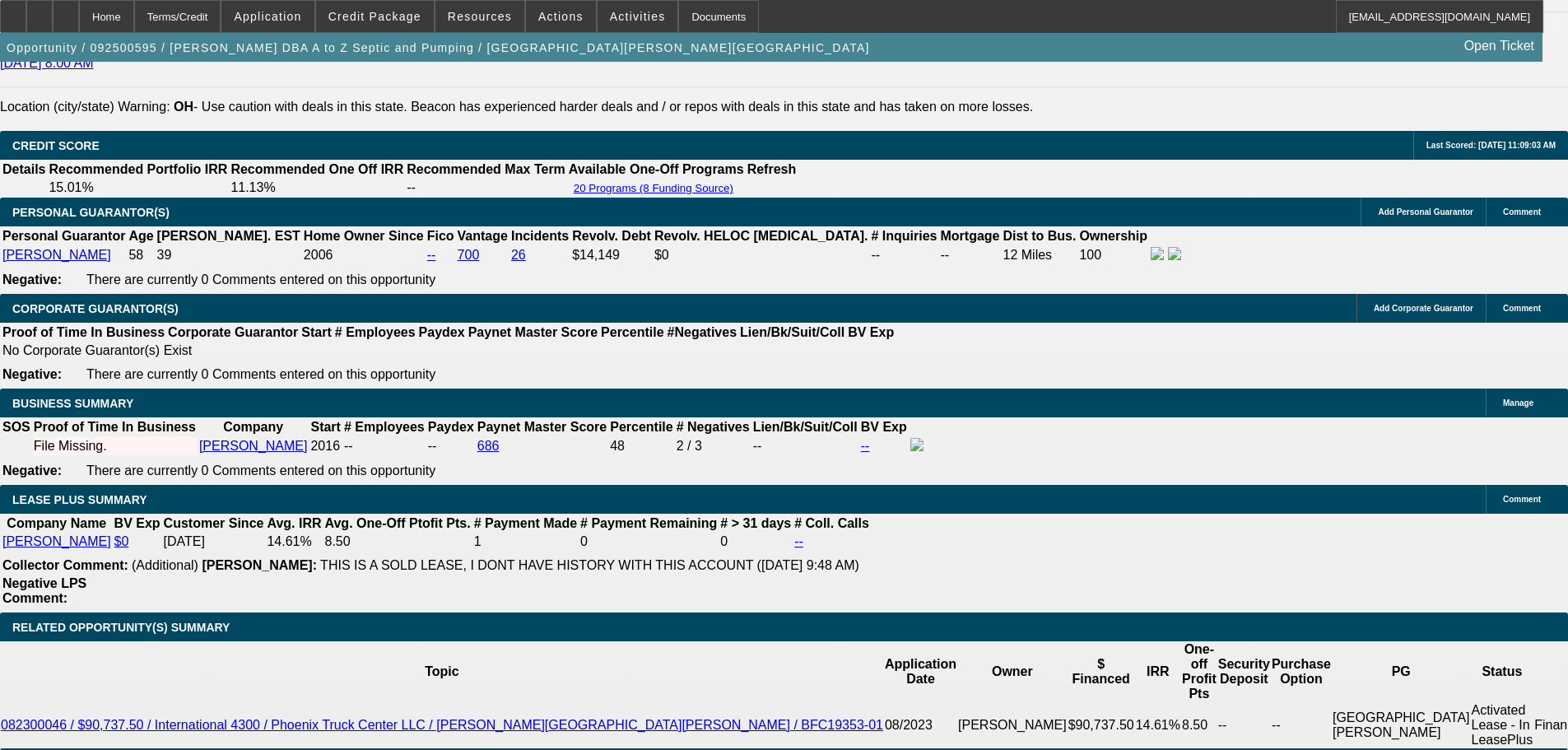
drag, startPoint x: 1250, startPoint y: 392, endPoint x: 1246, endPoint y: 367, distance: 25.3
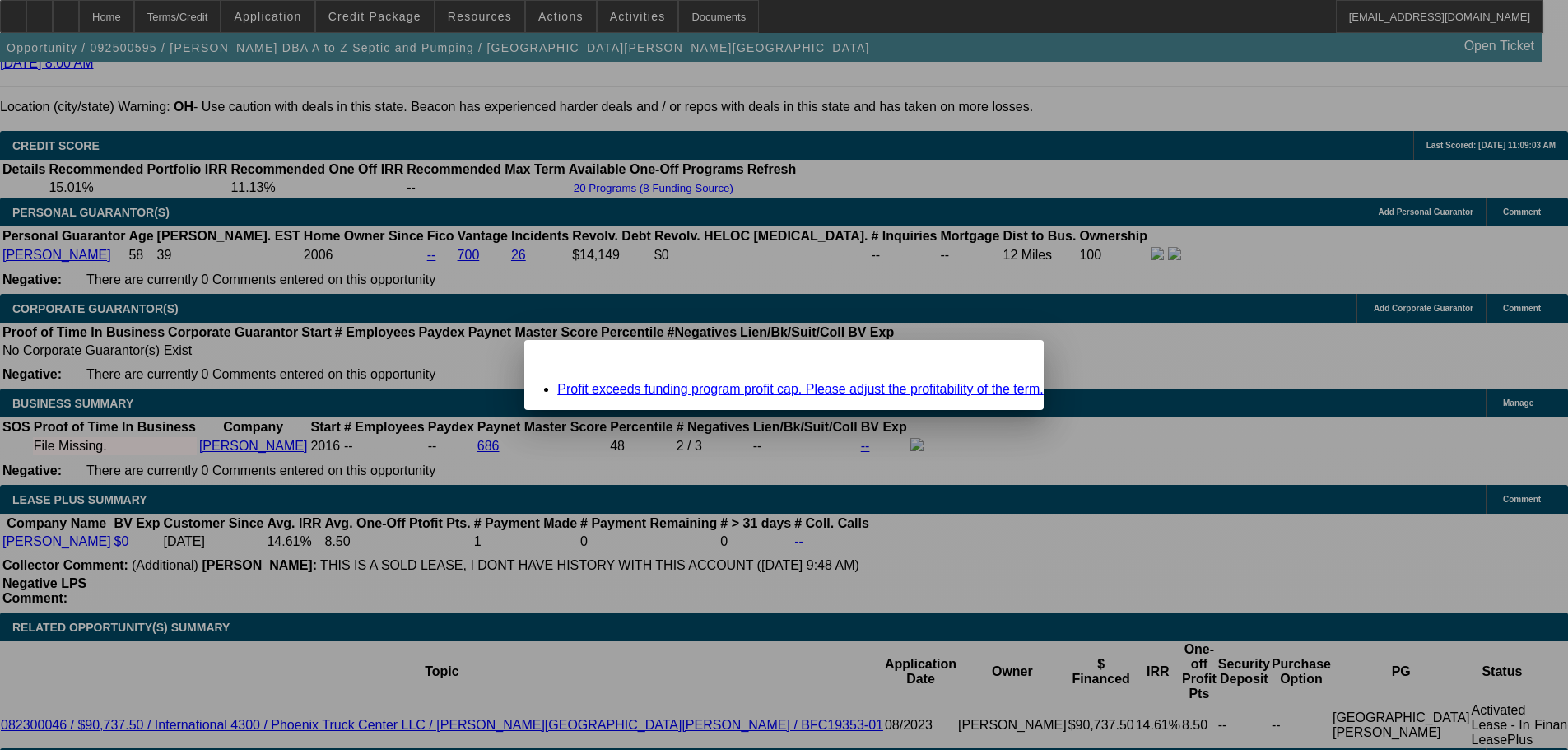
click at [1011, 359] on span "Close" at bounding box center [1022, 354] width 22 height 9
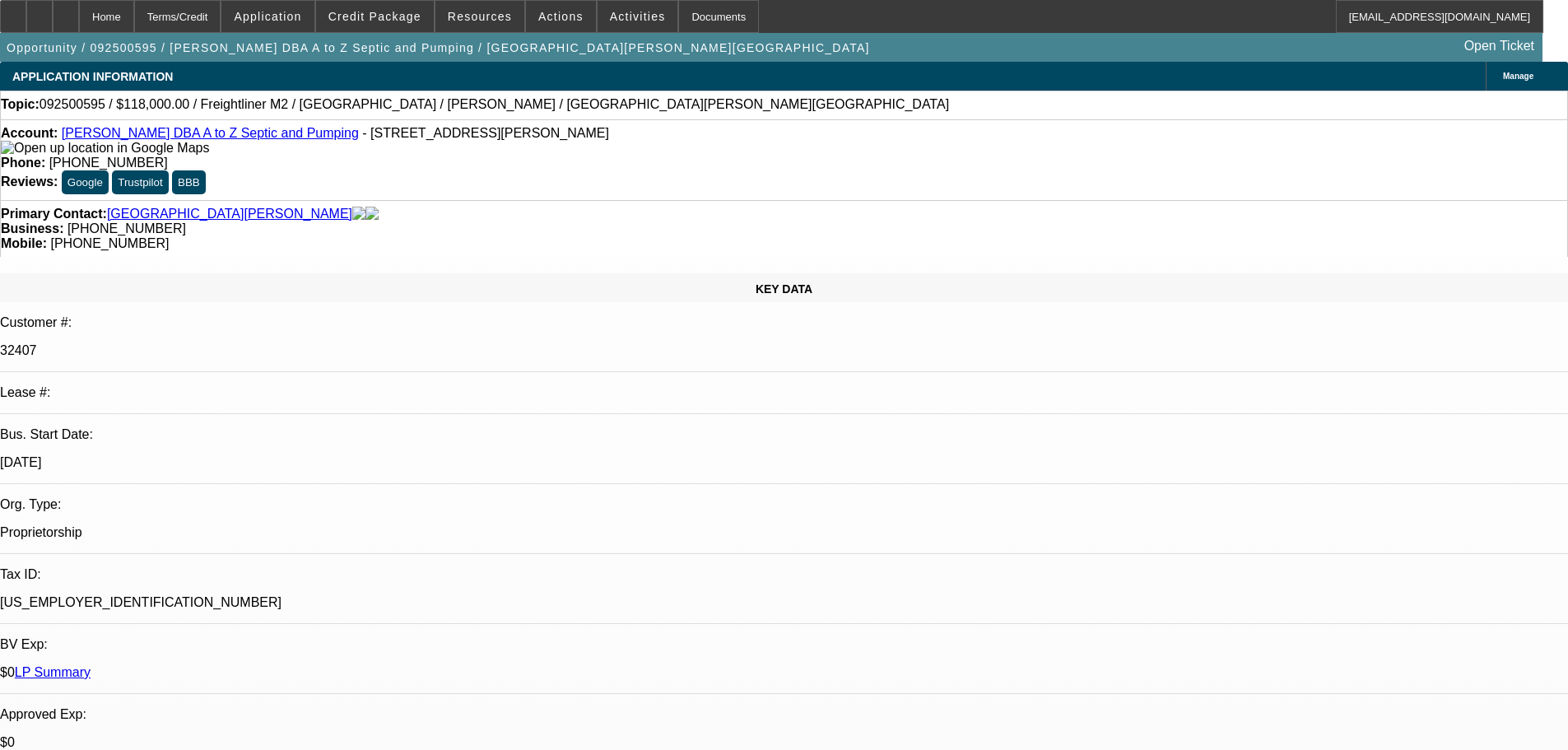
scroll to position [2376, 0]
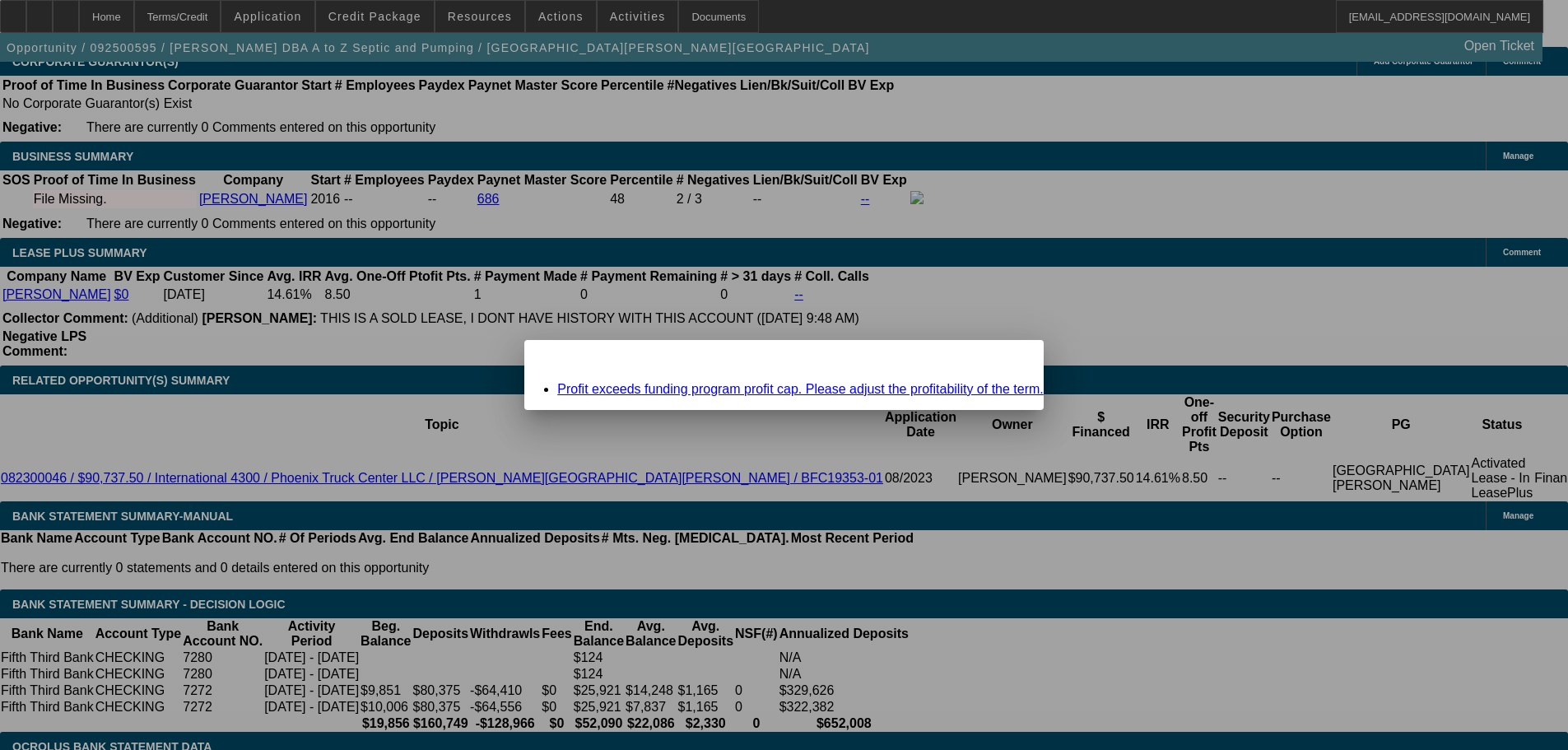
scroll to position [0, 0]
click at [1011, 359] on span "Close" at bounding box center [1022, 354] width 22 height 9
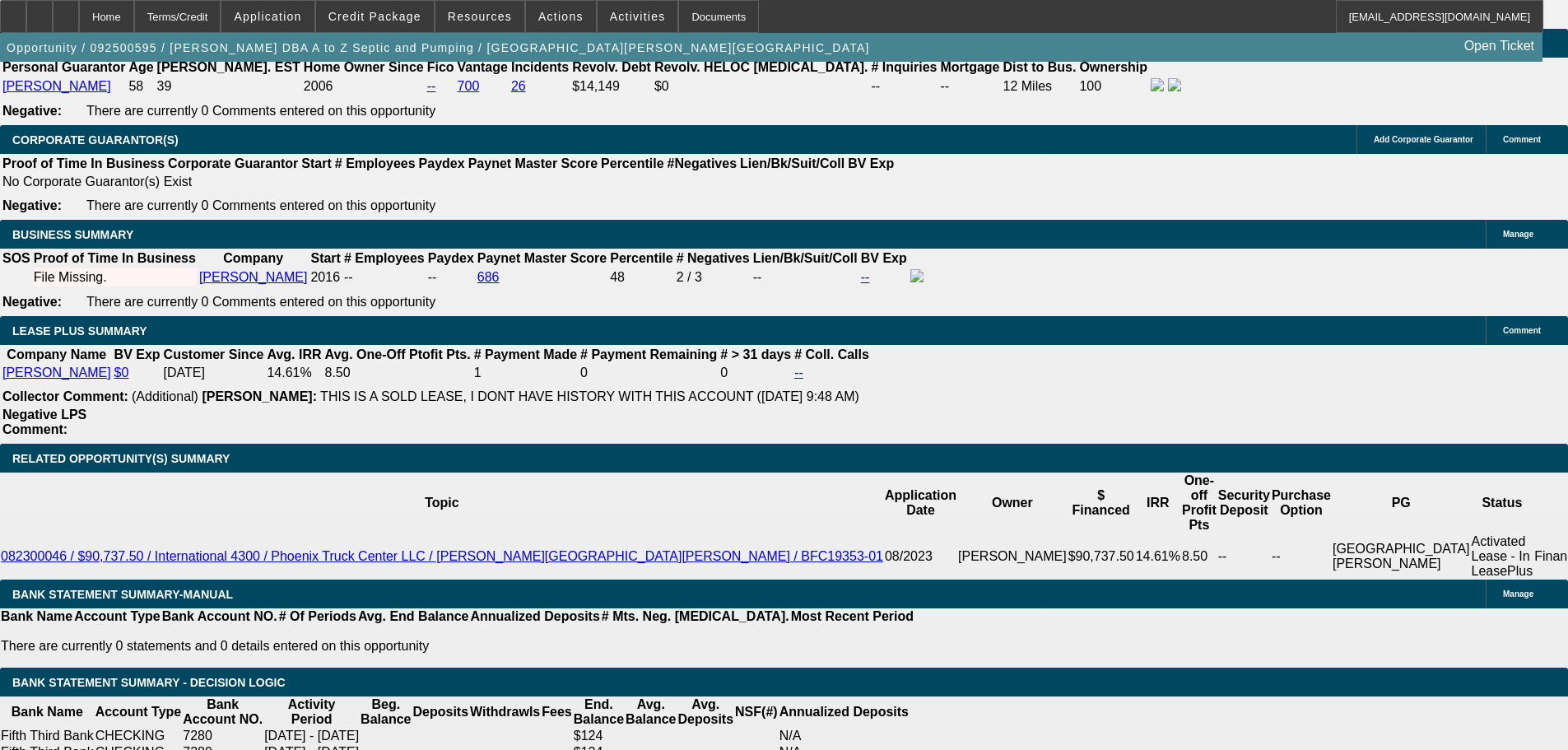
scroll to position [2540, 0]
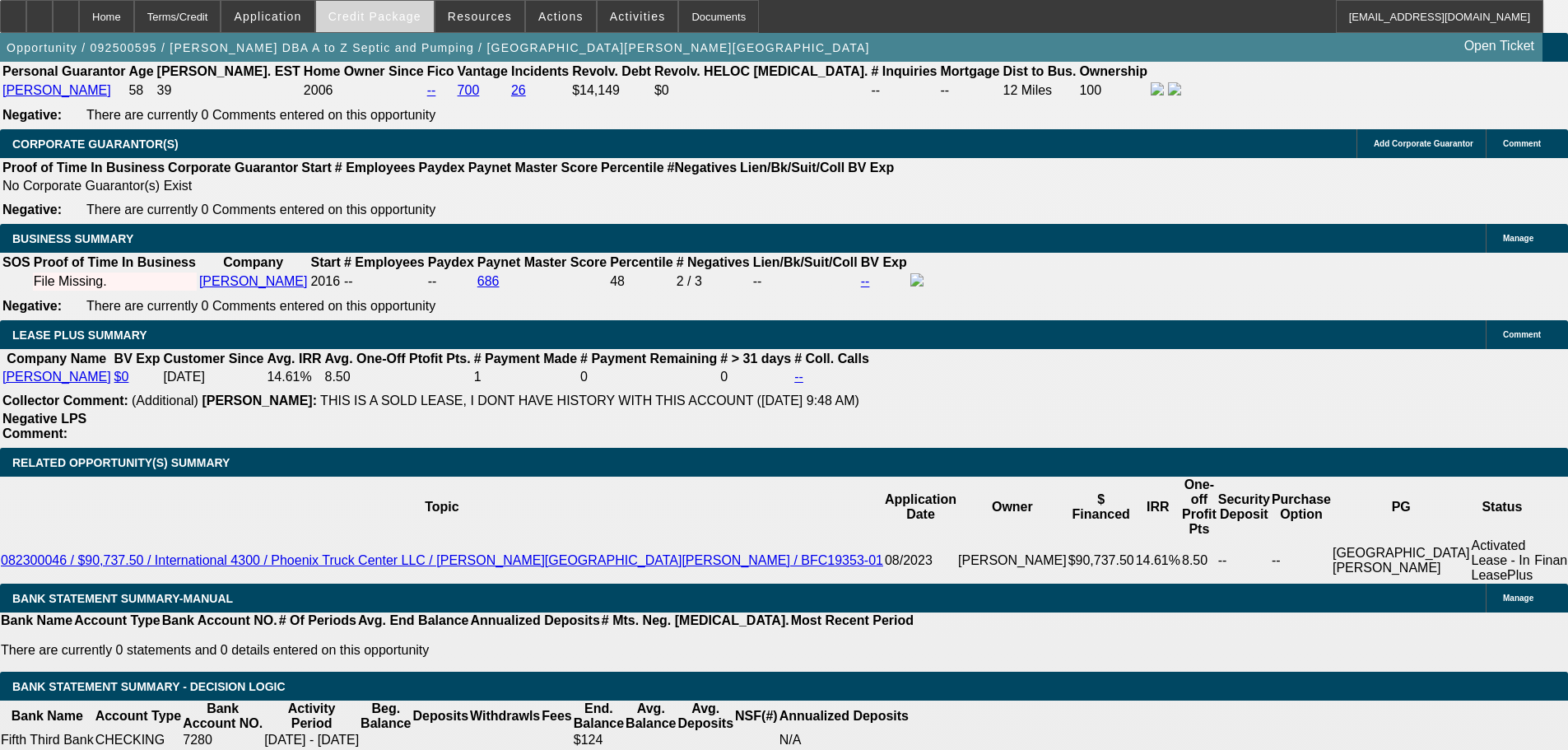
click at [410, 22] on span "Credit Package" at bounding box center [374, 16] width 93 height 13
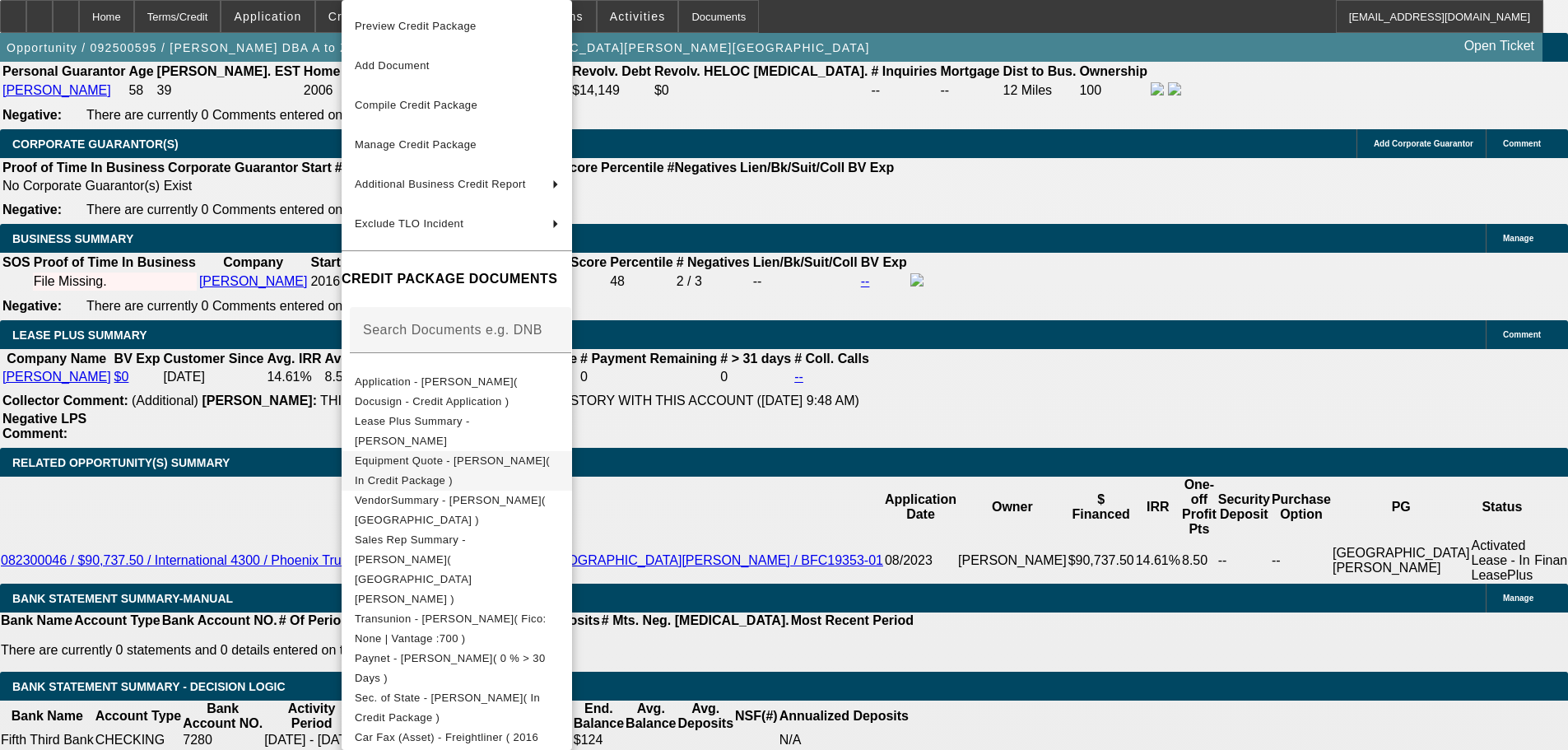
click at [550, 463] on span "Equipment Quote - Glen Henderson( In Credit Package )" at bounding box center [453, 470] width 195 height 32
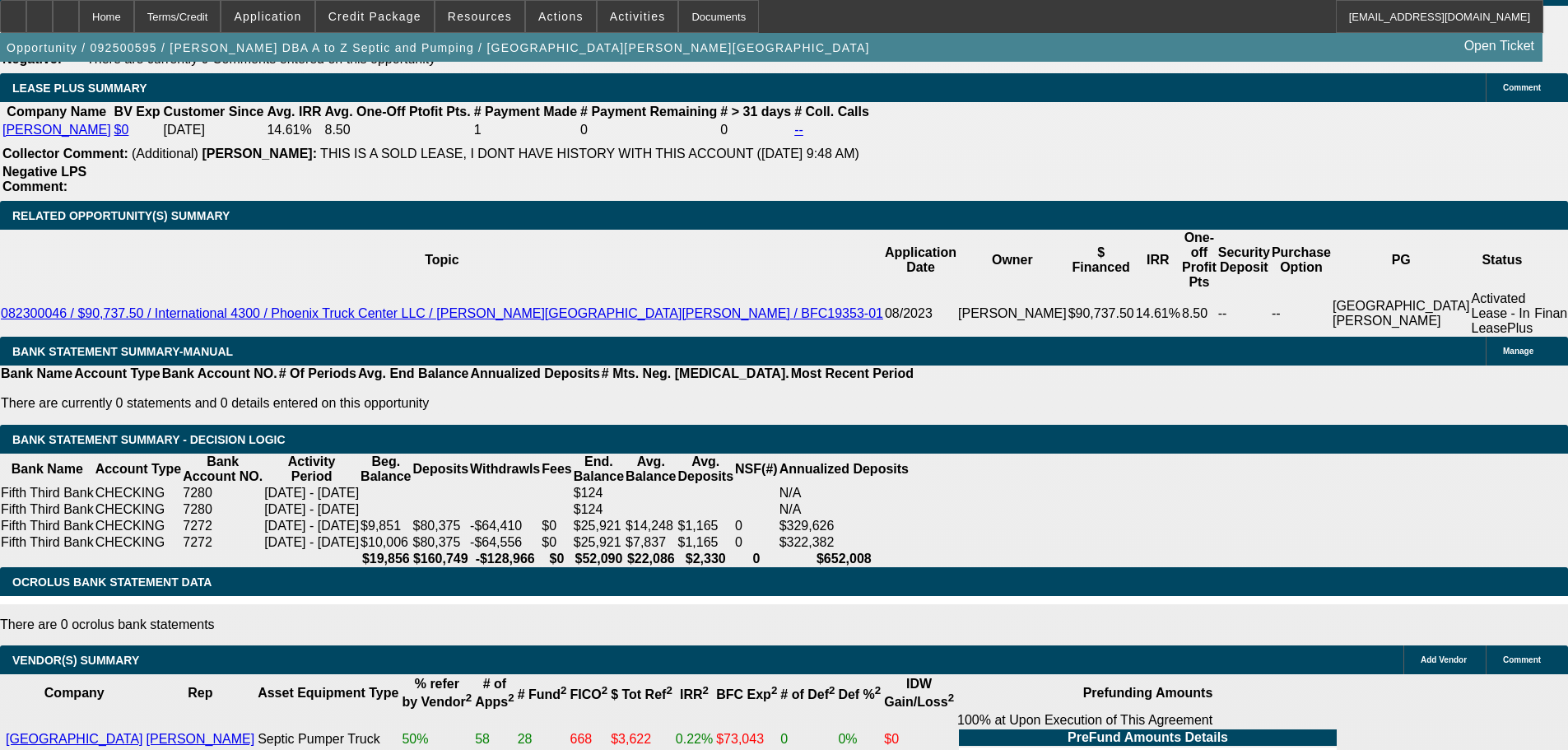
scroll to position [1949, 0]
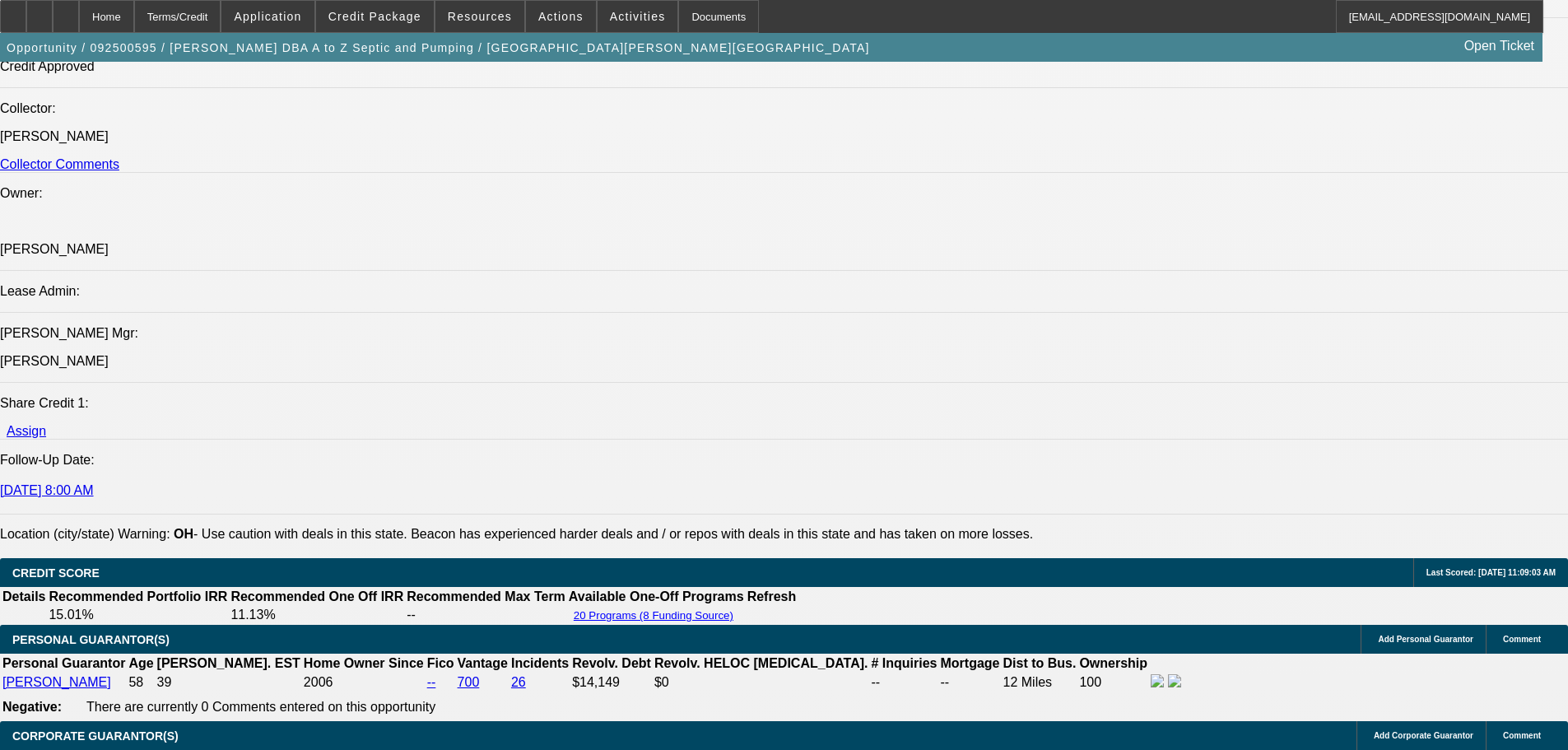
drag, startPoint x: 750, startPoint y: 541, endPoint x: 710, endPoint y: 374, distance: 171.7
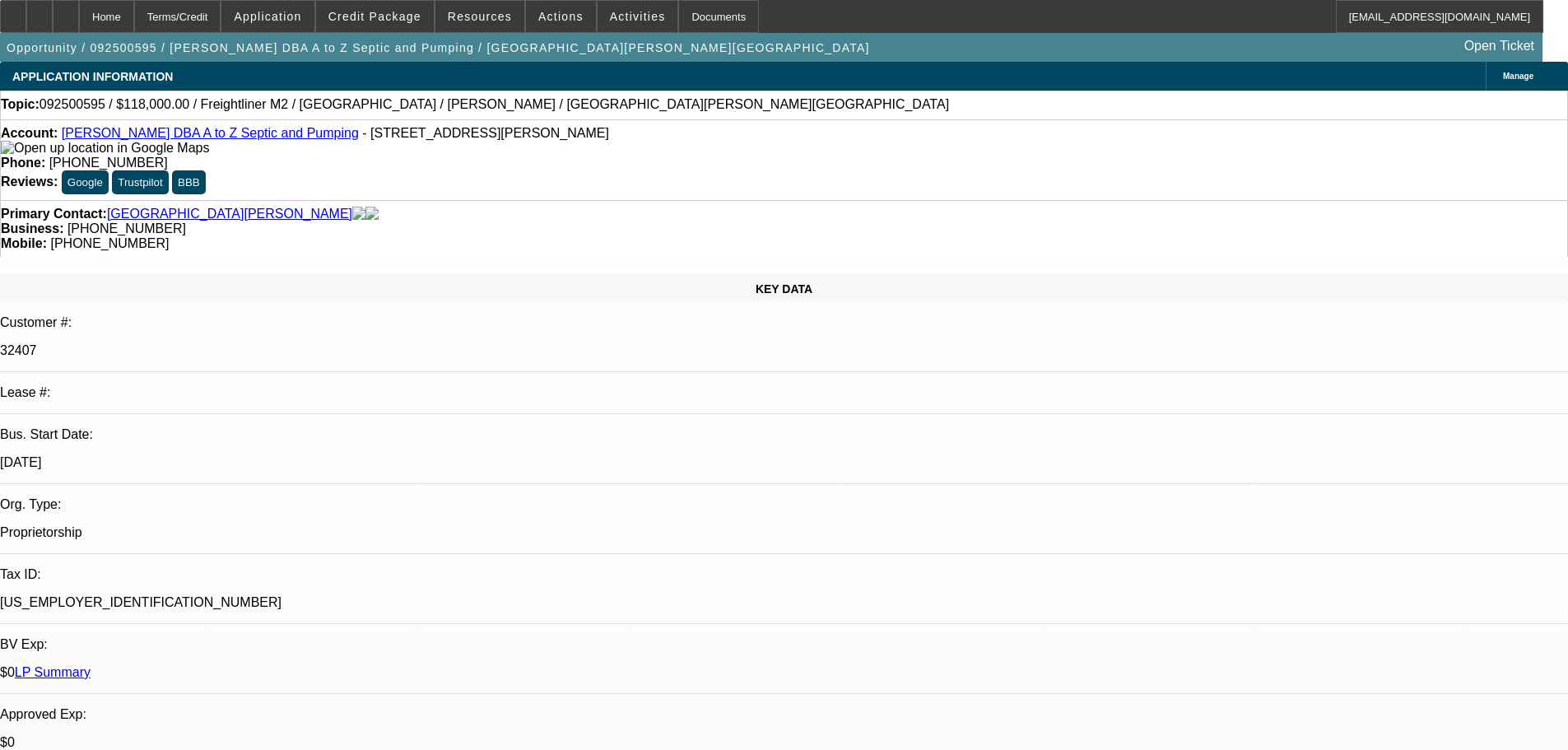
drag, startPoint x: 703, startPoint y: 417, endPoint x: 692, endPoint y: 118, distance: 299.2
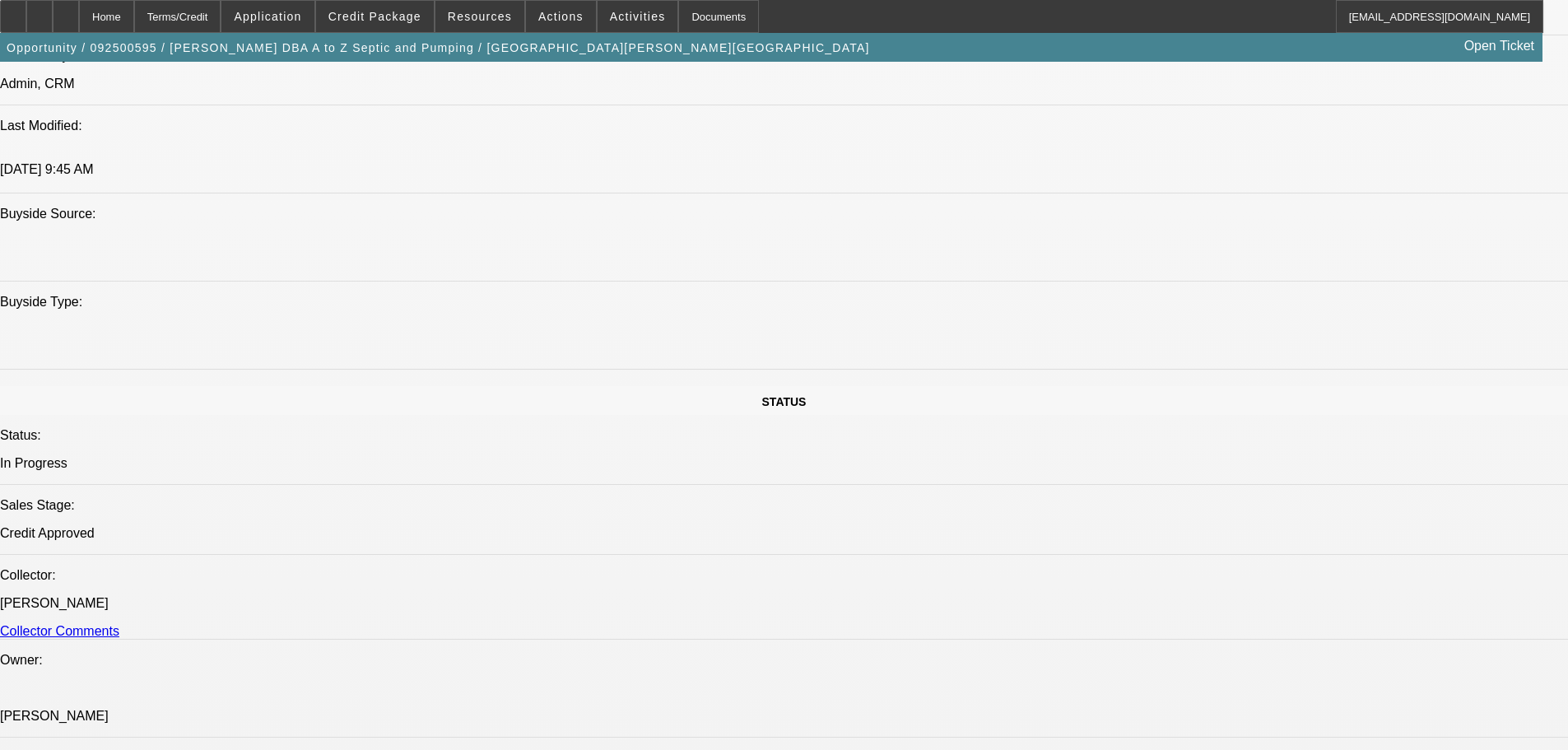
drag, startPoint x: 569, startPoint y: 317, endPoint x: 574, endPoint y: 557, distance: 240.1
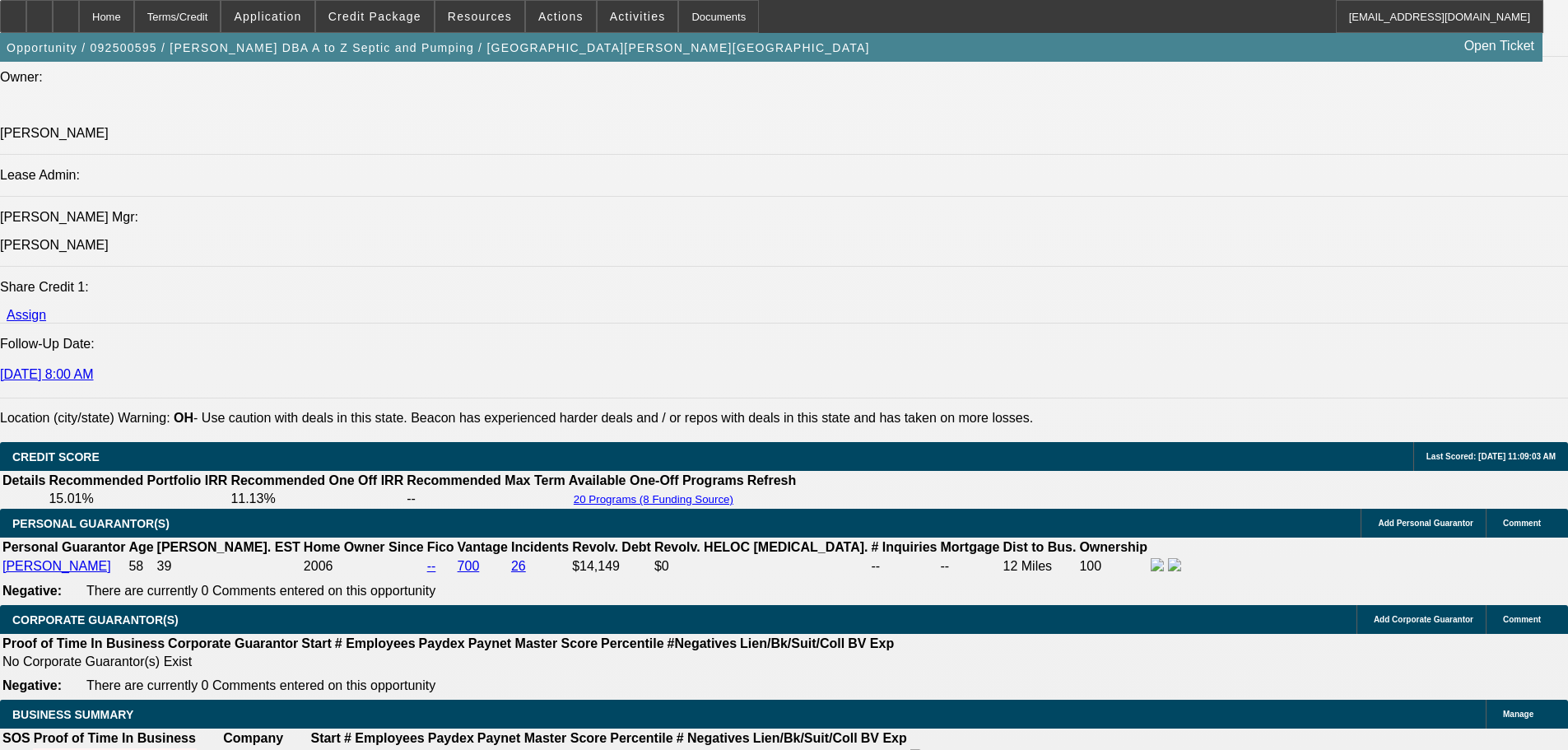
scroll to position [706, 0]
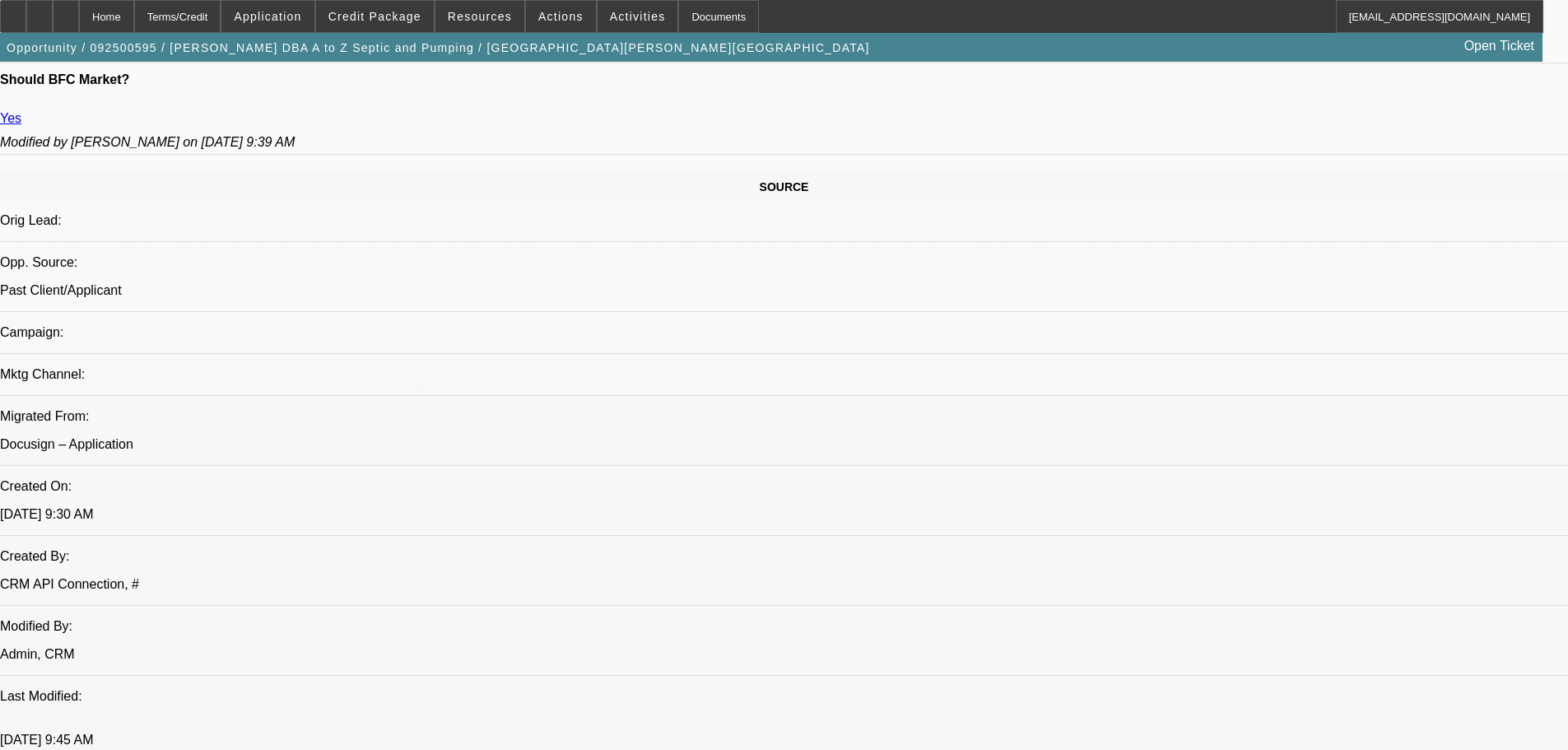
drag, startPoint x: 574, startPoint y: 437, endPoint x: 583, endPoint y: 281, distance: 156.3
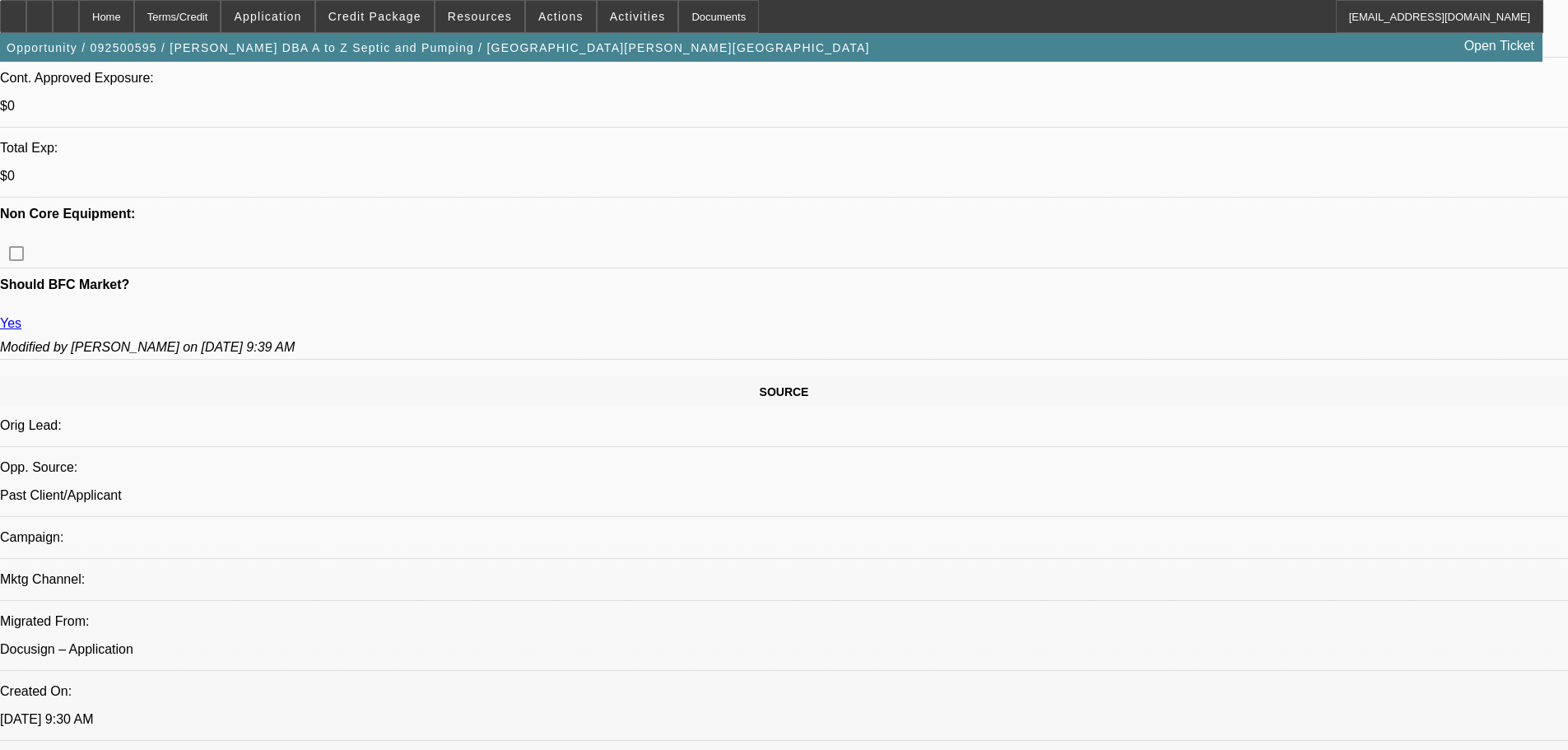
scroll to position [0, 0]
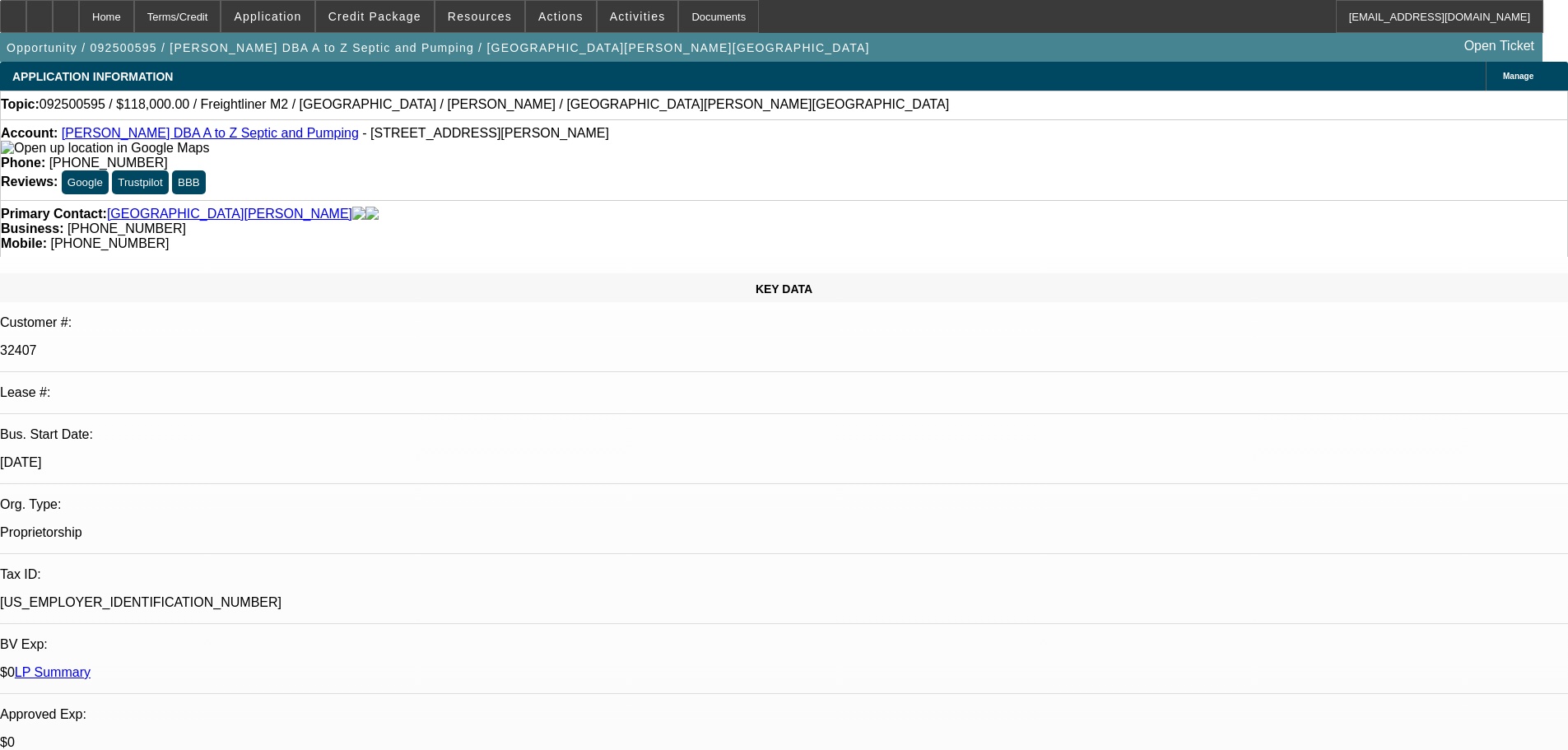
drag, startPoint x: 573, startPoint y: 531, endPoint x: 538, endPoint y: 225, distance: 308.0
drag, startPoint x: 792, startPoint y: 394, endPoint x: 731, endPoint y: 114, distance: 286.6
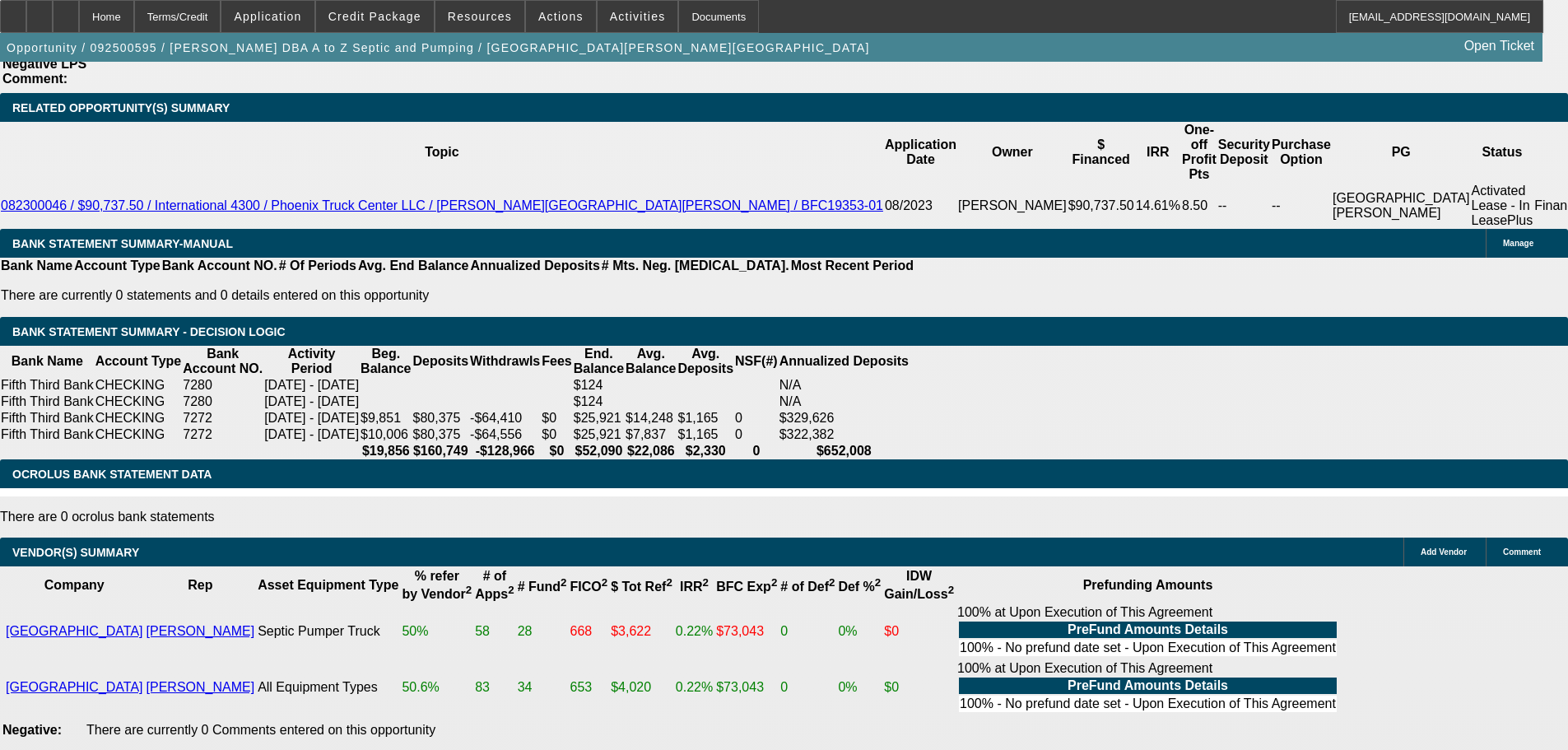
drag, startPoint x: 361, startPoint y: 452, endPoint x: 600, endPoint y: 789, distance: 413.1
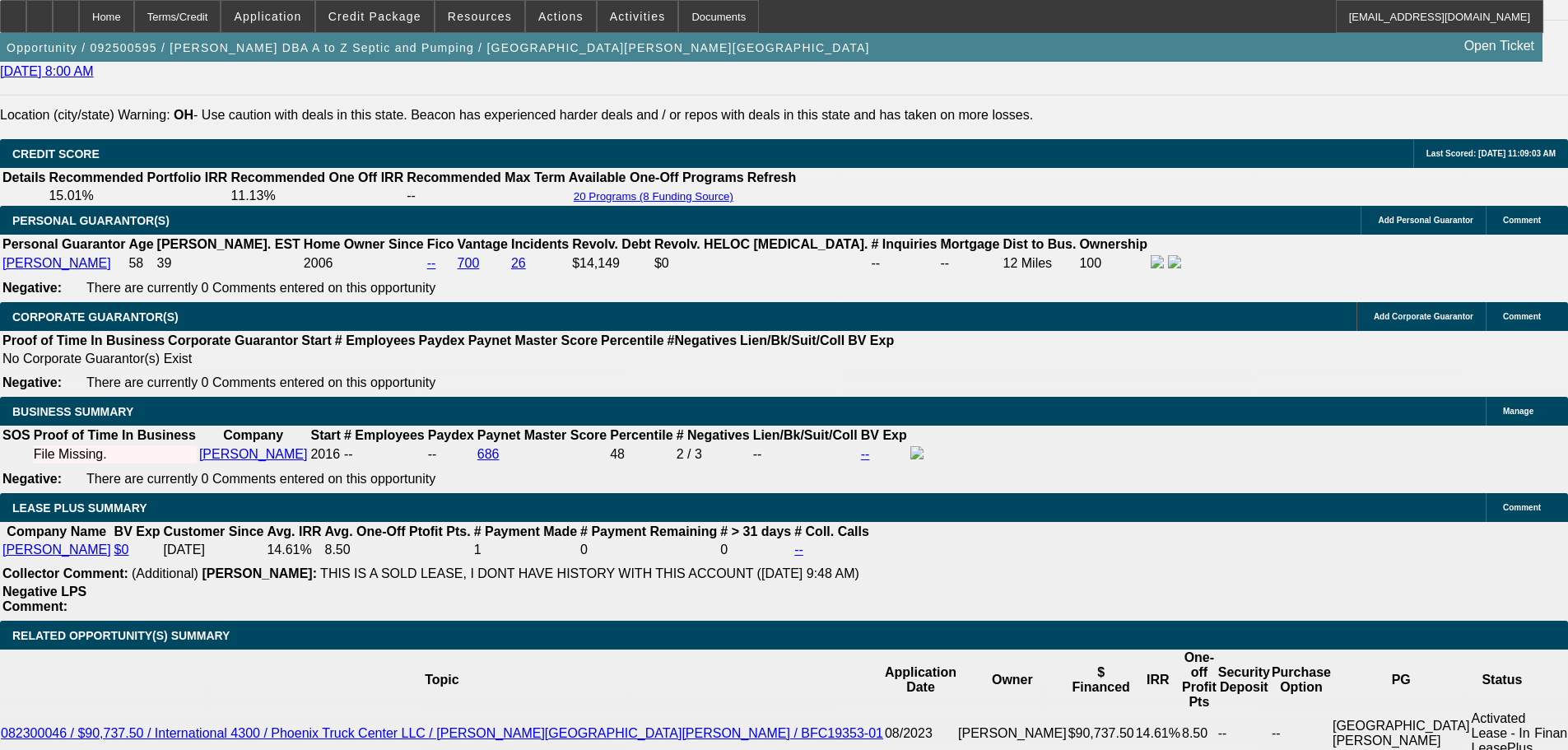
scroll to position [2294, 0]
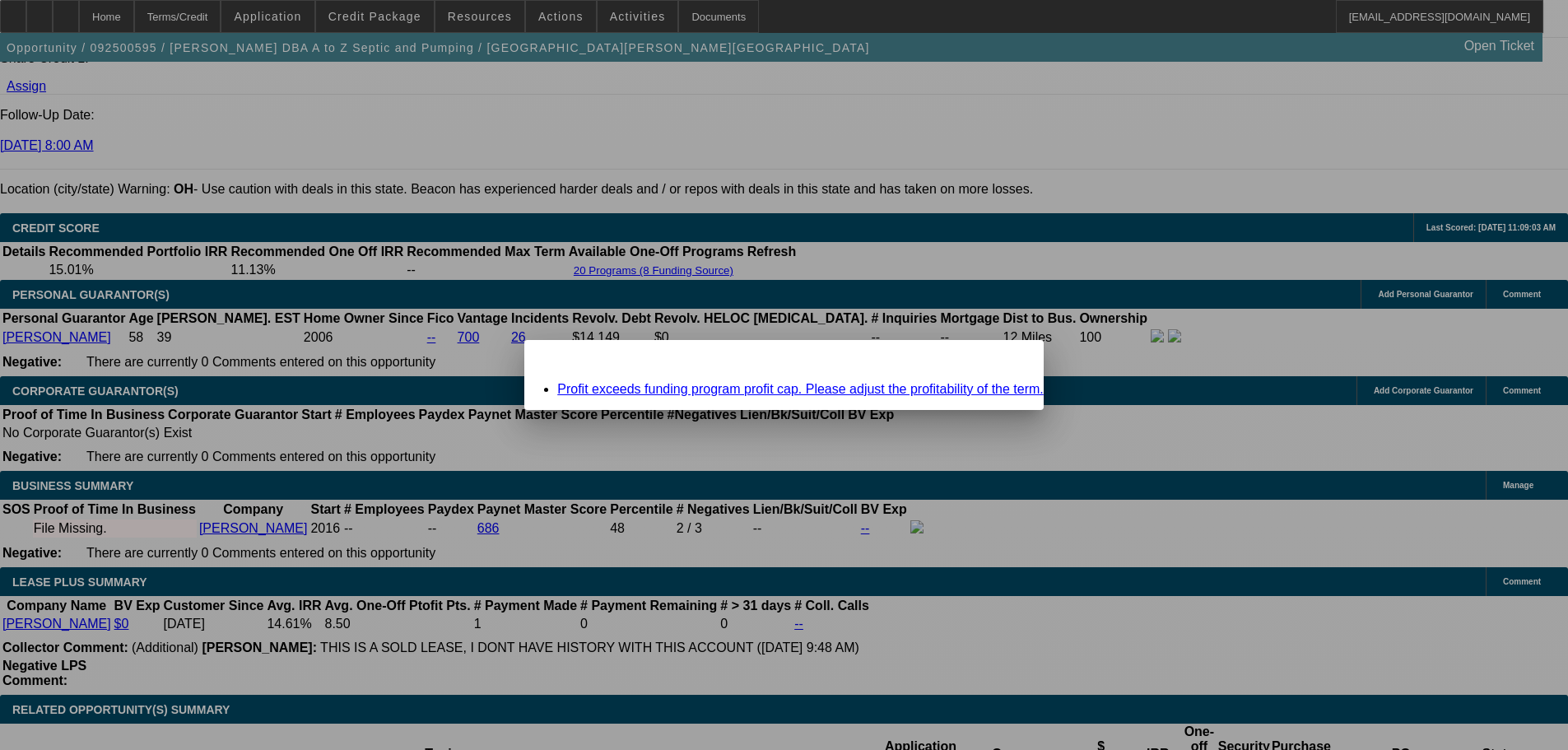
click at [739, 386] on link "Profit exceeds funding program profit cap. Please adjust the profitability of t…" at bounding box center [800, 389] width 487 height 14
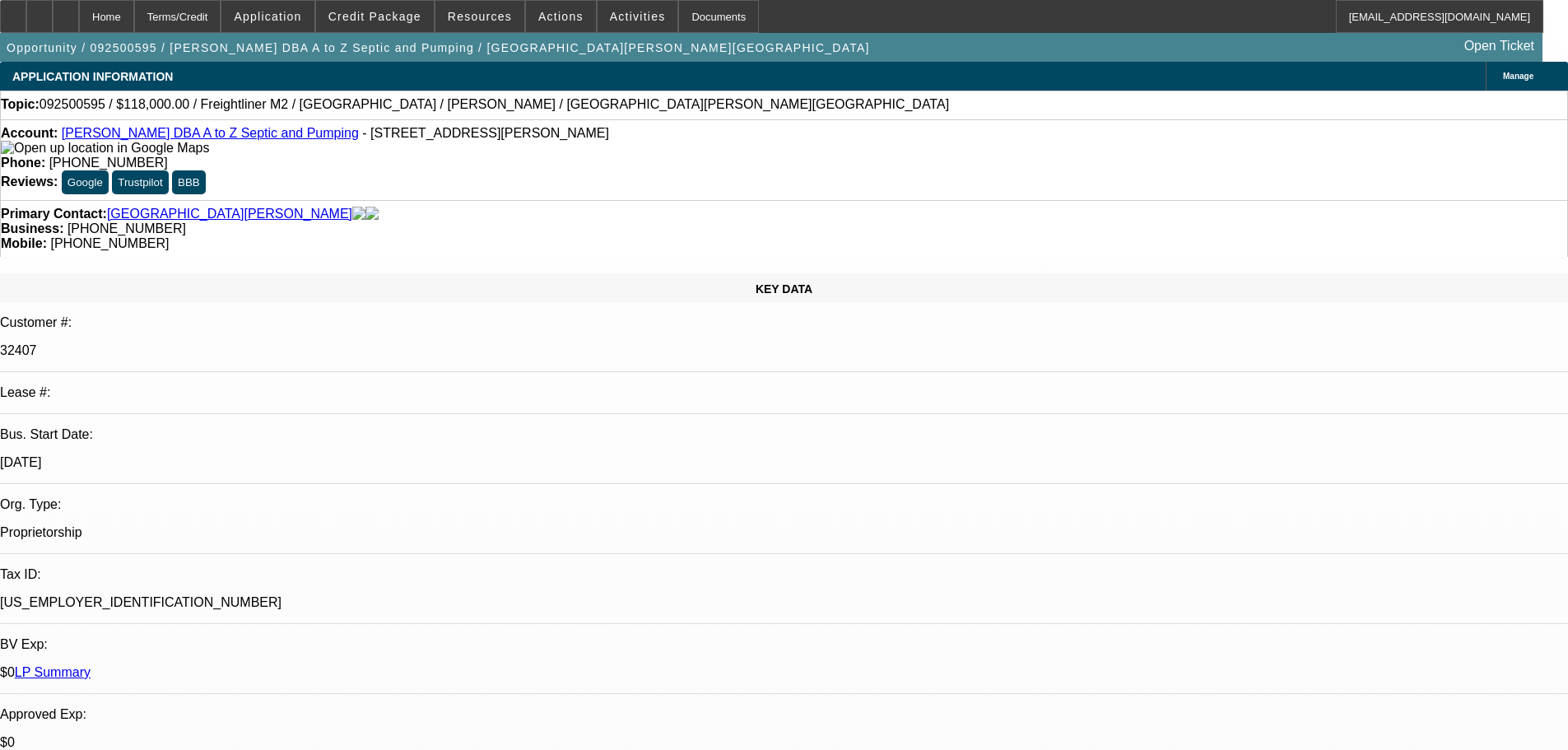
scroll to position [2294, 0]
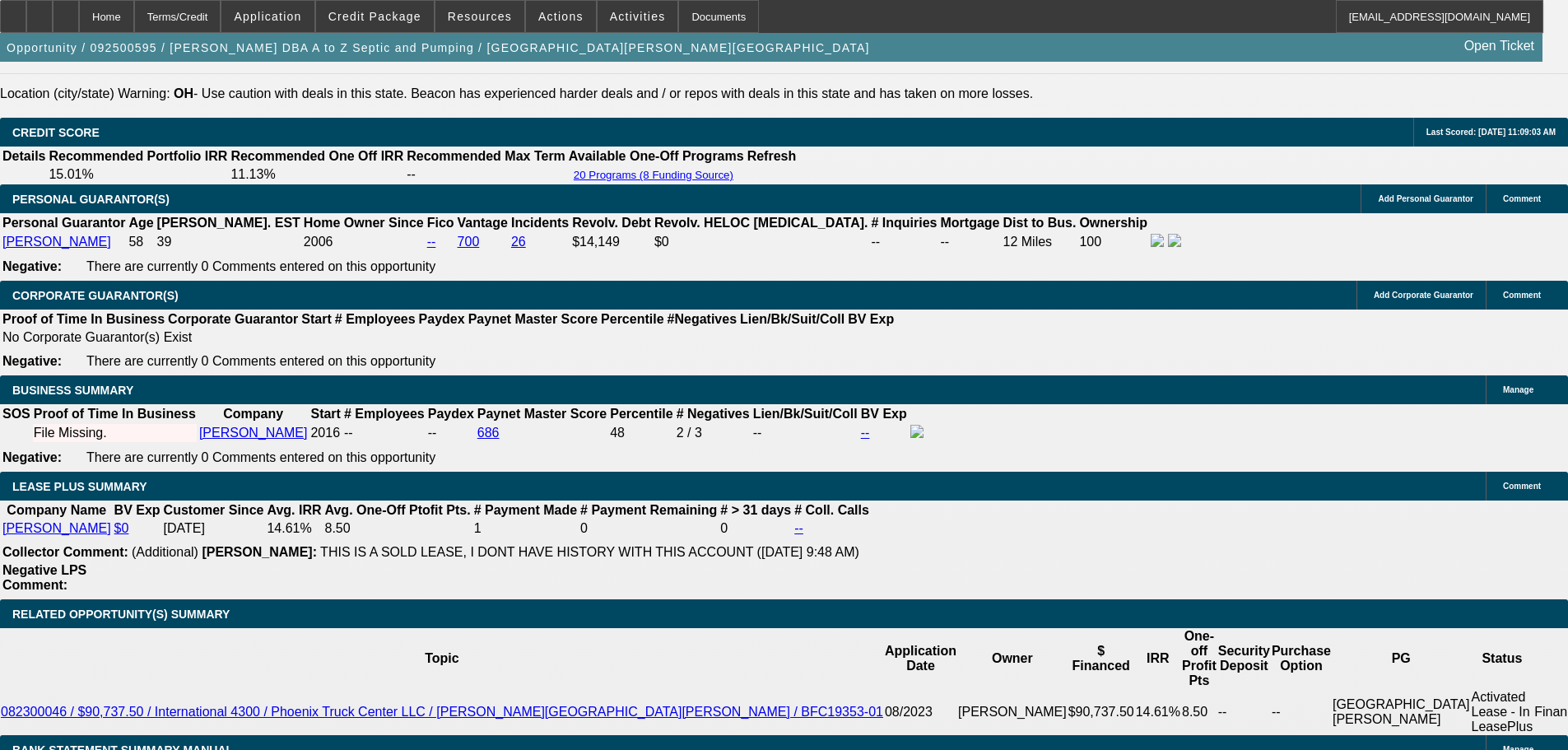
scroll to position [2388, 0]
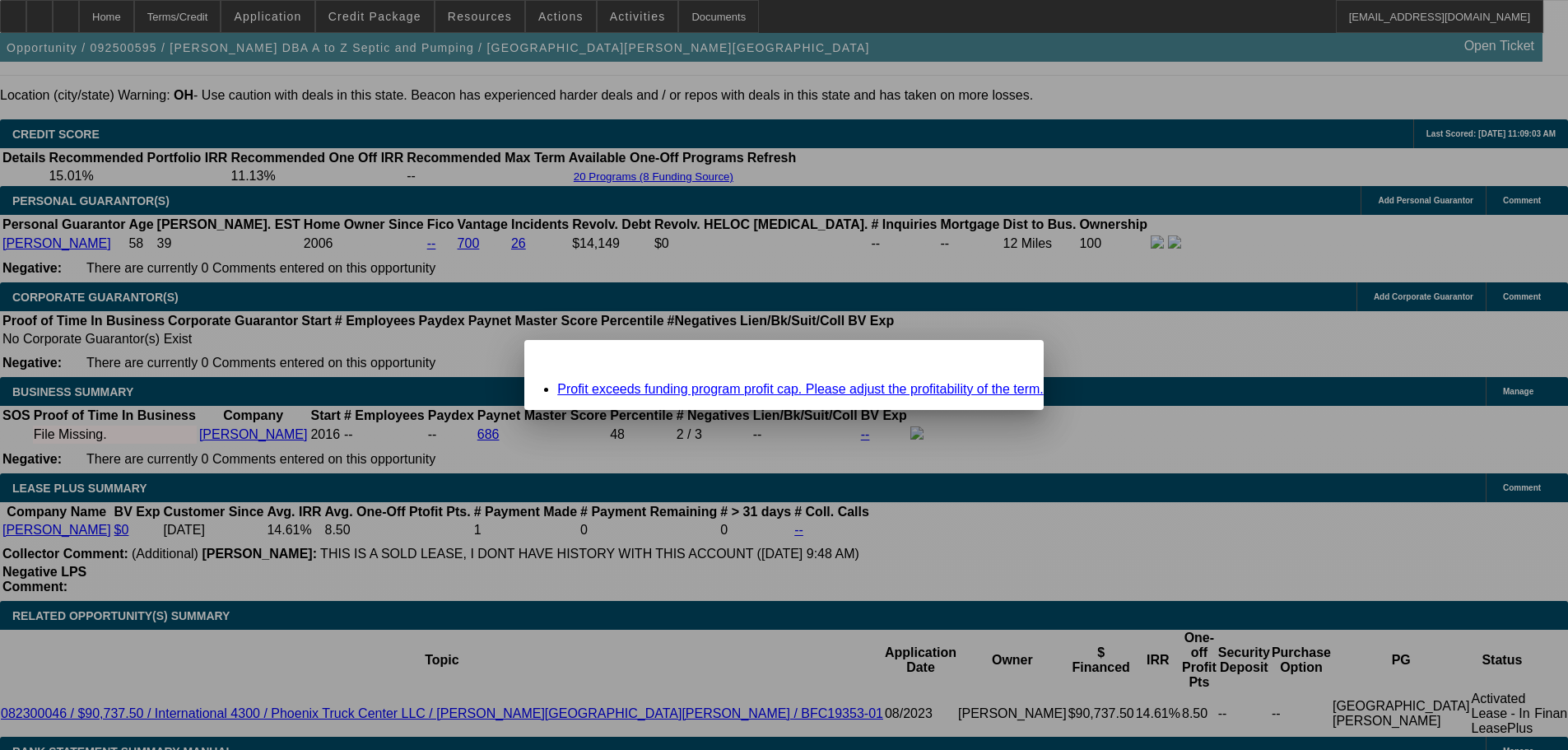
click at [750, 392] on link "Profit exceeds funding program profit cap. Please adjust the profitability of t…" at bounding box center [800, 389] width 487 height 14
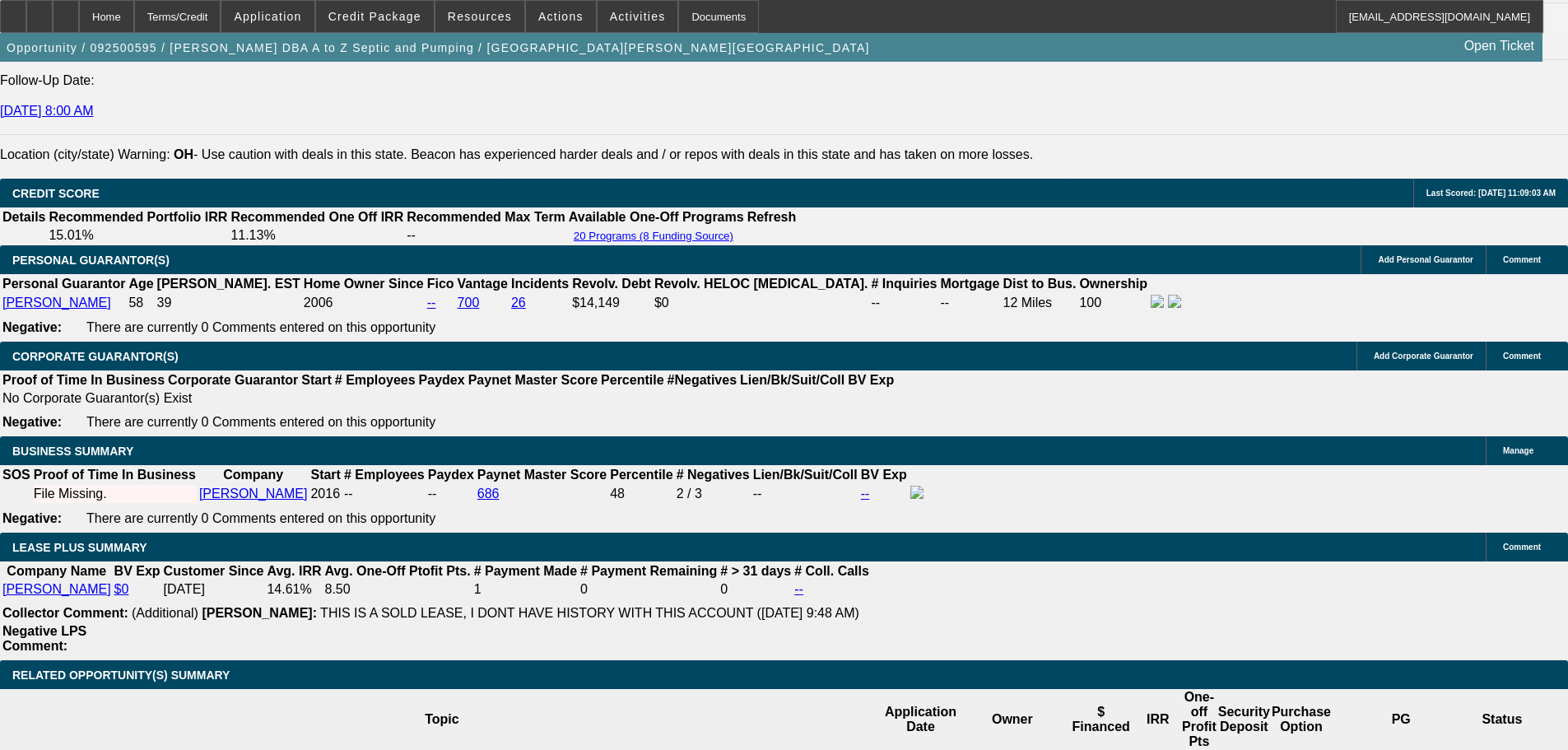
scroll to position [2305, 0]
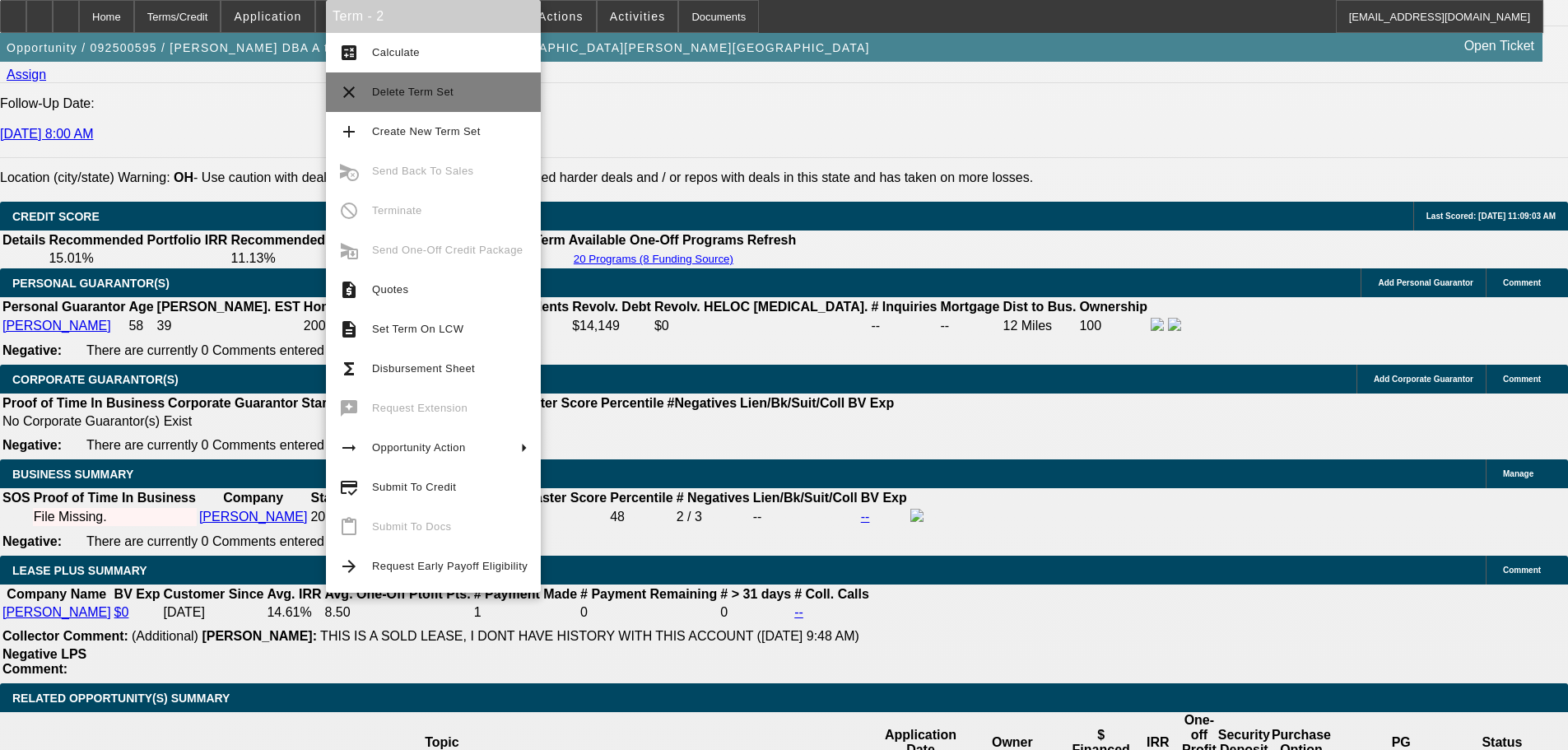
click at [441, 92] on span "Delete Term Set" at bounding box center [412, 92] width 82 height 12
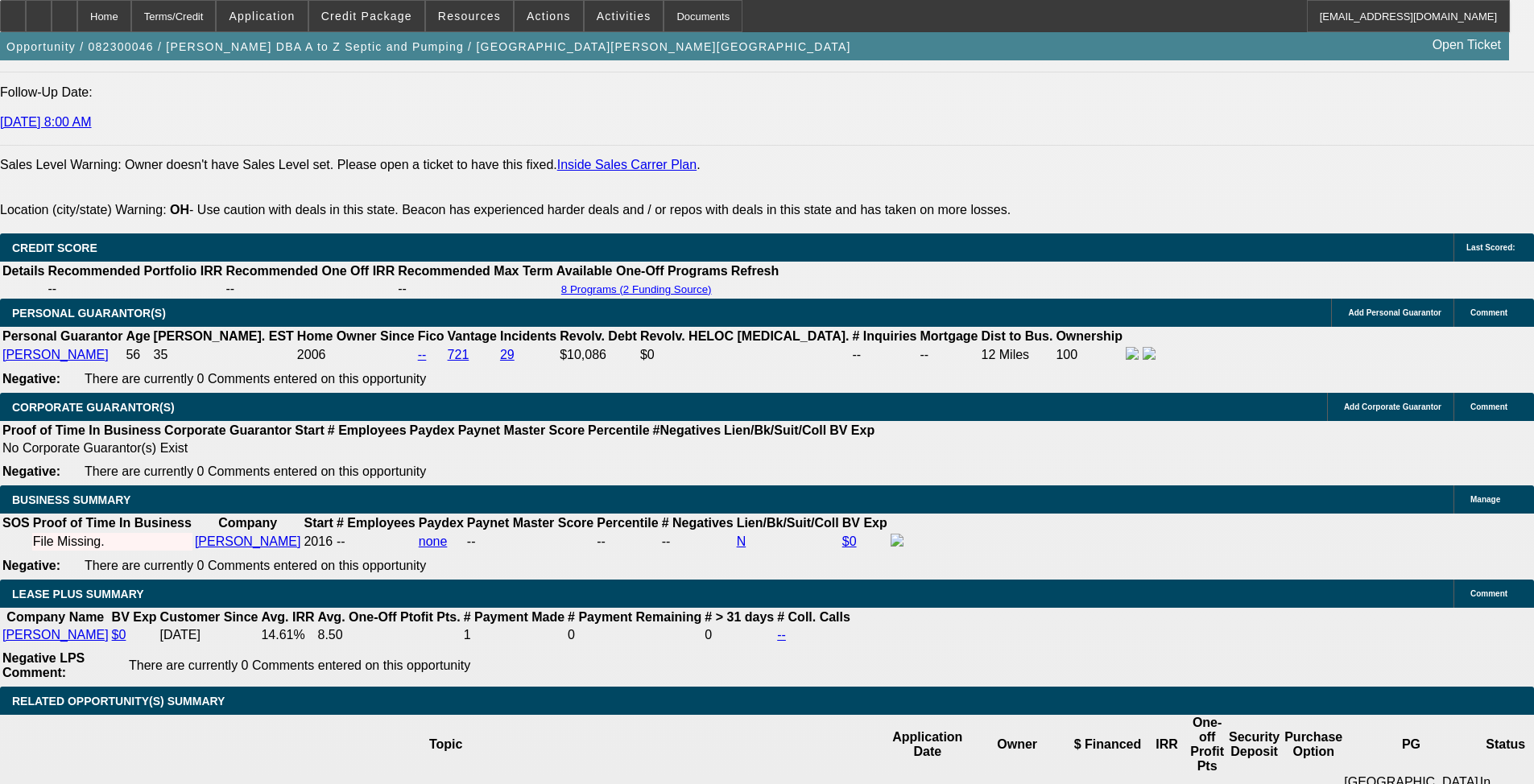
select select "0"
select select "6"
select select "0"
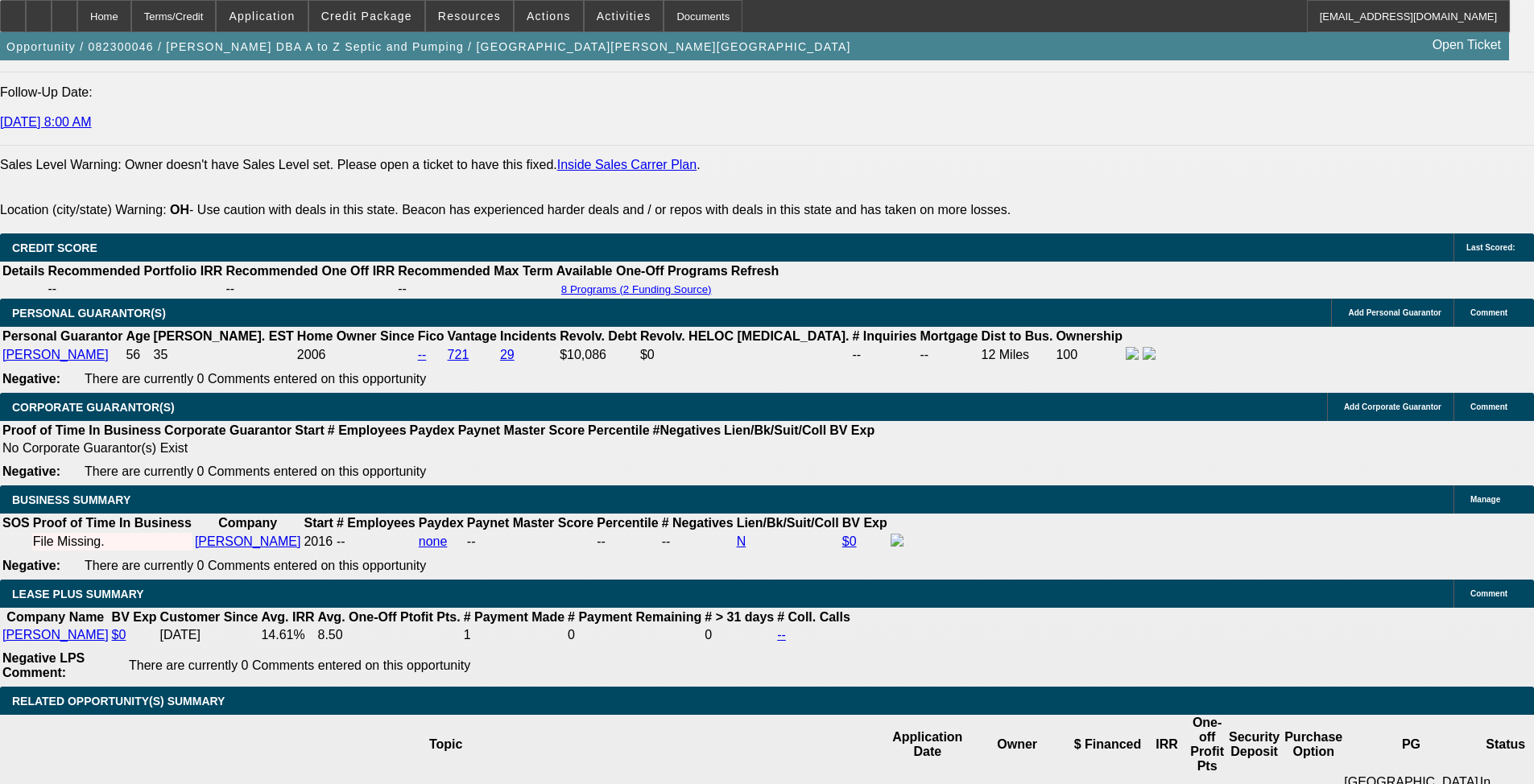
select select "0"
select select "0.1"
select select "4"
select select "0"
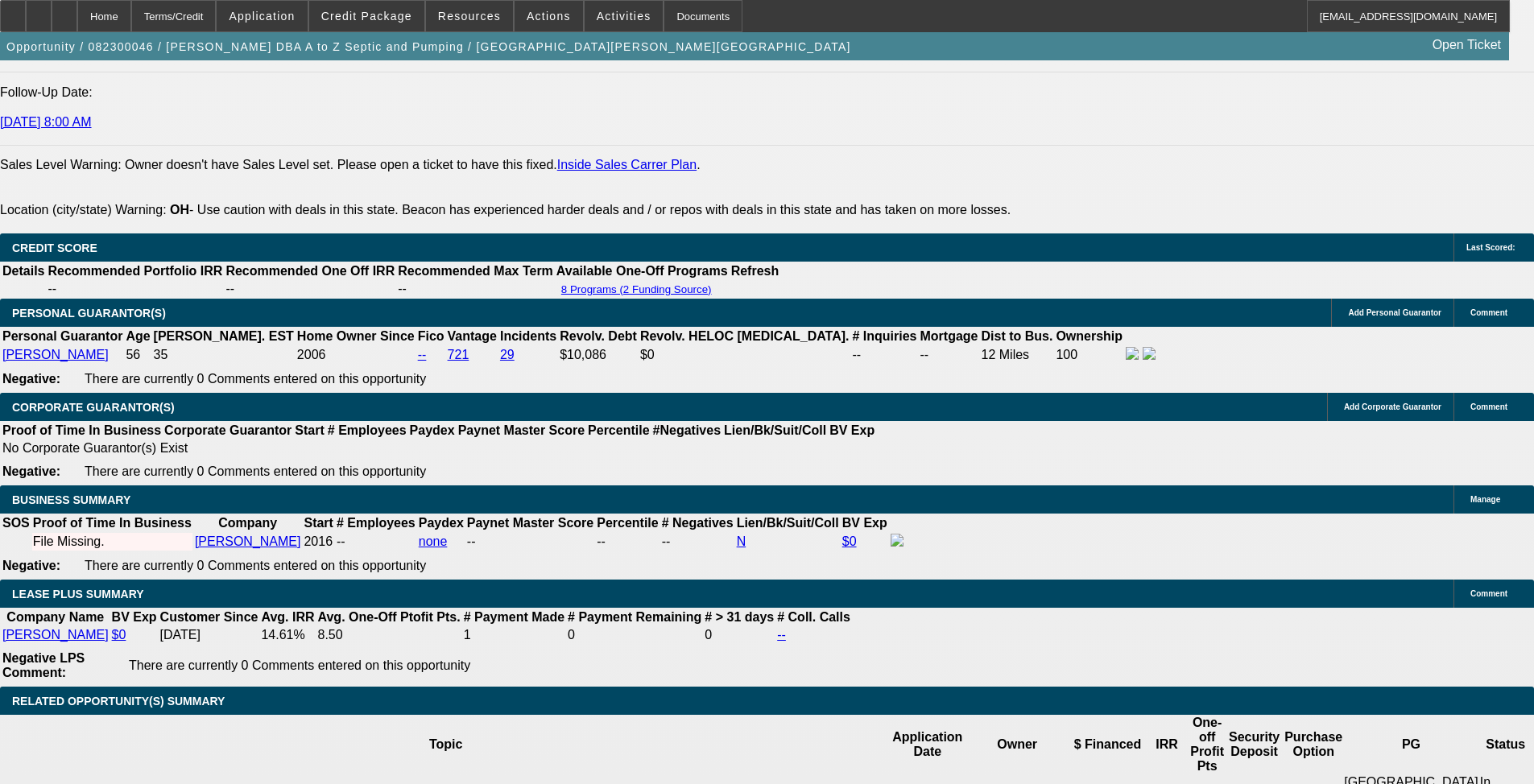
select select "0"
select select "4"
select select "0"
select select "0.1"
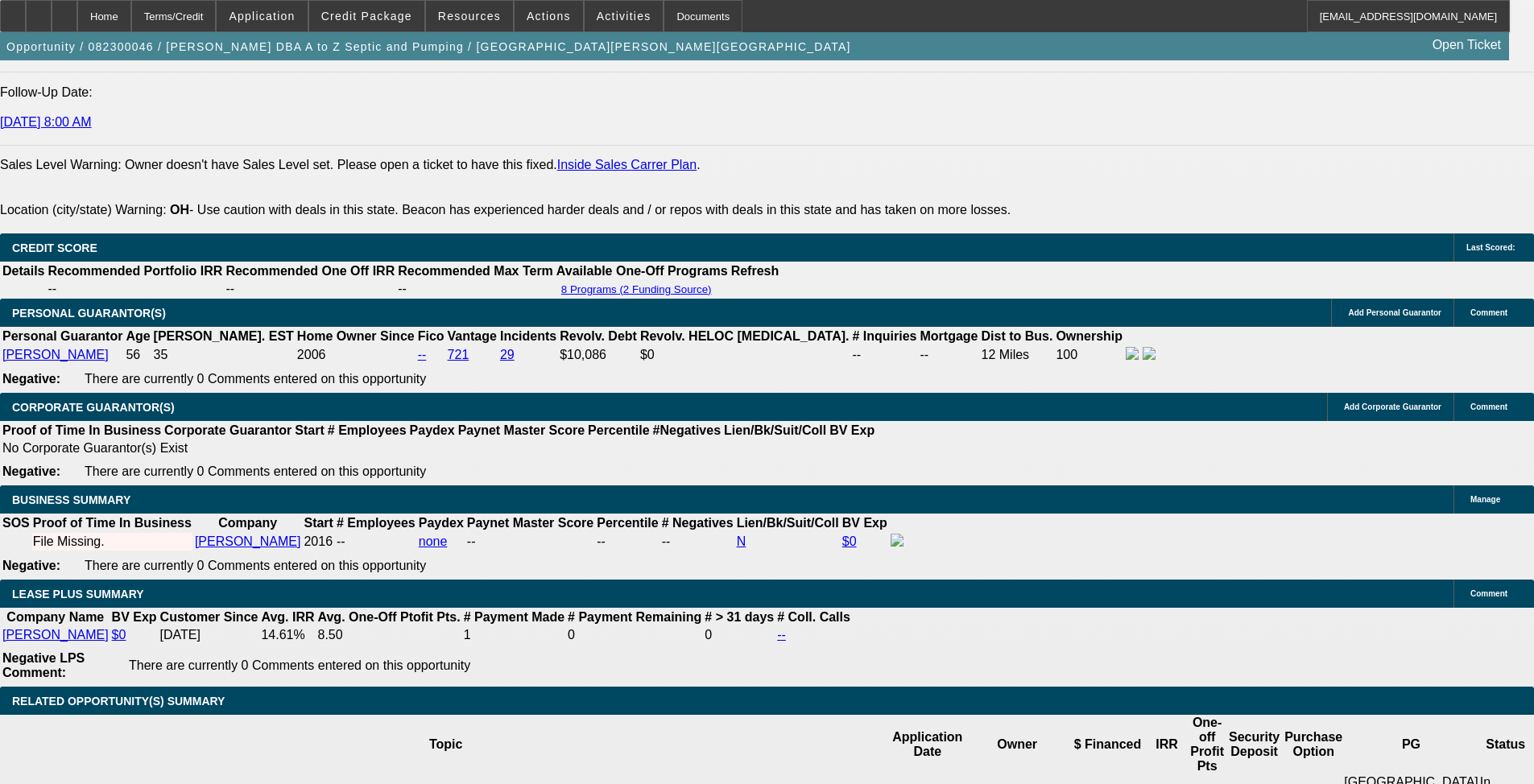
select select "4"
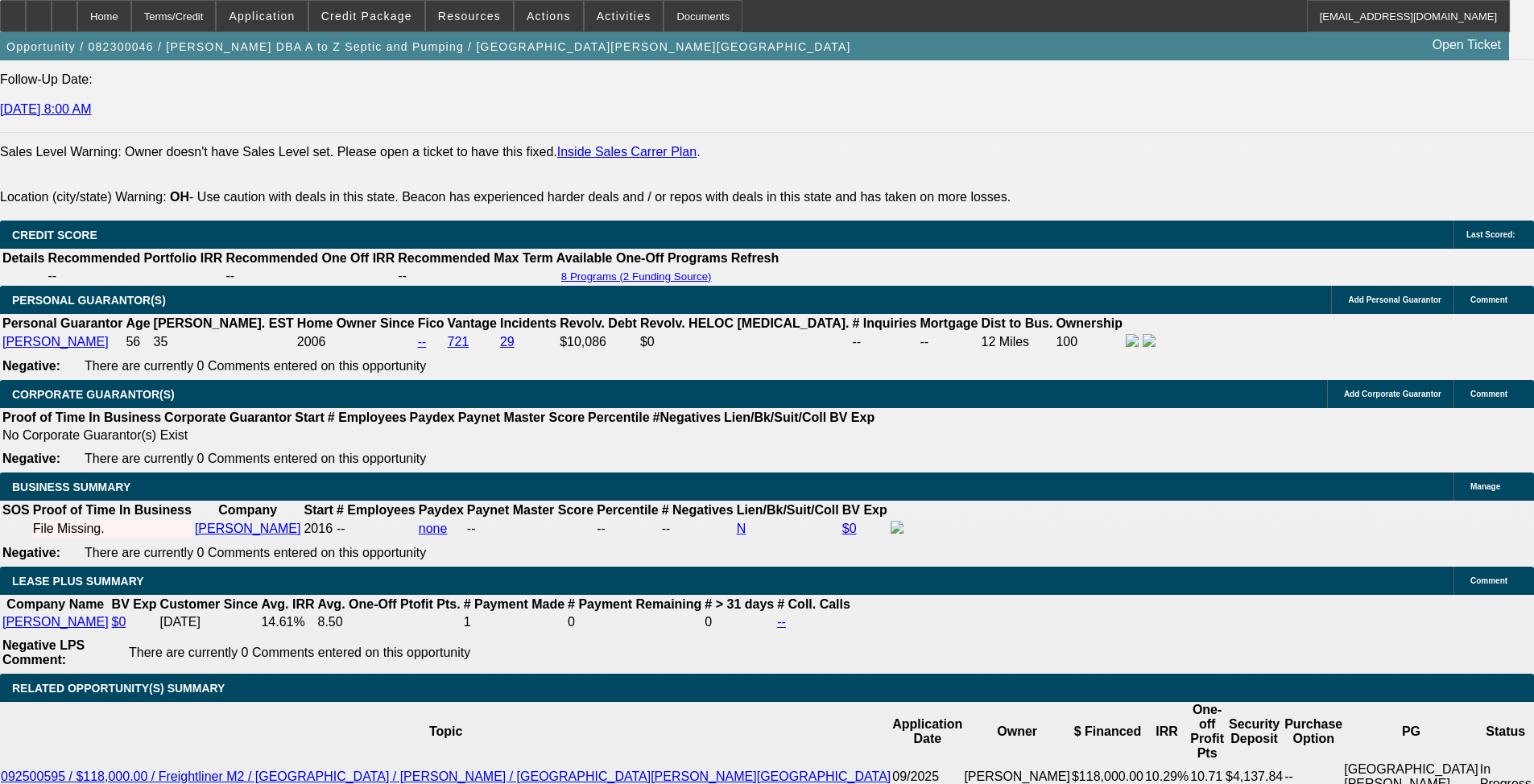
scroll to position [2416, 0]
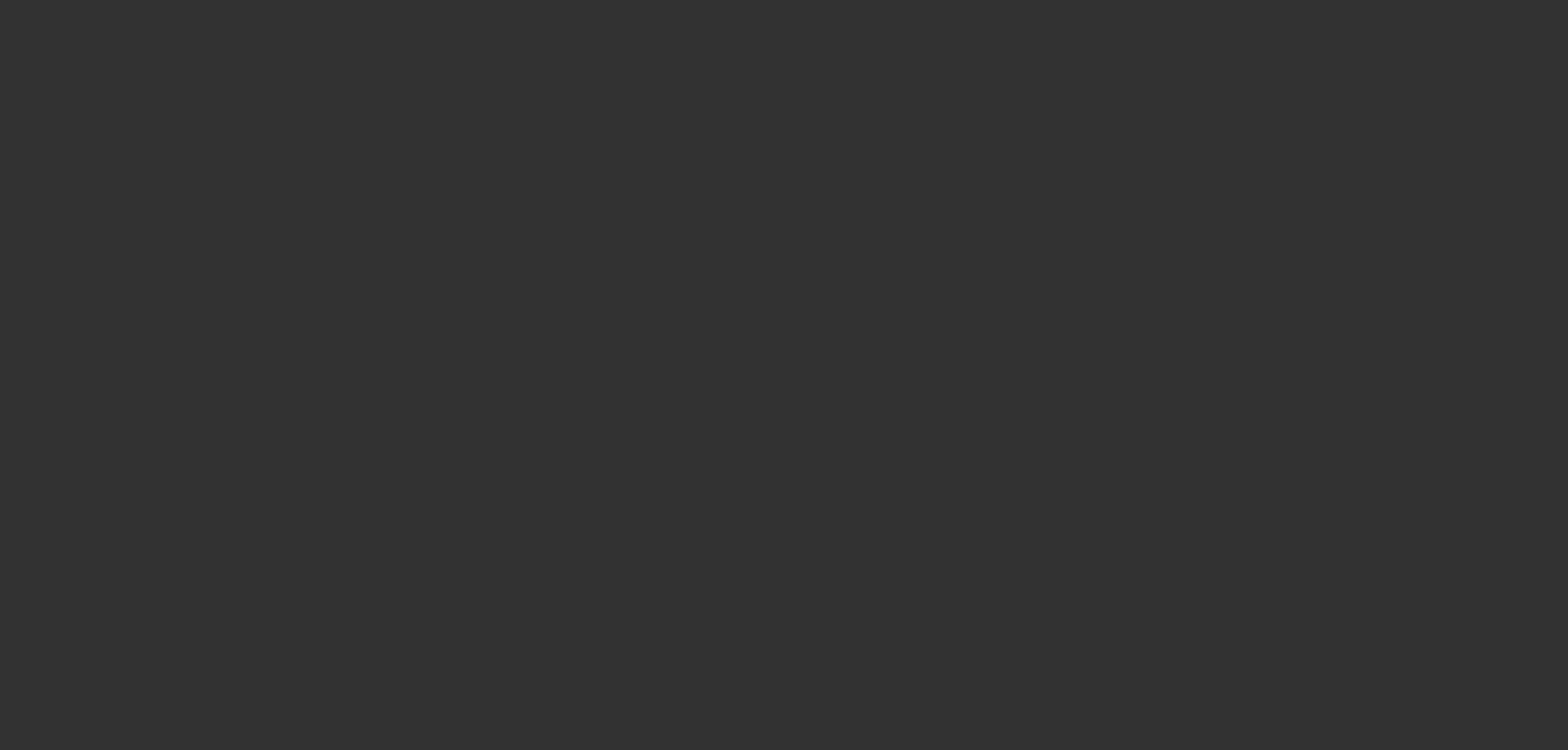
select select "0"
select select "2"
select select "0"
select select "6"
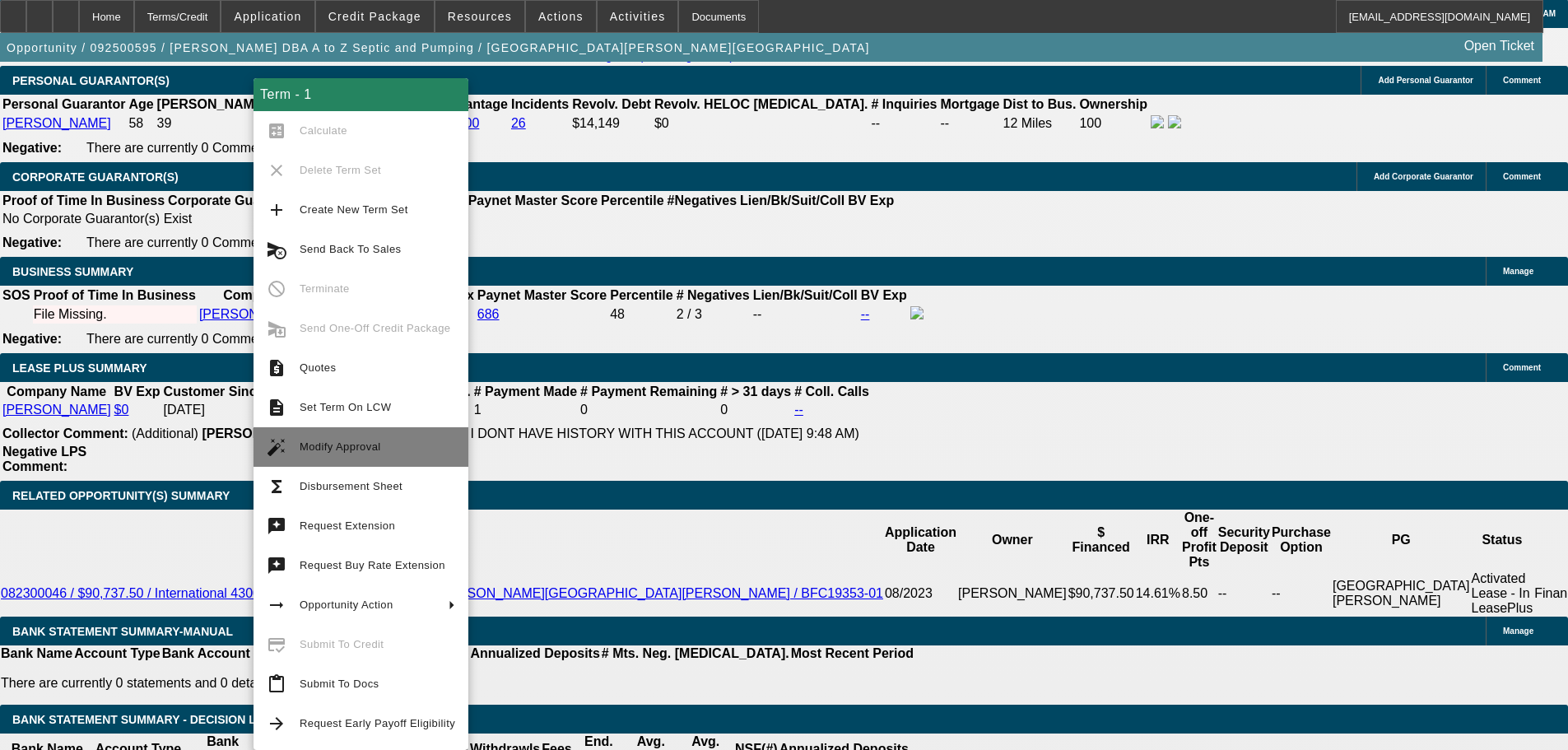
scroll to position [2603, 0]
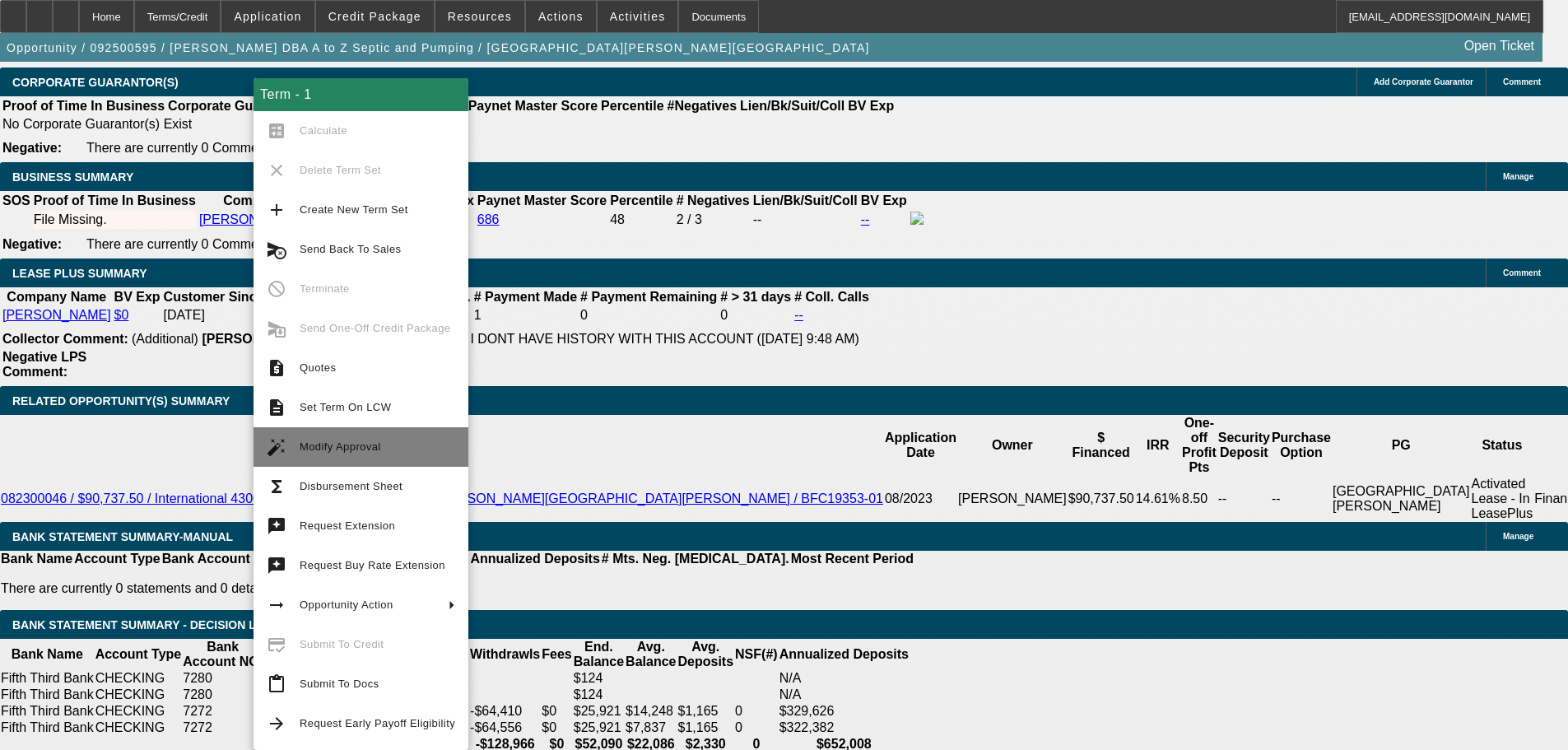
click at [383, 446] on span "Modify Approval" at bounding box center [377, 446] width 155 height 20
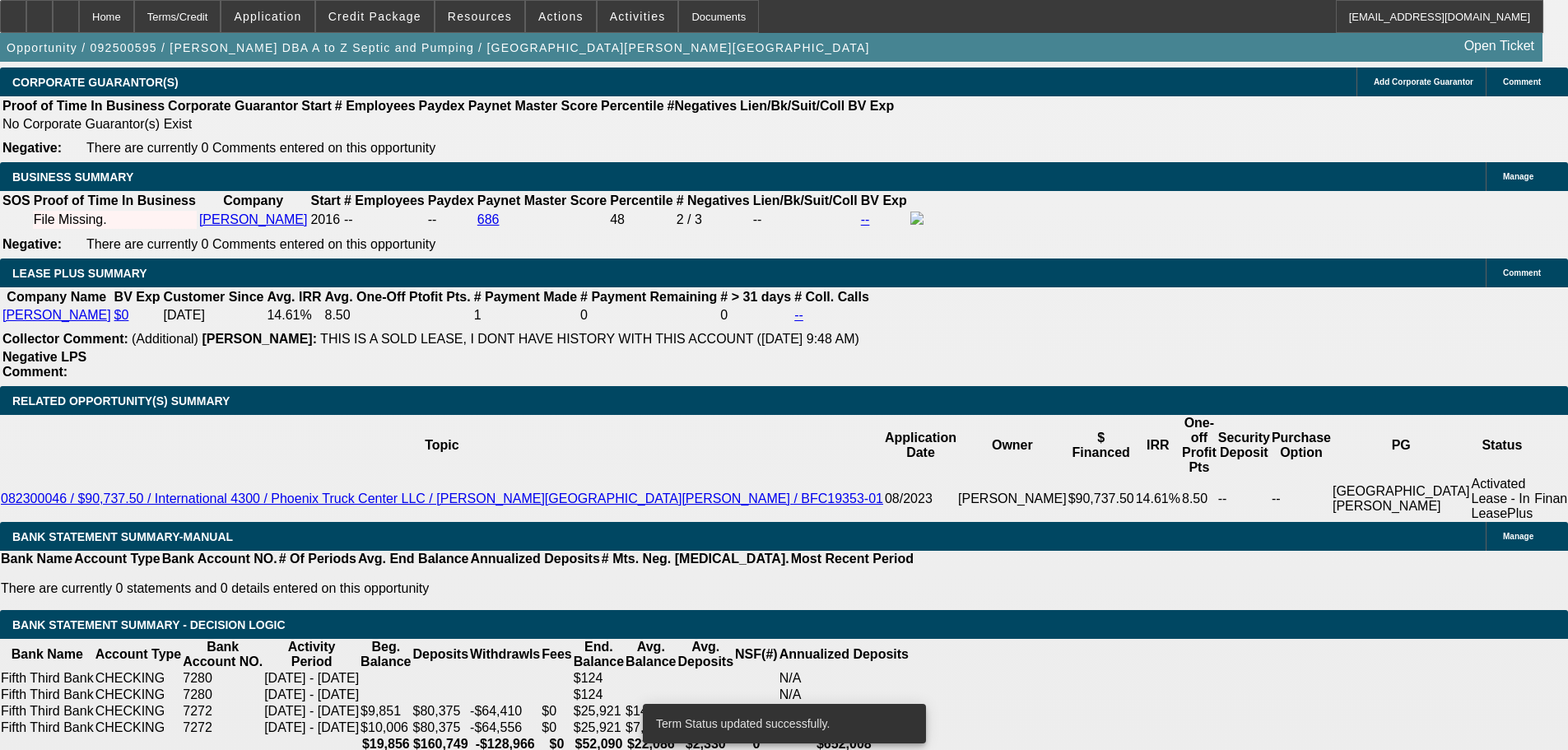
select select "0"
select select "2"
select select "0"
select select "6"
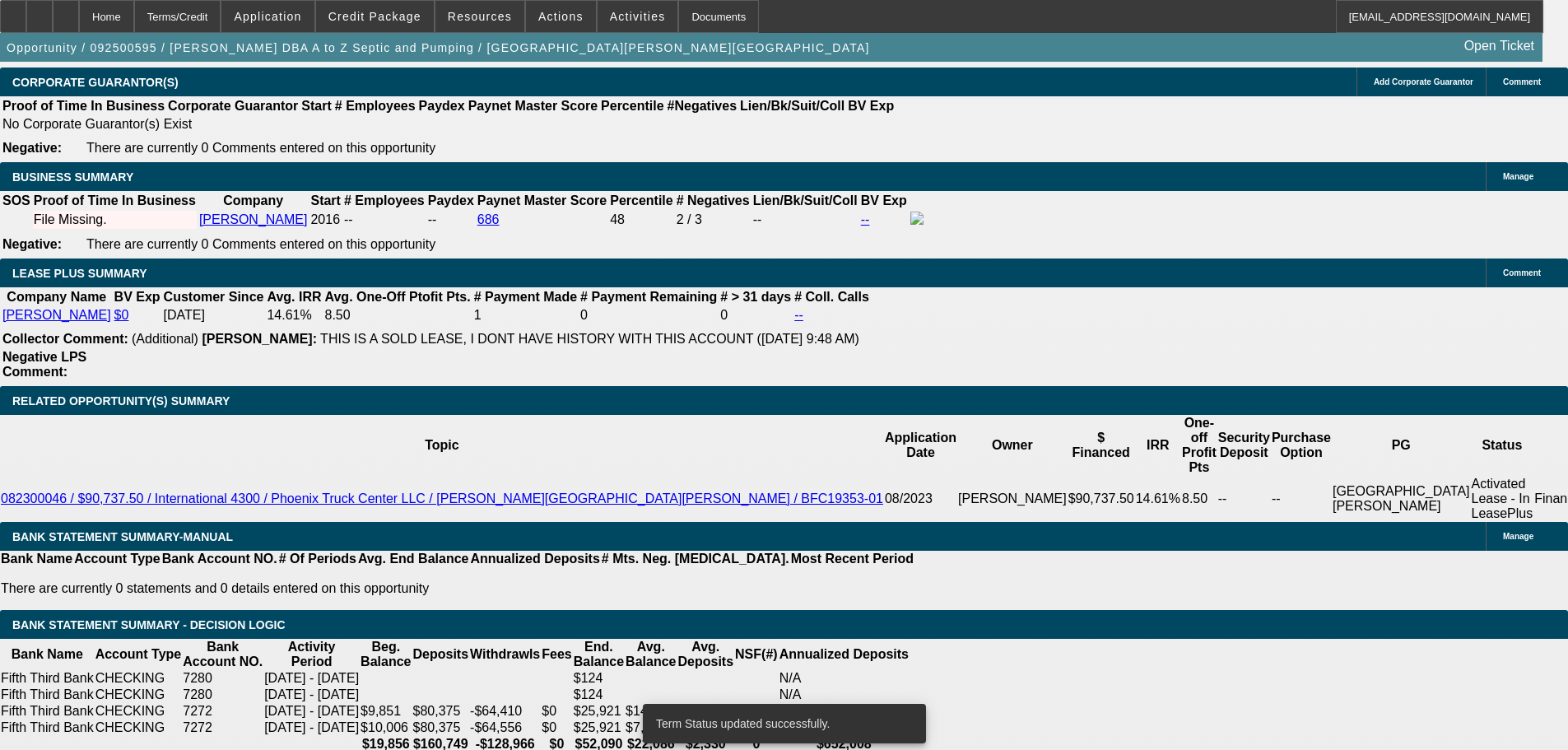
select select "0"
select select "2"
select select "0"
select select "6"
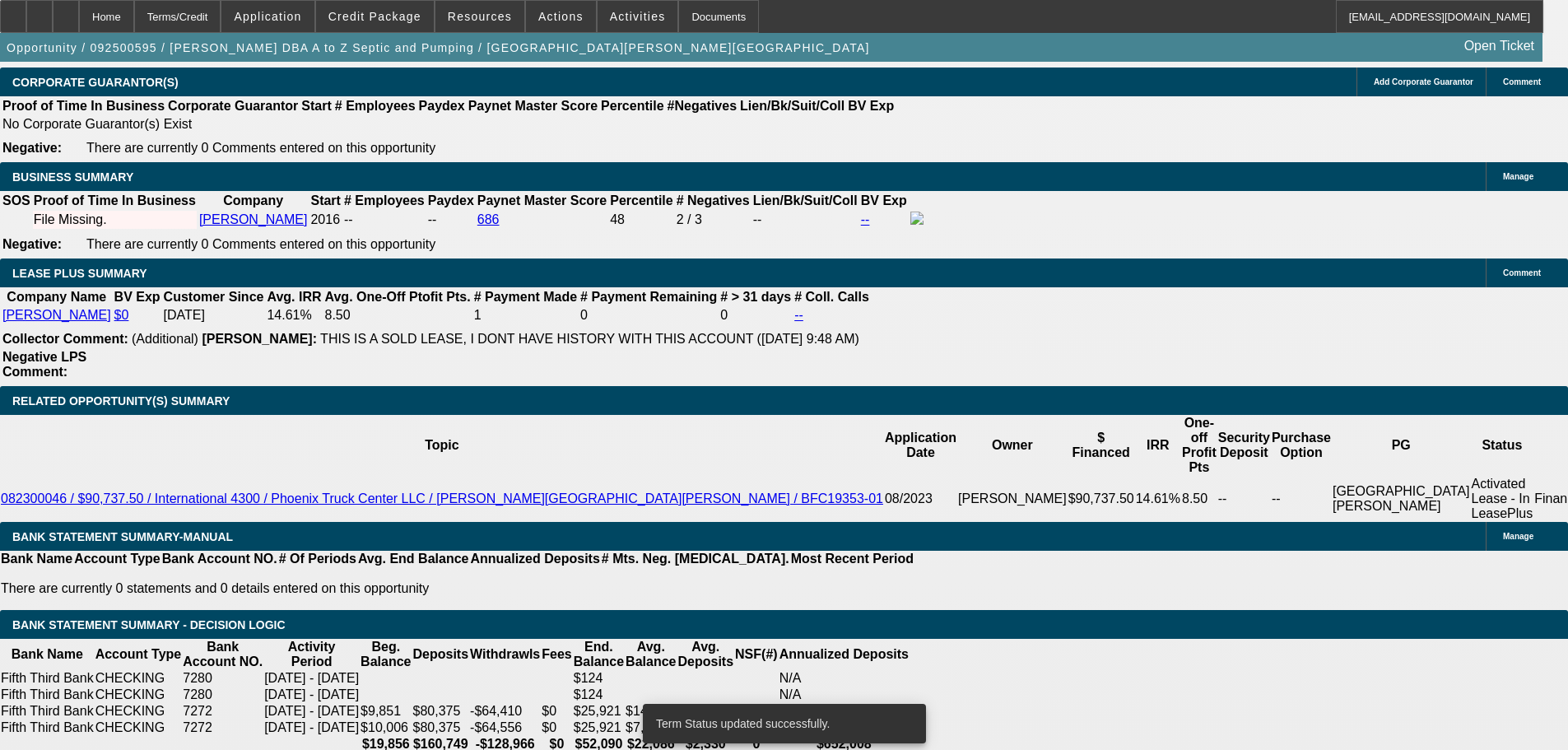
scroll to position [2583, 0]
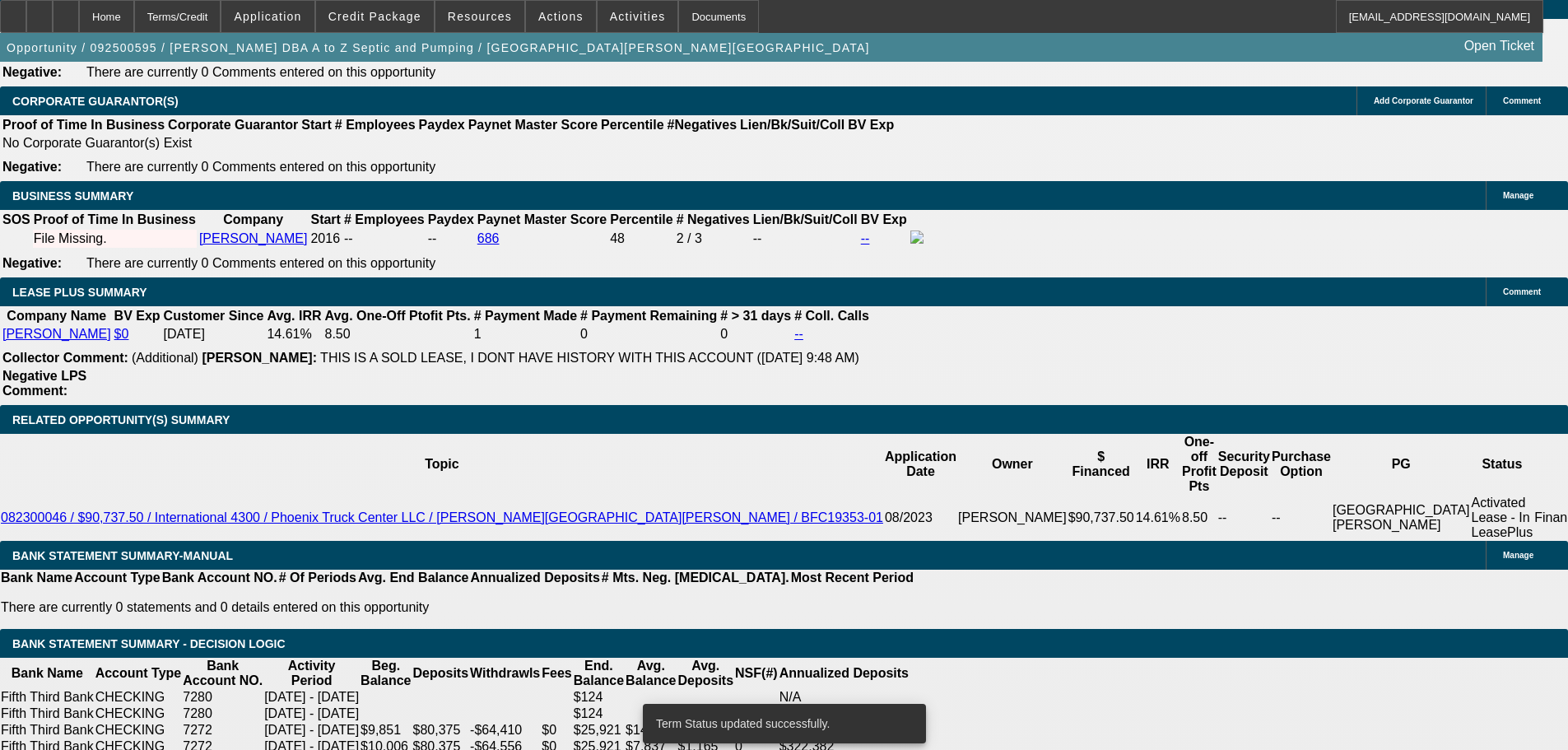
type input "11800"
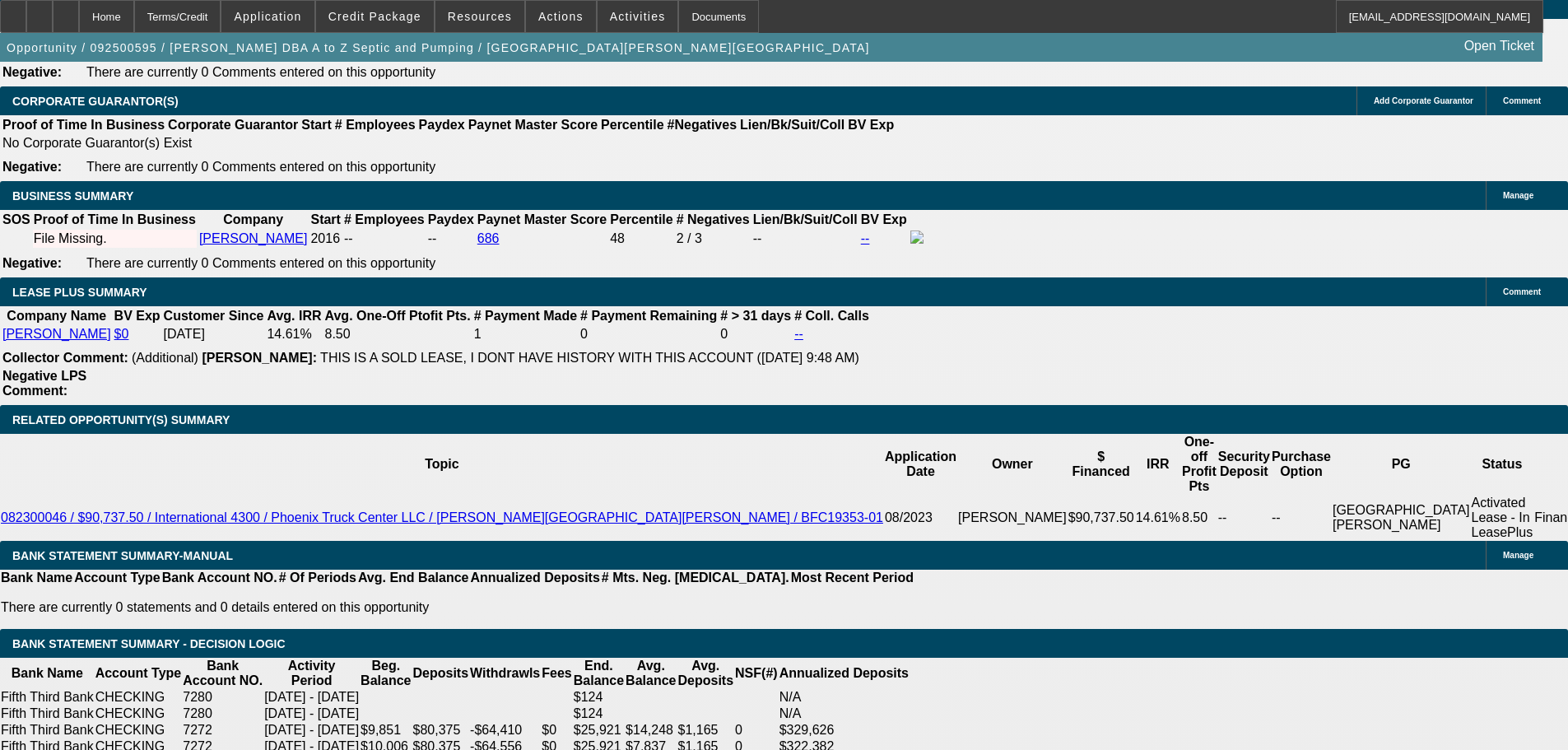
type input "UNKNOWN"
type input "$0.00"
type input "18"
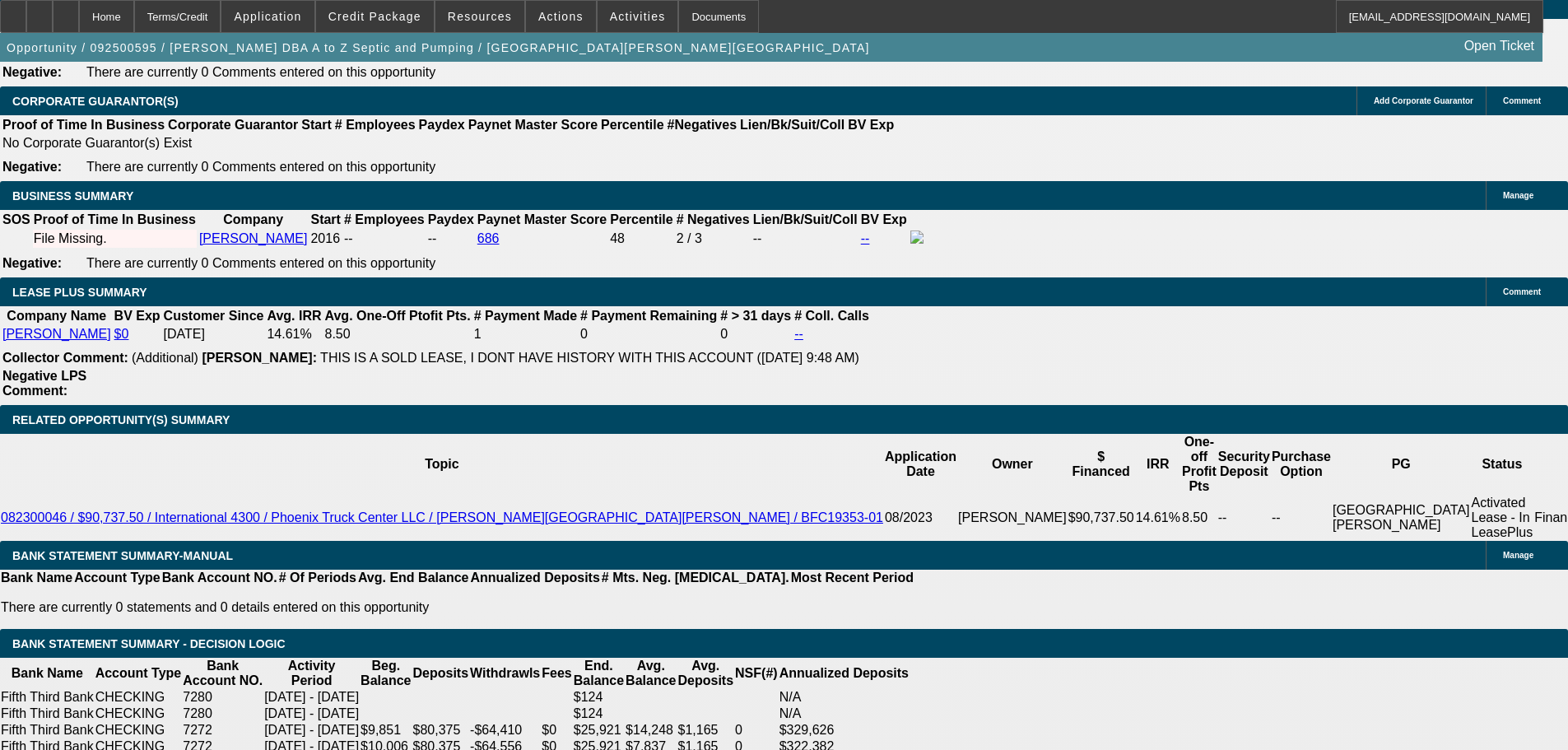
type input "$5,382.64"
type input "$2,691.32"
type input "108"
type input "$21,282.98"
type input "$10,641.49"
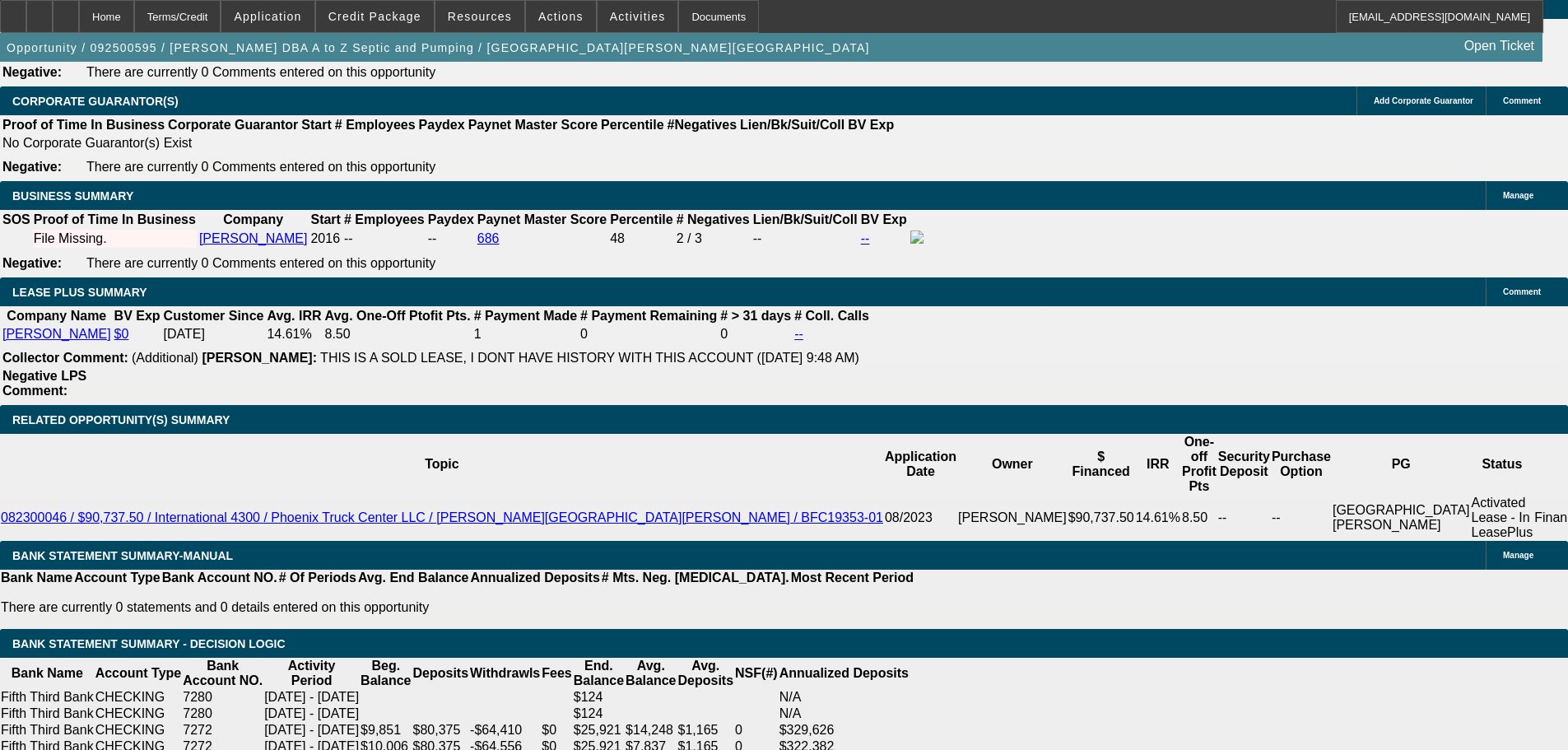
type input "10.8"
type input "$4,467.90"
type input "$2,233.95"
type input "10."
type input "$4,372.10"
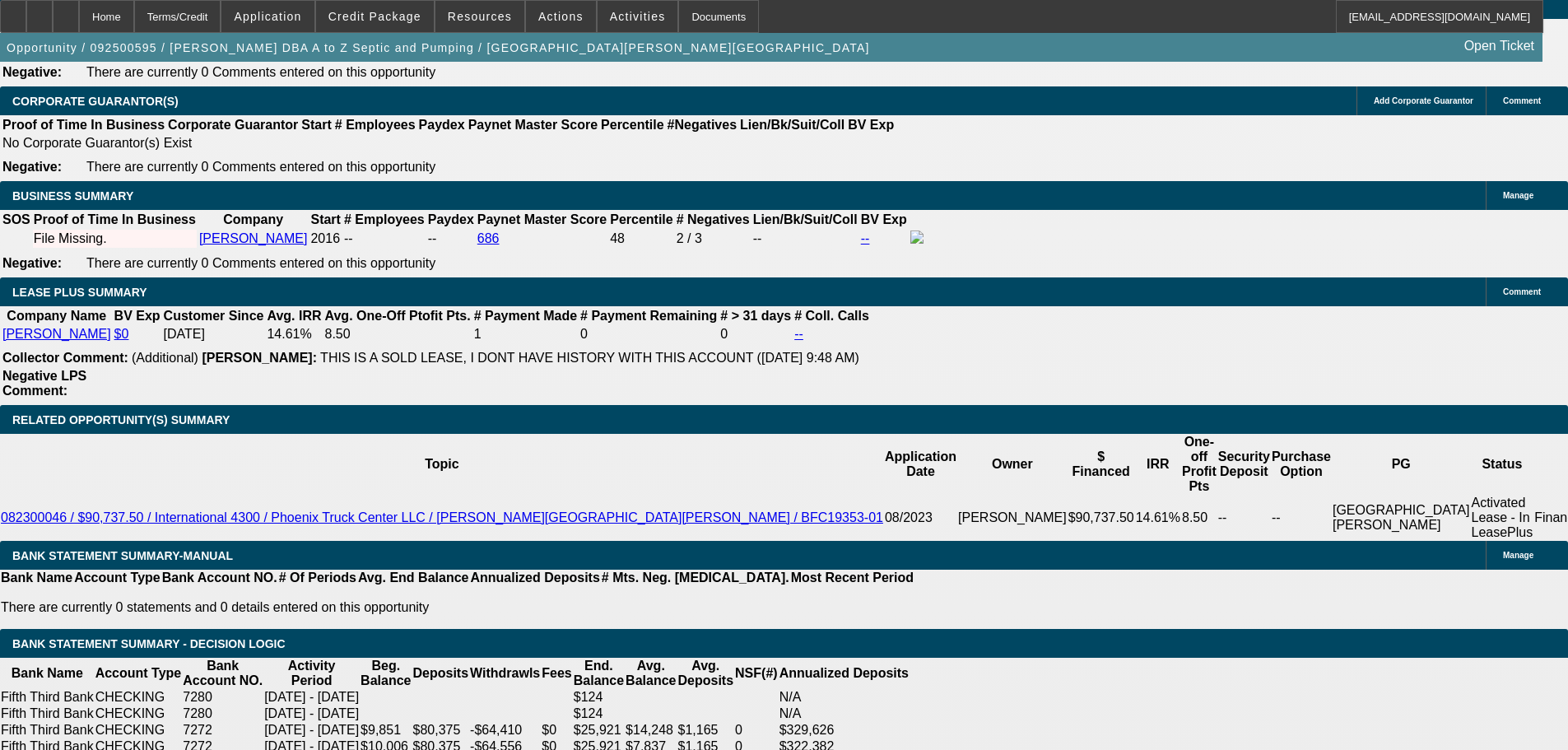
type input "$2,186.05"
type input "10.6"
type input "$4,443.84"
type input "$2,221.92"
type input "10.6"
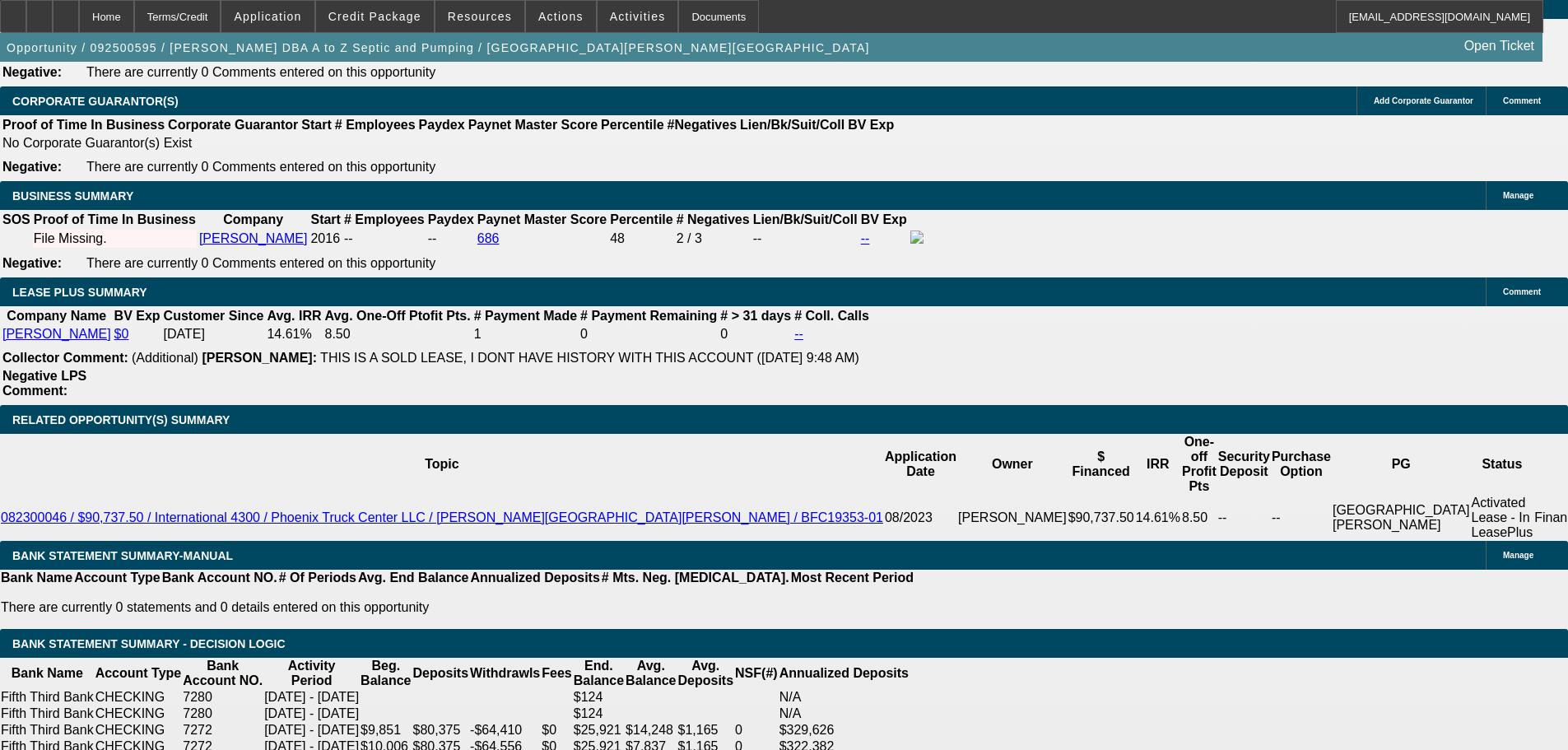
type input "2211.92"
type input "$4,423.84"
type input "10.4"
type input "22101.92"
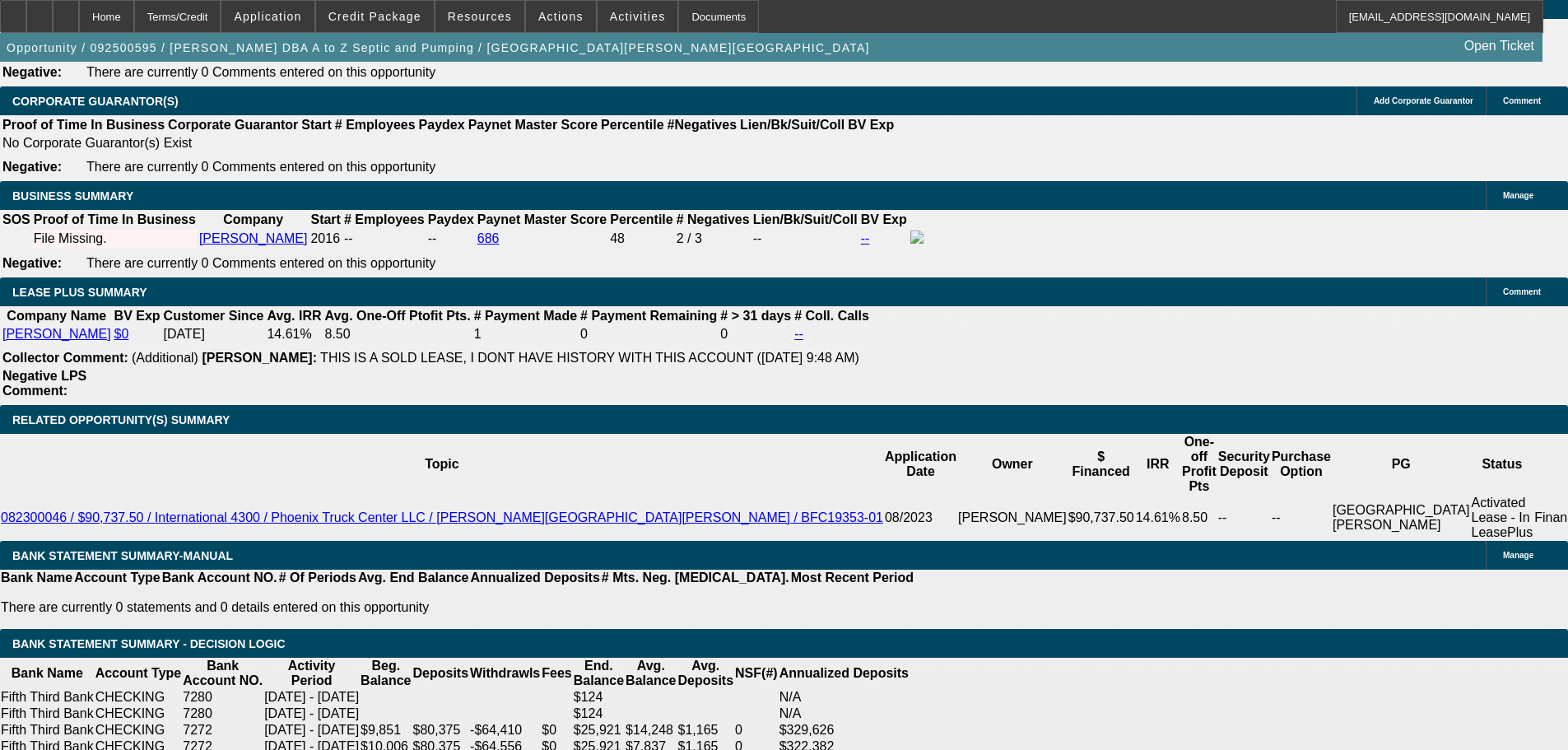
type input "$44,203.84"
type input "224.8"
type input "2211.92"
type input "$4,423.84"
type input "10.4"
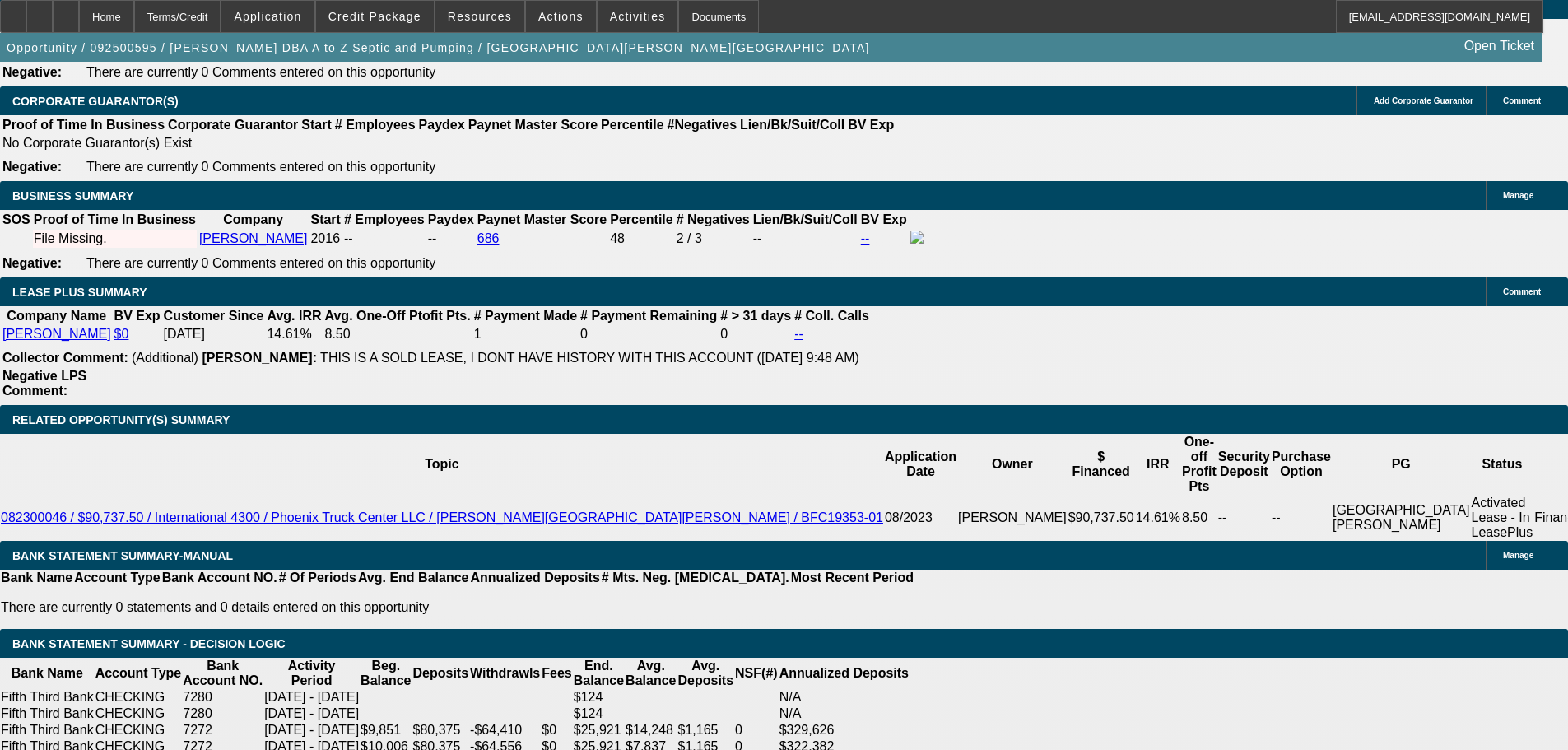
type input "2219.92"
type input "$4,439.84"
type input "10.6"
type input "2219.9"
type input "$4,439.80"
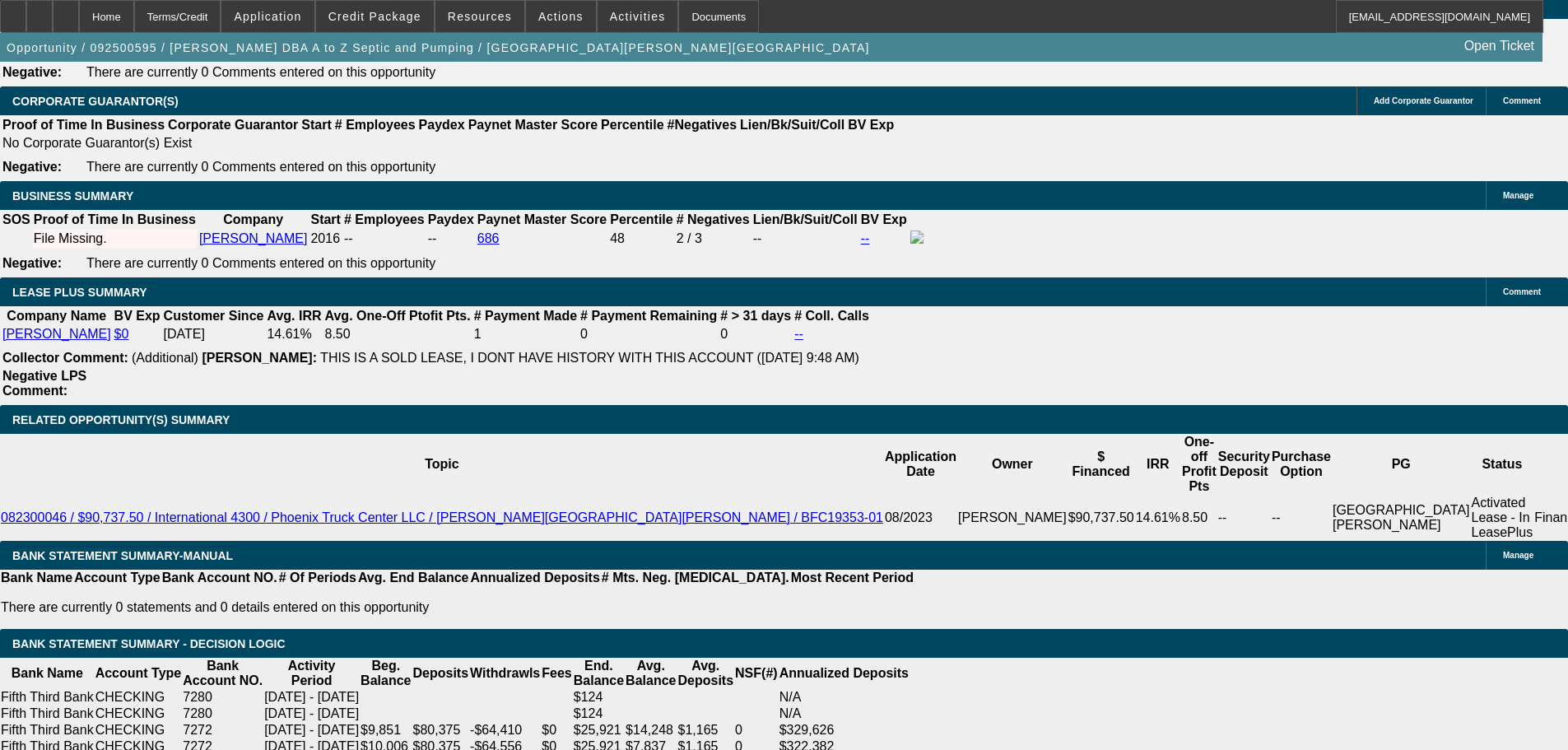
type input "2219.95"
type input "$4,439.90"
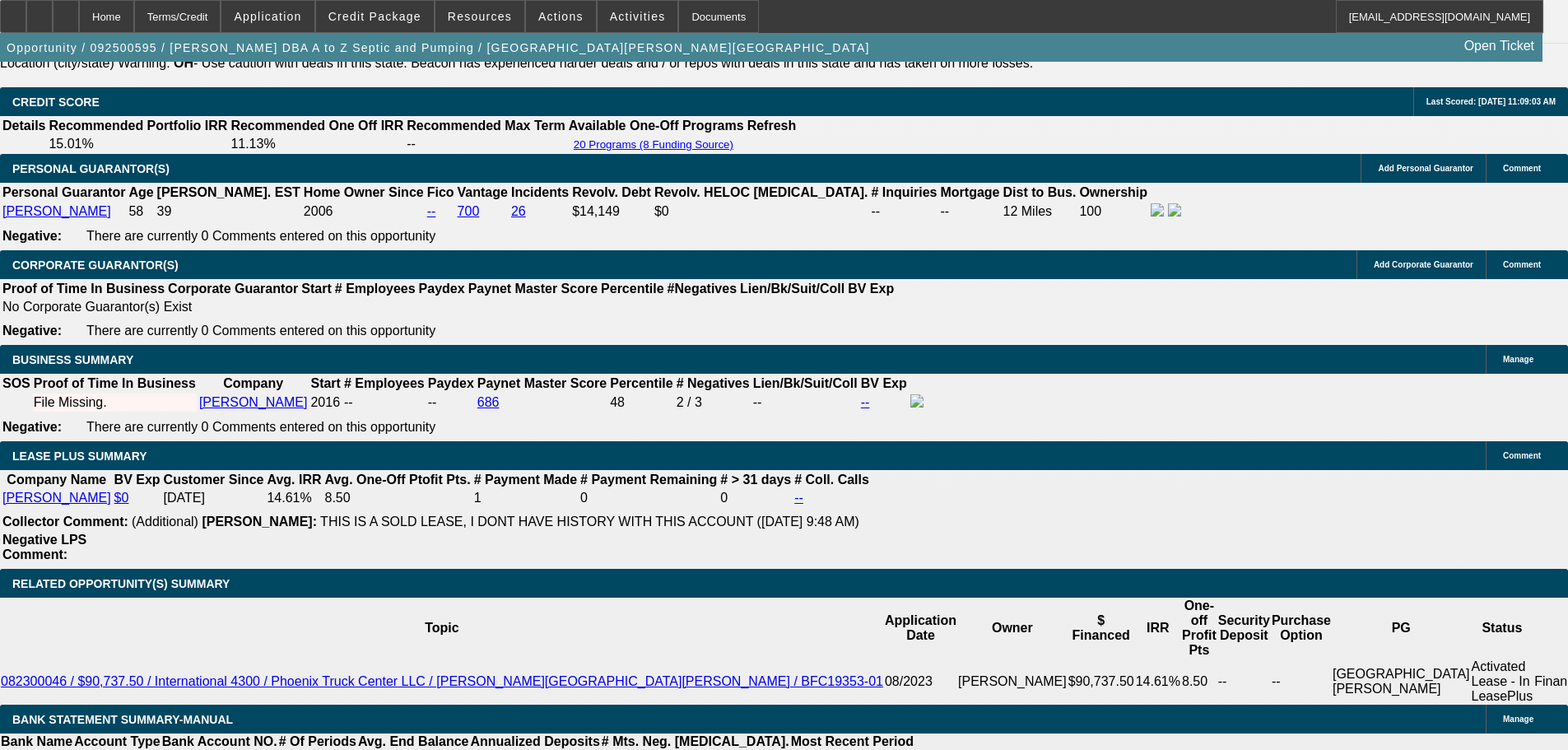
scroll to position [2418, 0]
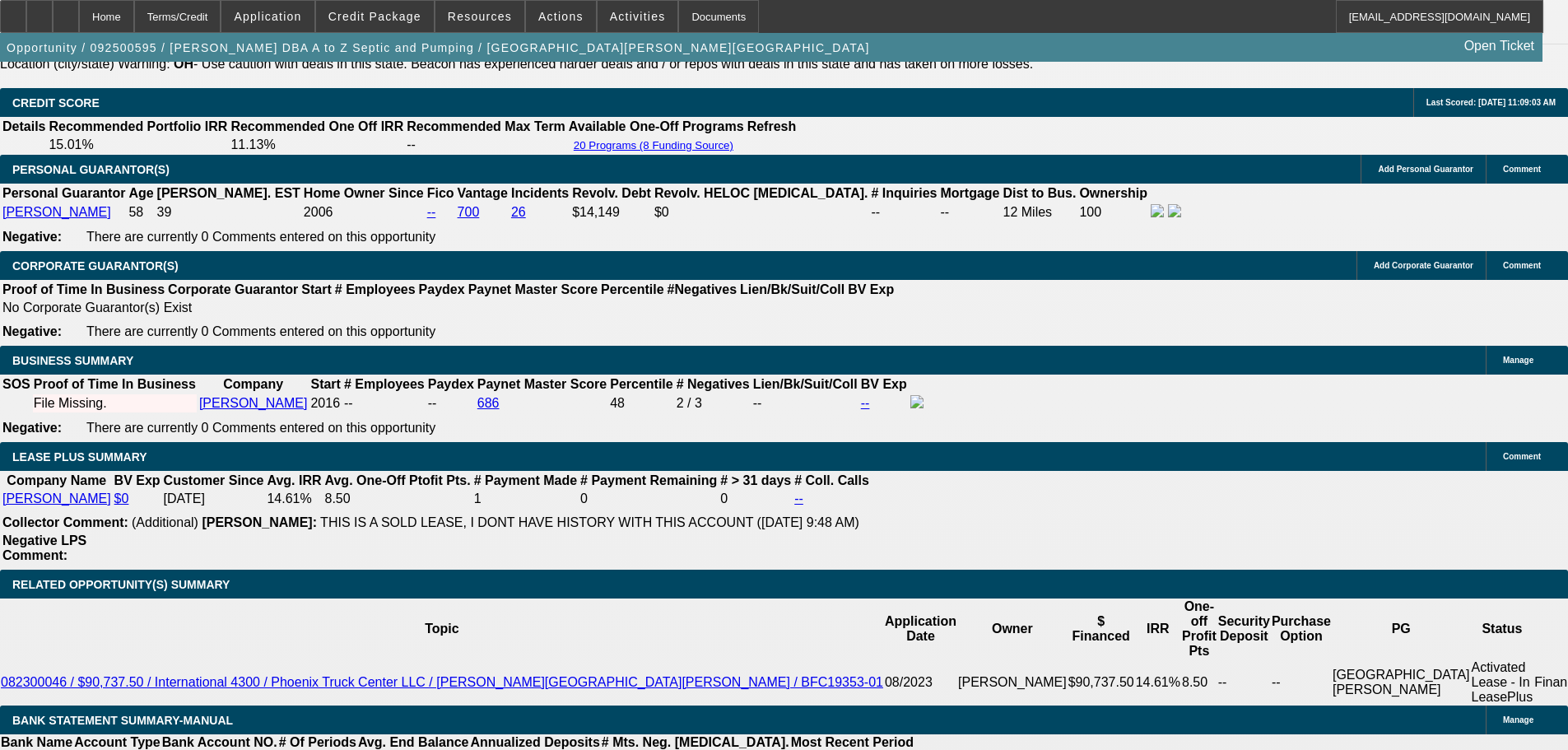
type input "$2,219.95"
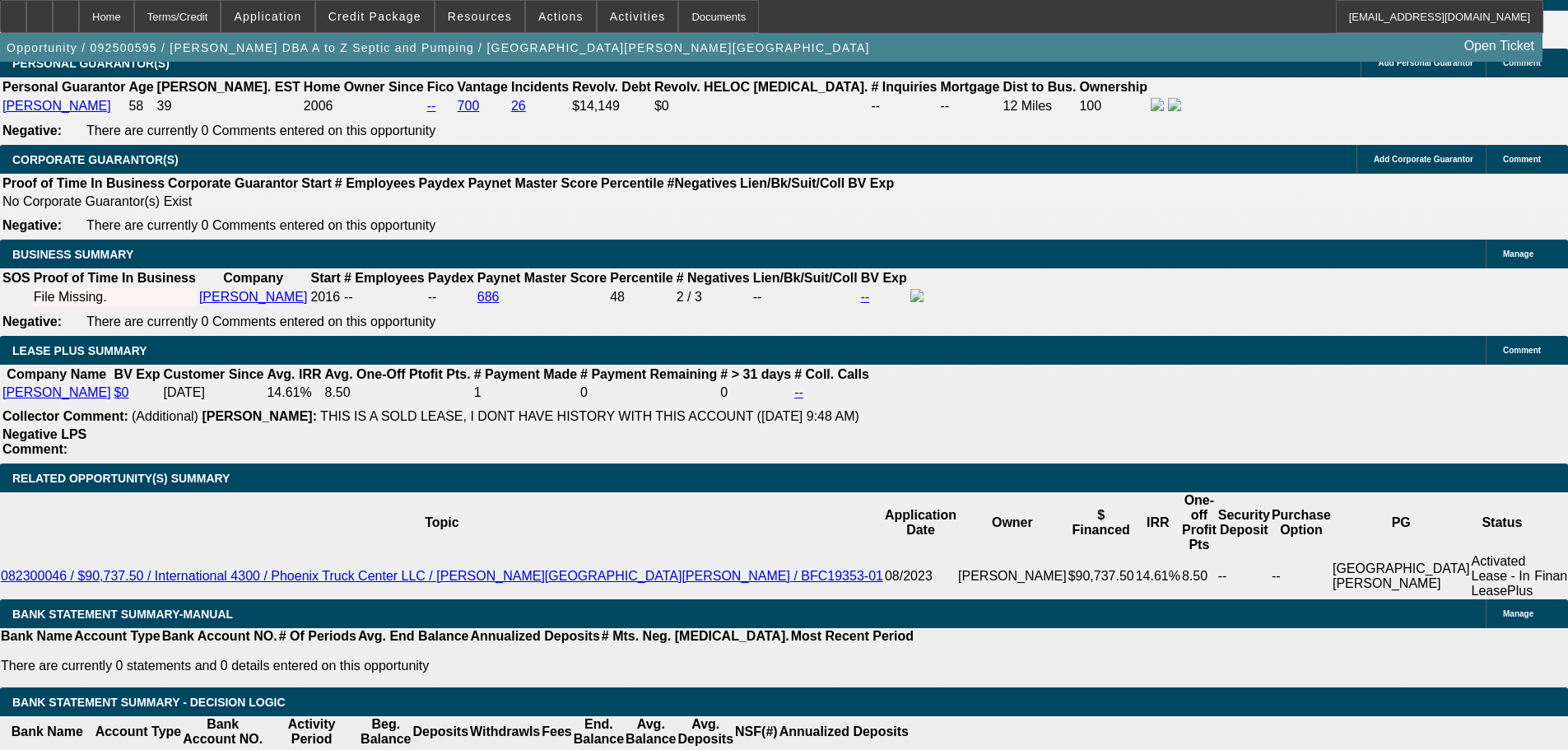
scroll to position [2666, 0]
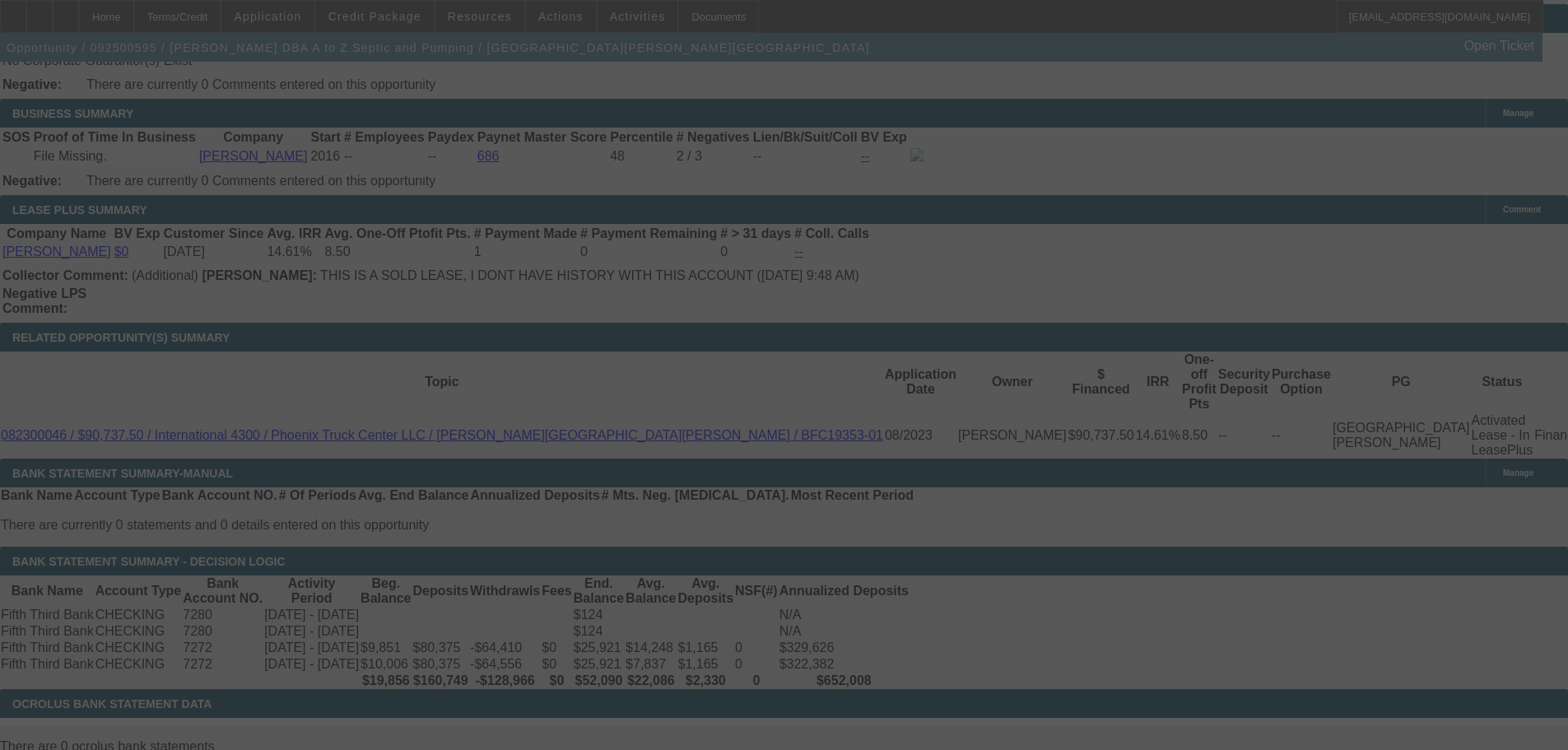
select select "0"
select select "2"
select select "0"
select select "6"
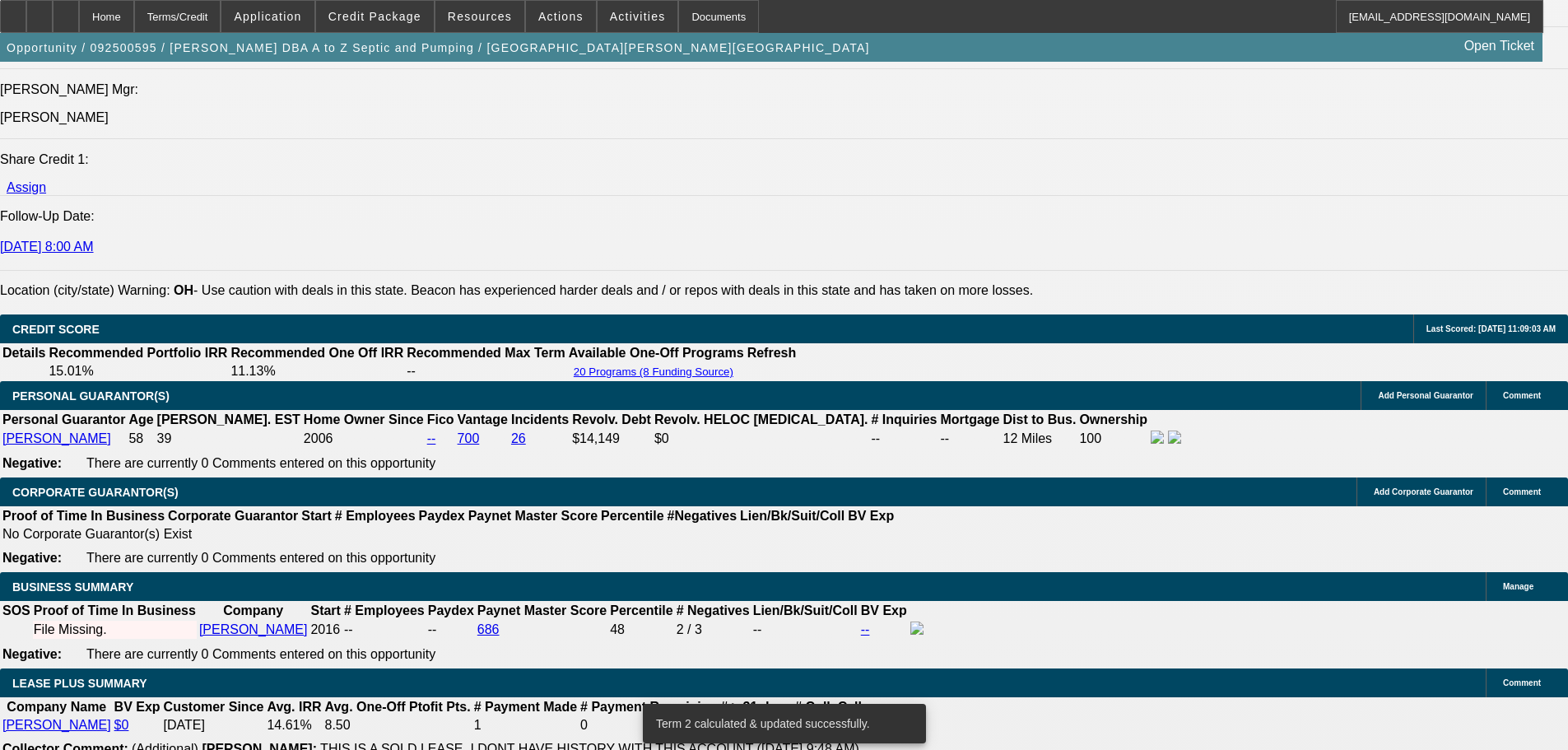
scroll to position [2163, 0]
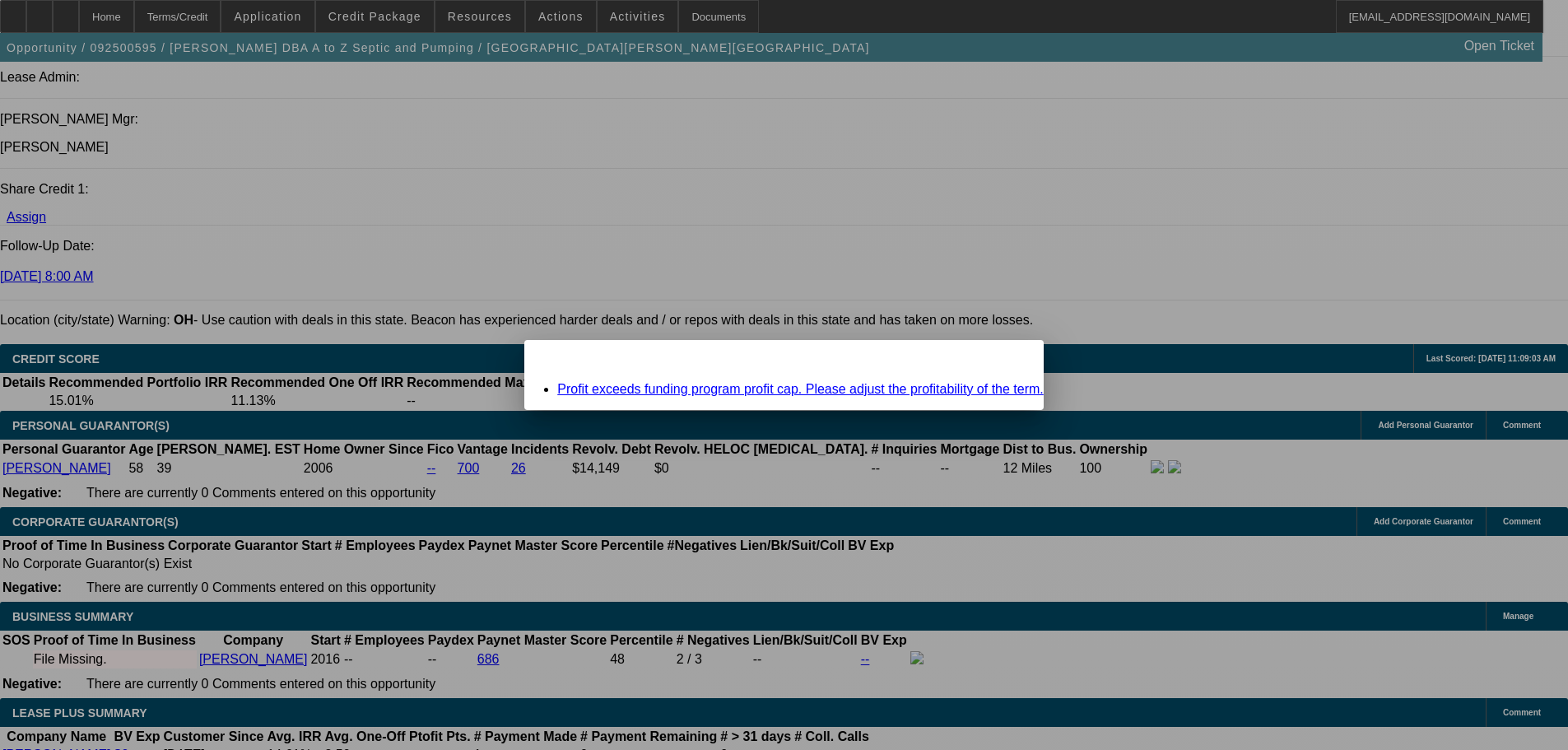
click at [1011, 359] on span "Close" at bounding box center [1022, 354] width 22 height 9
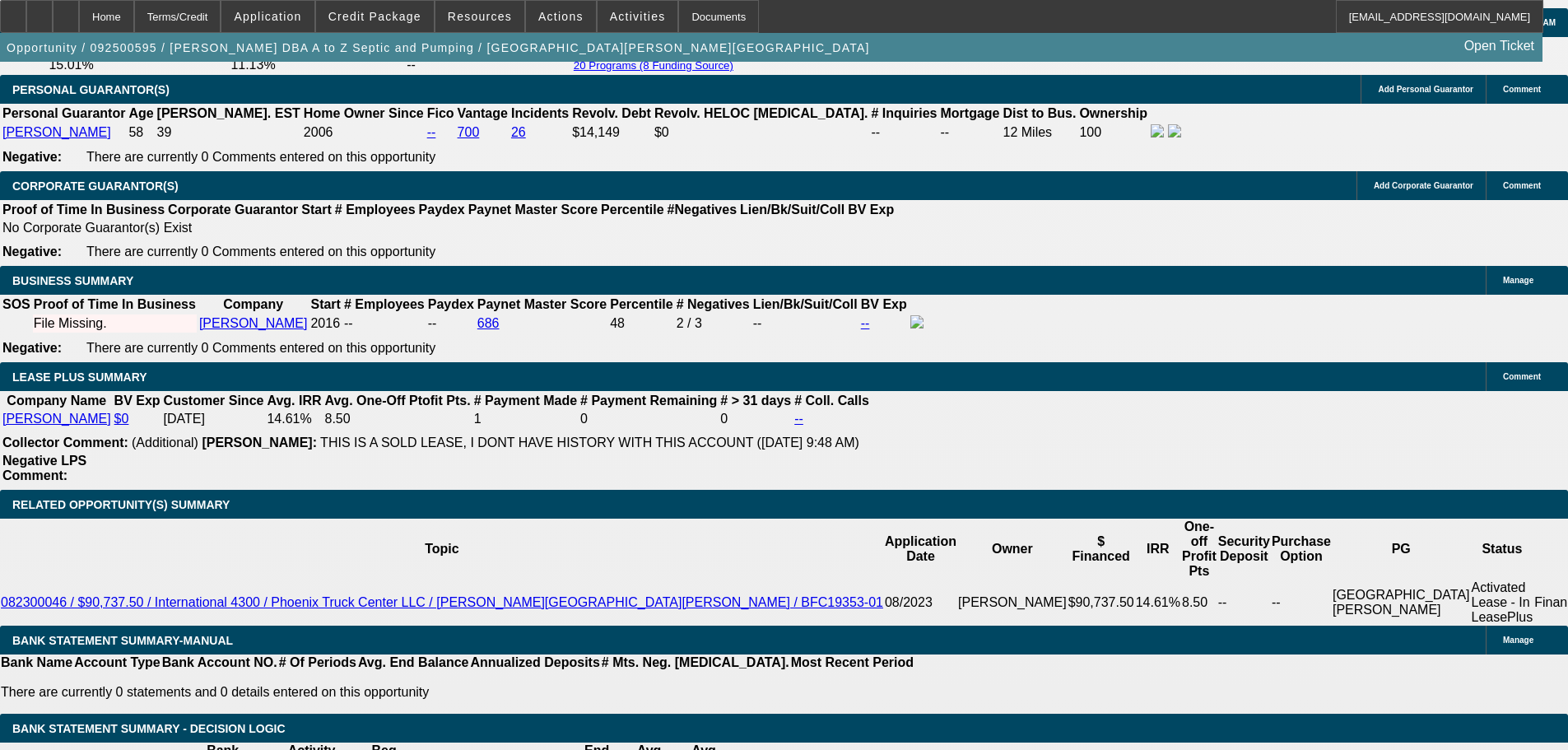
scroll to position [2492, 0]
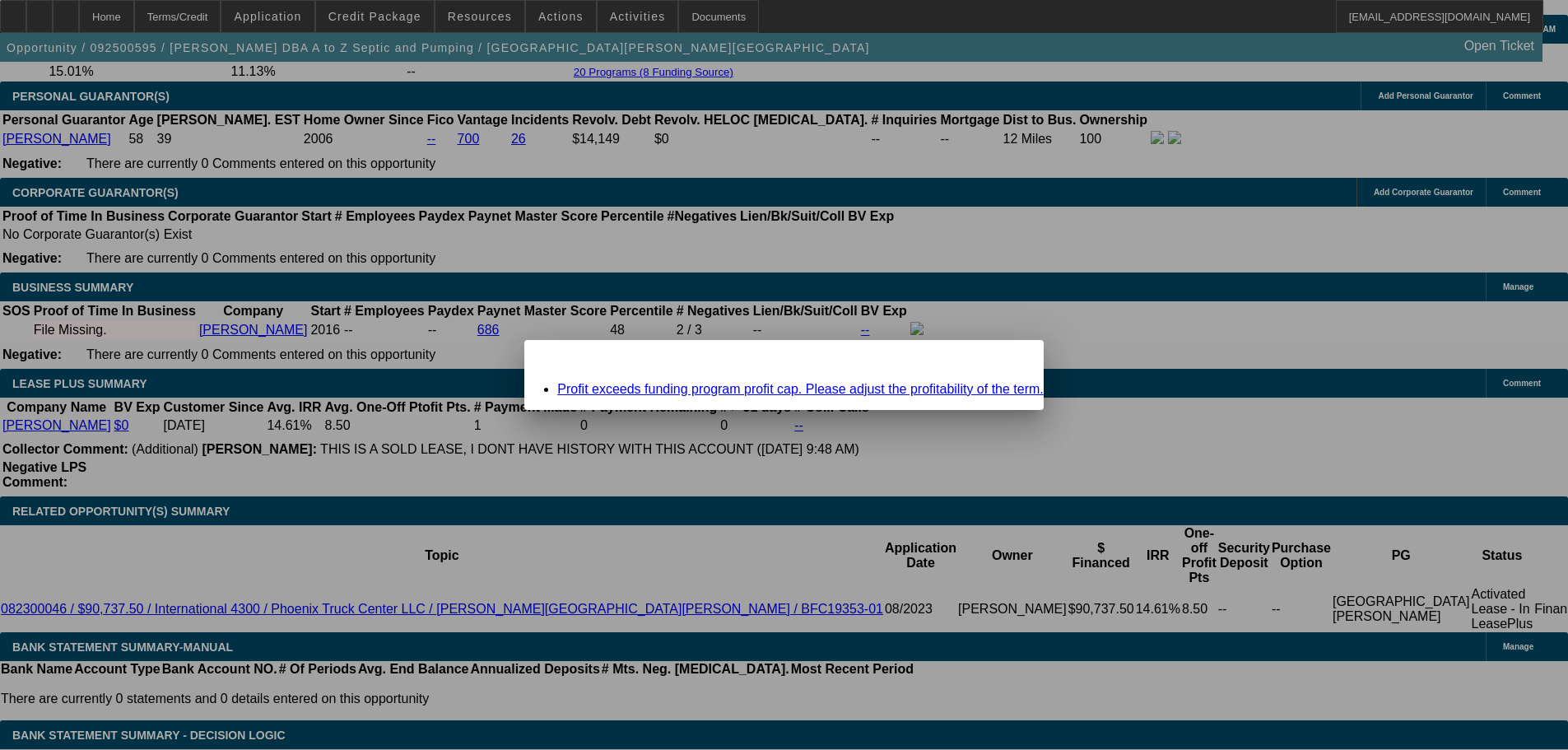
scroll to position [0, 0]
click at [1011, 359] on span "Close" at bounding box center [1022, 354] width 22 height 9
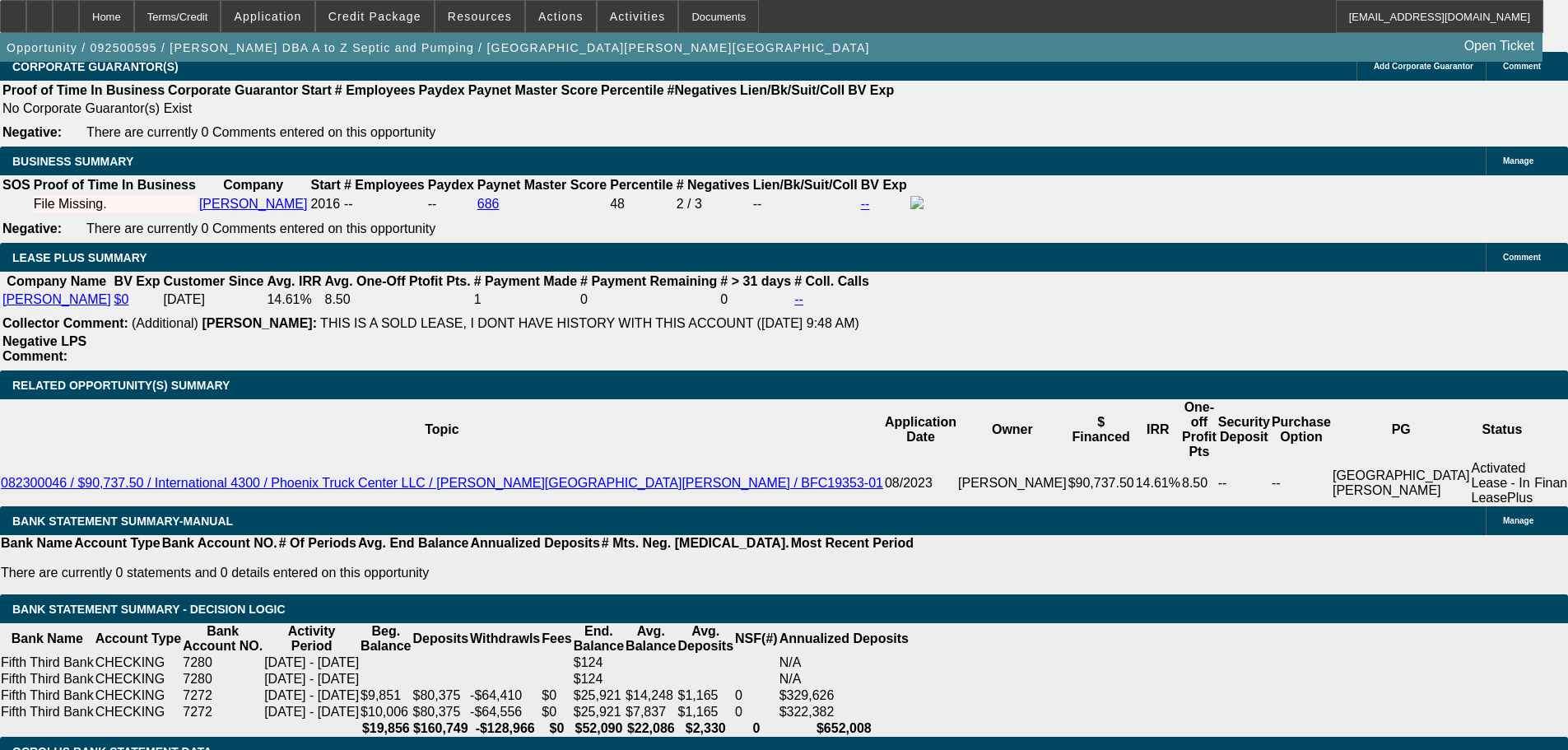
scroll to position [2657, 0]
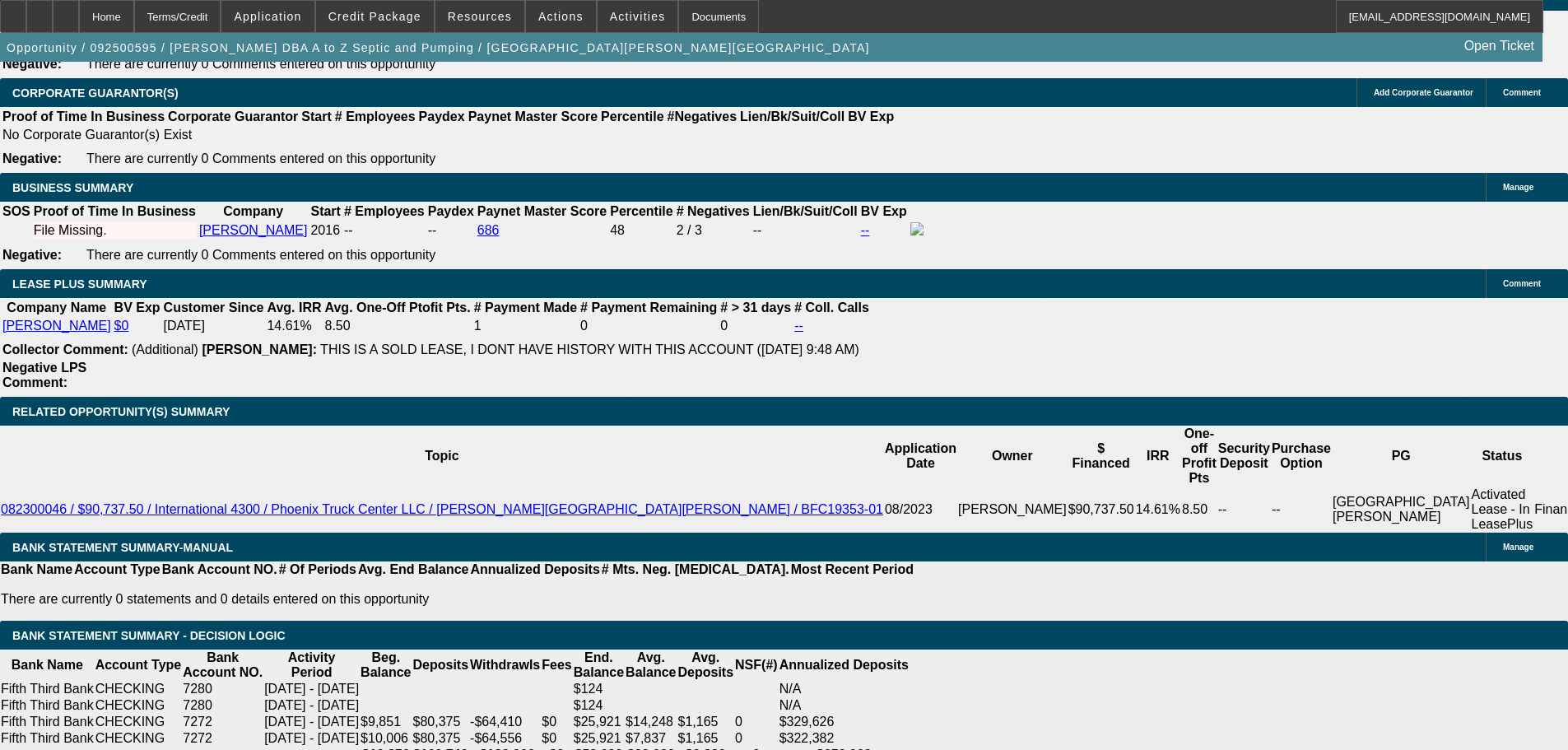
scroll to position [2575, 0]
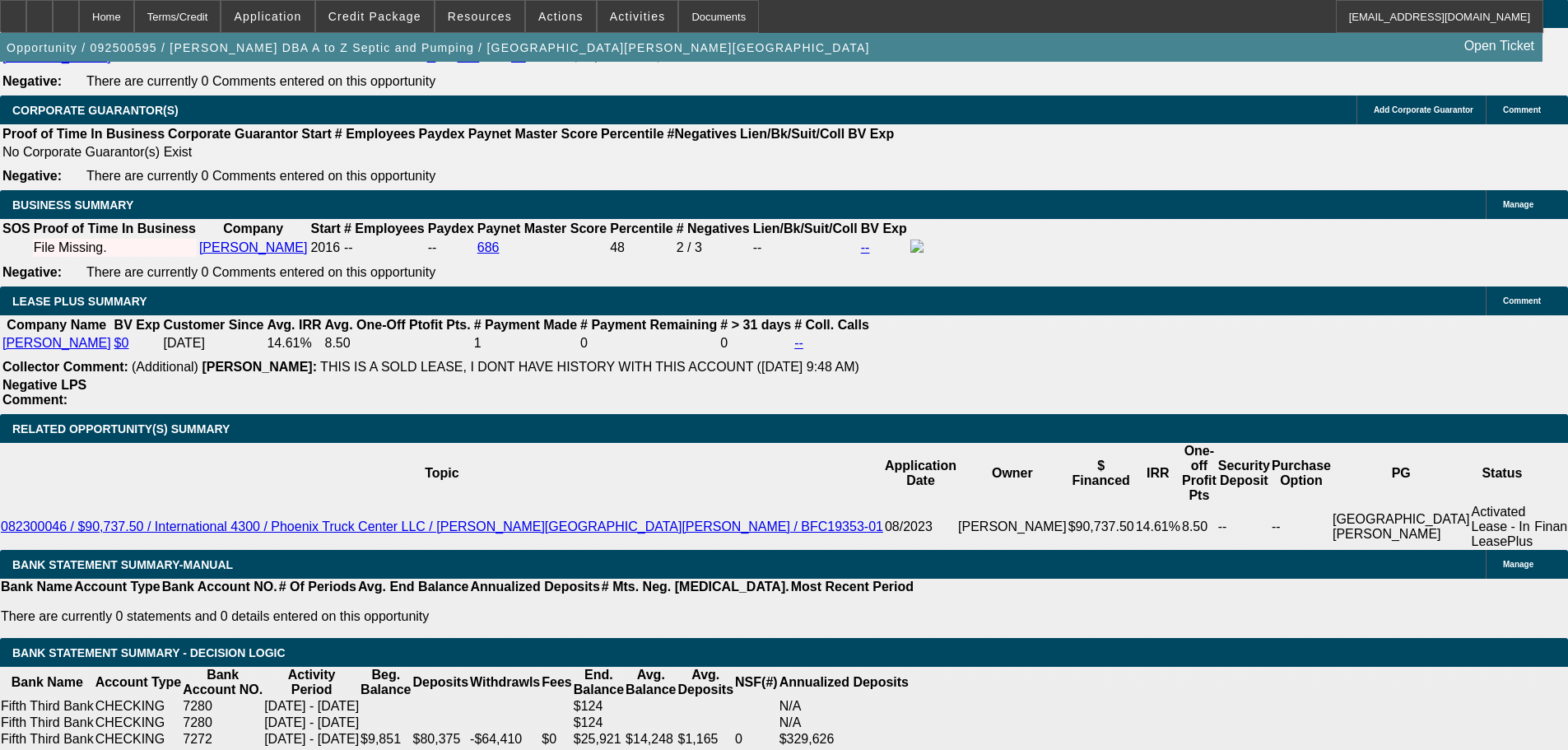
type input "UNKNOWN"
type input "10."
type input "$4,372.10"
type input "$2,186.05"
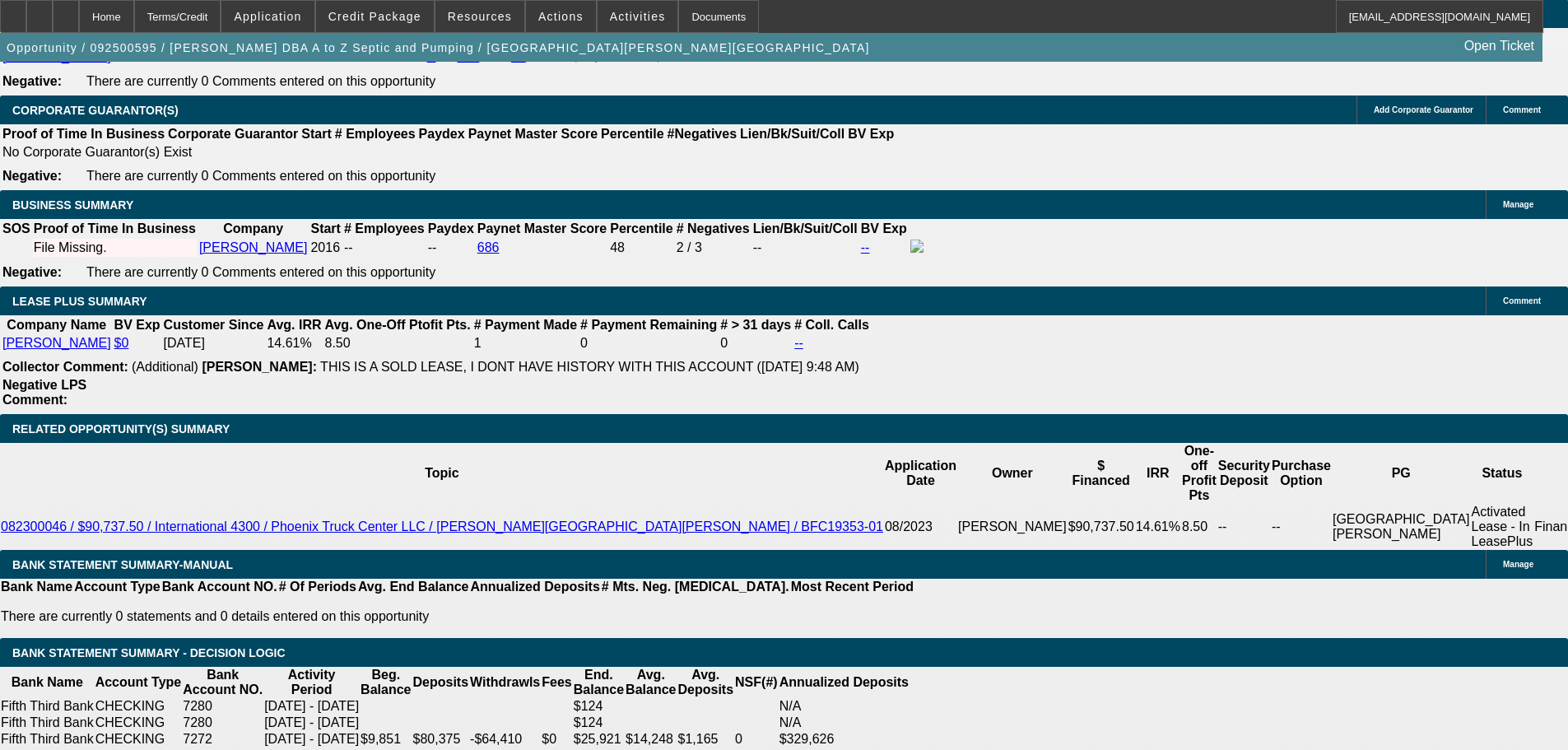
type input "10.2"
type input "$4,395.94"
type input "$2,197.97"
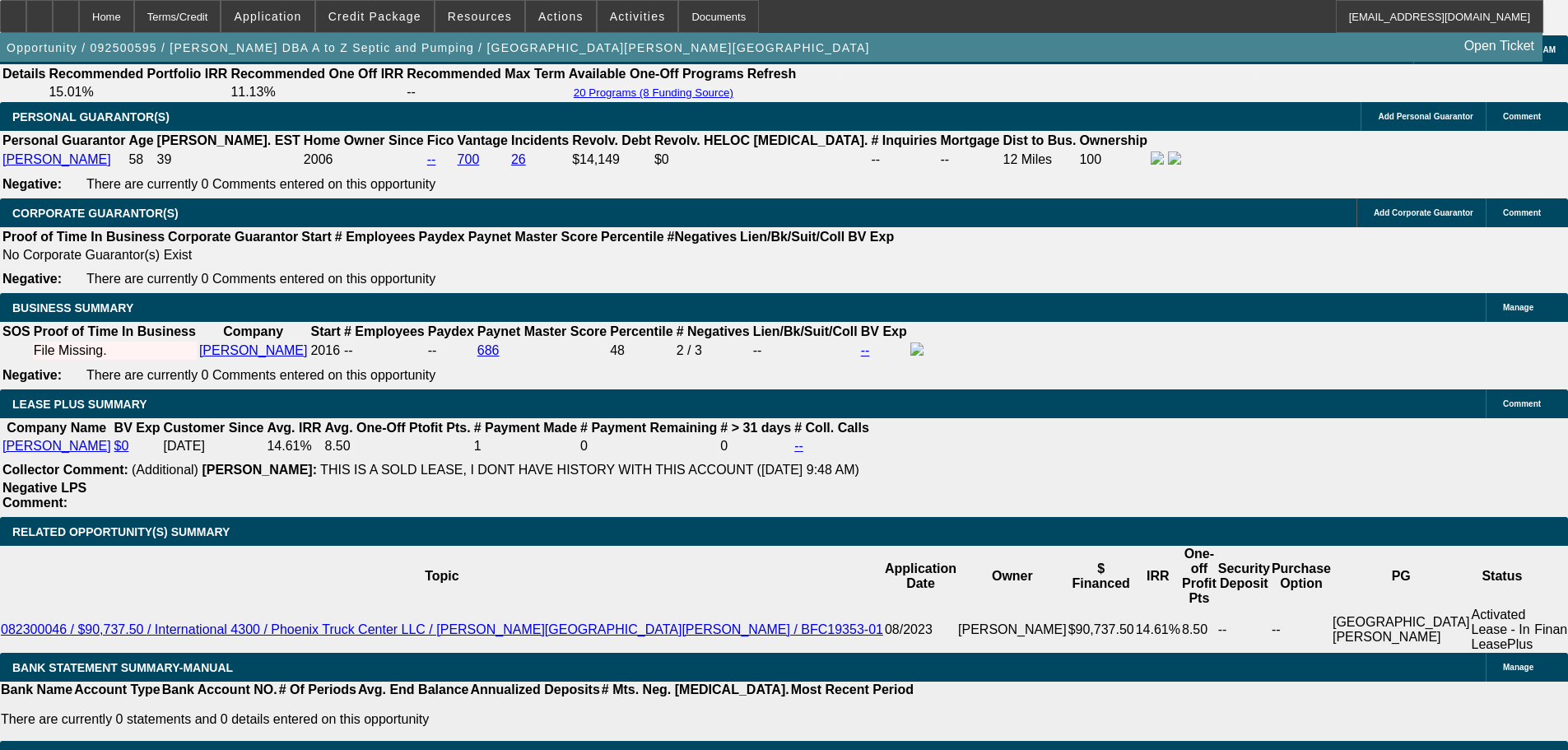
scroll to position [2327, 0]
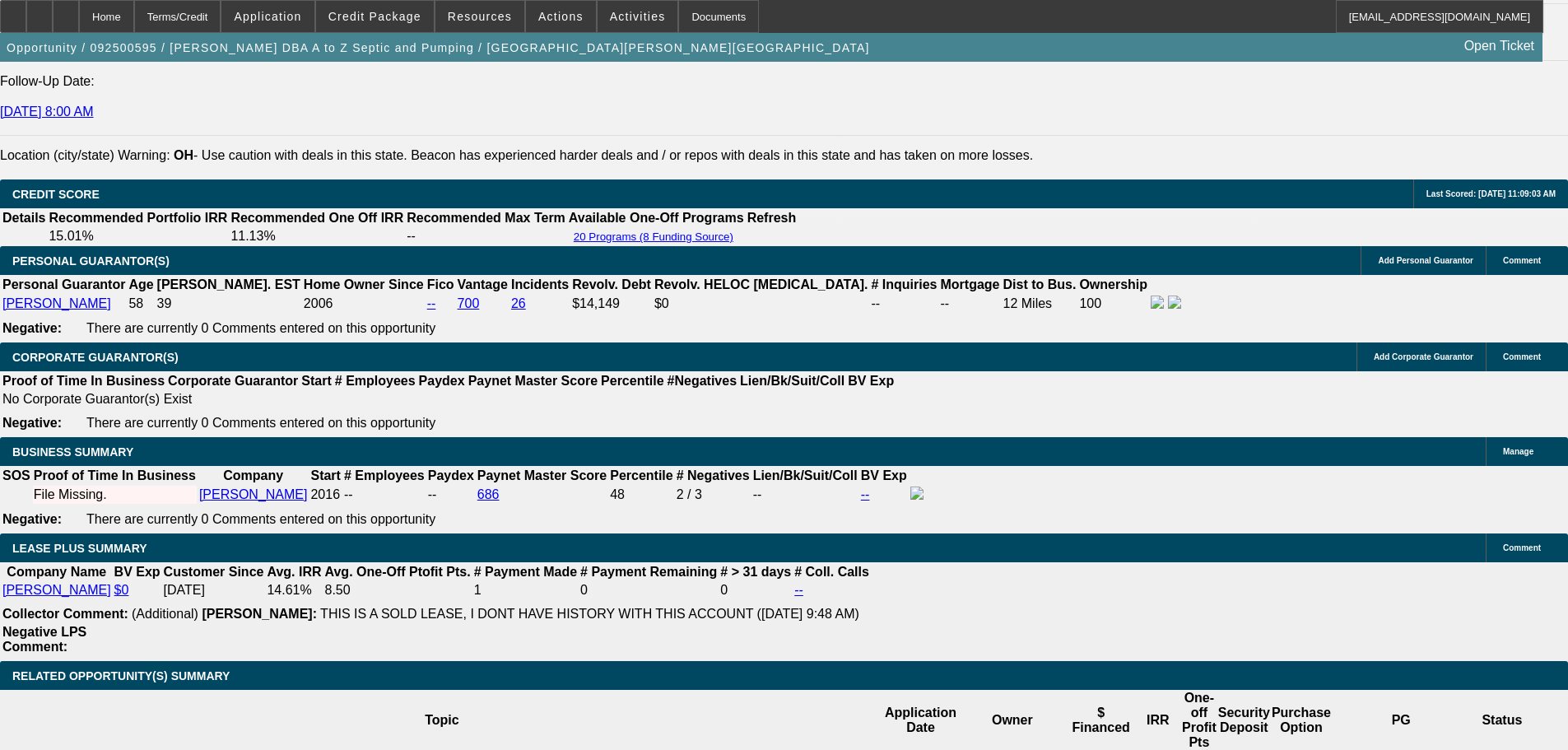
type input "10.2"
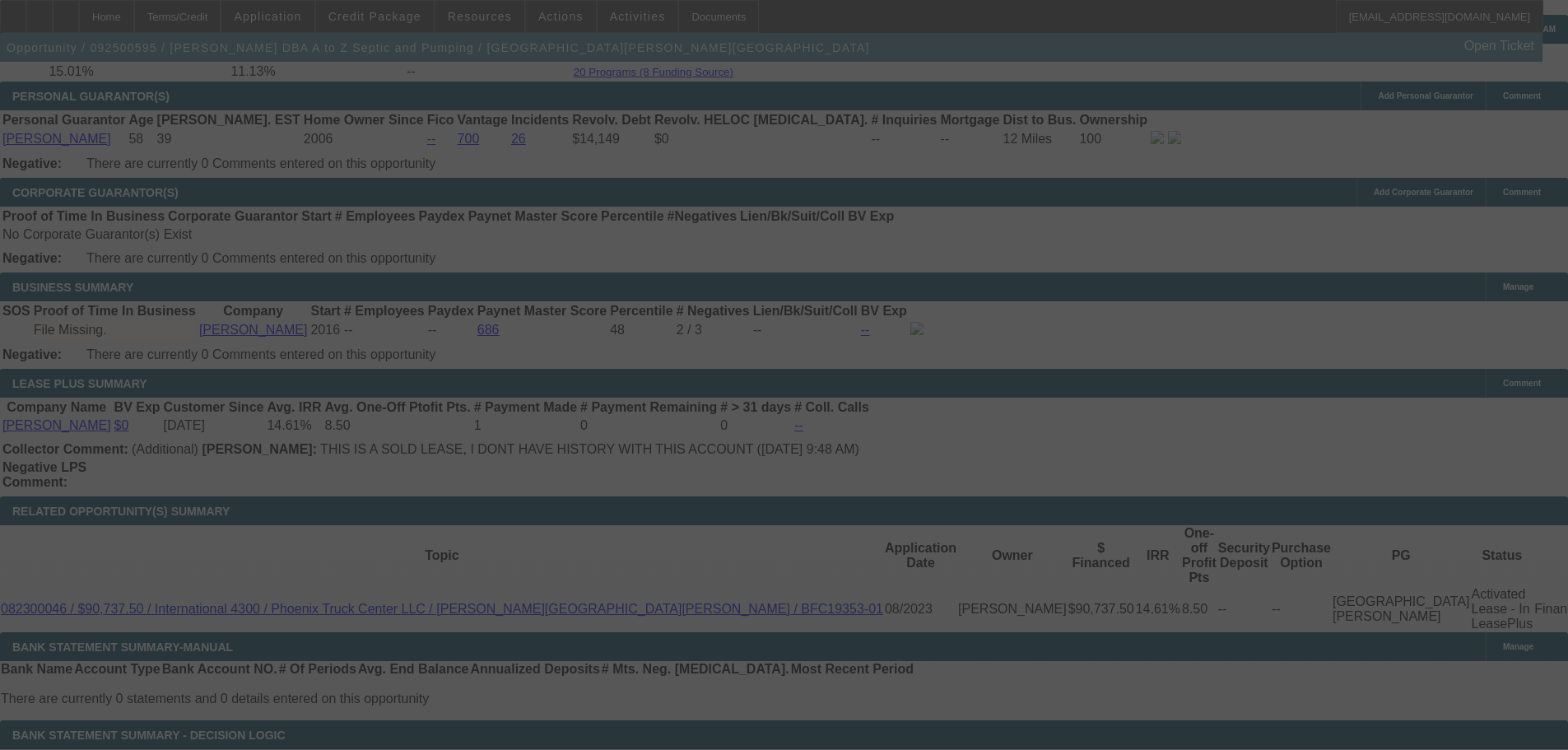
scroll to position [2657, 0]
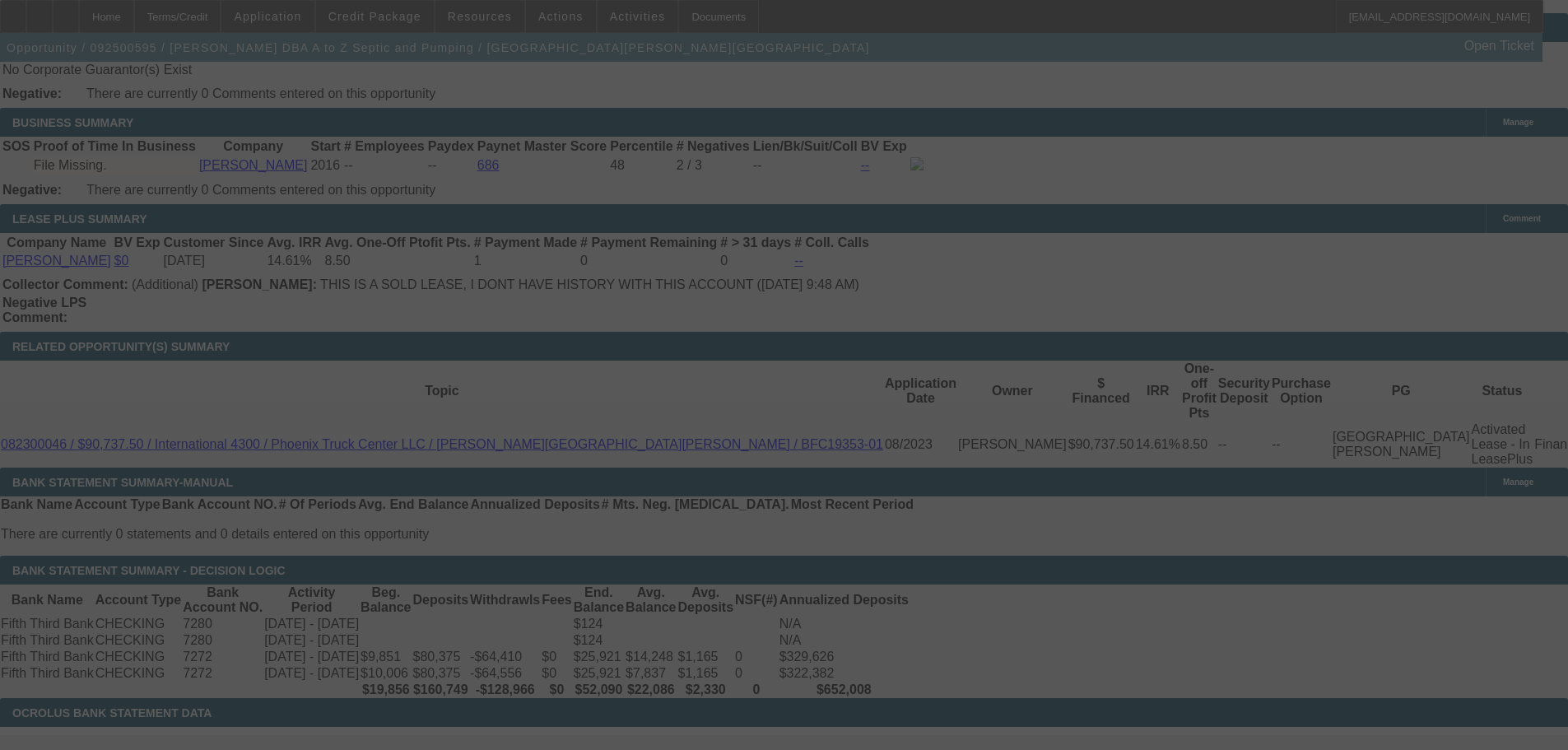
select select "0"
select select "2"
select select "0"
select select "6"
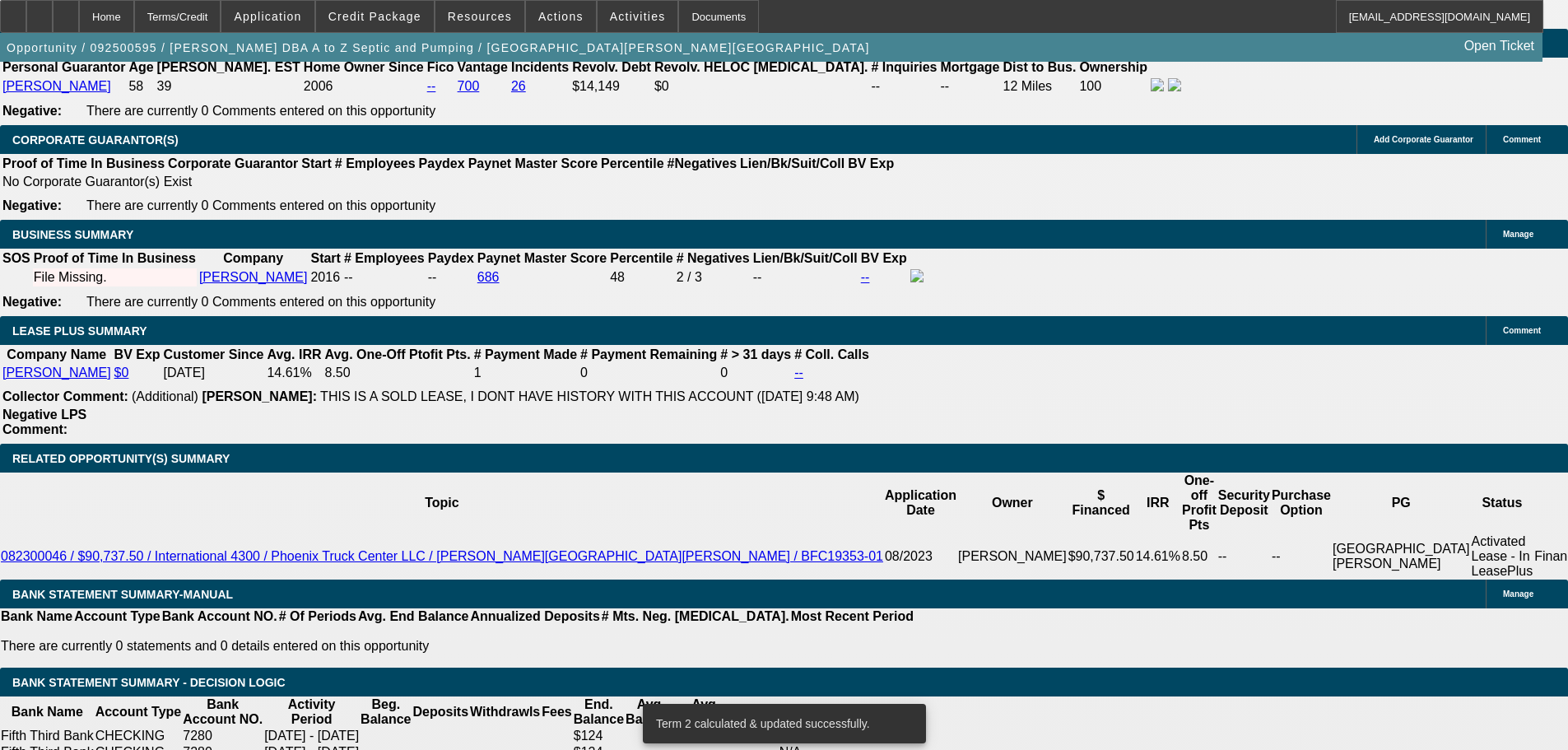
scroll to position [2575, 0]
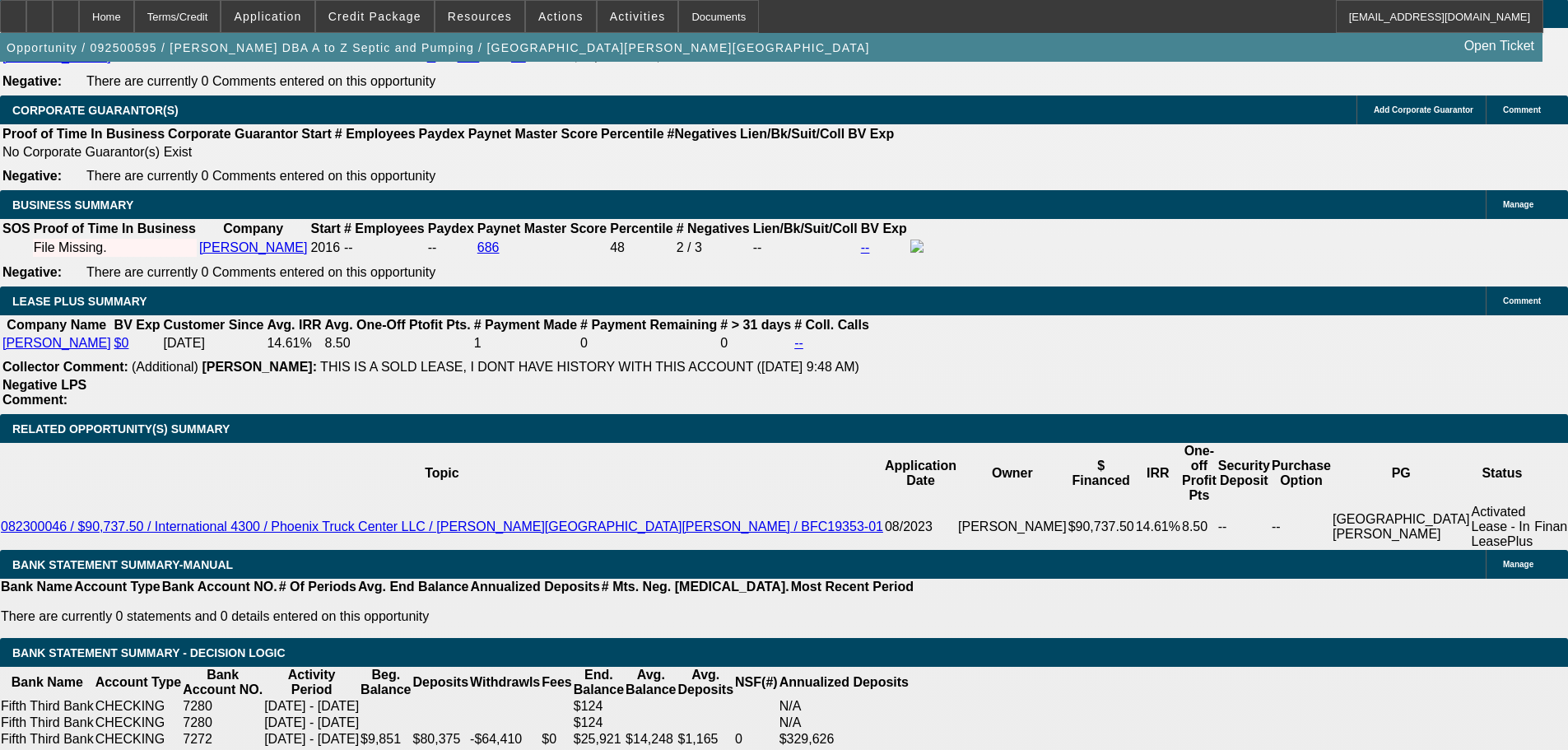
type input "10."
type input "UNKNOWN"
type input "10.3"
type input "$2,186.05"
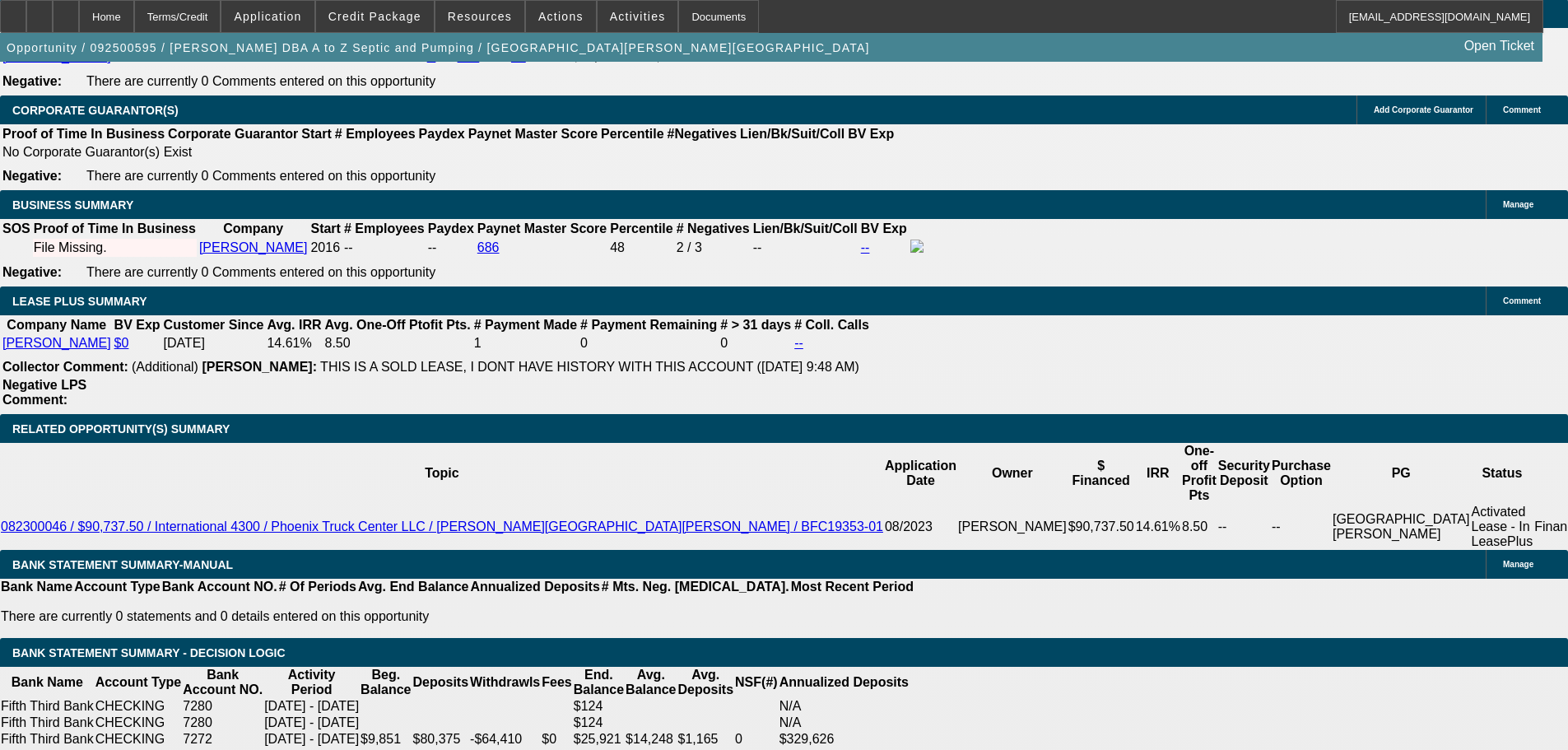
type input "$4,372.10"
type input "$2,203.94"
type input "$4,407.88"
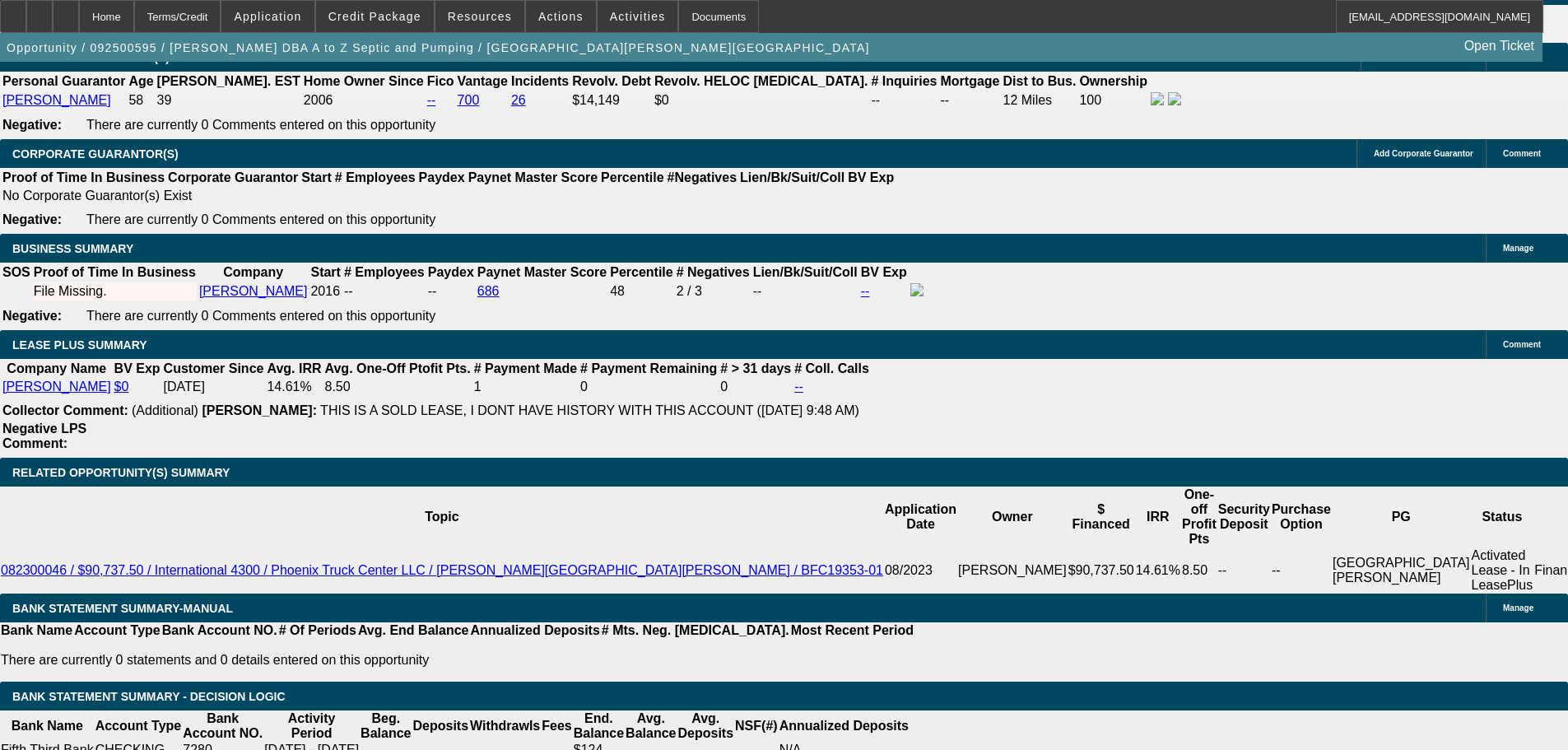
scroll to position [2492, 0]
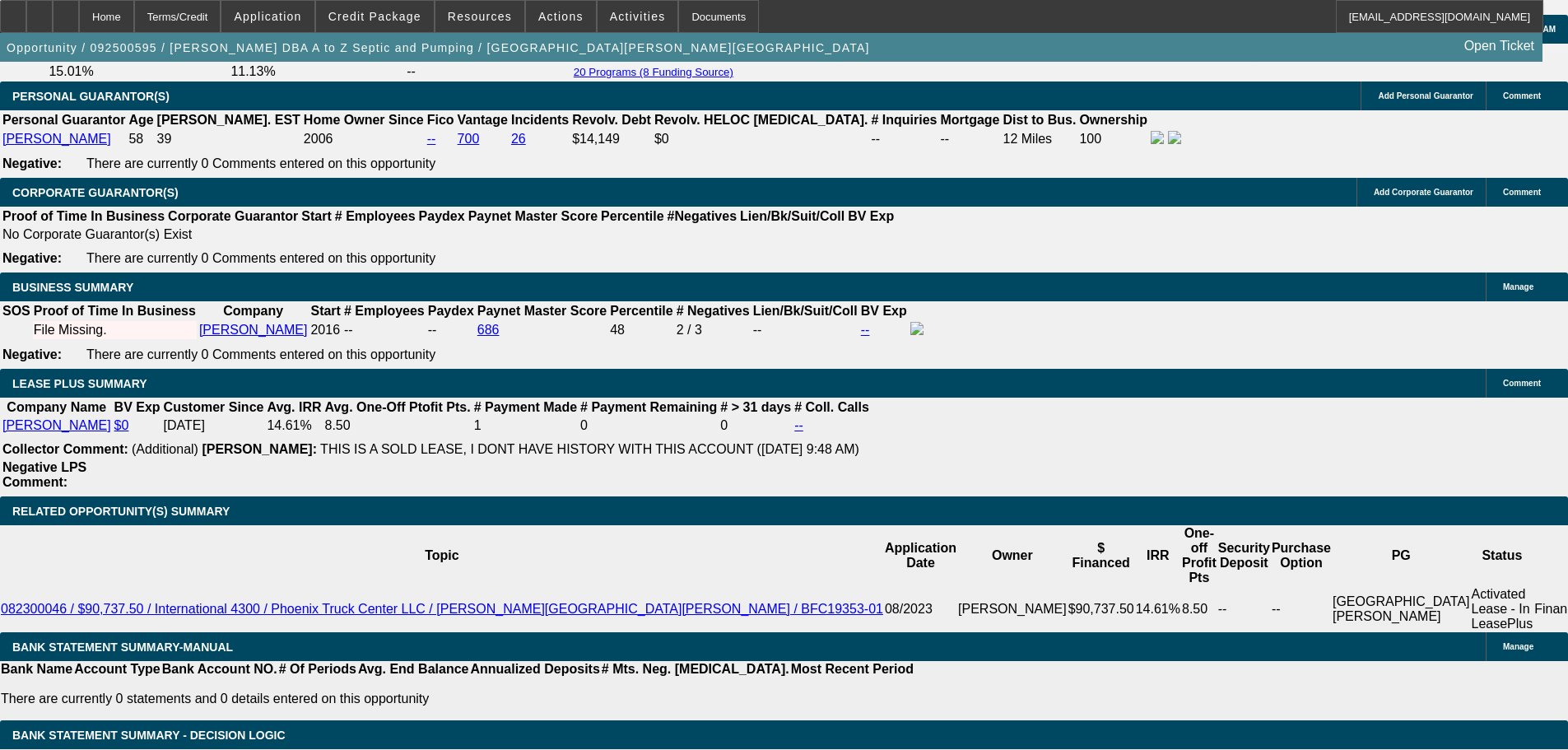
type input "10.3"
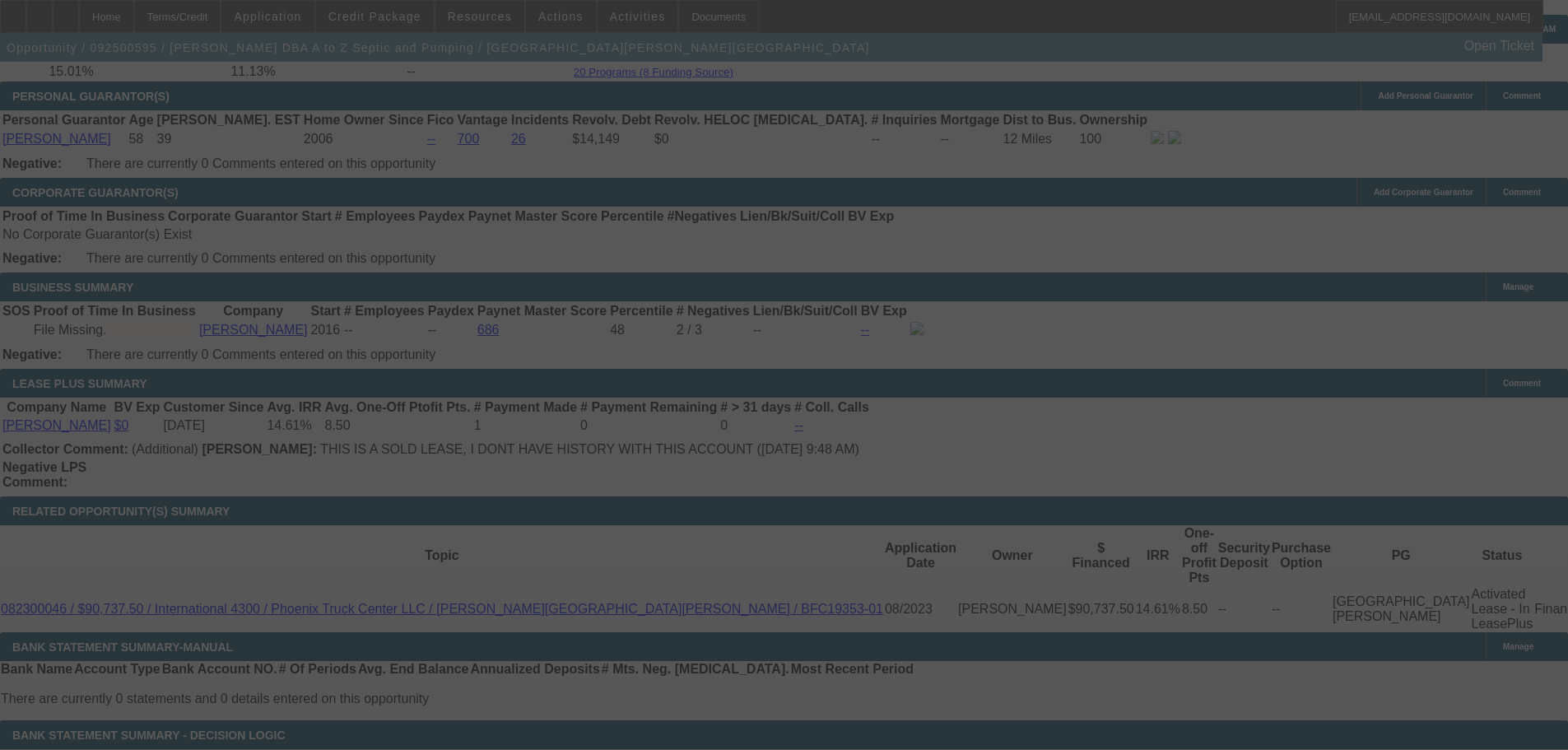
select select "0"
select select "2"
select select "0"
select select "6"
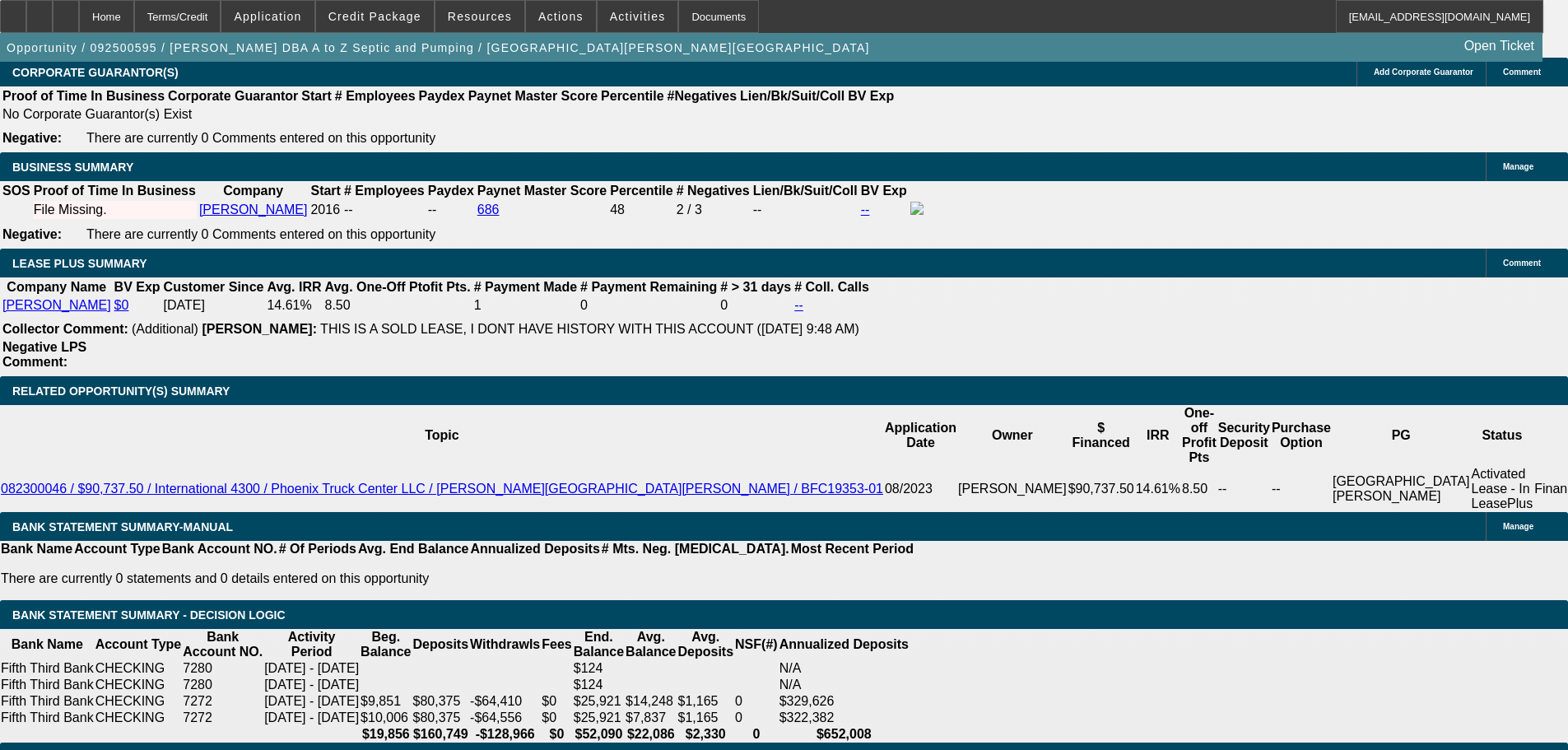
scroll to position [2575, 0]
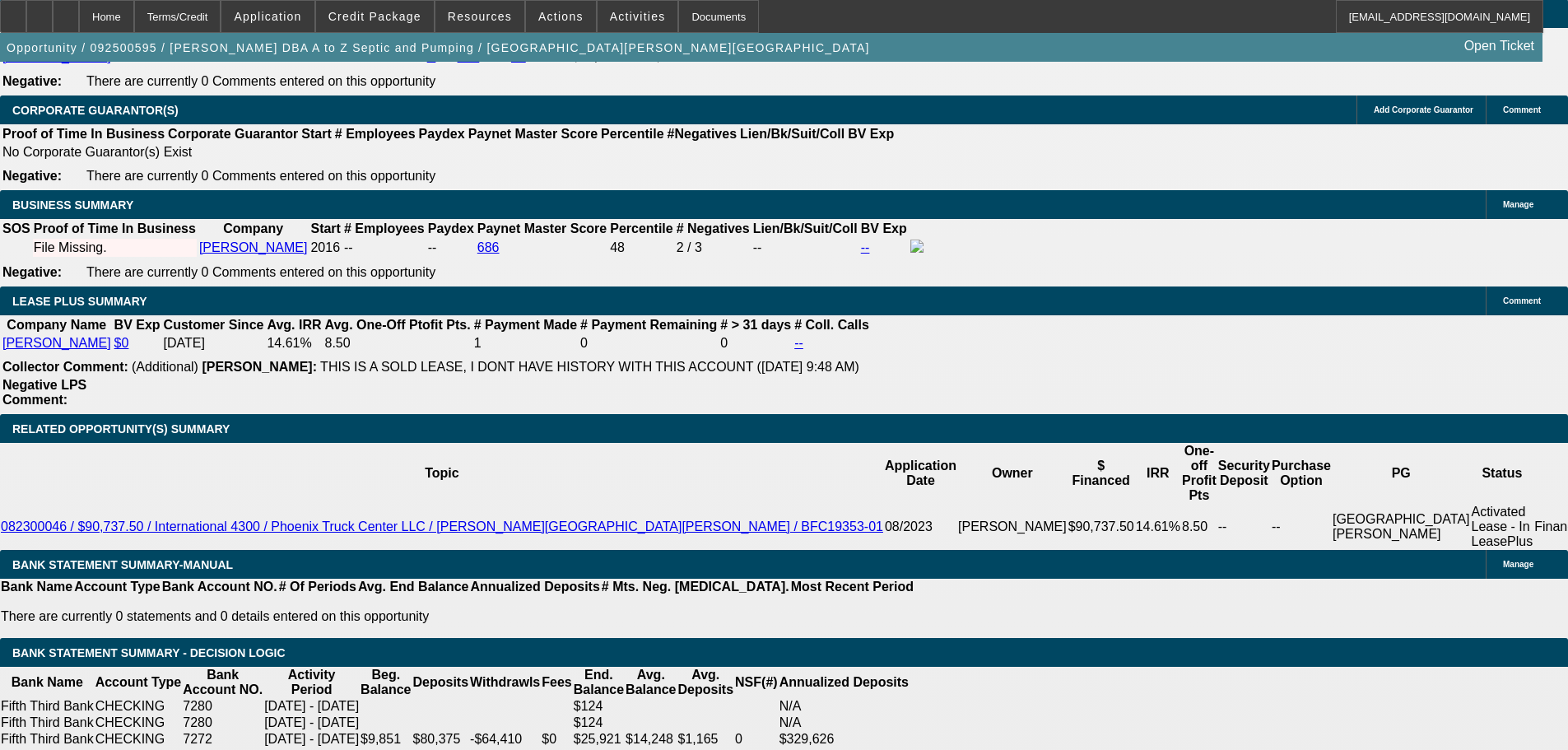
type input "10."
type input "UNKNOWN"
type input "10.4"
type input "$2,186.05"
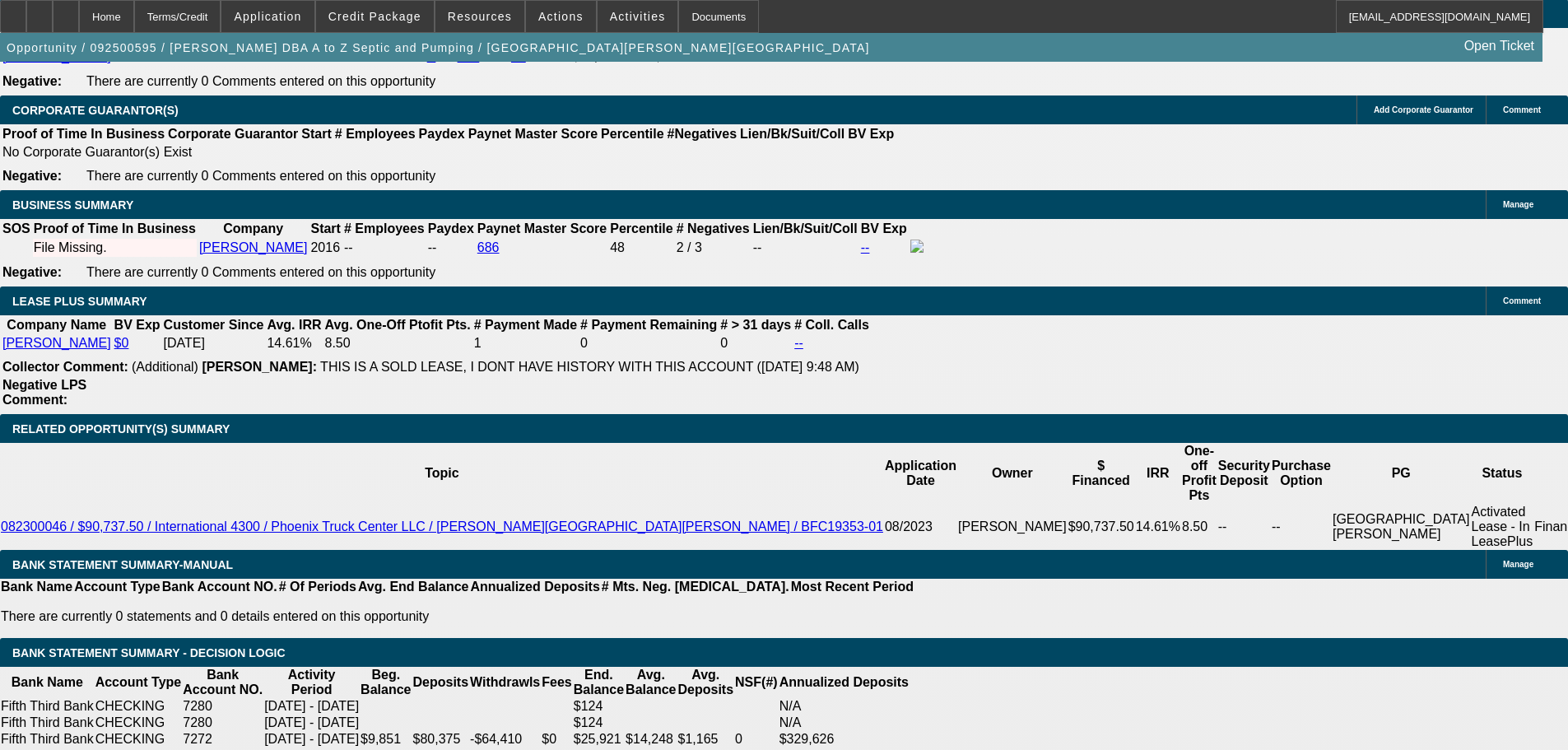
type input "$4,372.10"
type input "$2,209.93"
type input "$4,419.86"
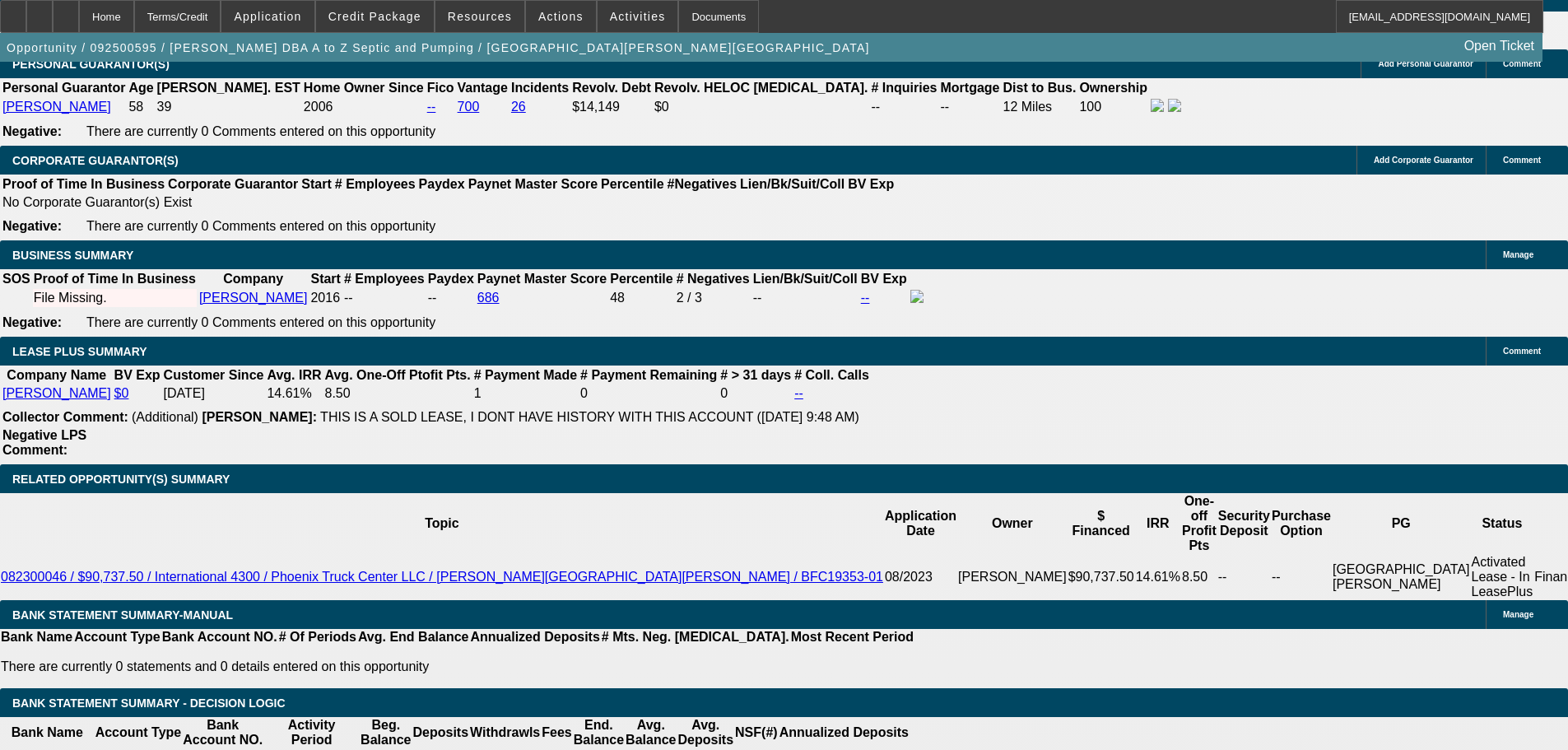
scroll to position [2410, 0]
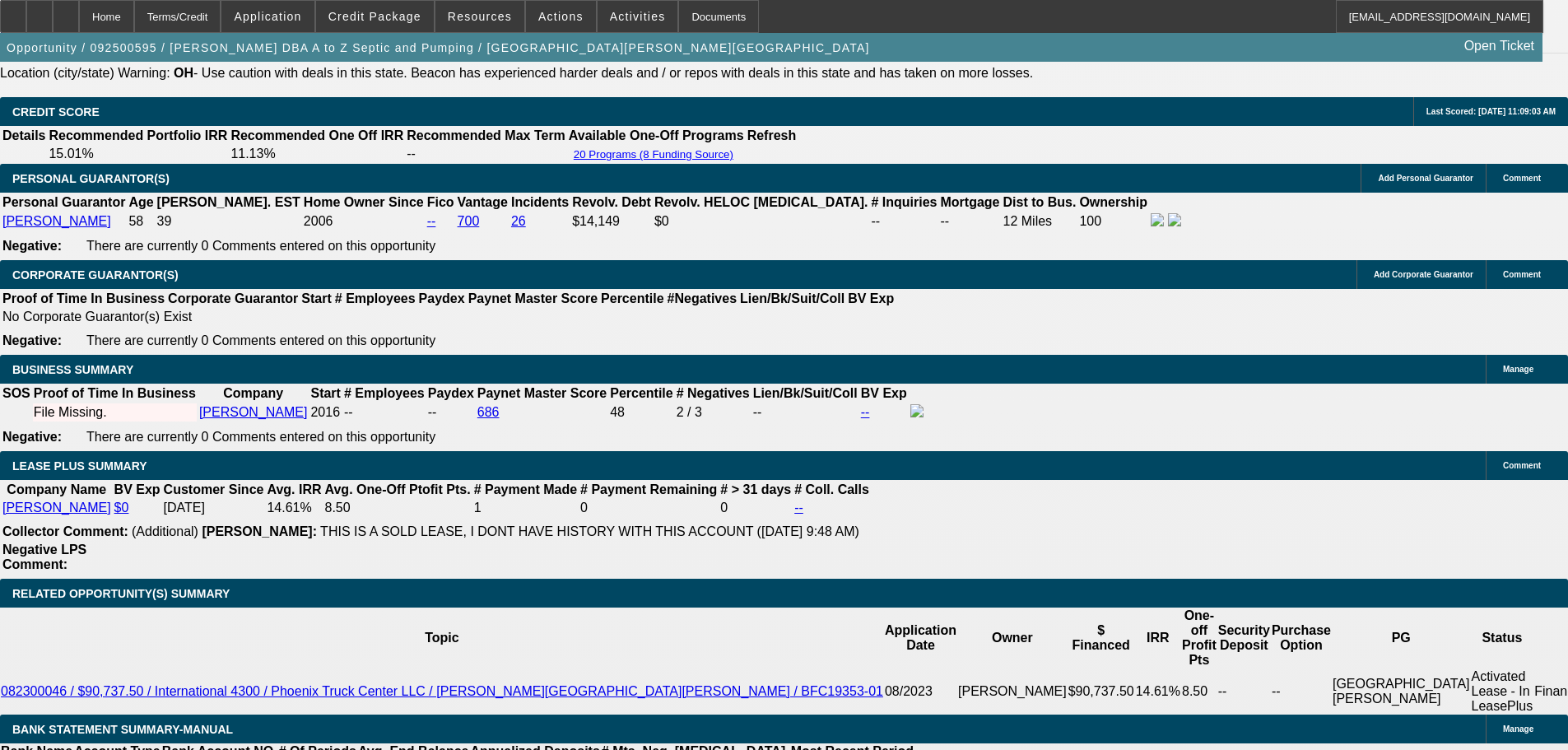
type input "10.4"
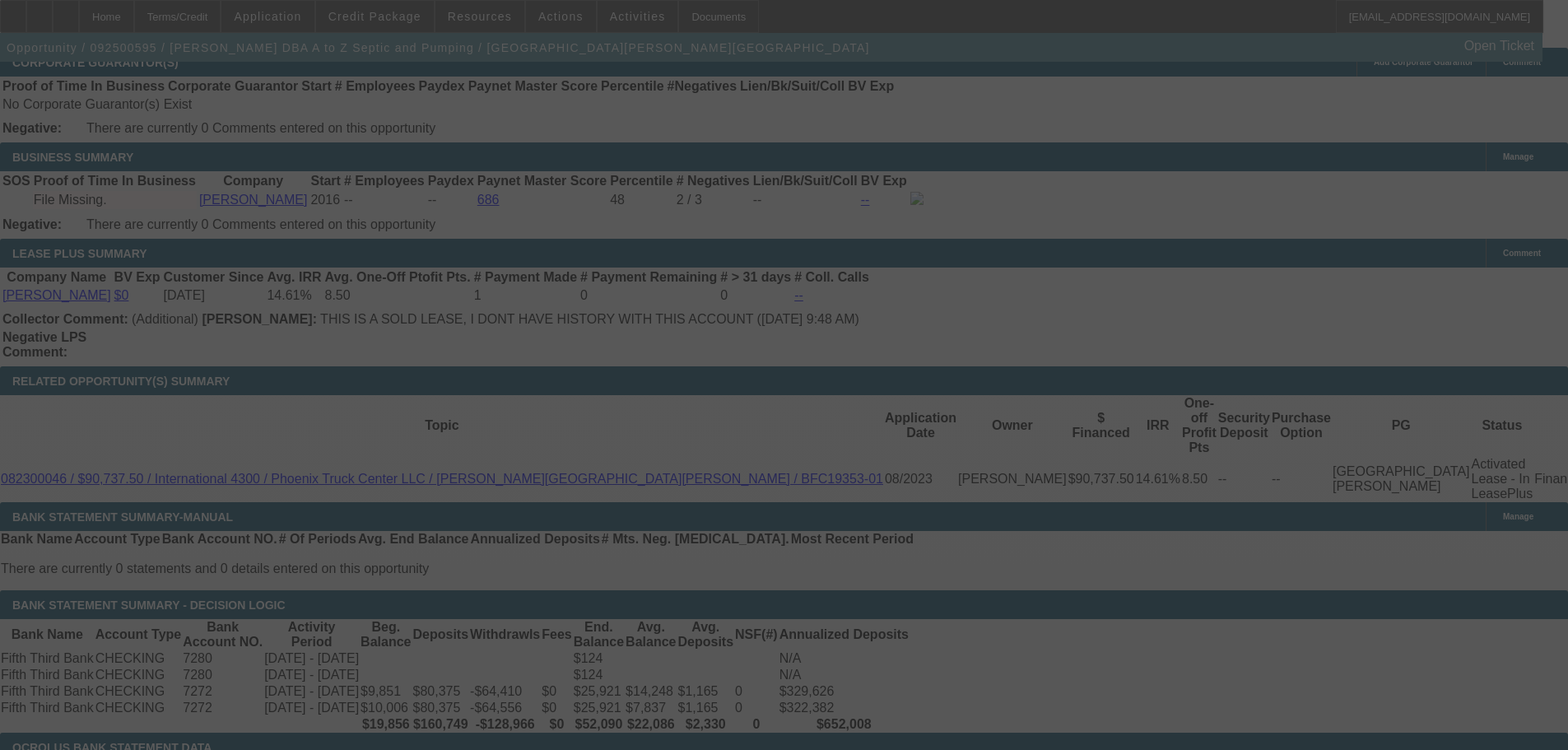
scroll to position [2821, 0]
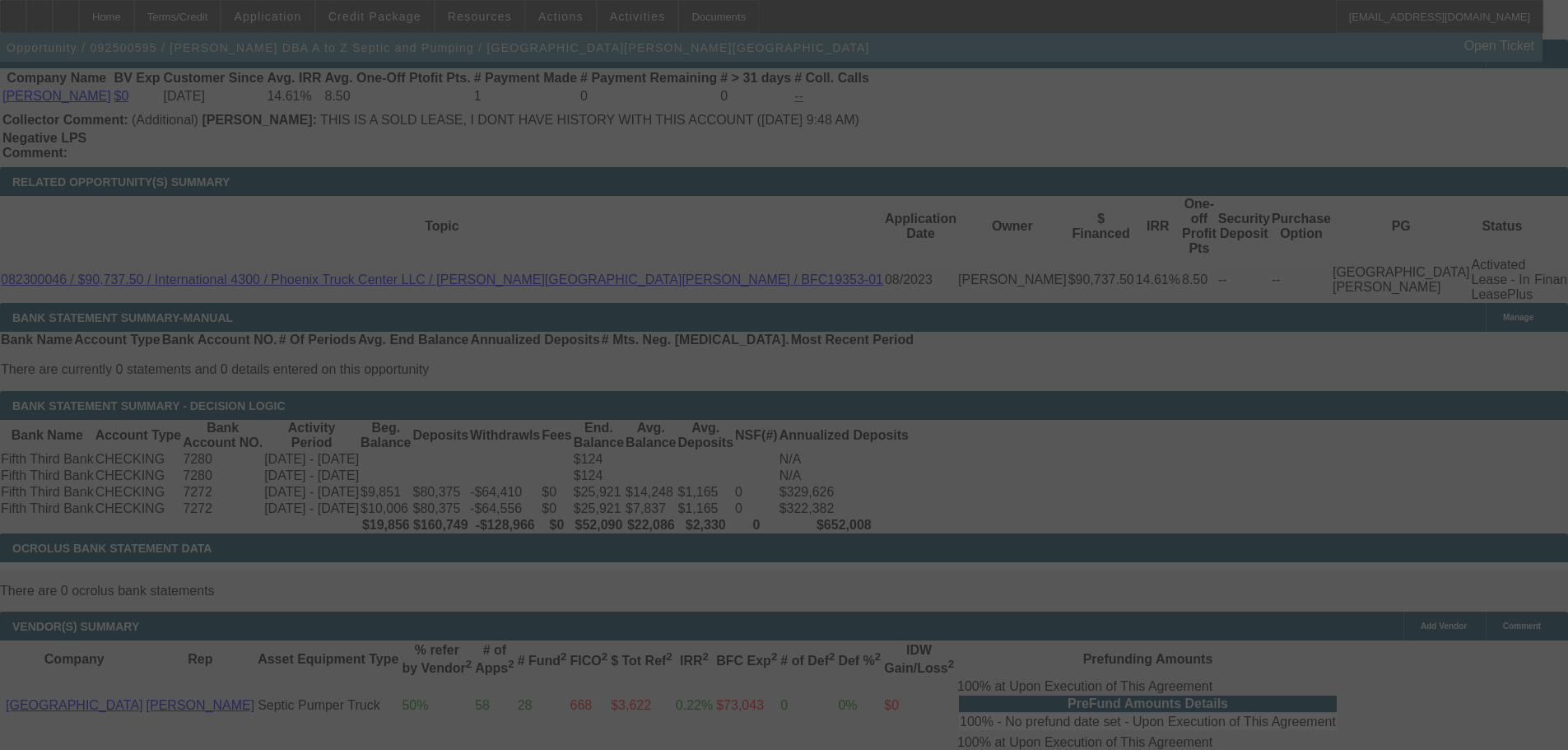
select select "0"
select select "2"
select select "0"
select select "6"
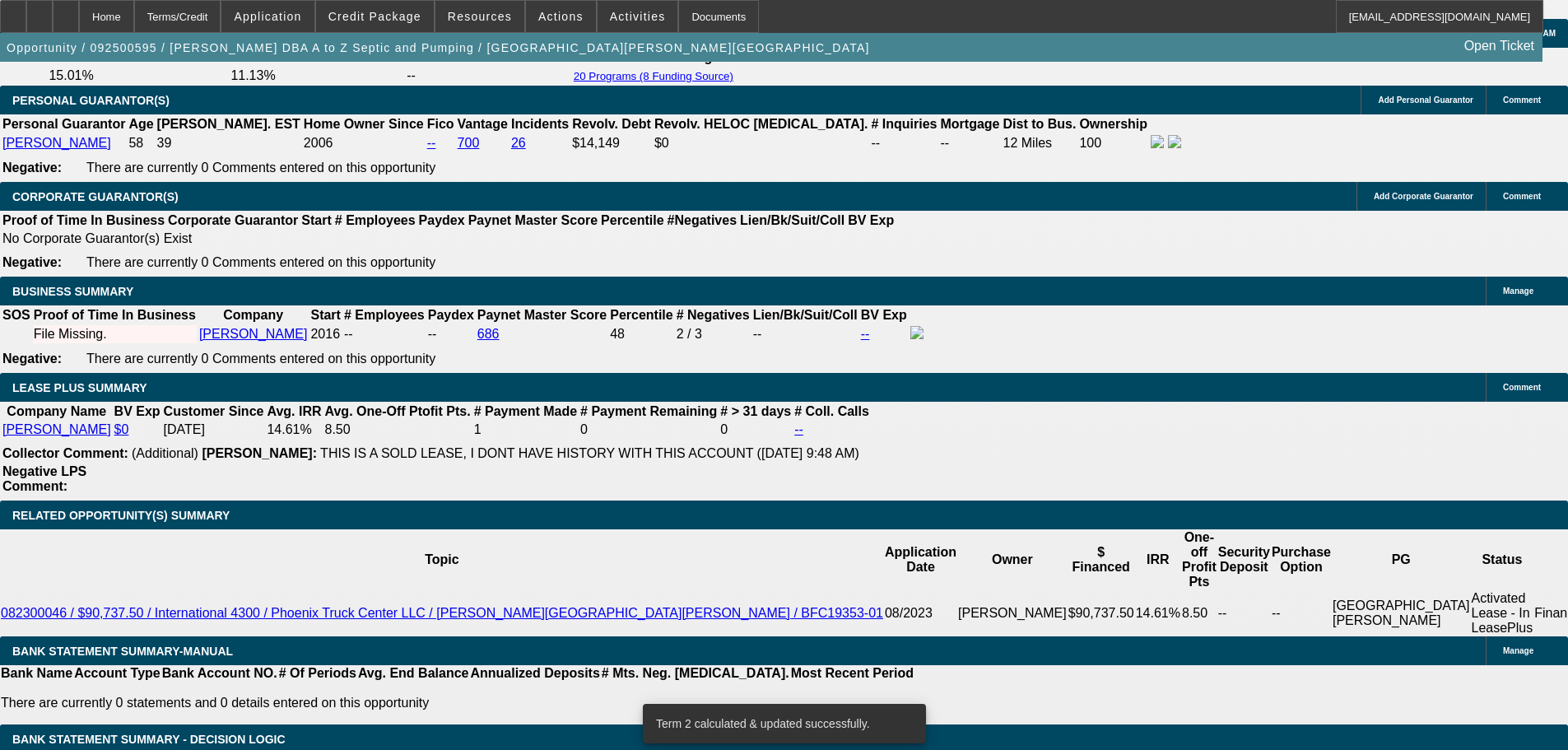
scroll to position [2575, 0]
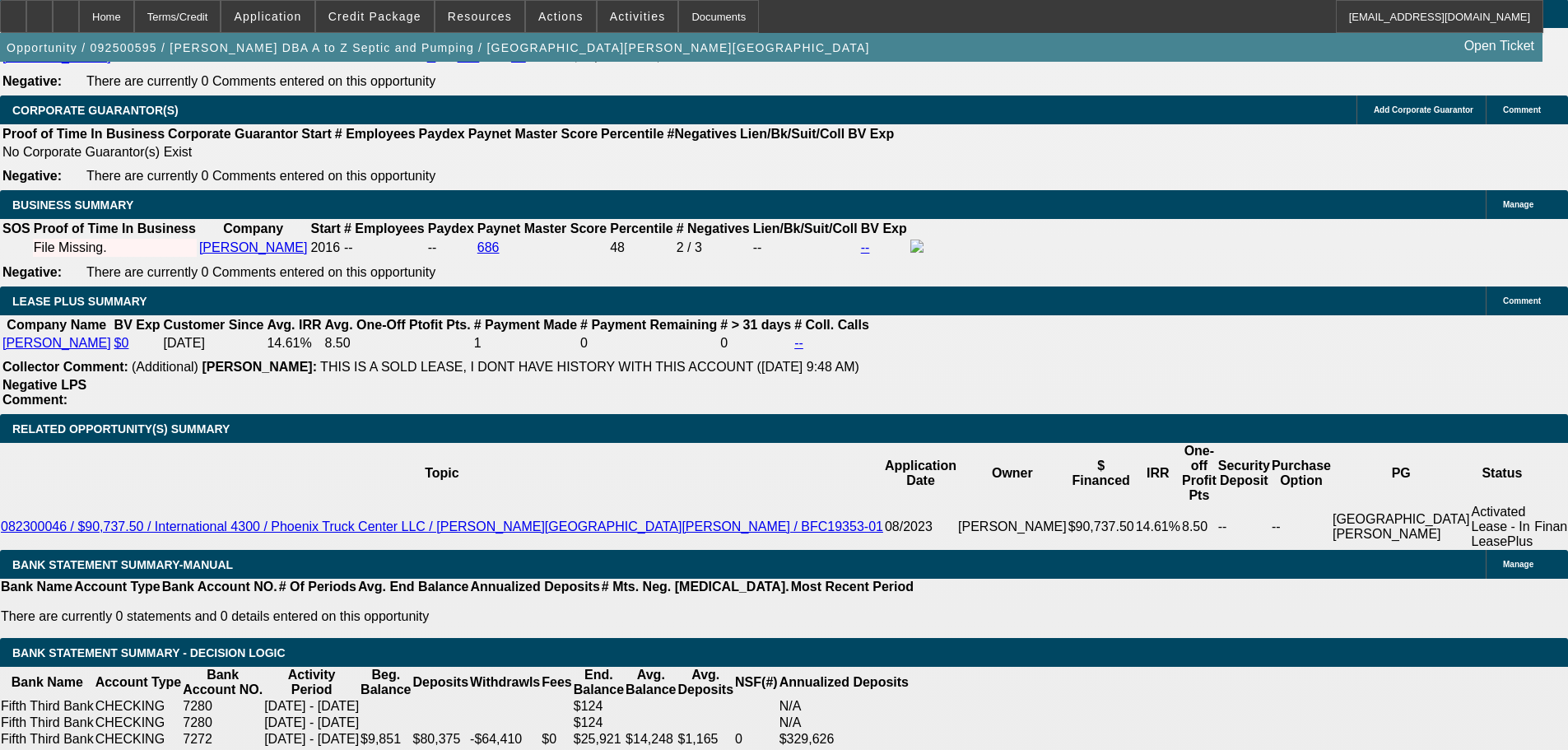
type input "10."
type input "UNKNOWN"
type input "10.5"
type input "$2,186.05"
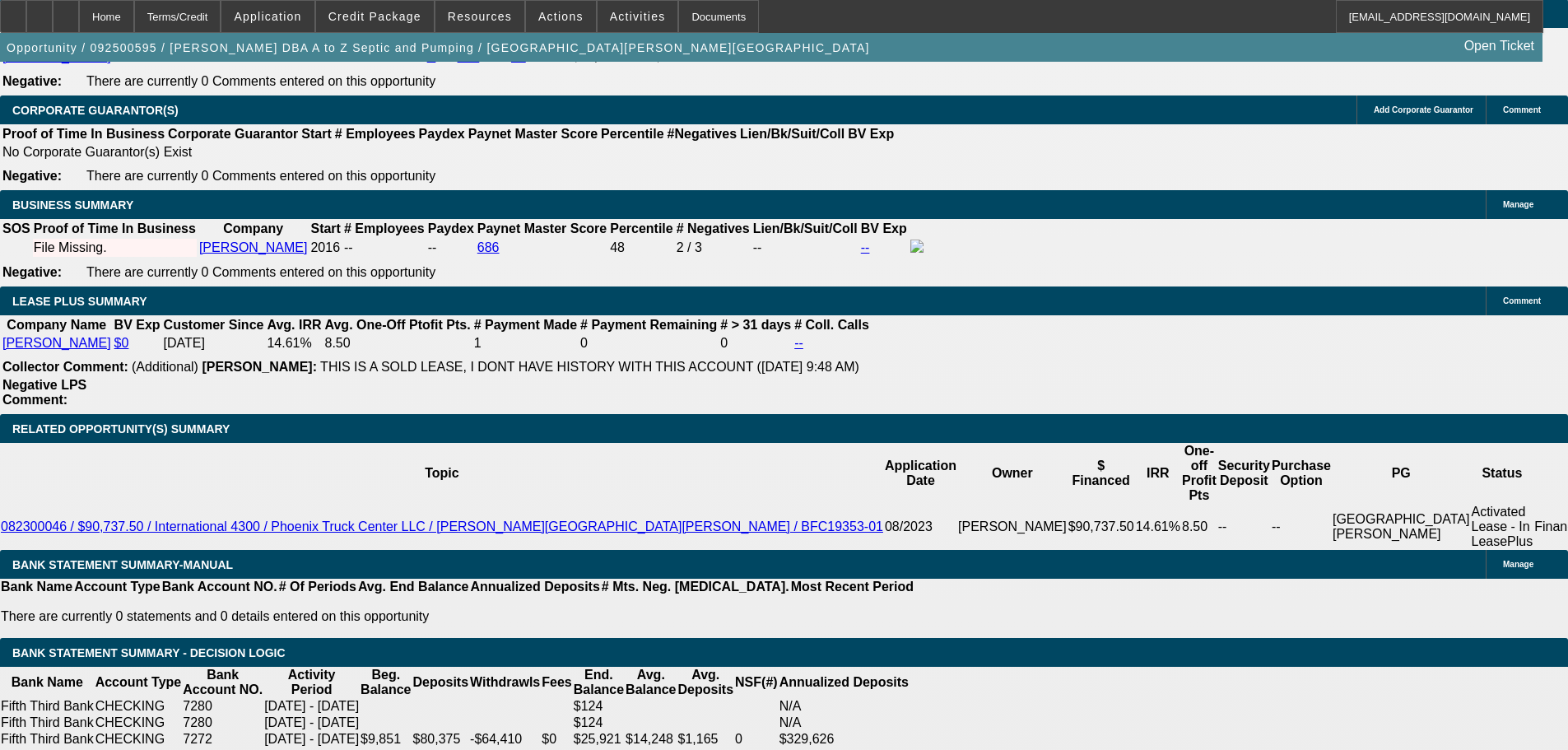
type input "$4,372.10"
type input "$2,215.92"
type input "$4,431.84"
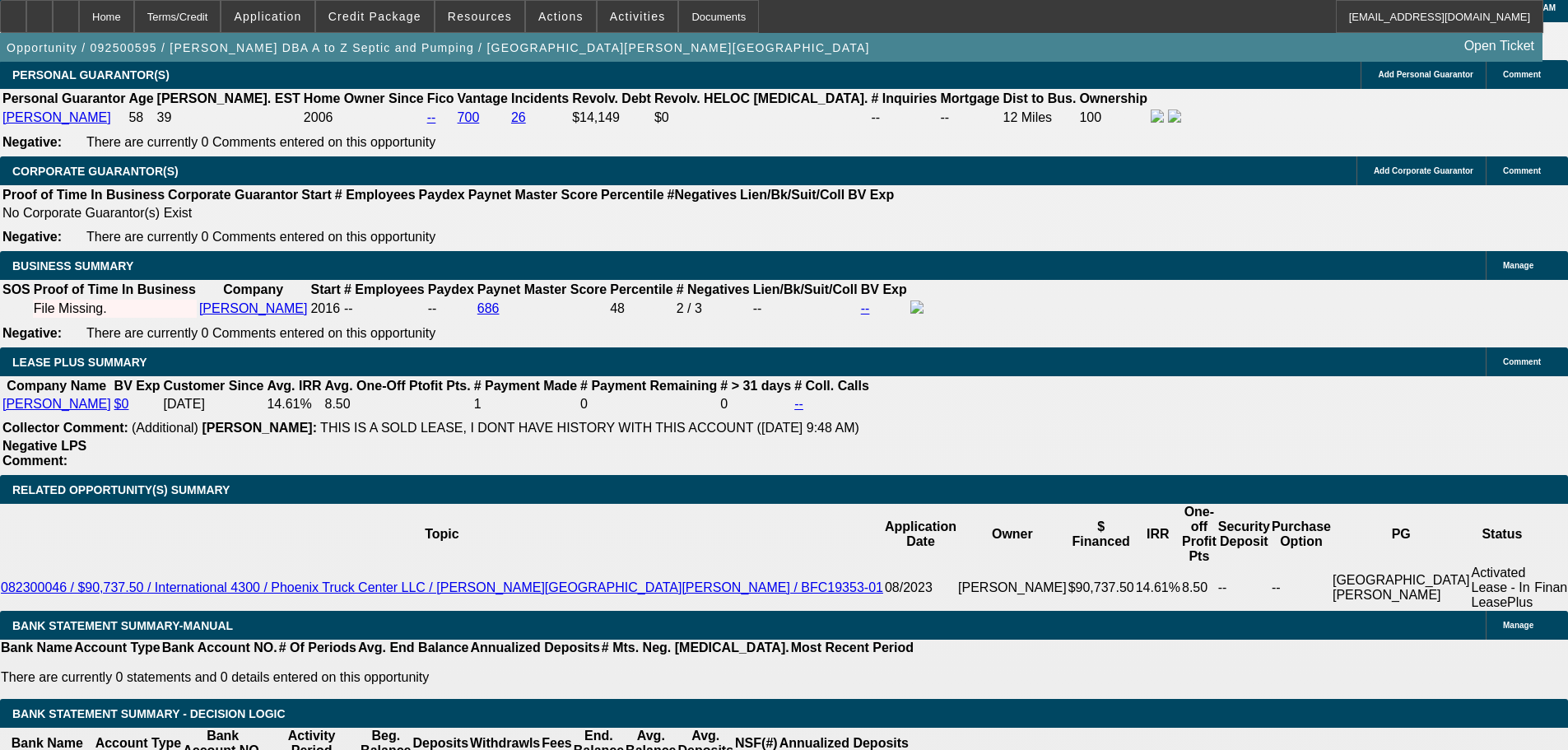
scroll to position [2410, 0]
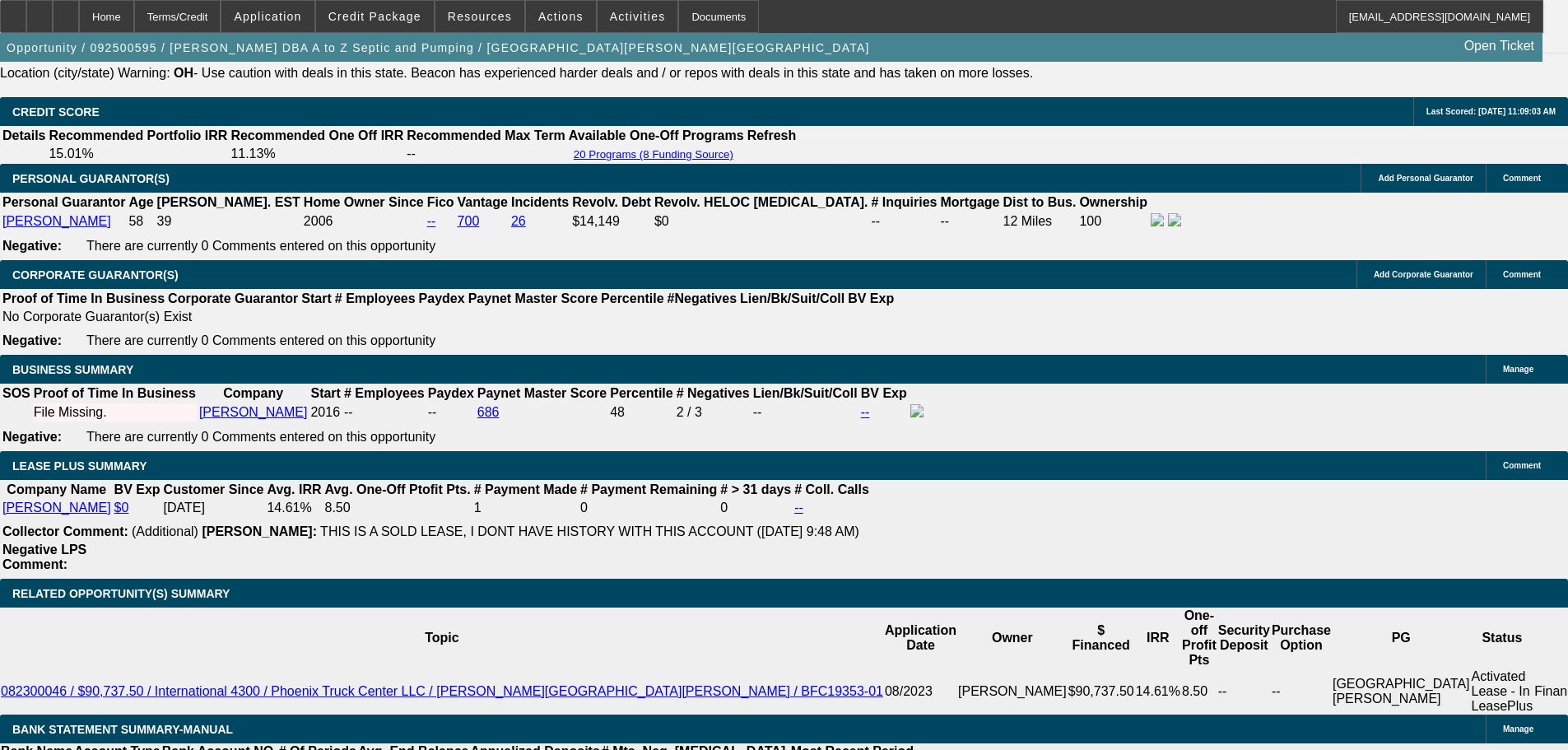
type input "10.5"
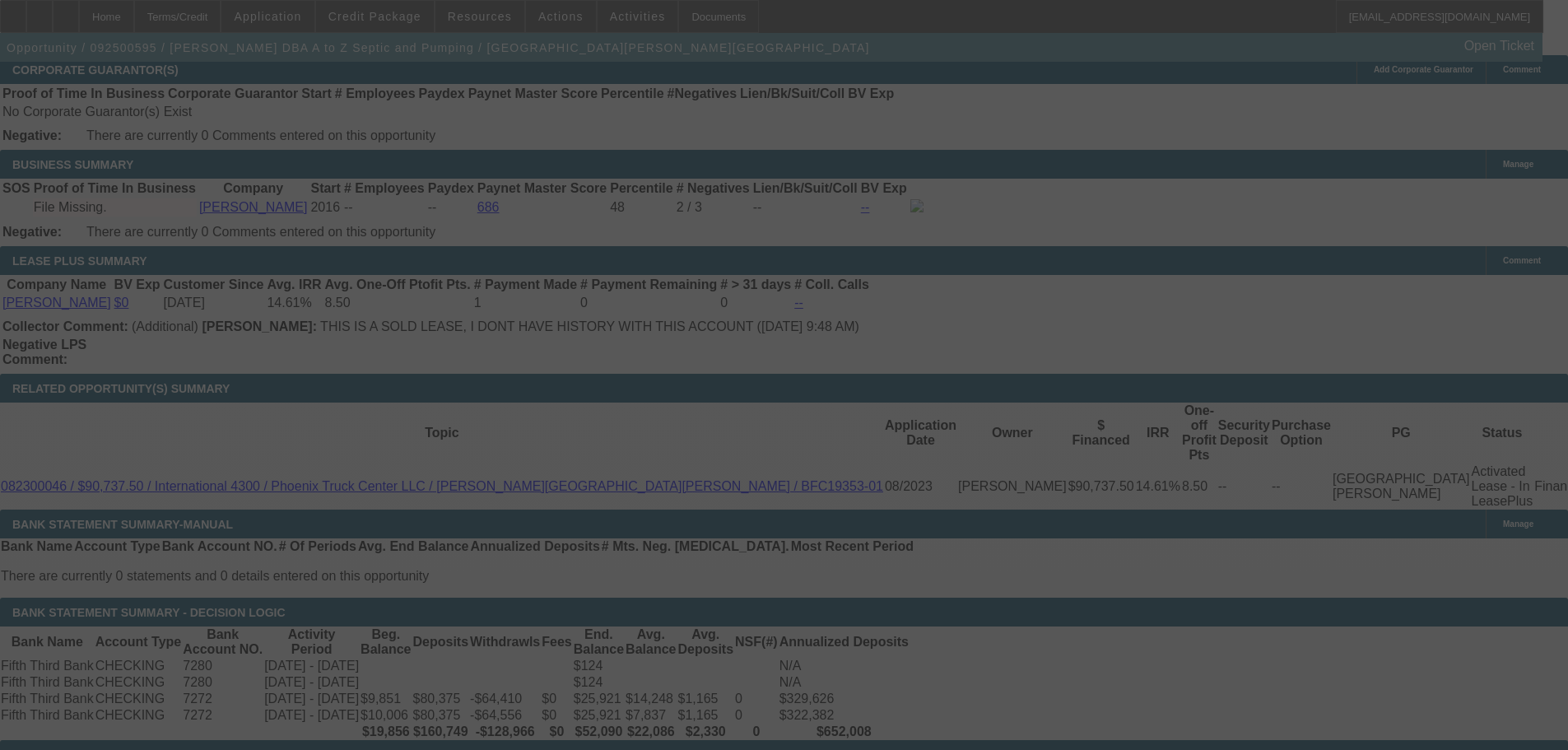
scroll to position [2739, 0]
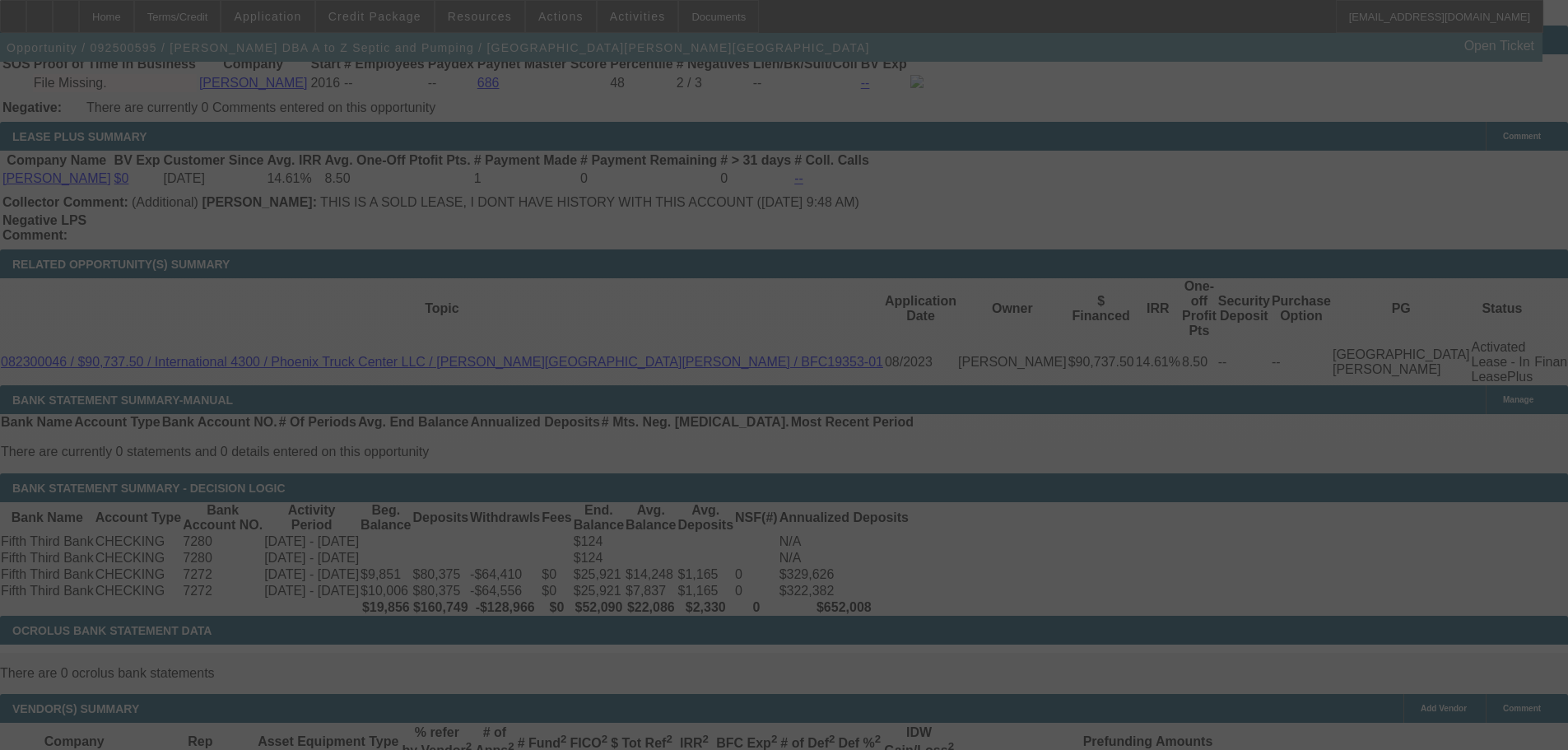
select select "0"
select select "2"
select select "0"
select select "6"
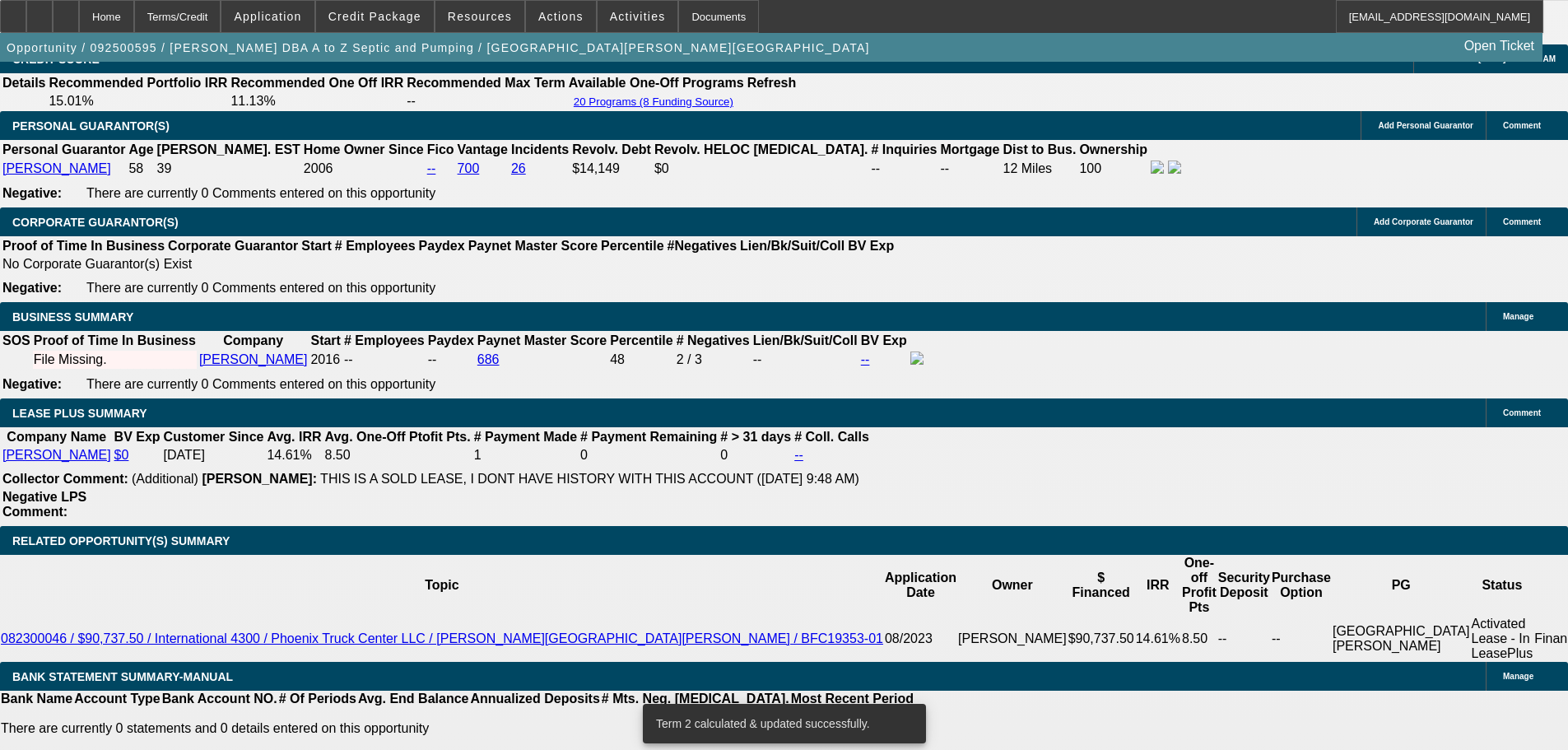
scroll to position [2492, 0]
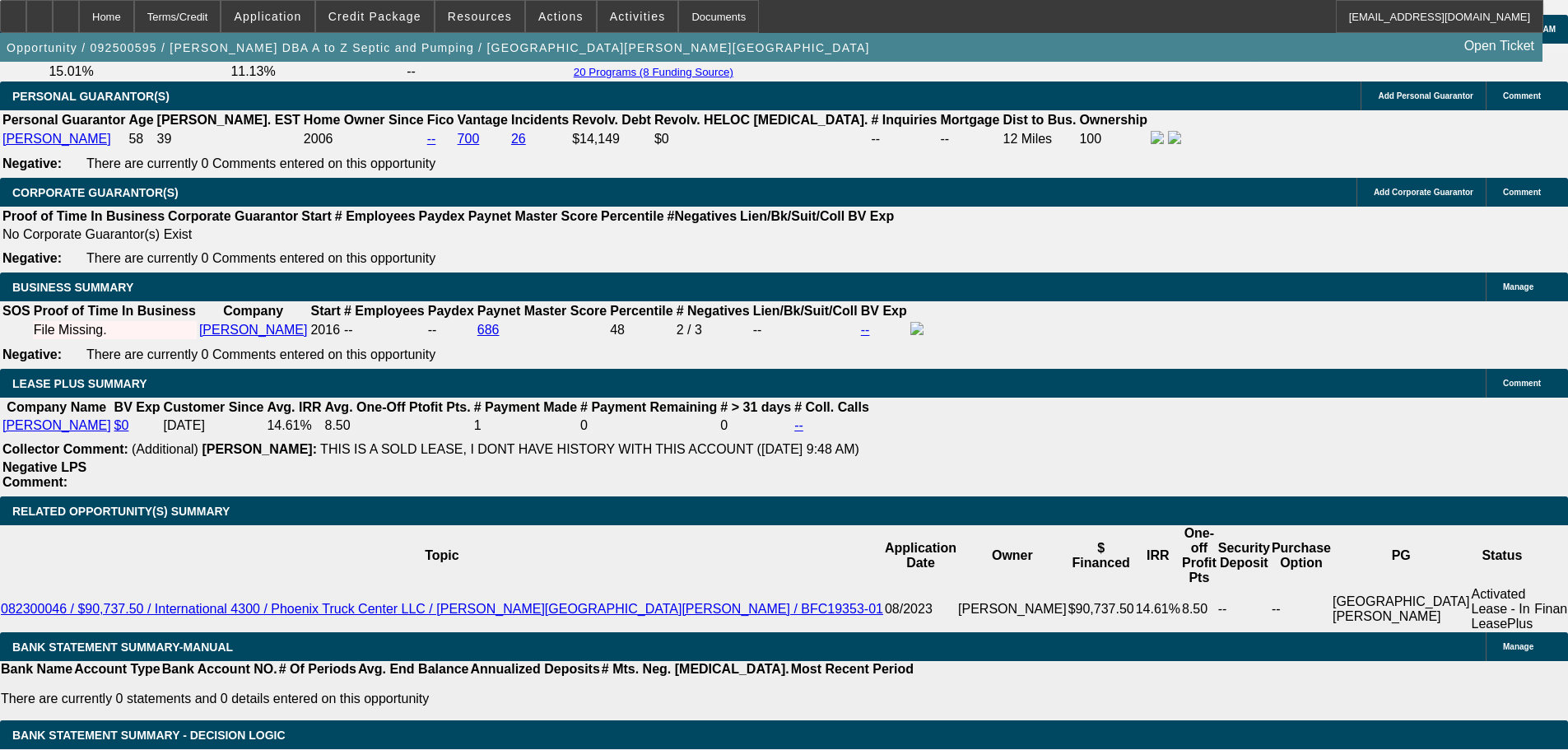
type input "10."
type input "UNKNOWN"
type input "$2,186.05"
type input "$4,372.10"
type input "10.45"
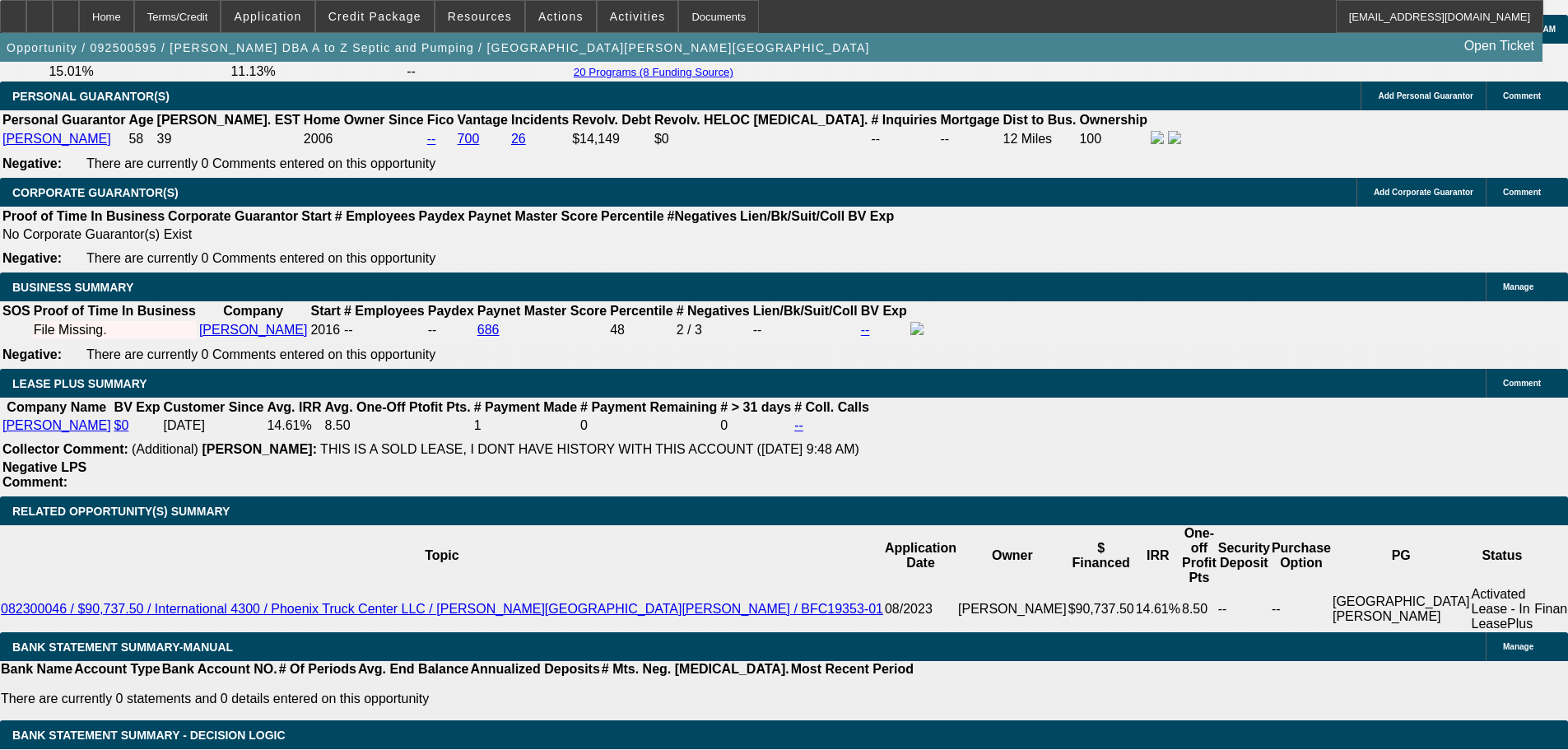
type input "$2,209.93"
type input "$4,419.86"
type input "$2,212.92"
type input "$4,425.84"
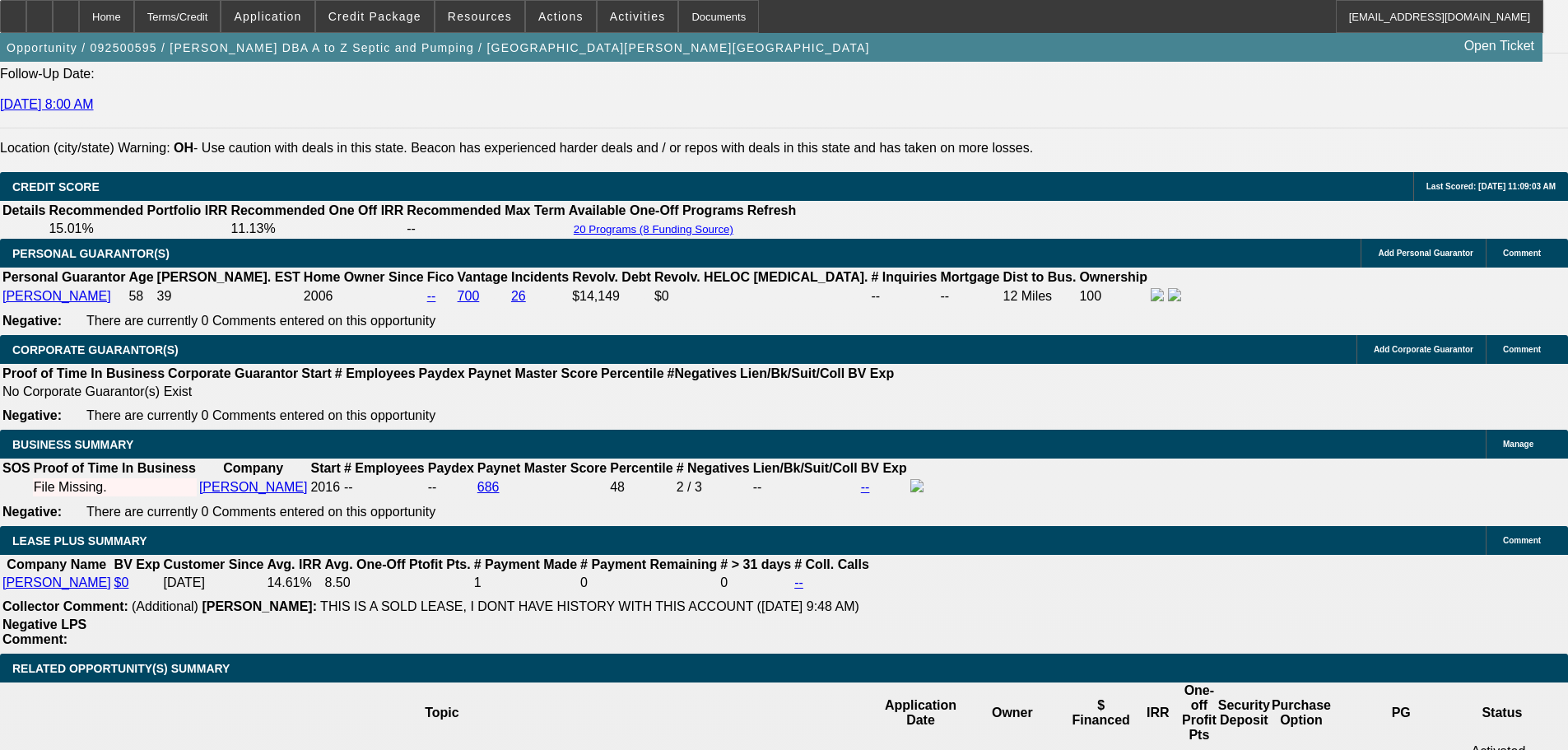
scroll to position [2327, 0]
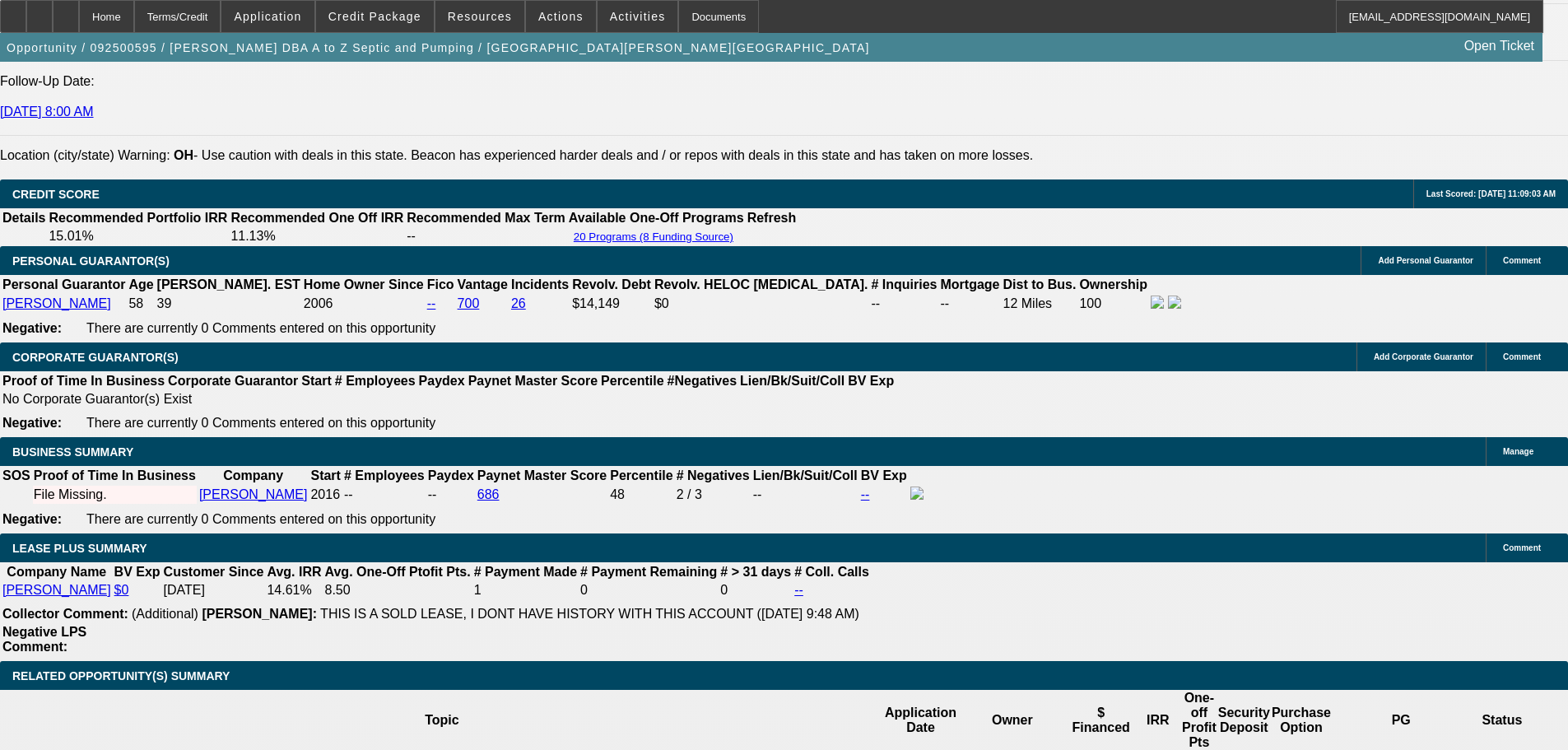
type input "10.45"
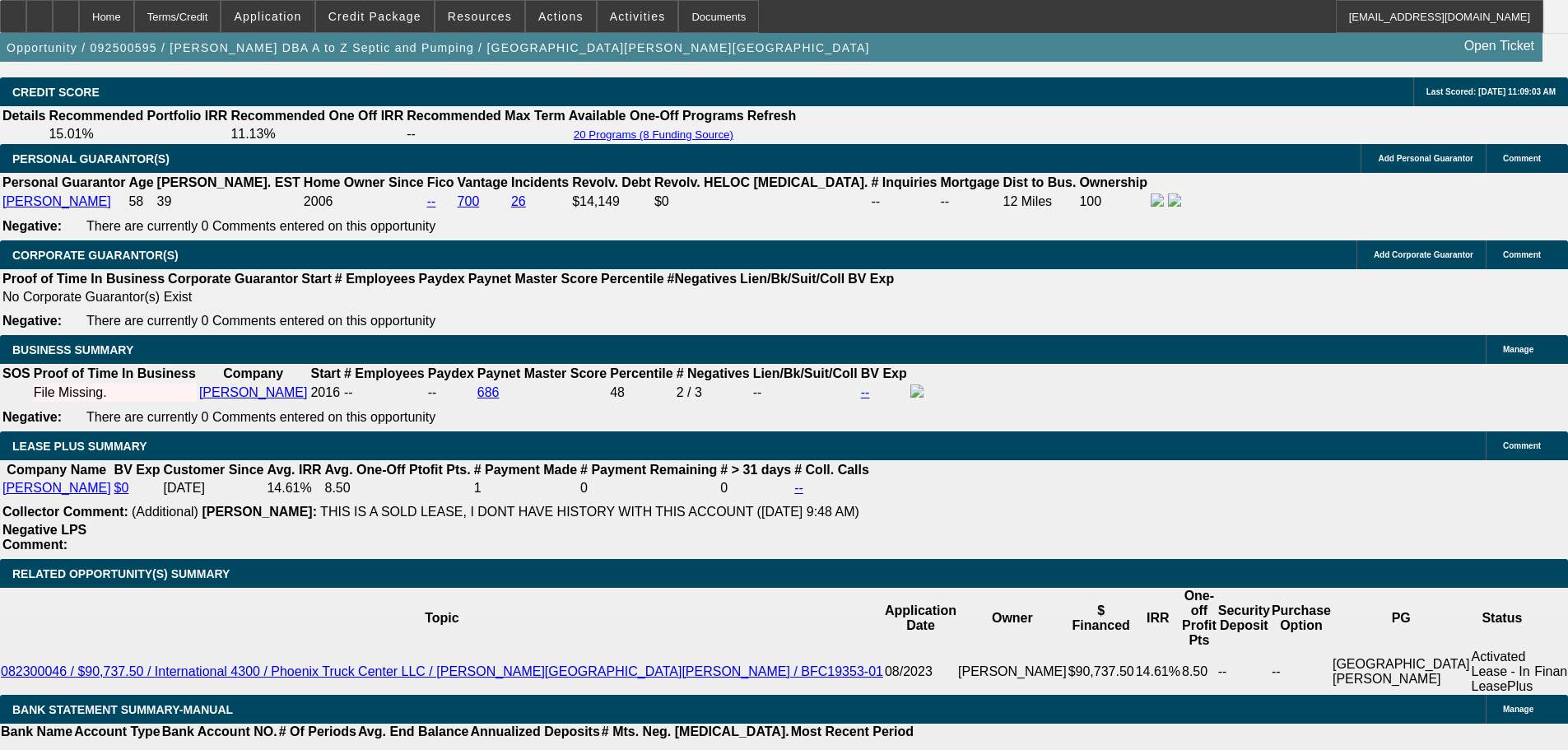
scroll to position [2657, 0]
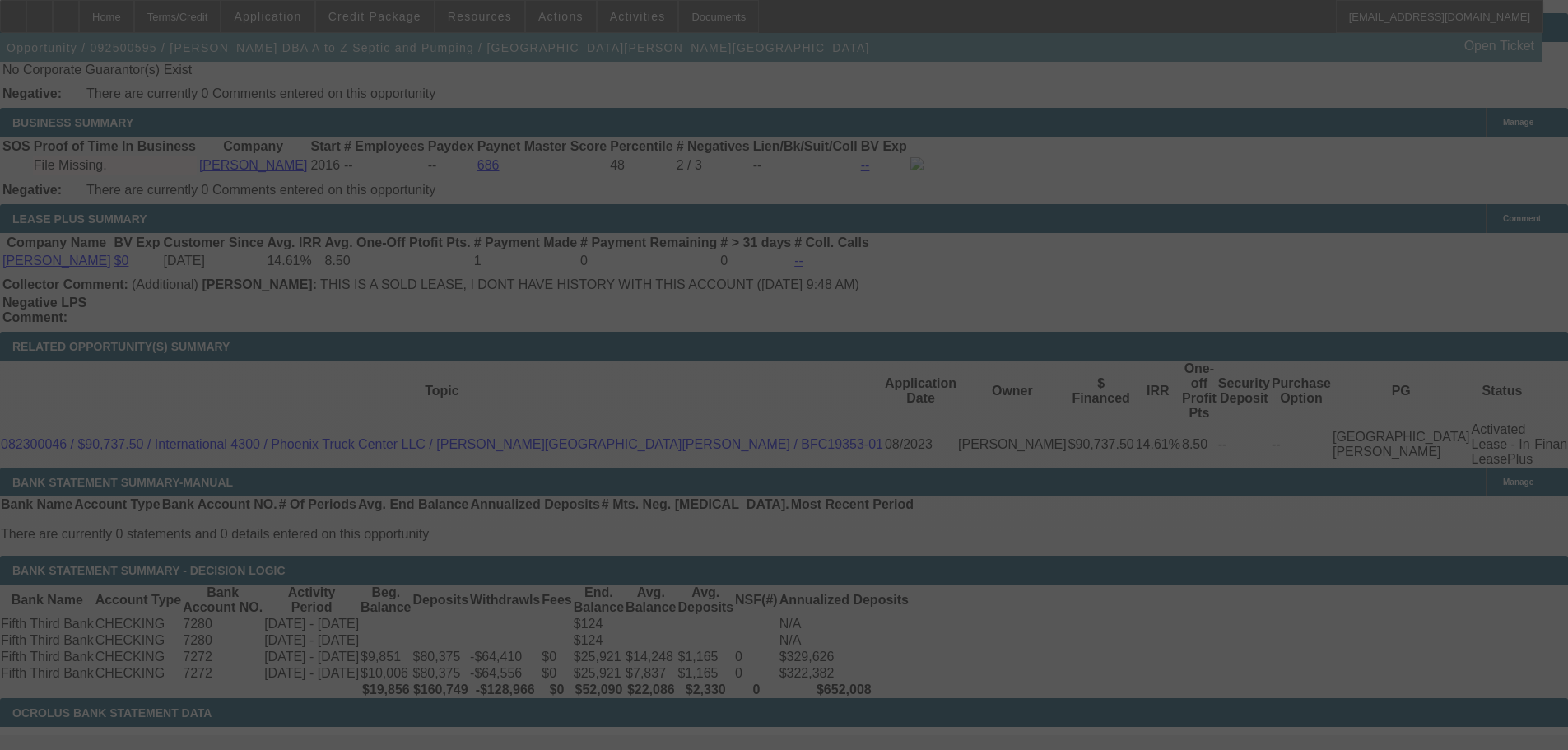
select select "0"
select select "2"
select select "0"
select select "6"
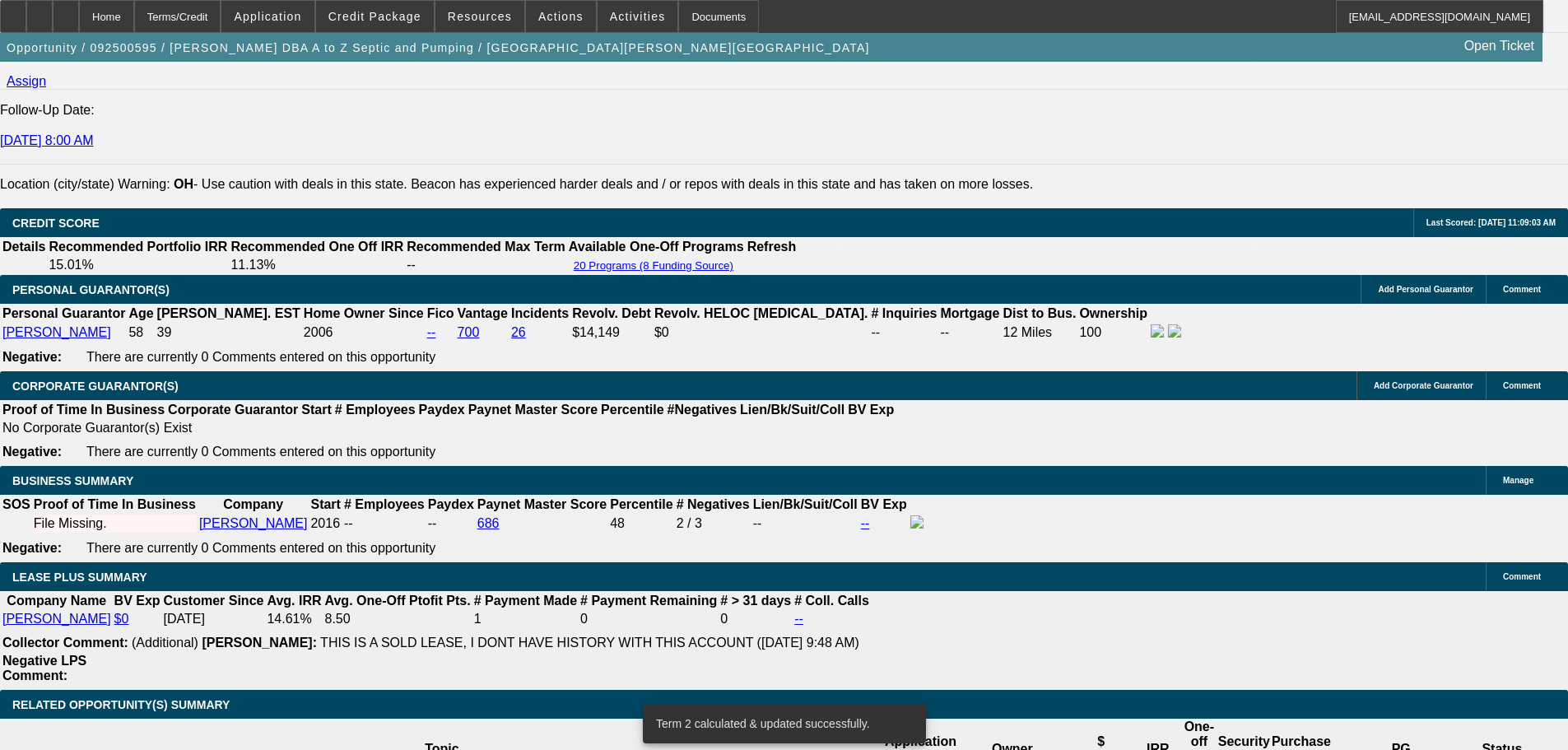
scroll to position [2492, 0]
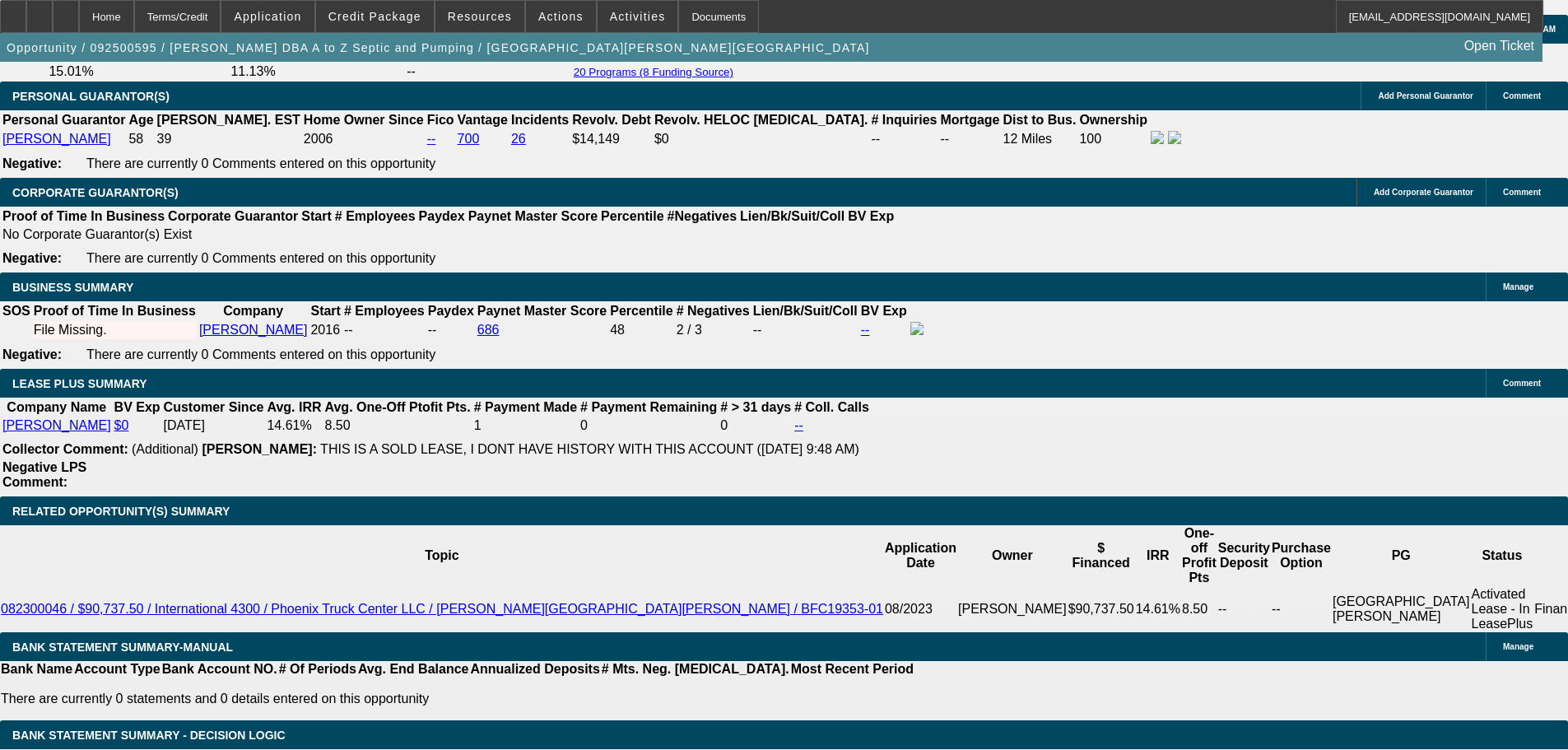
type input "UNKNOWN"
type input "10."
type input "$4,372.10"
type input "$2,186.05"
type input "10.44"
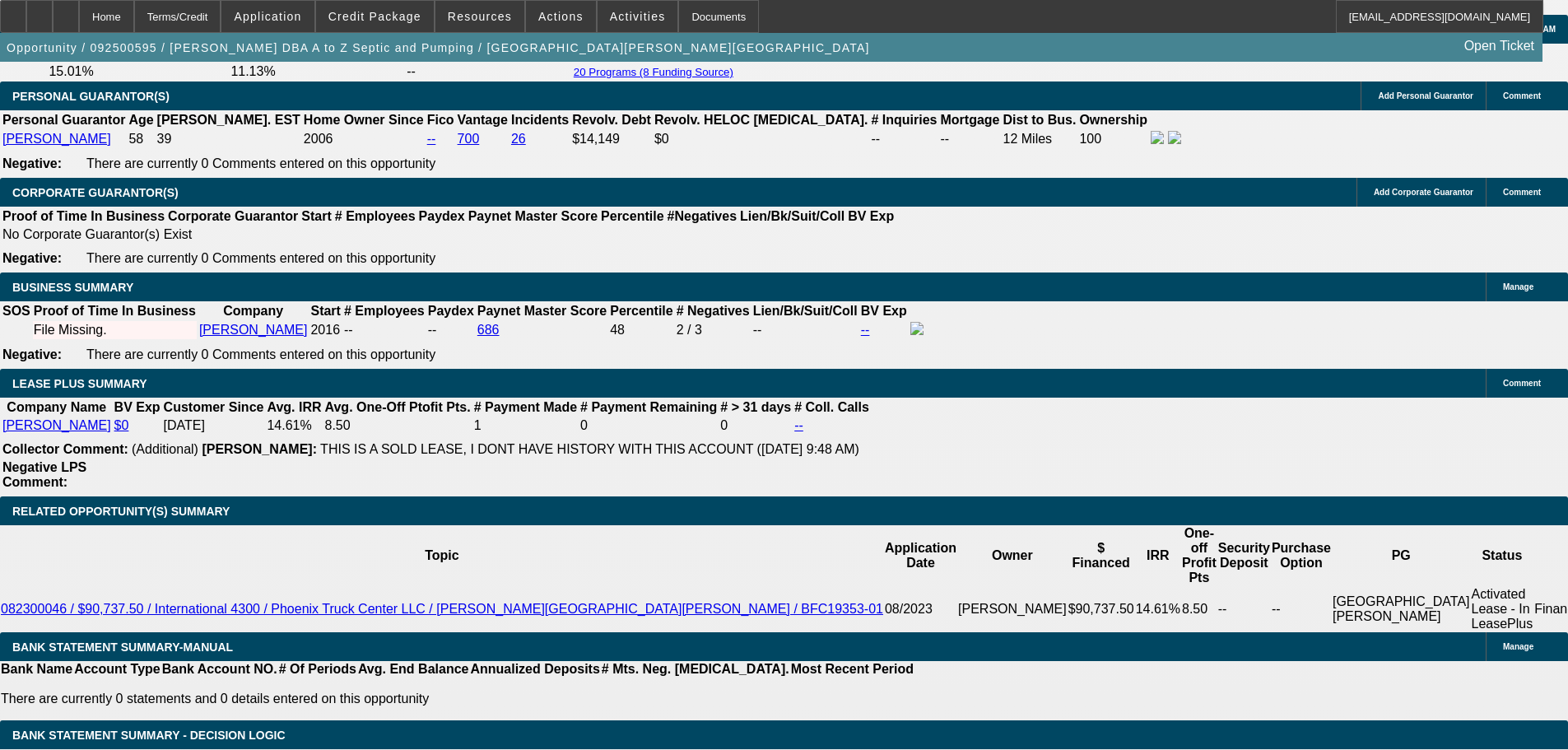
type input "$4,419.86"
type input "$2,209.93"
type input "$4,424.64"
type input "$2,212.32"
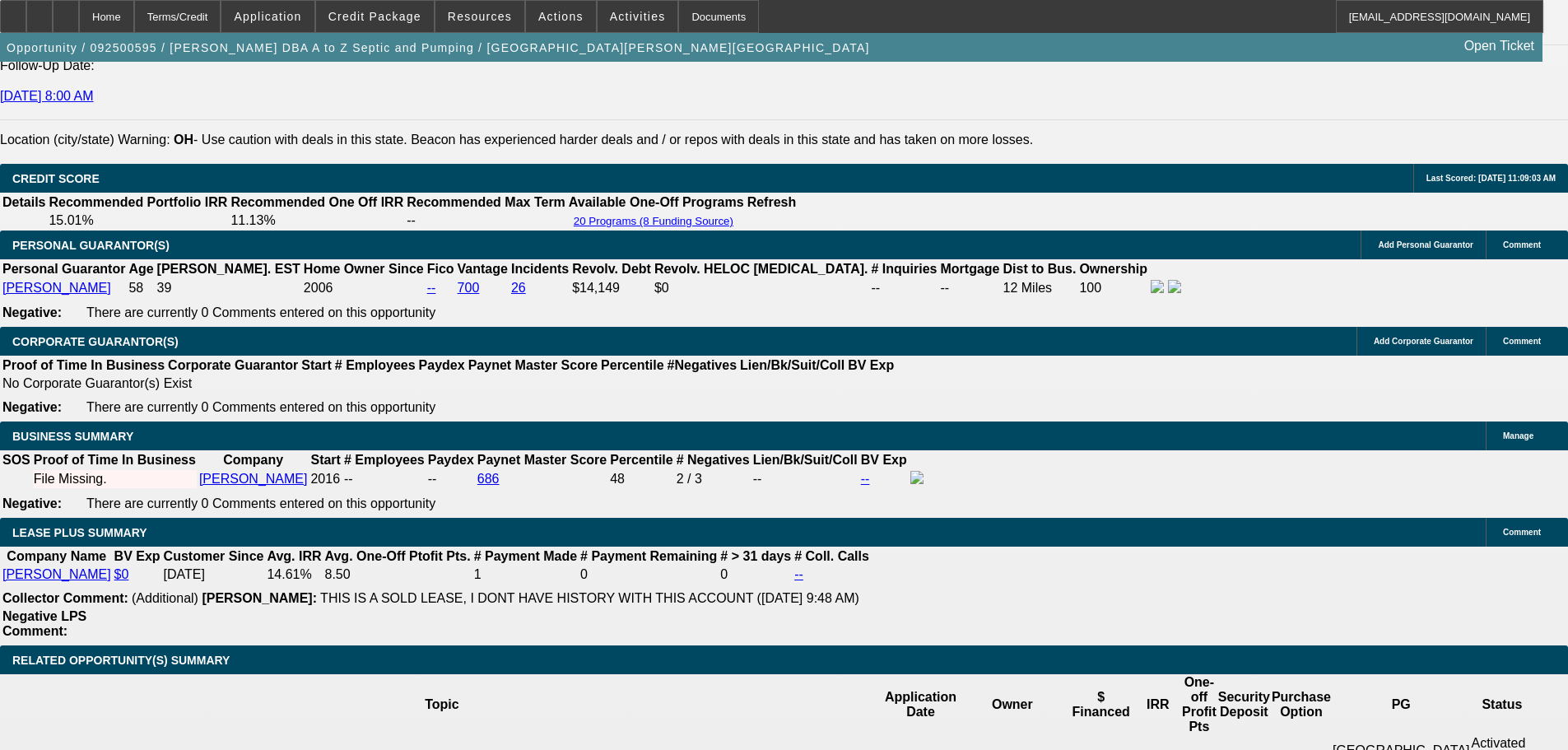
scroll to position [2327, 0]
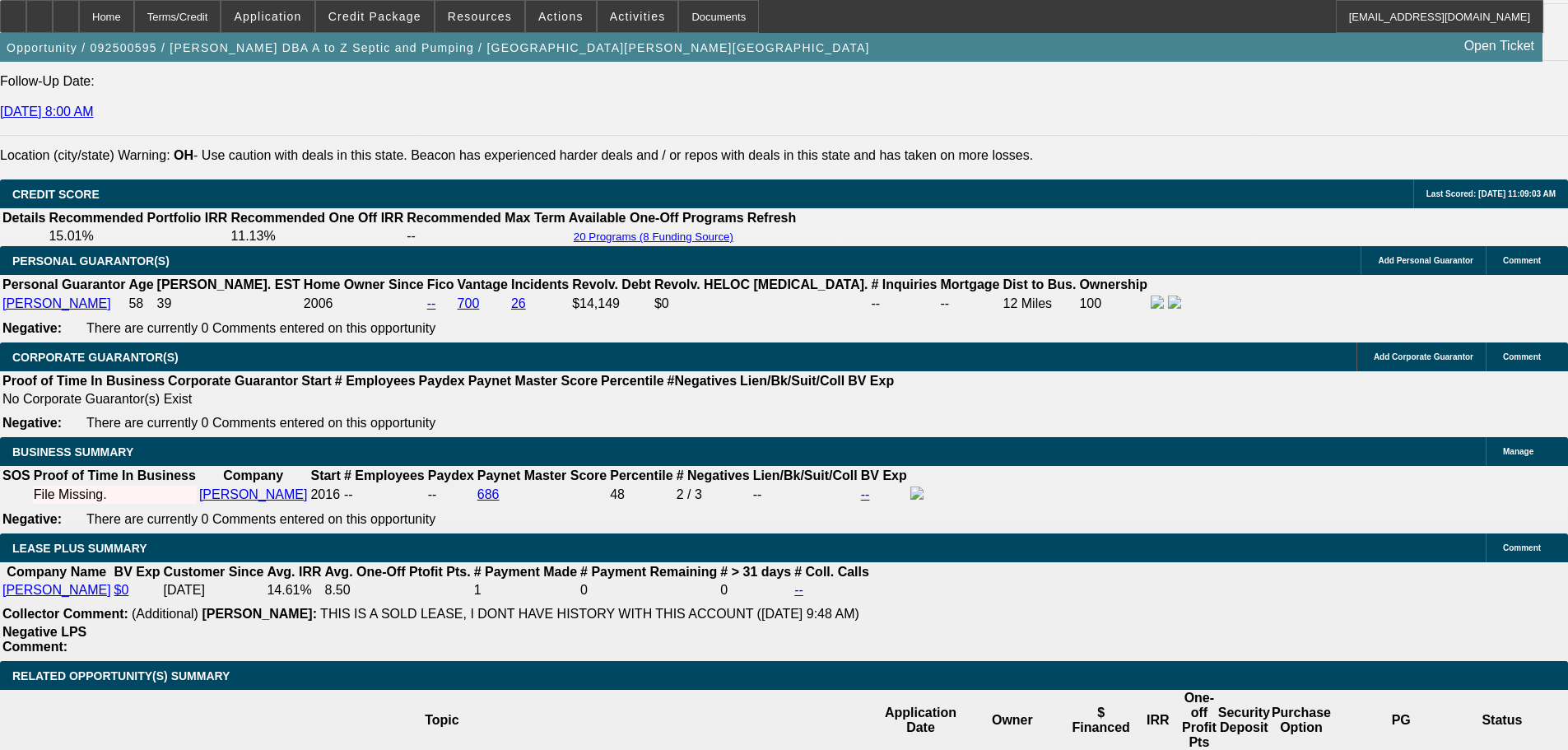
type input "10.44"
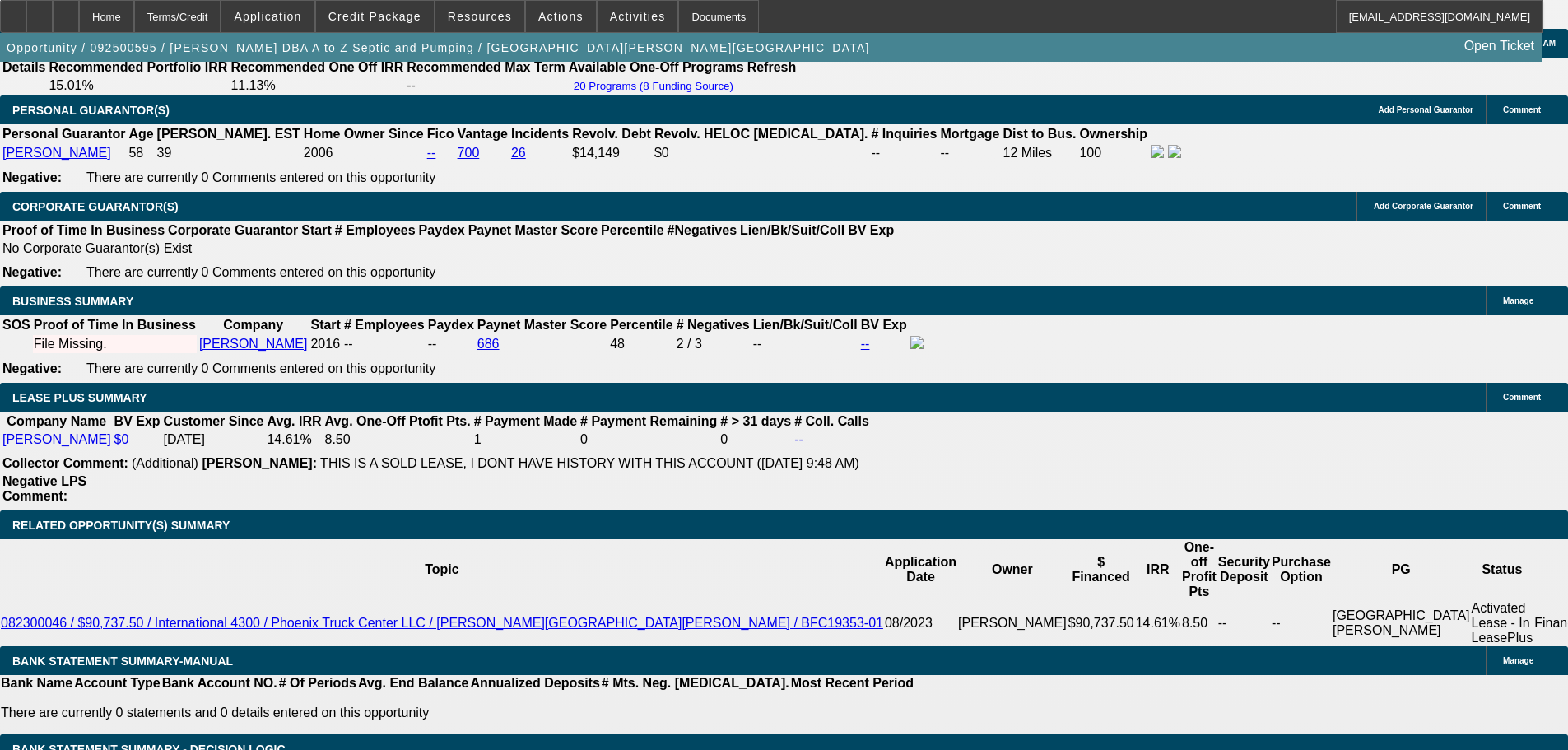
scroll to position [2657, 0]
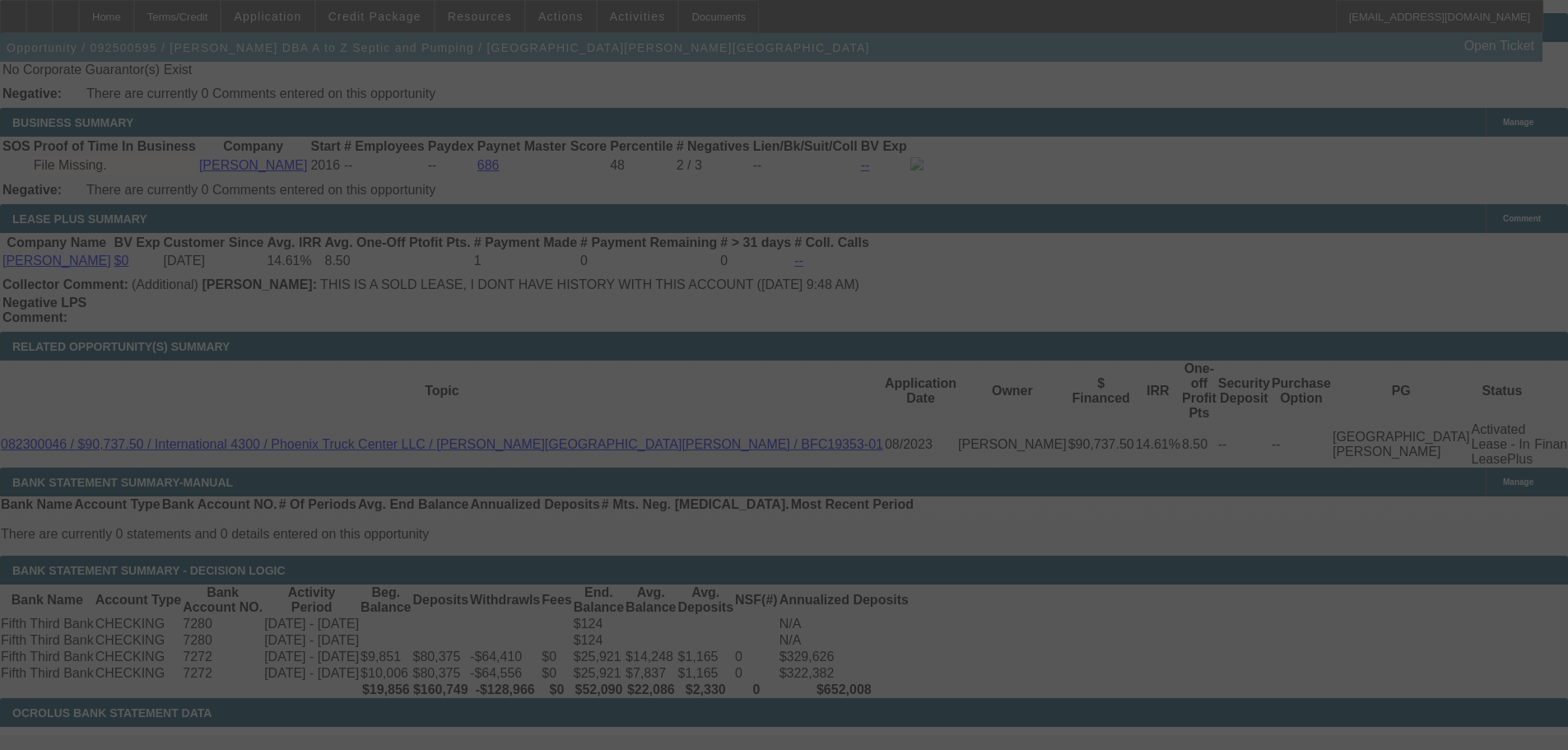
select select "0"
select select "2"
select select "0"
select select "6"
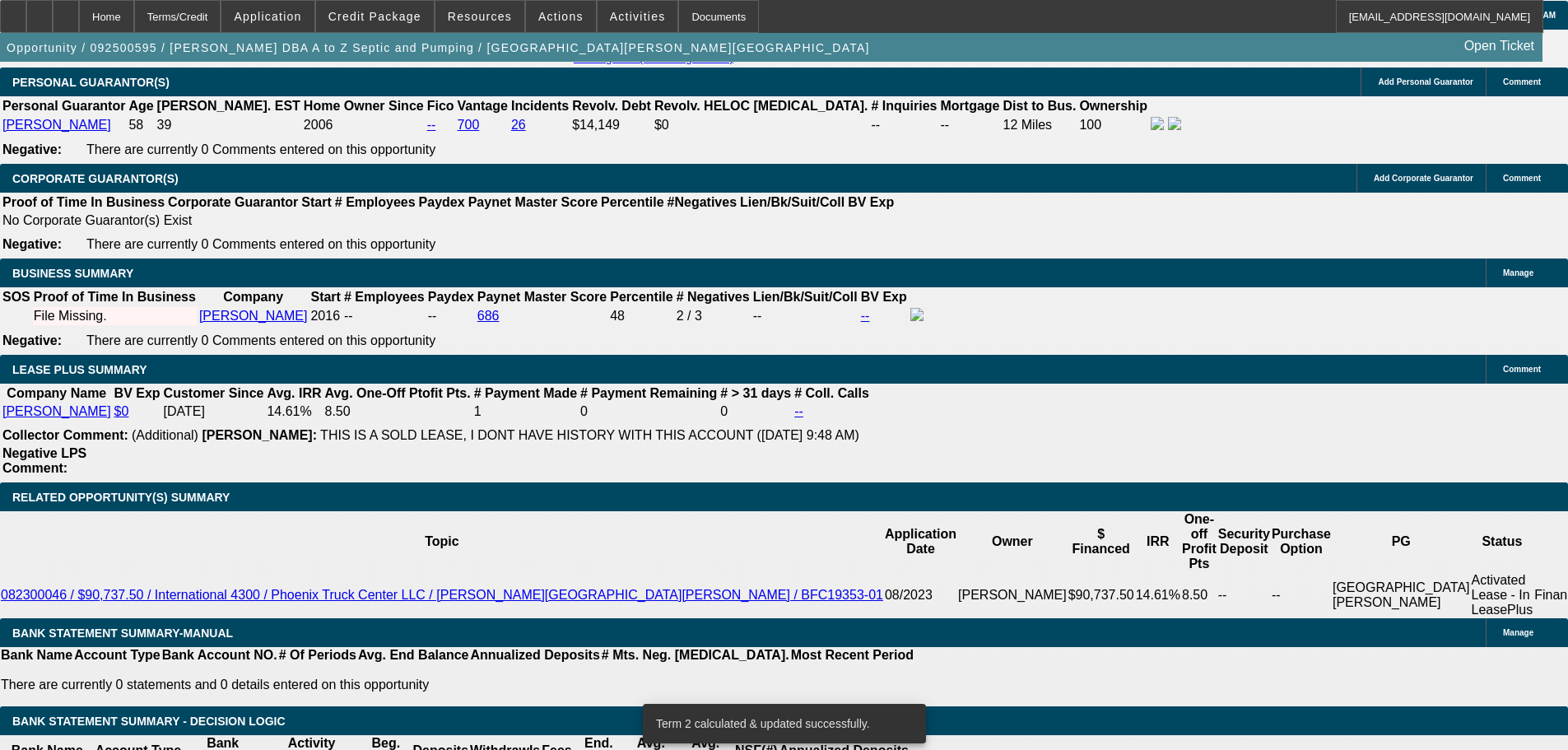
scroll to position [2327, 0]
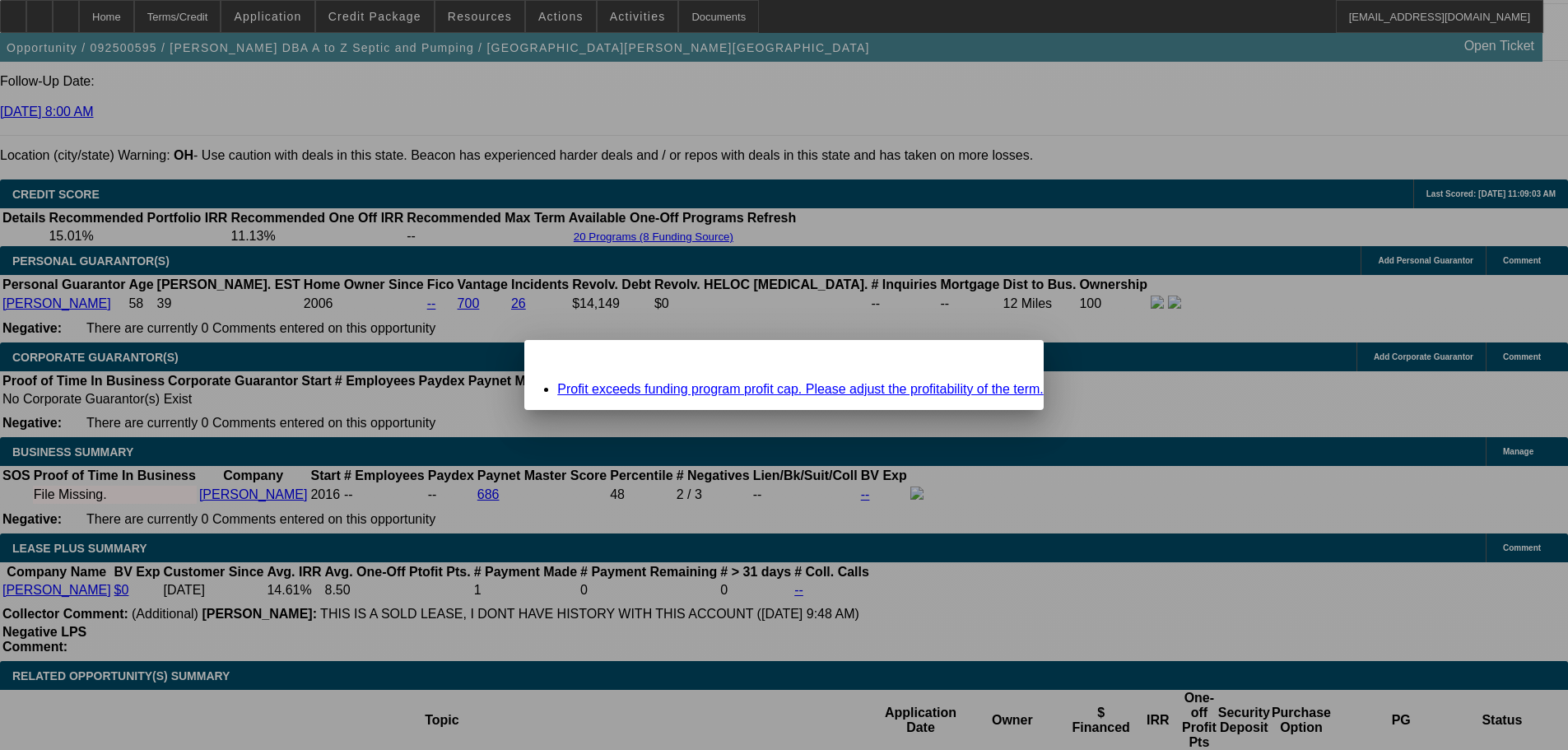
click at [1008, 354] on div "Close" at bounding box center [1025, 350] width 36 height 19
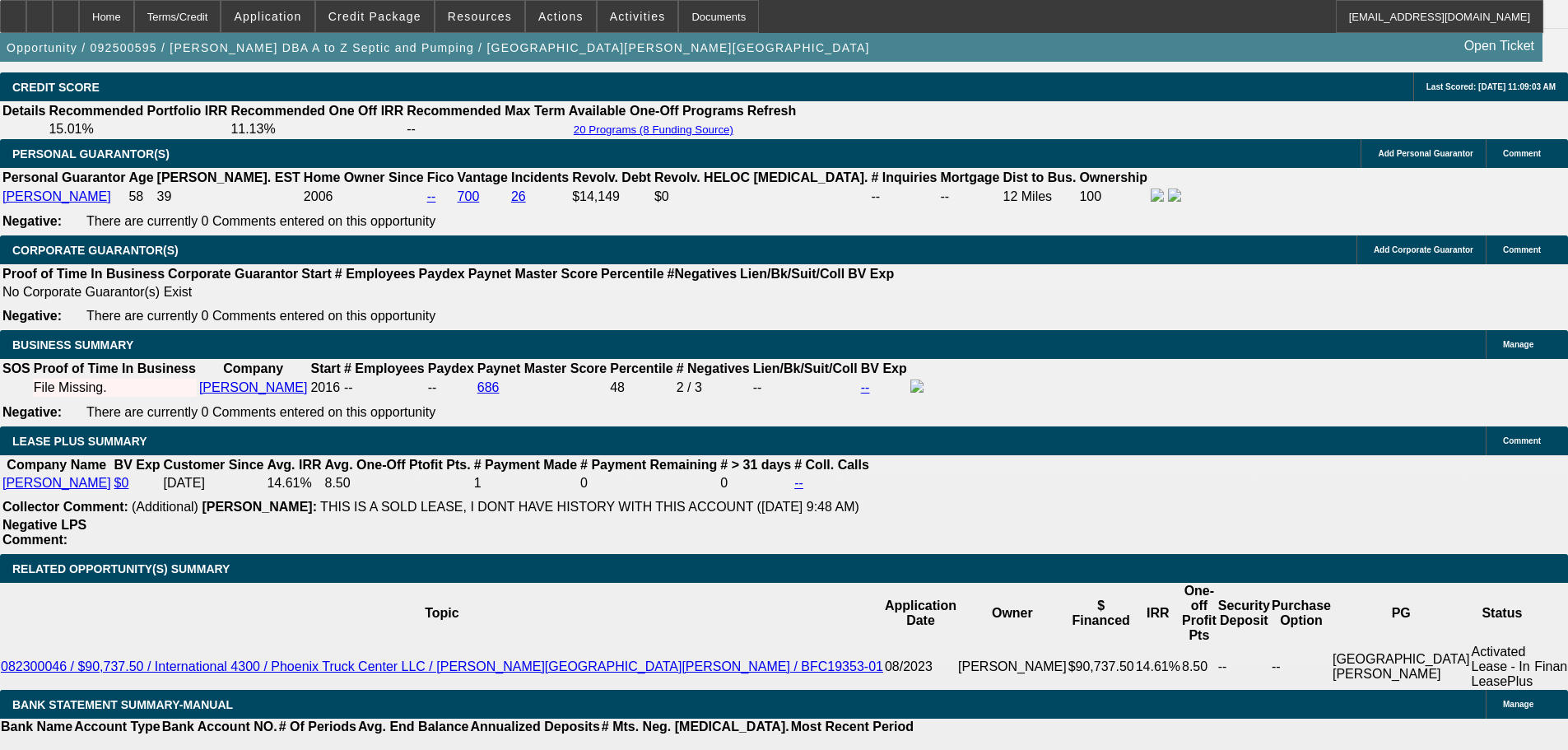
scroll to position [2575, 0]
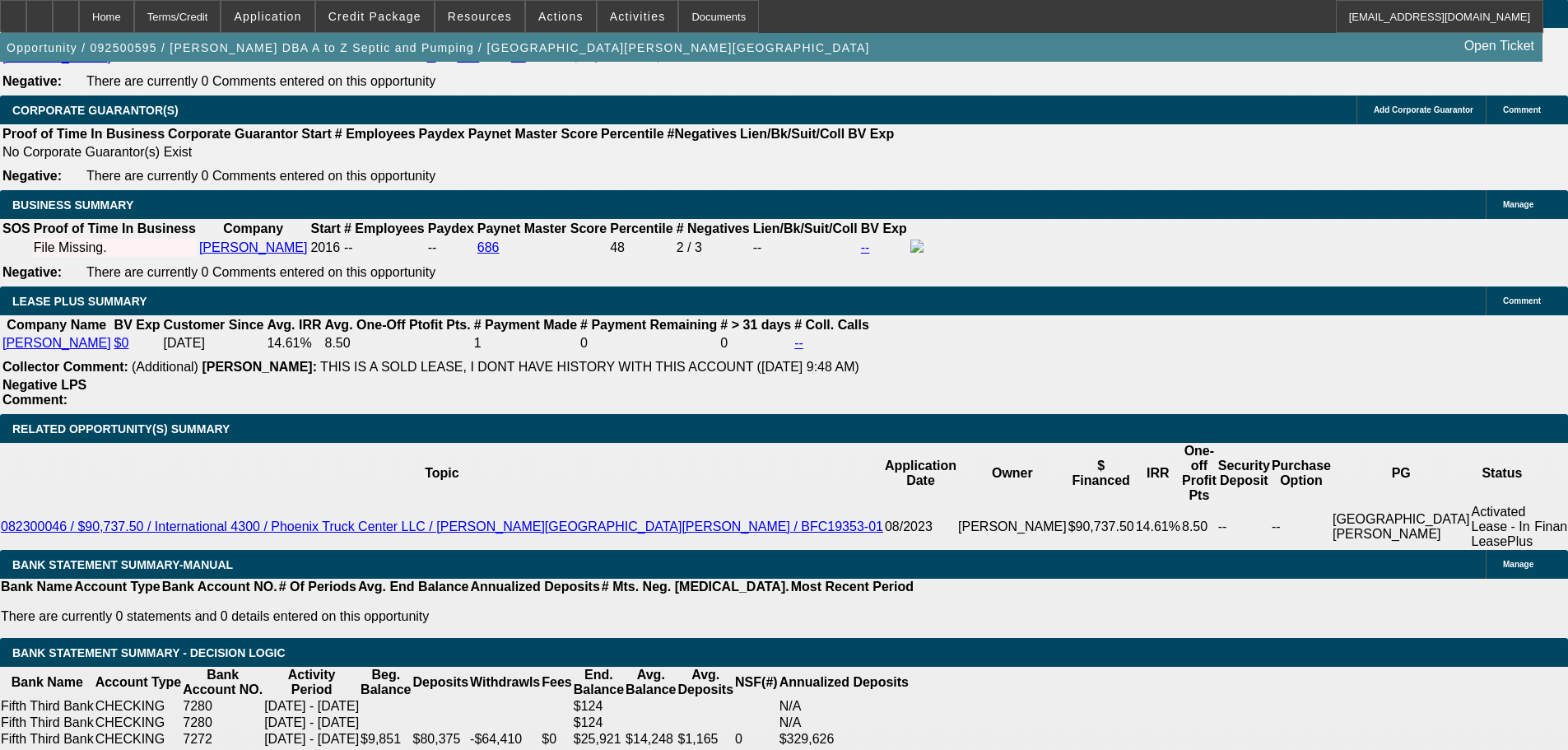
type input "UNKNOWN"
type input "10.5"
type input "$4,431.84"
type input "$2,215.92"
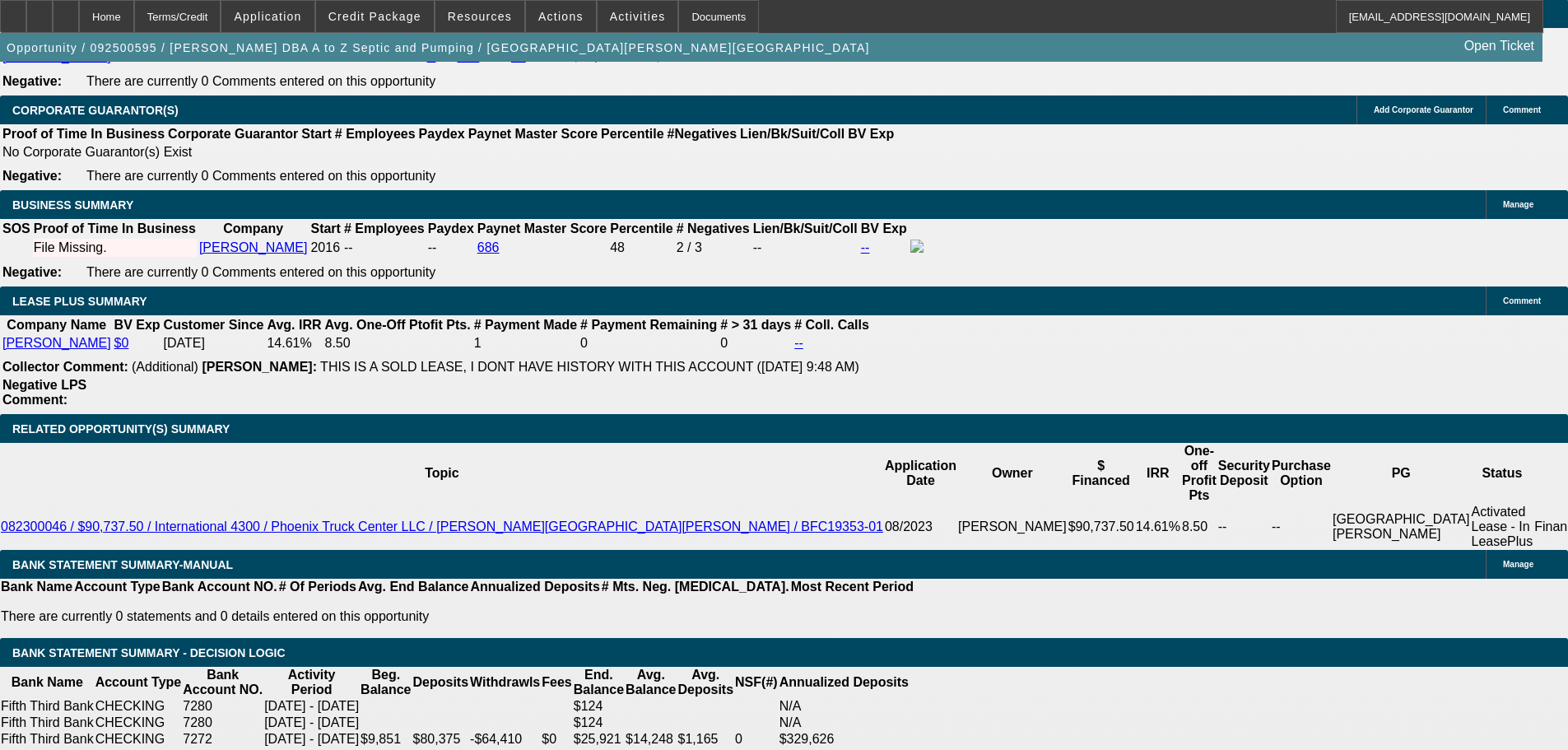
type input "$4,372.10"
type input "$2,186.05"
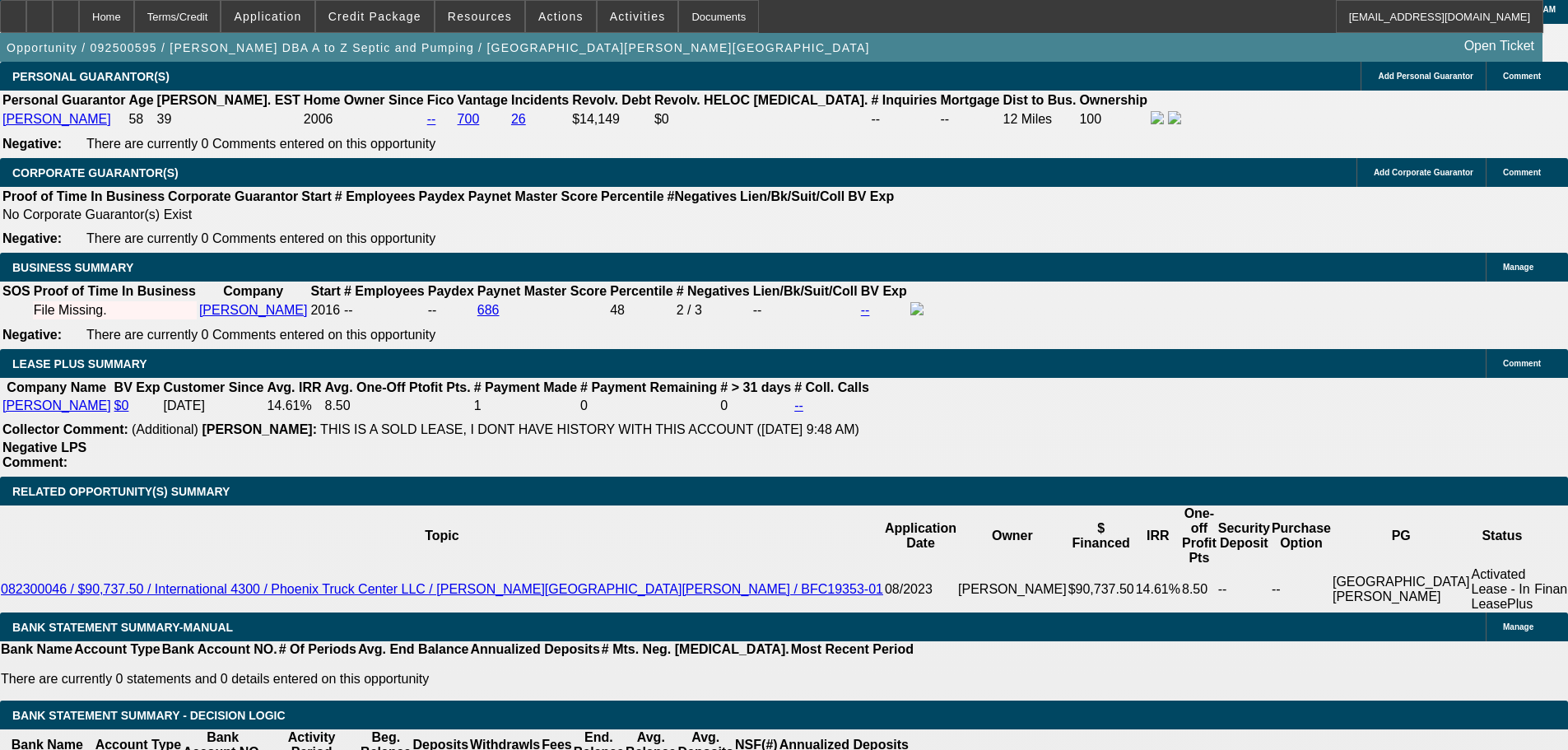
scroll to position [2410, 0]
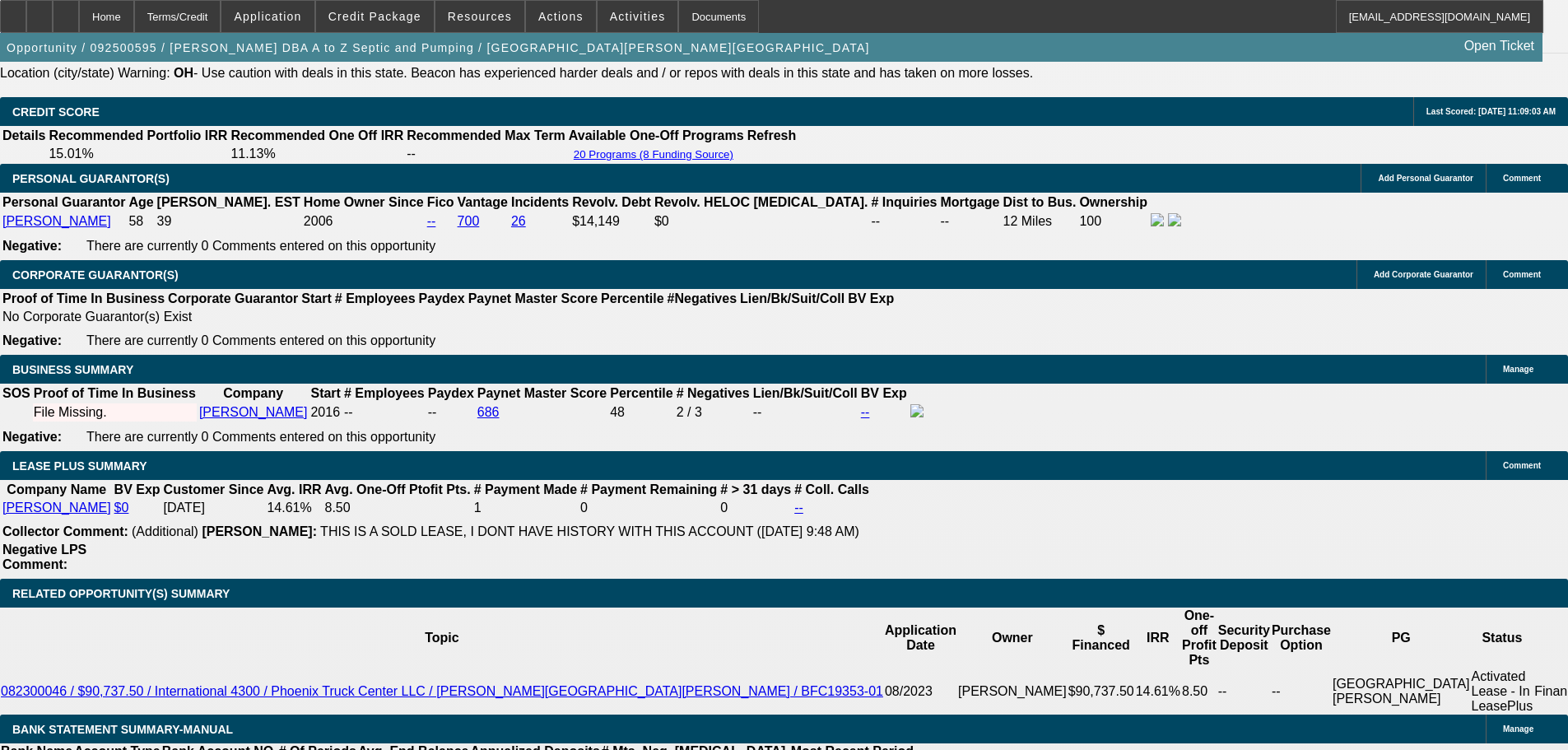
type input "10.5"
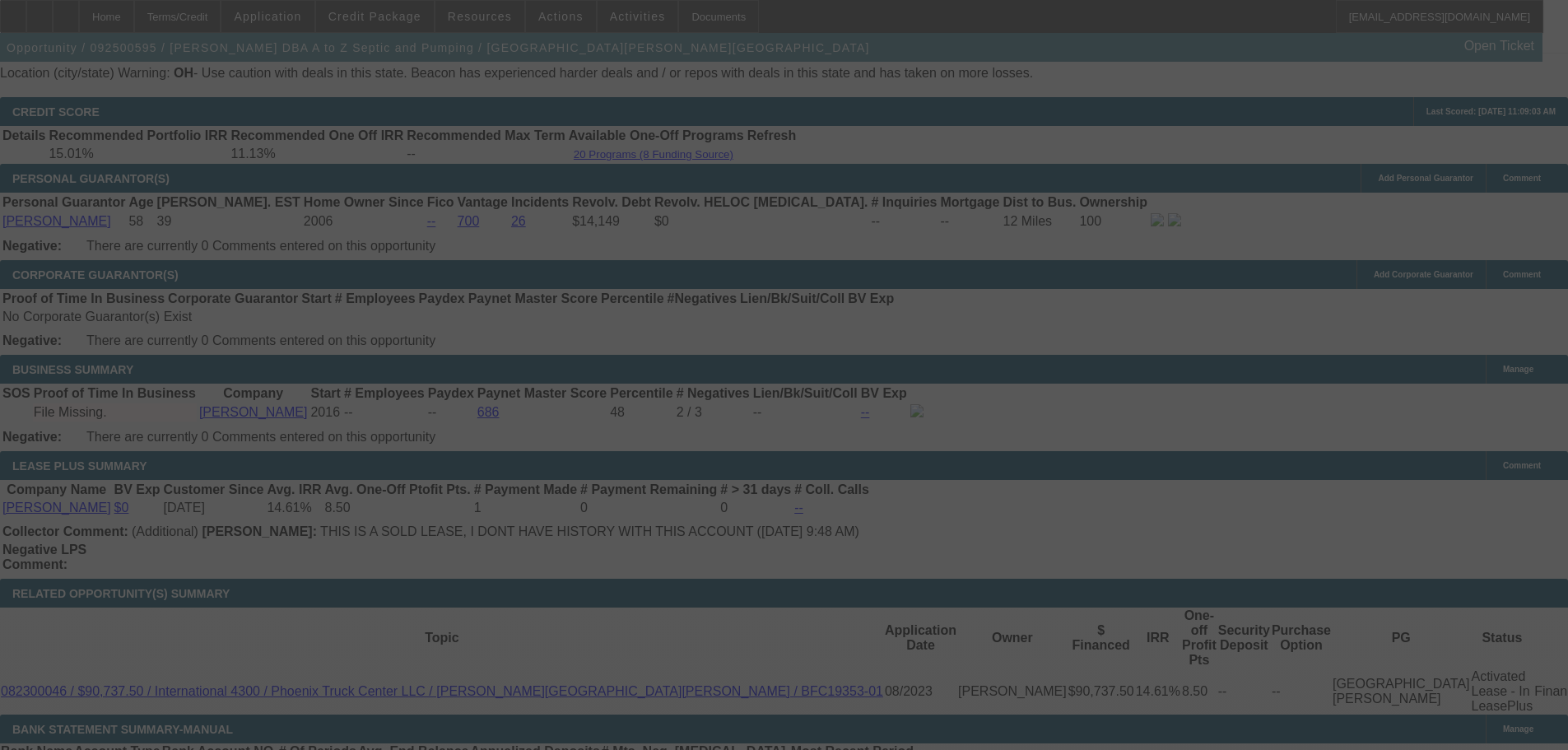
select select "0"
select select "2"
select select "0"
select select "6"
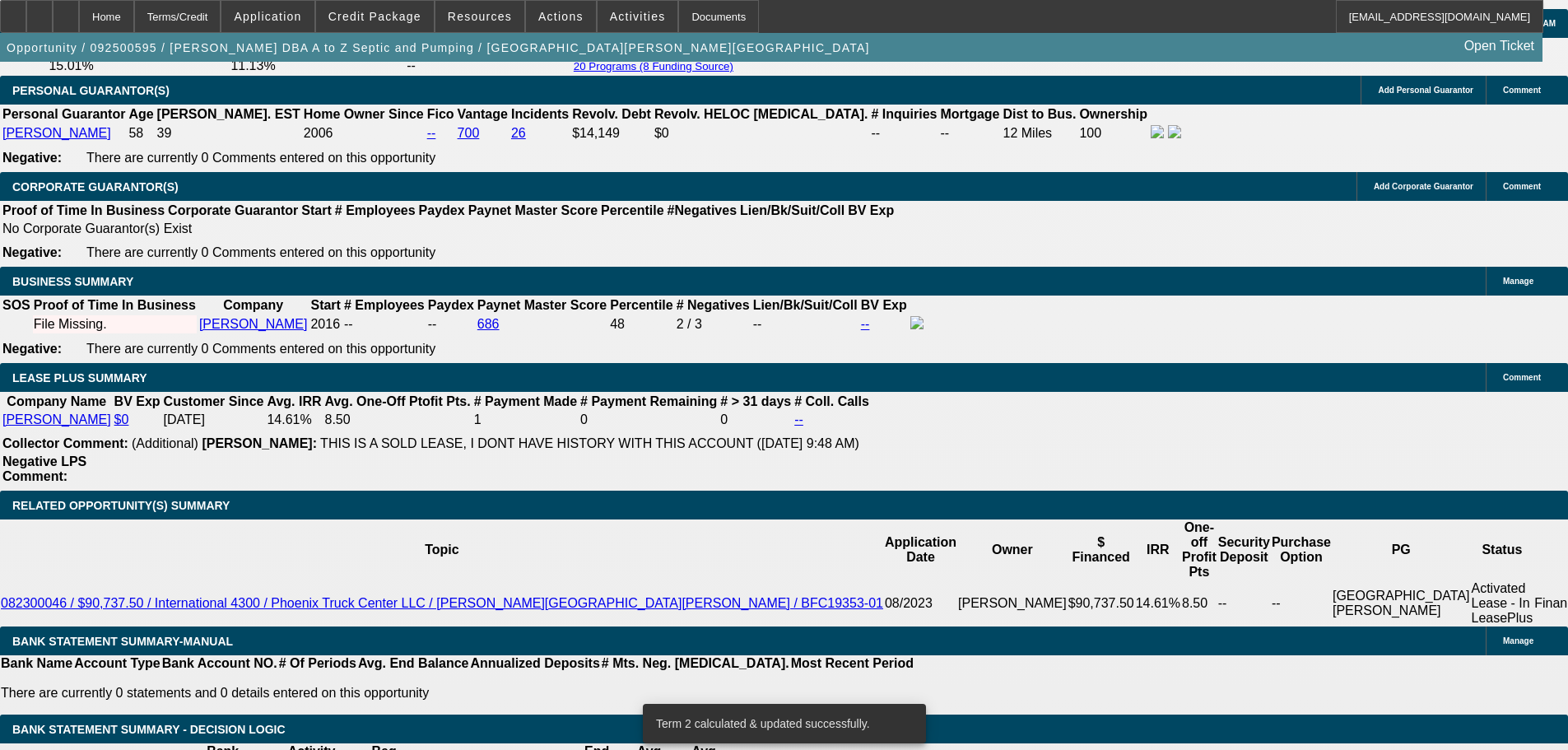
scroll to position [2657, 0]
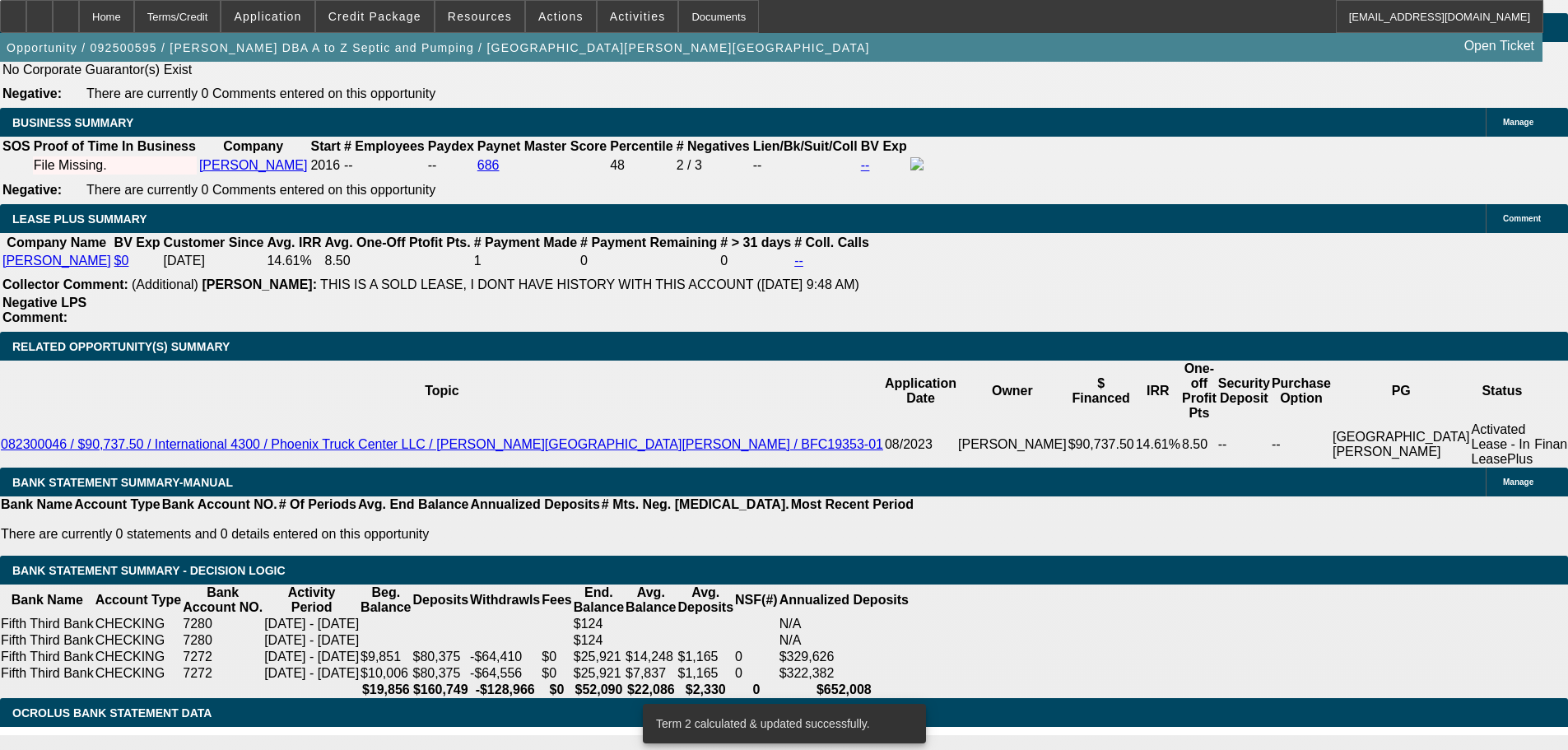
type input "10."
type input "UNKNOWN"
type input "10.6"
type input "$4,443.84"
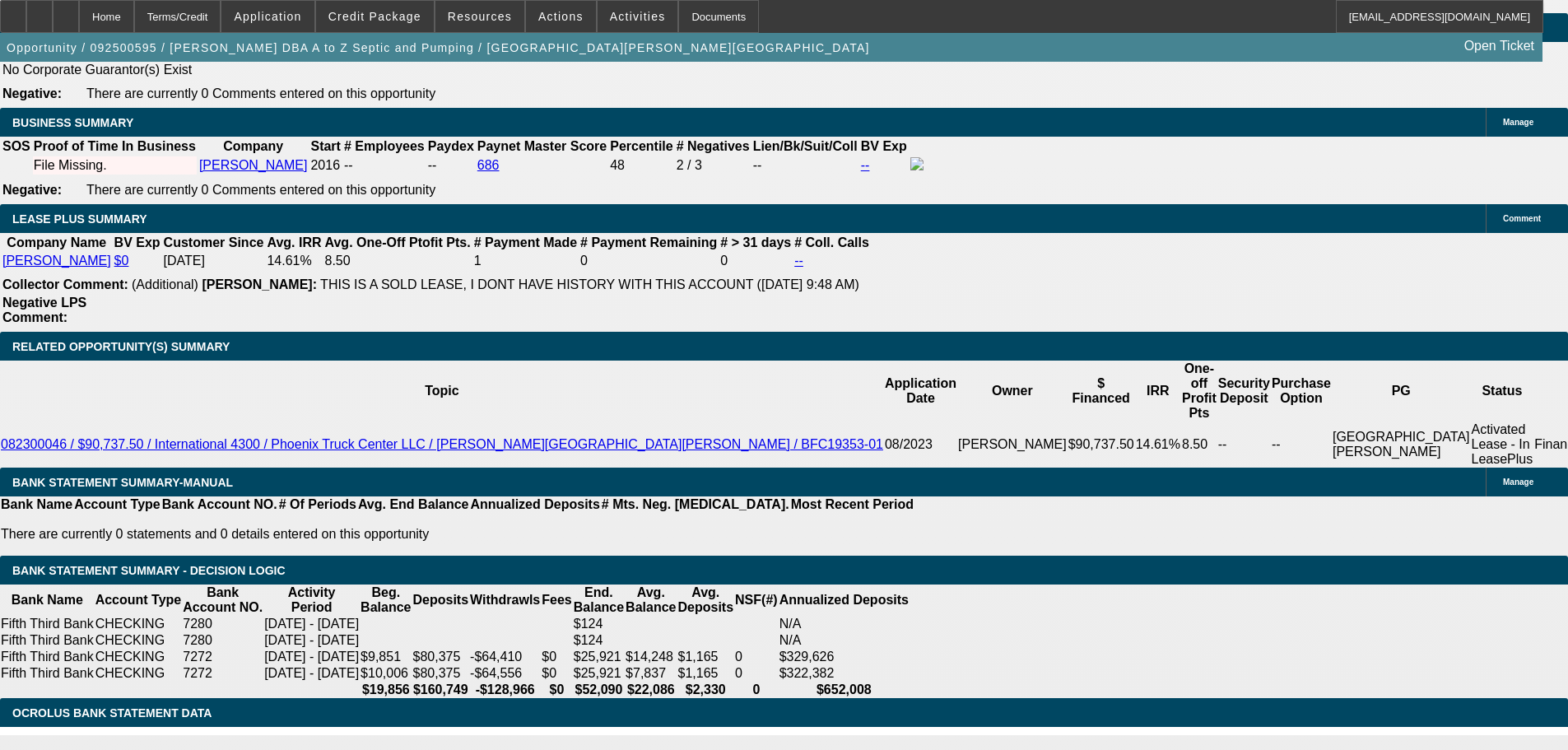
type input "$2,221.92"
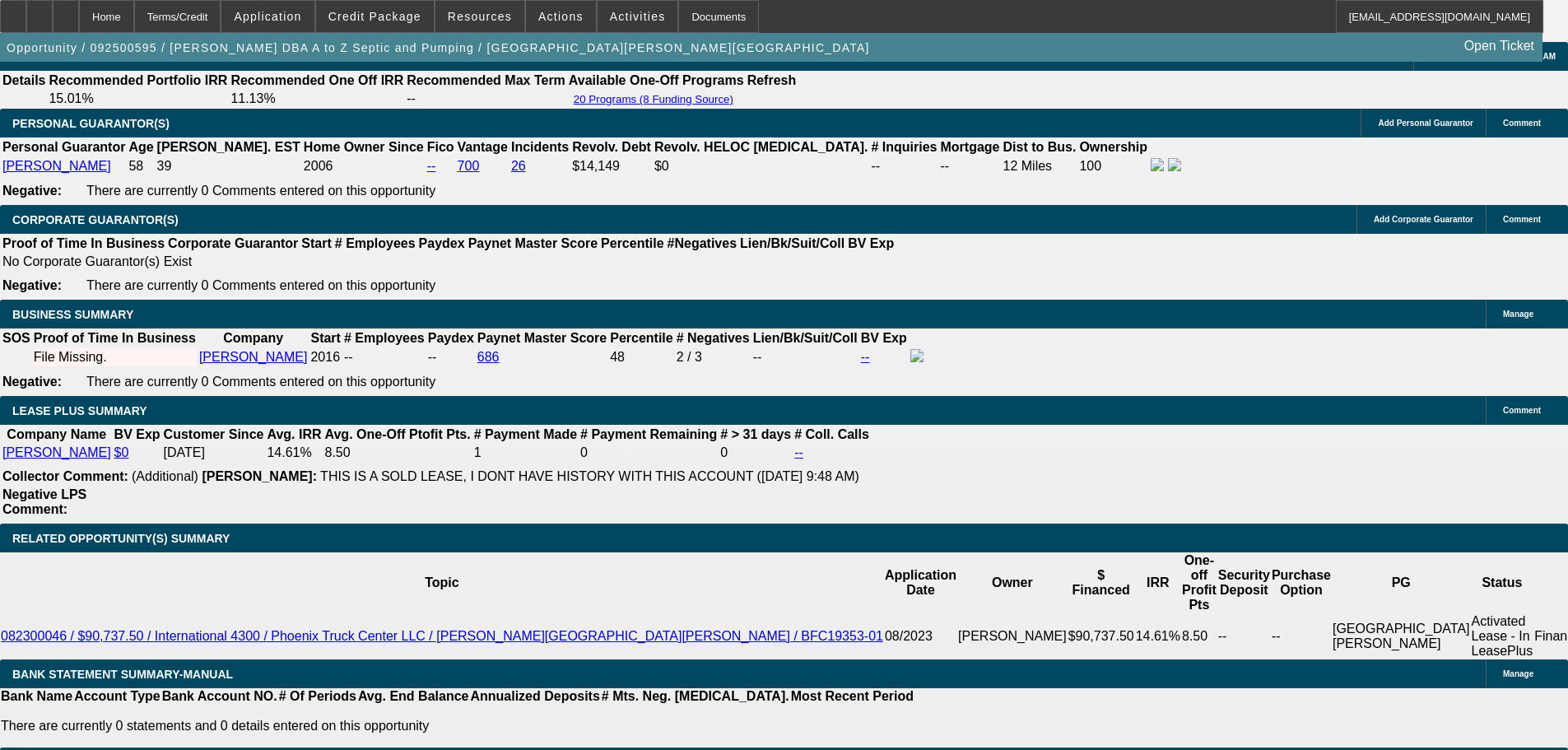
scroll to position [2327, 0]
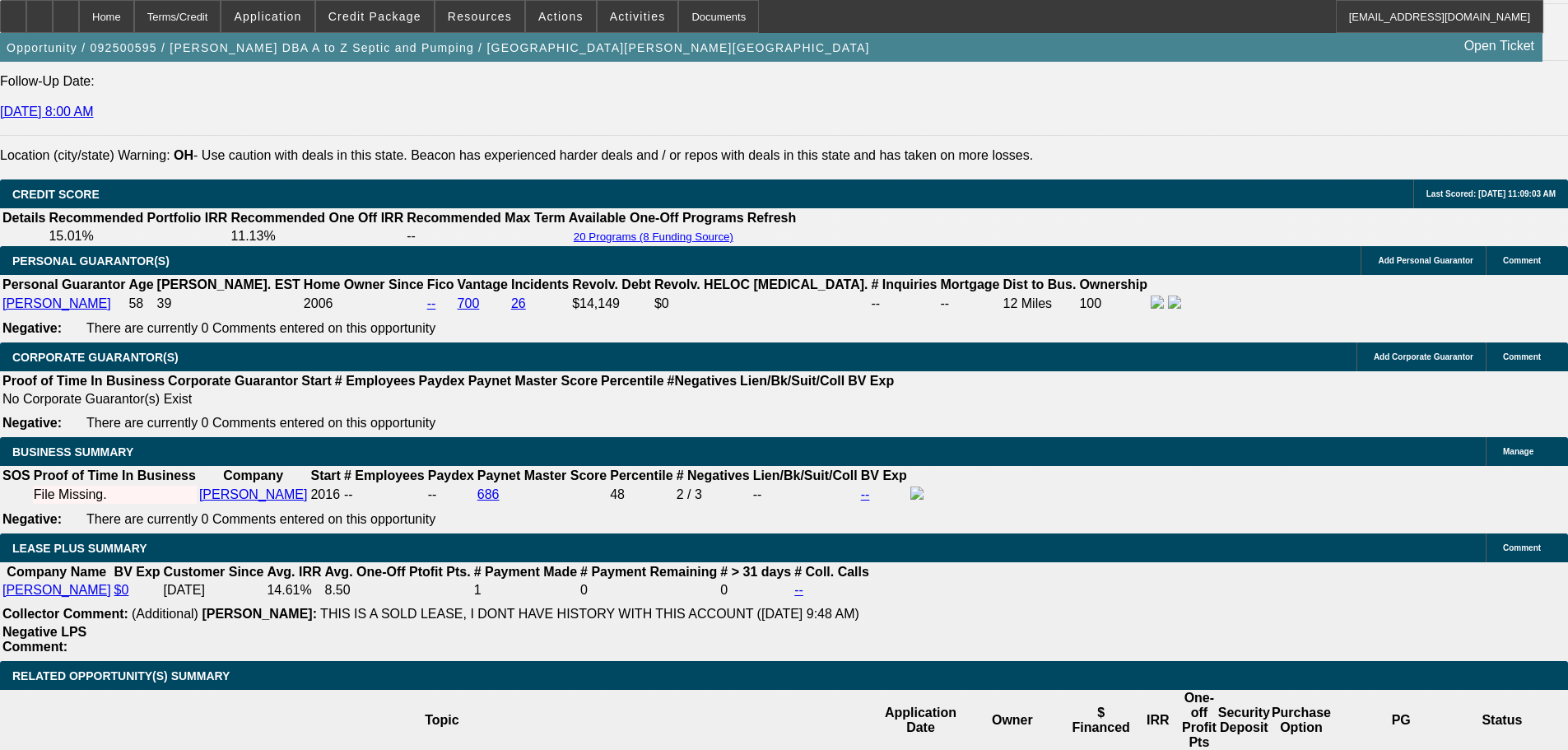
type input "10.6"
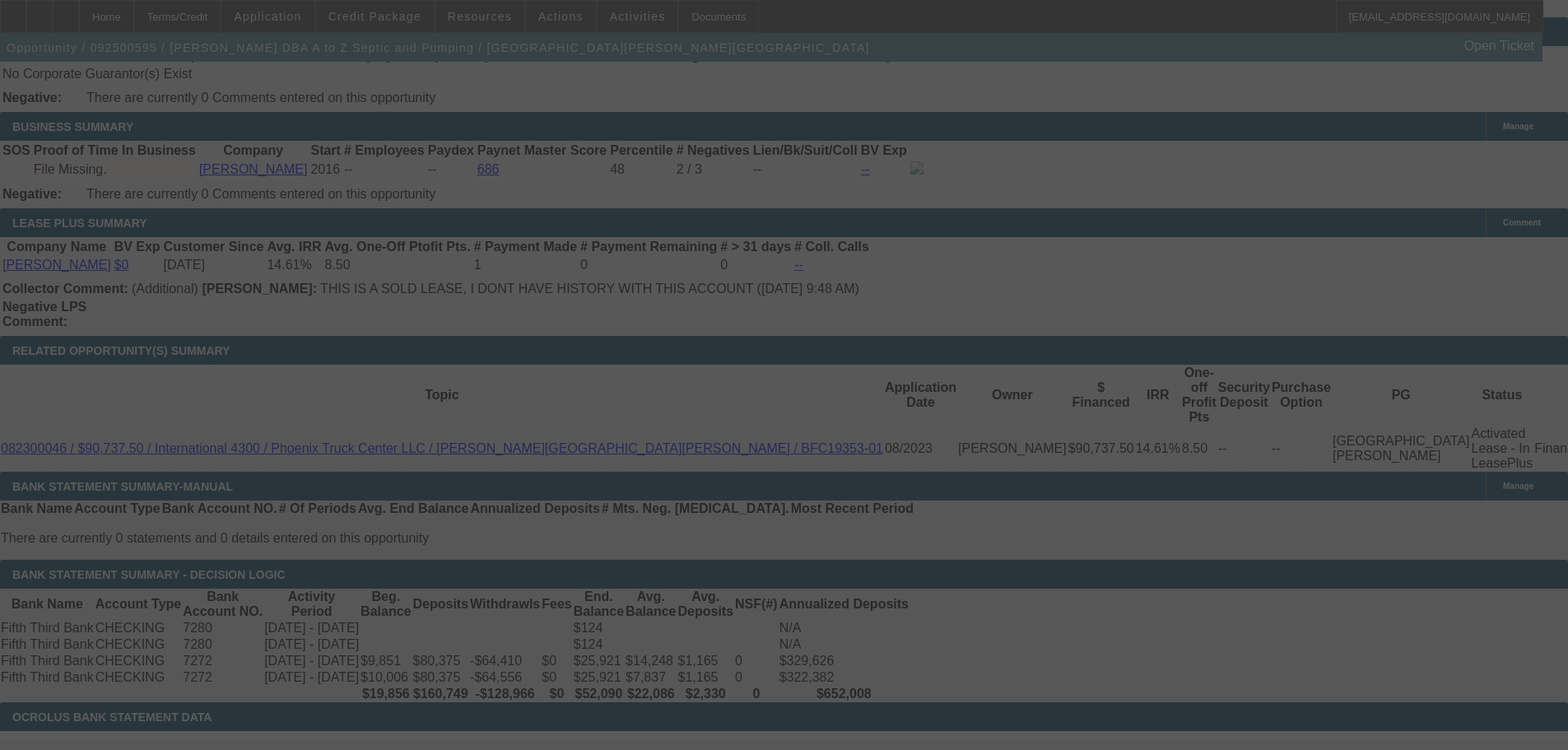
scroll to position [2739, 0]
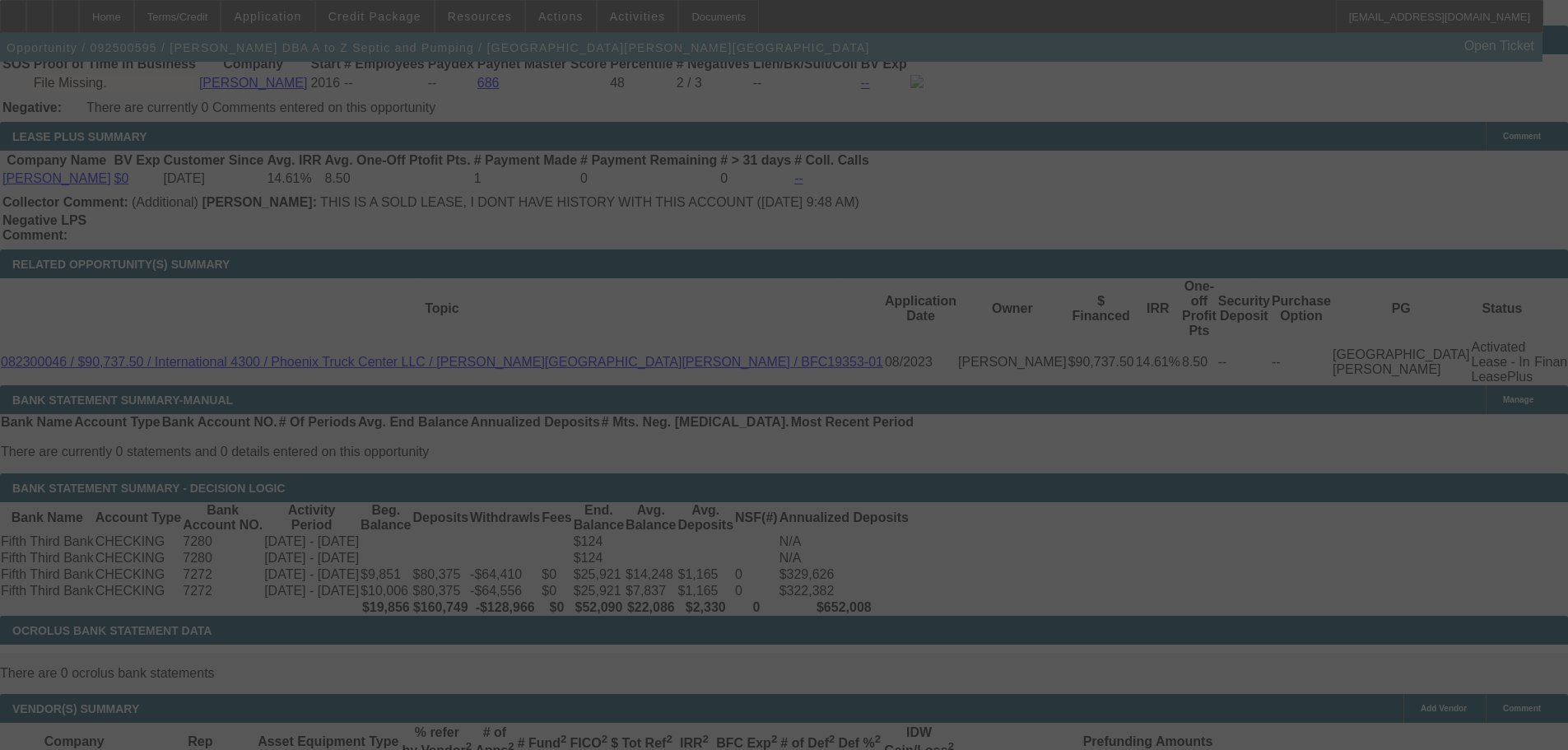
select select "0"
select select "2"
select select "0"
select select "6"
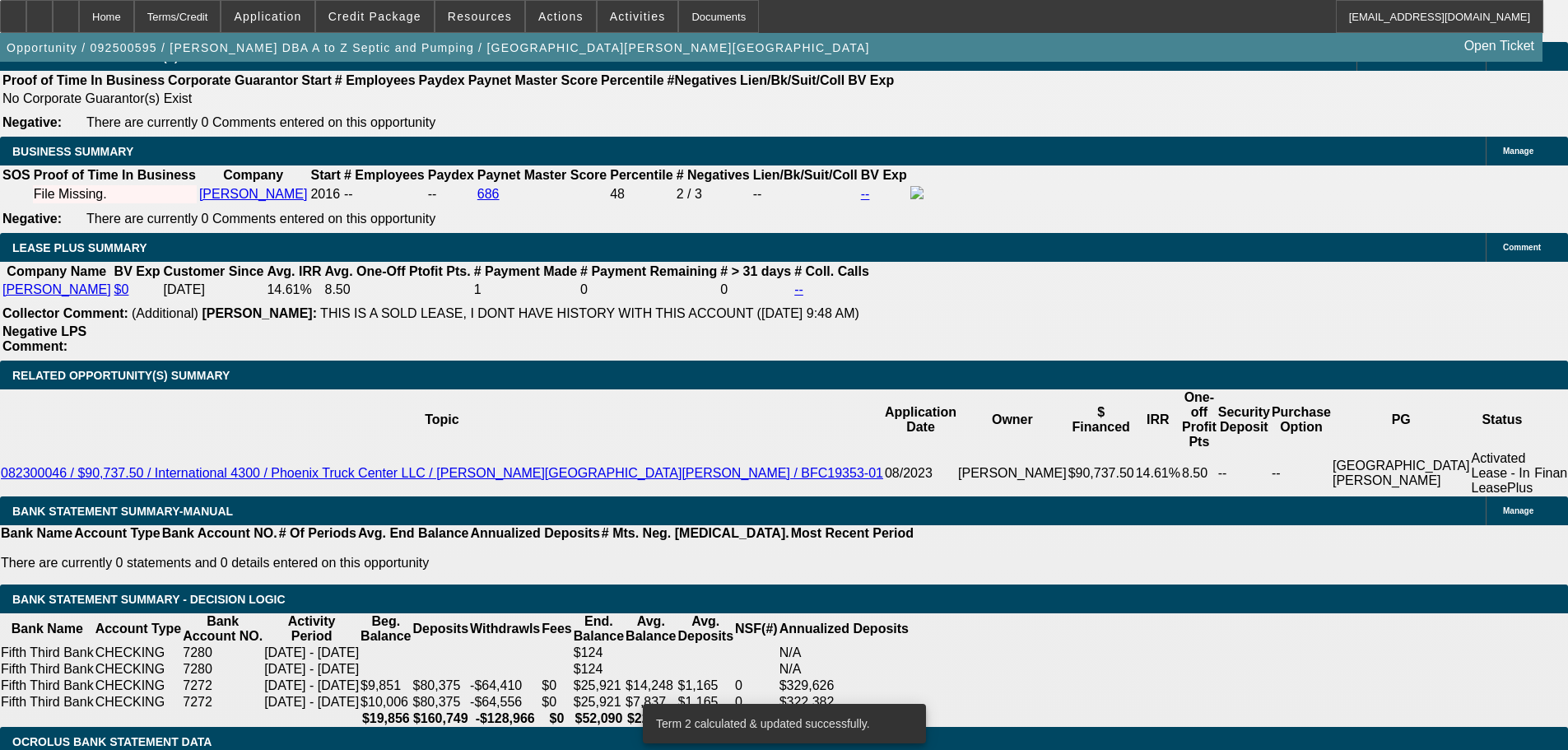
scroll to position [2410, 0]
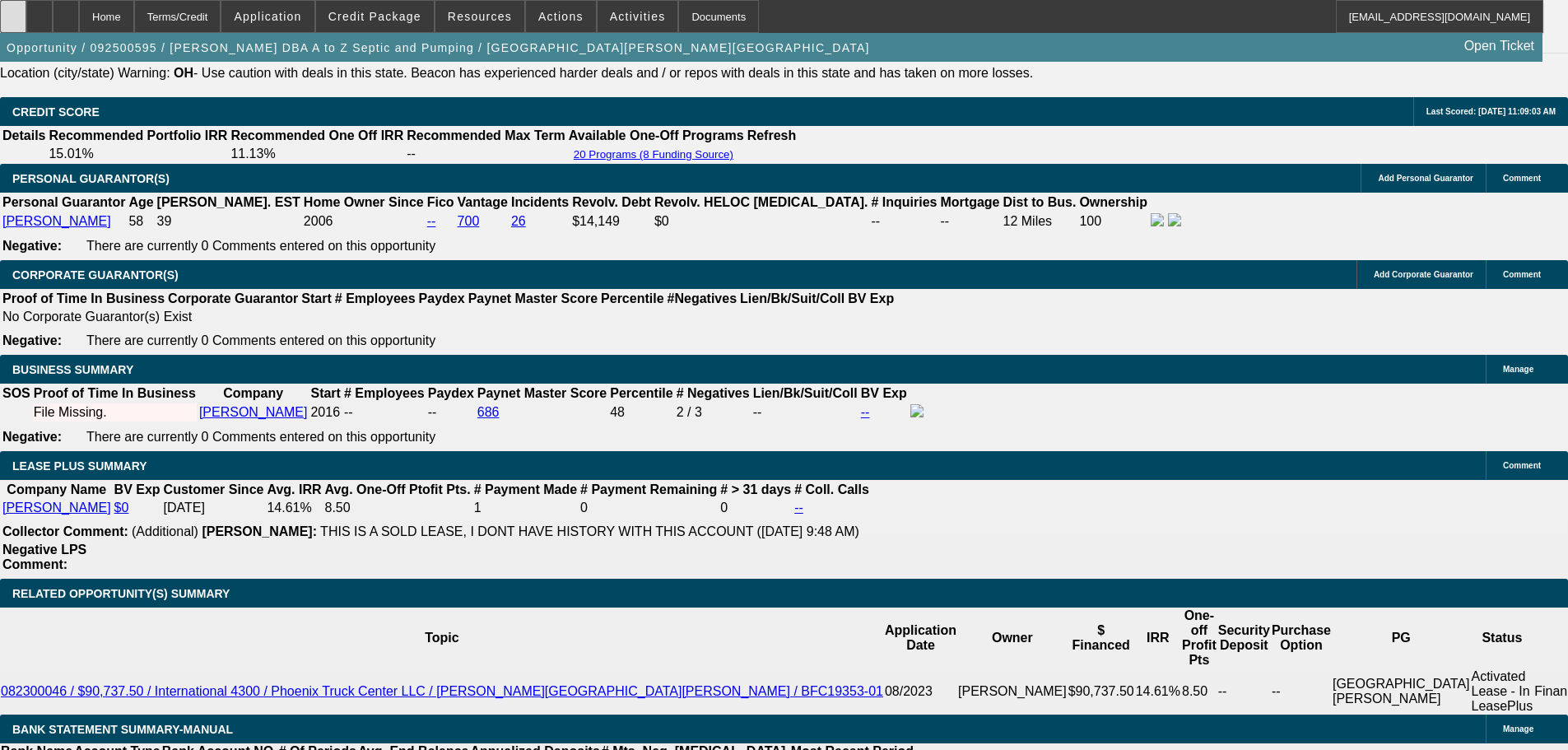
click at [26, 20] on div at bounding box center [13, 17] width 26 height 33
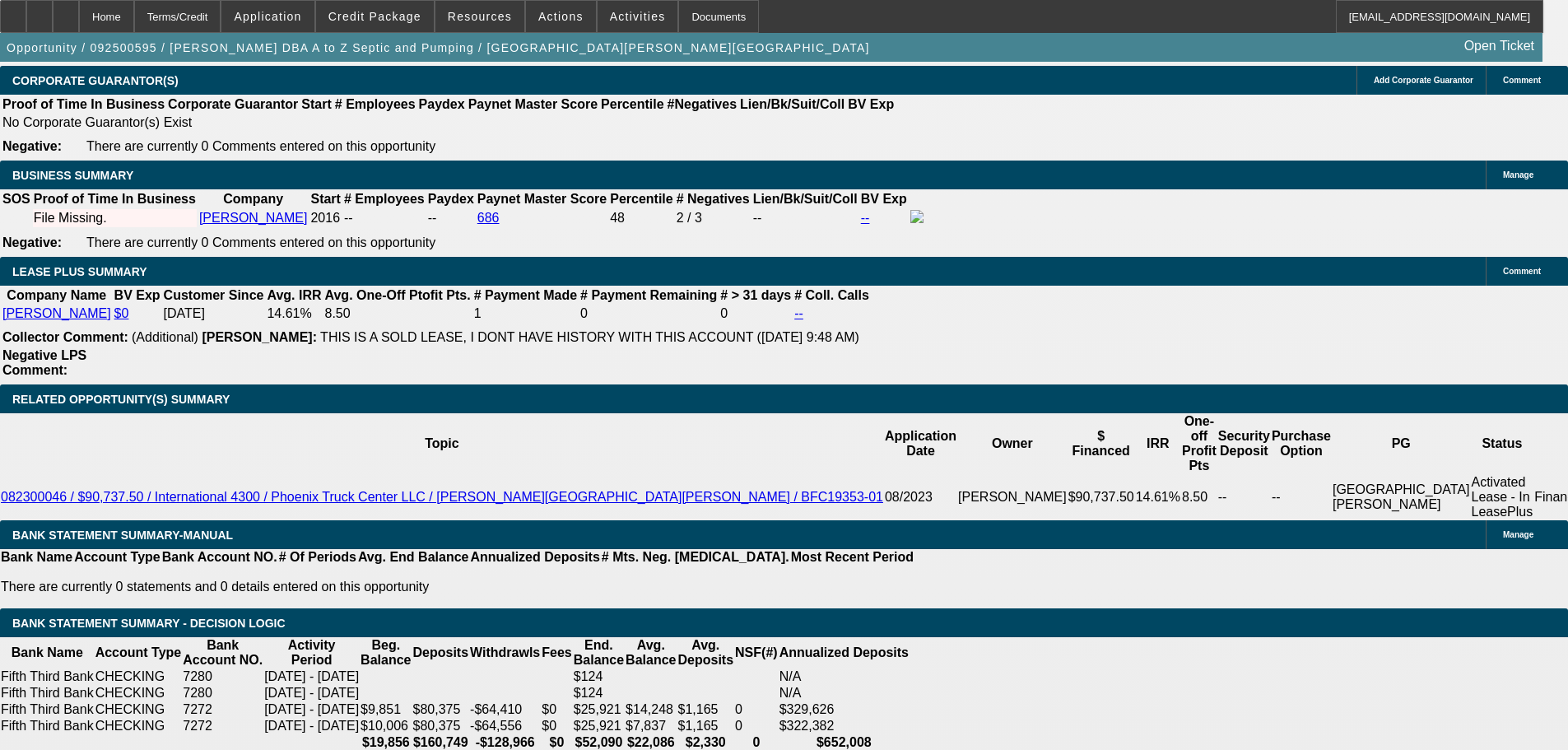
scroll to position [2575, 0]
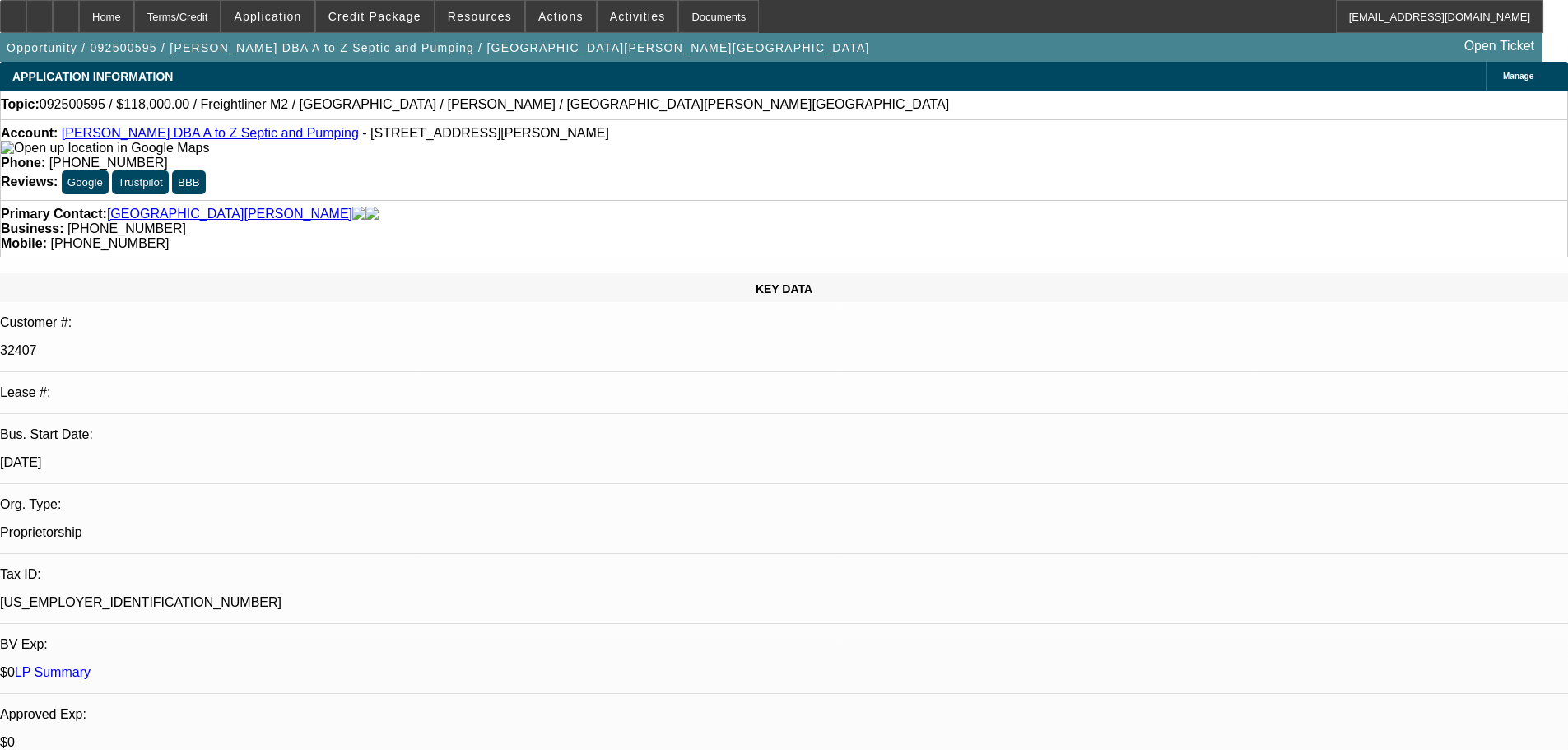
select select "0"
select select "2"
select select "0"
select select "6"
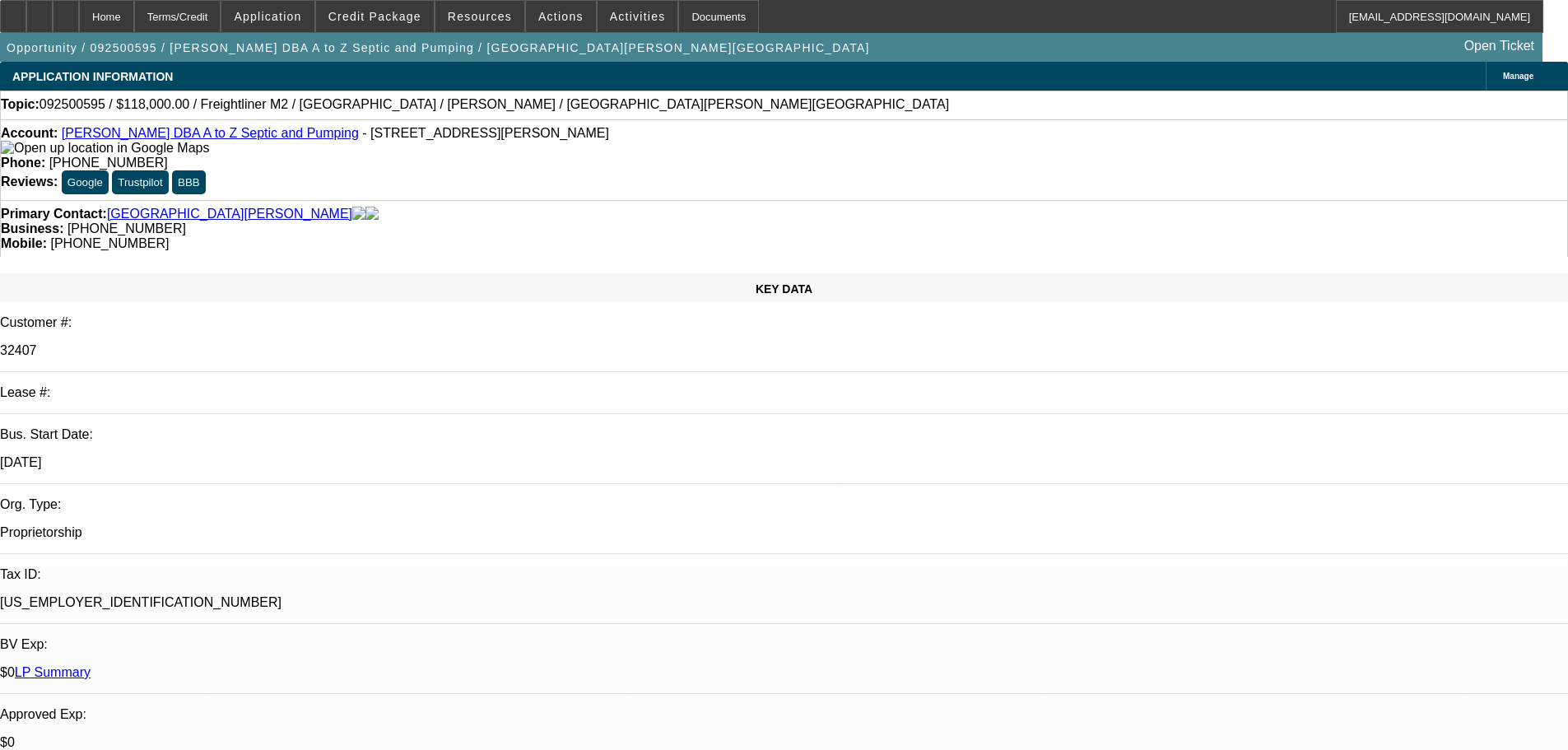
select select "0"
select select "2"
select select "0"
select select "6"
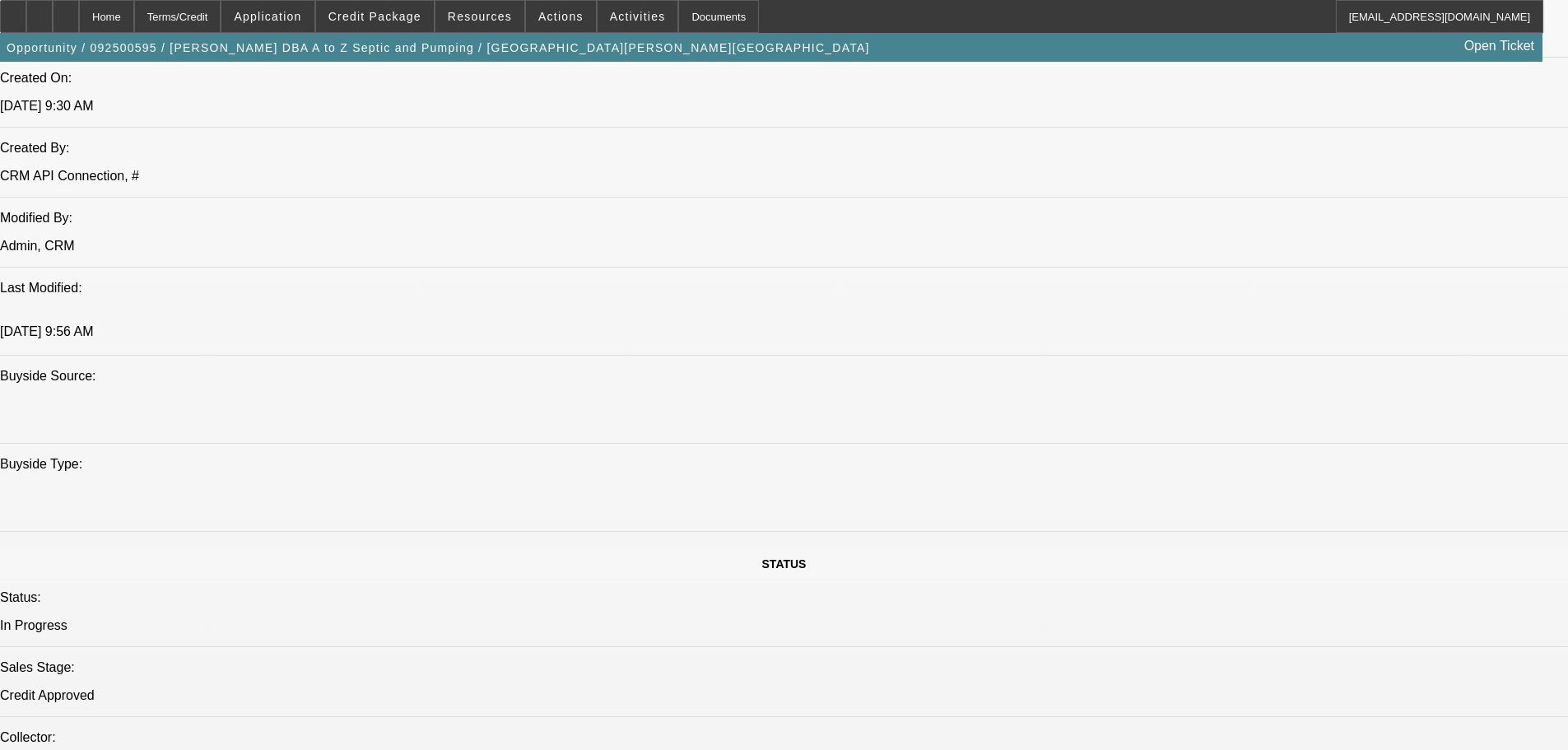
drag, startPoint x: 679, startPoint y: 389, endPoint x: 643, endPoint y: 784, distance: 396.6
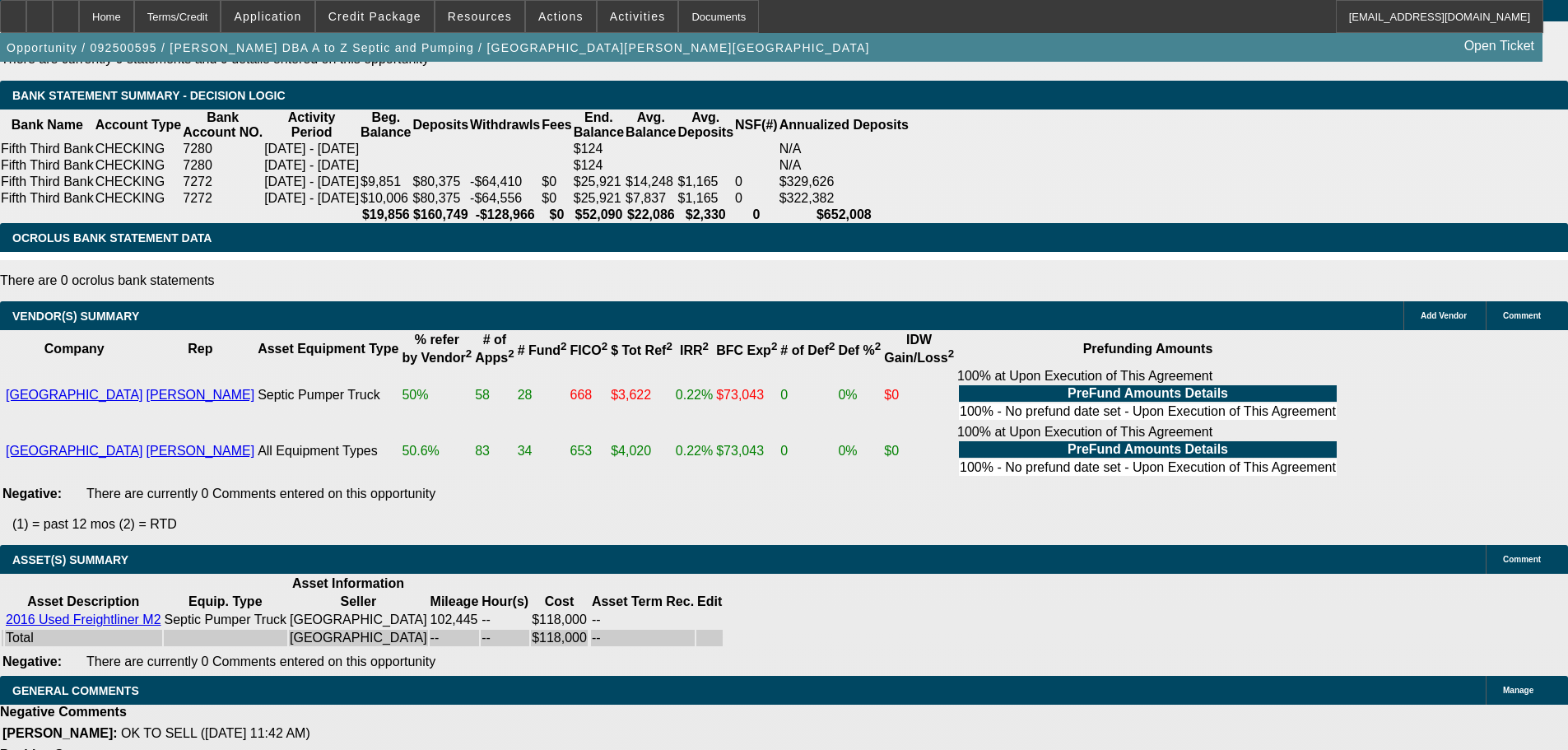
scroll to position [2638, 0]
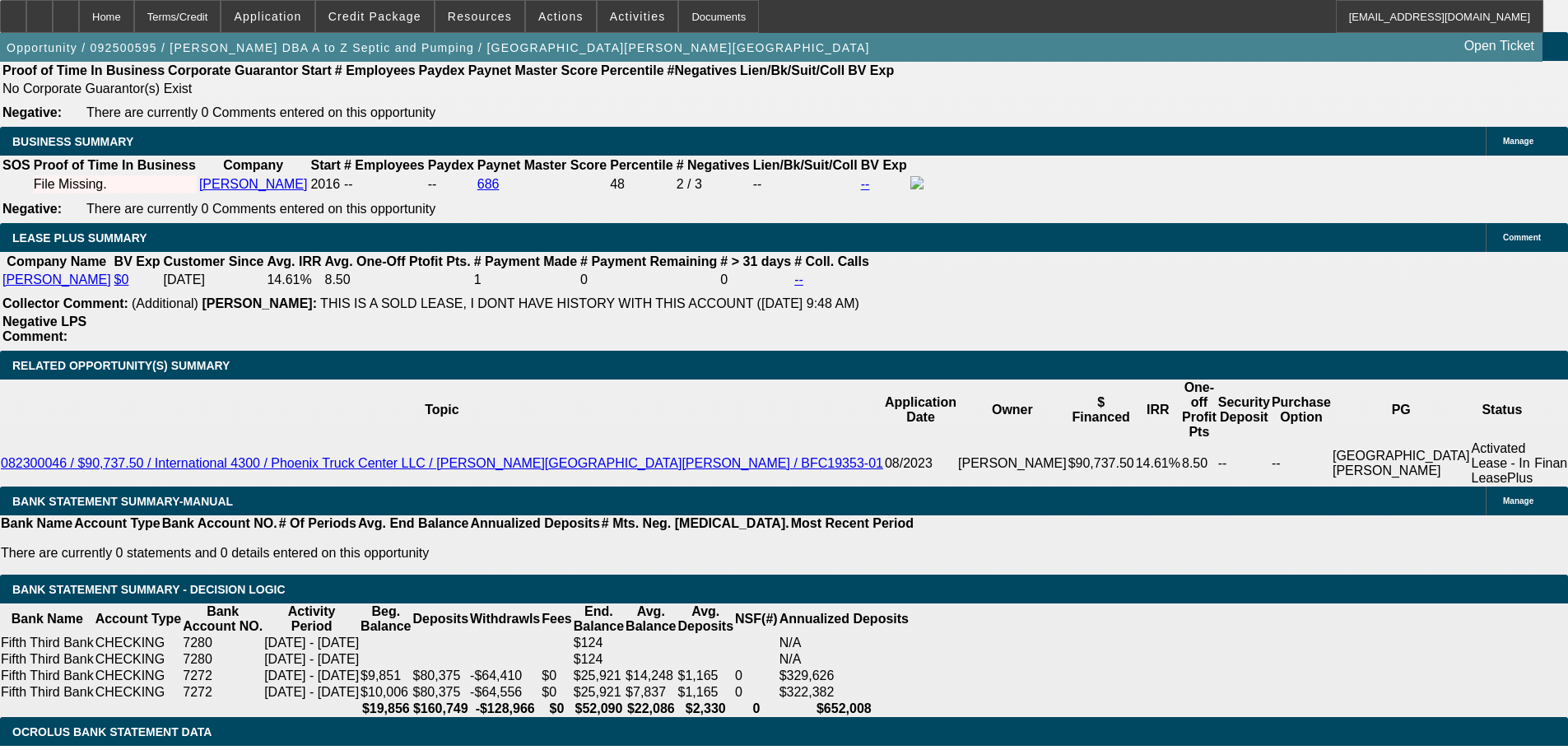
drag, startPoint x: 1261, startPoint y: 206, endPoint x: 1255, endPoint y: 158, distance: 48.4
